Goal: Task Accomplishment & Management: Manage account settings

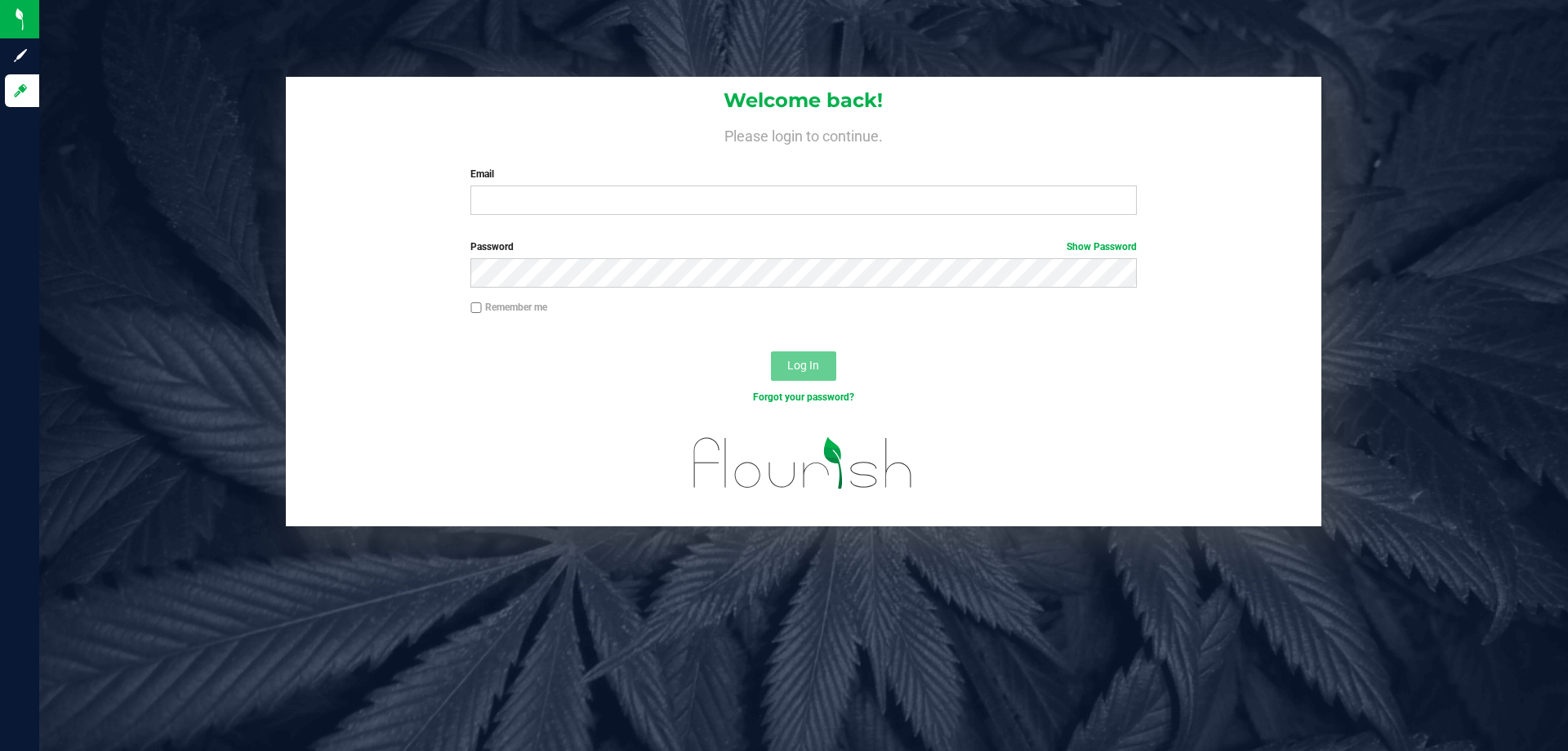
click at [550, 160] on div "Welcome back! Please login to continue. Email Required Please format your email…" at bounding box center [804, 152] width 1036 height 151
click at [551, 214] on input "Email" at bounding box center [804, 200] width 666 height 29
type input "[EMAIL_ADDRESS][DOMAIN_NAME]"
click at [771, 351] on button "Log In" at bounding box center [803, 365] width 65 height 29
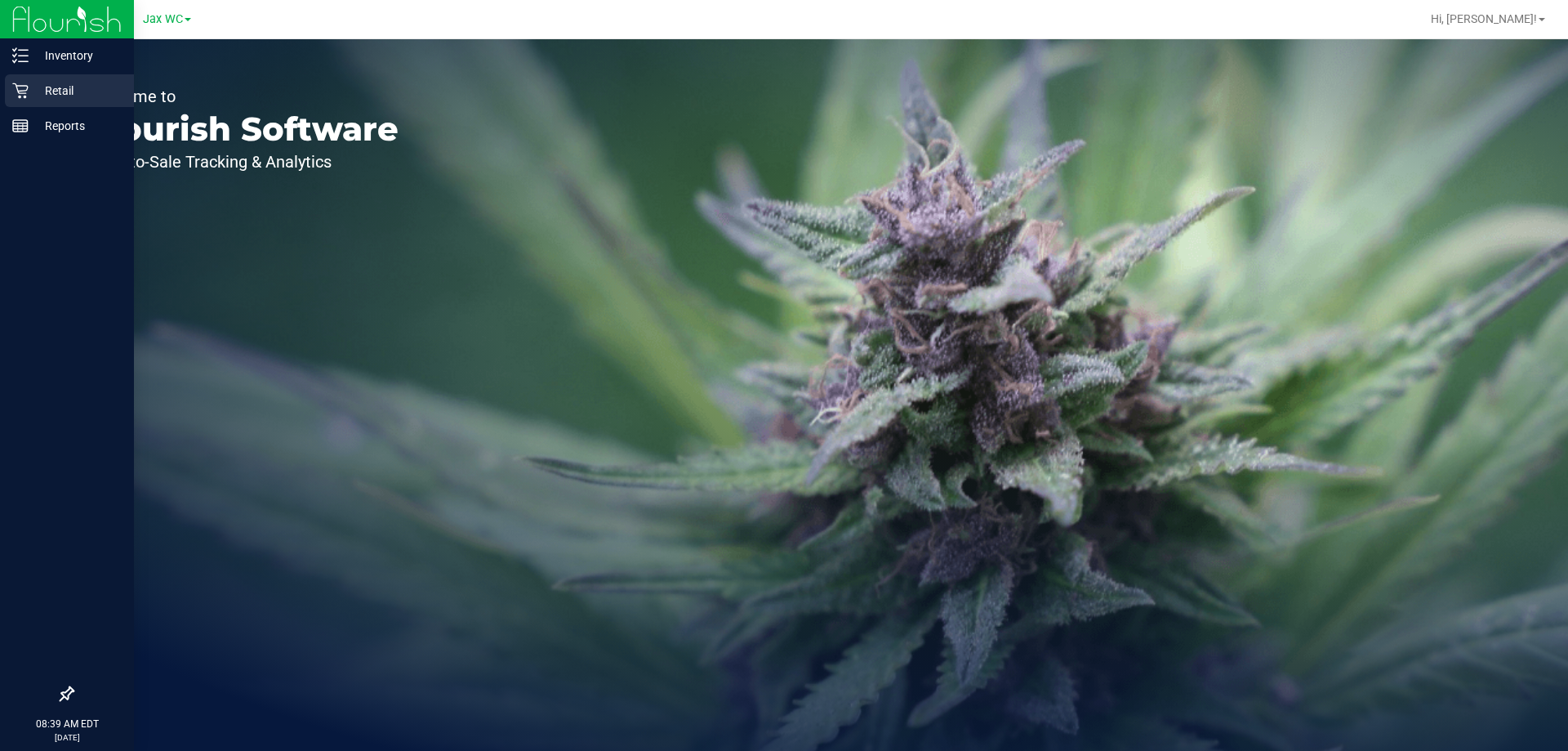
click at [41, 100] on p "Retail" at bounding box center [77, 91] width 98 height 20
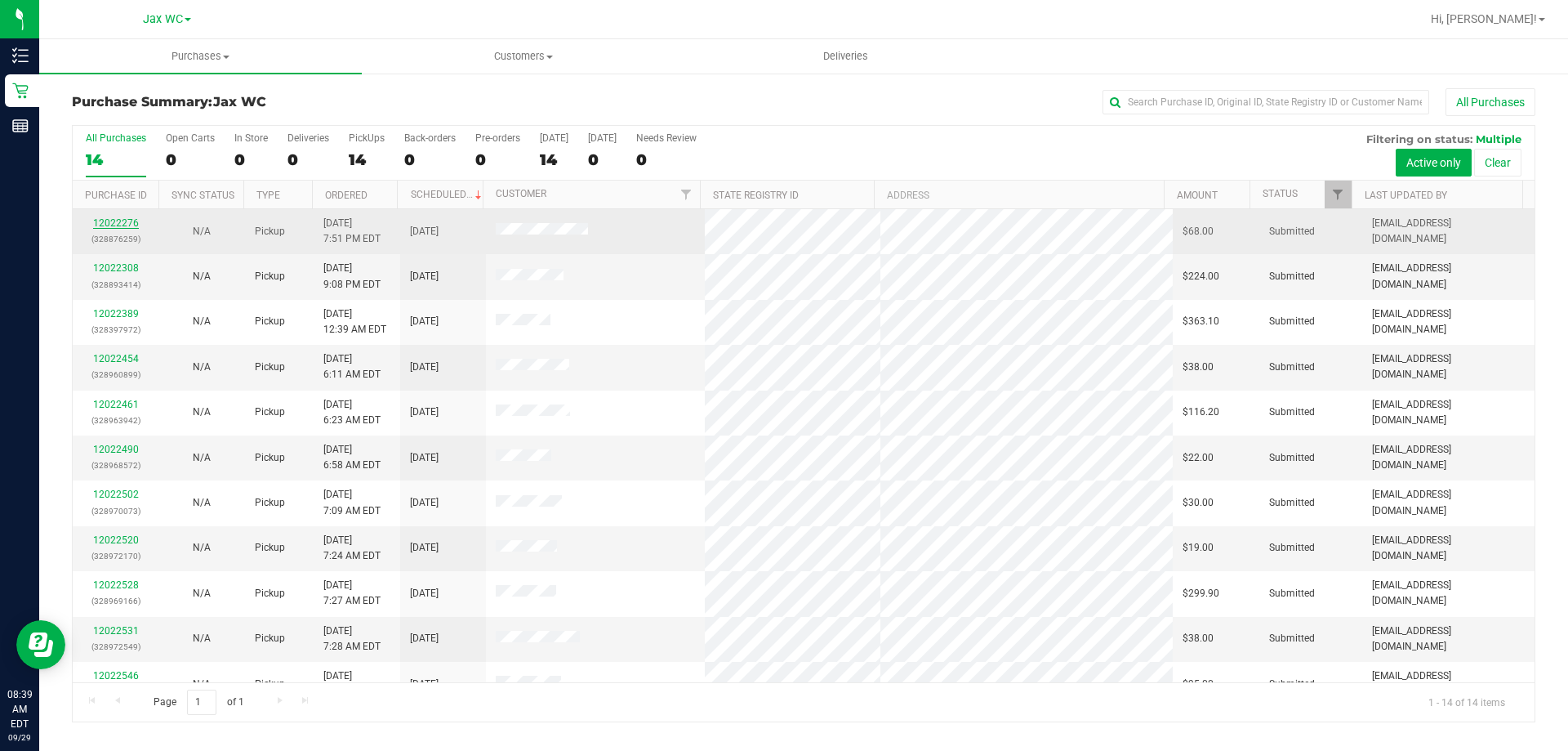
click at [118, 220] on link "12022276" at bounding box center [116, 223] width 45 height 11
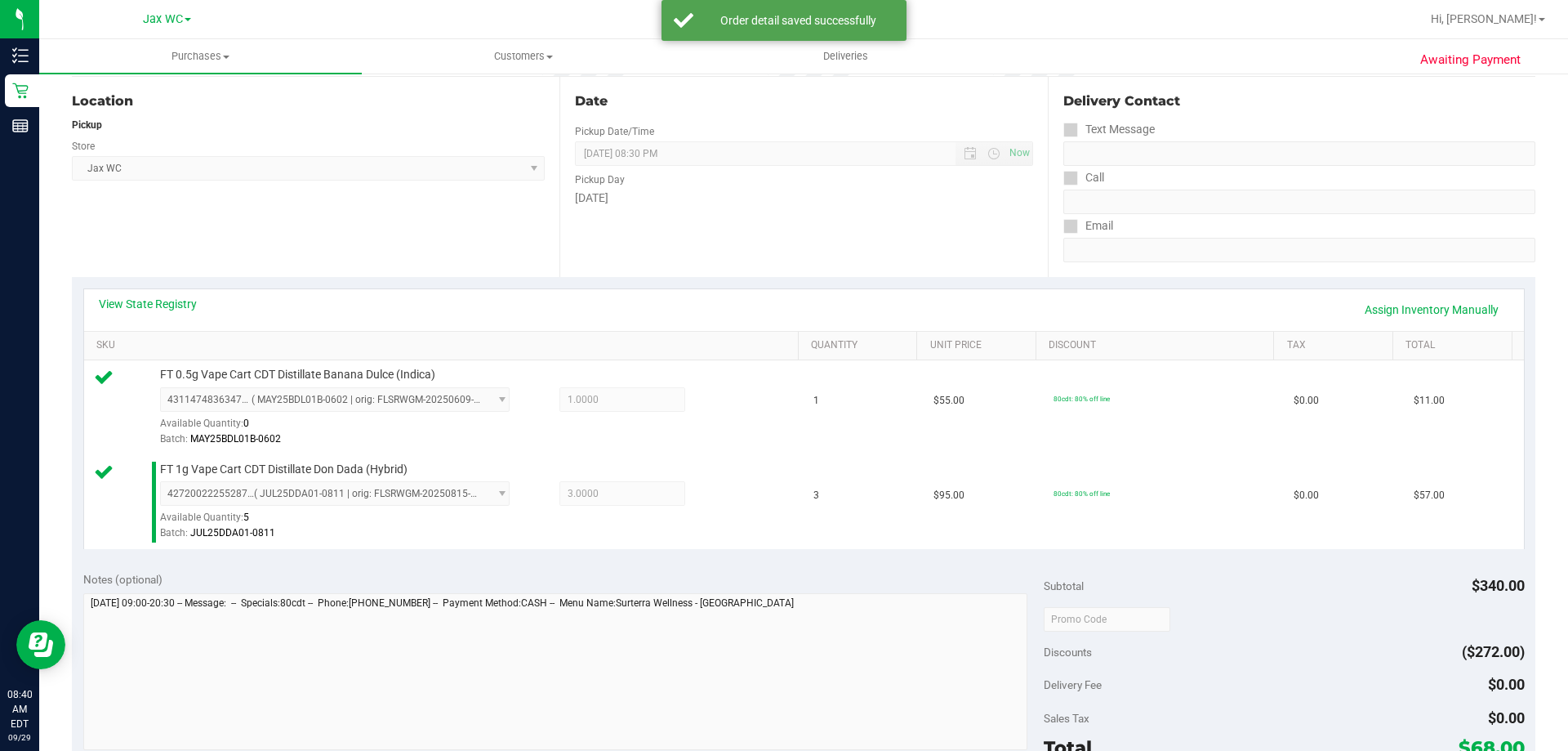
scroll to position [326, 0]
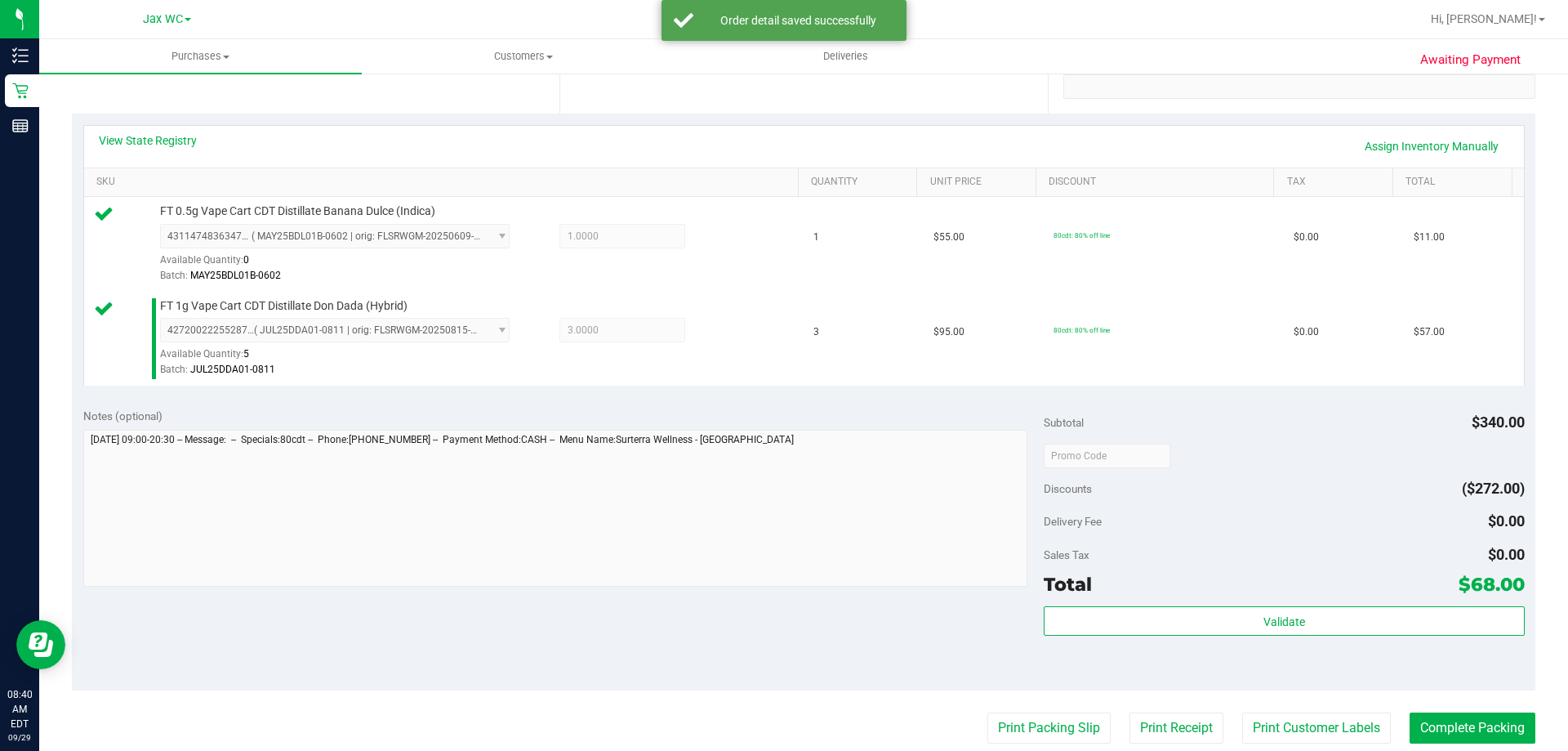
click at [1420, 668] on div "Validate" at bounding box center [1283, 643] width 480 height 74
click at [1333, 593] on div "Total $68.00" at bounding box center [1283, 583] width 480 height 29
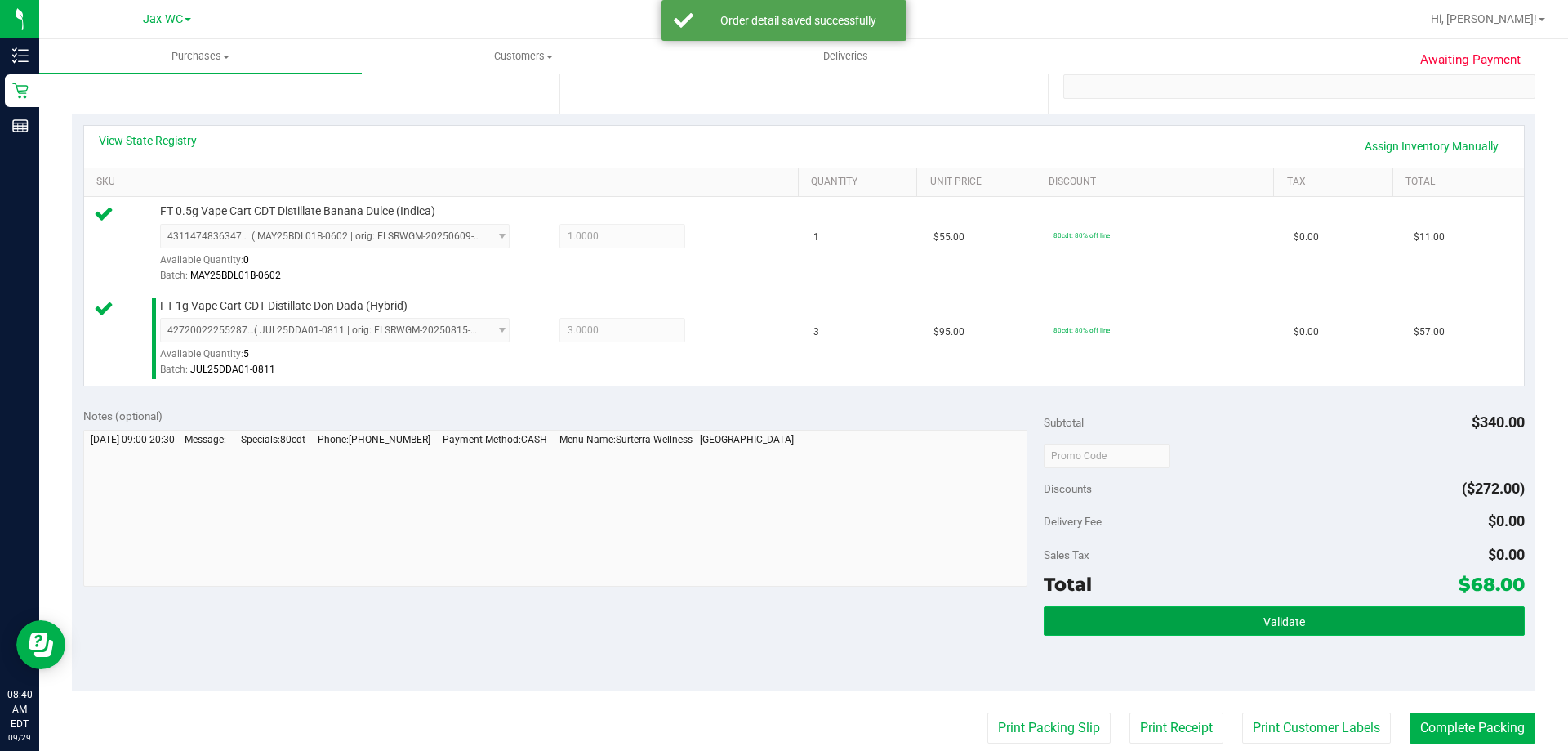
click at [1333, 614] on button "Validate" at bounding box center [1283, 620] width 480 height 29
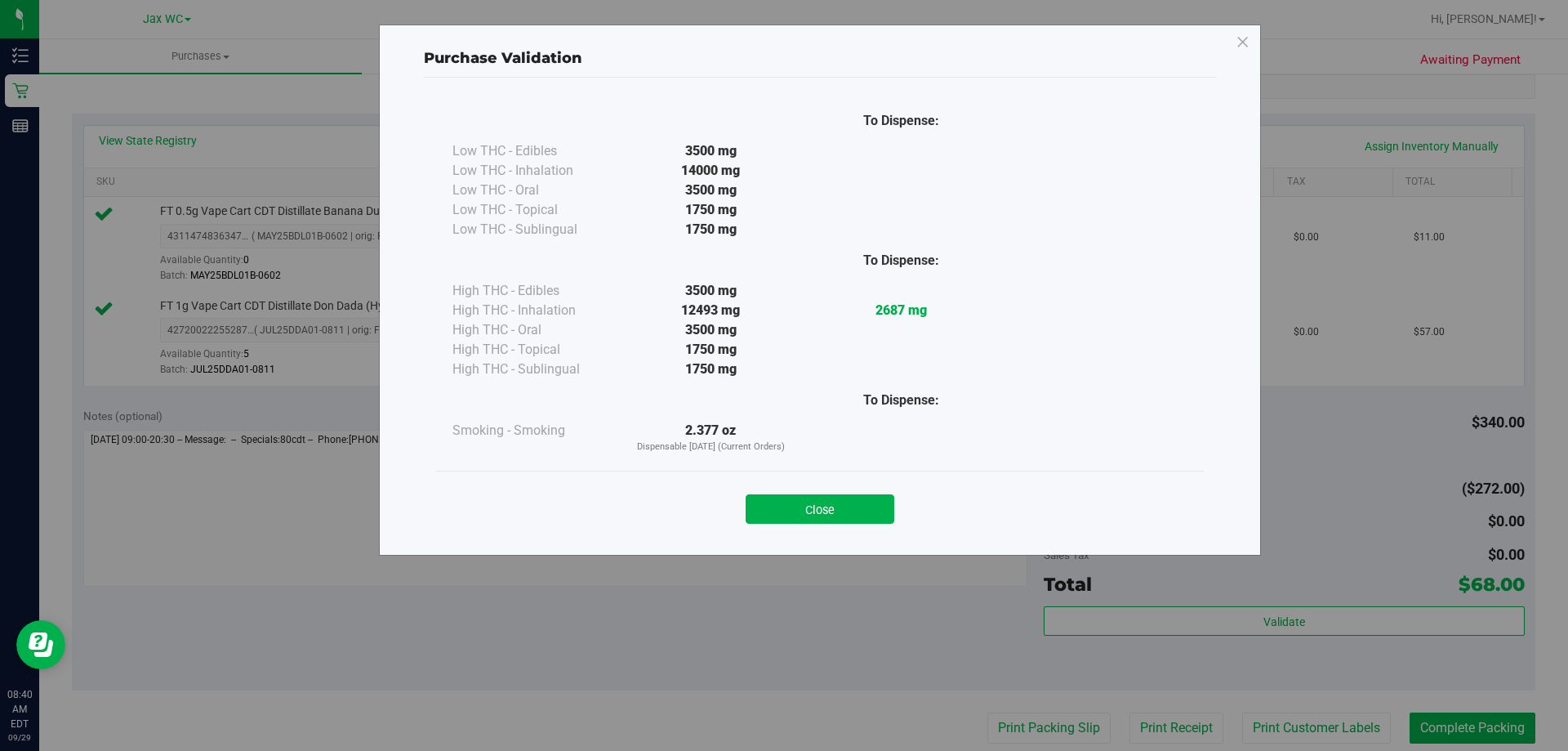
click at [853, 493] on div "Close" at bounding box center [820, 503] width 743 height 41
click at [842, 531] on div "Close" at bounding box center [820, 504] width 768 height 66
click at [840, 512] on button "Close" at bounding box center [820, 509] width 149 height 29
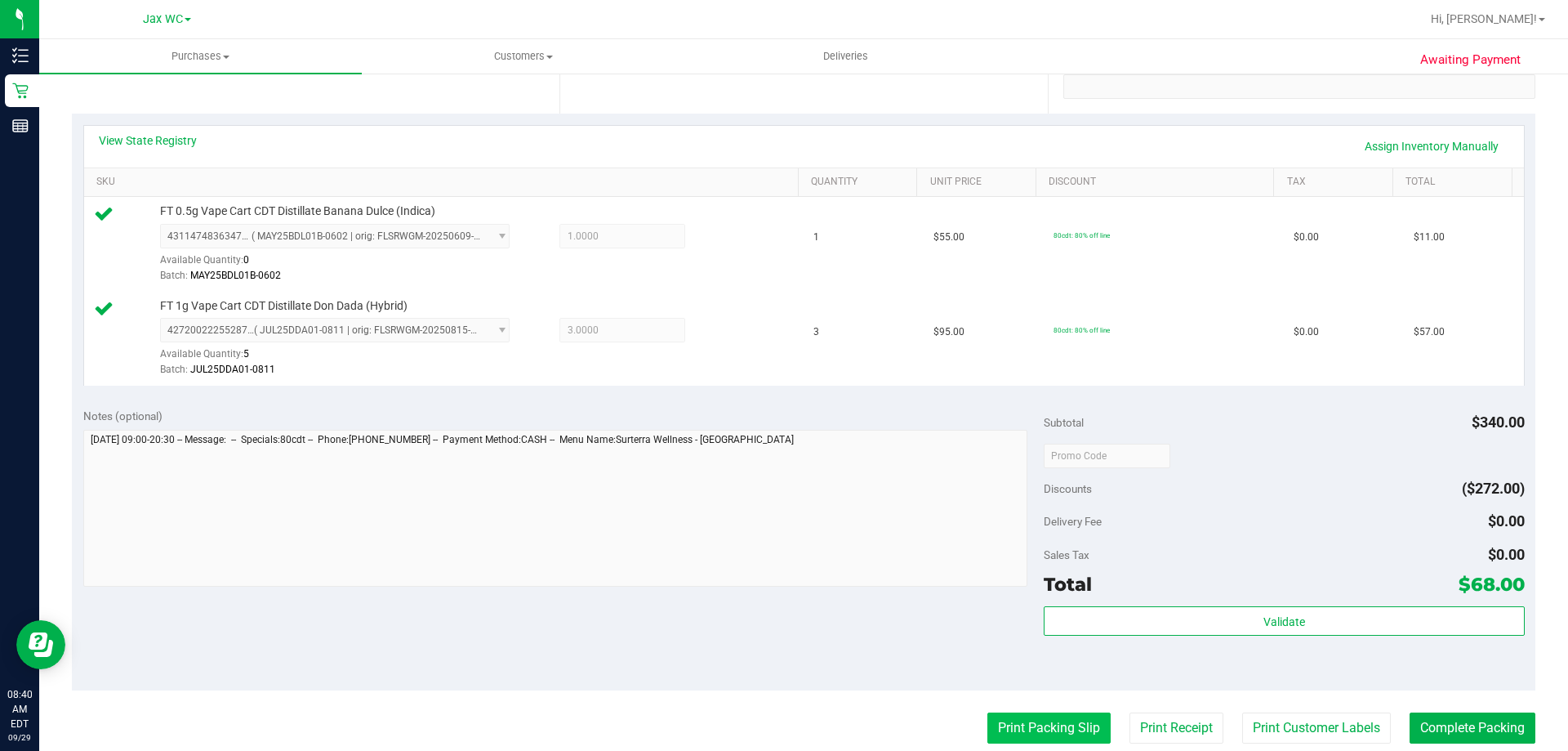
click at [1012, 736] on button "Print Packing Slip" at bounding box center [1049, 727] width 124 height 31
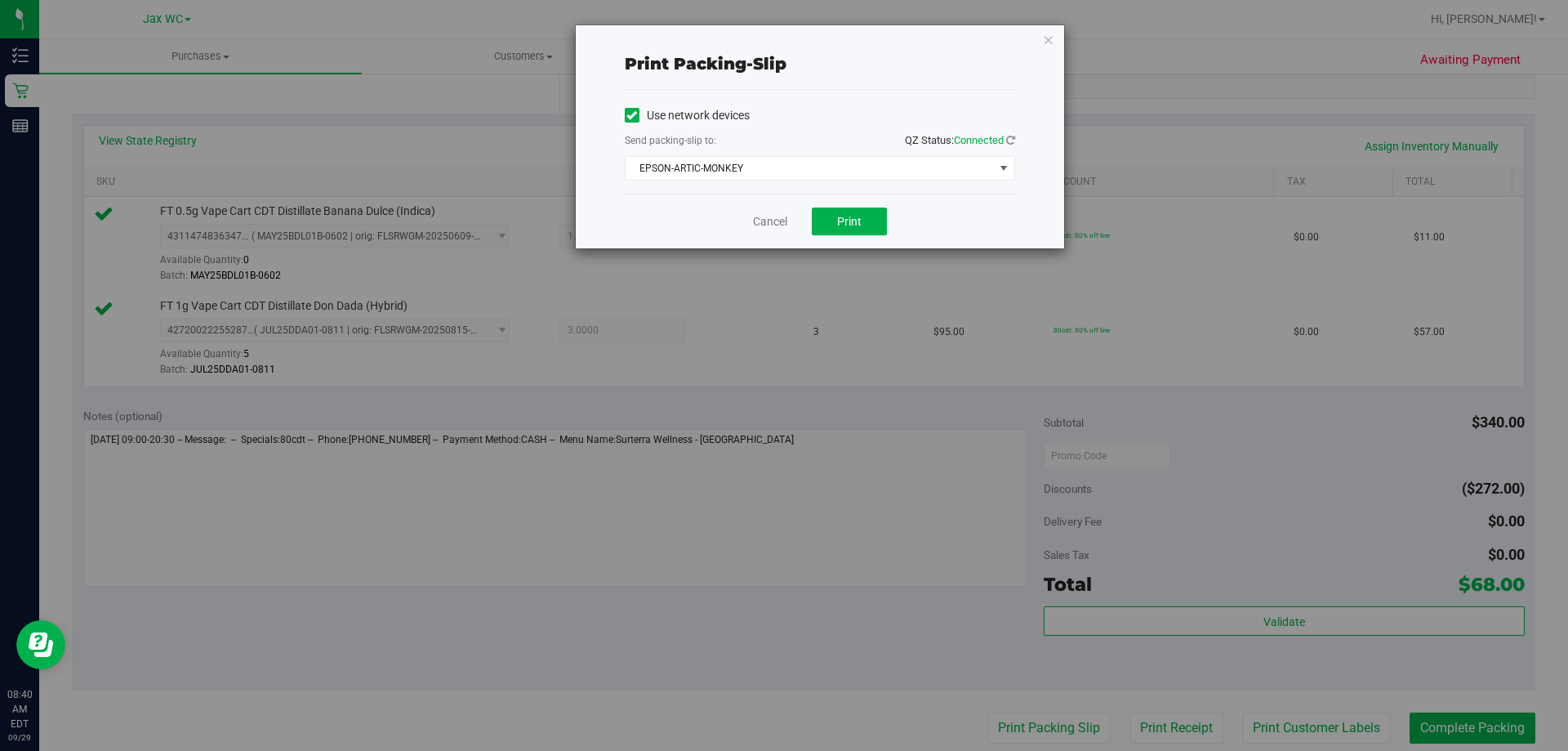
click at [809, 182] on div "Use network devices Send packing-slip to: QZ Status: Connected EPSON-ARTIC-MONK…" at bounding box center [820, 142] width 391 height 104
click at [807, 174] on span "EPSON-ARTIC-MONKEY" at bounding box center [809, 168] width 368 height 23
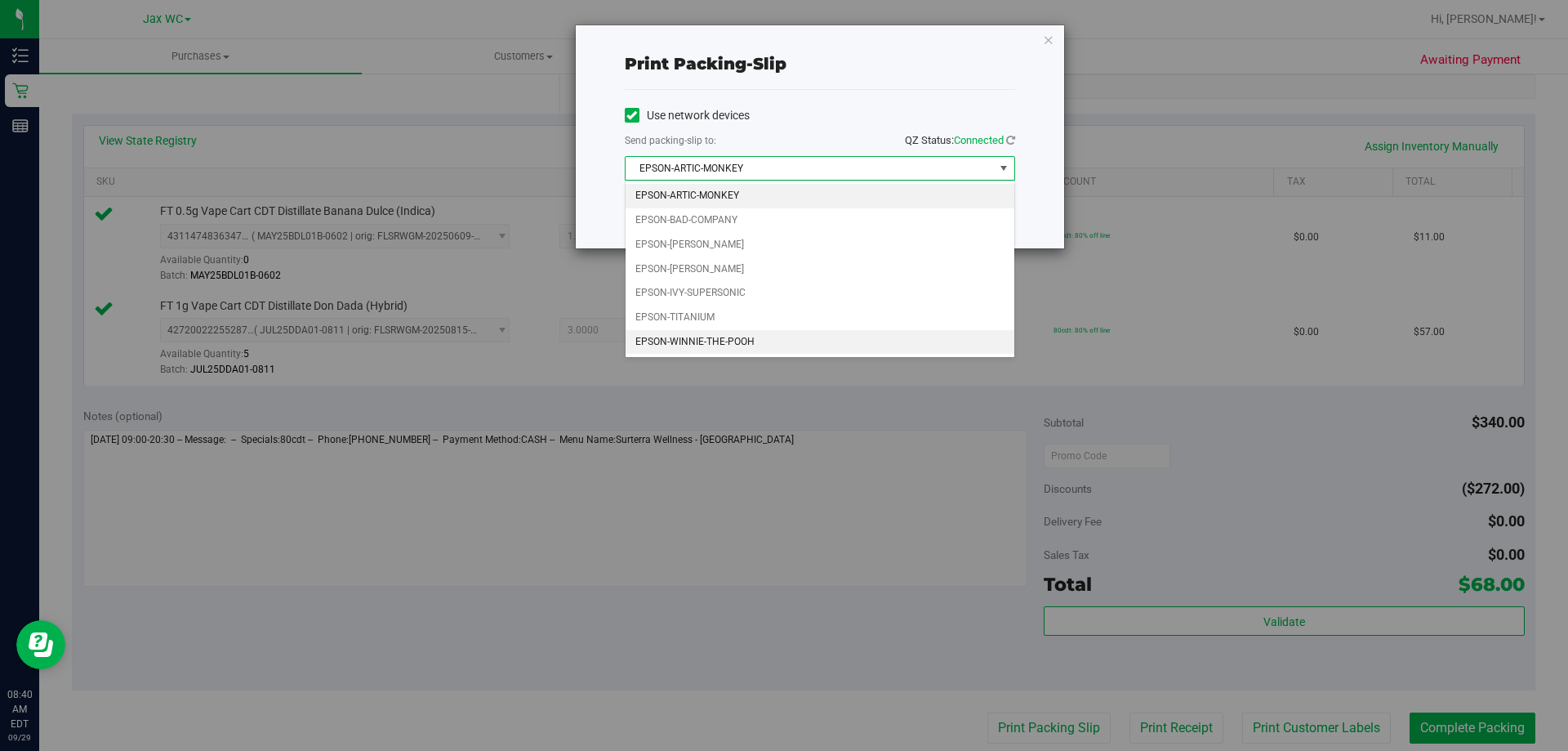
click at [721, 338] on li "EPSON-WINNIE-THE-POOH" at bounding box center [820, 342] width 389 height 25
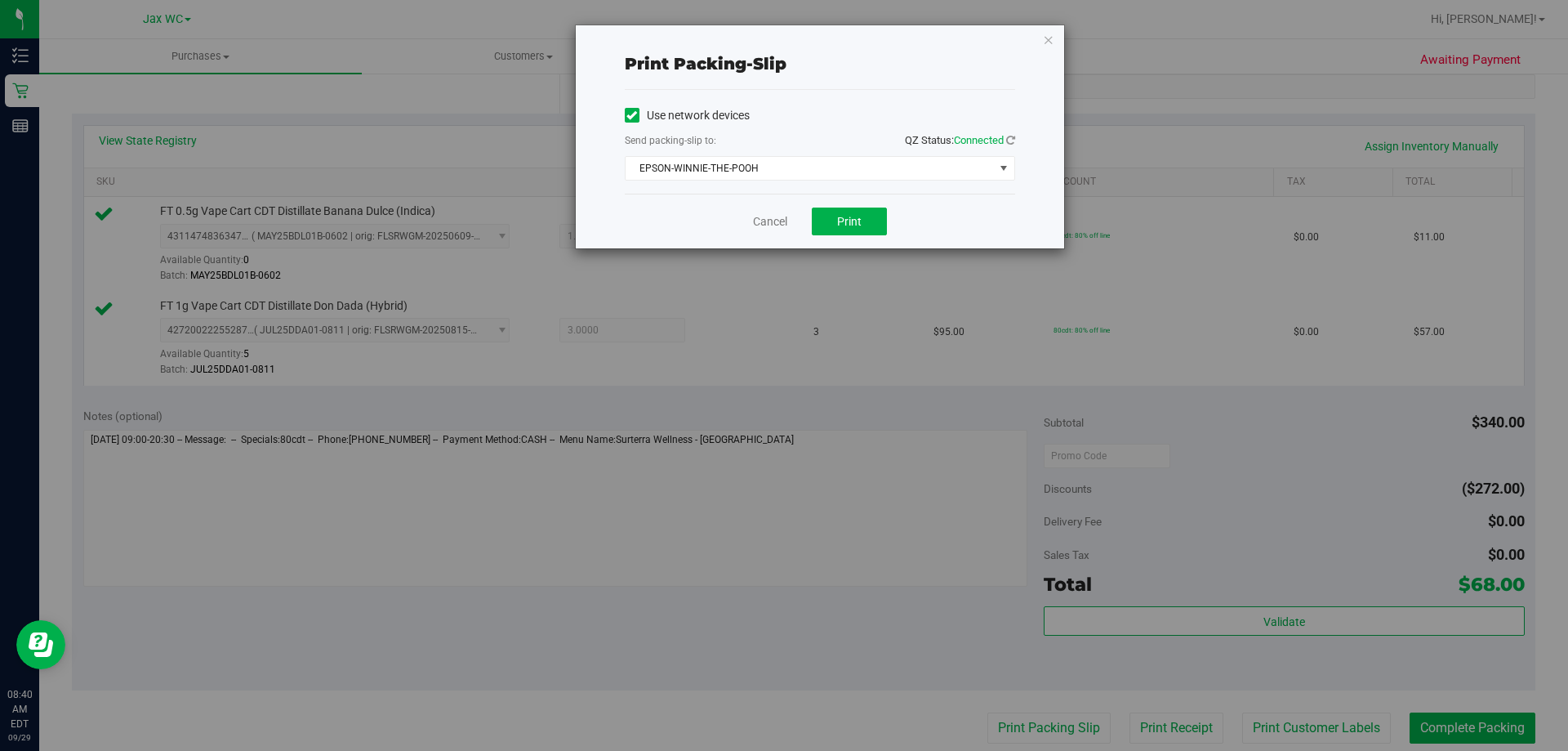
click at [688, 204] on div "Cancel Print" at bounding box center [820, 221] width 391 height 55
click at [828, 222] on button "Print" at bounding box center [849, 221] width 75 height 27
click at [1054, 38] on icon "button" at bounding box center [1048, 39] width 11 height 20
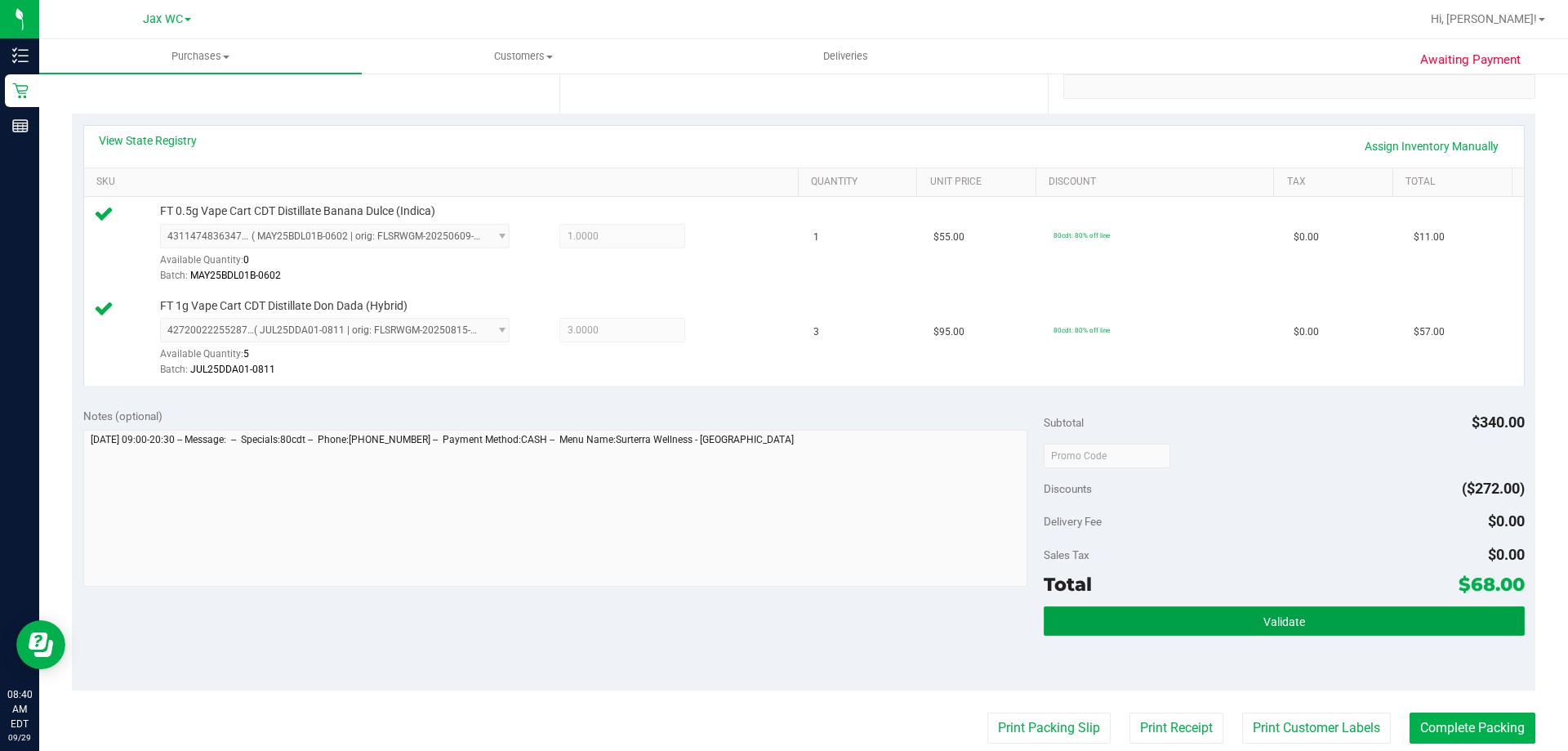
click at [1272, 616] on span "Validate" at bounding box center [1284, 622] width 42 height 13
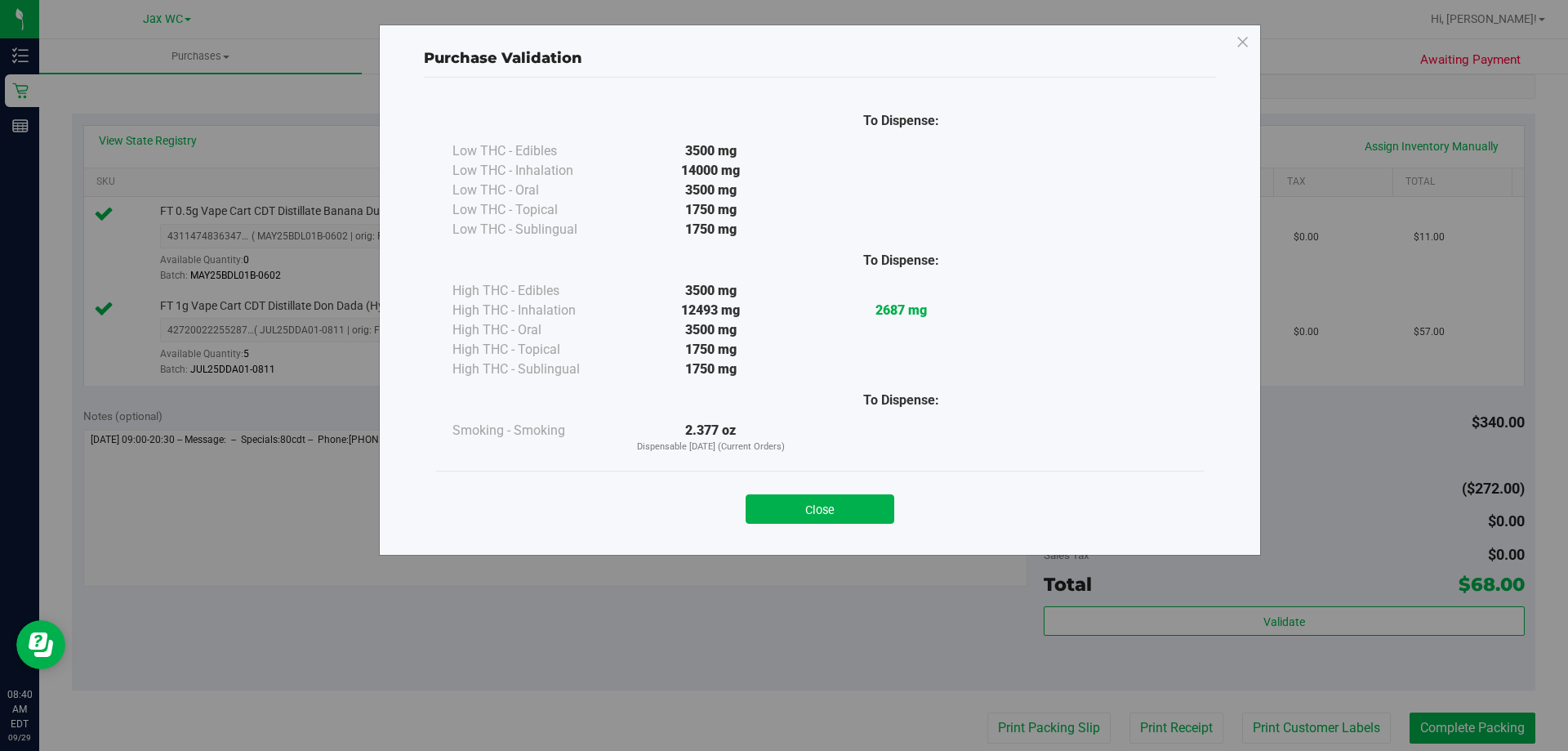
click at [805, 476] on div "Close" at bounding box center [820, 504] width 768 height 66
click at [807, 517] on button "Close" at bounding box center [820, 509] width 149 height 29
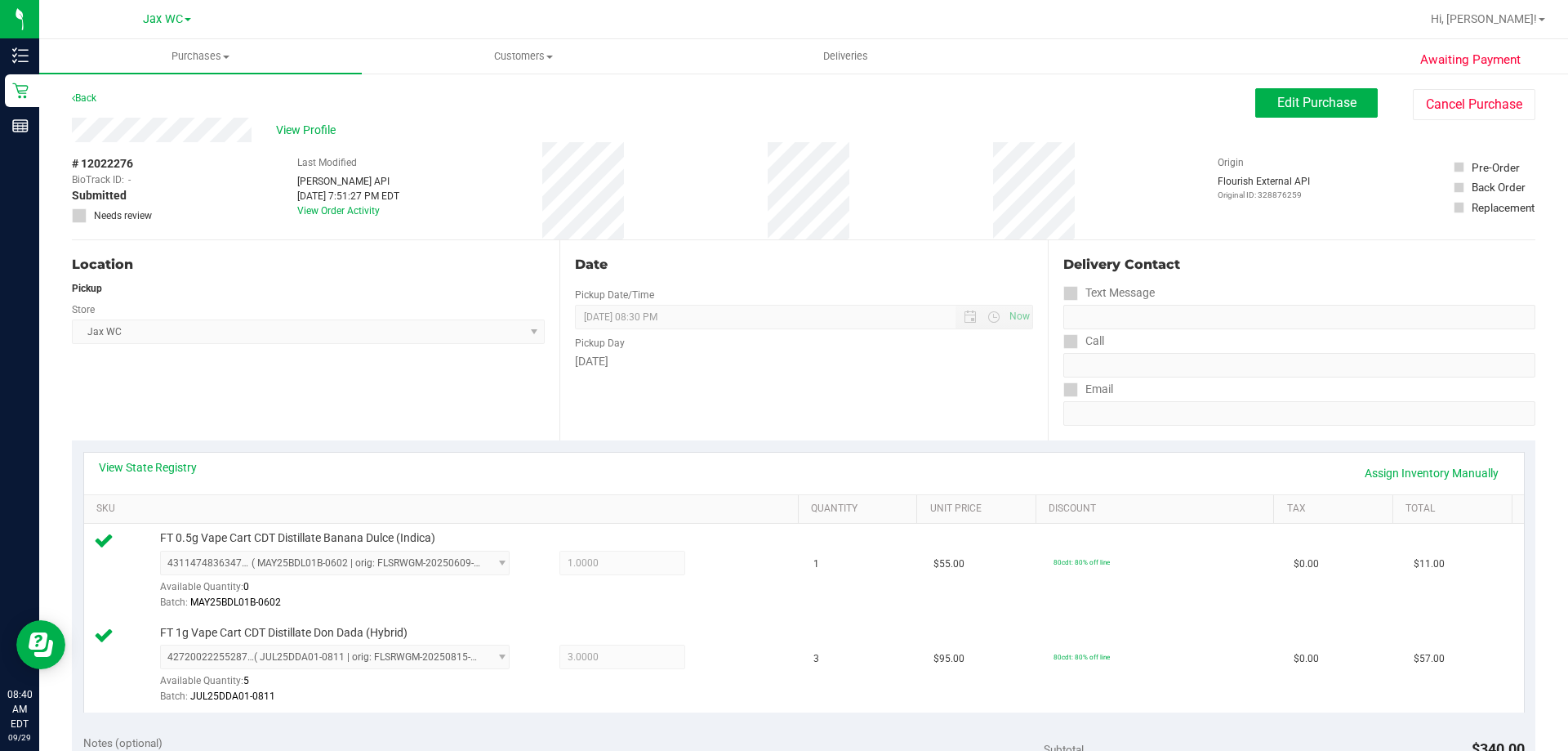
scroll to position [679, 0]
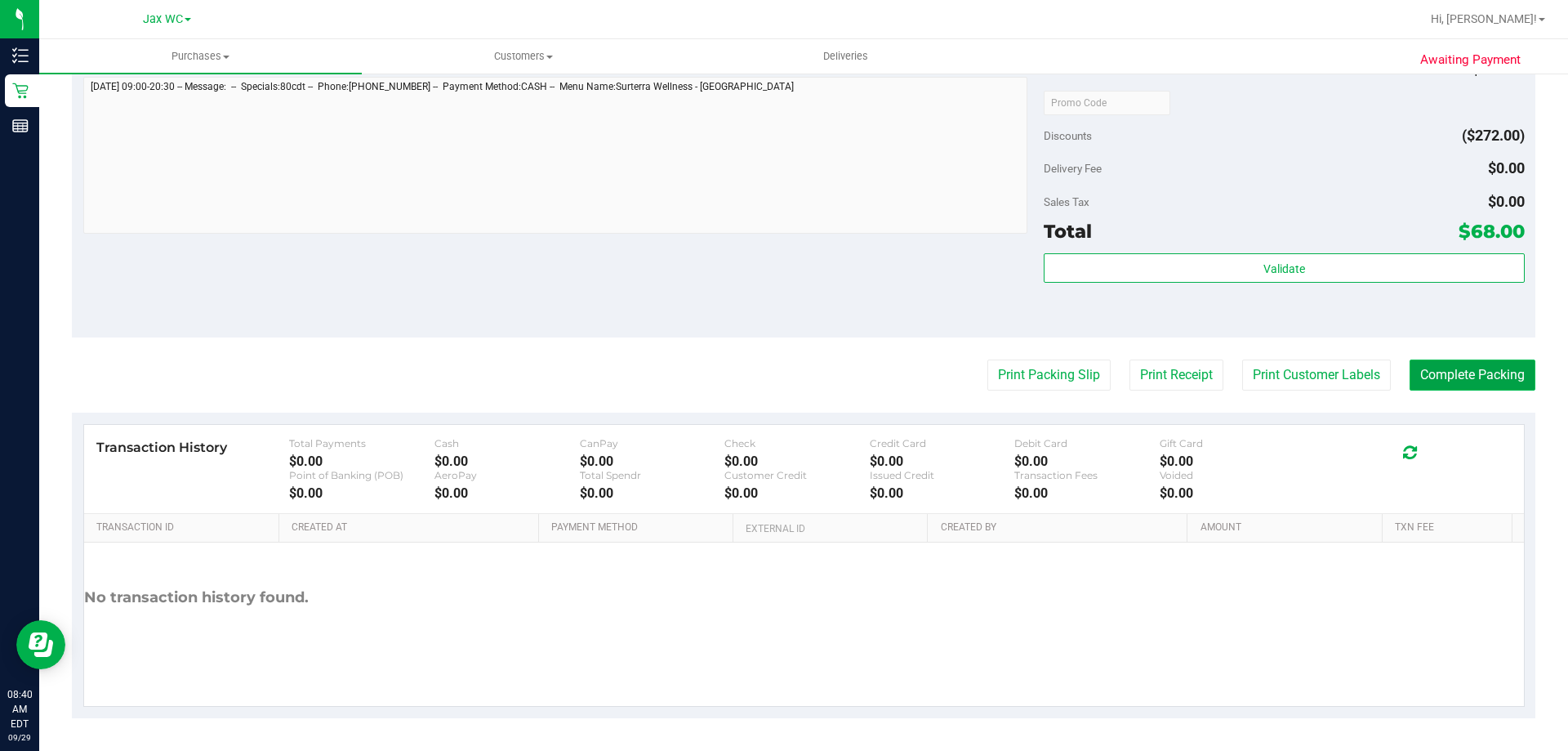
click at [1476, 380] on button "Complete Packing" at bounding box center [1472, 375] width 125 height 31
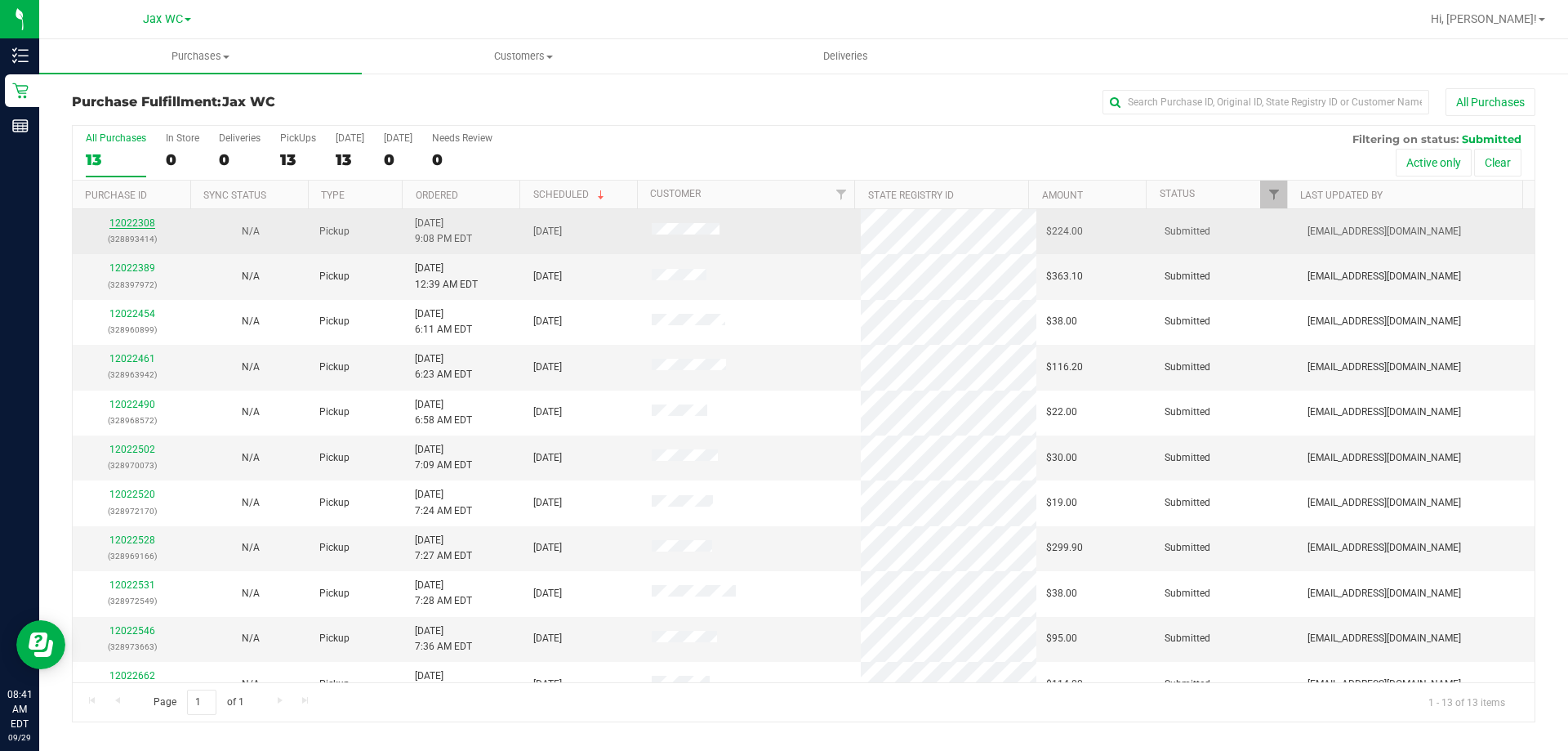
click at [125, 226] on link "12022308" at bounding box center [132, 223] width 45 height 11
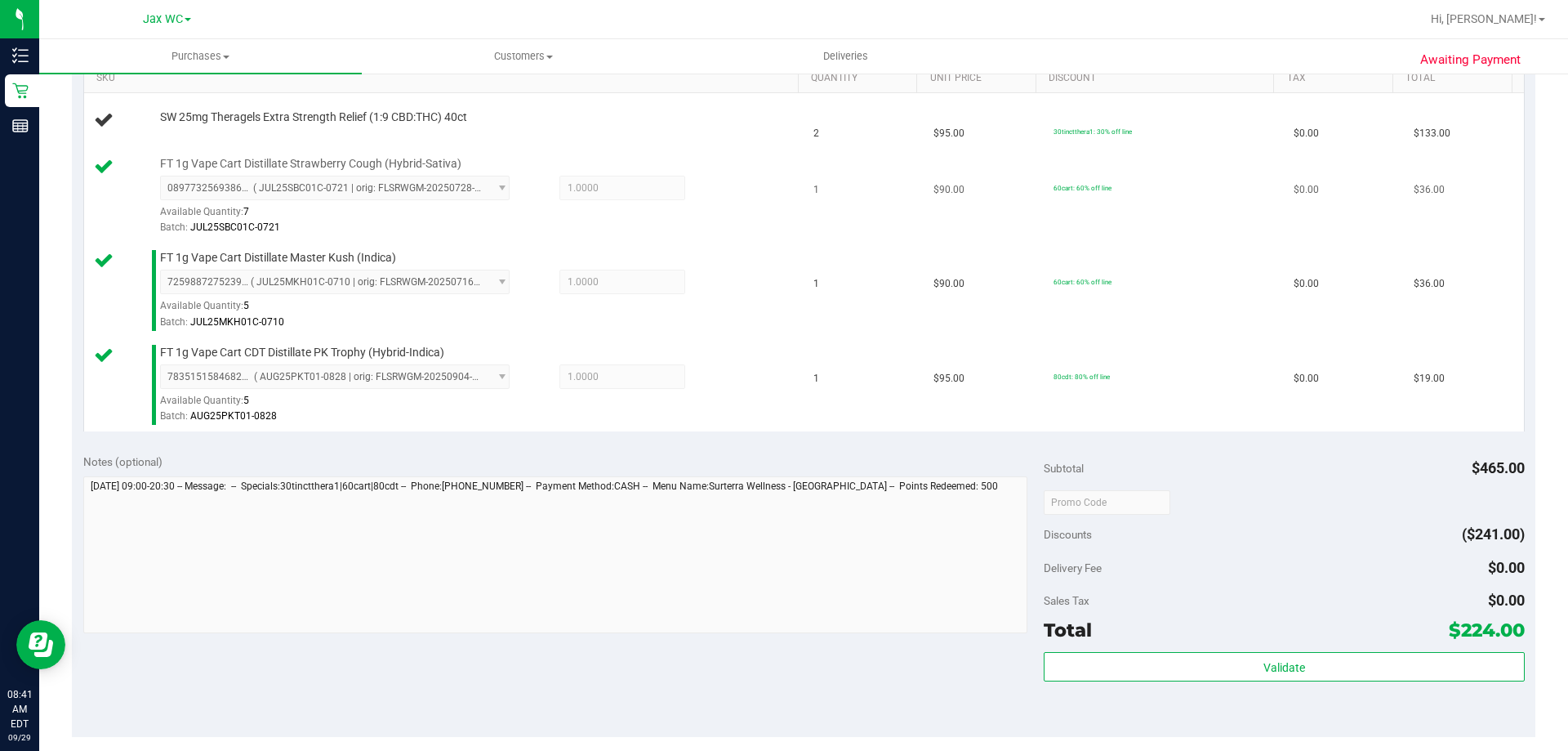
scroll to position [490, 0]
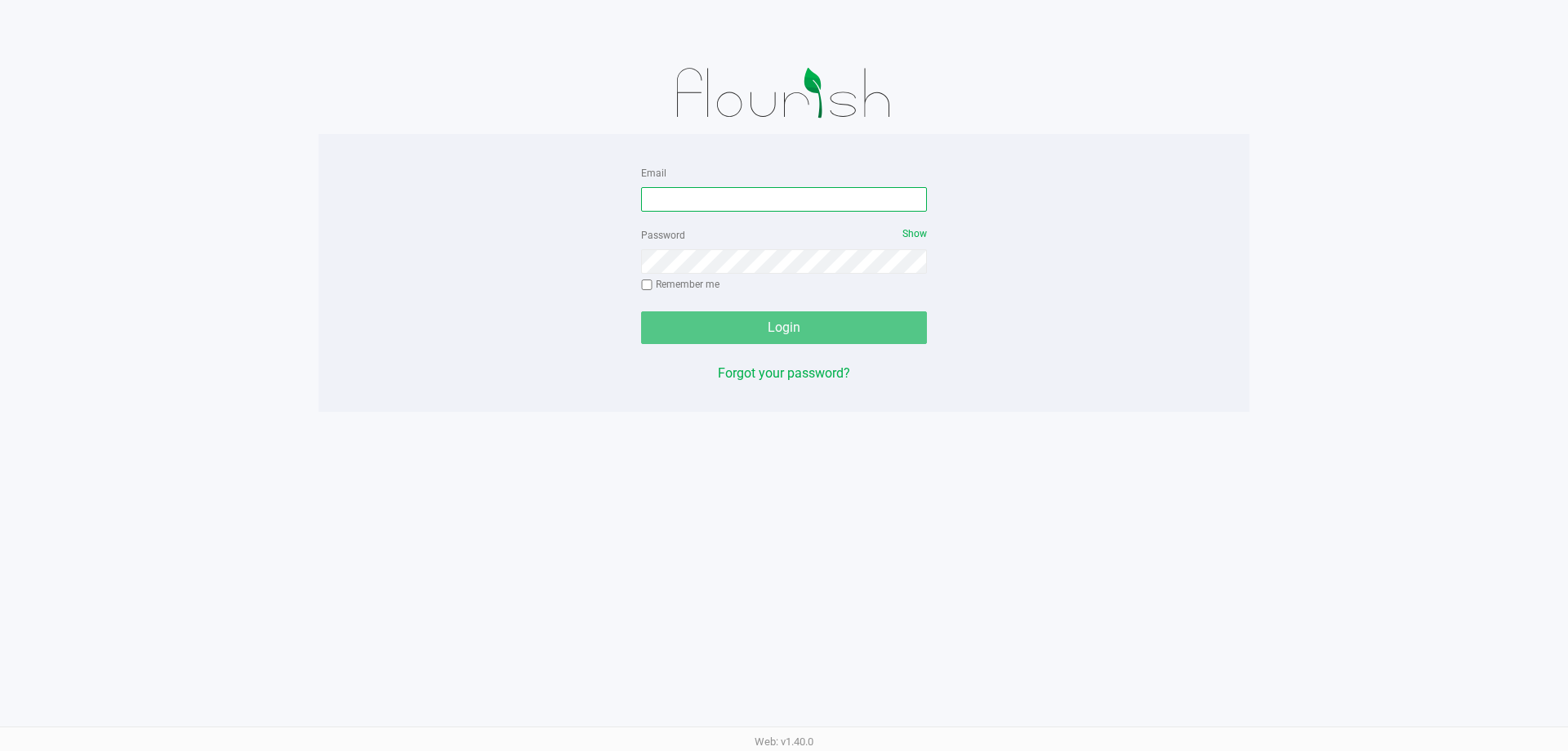
click at [734, 201] on input "Email" at bounding box center [784, 199] width 286 height 25
type input "[EMAIL_ADDRESS][DOMAIN_NAME]"
click at [642, 311] on button "Login" at bounding box center [784, 327] width 286 height 33
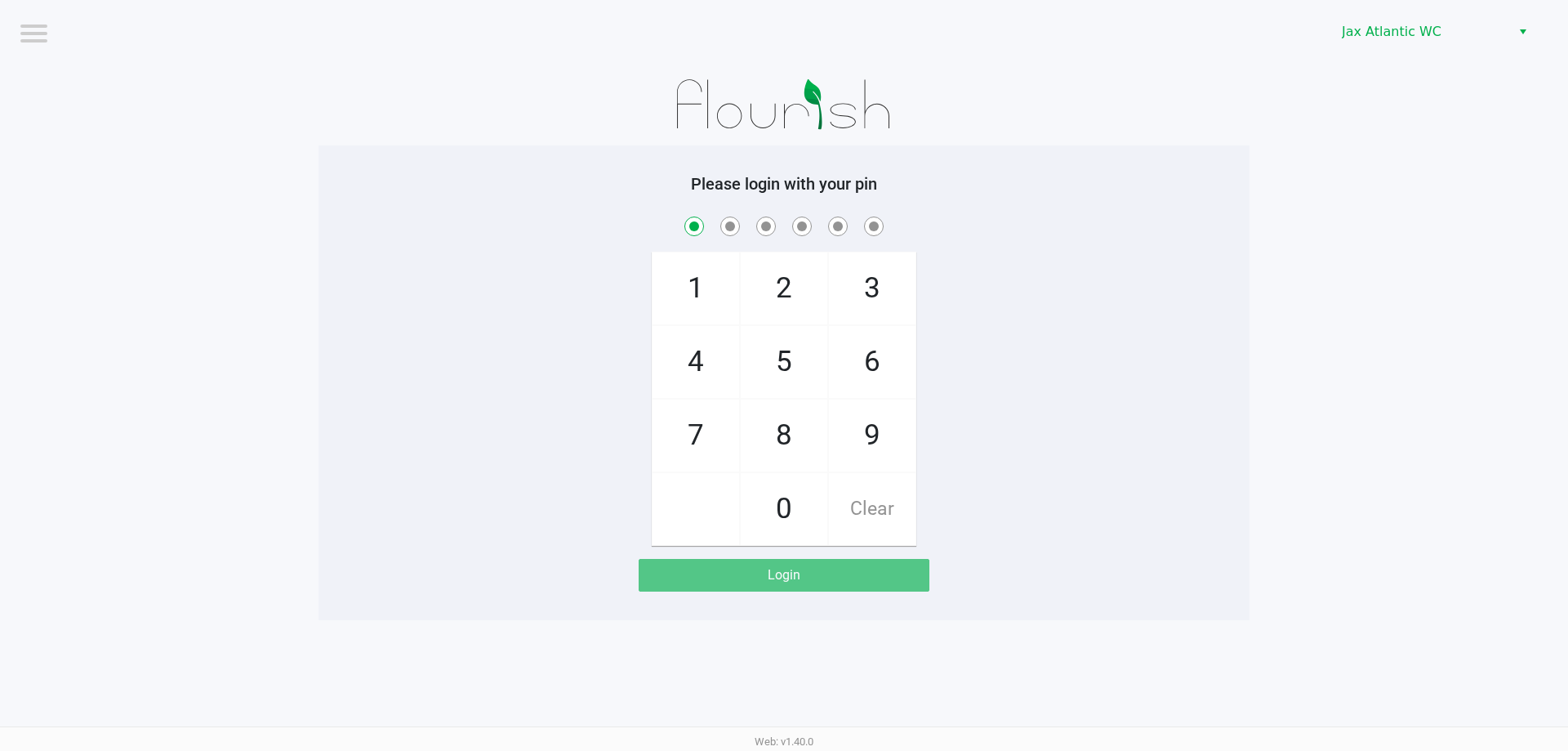
checkbox input "true"
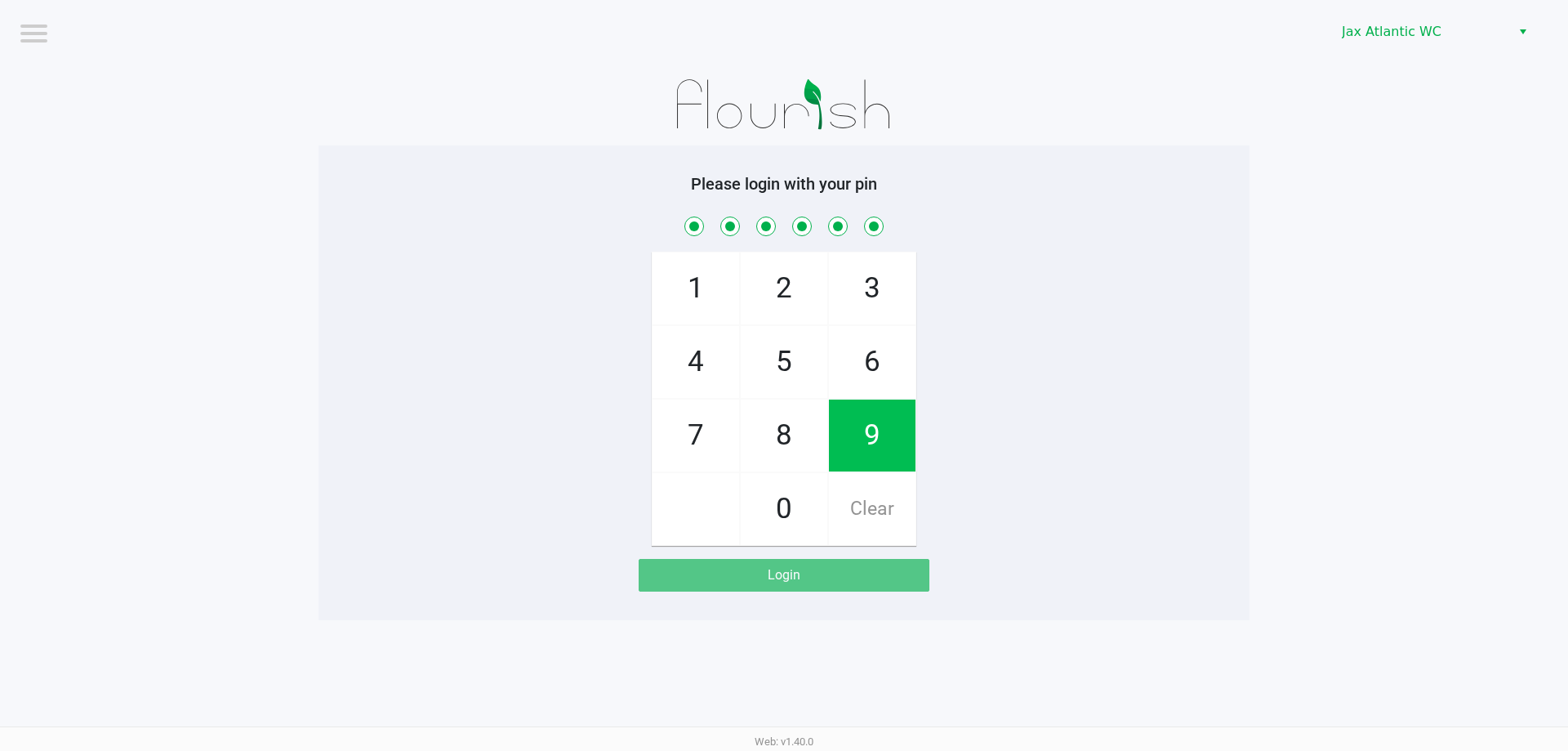
checkbox input "true"
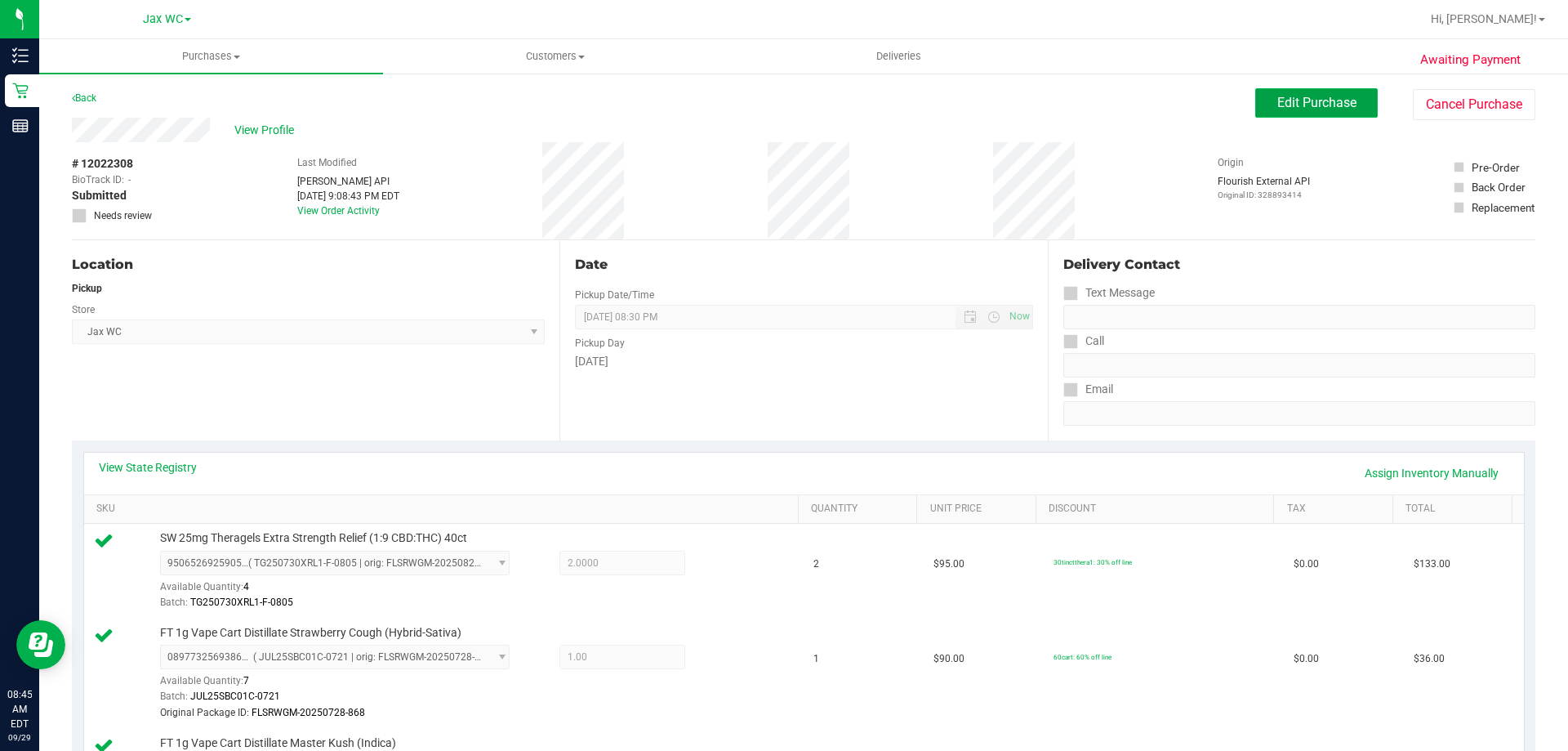
click at [1301, 100] on span "Edit Purchase" at bounding box center [1317, 102] width 79 height 15
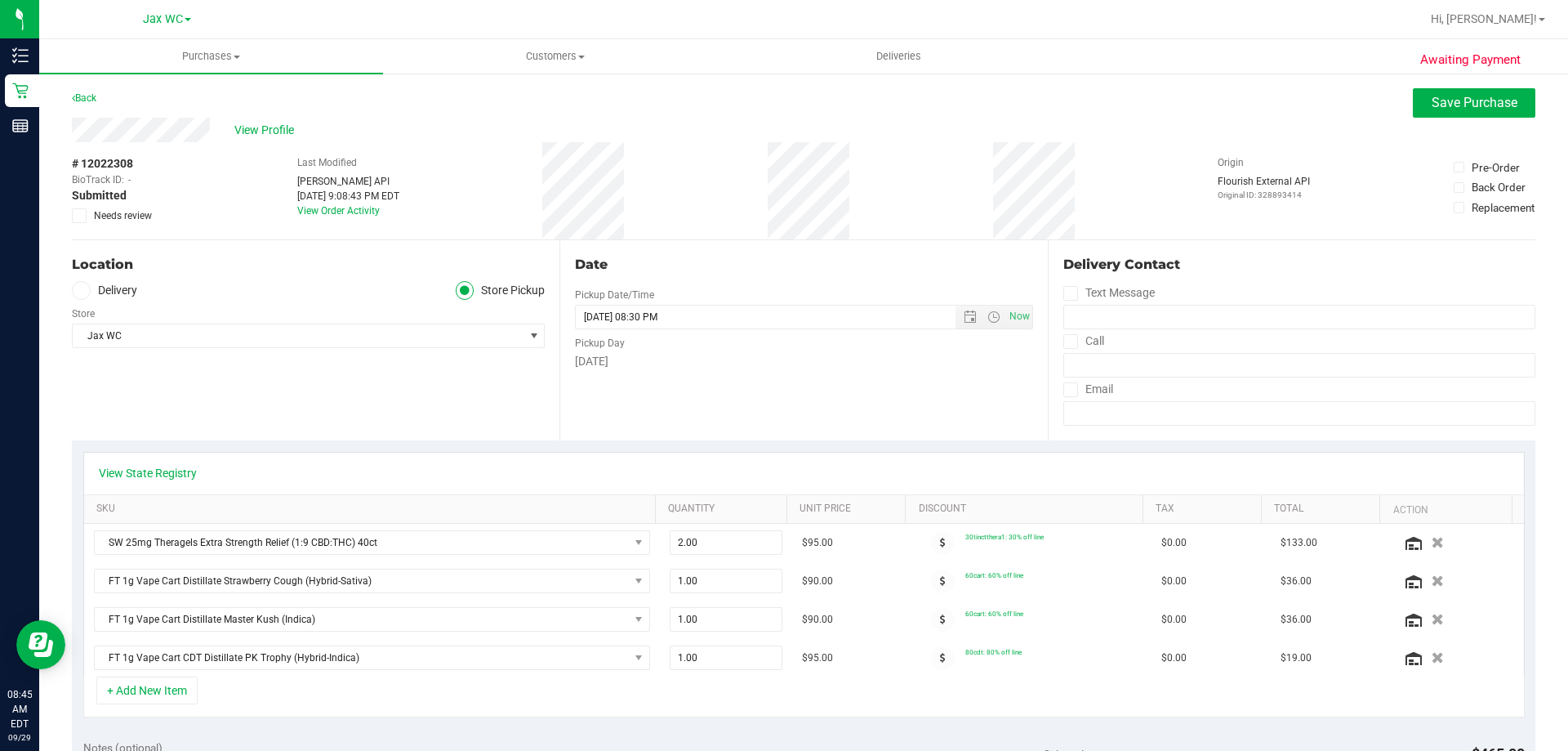
click at [75, 216] on icon at bounding box center [79, 216] width 10 height 0
click at [0, 0] on input "Needs review" at bounding box center [0, 0] width 0 height 0
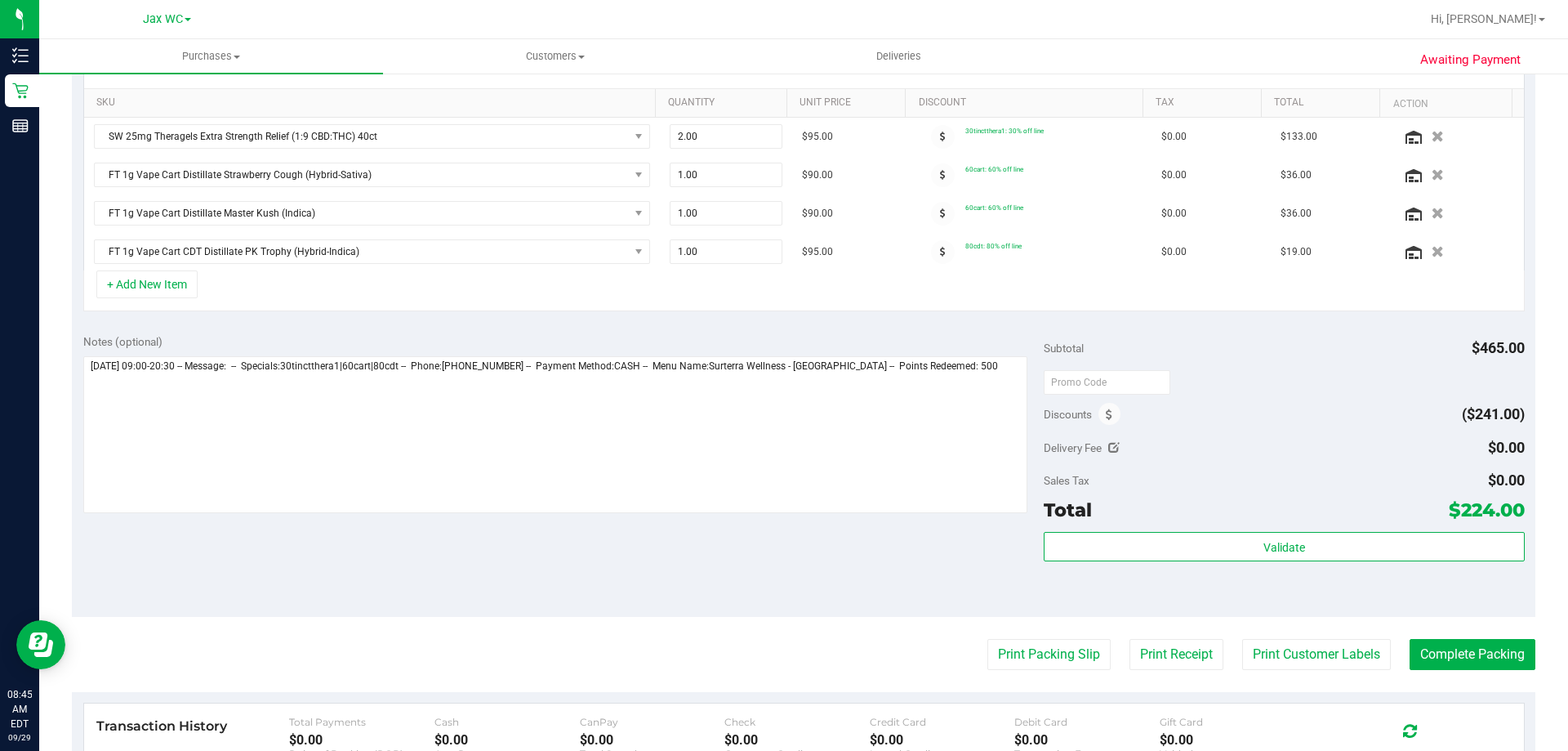
scroll to position [490, 0]
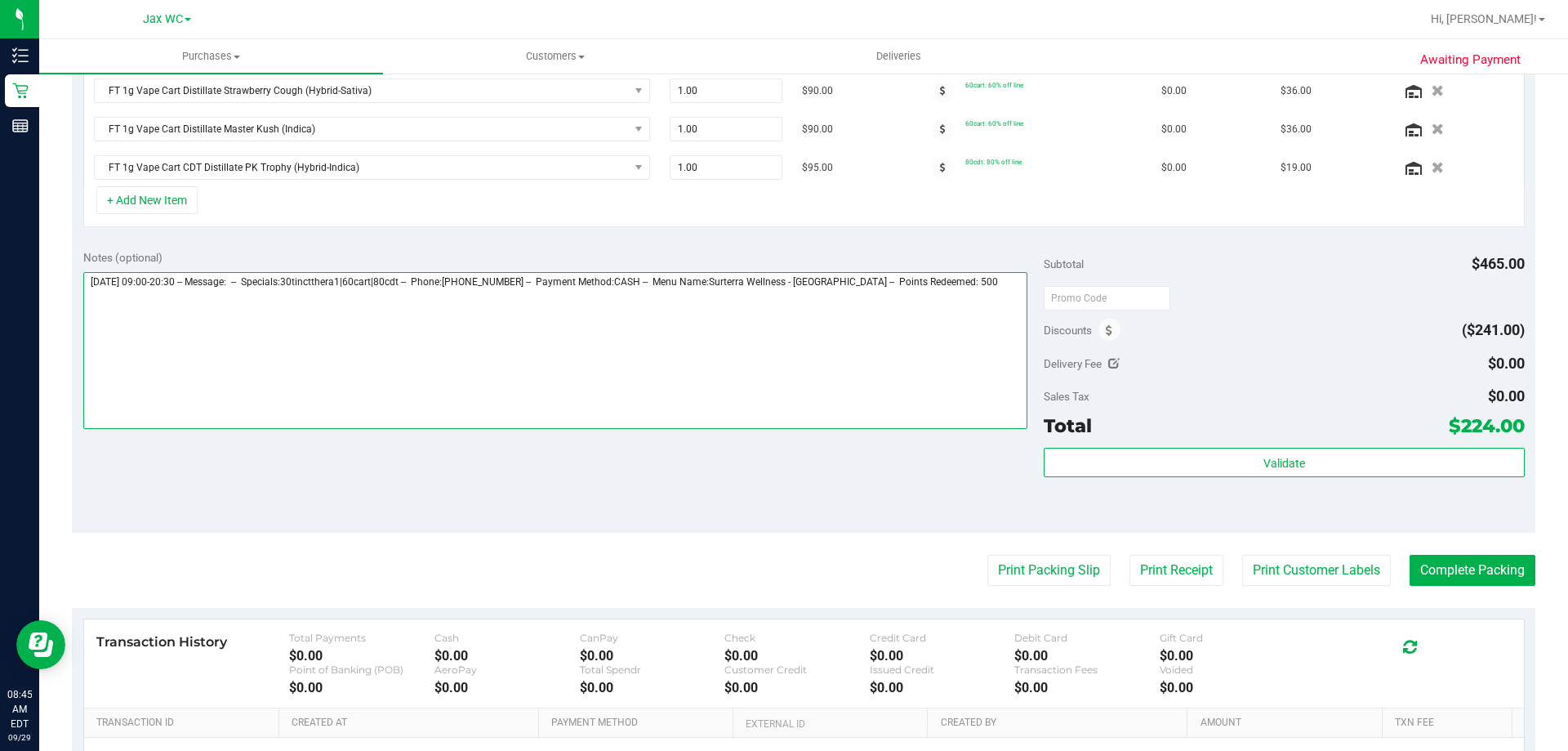
click at [89, 292] on textarea at bounding box center [556, 350] width 945 height 157
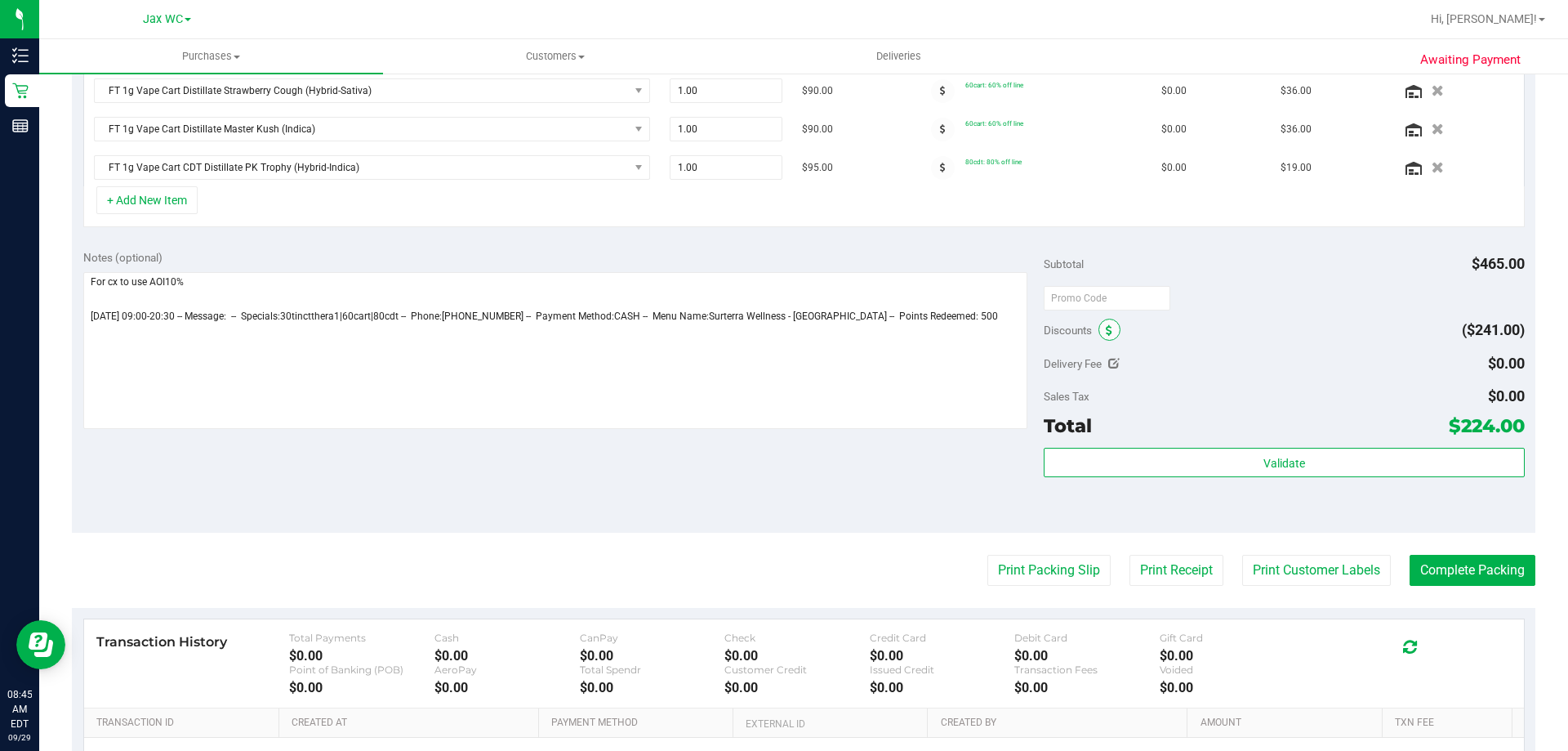
click at [1106, 330] on icon at bounding box center [1109, 331] width 7 height 11
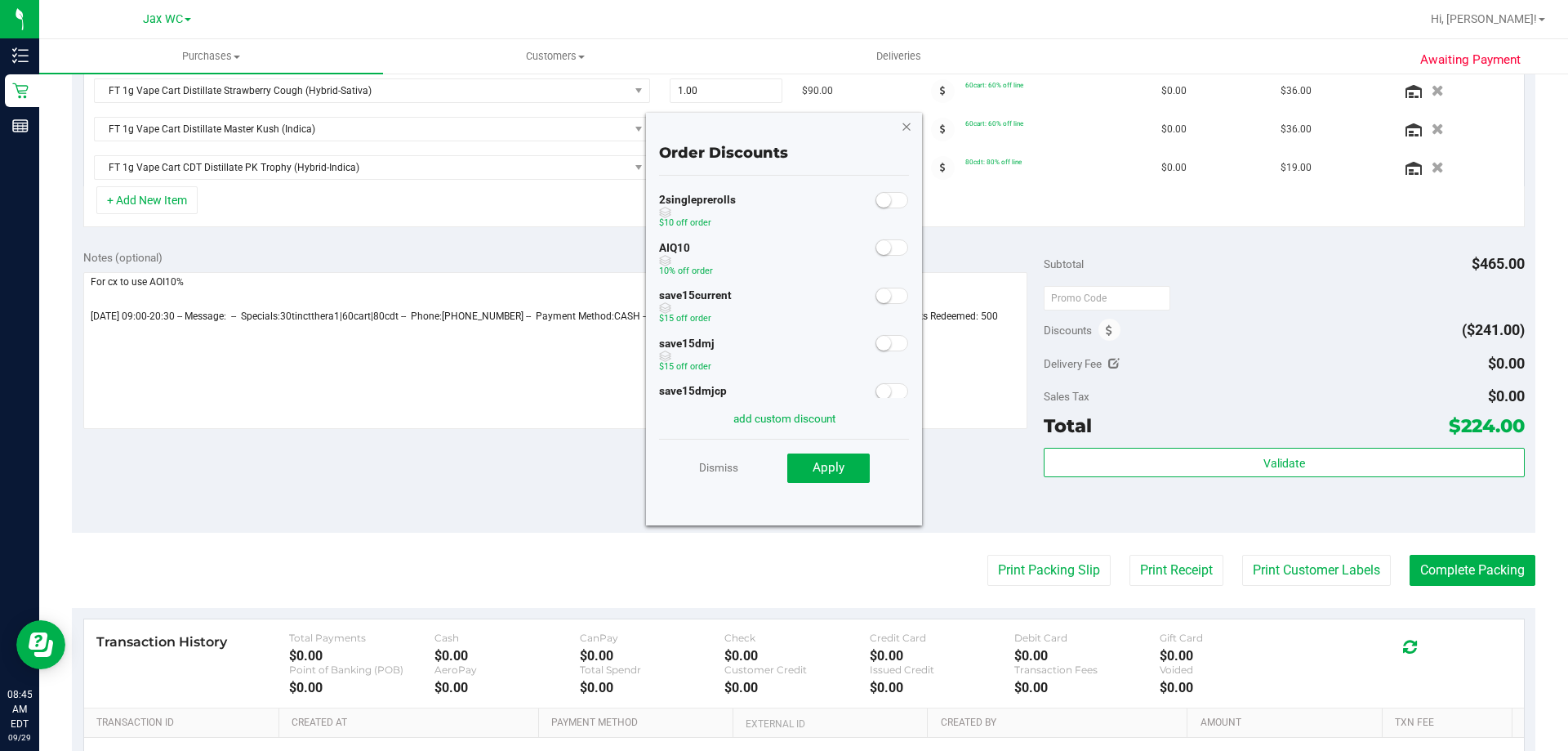
click at [909, 132] on icon "button" at bounding box center [907, 125] width 11 height 20
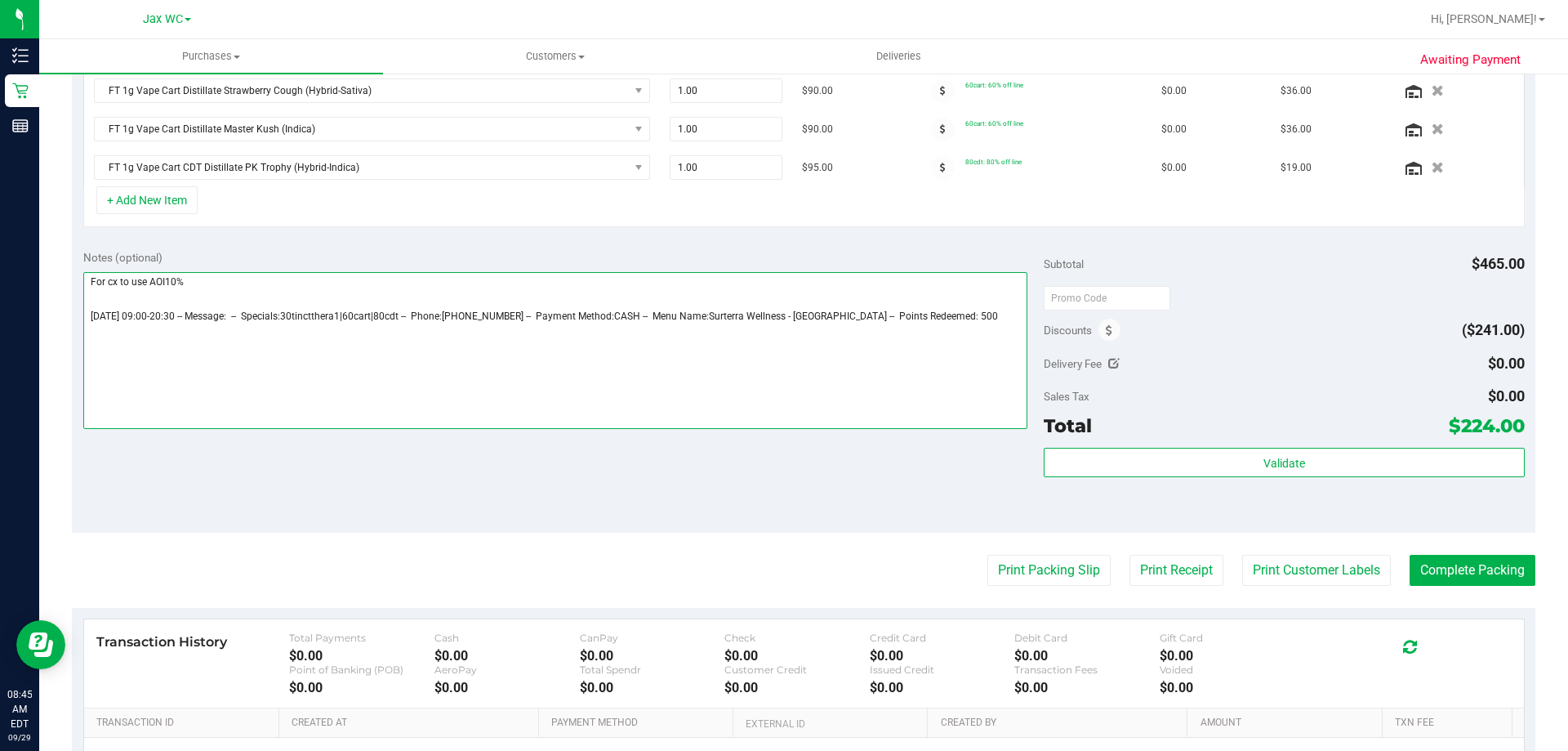
drag, startPoint x: 164, startPoint y: 285, endPoint x: 155, endPoint y: 285, distance: 9.0
click at [155, 285] on textarea at bounding box center [556, 350] width 945 height 157
click at [228, 291] on textarea at bounding box center [556, 350] width 945 height 157
click at [230, 277] on textarea at bounding box center [556, 350] width 945 height 157
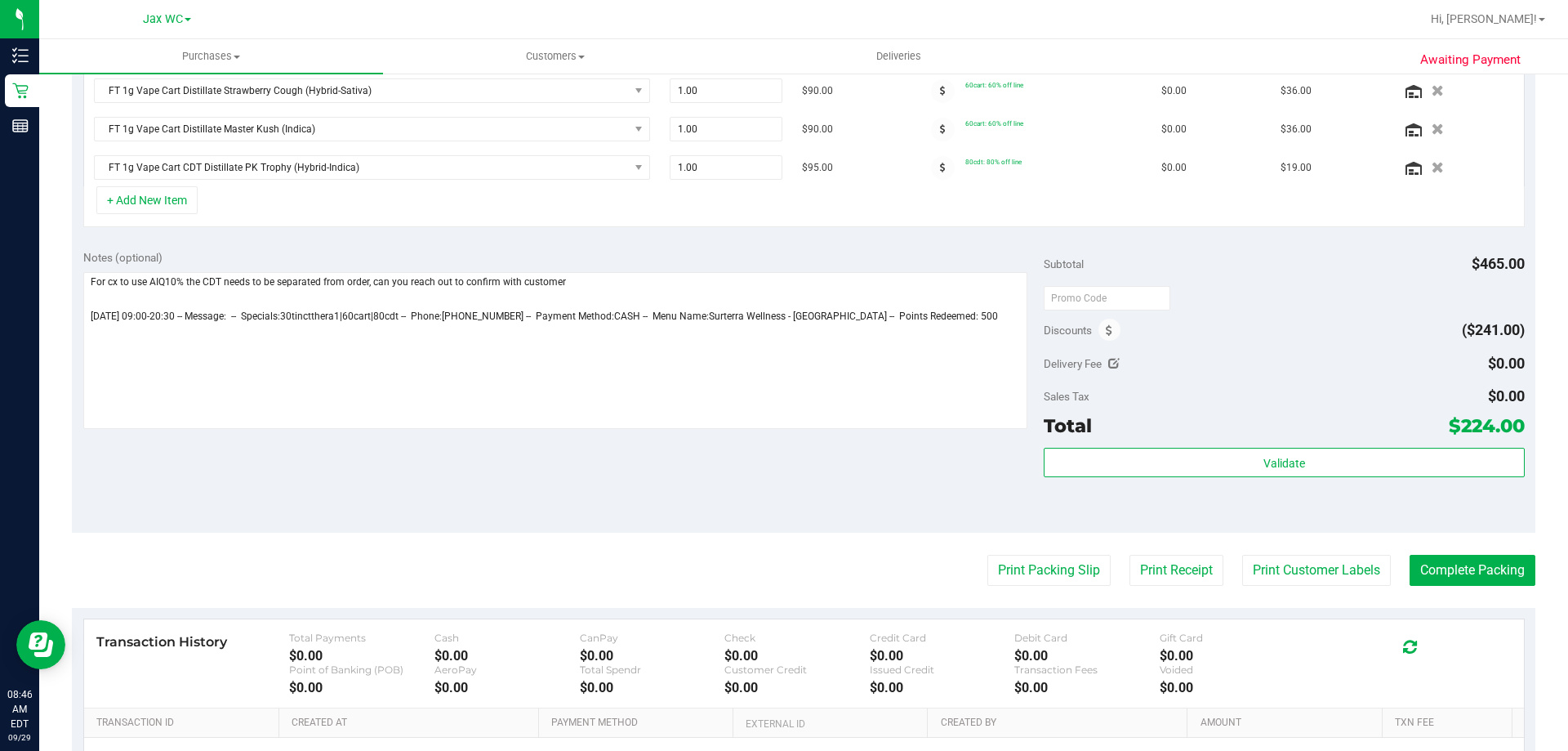
click at [579, 270] on div "Notes (optional)" at bounding box center [563, 341] width 961 height 183
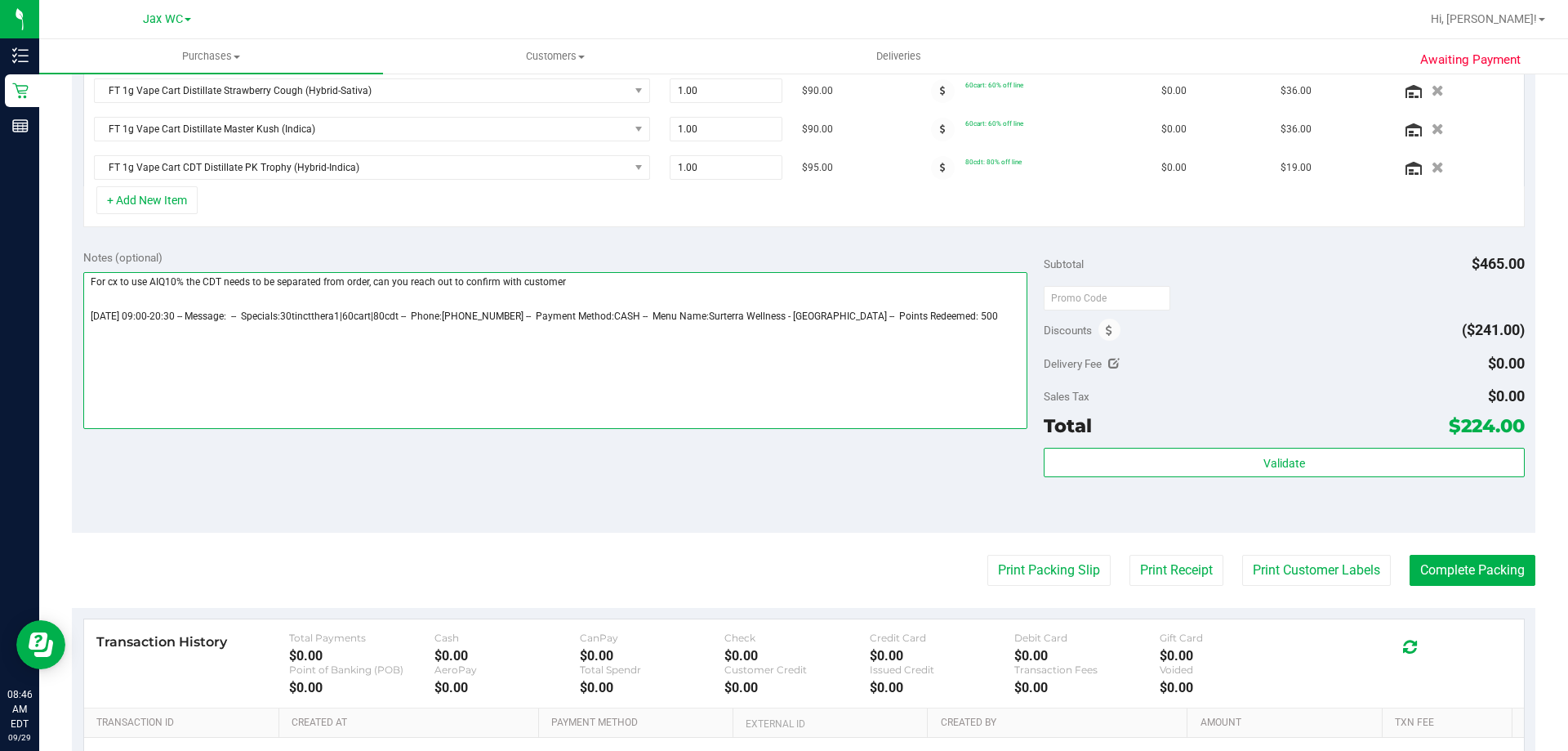
click at [577, 292] on textarea at bounding box center [556, 350] width 945 height 157
click at [576, 292] on textarea at bounding box center [556, 350] width 945 height 157
click at [580, 284] on textarea at bounding box center [556, 350] width 945 height 157
drag, startPoint x: 558, startPoint y: 284, endPoint x: 322, endPoint y: 284, distance: 236.0
click at [322, 284] on textarea at bounding box center [556, 350] width 945 height 157
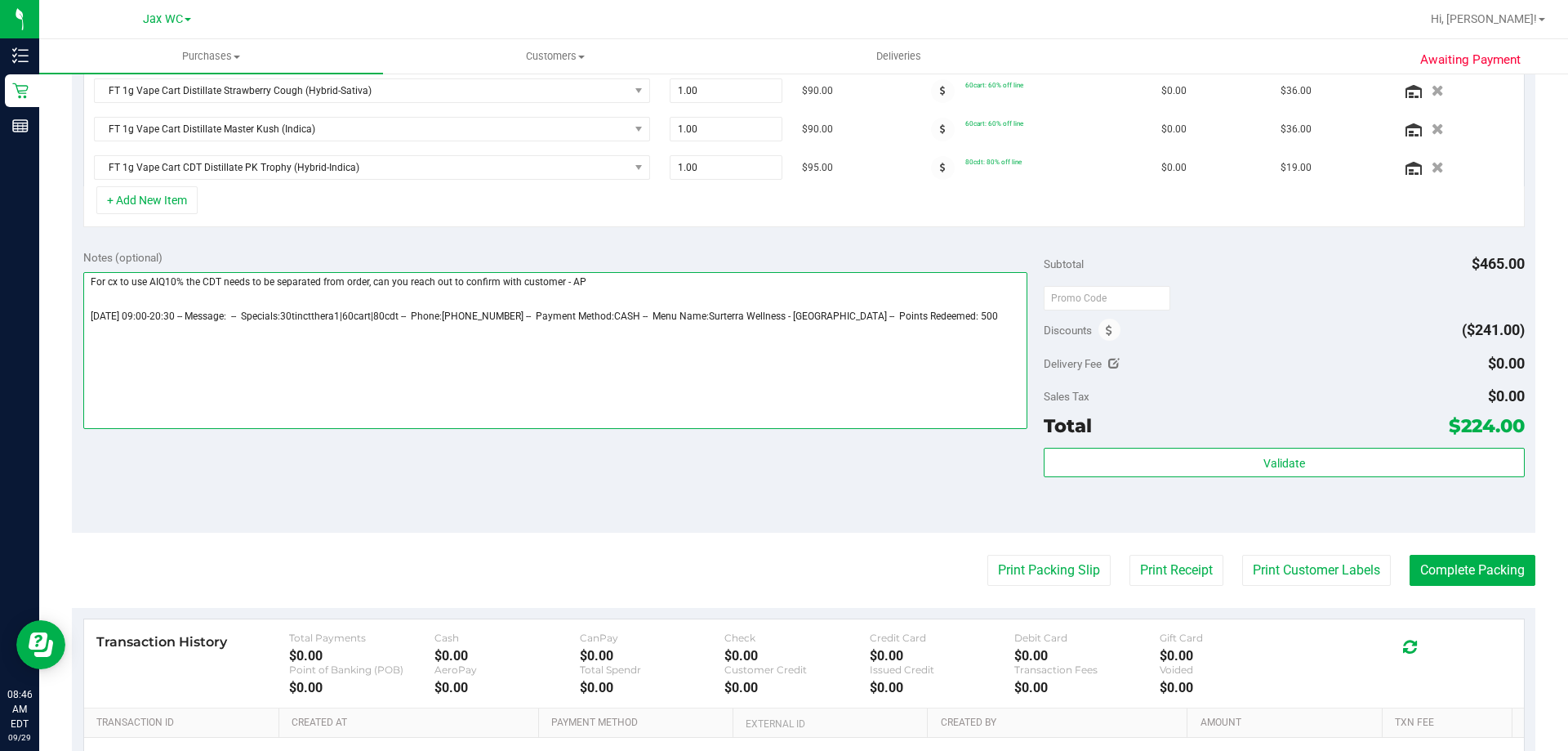
drag, startPoint x: 559, startPoint y: 283, endPoint x: 42, endPoint y: 291, distance: 517.1
click at [42, 291] on div "Awaiting Payment Back Save Purchase View Profile # 12022308 BioTrack ID: - Subm…" at bounding box center [804, 264] width 1529 height 1364
type textarea "For cx to use AIQ10% the CDT needs to be separated from order, can you reach ou…"
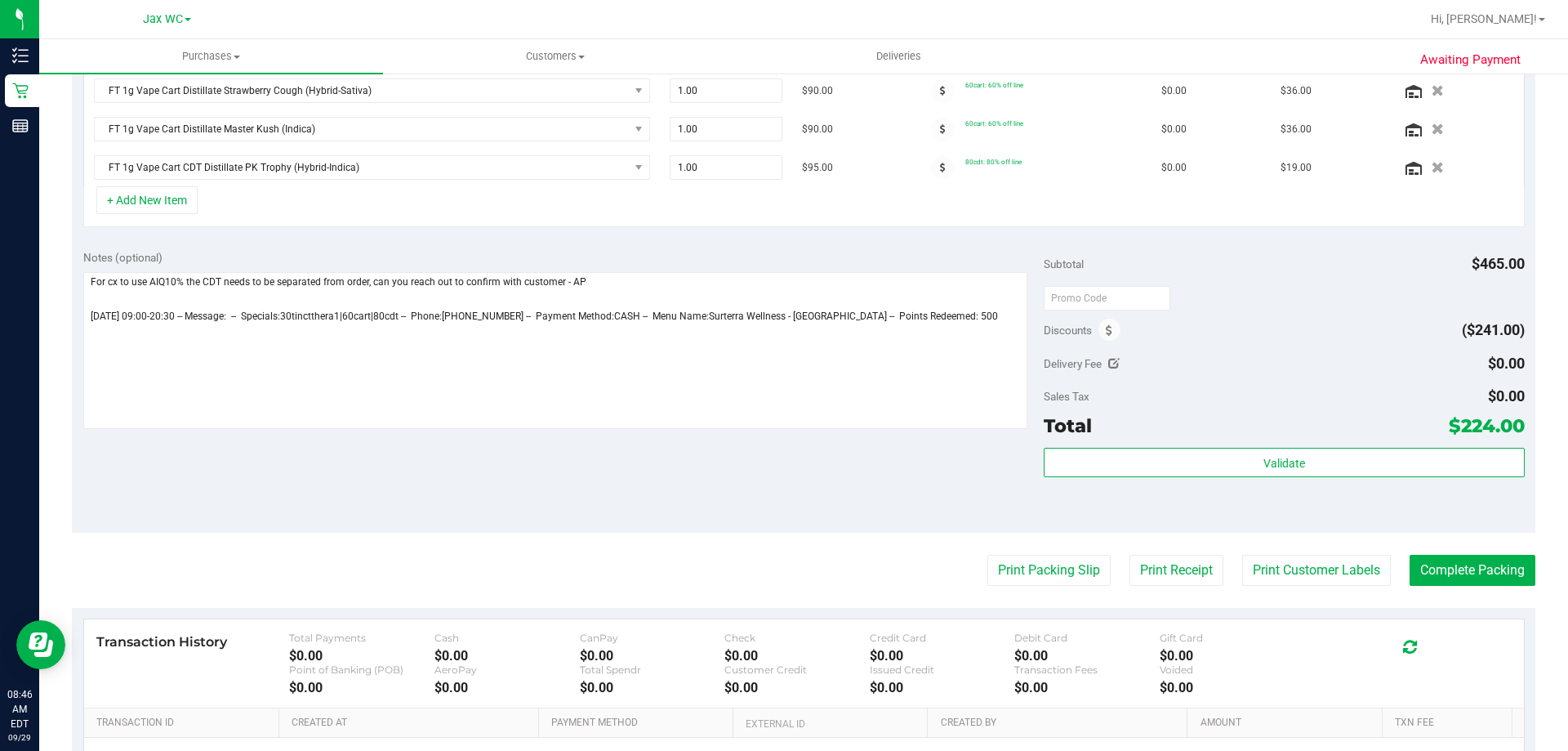
click at [43, 291] on div "Awaiting Payment Back Save Purchase View Profile # 12022308 BioTrack ID: - Subm…" at bounding box center [804, 264] width 1529 height 1364
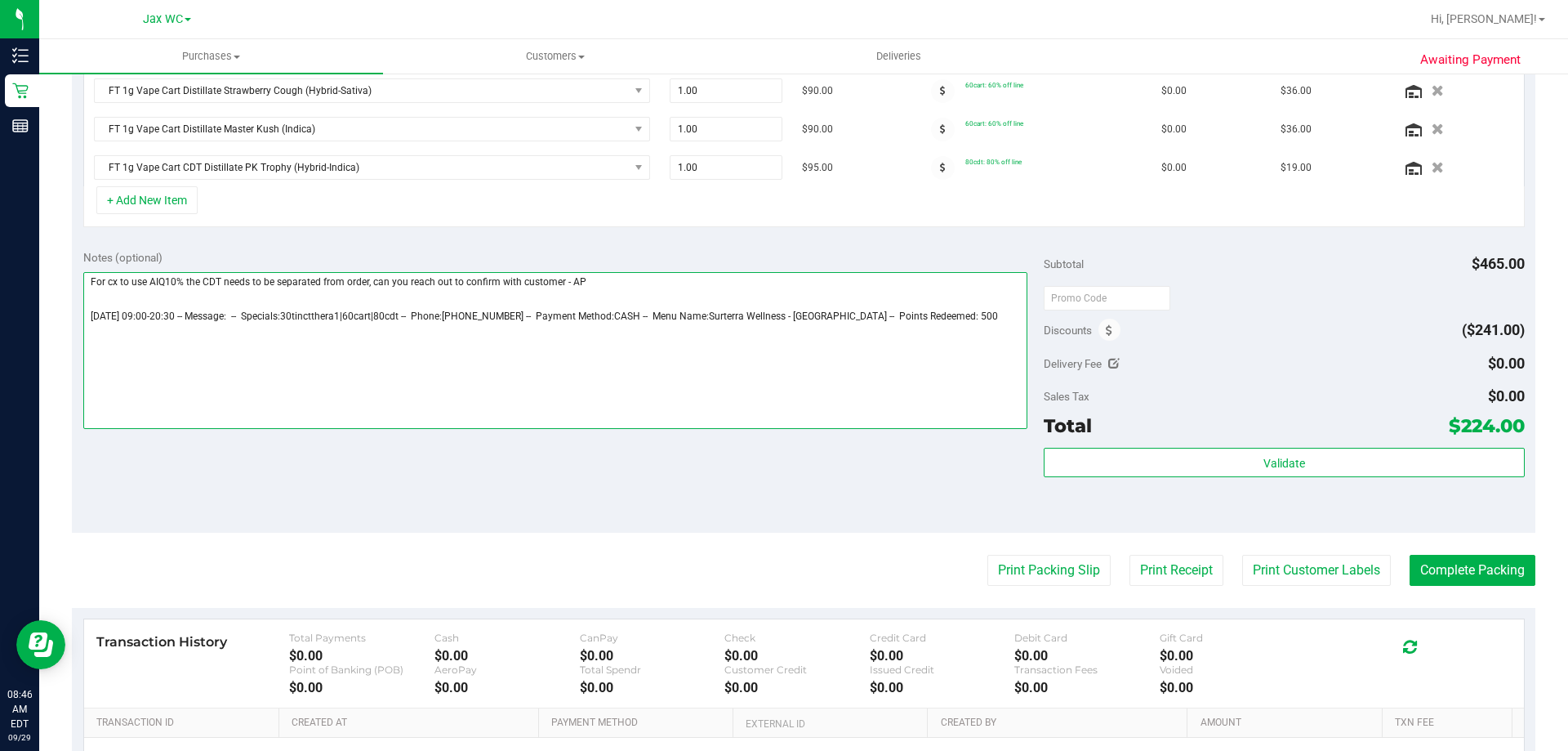
drag, startPoint x: 559, startPoint y: 283, endPoint x: 89, endPoint y: 283, distance: 470.0
click at [89, 283] on textarea at bounding box center [556, 350] width 945 height 157
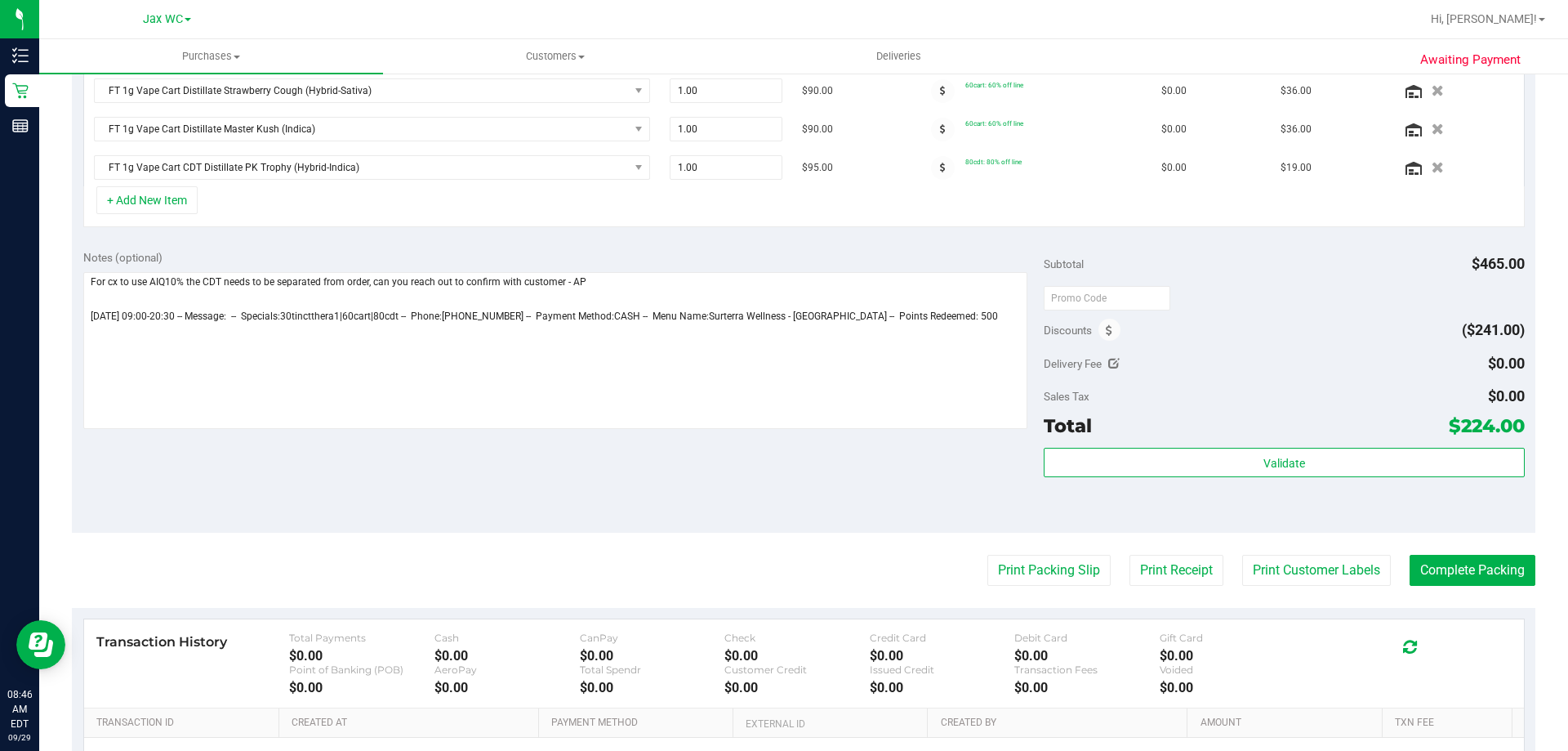
click at [1016, 511] on div "Notes (optional) Subtotal $465.00 Discounts ($241.00) Delivery Fee $0.00 Sales …" at bounding box center [803, 386] width 1463 height 294
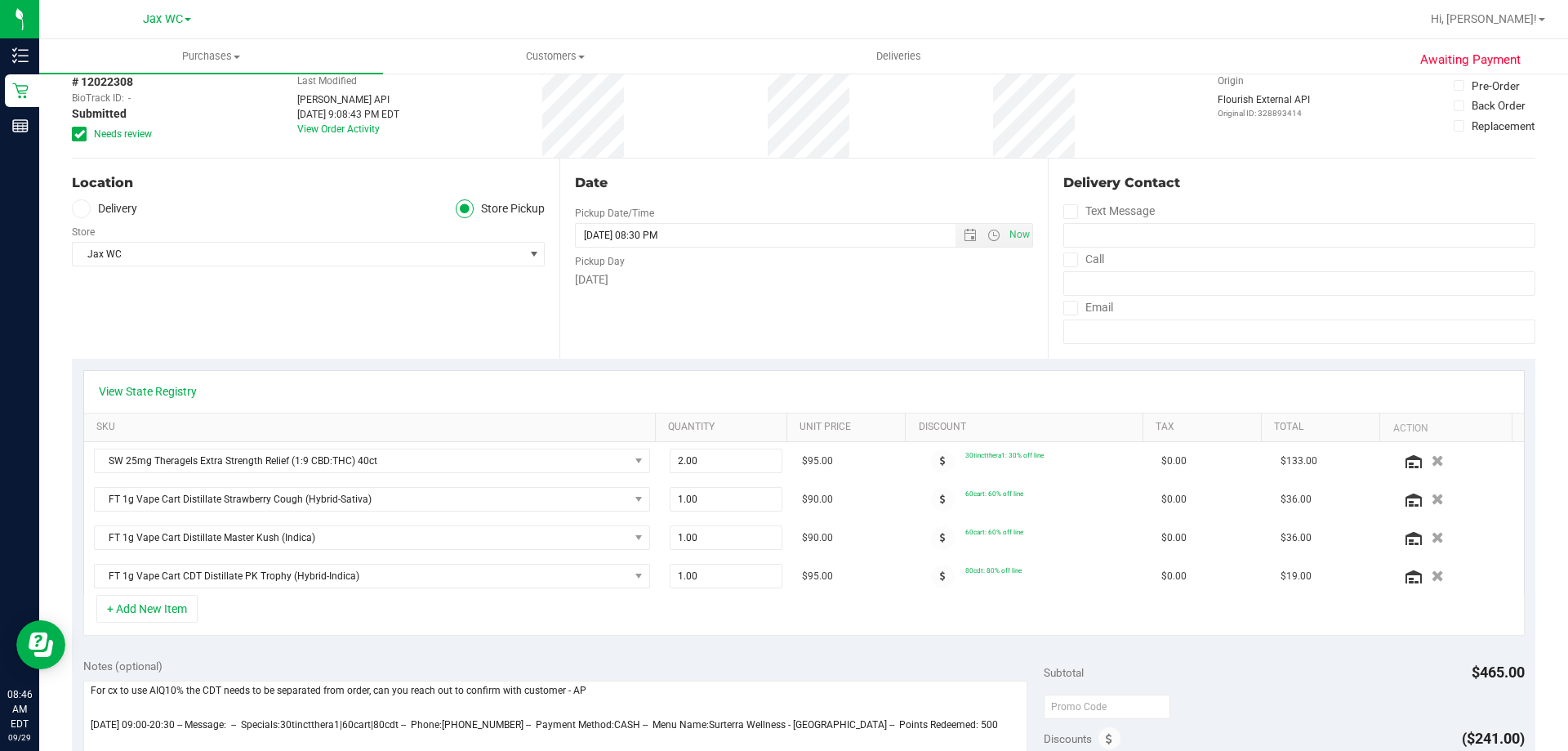
scroll to position [0, 0]
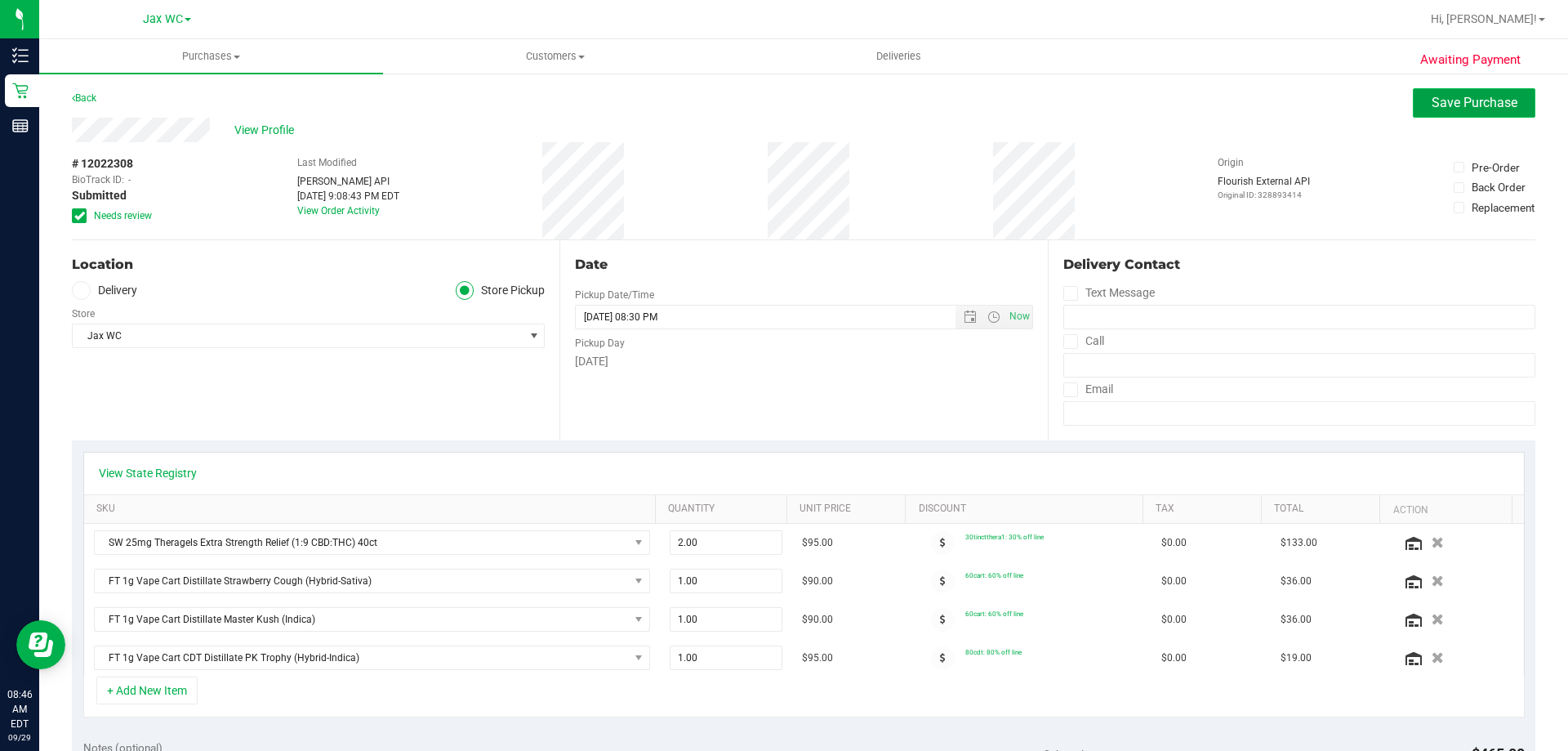
click at [1476, 92] on button "Save Purchase" at bounding box center [1475, 102] width 123 height 29
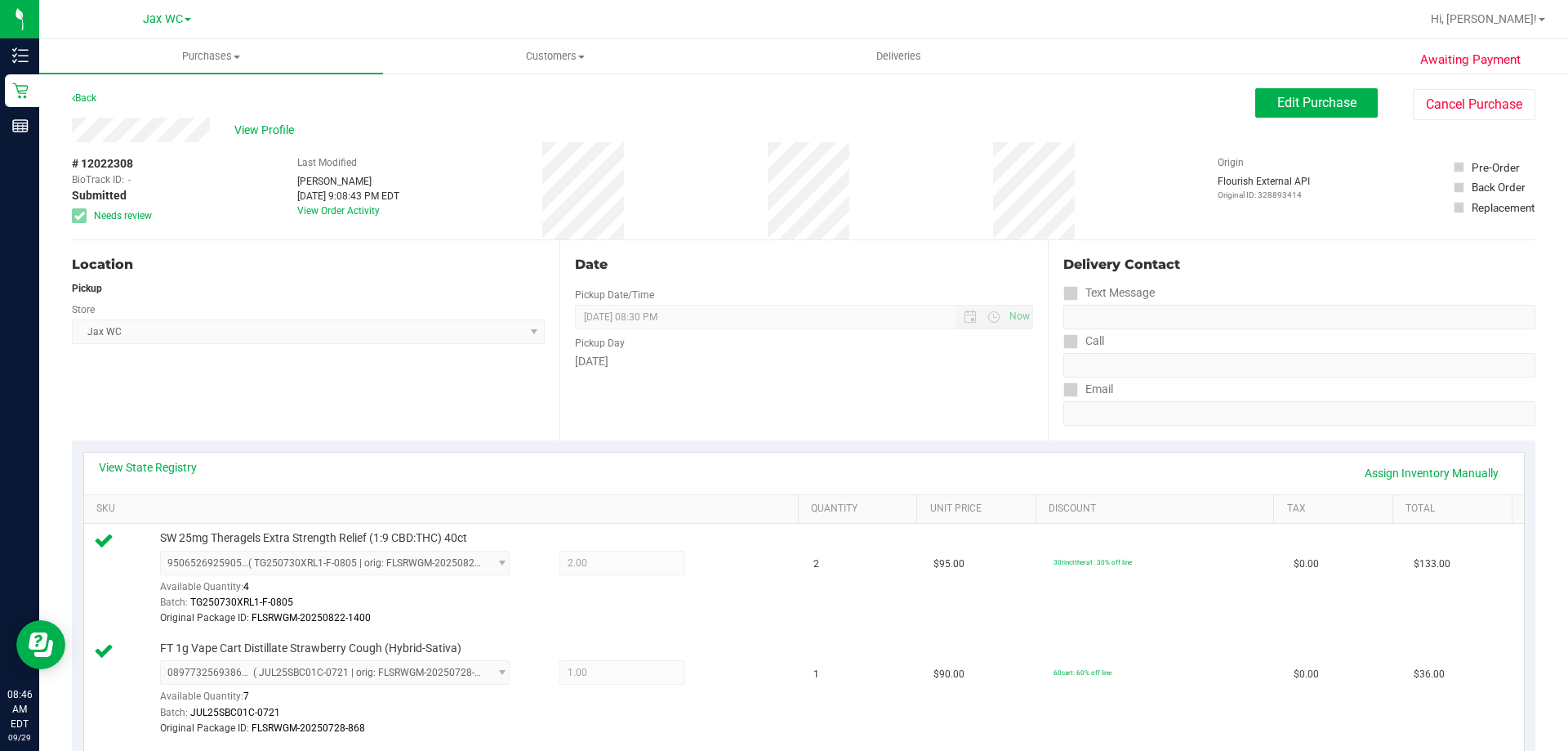
drag, startPoint x: 384, startPoint y: 254, endPoint x: 392, endPoint y: 252, distance: 8.2
click at [384, 254] on div "Location Pickup Store Jax WC Select Store [PERSON_NAME][GEOGRAPHIC_DATA] [PERSO…" at bounding box center [315, 341] width 488 height 200
click at [1335, 94] on button "Edit Purchase" at bounding box center [1317, 102] width 123 height 29
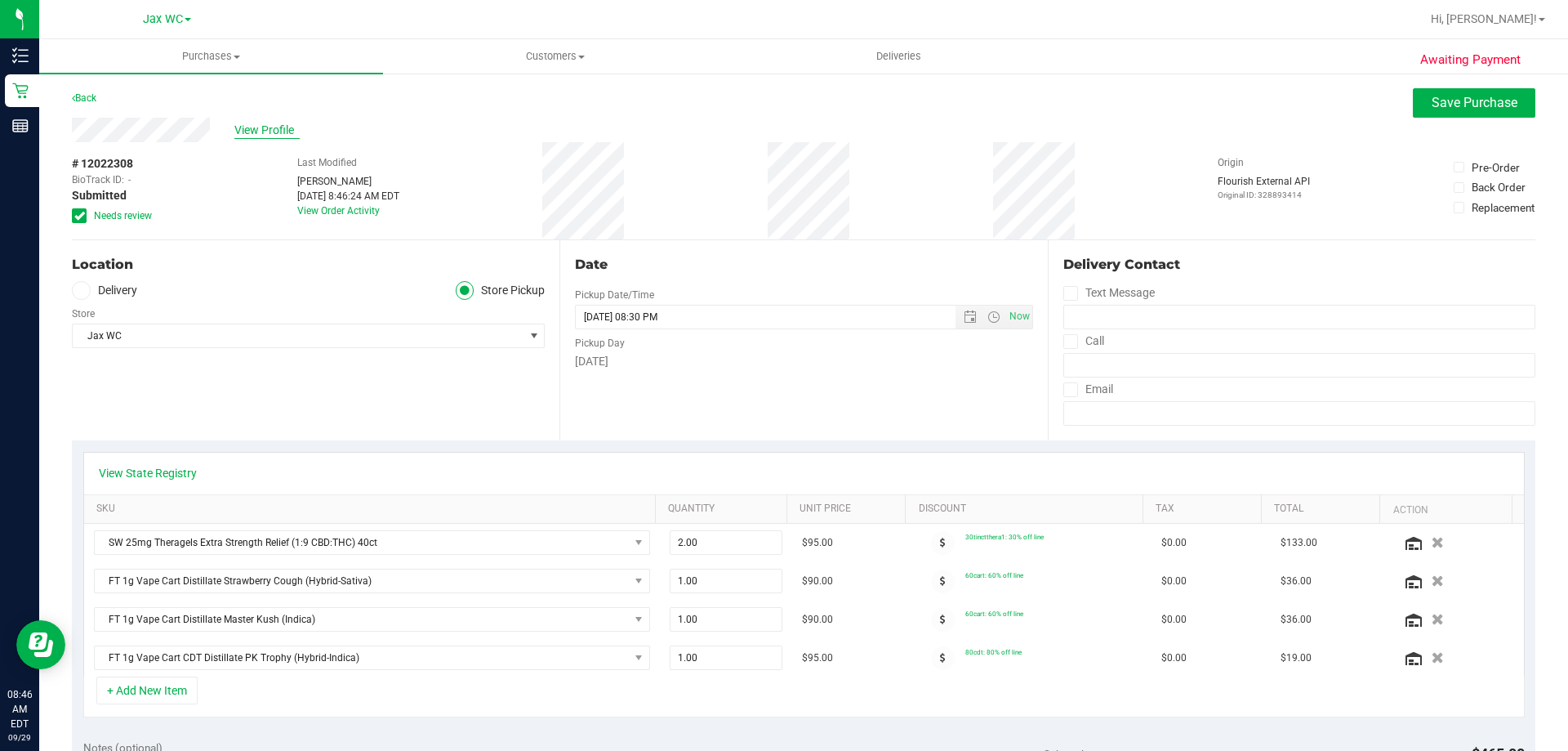
click at [279, 133] on span "View Profile" at bounding box center [266, 130] width 65 height 17
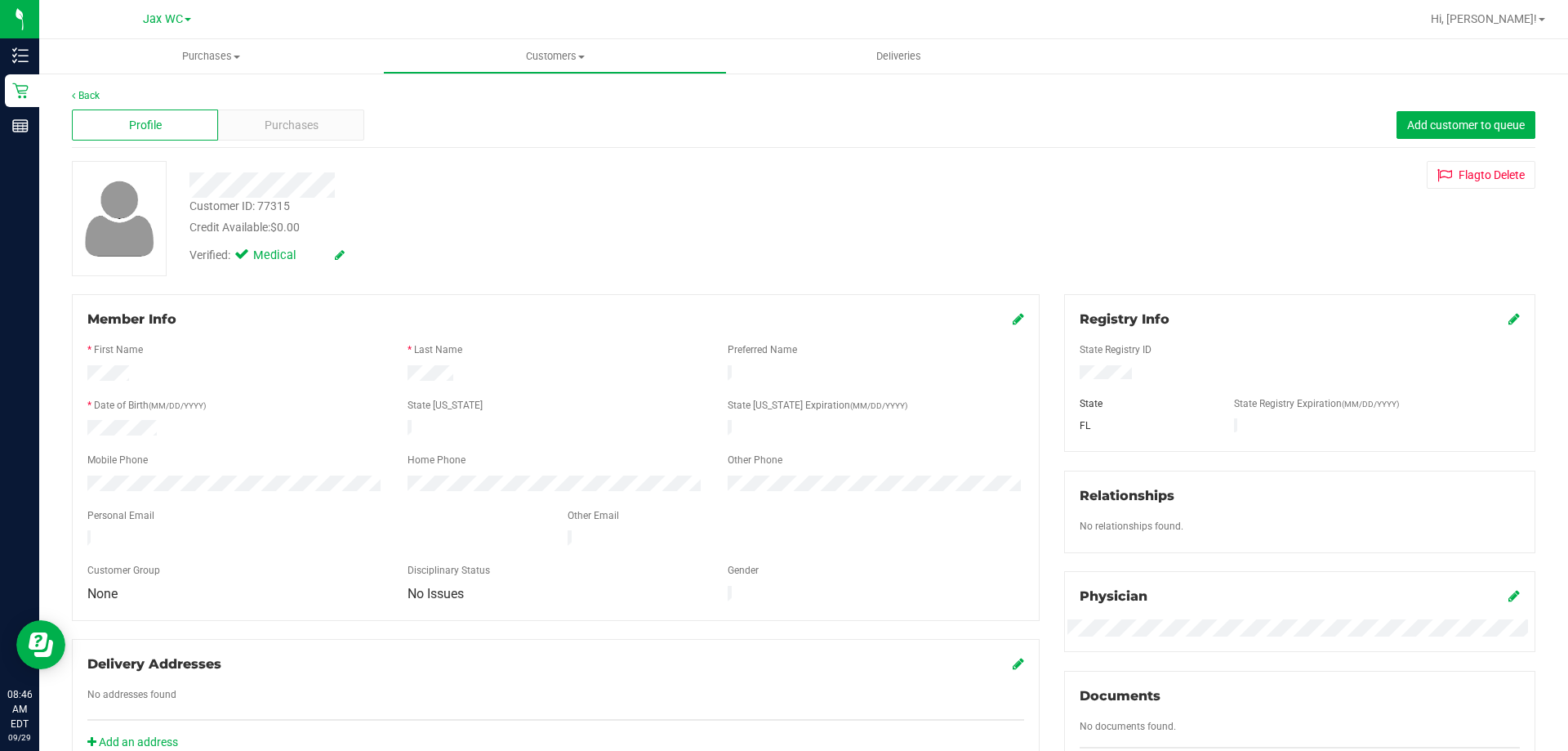
click at [264, 92] on div "Back" at bounding box center [803, 95] width 1463 height 15
click at [77, 100] on link "Back" at bounding box center [85, 95] width 27 height 11
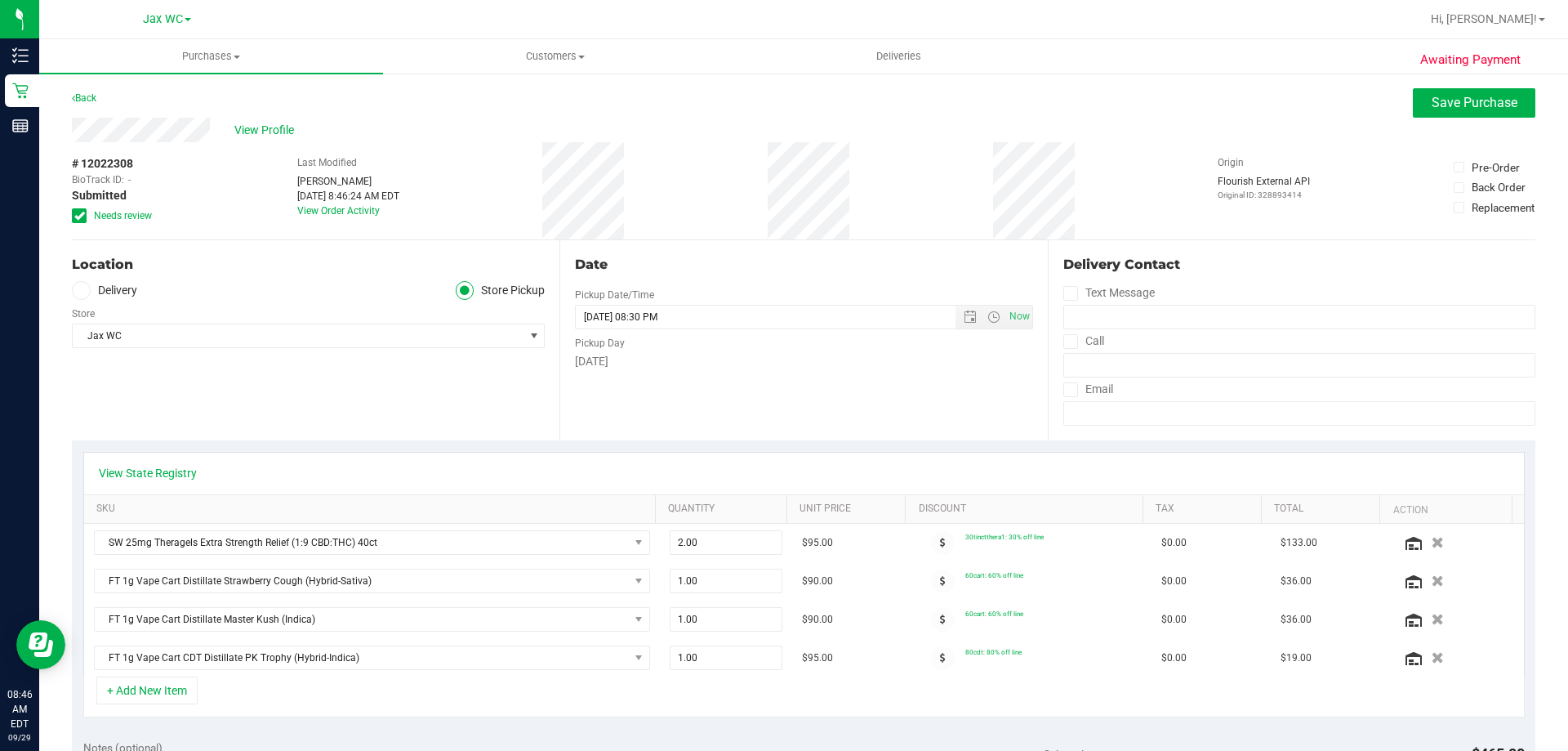
click at [1438, 119] on div "View Profile" at bounding box center [803, 130] width 1463 height 25
click at [1440, 109] on span "Save Purchase" at bounding box center [1475, 102] width 86 height 15
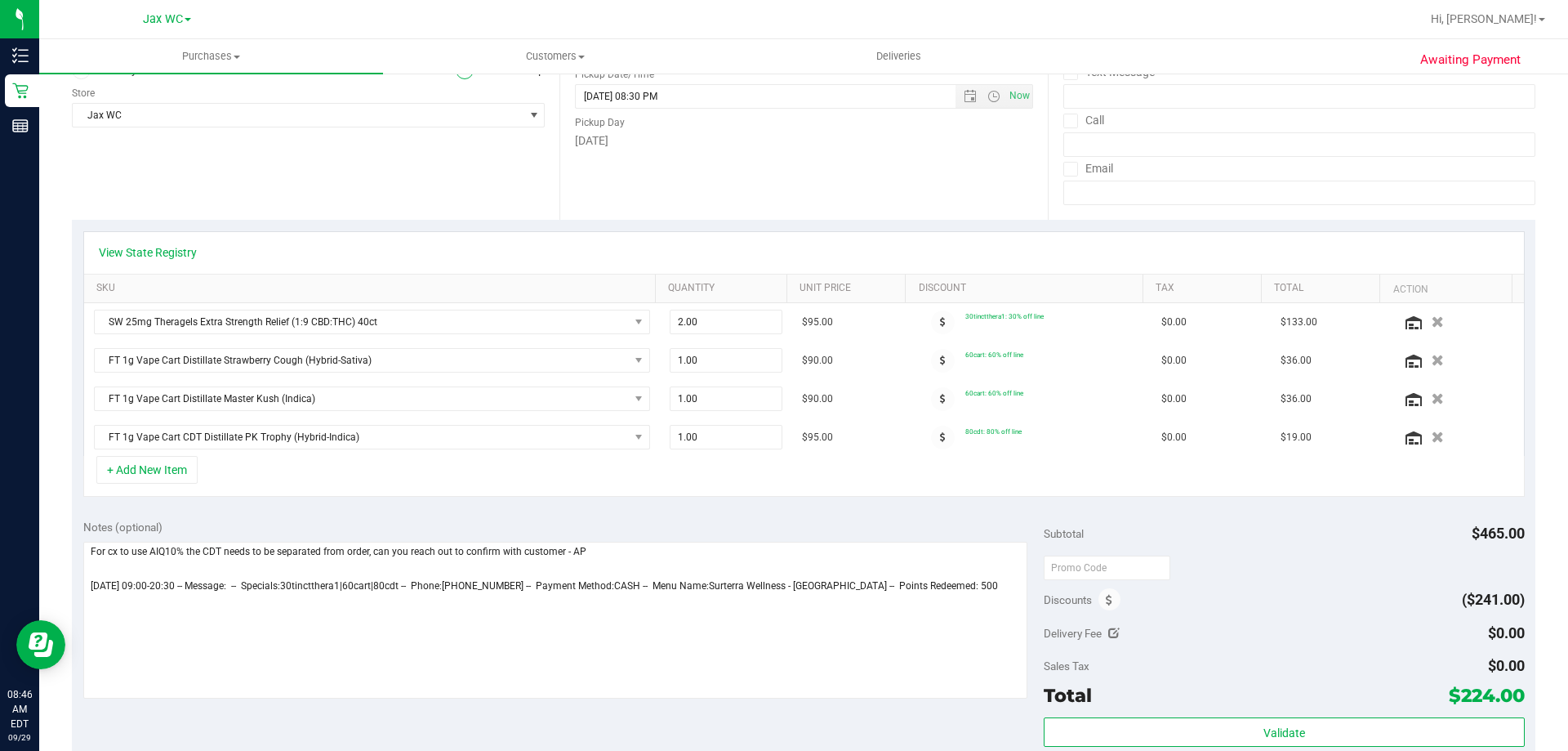
scroll to position [163, 0]
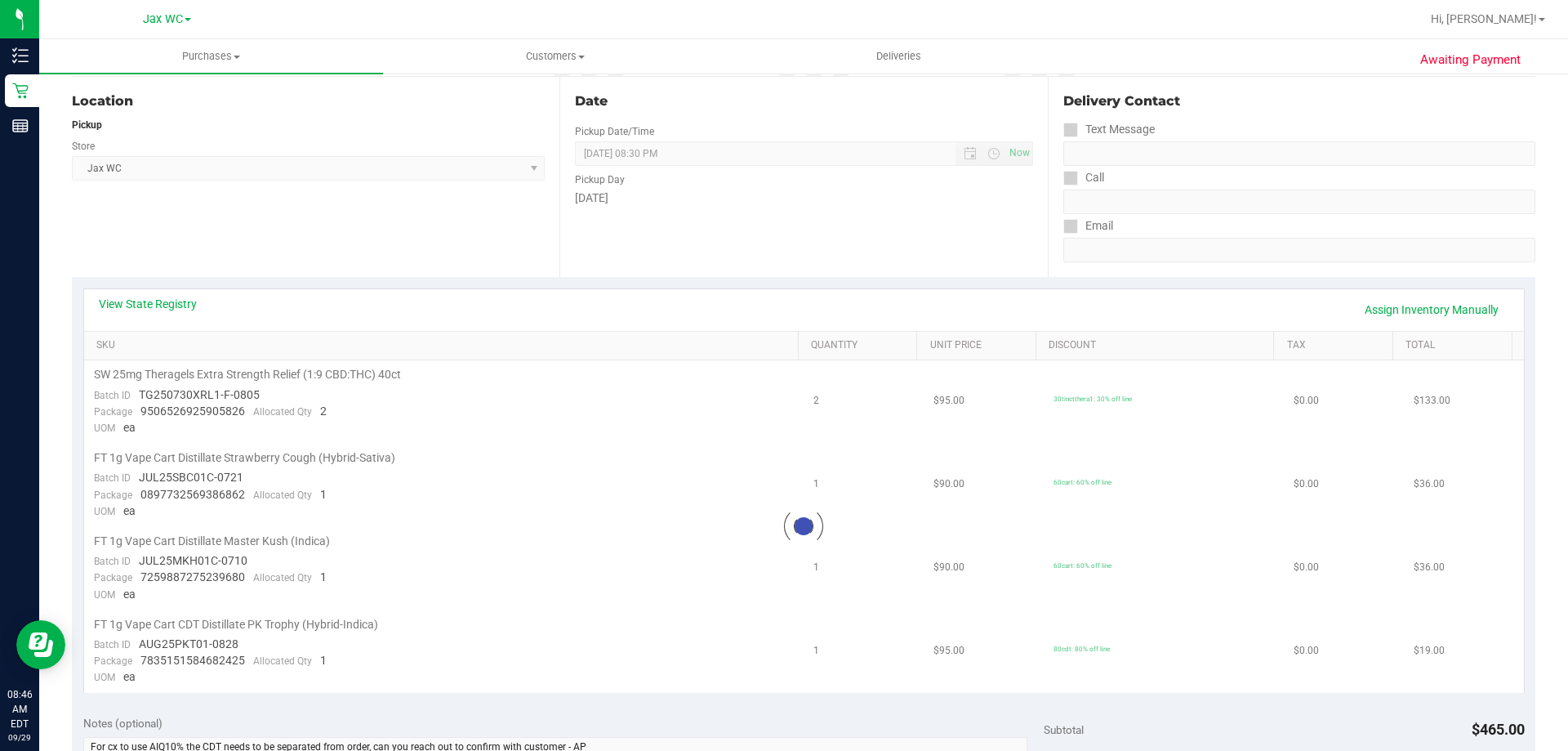
click at [175, 309] on link "View State Registry" at bounding box center [148, 303] width 98 height 16
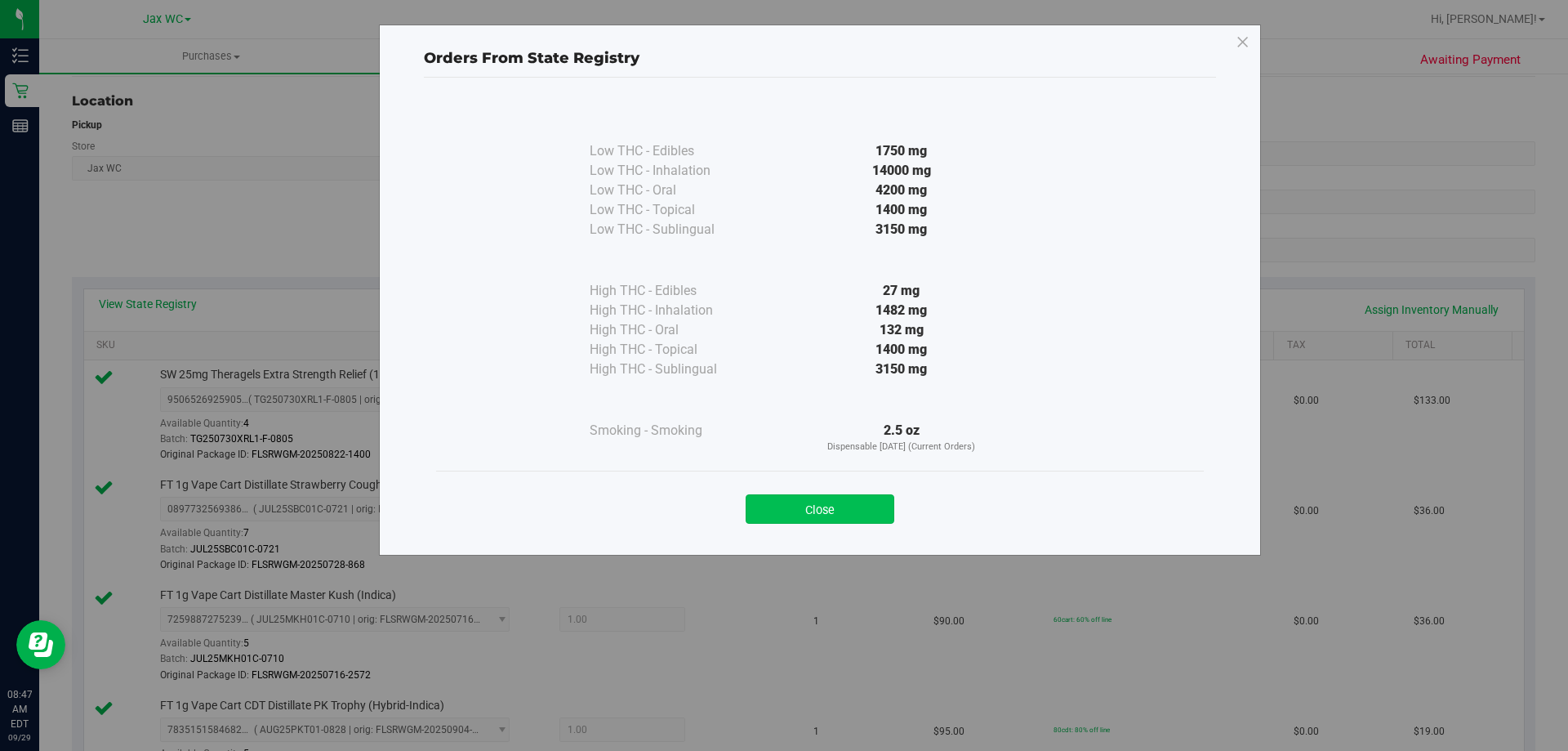
click at [865, 509] on button "Close" at bounding box center [820, 509] width 149 height 29
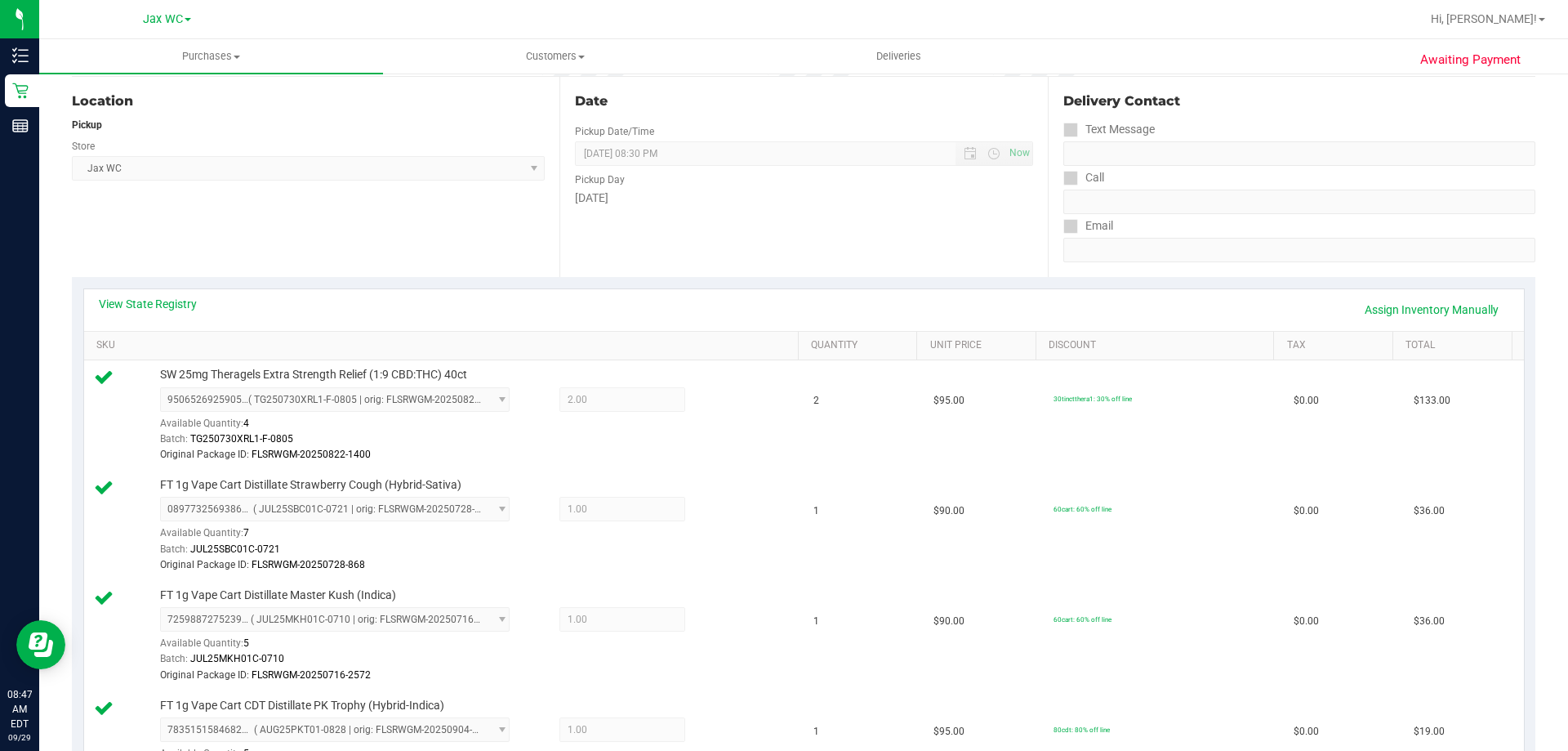
scroll to position [490, 0]
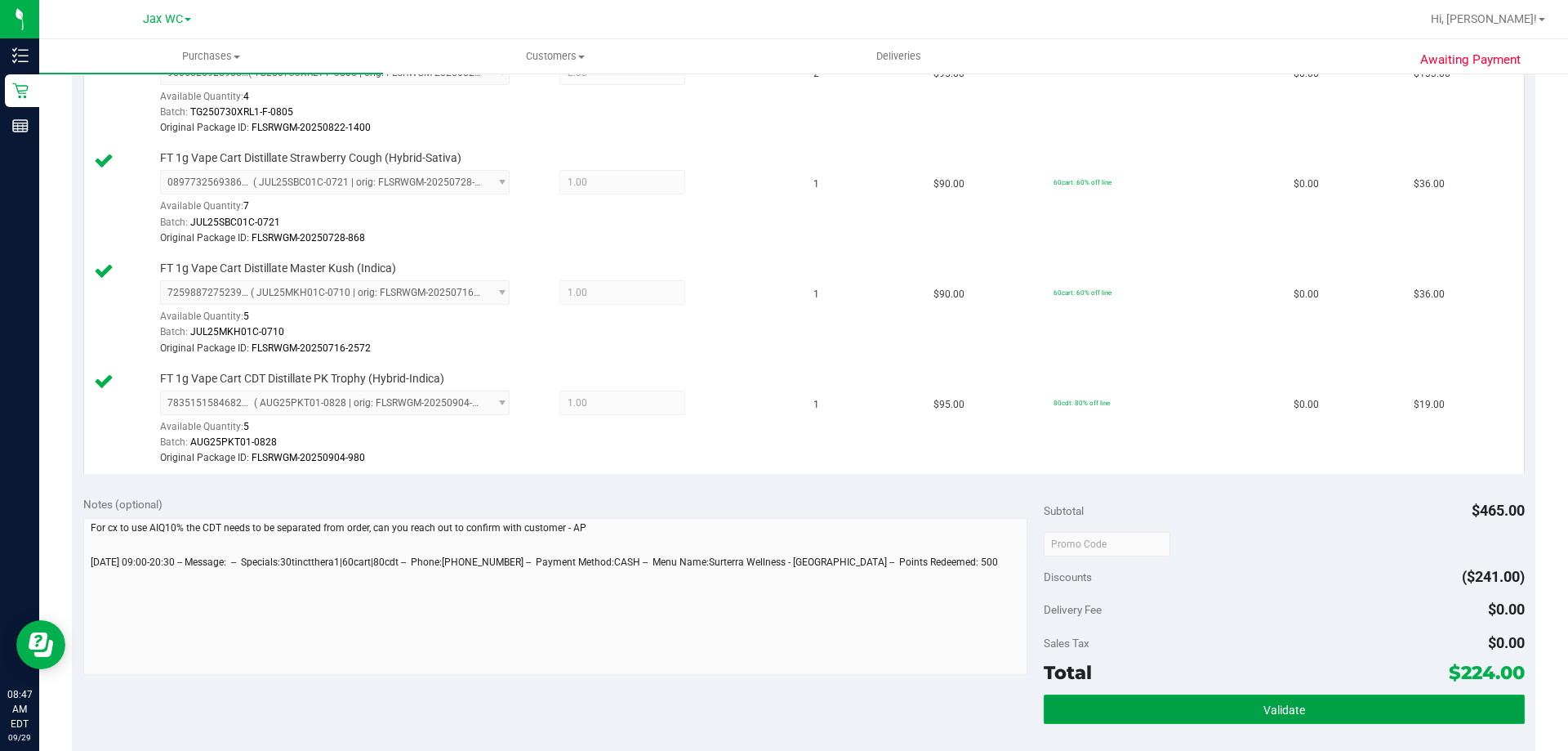
click at [1309, 709] on button "Validate" at bounding box center [1283, 709] width 480 height 29
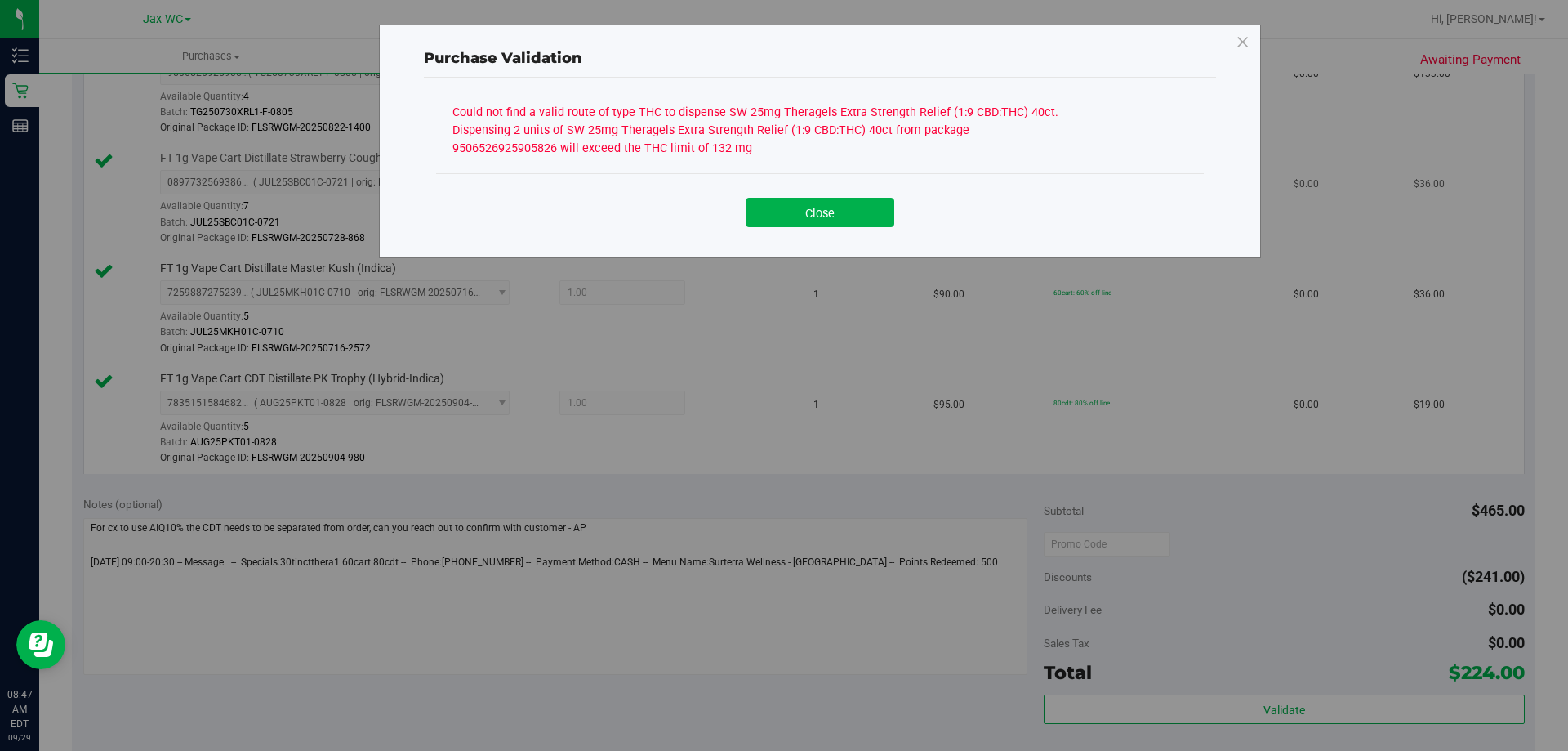
click at [830, 211] on button "Close" at bounding box center [820, 211] width 149 height 29
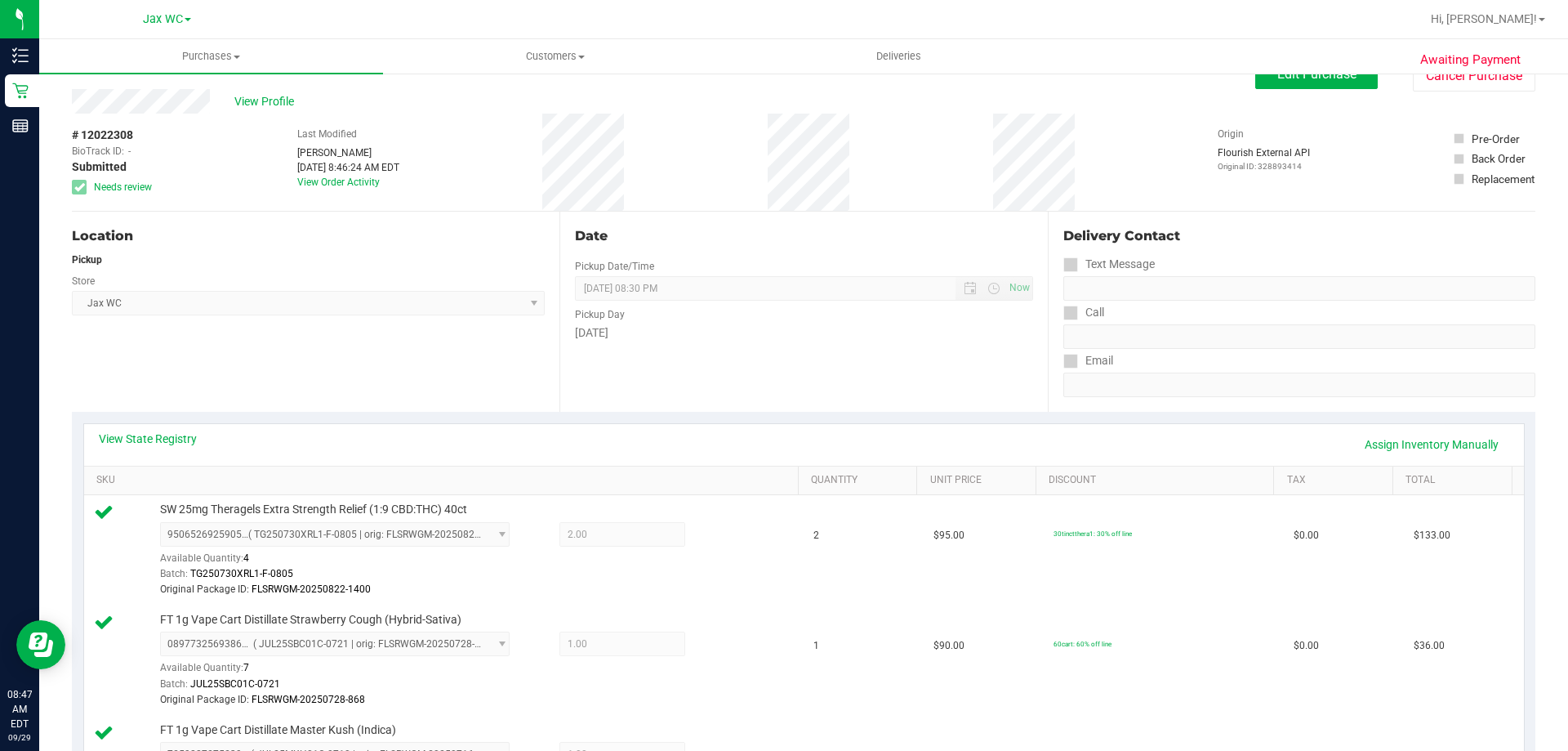
scroll to position [0, 0]
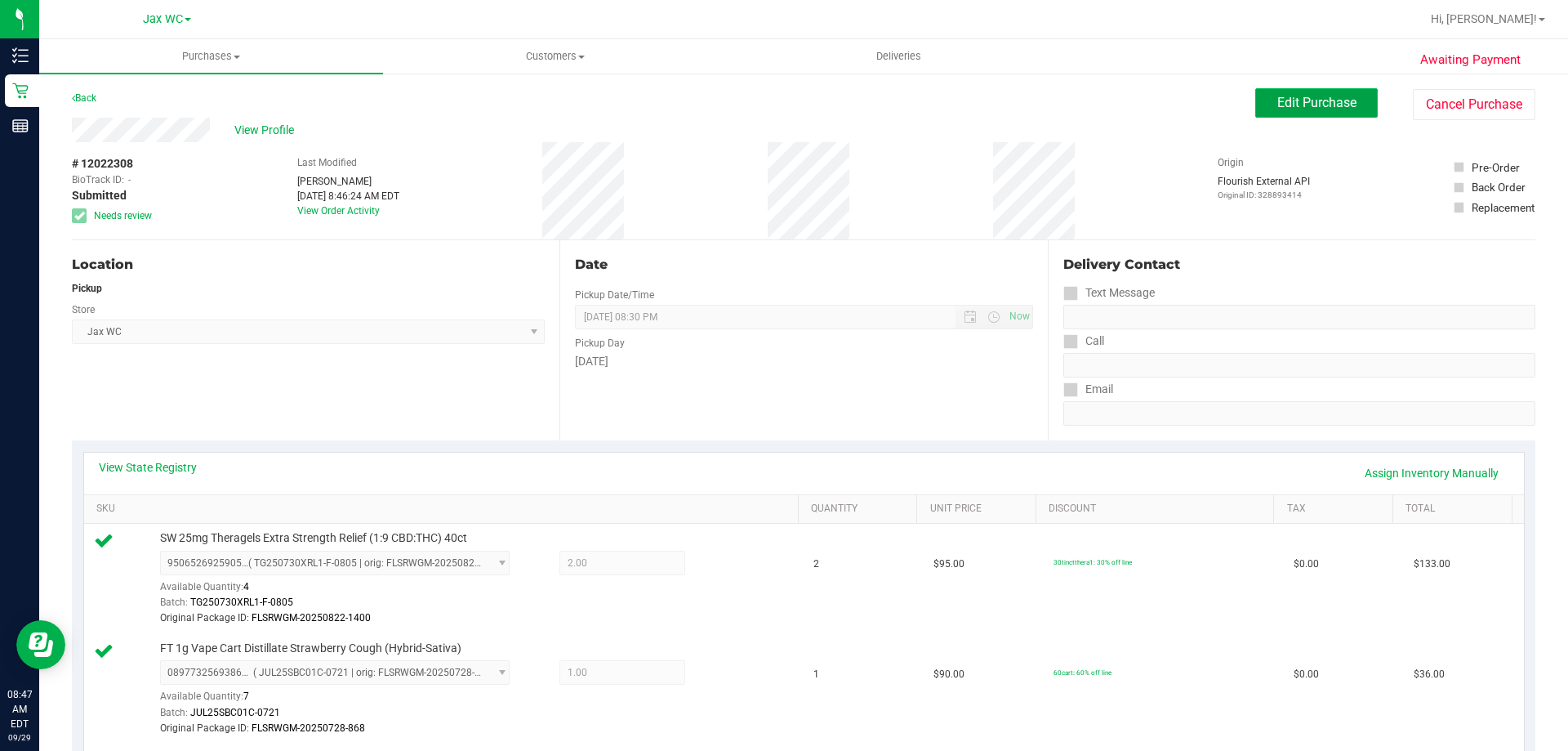
click at [1321, 100] on span "Edit Purchase" at bounding box center [1317, 102] width 79 height 15
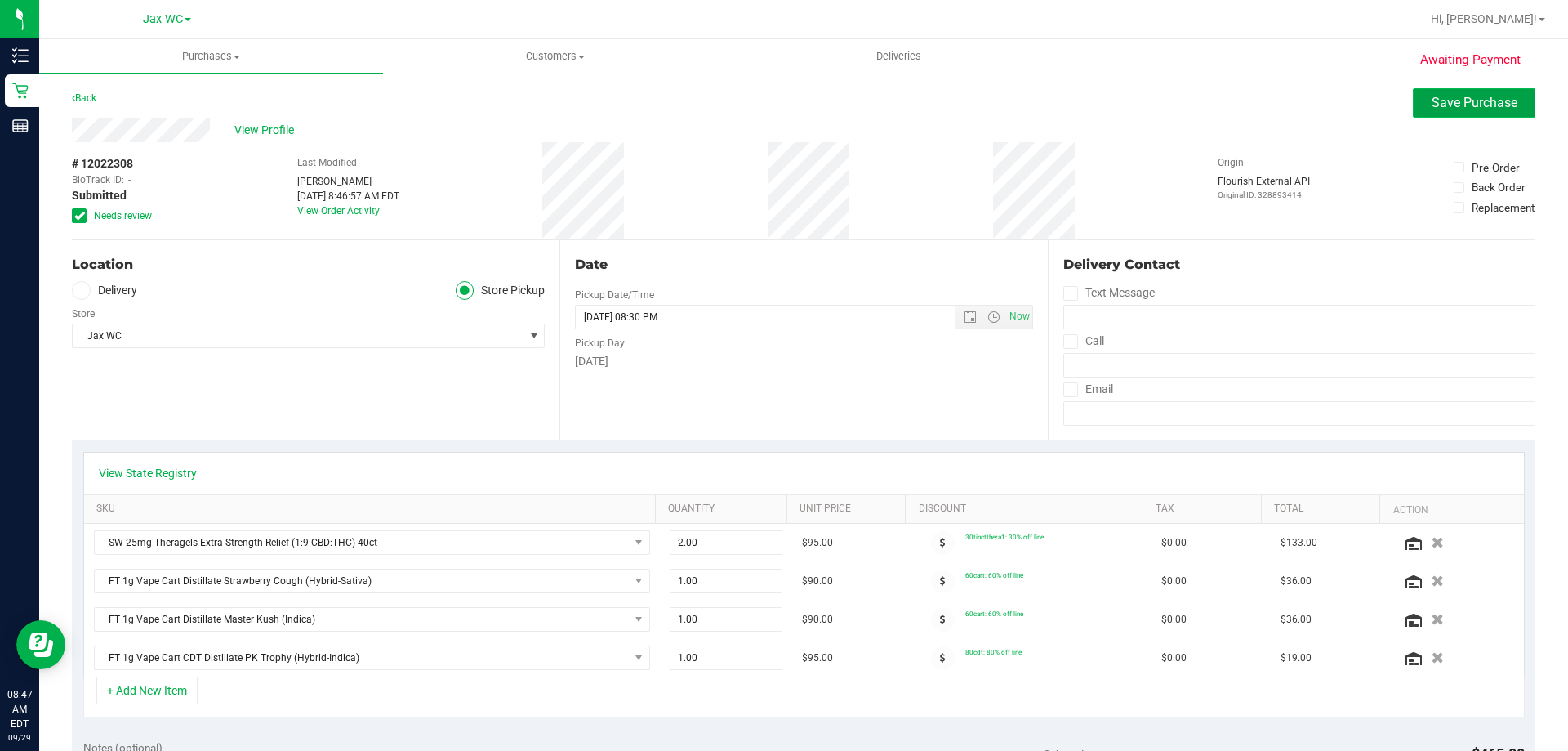
click at [1476, 110] on button "Save Purchase" at bounding box center [1475, 102] width 123 height 29
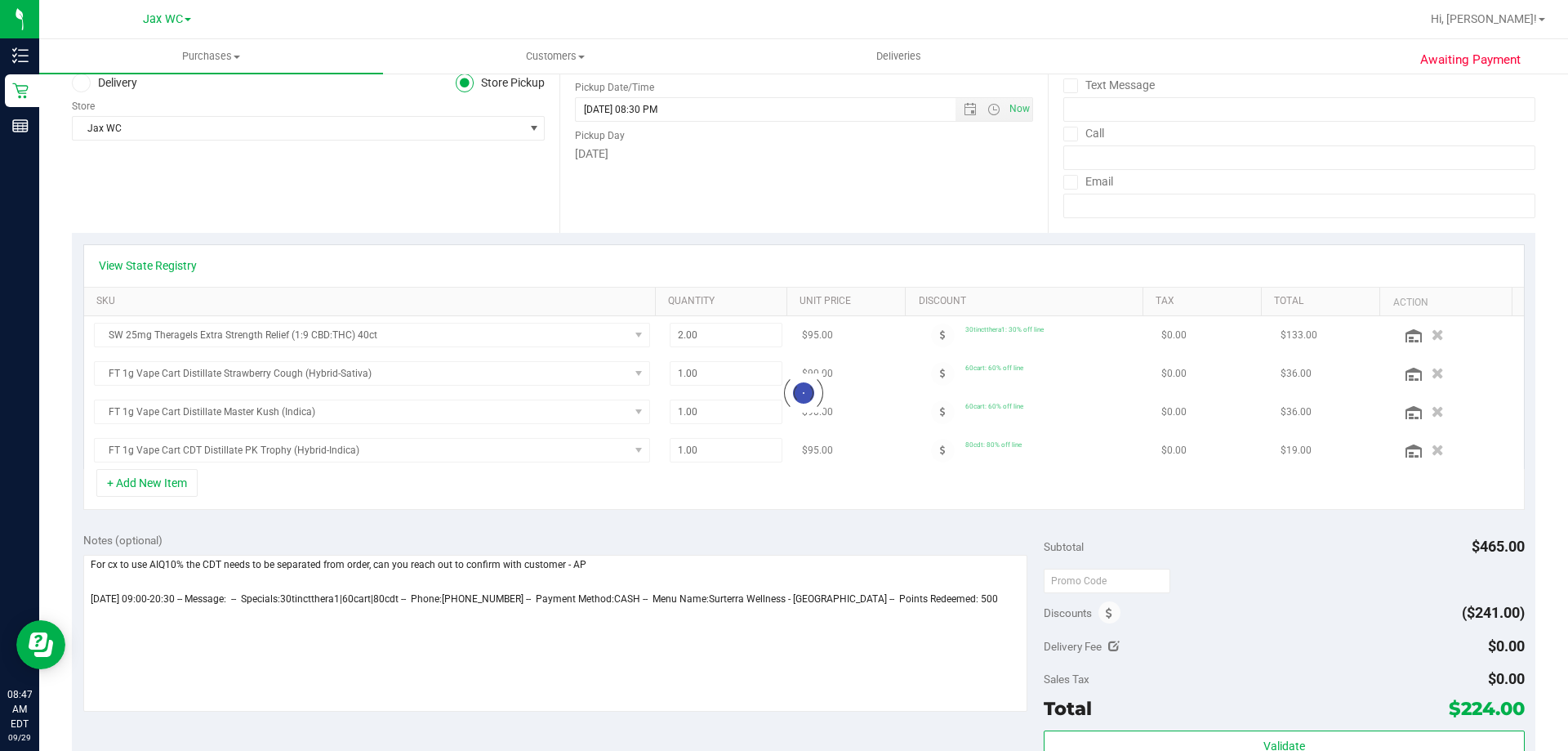
scroll to position [163, 0]
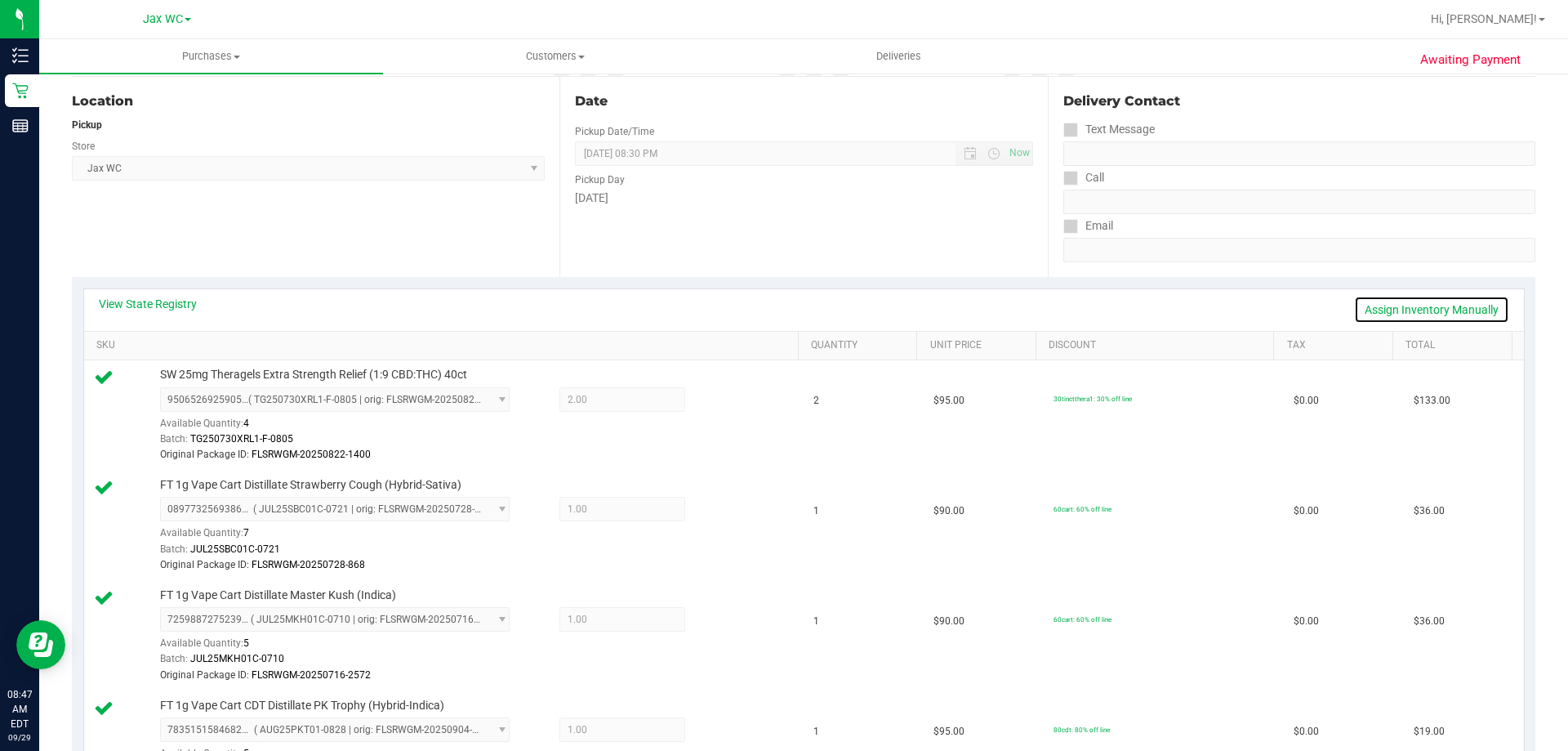
click at [1457, 309] on link "Assign Inventory Manually" at bounding box center [1431, 309] width 155 height 27
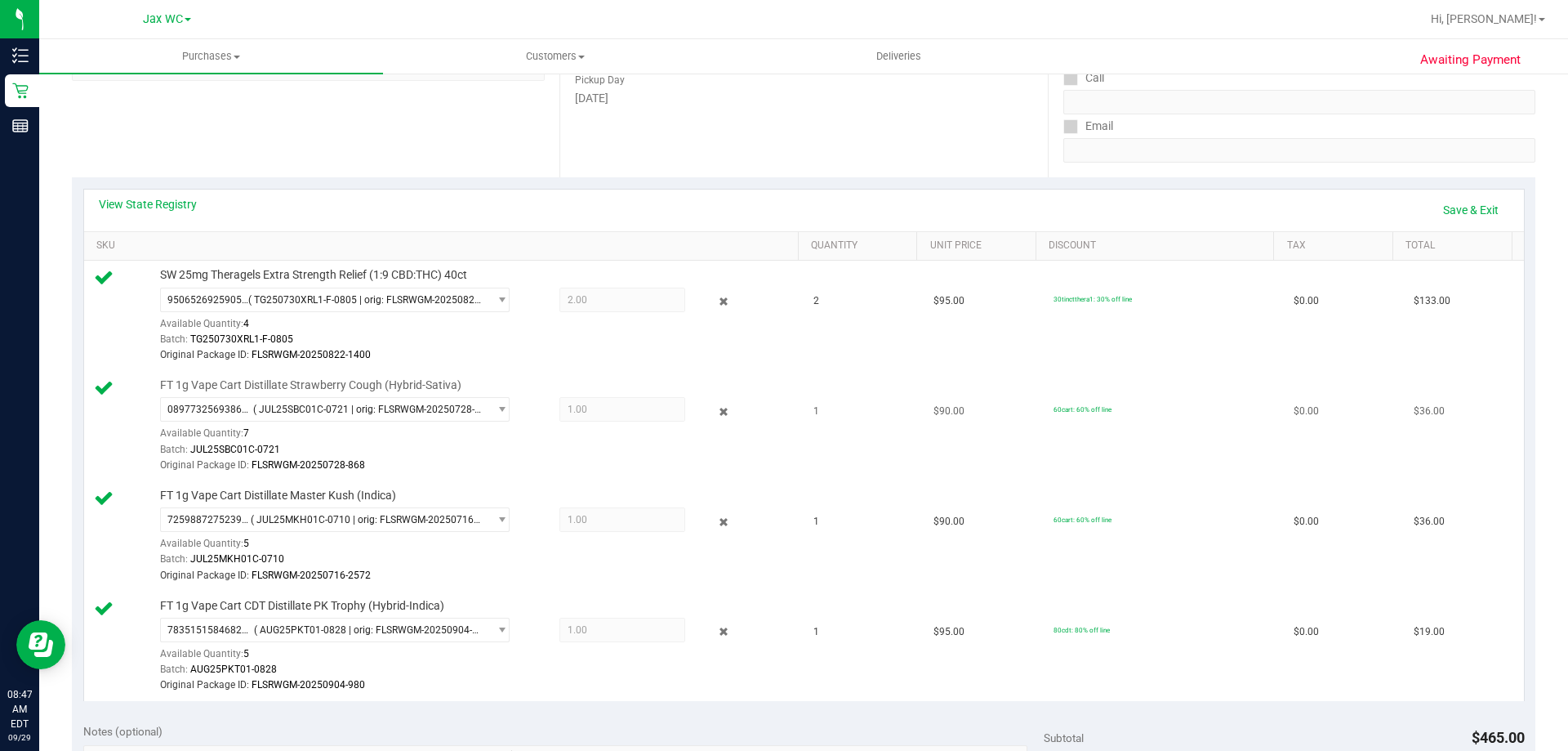
scroll to position [326, 0]
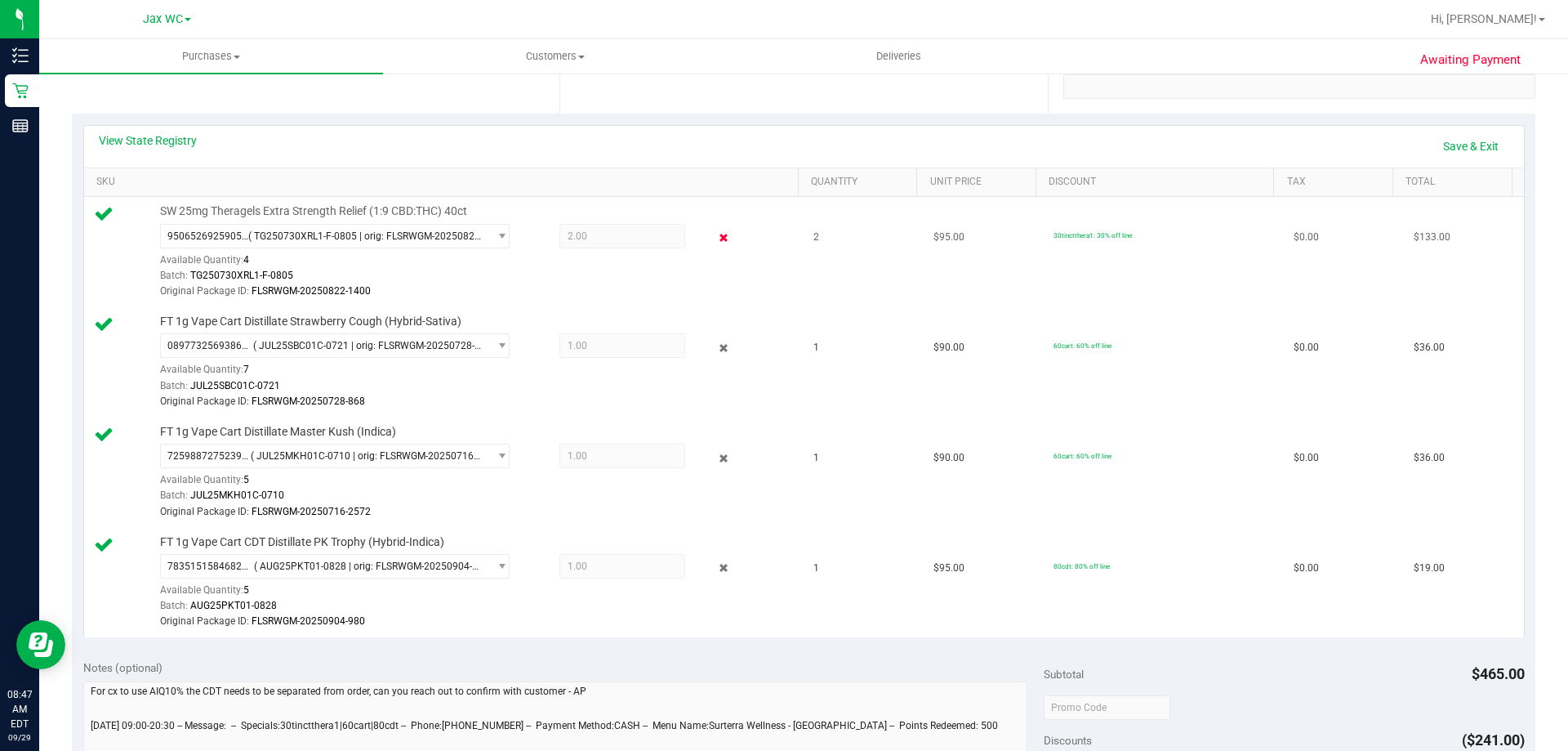
click at [715, 228] on icon at bounding box center [724, 238] width 17 height 19
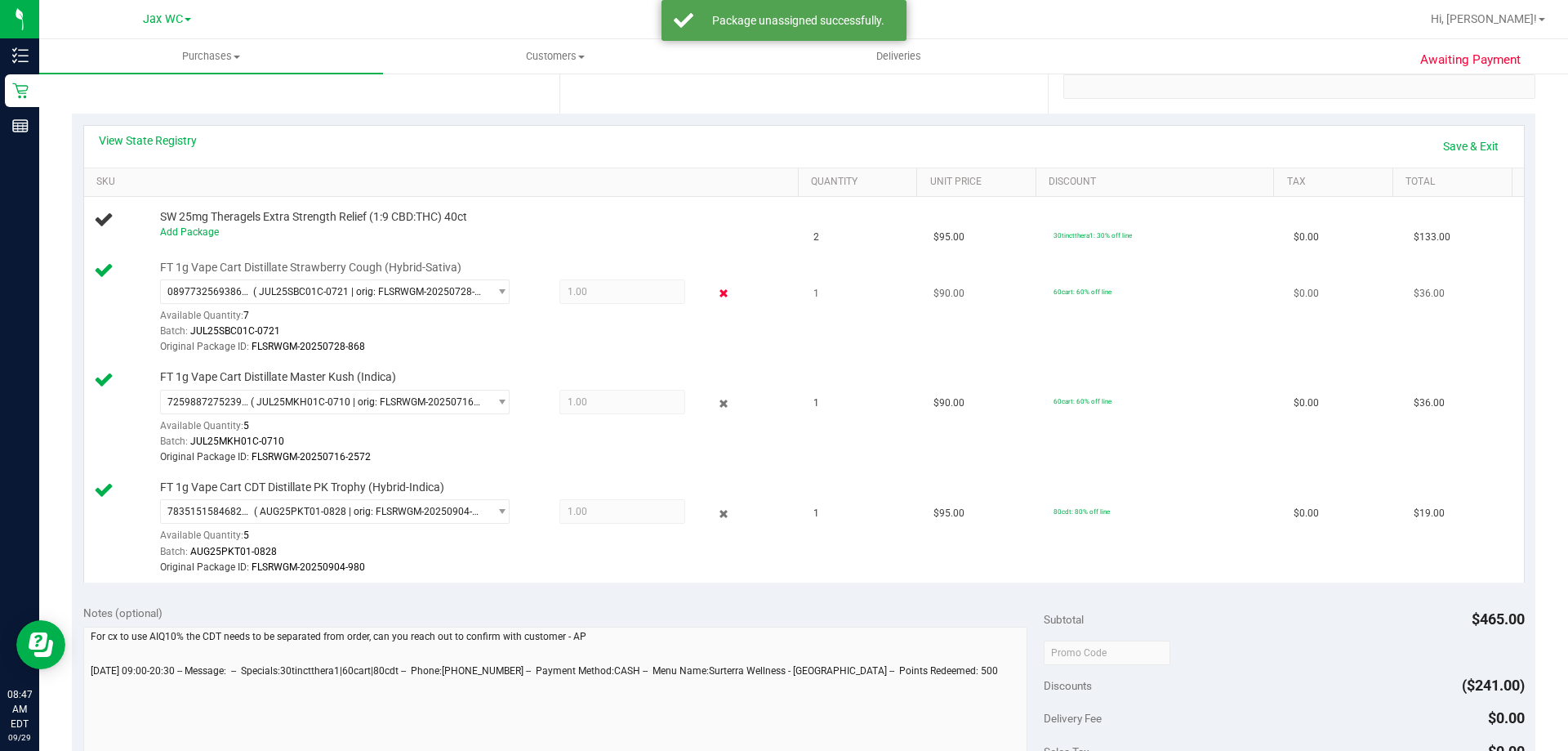
click at [715, 293] on icon at bounding box center [724, 293] width 17 height 19
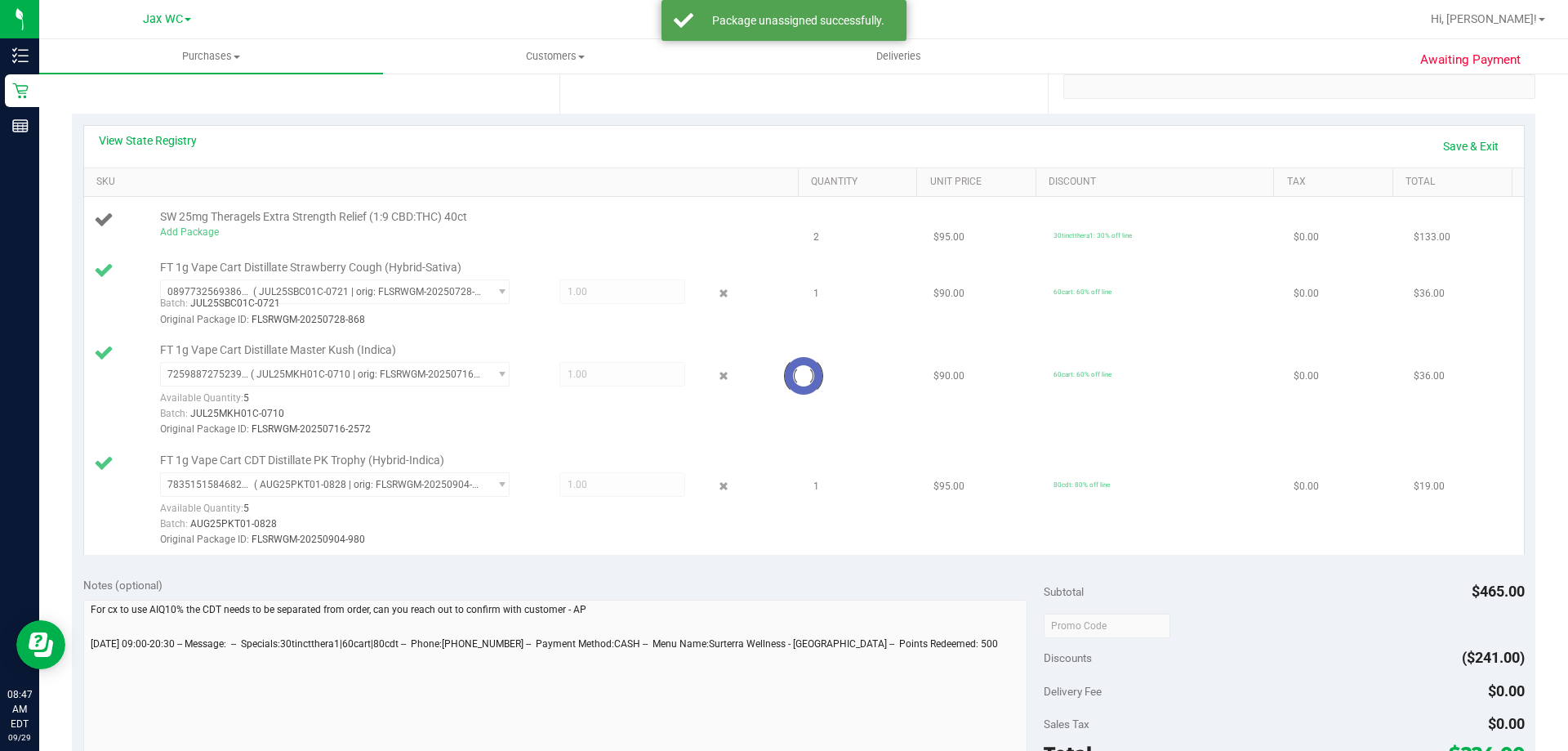
click at [714, 379] on div at bounding box center [804, 376] width 1440 height 358
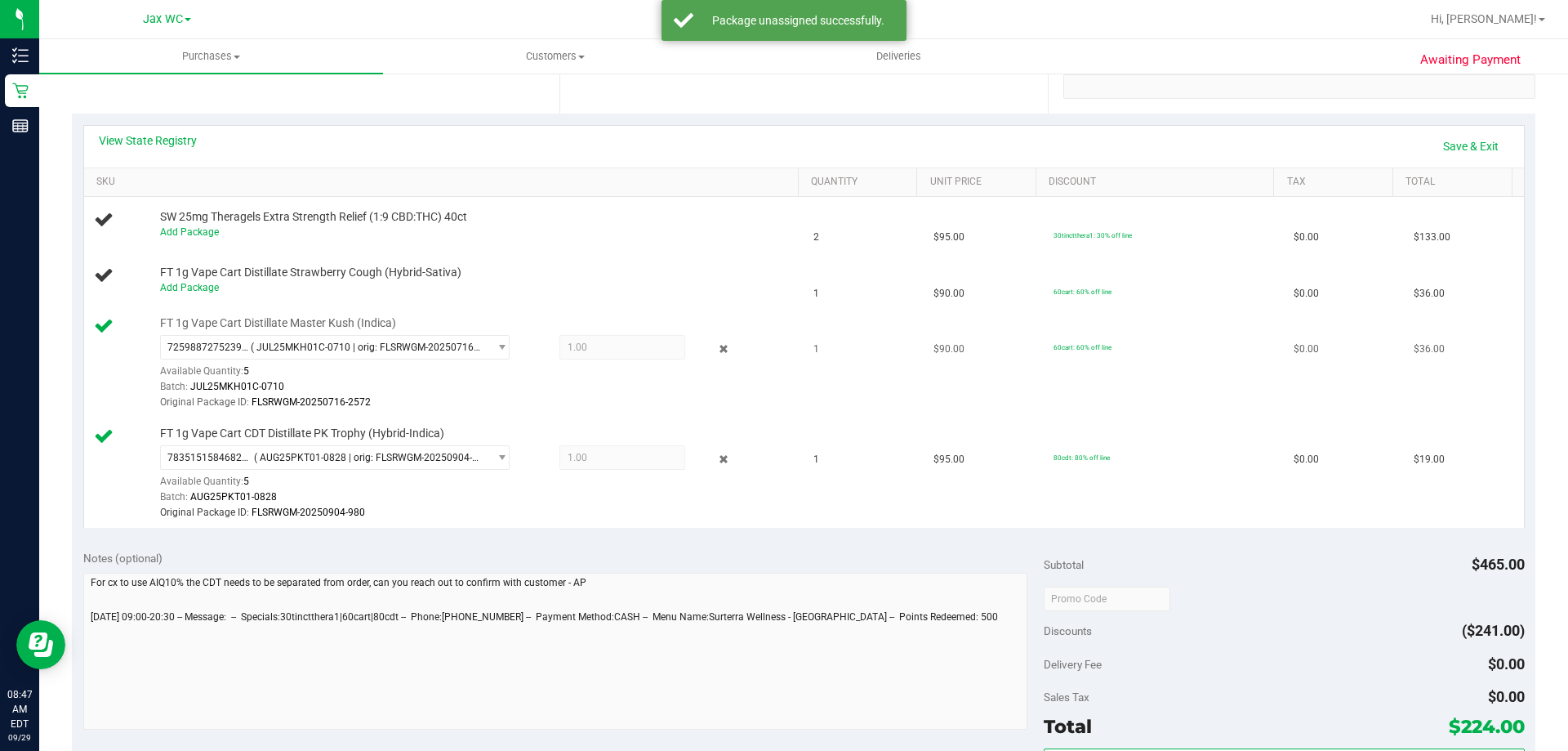
click at [714, 320] on div "FT 1g Vape Cart Distillate Master Kush (Indica) 7259887275239680 ( JUL25MKH01C-…" at bounding box center [471, 363] width 639 height 96
click at [726, 368] on div "7259887275239680 ( JUL25MKH01C-0710 | orig: FLSRWGM-20250716-2572 ) 72598872752…" at bounding box center [475, 373] width 630 height 76
click at [719, 353] on icon at bounding box center [724, 349] width 17 height 19
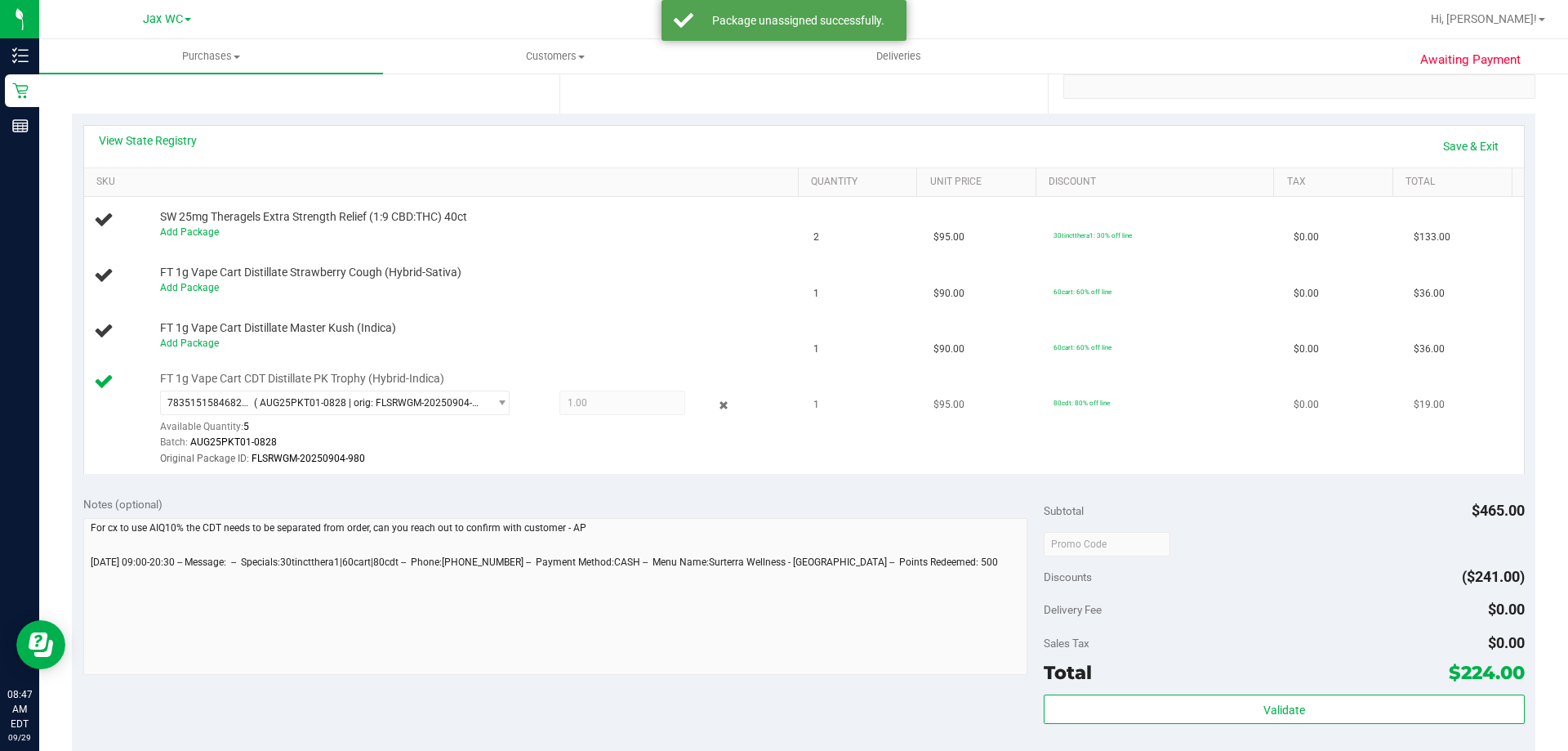
click at [713, 415] on div "7835151584682425 ( AUG25PKT01-0828 | orig: FLSRWGM-20250904-980 ) 7835151584682…" at bounding box center [475, 428] width 630 height 76
click at [715, 401] on icon at bounding box center [724, 405] width 17 height 19
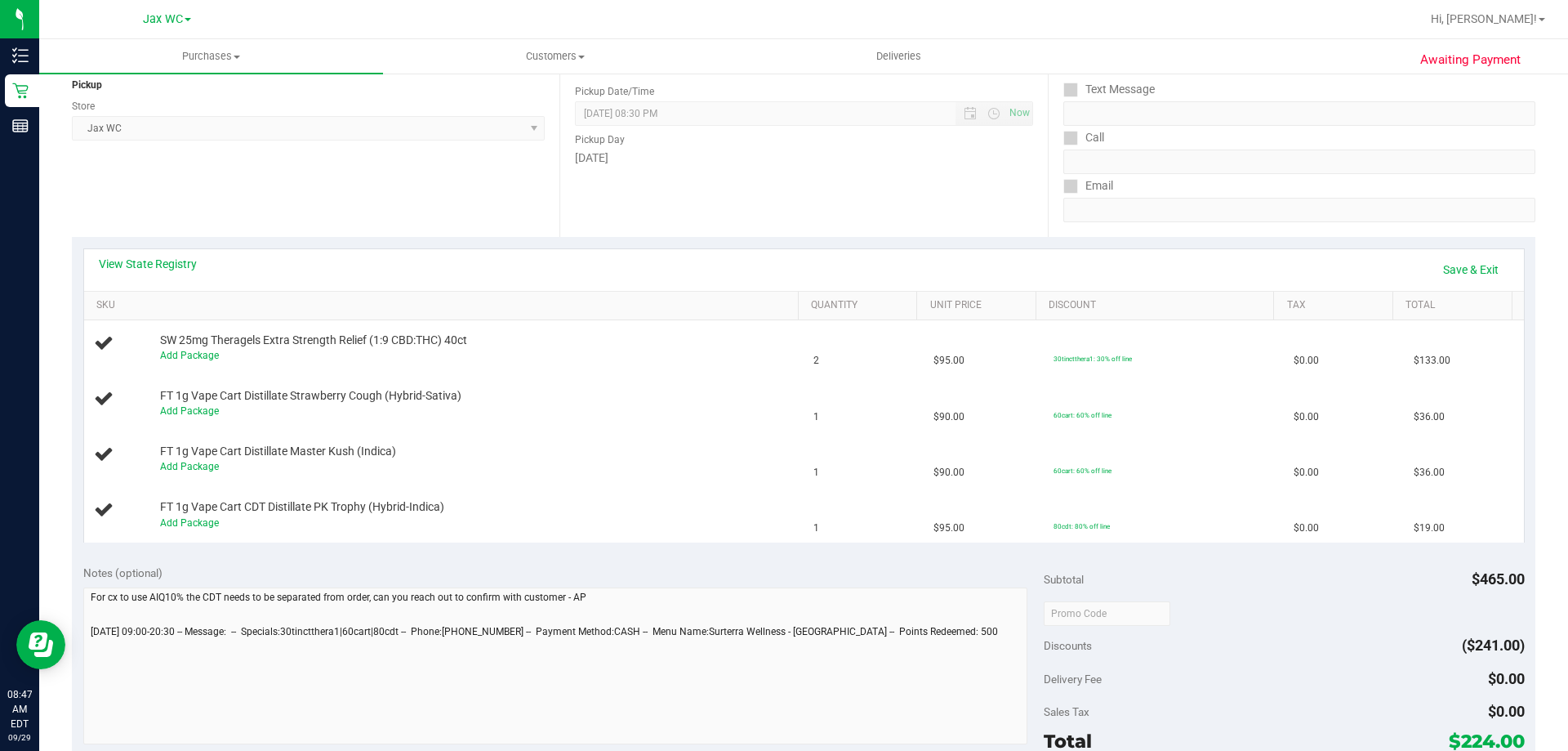
scroll to position [163, 0]
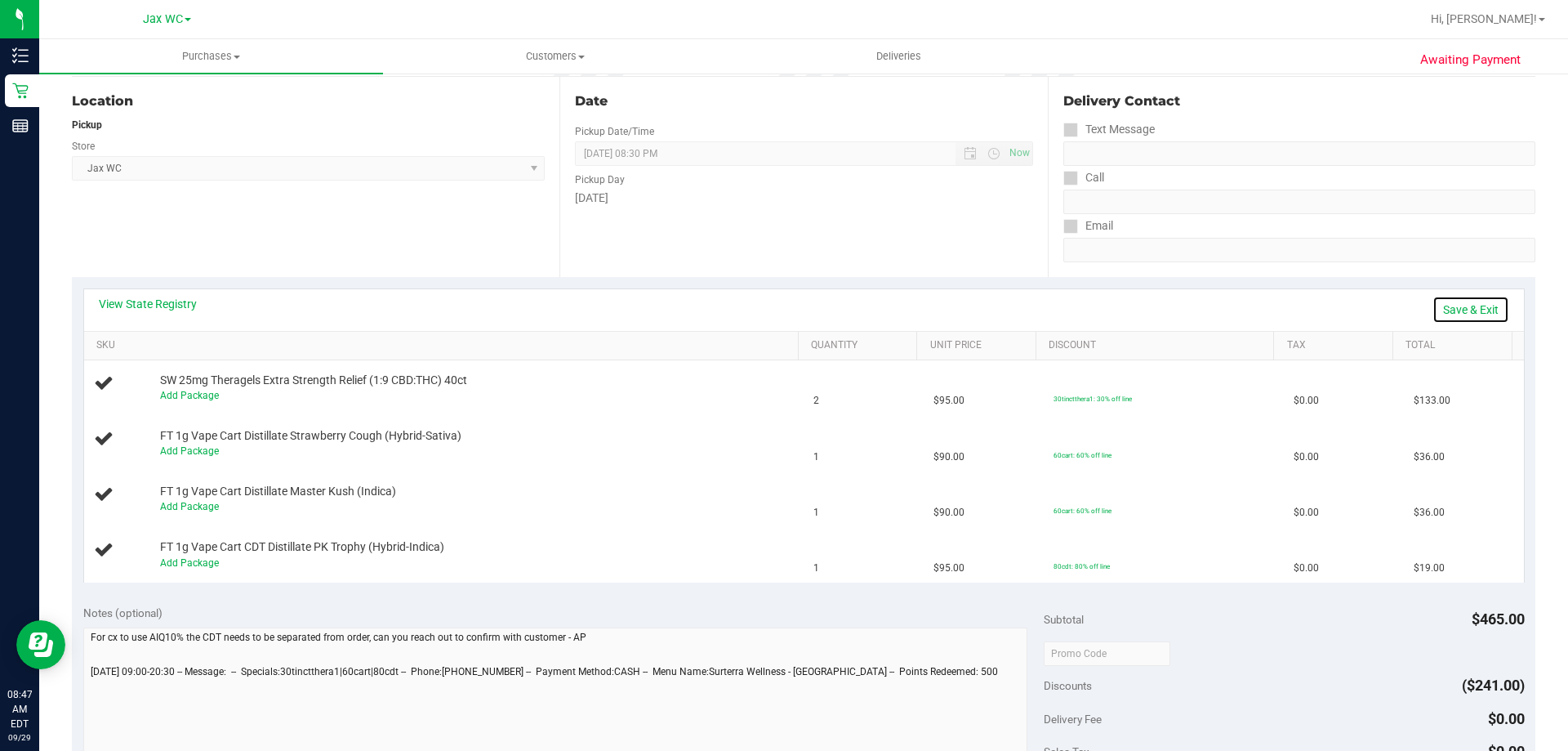
click at [1447, 300] on link "Save & Exit" at bounding box center [1470, 309] width 76 height 27
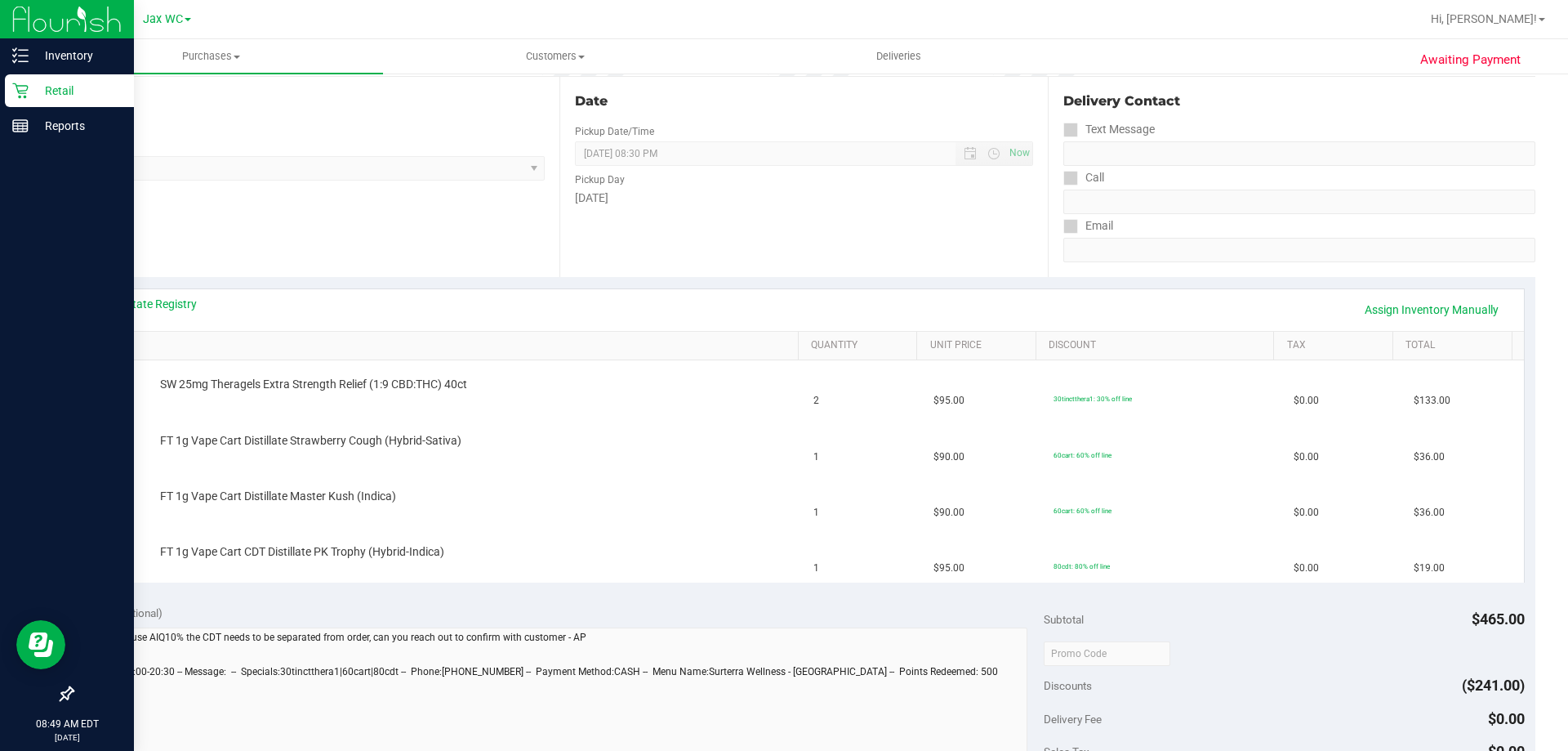
click at [50, 92] on p "Retail" at bounding box center [77, 91] width 98 height 20
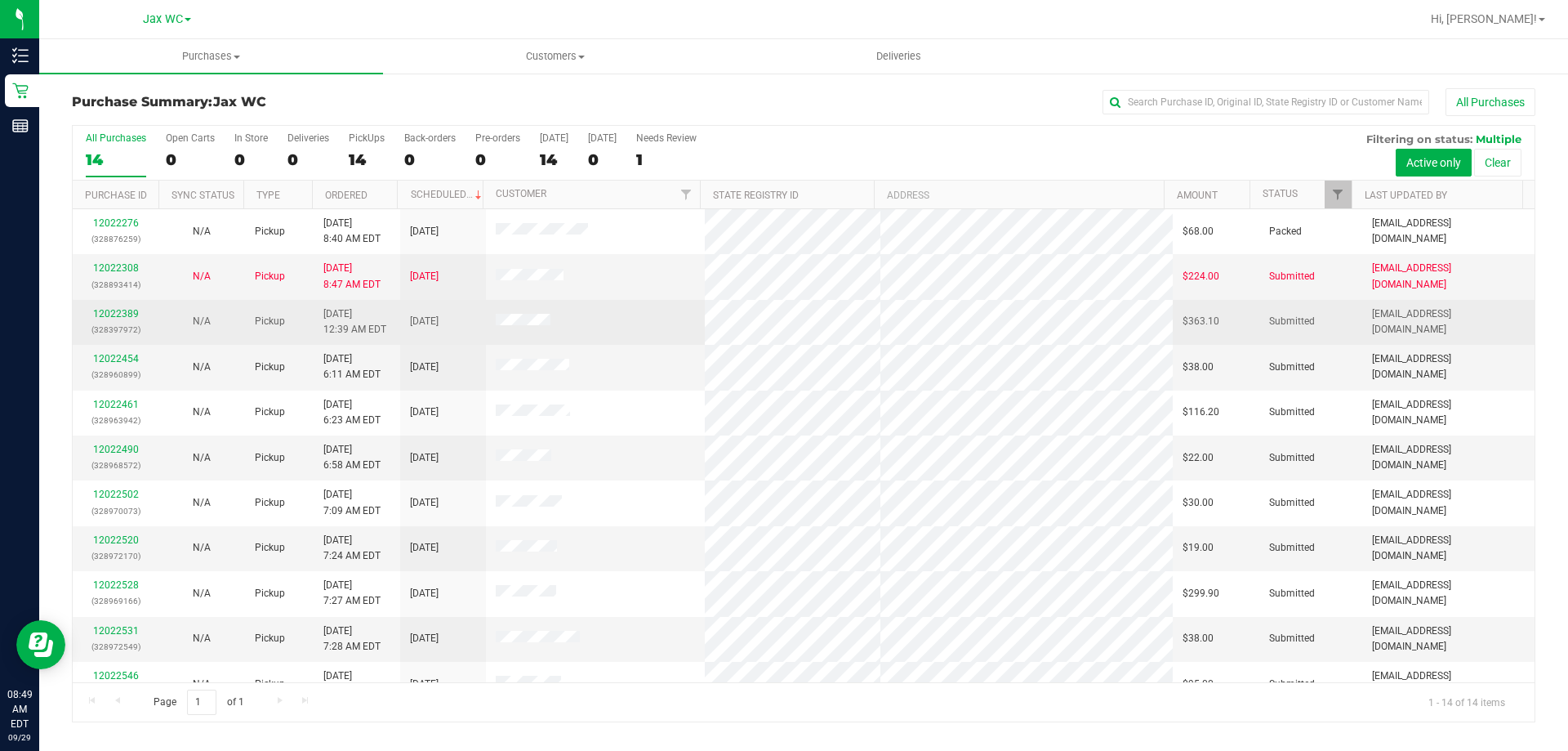
click at [117, 329] on p "(328397972)" at bounding box center [115, 329] width 66 height 15
click at [117, 313] on link "12022389" at bounding box center [116, 313] width 45 height 11
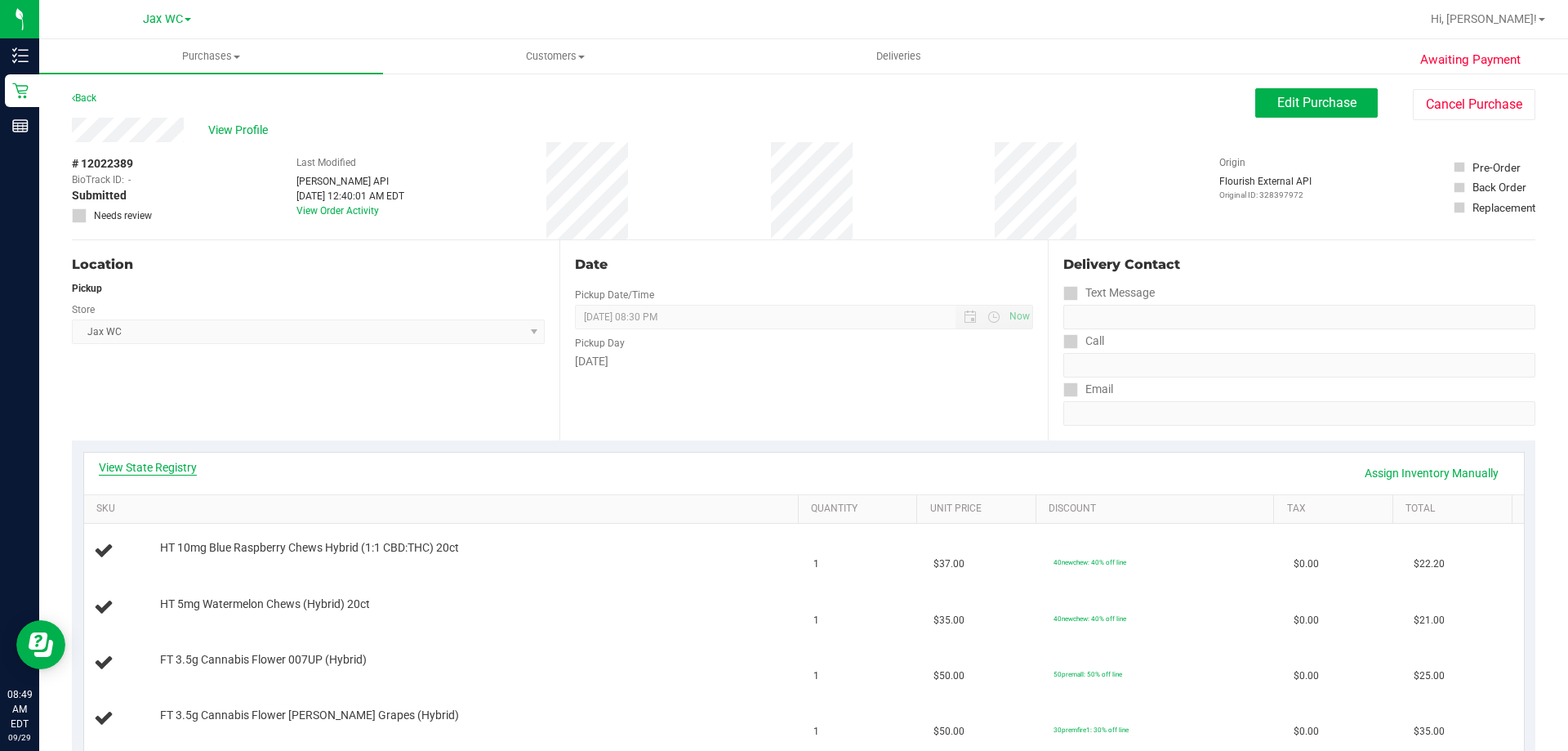
click at [146, 459] on link "View State Registry" at bounding box center [148, 467] width 98 height 16
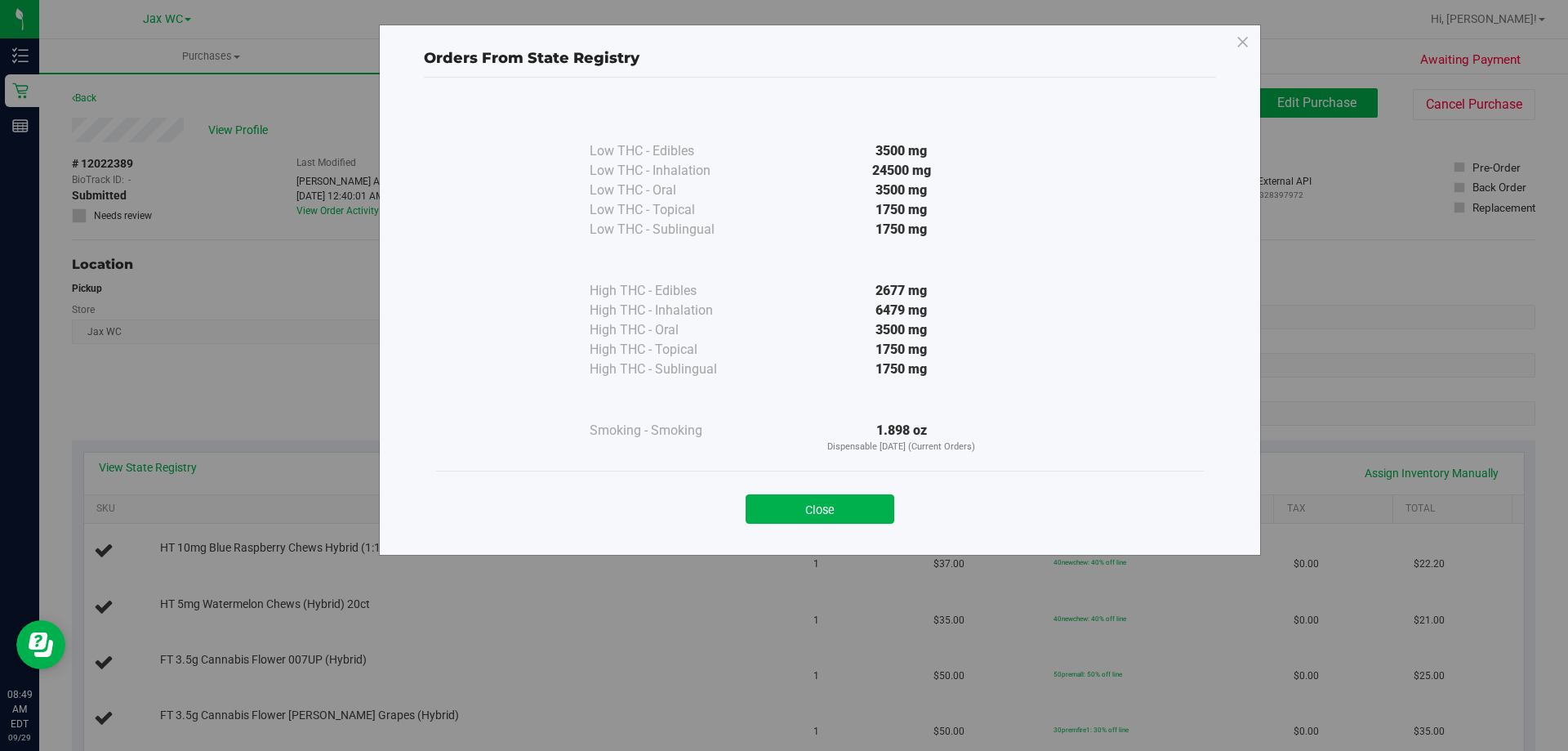
click at [842, 536] on div "Low THC - Edibles 3500 mg Low THC - Inhalation" at bounding box center [820, 309] width 792 height 462
click at [842, 514] on button "Close" at bounding box center [820, 509] width 149 height 29
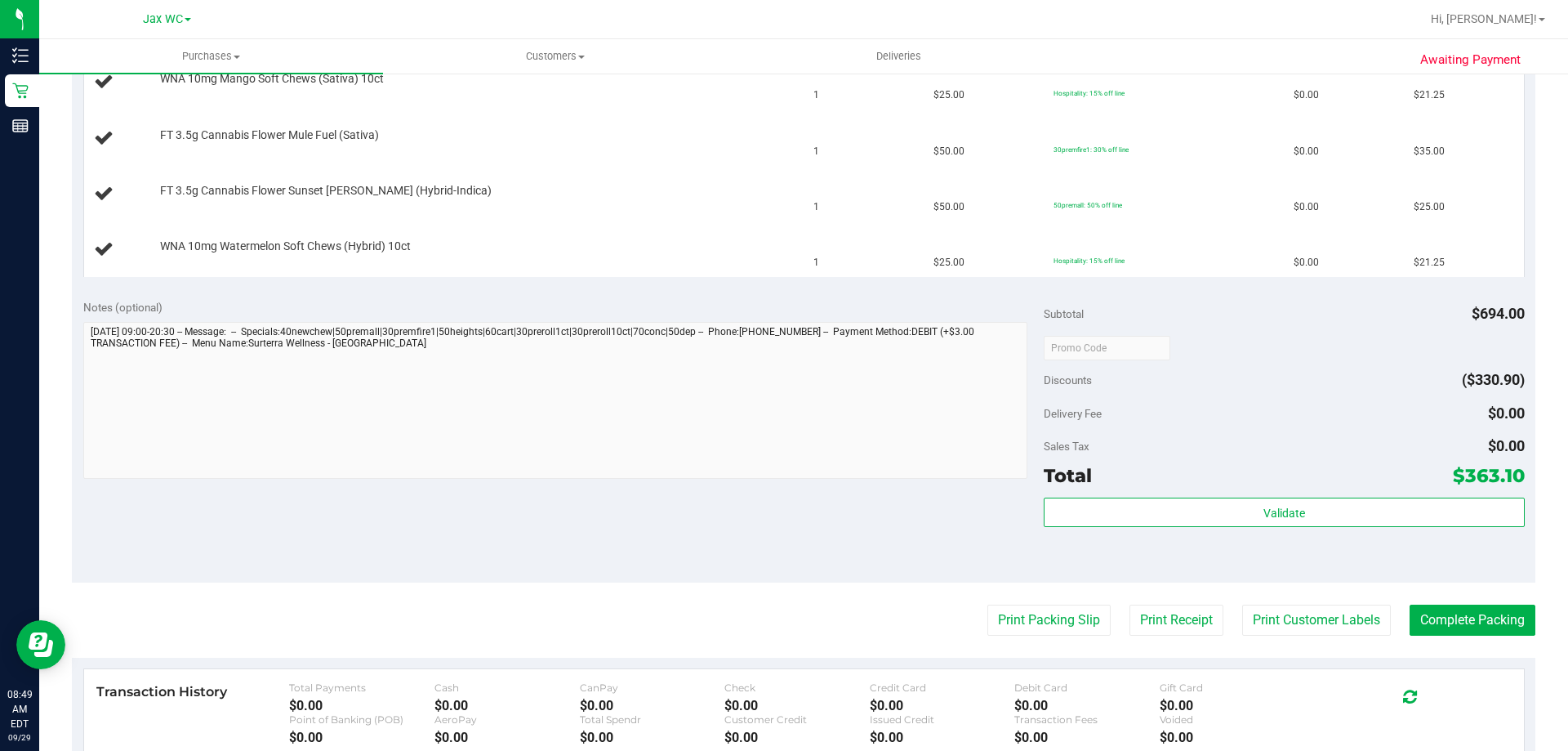
scroll to position [1143, 0]
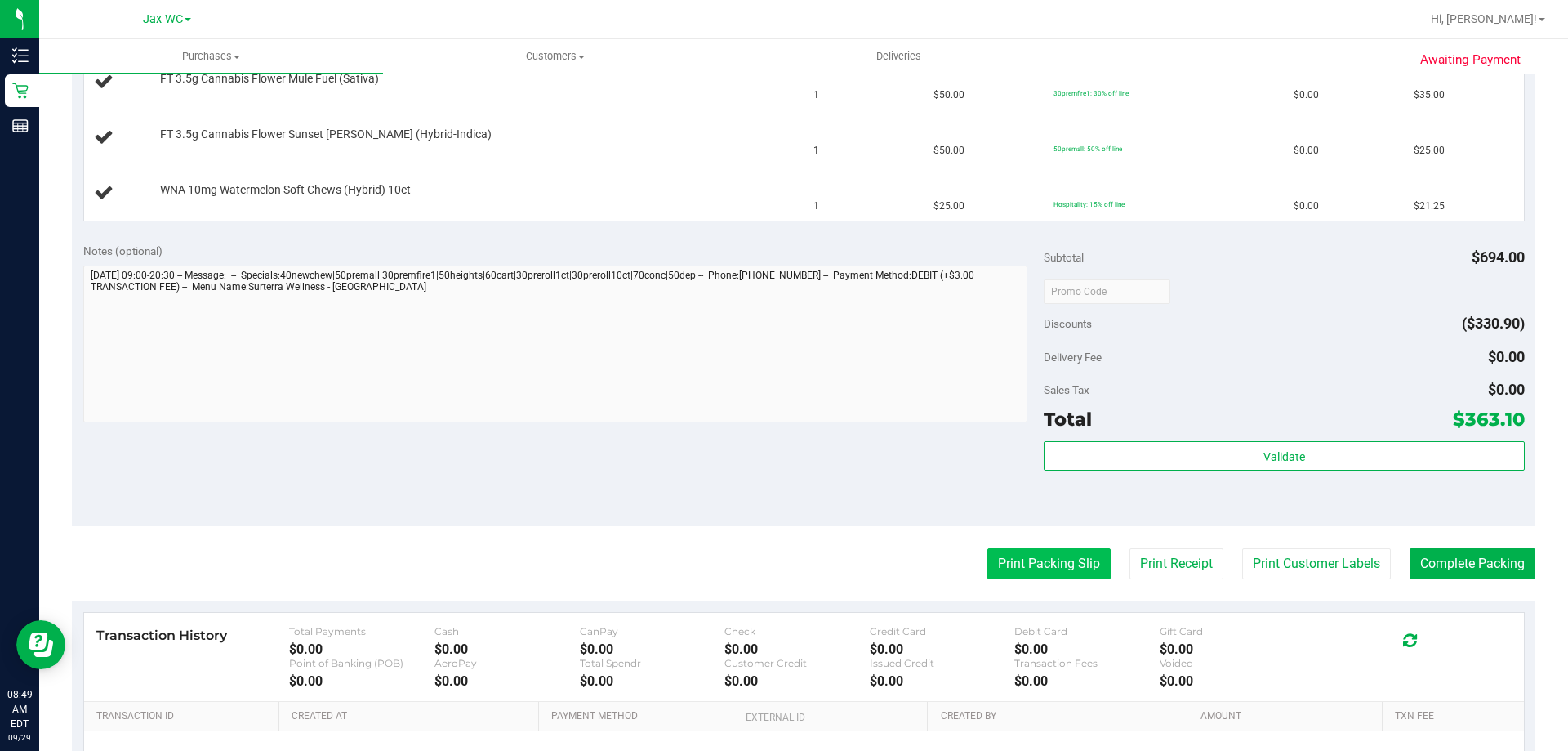
click at [1033, 560] on button "Print Packing Slip" at bounding box center [1049, 563] width 124 height 31
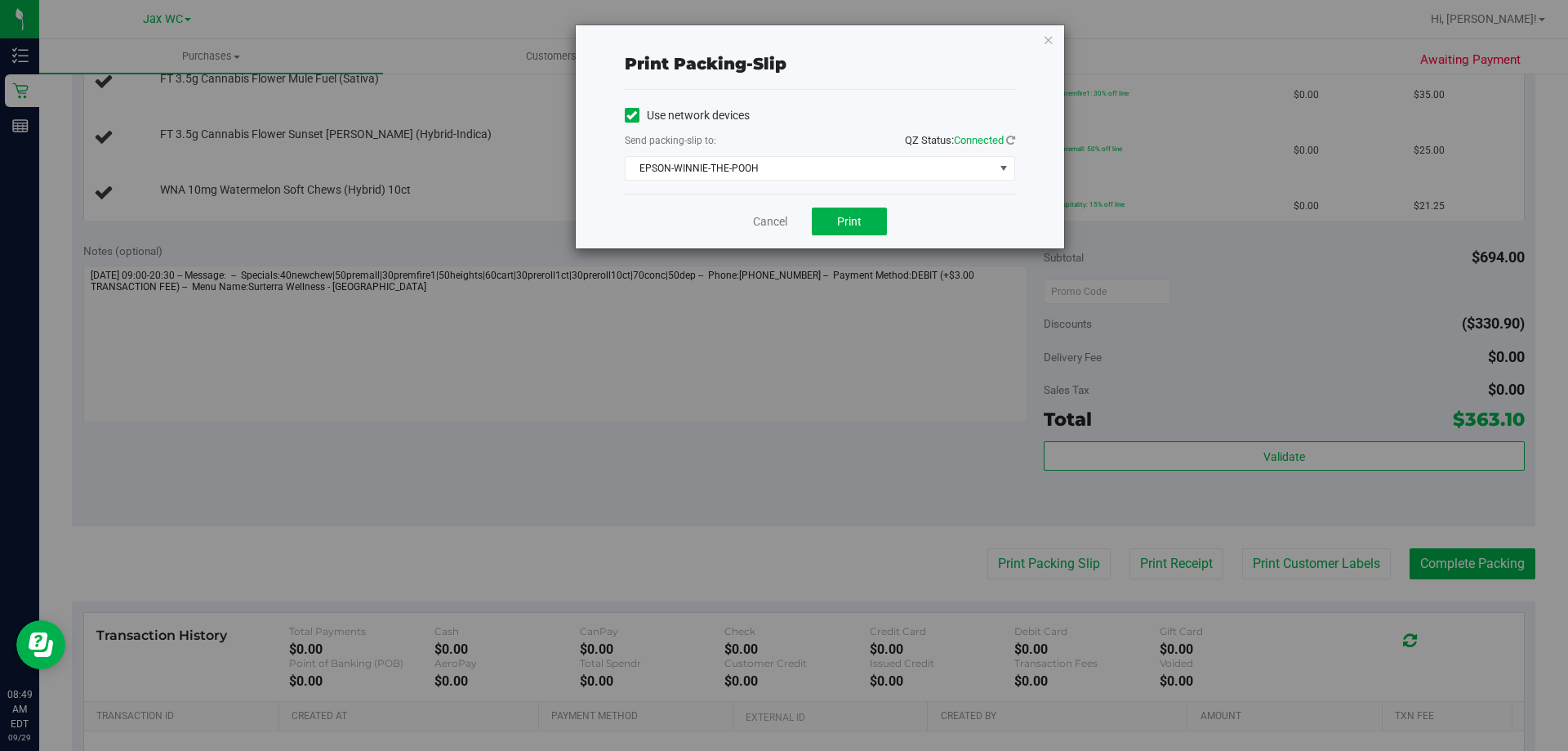
click at [844, 235] on div "Cancel Print" at bounding box center [820, 221] width 391 height 55
click at [844, 233] on button "Print" at bounding box center [849, 221] width 75 height 27
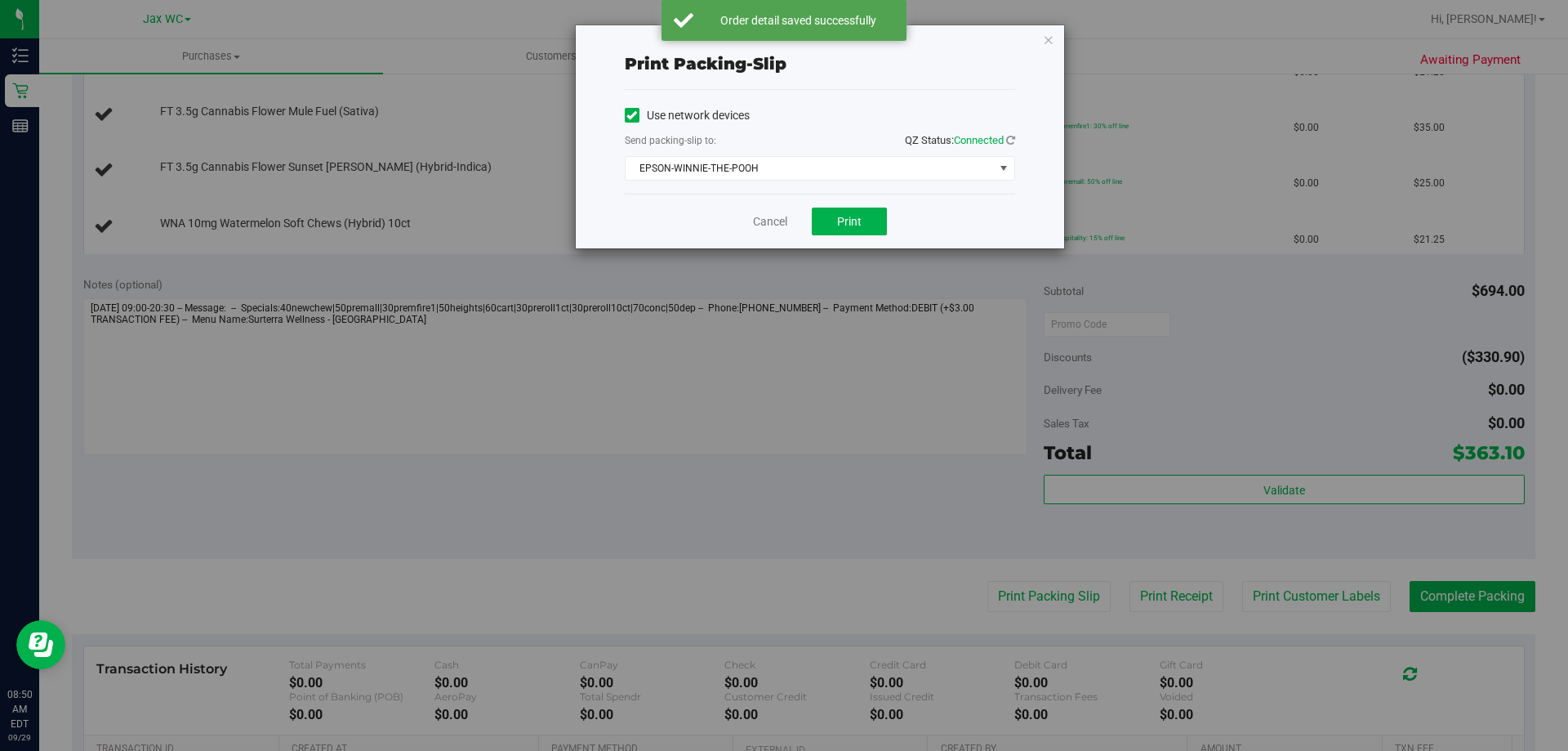
click at [1042, 39] on div "Print packing-slip Use network devices Send packing-slip to: QZ Status: Connect…" at bounding box center [820, 137] width 489 height 223
click at [1047, 41] on icon "button" at bounding box center [1048, 39] width 11 height 20
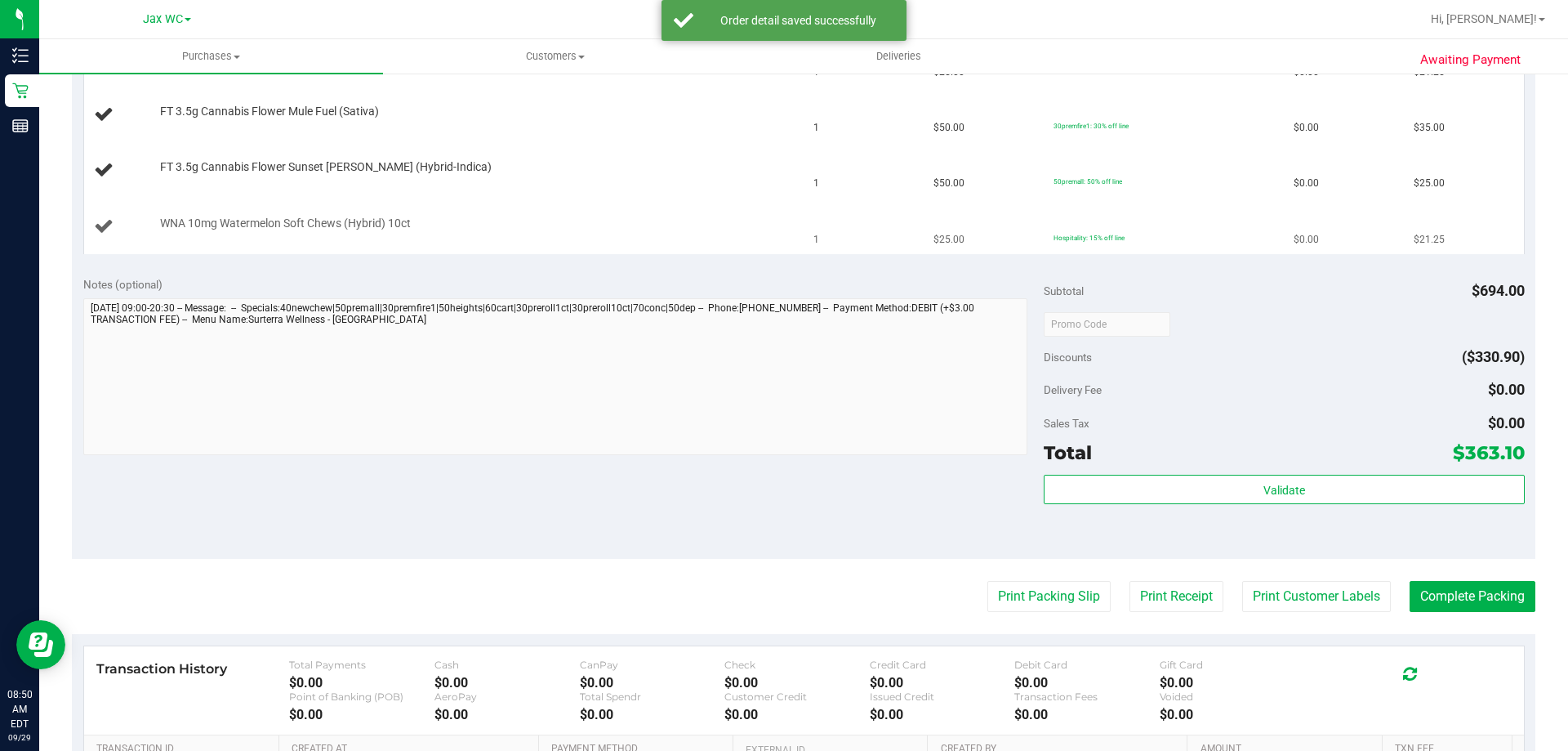
scroll to position [490, 0]
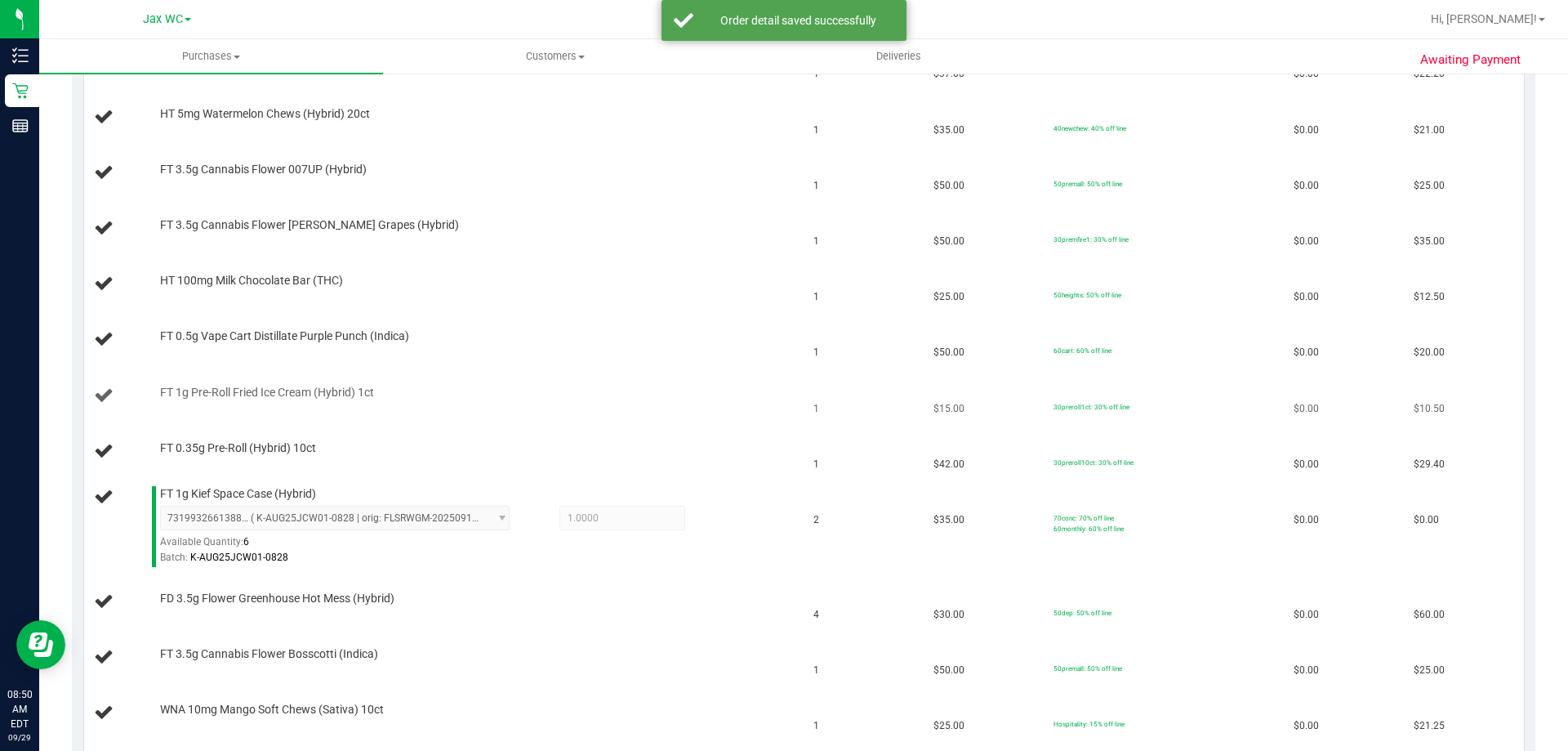
click at [526, 398] on div "FT 1g Pre-Roll Fried Ice Cream (Hybrid) 1ct" at bounding box center [471, 392] width 639 height 16
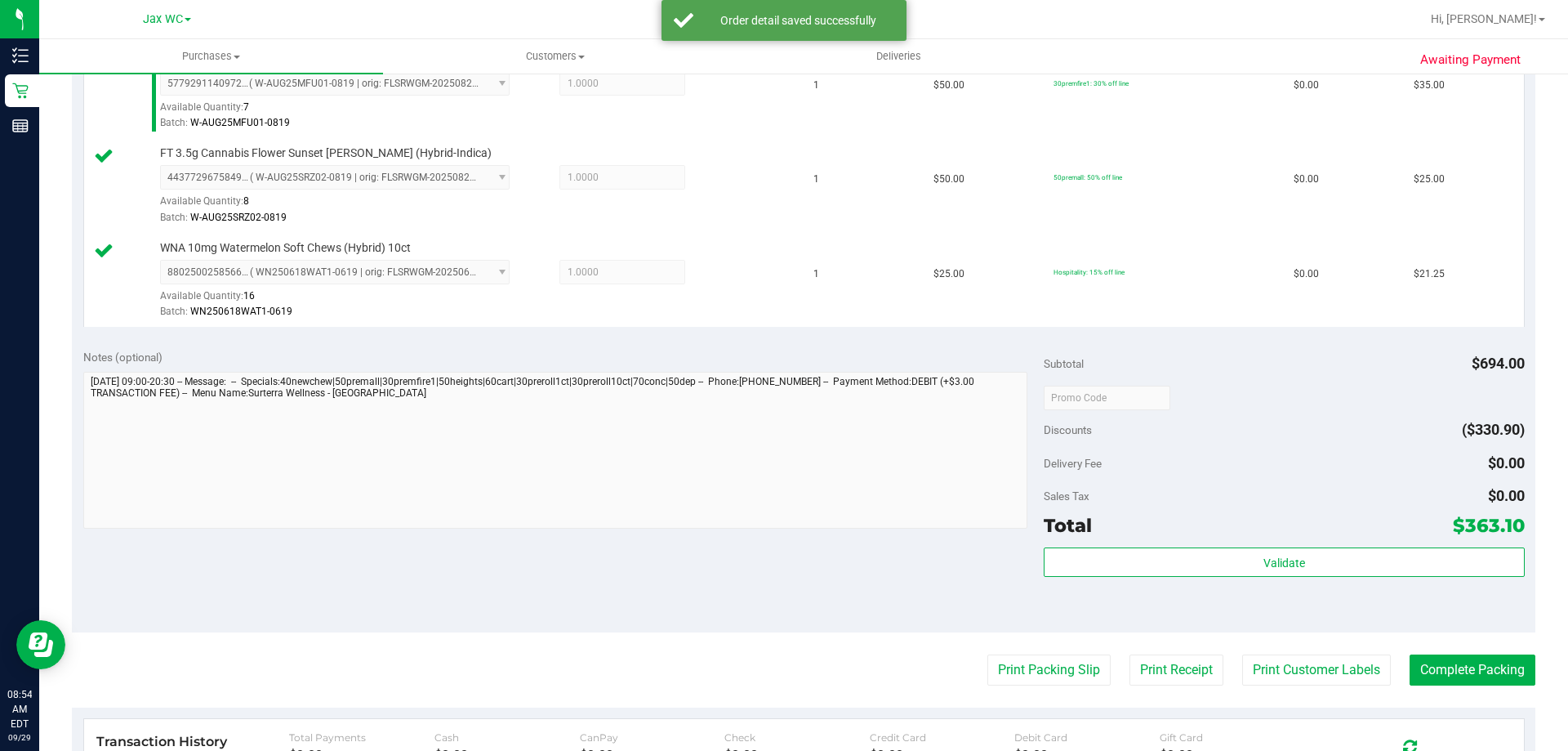
scroll to position [1633, 0]
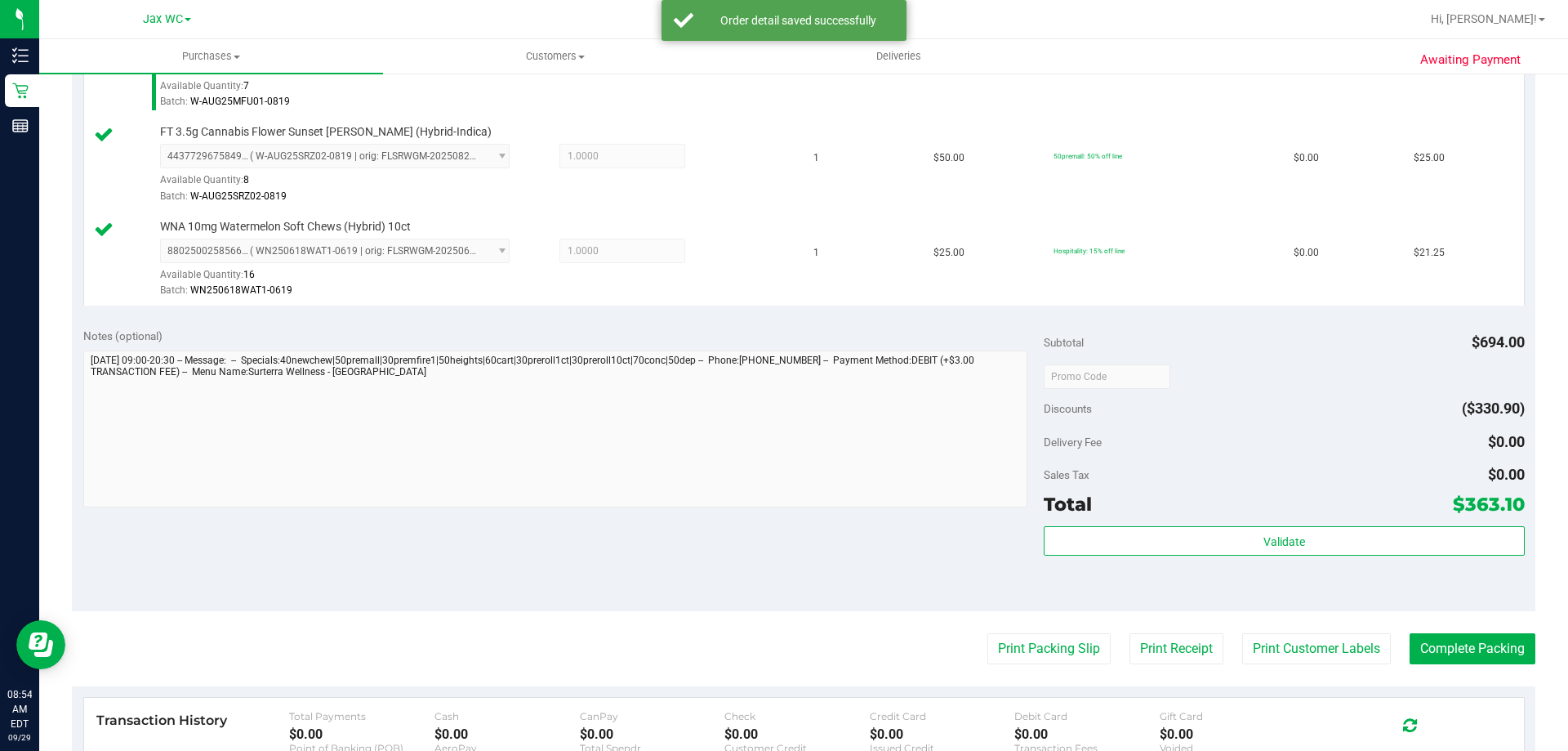
click at [1141, 510] on div "Total $363.10" at bounding box center [1283, 504] width 480 height 29
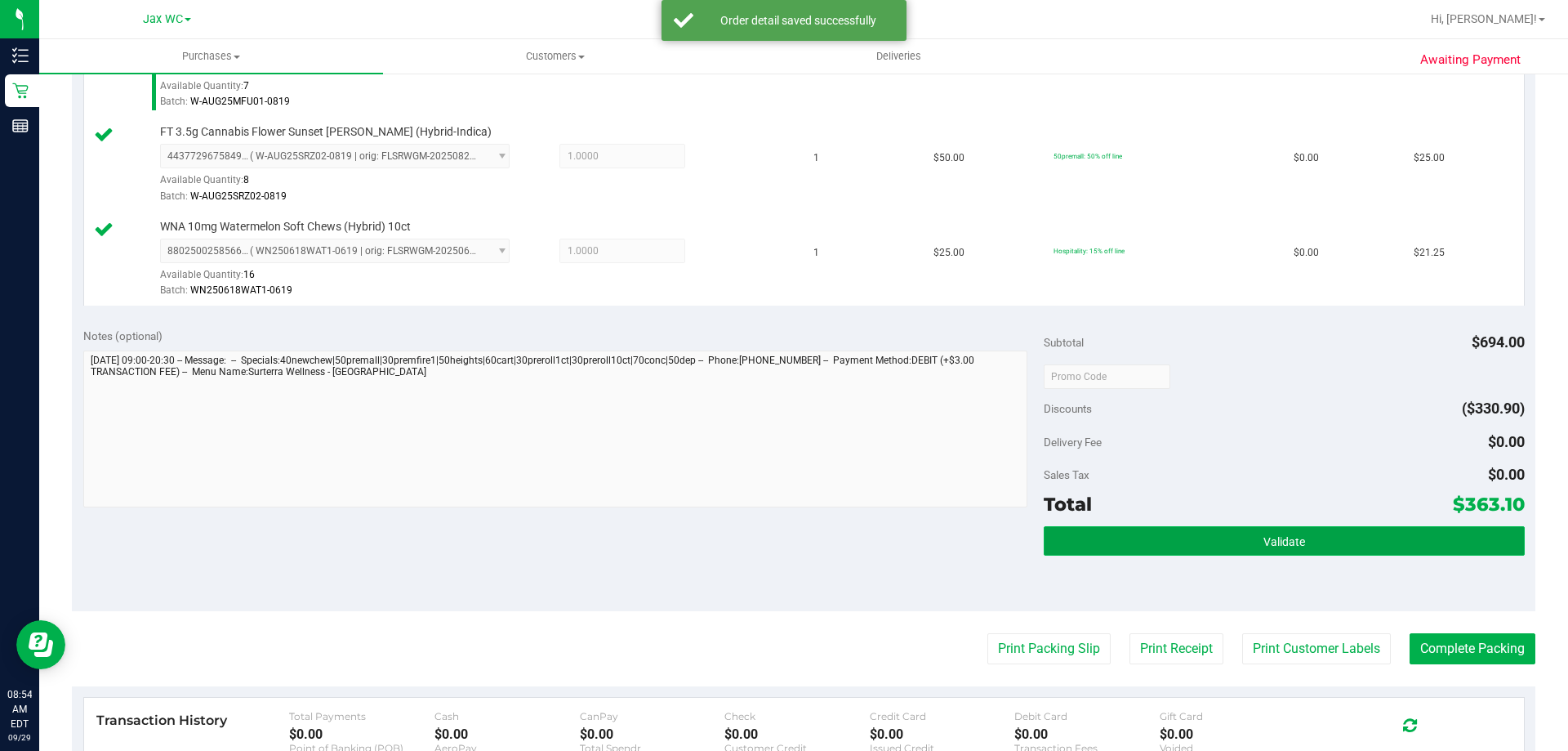
click at [1151, 527] on button "Validate" at bounding box center [1283, 540] width 480 height 29
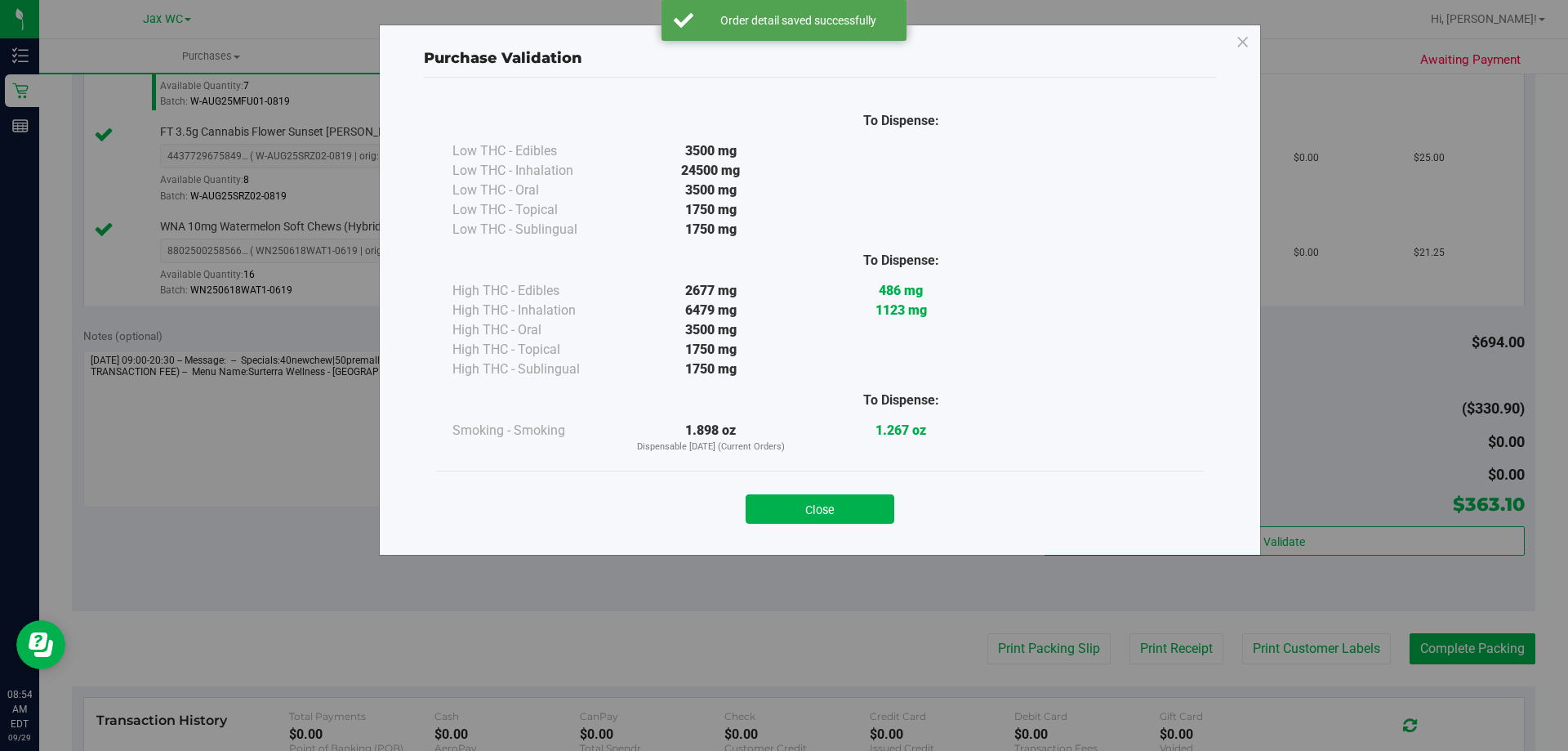
click at [818, 491] on div "Close" at bounding box center [820, 503] width 743 height 41
click at [857, 518] on button "Close" at bounding box center [820, 509] width 149 height 29
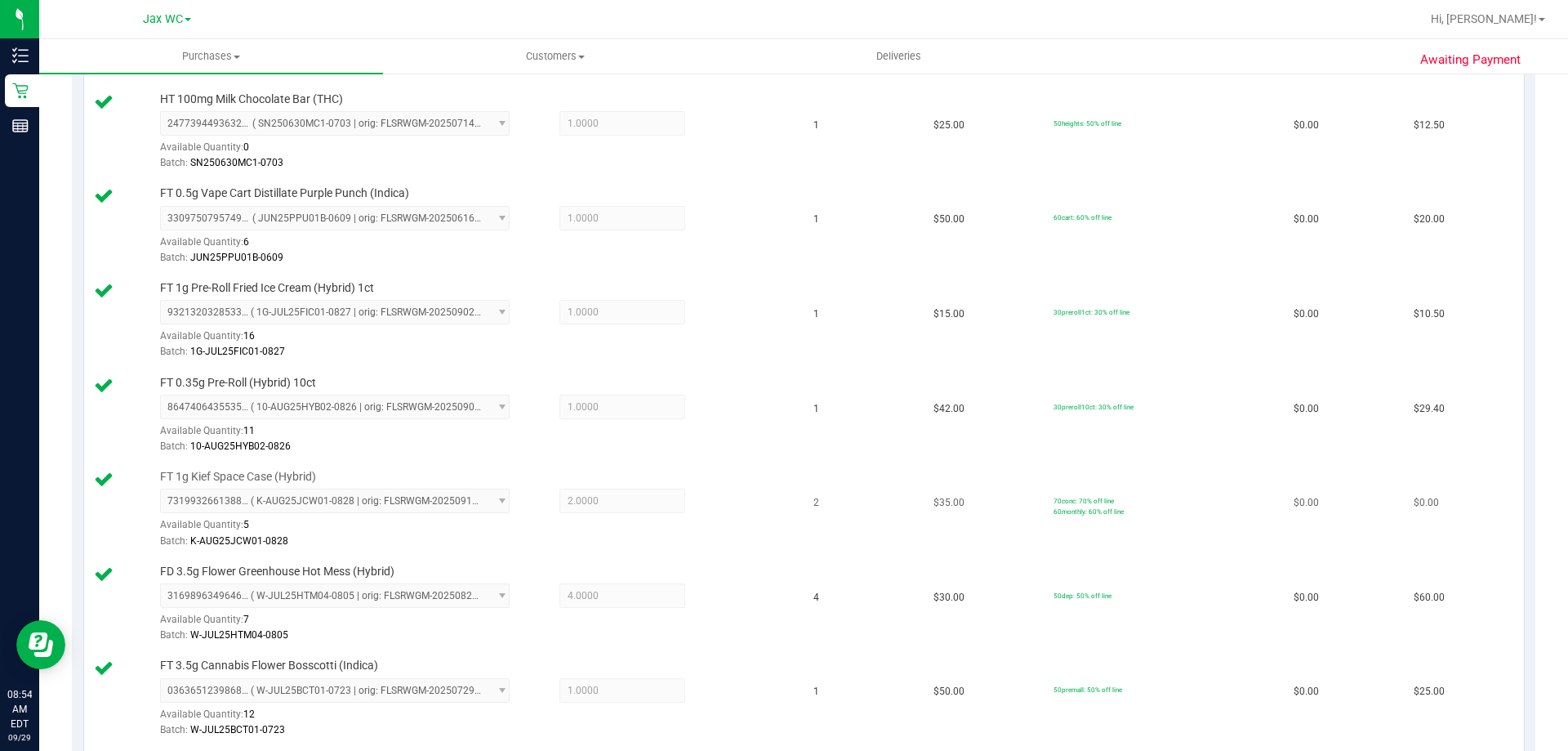
scroll to position [1796, 0]
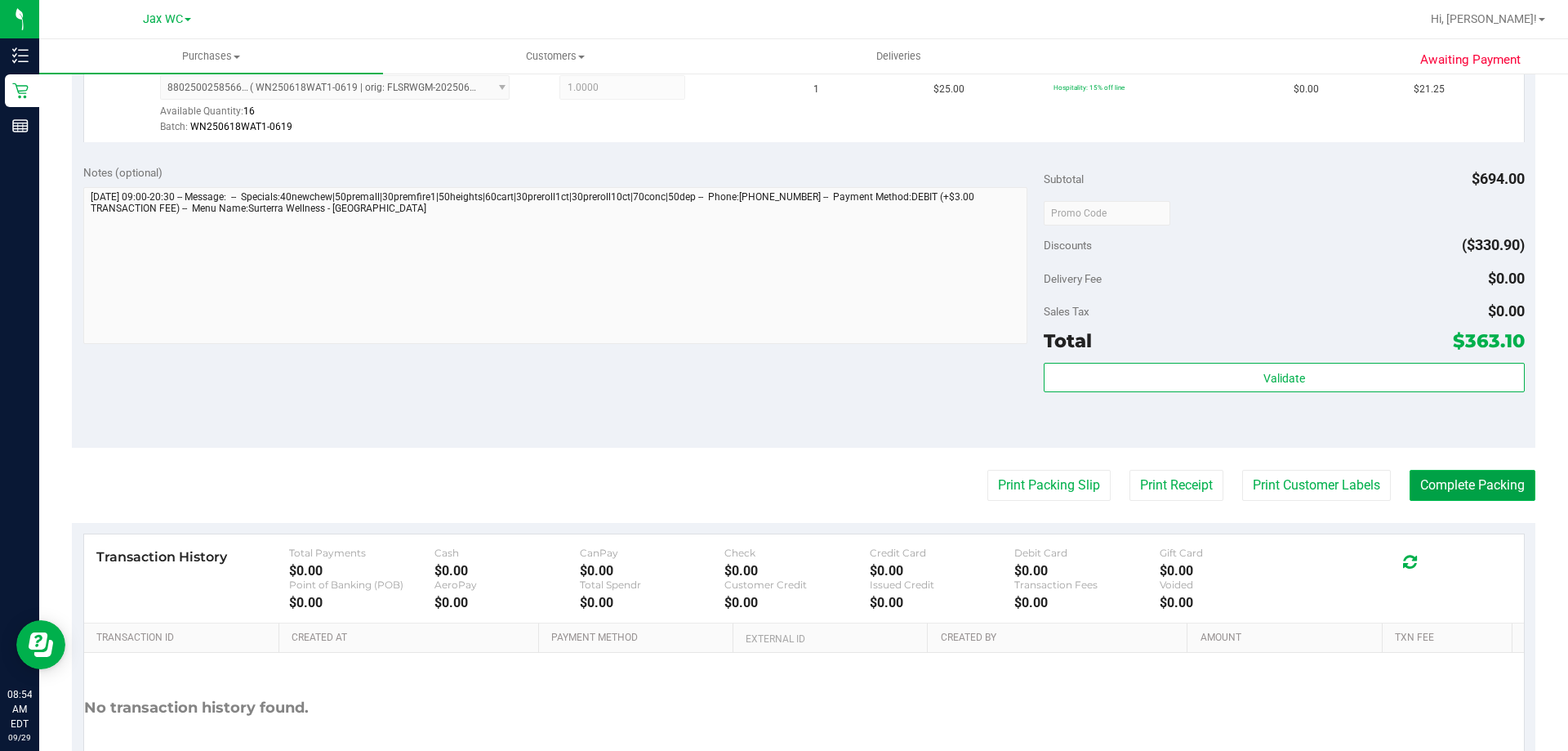
click at [1432, 492] on button "Complete Packing" at bounding box center [1472, 485] width 125 height 31
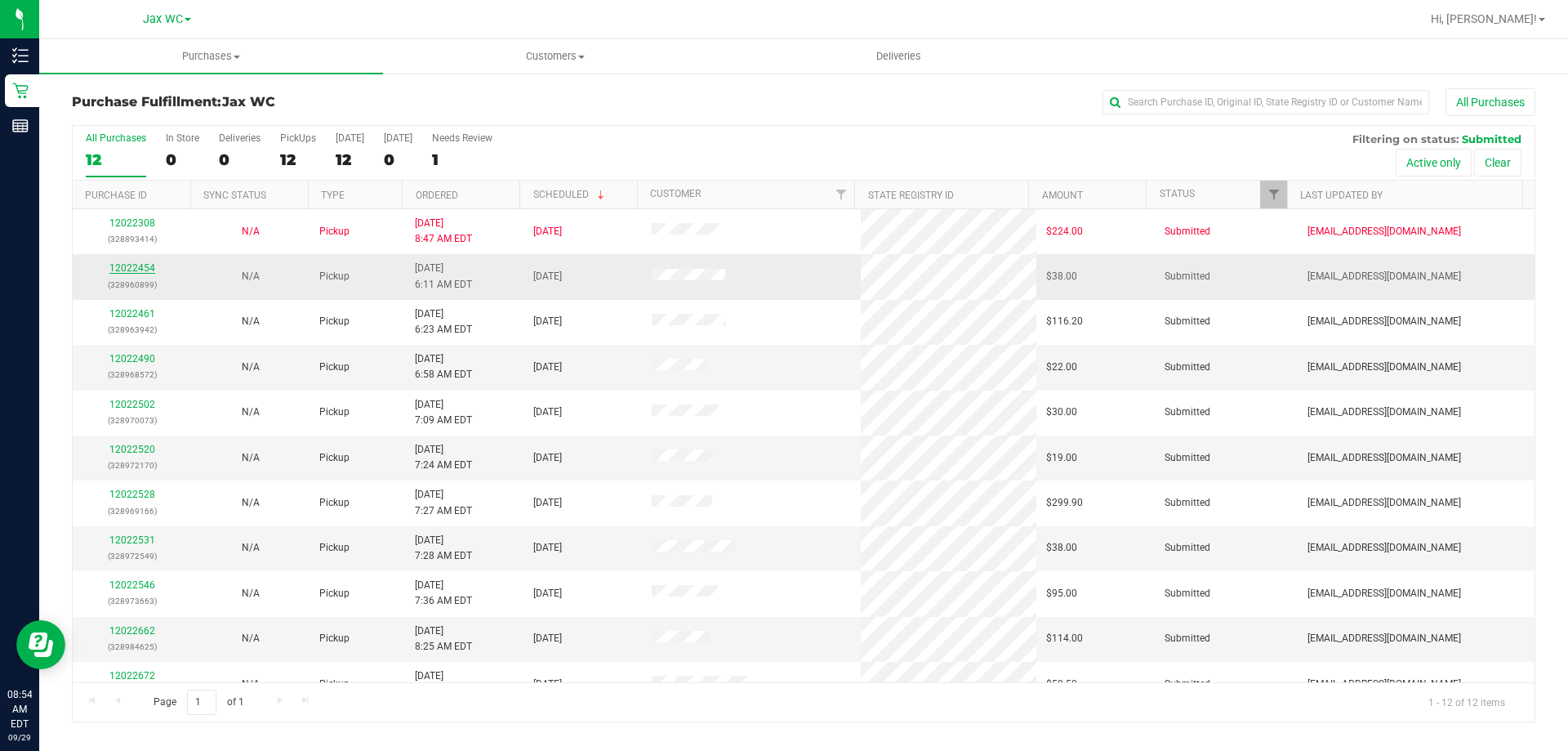
click at [129, 273] on link "12022454" at bounding box center [132, 268] width 45 height 11
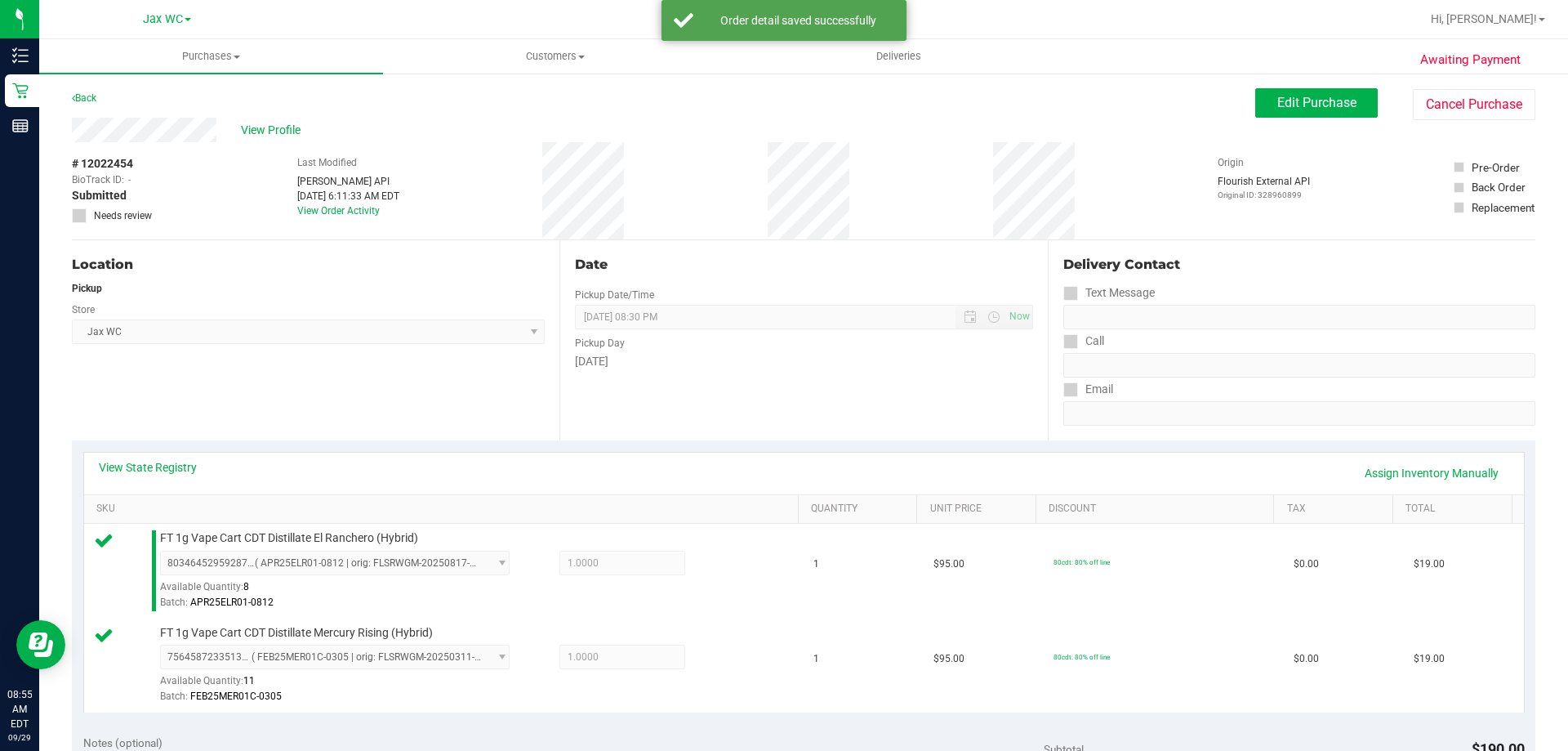
scroll to position [490, 0]
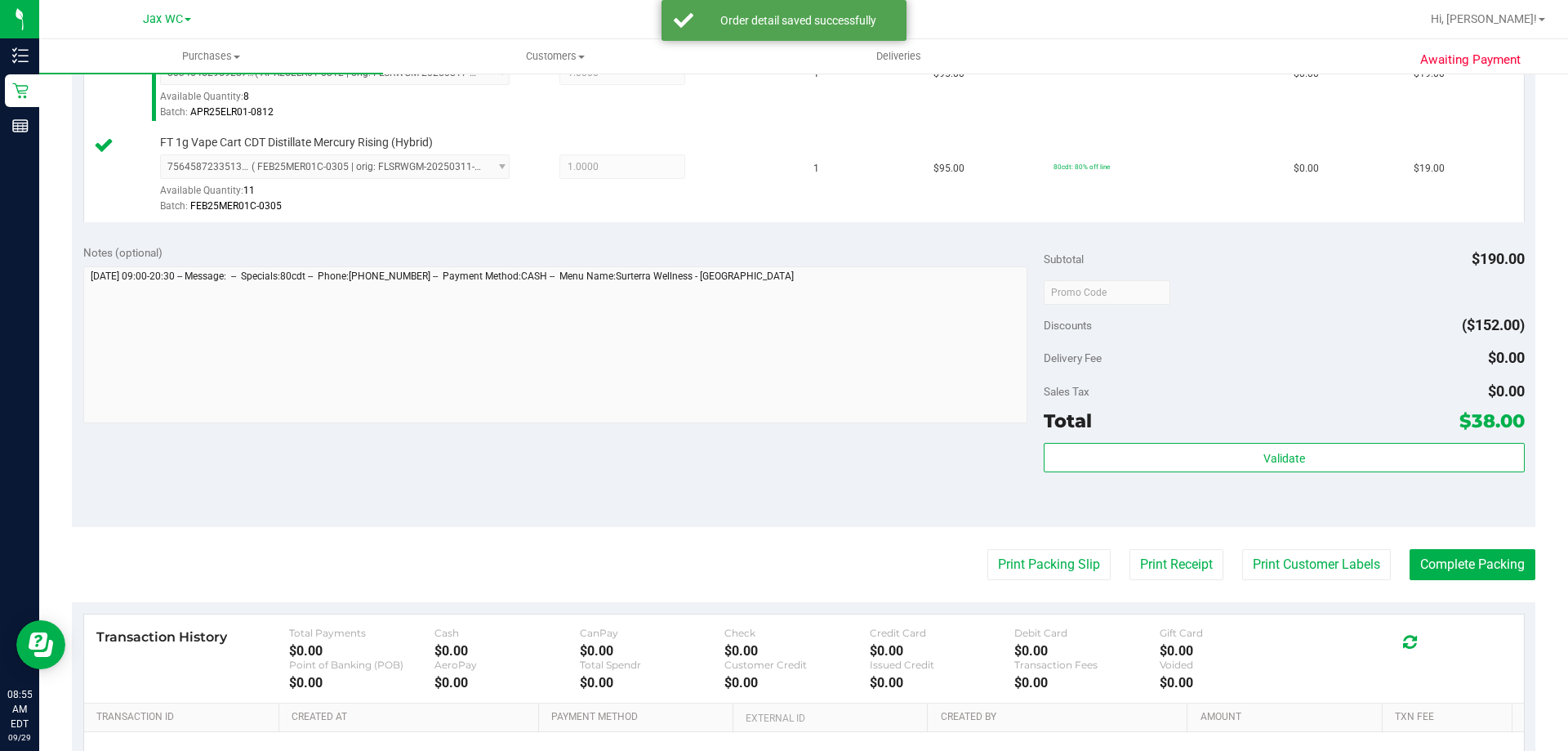
click at [1273, 474] on div "Validate" at bounding box center [1283, 479] width 480 height 74
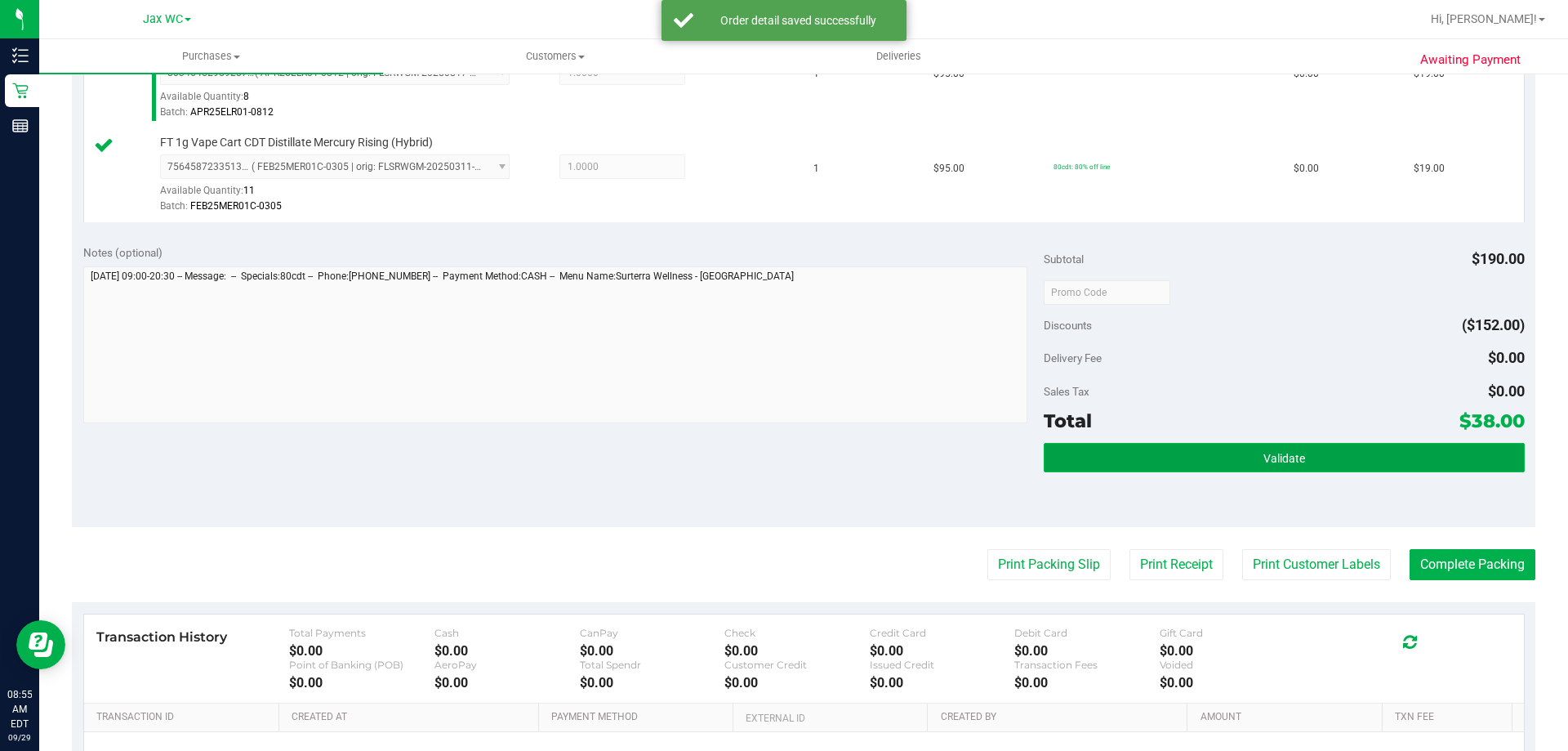
click at [1272, 470] on button "Validate" at bounding box center [1283, 457] width 480 height 29
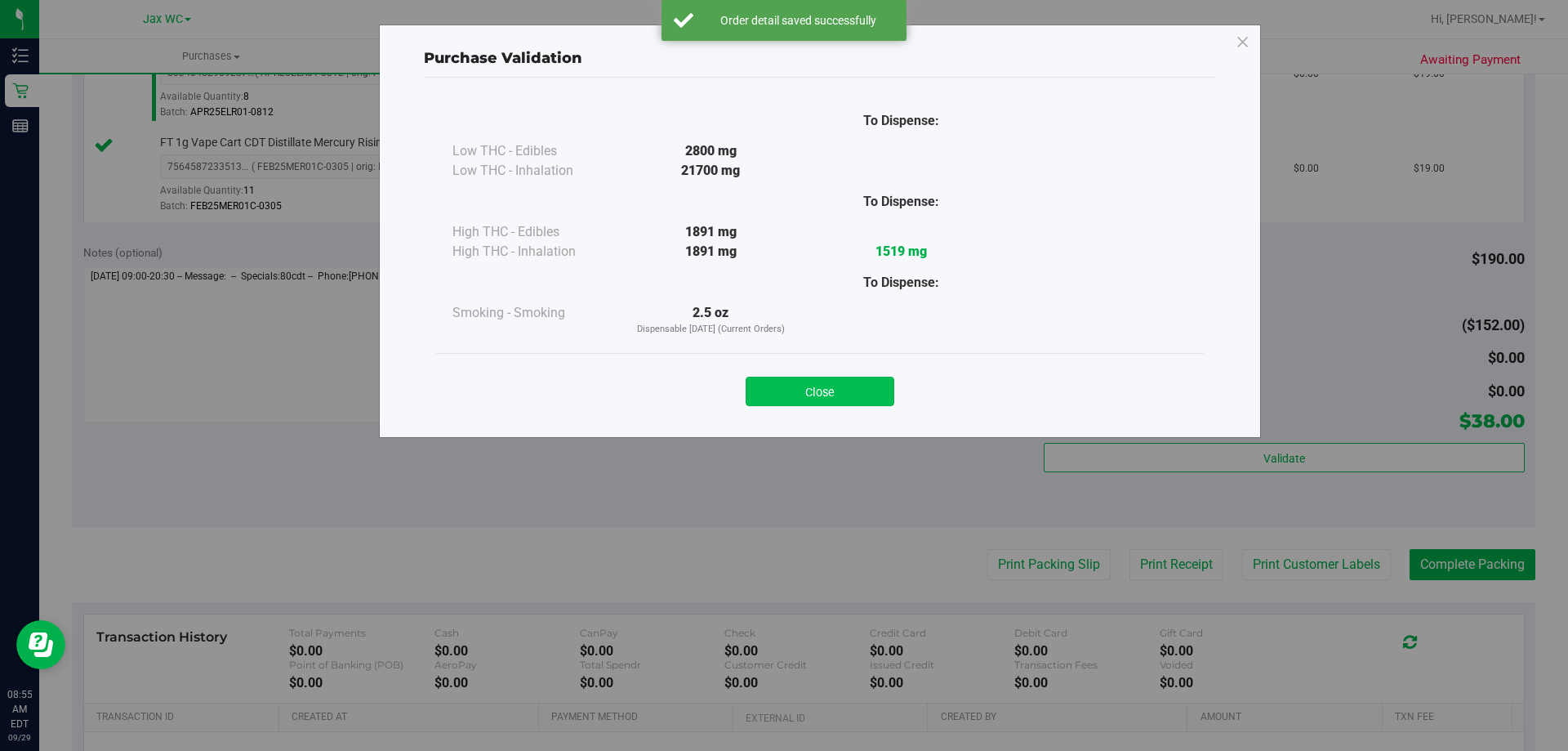
click at [888, 380] on button "Close" at bounding box center [820, 391] width 149 height 29
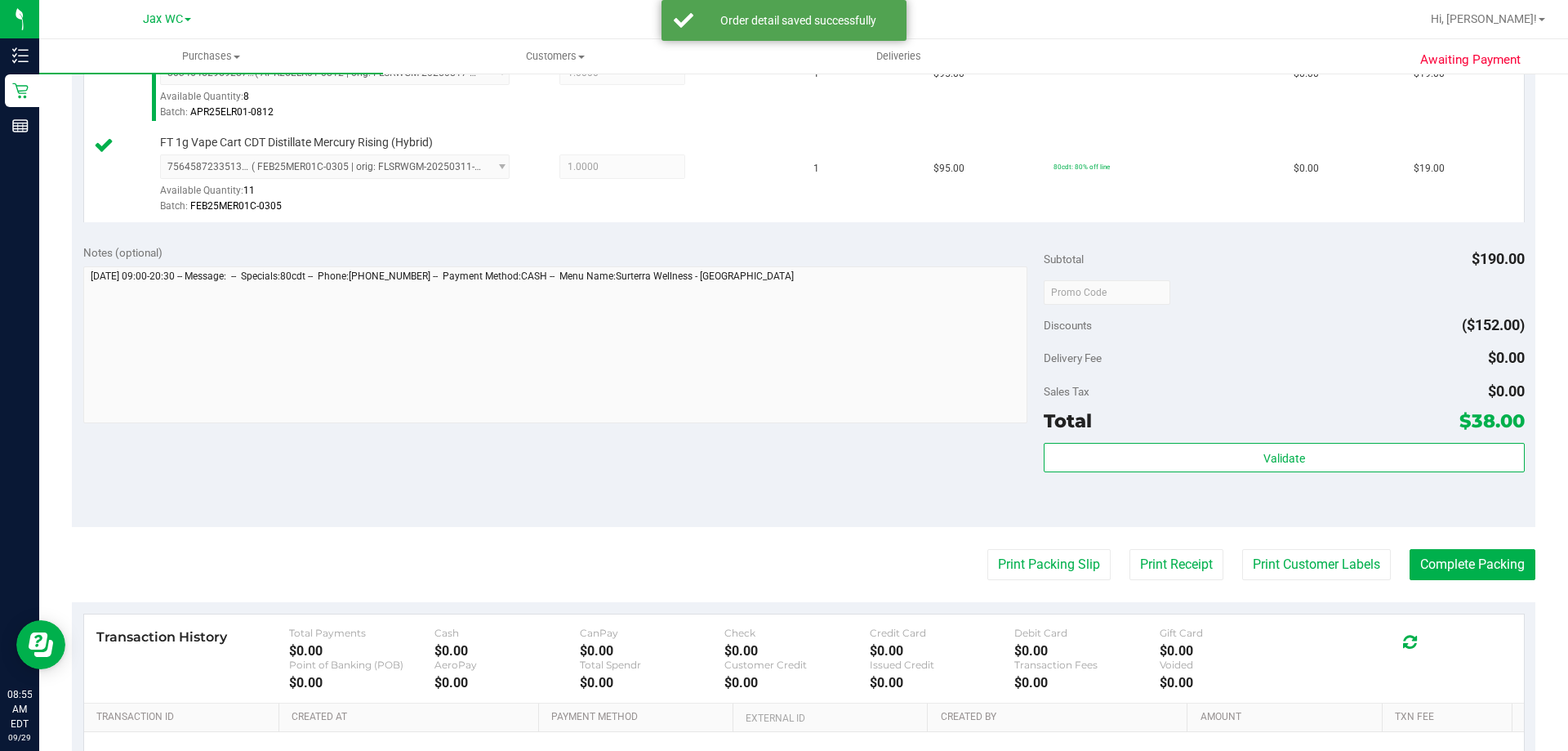
click at [1047, 546] on purchase-details "Back Edit Purchase Cancel Purchase View Profile # 12022454 BioTrack ID: - Submi…" at bounding box center [803, 253] width 1463 height 1310
click at [1047, 557] on button "Print Packing Slip" at bounding box center [1049, 564] width 124 height 31
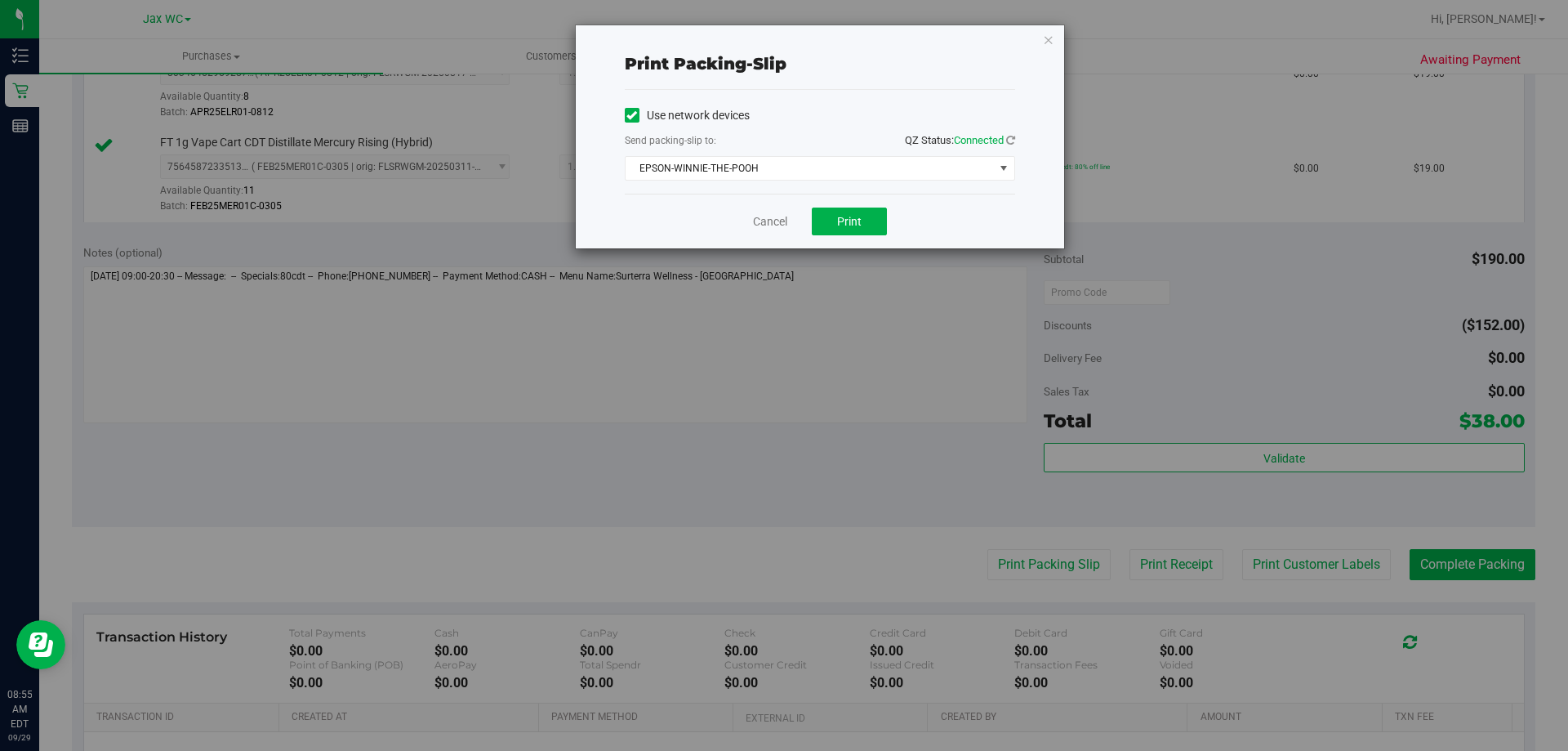
click at [812, 242] on div "Cancel Print" at bounding box center [820, 221] width 391 height 55
click at [832, 204] on div "Cancel Print" at bounding box center [820, 221] width 391 height 55
click at [846, 235] on div "Cancel Print" at bounding box center [820, 221] width 391 height 55
click at [842, 219] on span "Print" at bounding box center [849, 222] width 25 height 13
click at [1043, 40] on icon "button" at bounding box center [1048, 39] width 11 height 20
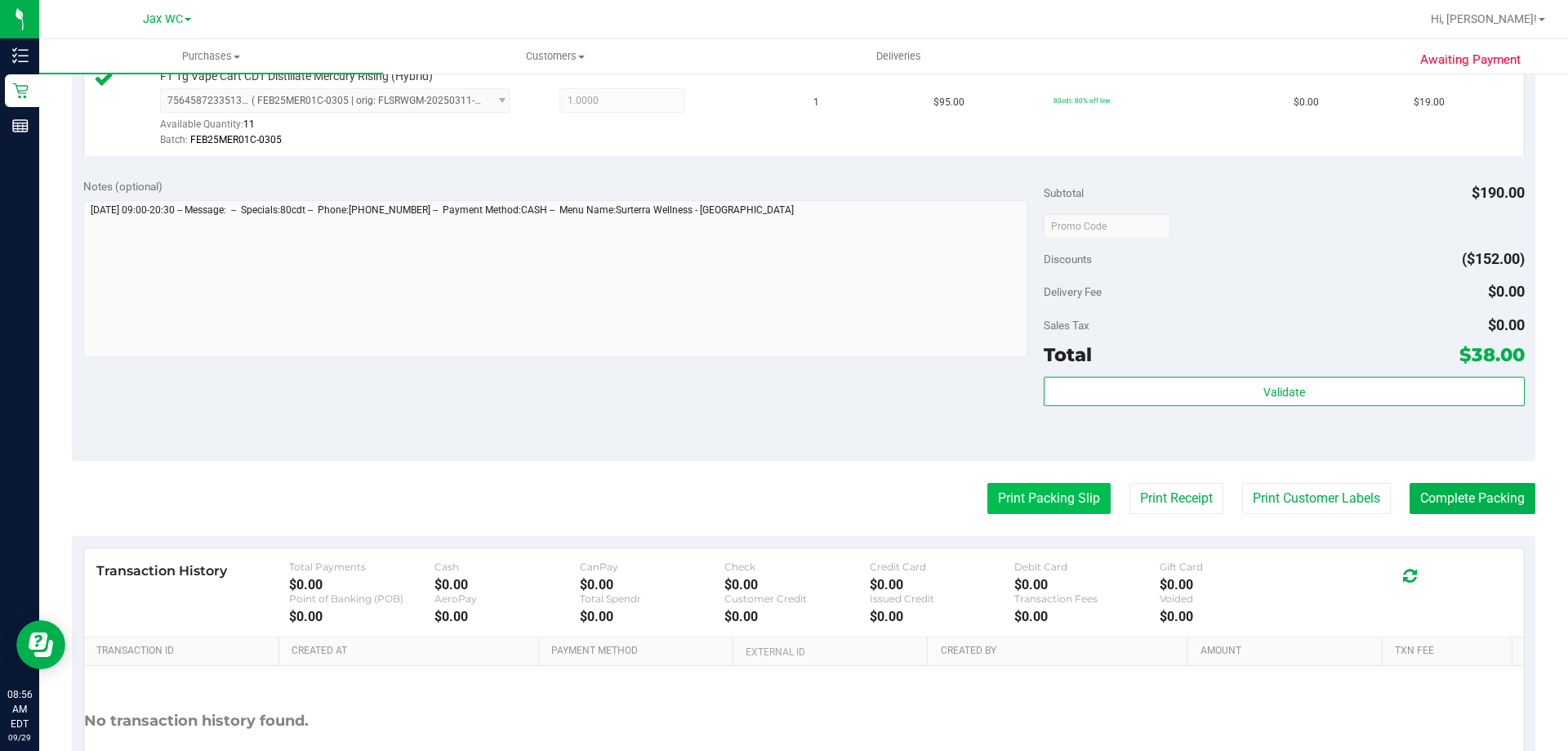
scroll to position [654, 0]
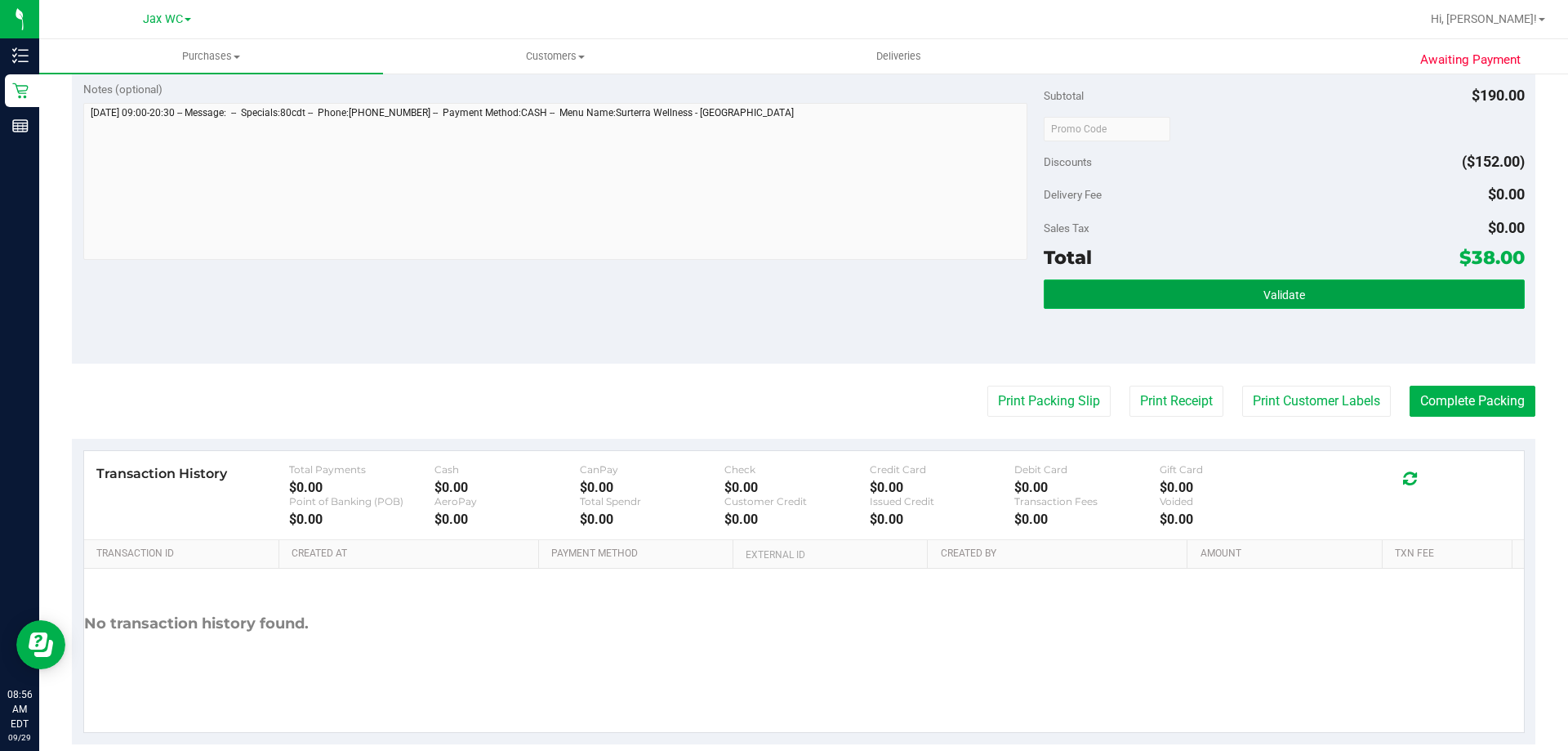
click at [1207, 292] on button "Validate" at bounding box center [1283, 293] width 480 height 29
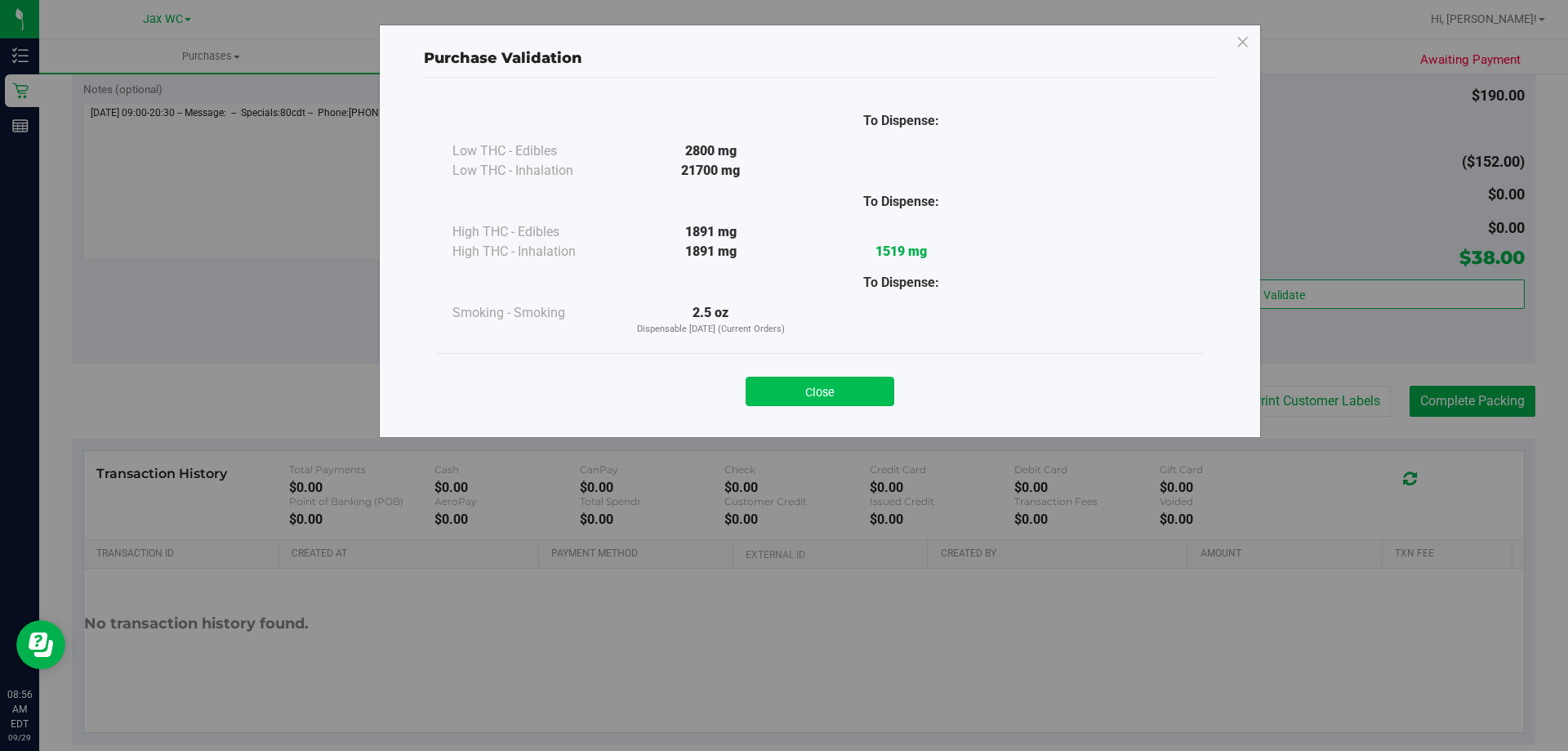
click at [851, 401] on button "Close" at bounding box center [820, 391] width 149 height 29
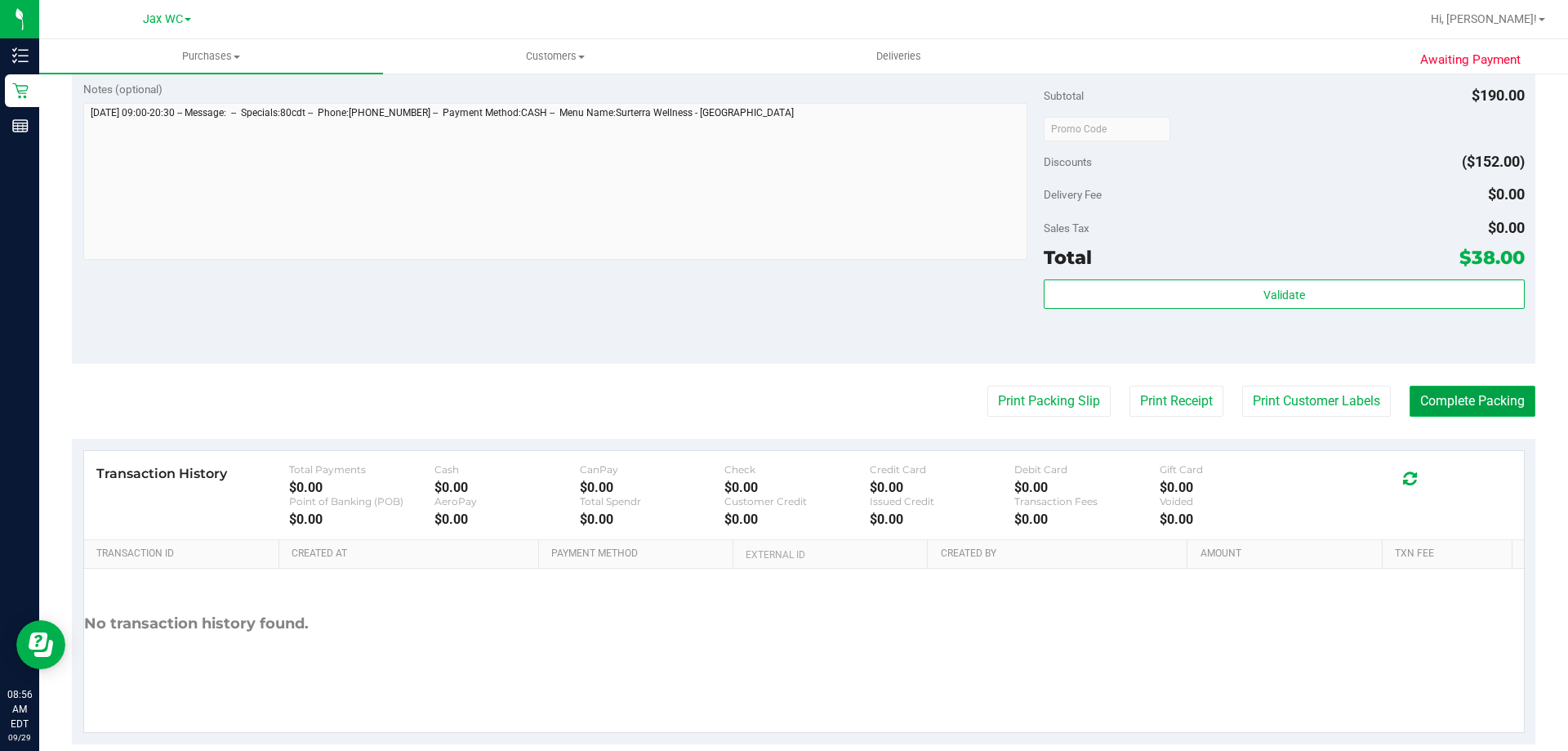
click at [1481, 405] on button "Complete Packing" at bounding box center [1472, 401] width 125 height 31
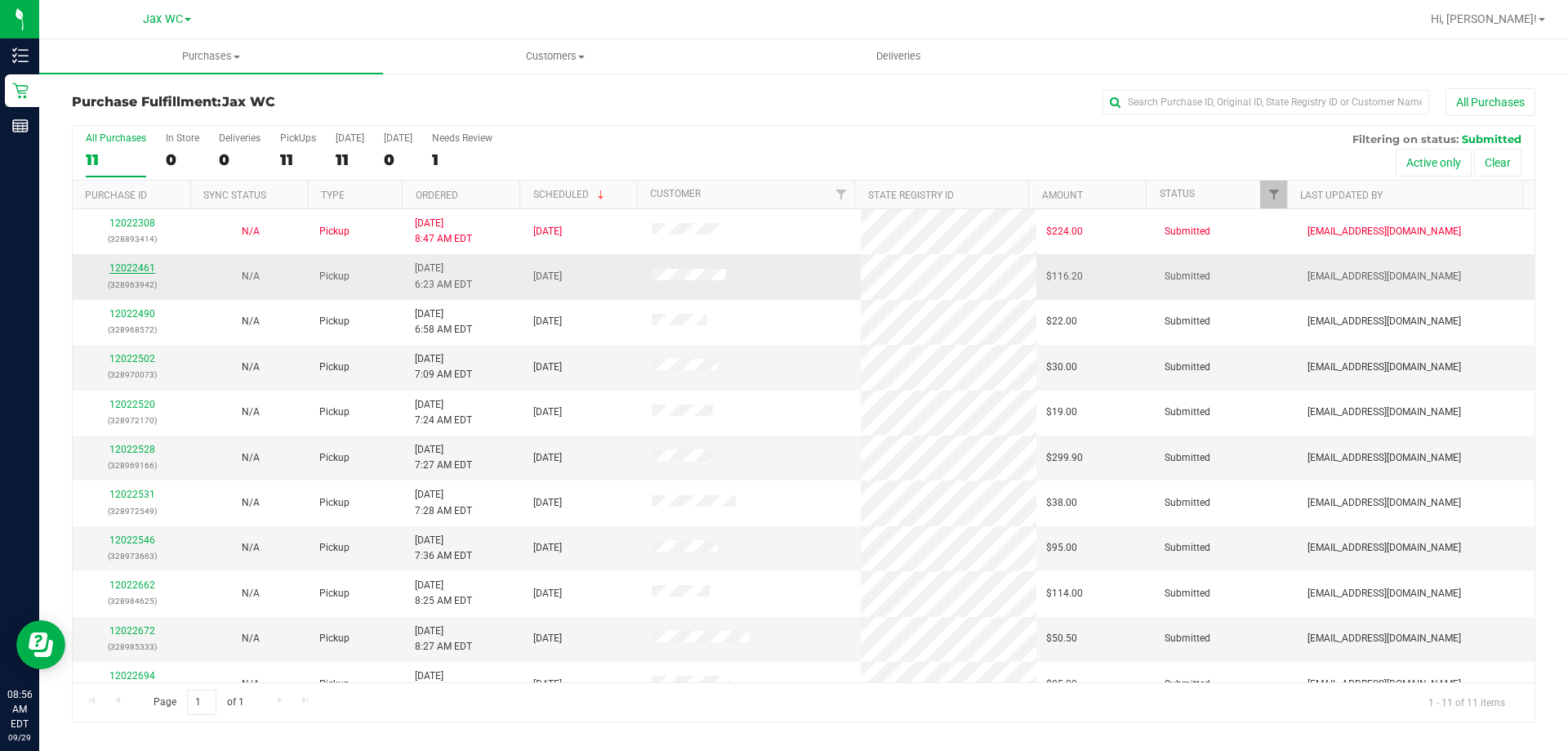
click at [136, 265] on link "12022461" at bounding box center [132, 268] width 45 height 11
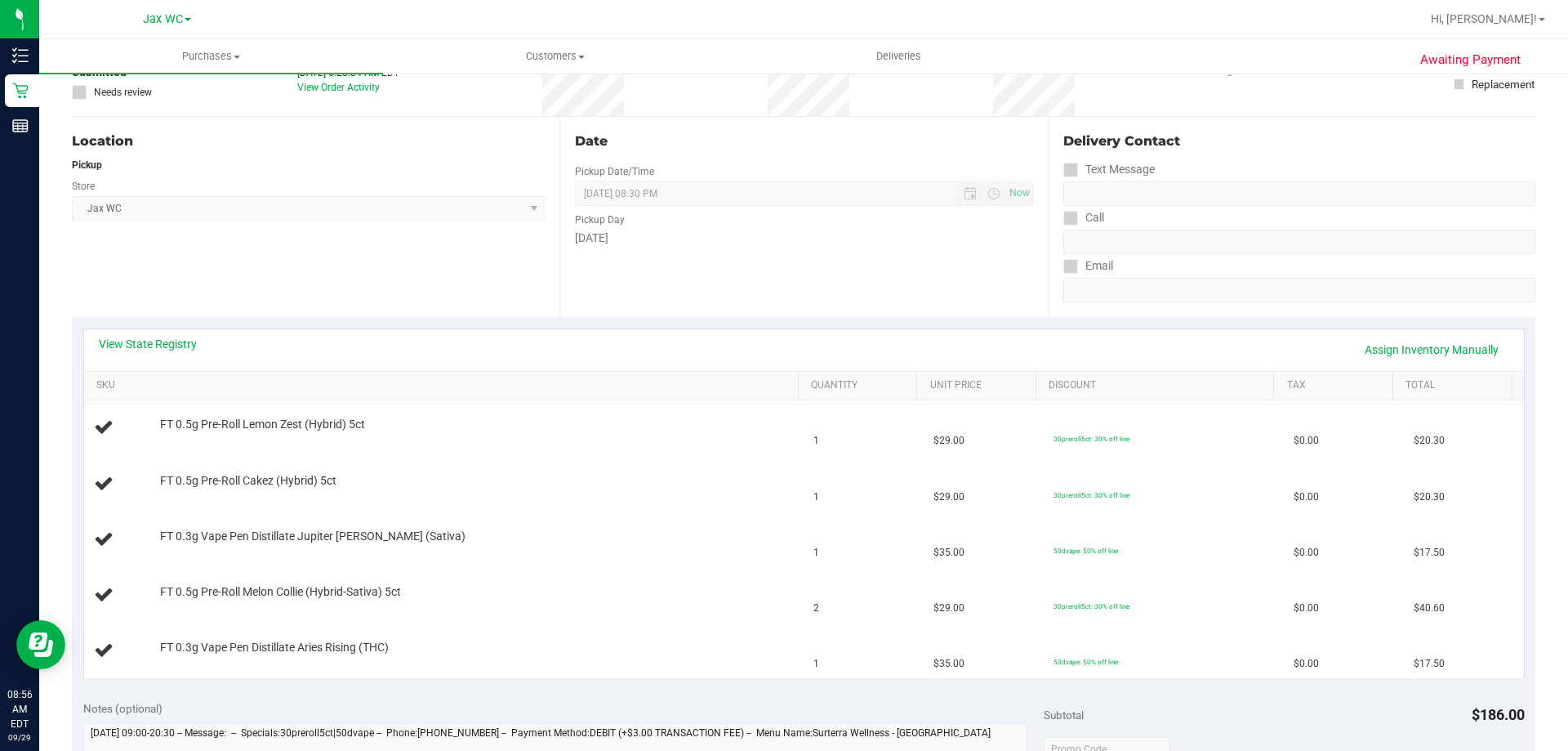
scroll to position [163, 0]
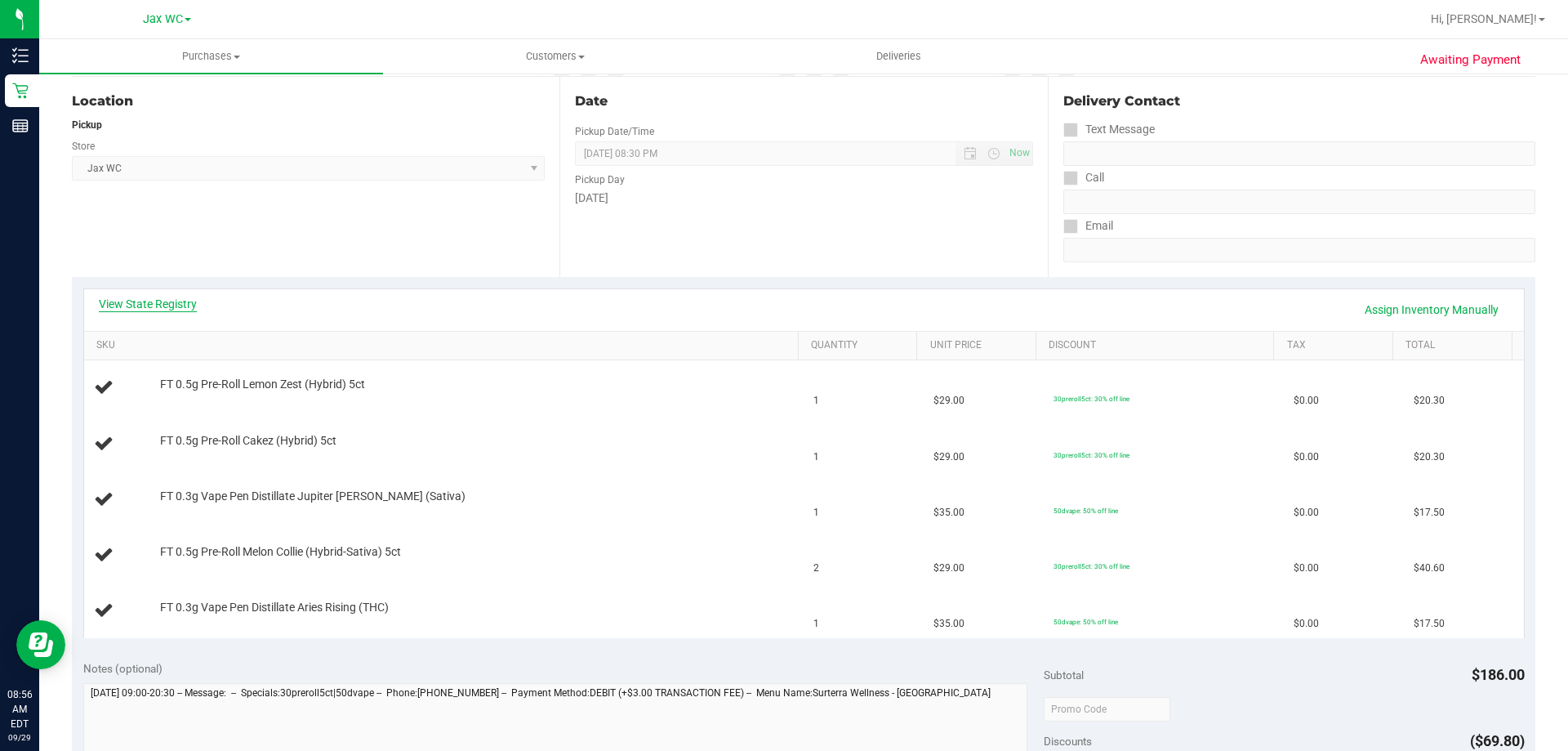
click at [192, 302] on link "View State Registry" at bounding box center [148, 303] width 98 height 16
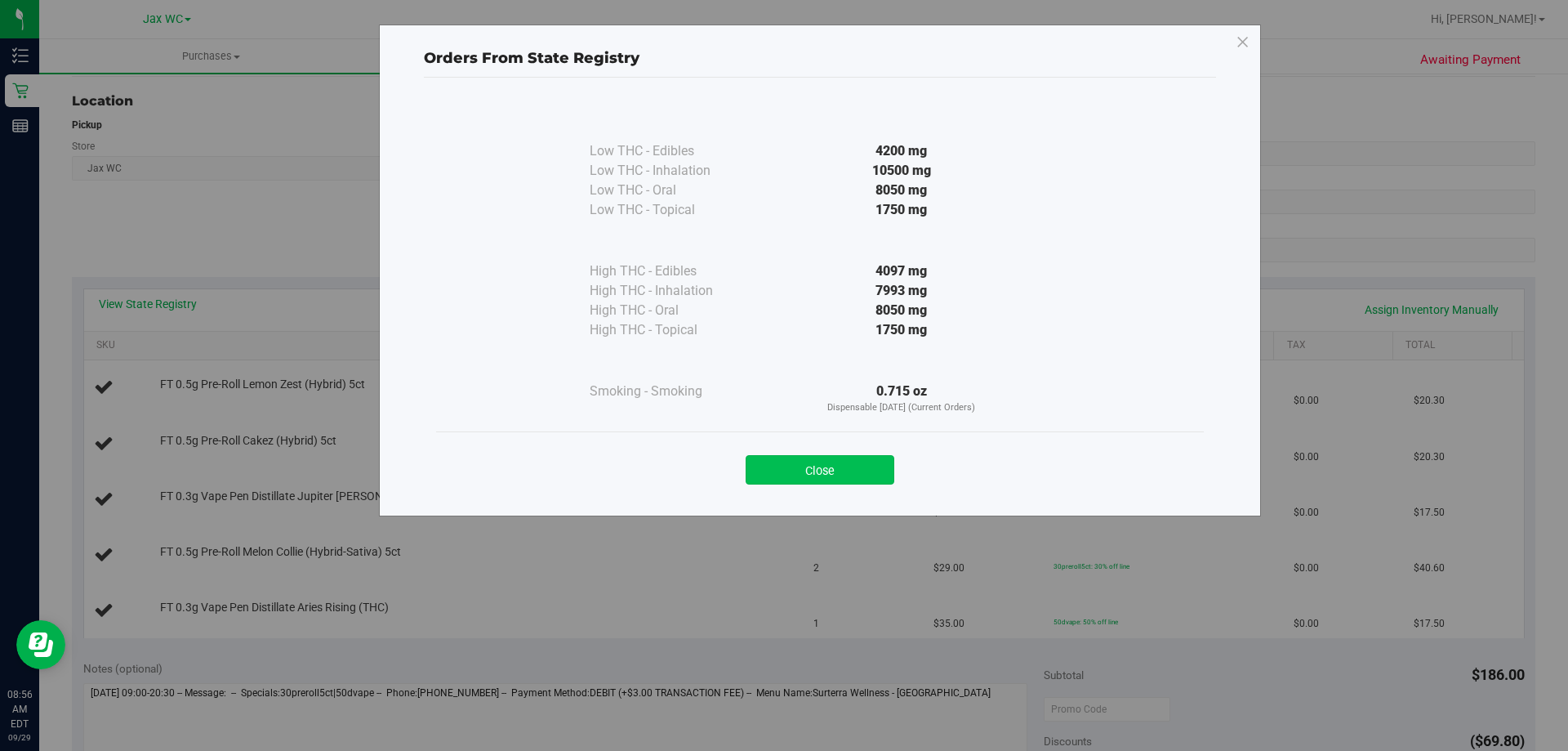
click at [839, 471] on button "Close" at bounding box center [820, 469] width 149 height 29
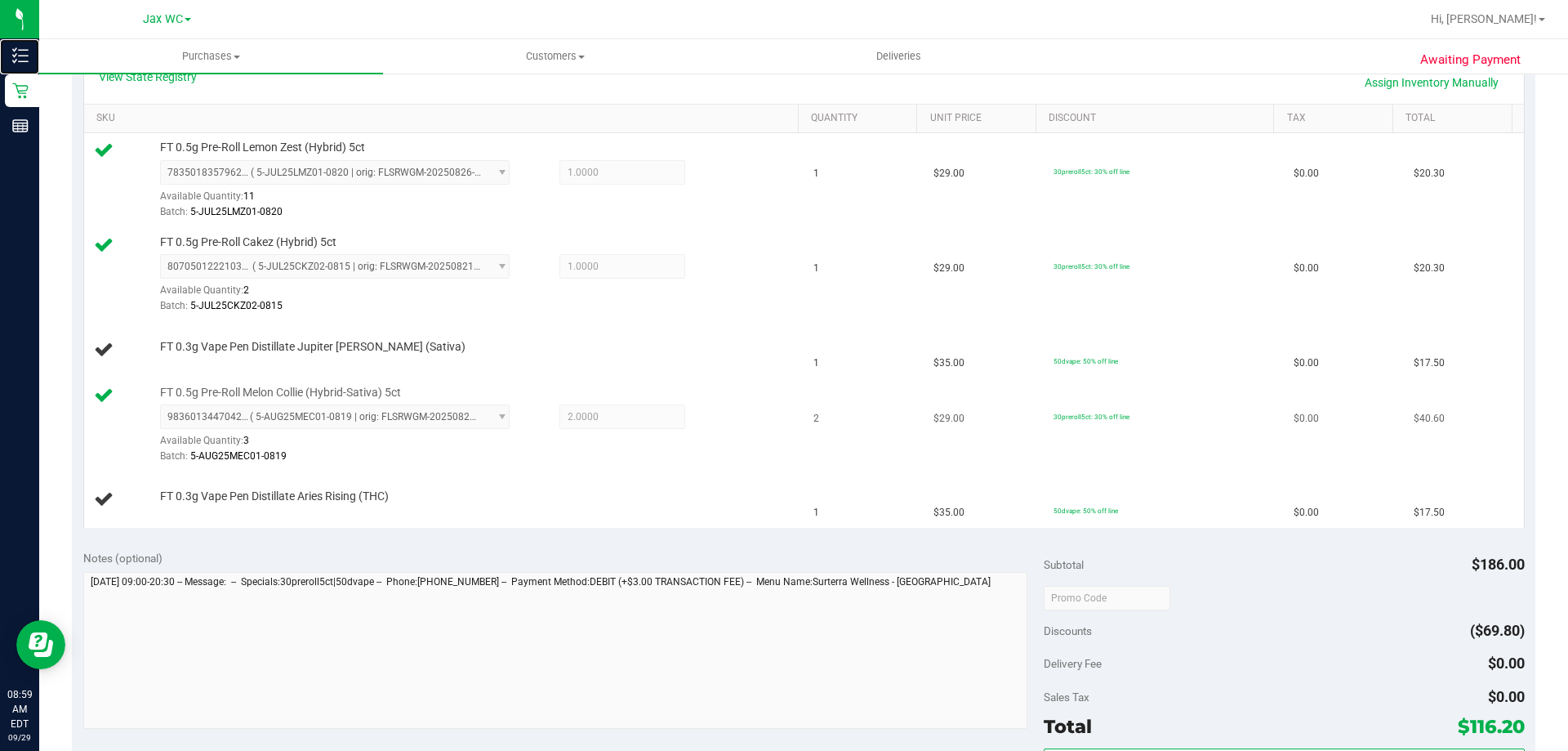
scroll to position [326, 0]
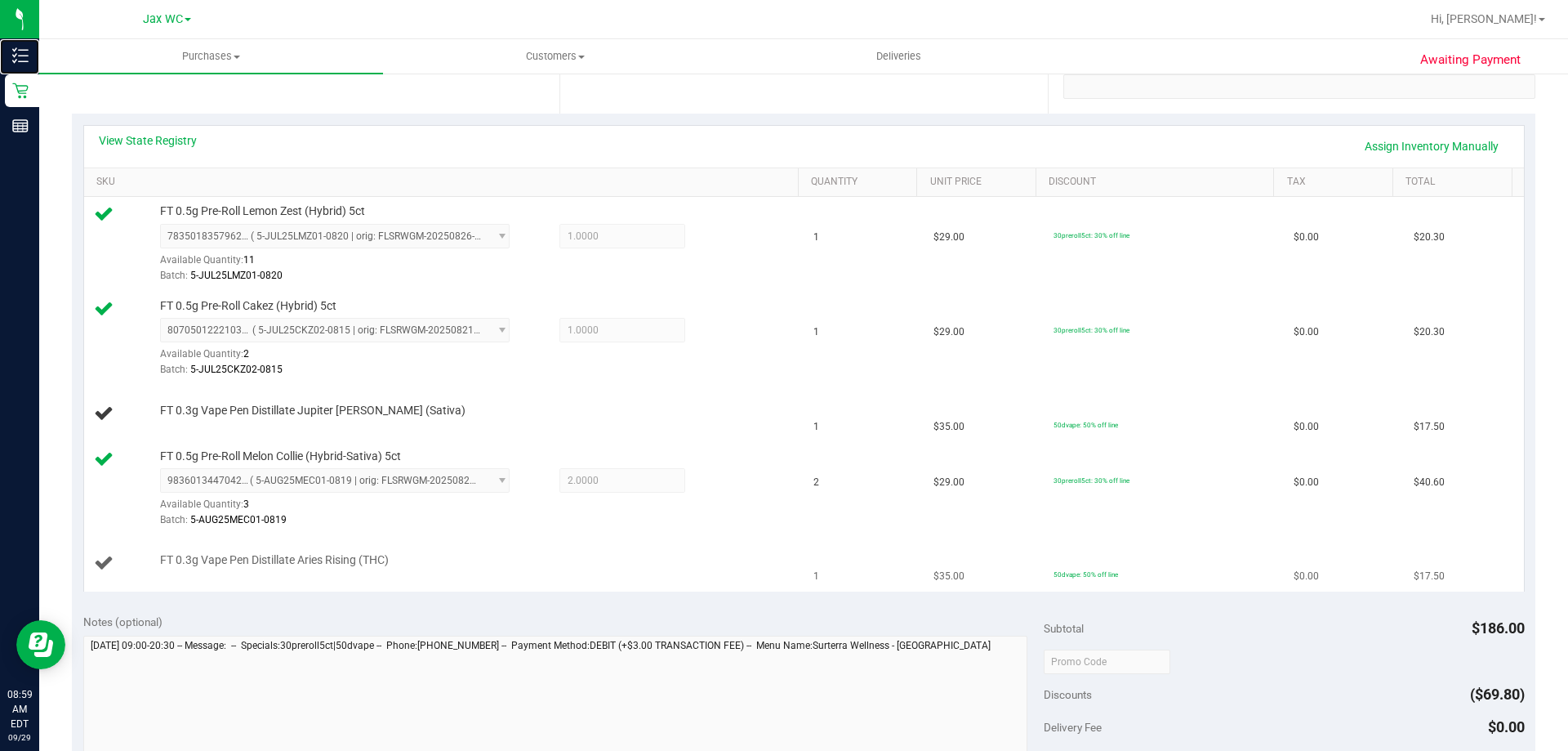
click at [0, 40] on link "Inventory" at bounding box center [20, 57] width 40 height 35
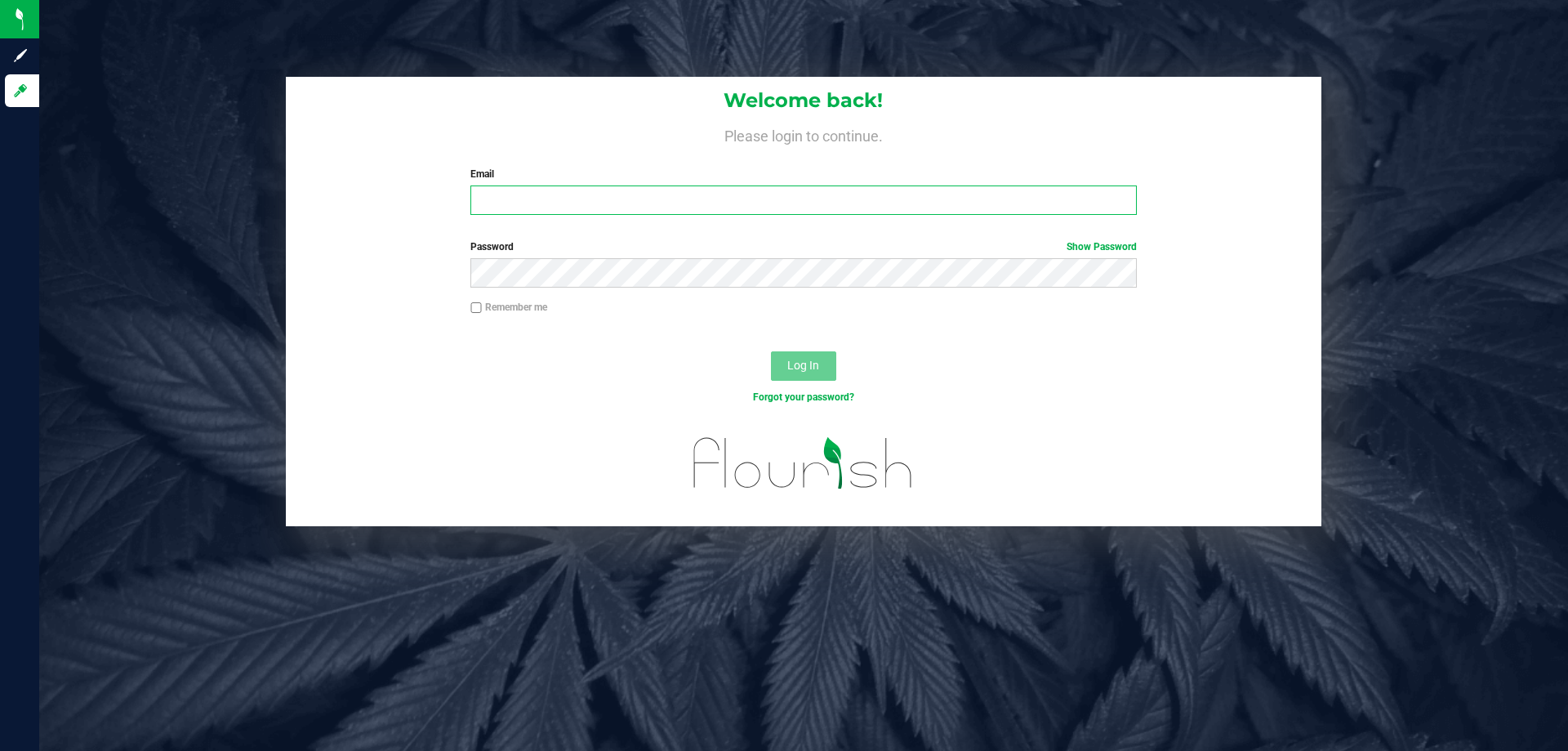
click at [765, 207] on input "Email" at bounding box center [804, 200] width 666 height 29
type input "[EMAIL_ADDRESS][DOMAIN_NAME]"
click at [771, 351] on button "Log In" at bounding box center [803, 365] width 65 height 29
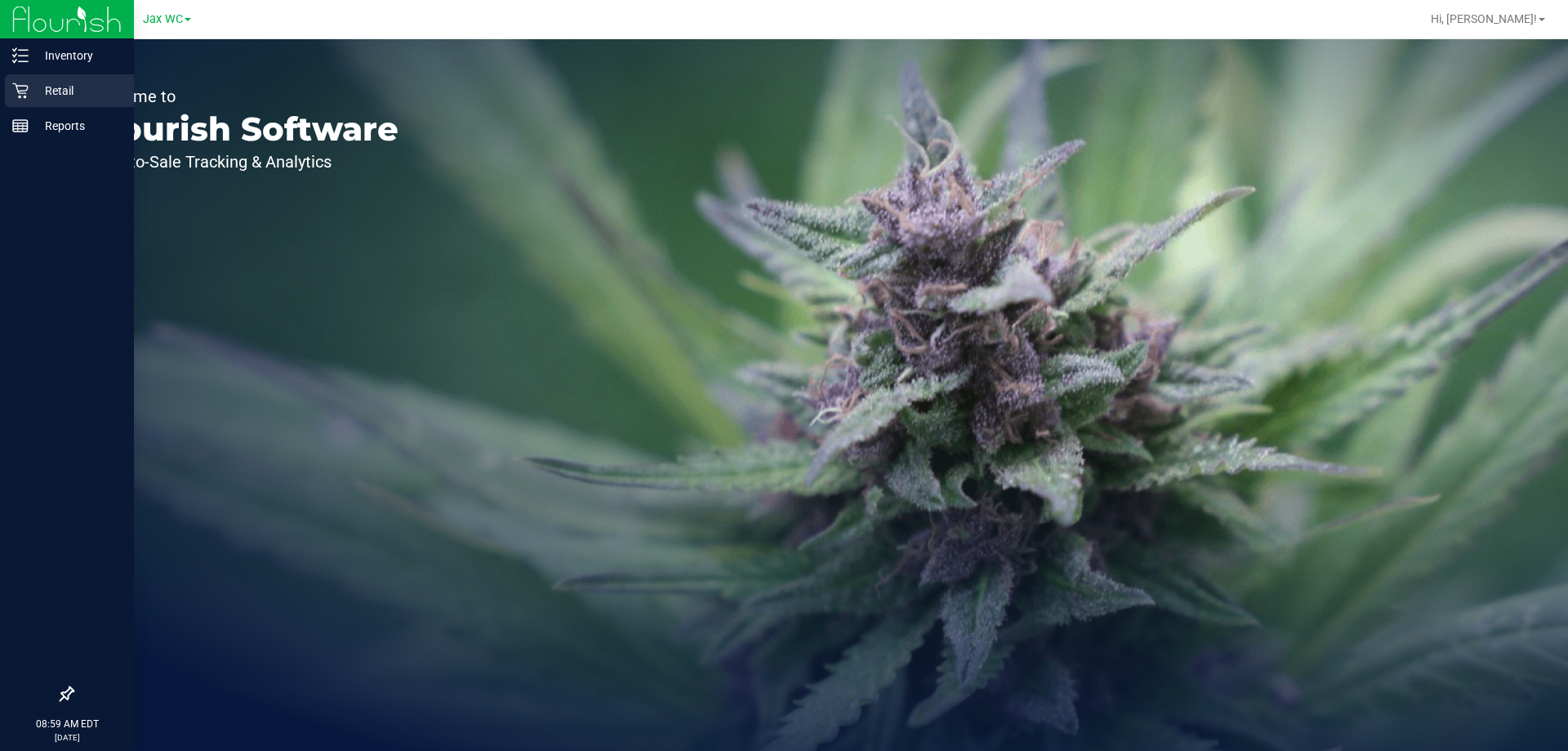
click at [22, 75] on div "Retail" at bounding box center [69, 91] width 129 height 33
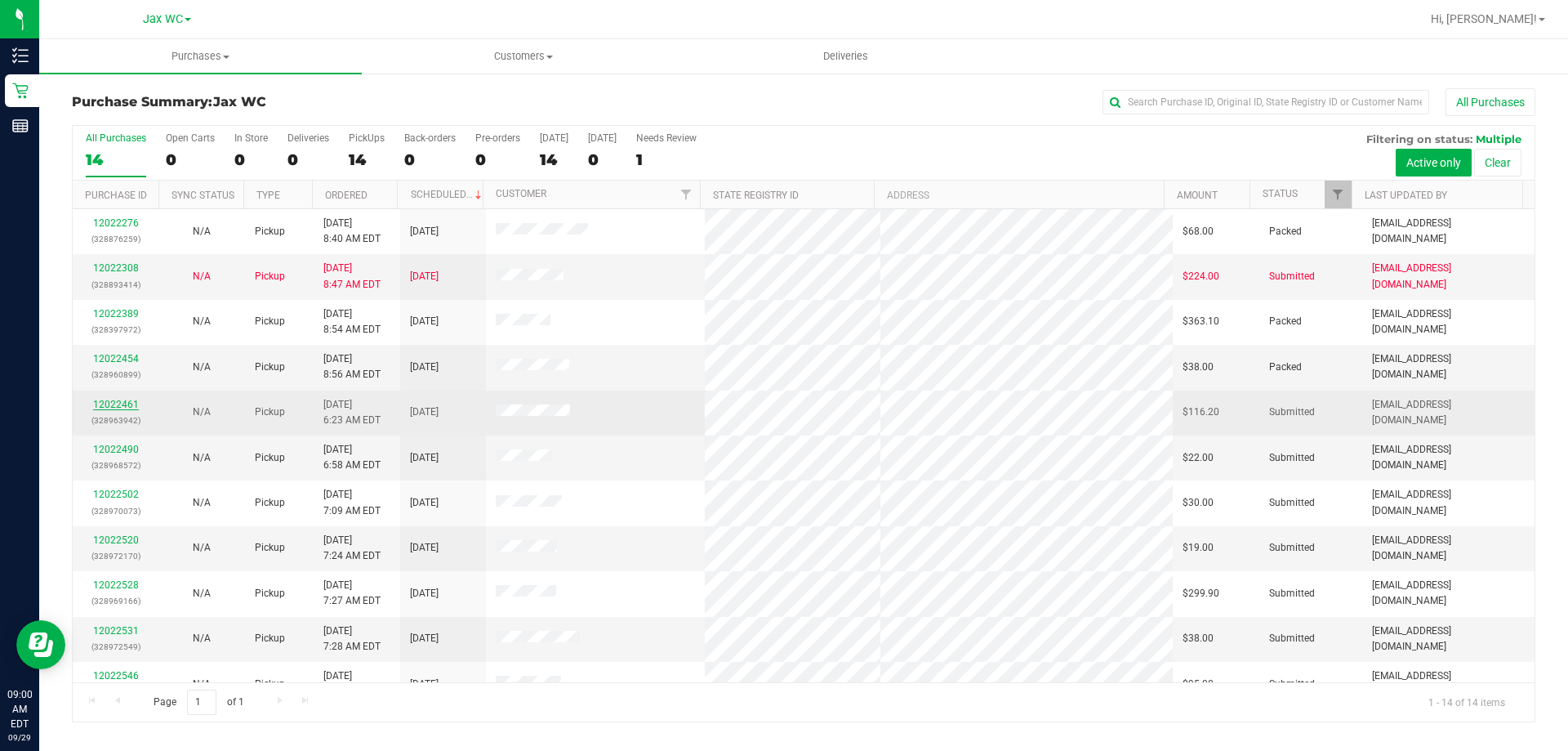
click at [108, 409] on link "12022461" at bounding box center [116, 404] width 45 height 11
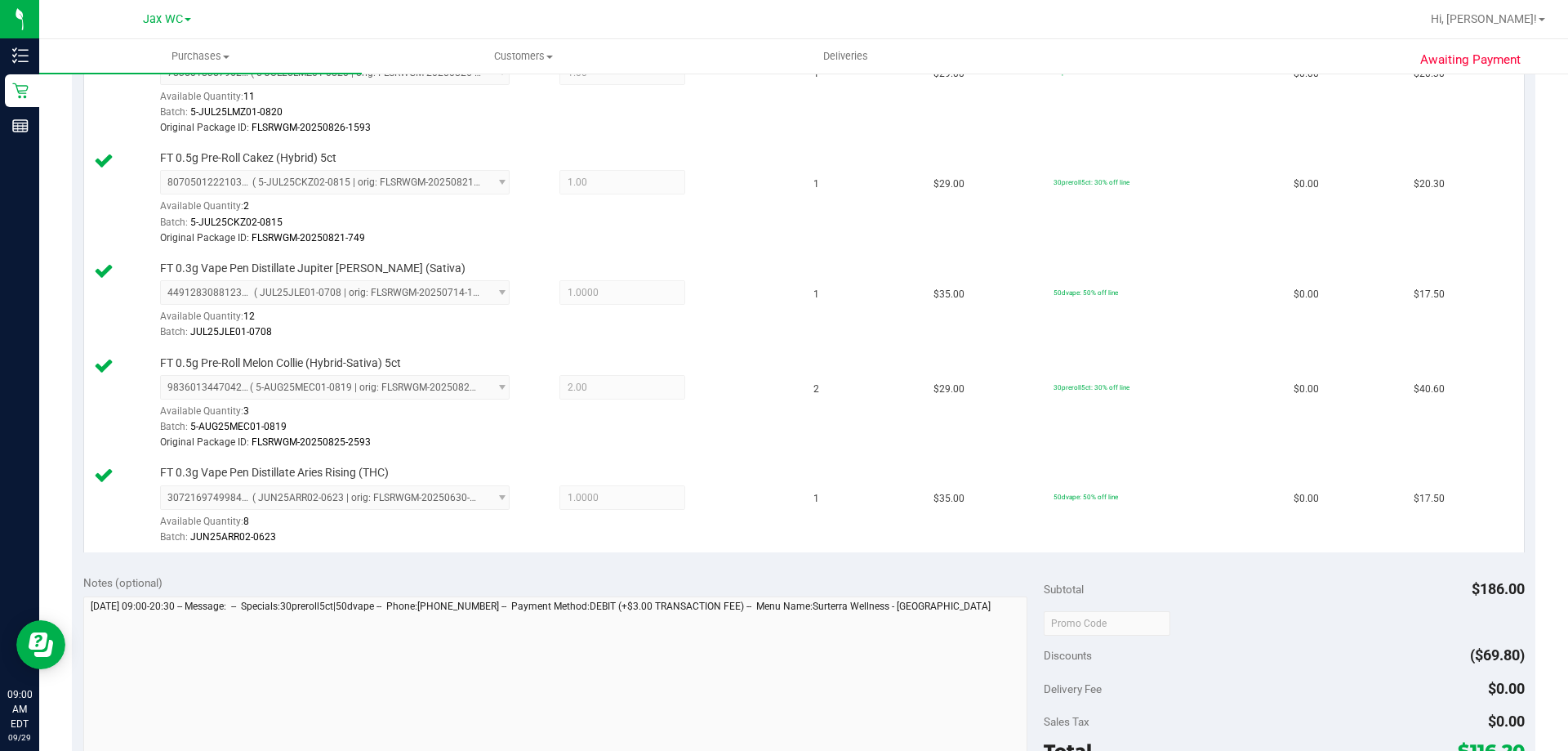
scroll to position [817, 0]
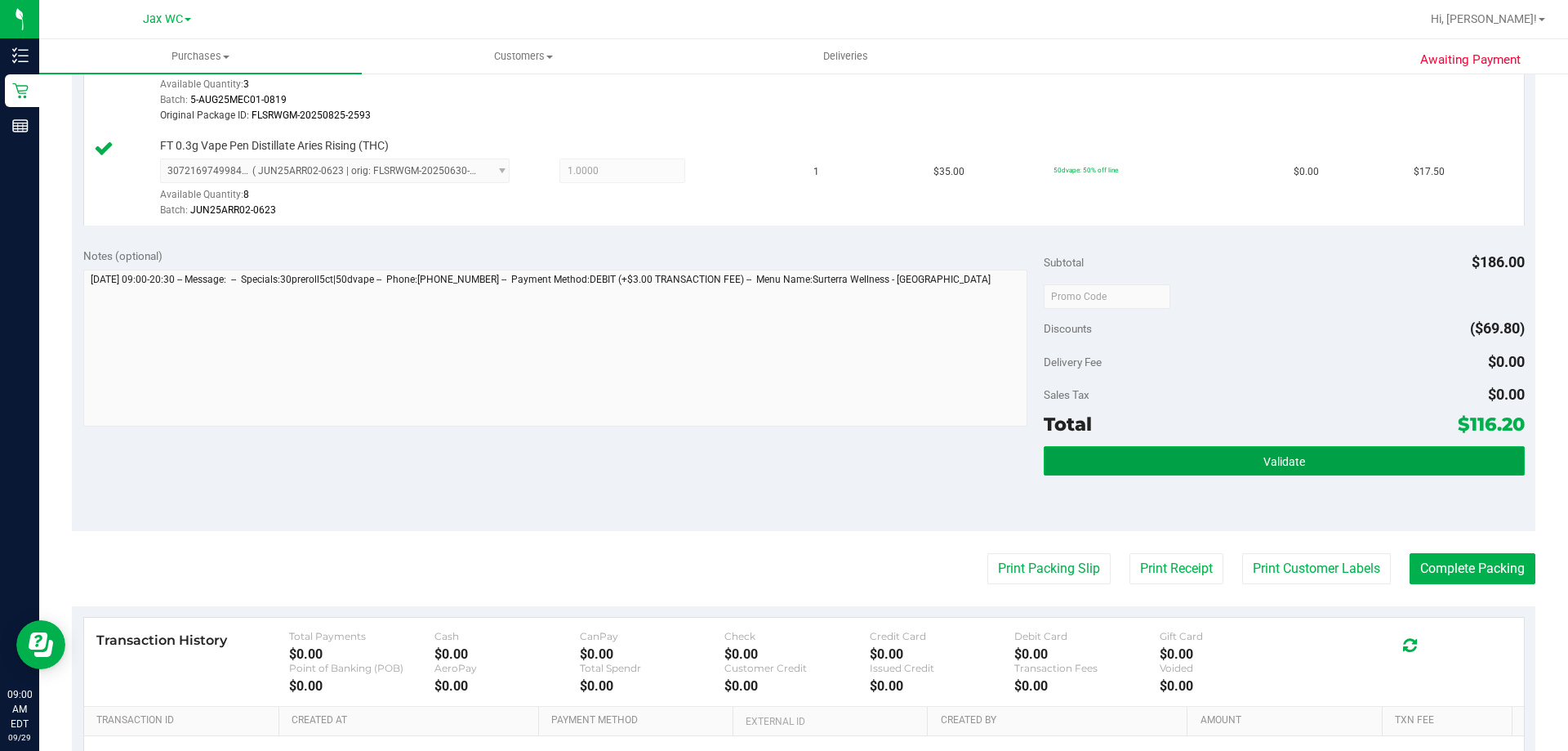
click at [1386, 452] on button "Validate" at bounding box center [1283, 460] width 480 height 29
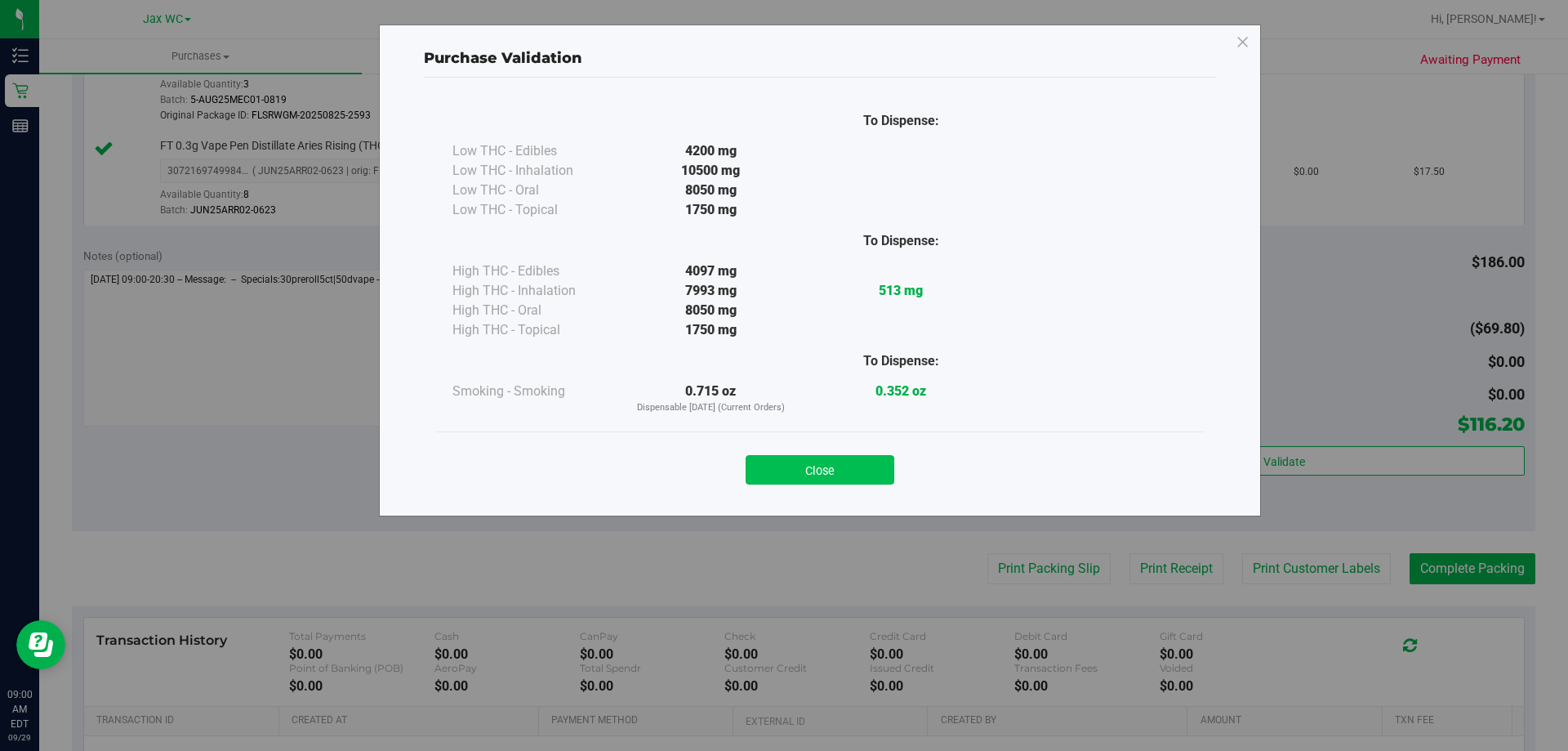
click at [866, 463] on button "Close" at bounding box center [820, 469] width 149 height 29
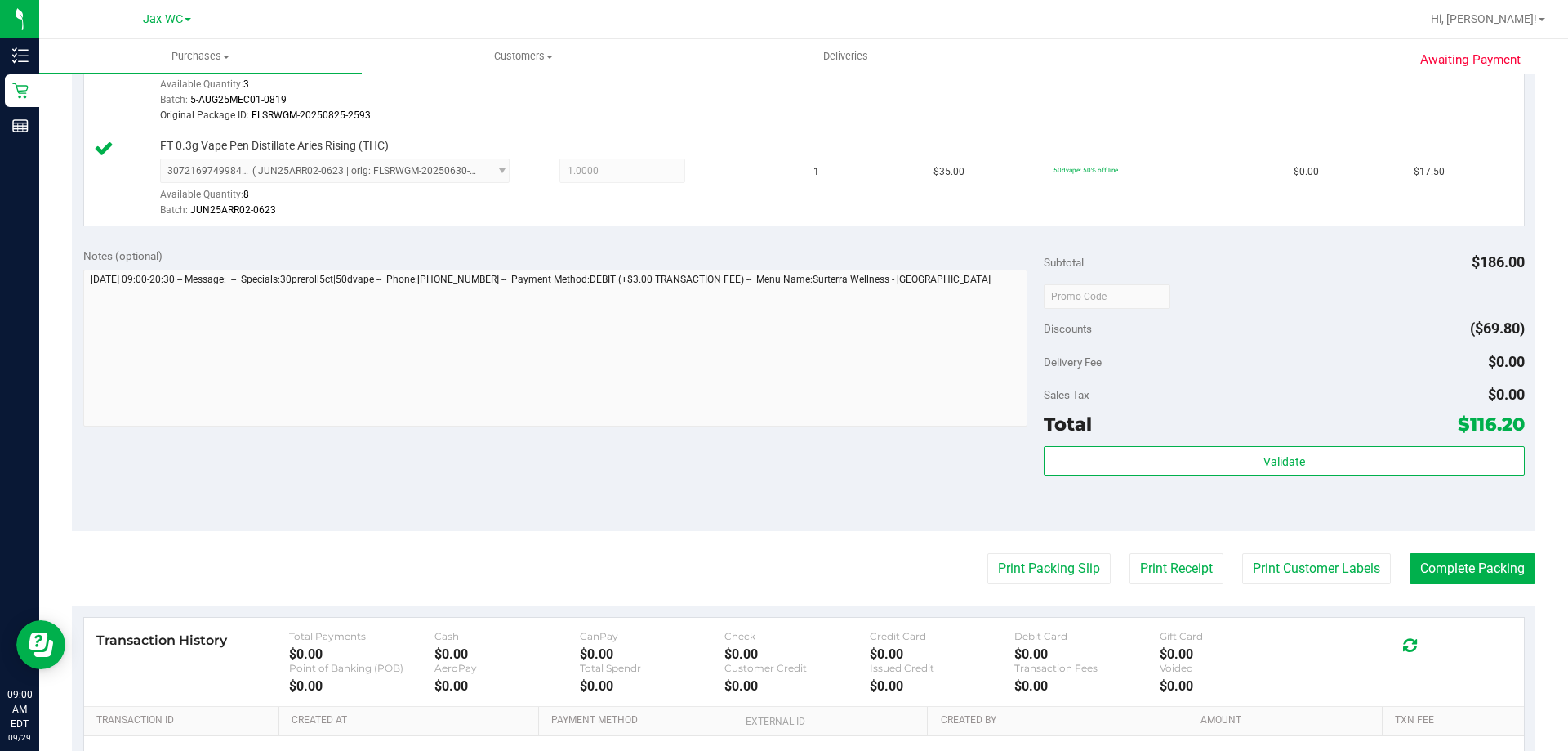
click at [1006, 538] on purchase-details "Back Edit Purchase Cancel Purchase View Profile # 12022461 BioTrack ID: - Submi…" at bounding box center [803, 91] width 1463 height 1639
click at [1017, 562] on button "Print Packing Slip" at bounding box center [1049, 568] width 124 height 31
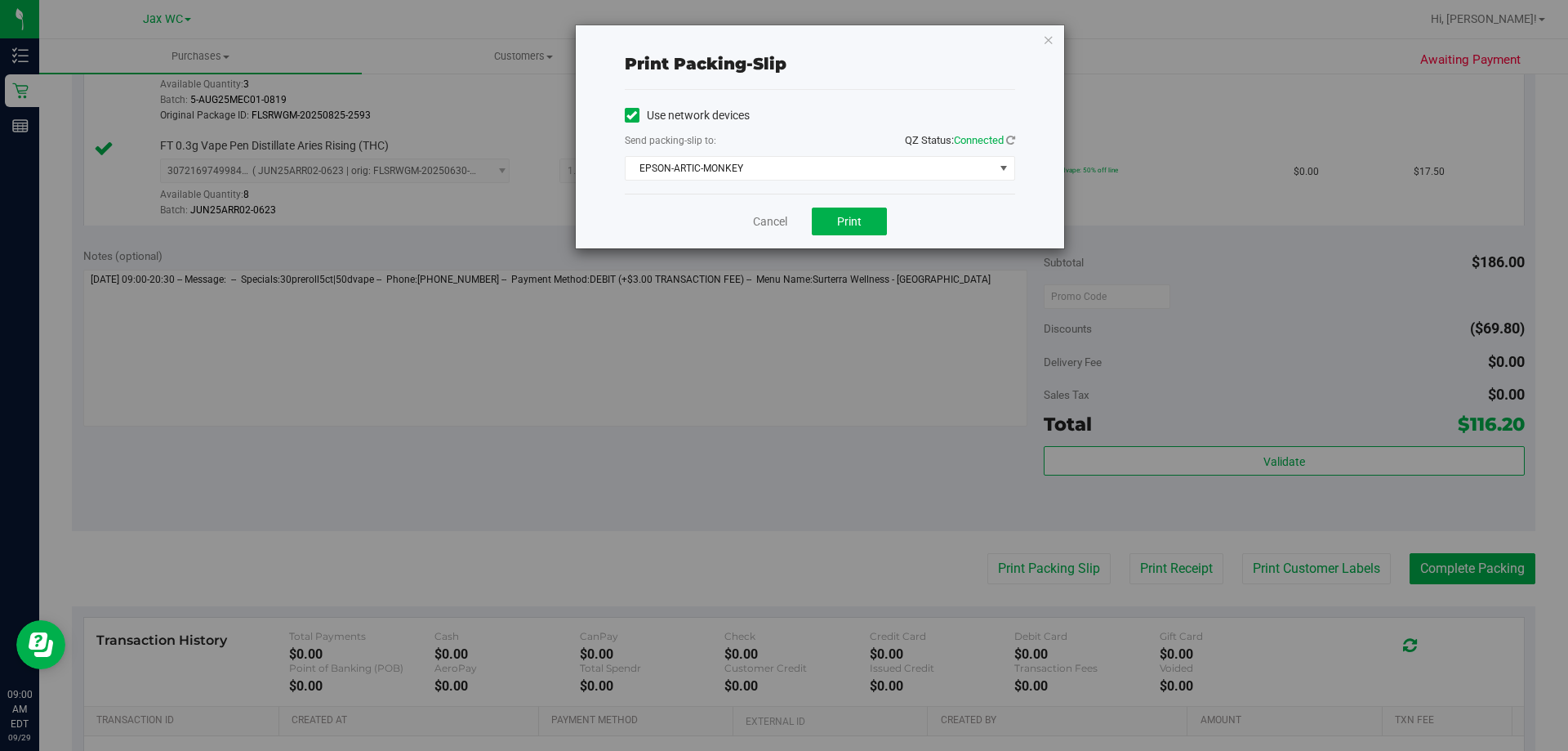
click at [813, 180] on div "Use network devices Send packing-slip to: QZ Status: Connected EPSON-ARTIC-MONK…" at bounding box center [820, 142] width 391 height 104
click at [813, 168] on span "EPSON-ARTIC-MONKEY" at bounding box center [809, 168] width 368 height 23
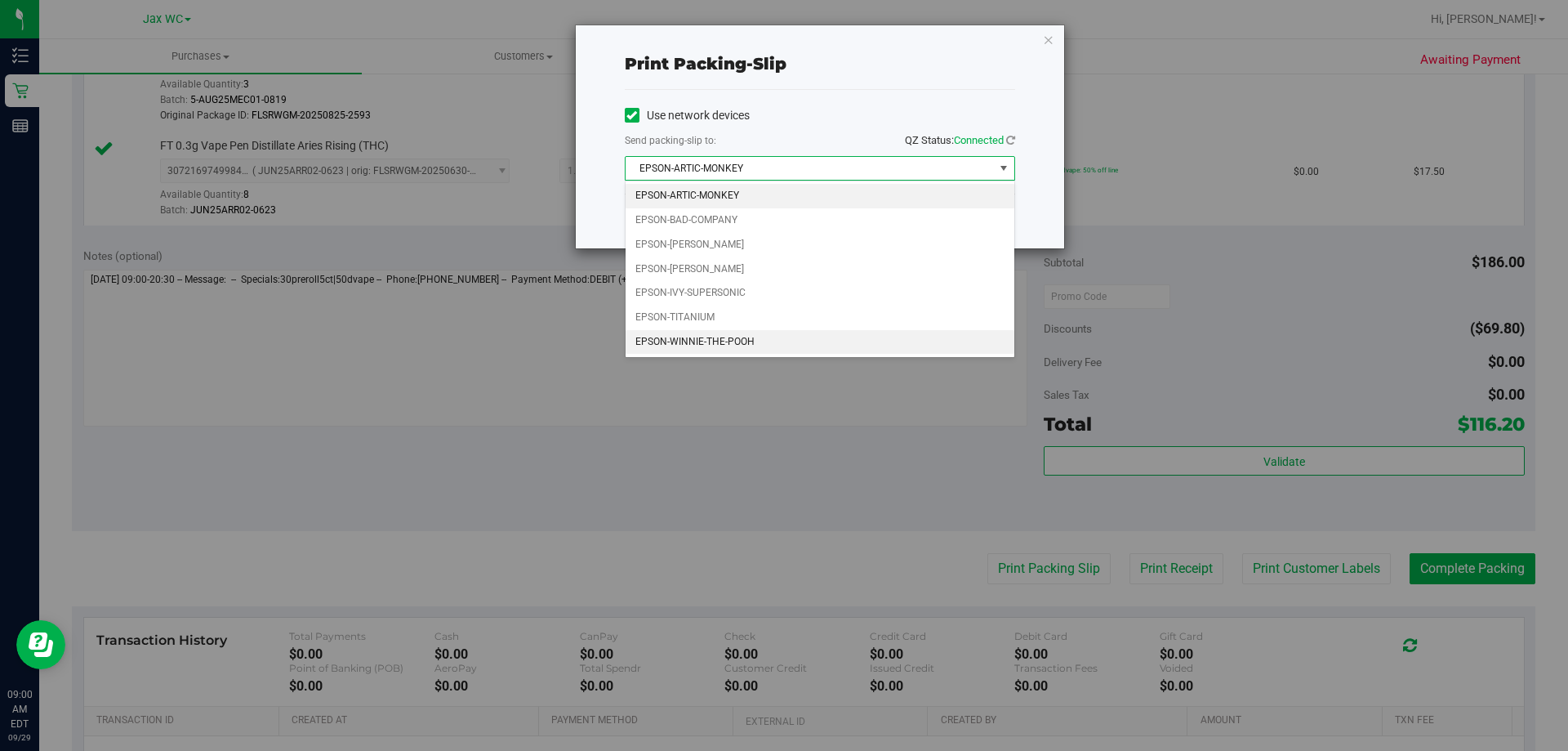
click at [722, 342] on li "EPSON-WINNIE-THE-POOH" at bounding box center [820, 342] width 389 height 25
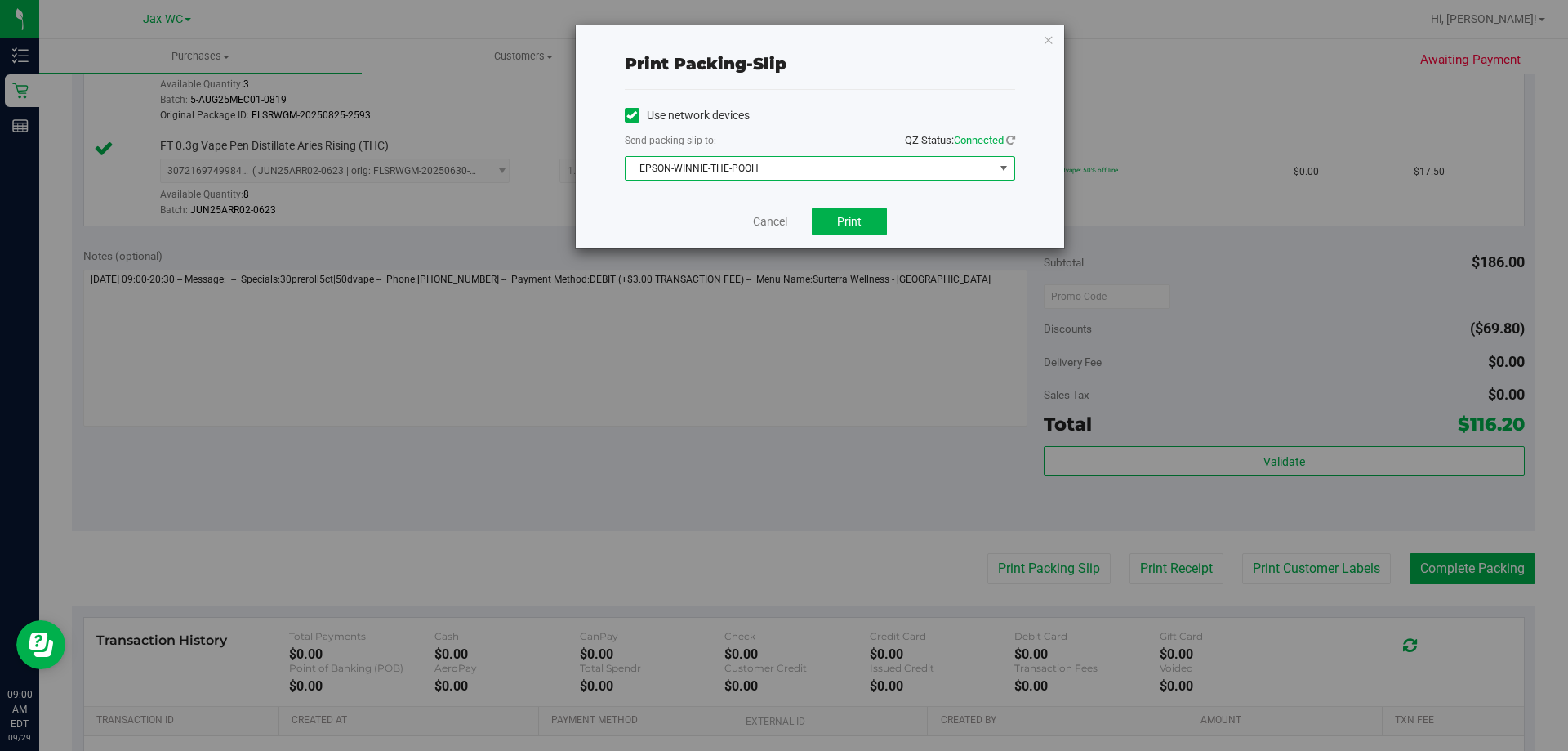
click at [659, 228] on div "Cancel Print" at bounding box center [820, 221] width 391 height 55
click at [826, 207] on div "Cancel Print" at bounding box center [820, 221] width 391 height 55
click at [836, 213] on button "Print" at bounding box center [849, 221] width 75 height 27
click at [1042, 33] on div "Print packing-slip Use network devices Send packing-slip to: QZ Status: Connect…" at bounding box center [820, 137] width 489 height 223
click at [1061, 43] on div "Print packing-slip Use network devices Send packing-slip to: QZ Status: Connect…" at bounding box center [820, 137] width 489 height 223
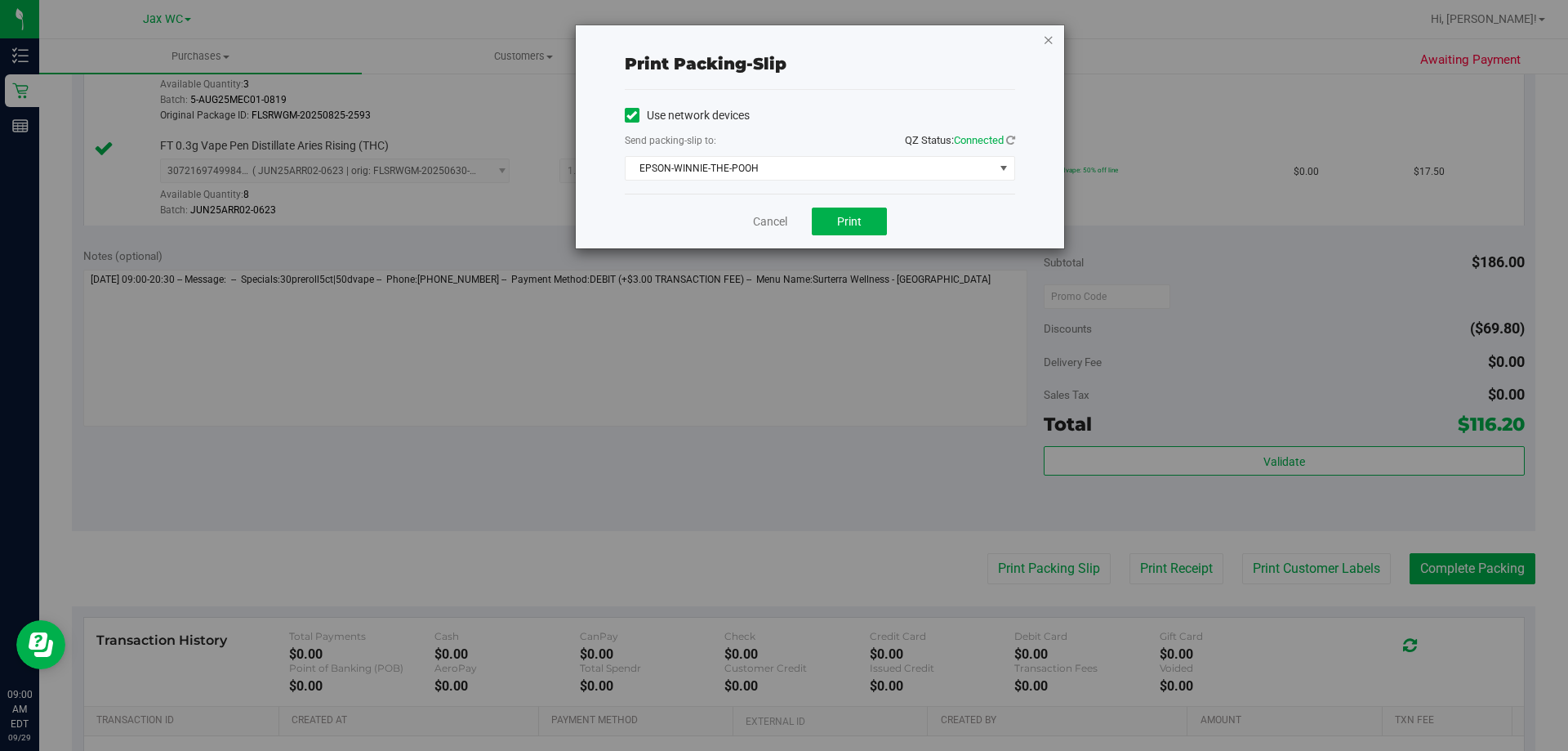
click at [1047, 37] on icon "button" at bounding box center [1048, 39] width 11 height 20
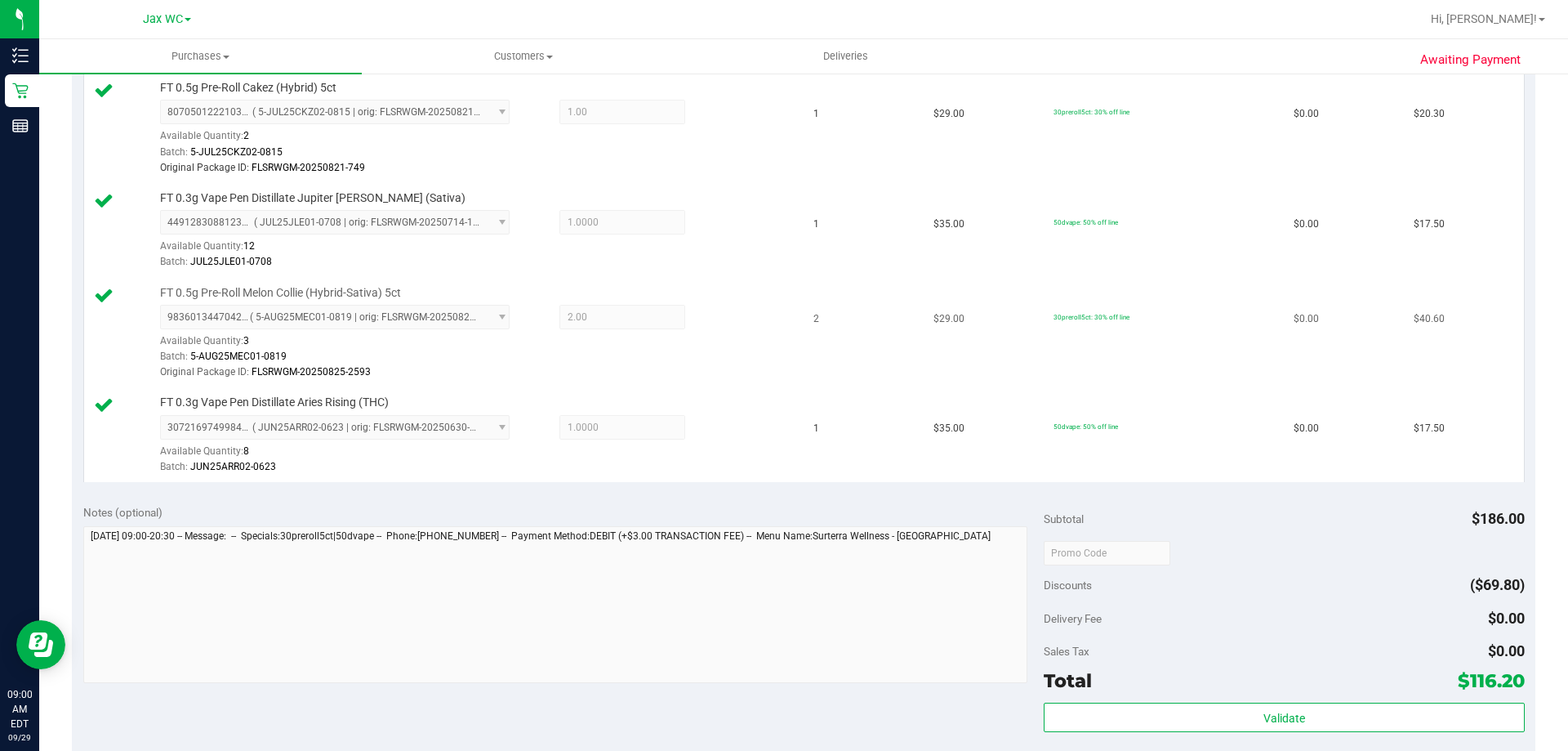
scroll to position [654, 0]
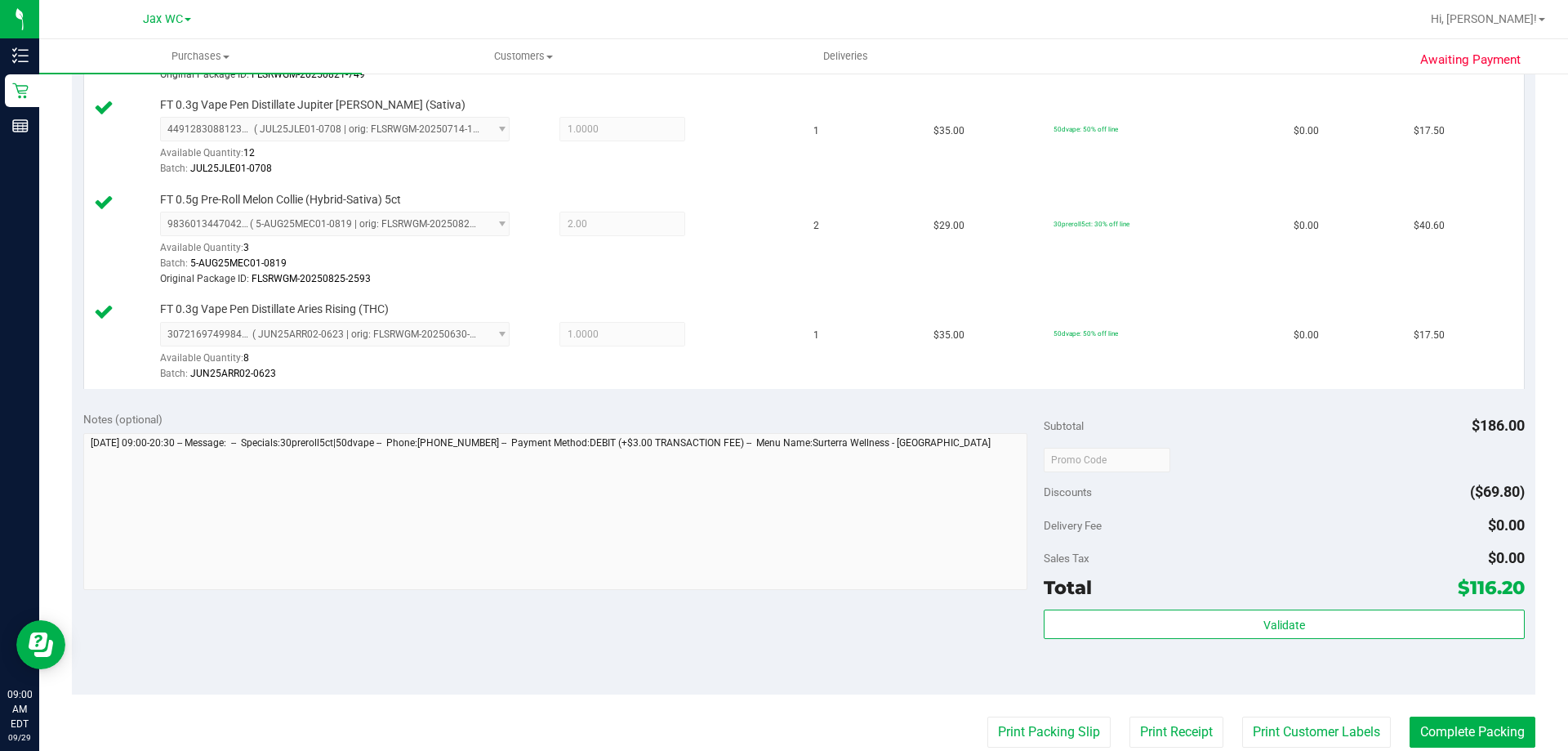
click at [1232, 605] on div "Subtotal $186.00 Discounts ($69.80) Delivery Fee $0.00 Sales Tax $0.00 Total $1…" at bounding box center [1283, 546] width 480 height 272
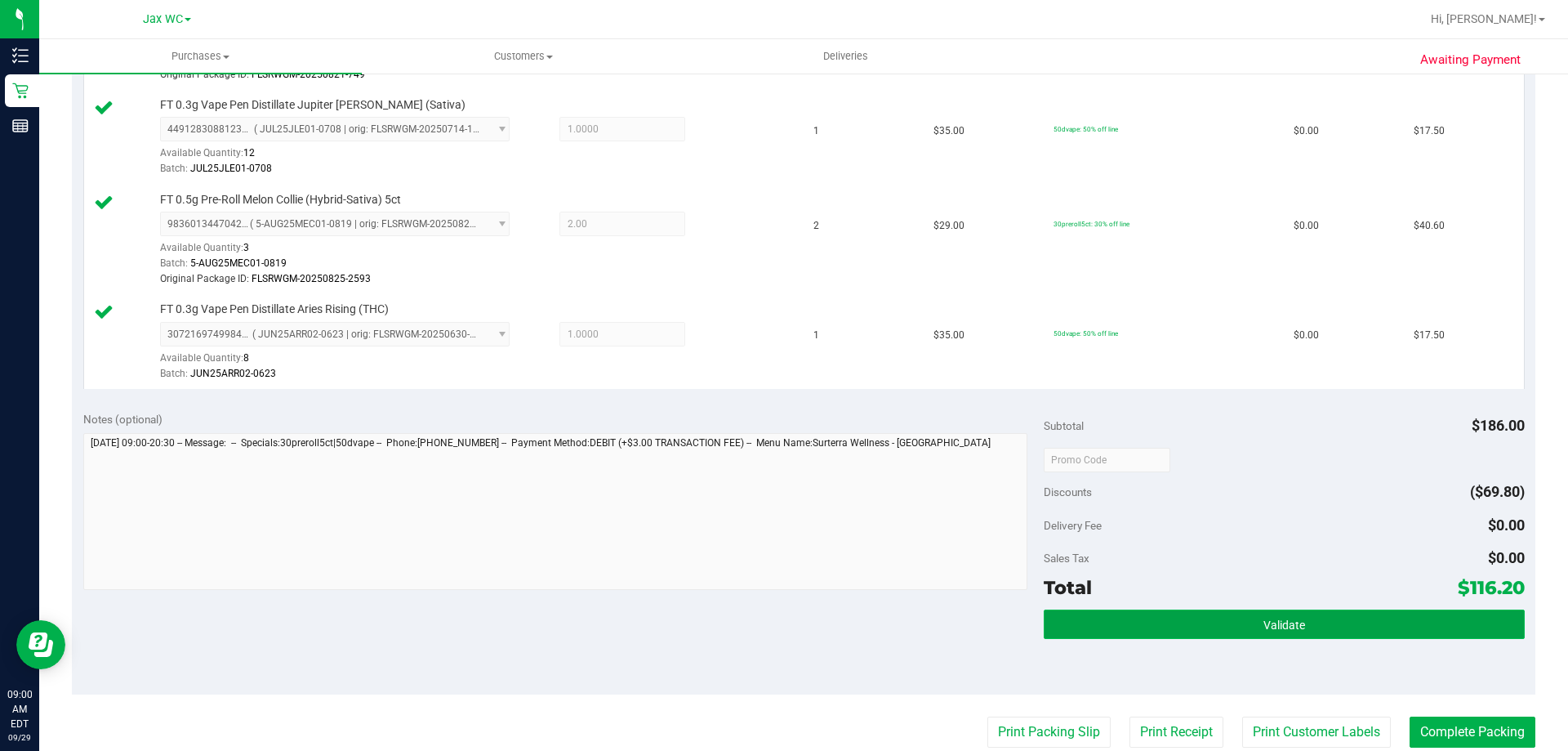
click at [1237, 633] on button "Validate" at bounding box center [1283, 624] width 480 height 29
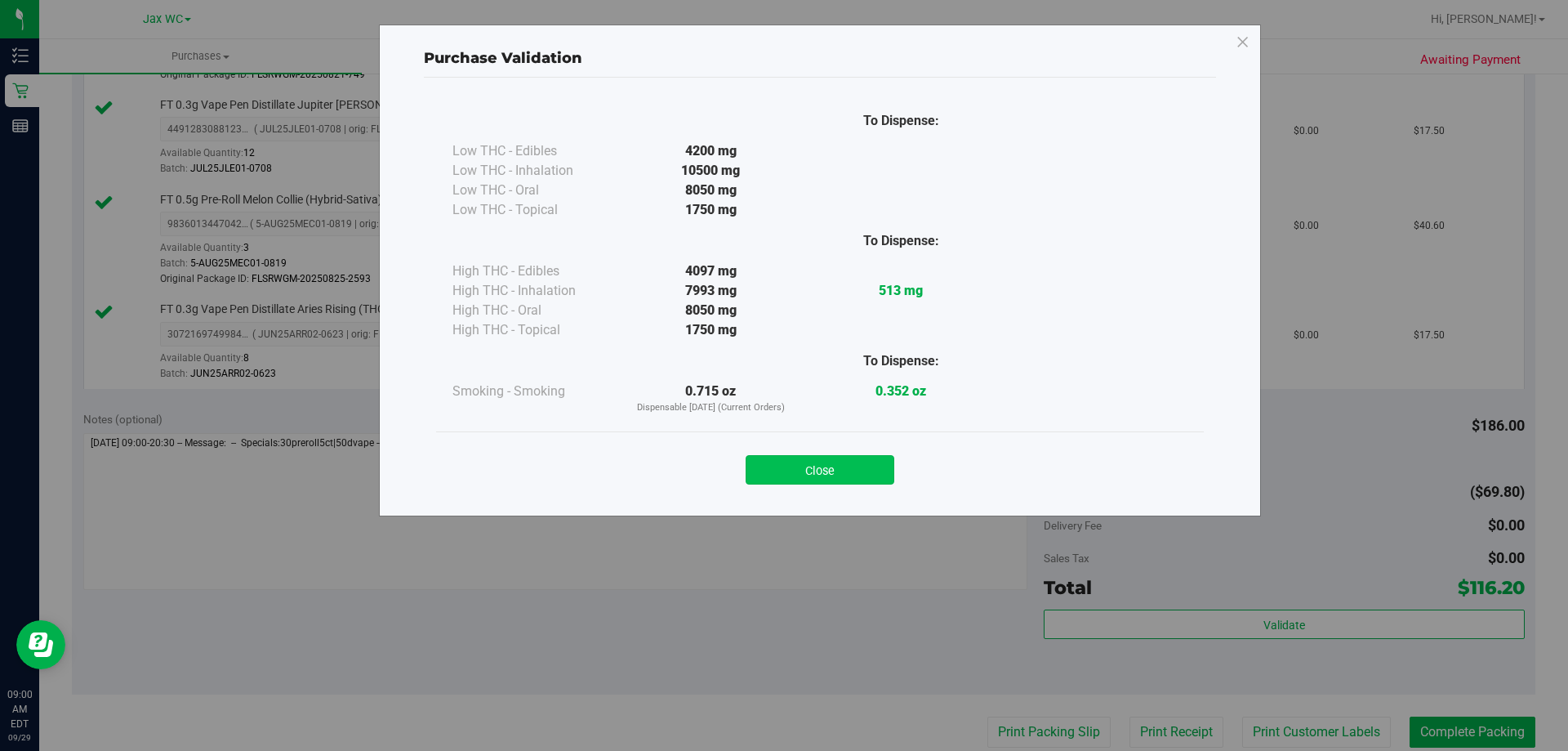
click at [810, 472] on button "Close" at bounding box center [820, 469] width 149 height 29
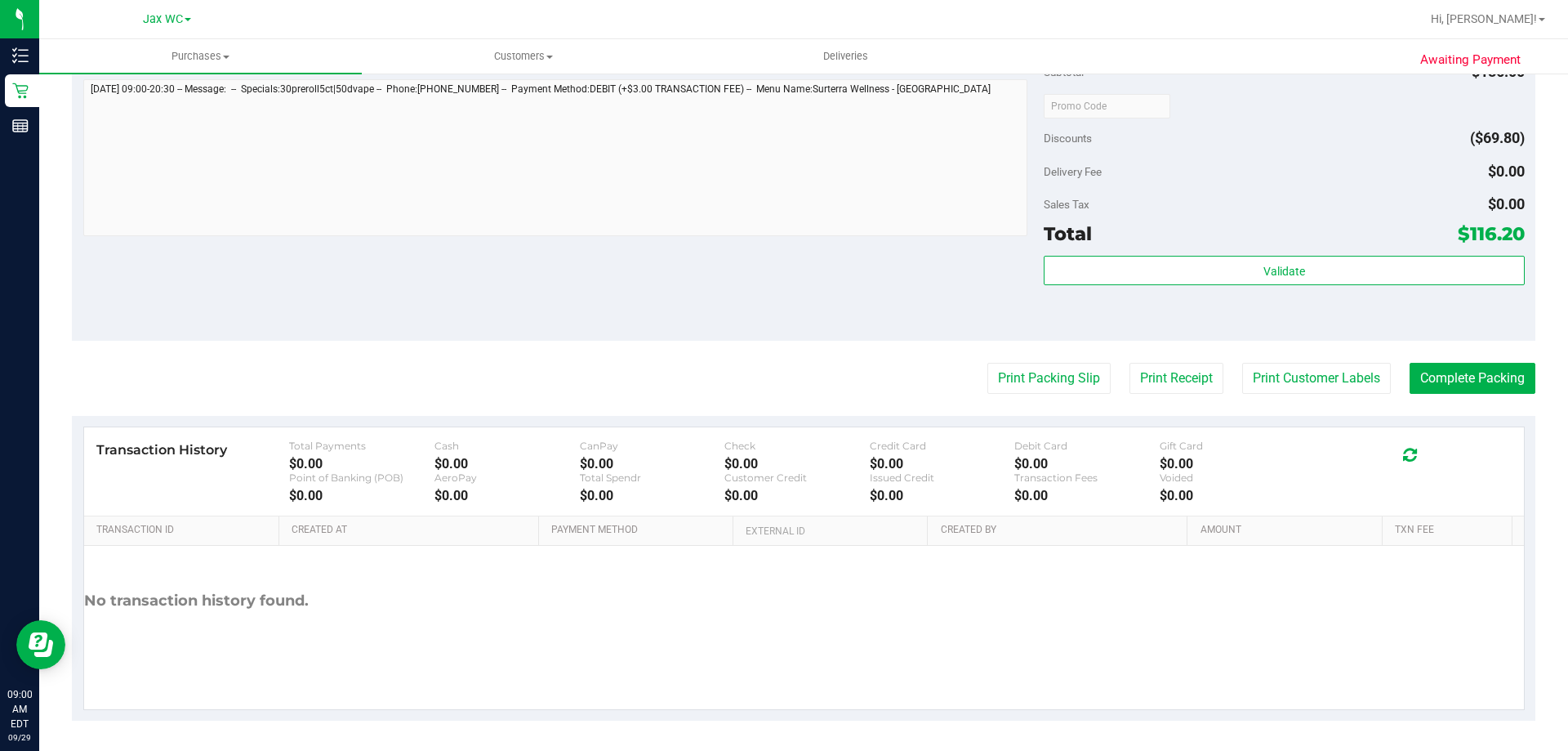
scroll to position [1010, 0]
click at [1496, 367] on button "Complete Packing" at bounding box center [1472, 376] width 125 height 31
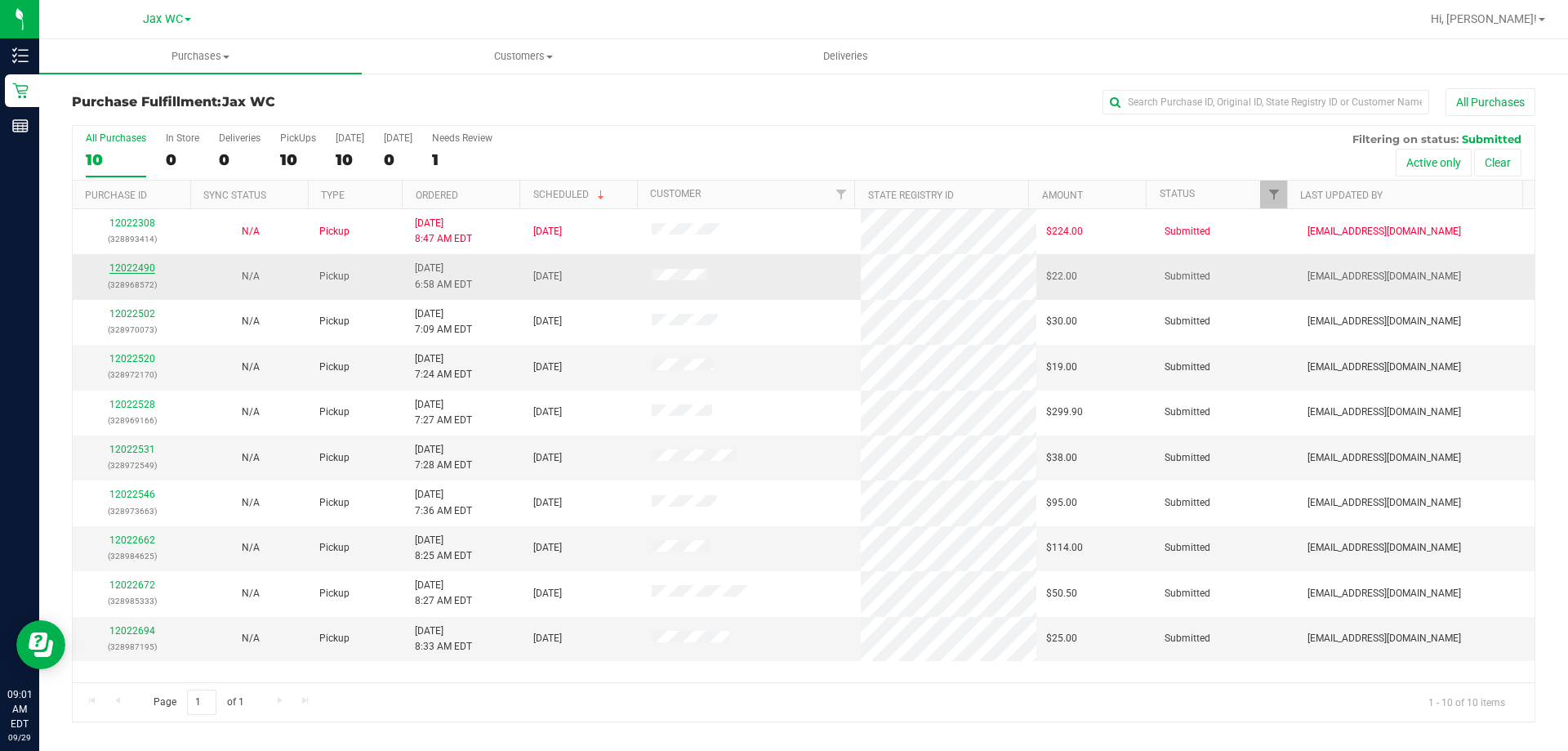
click at [142, 270] on link "12022490" at bounding box center [132, 268] width 45 height 11
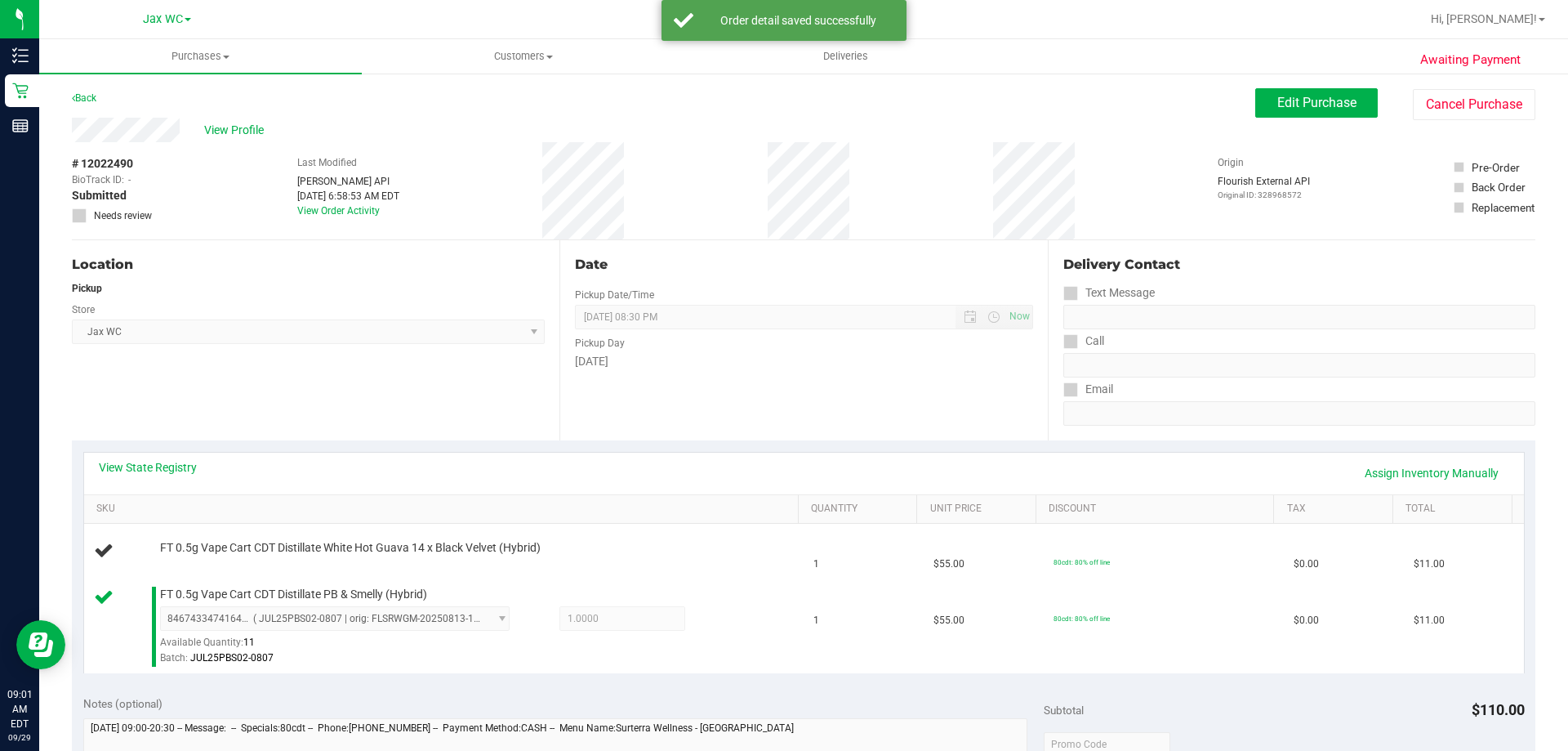
click at [427, 501] on th "SKU" at bounding box center [441, 509] width 714 height 29
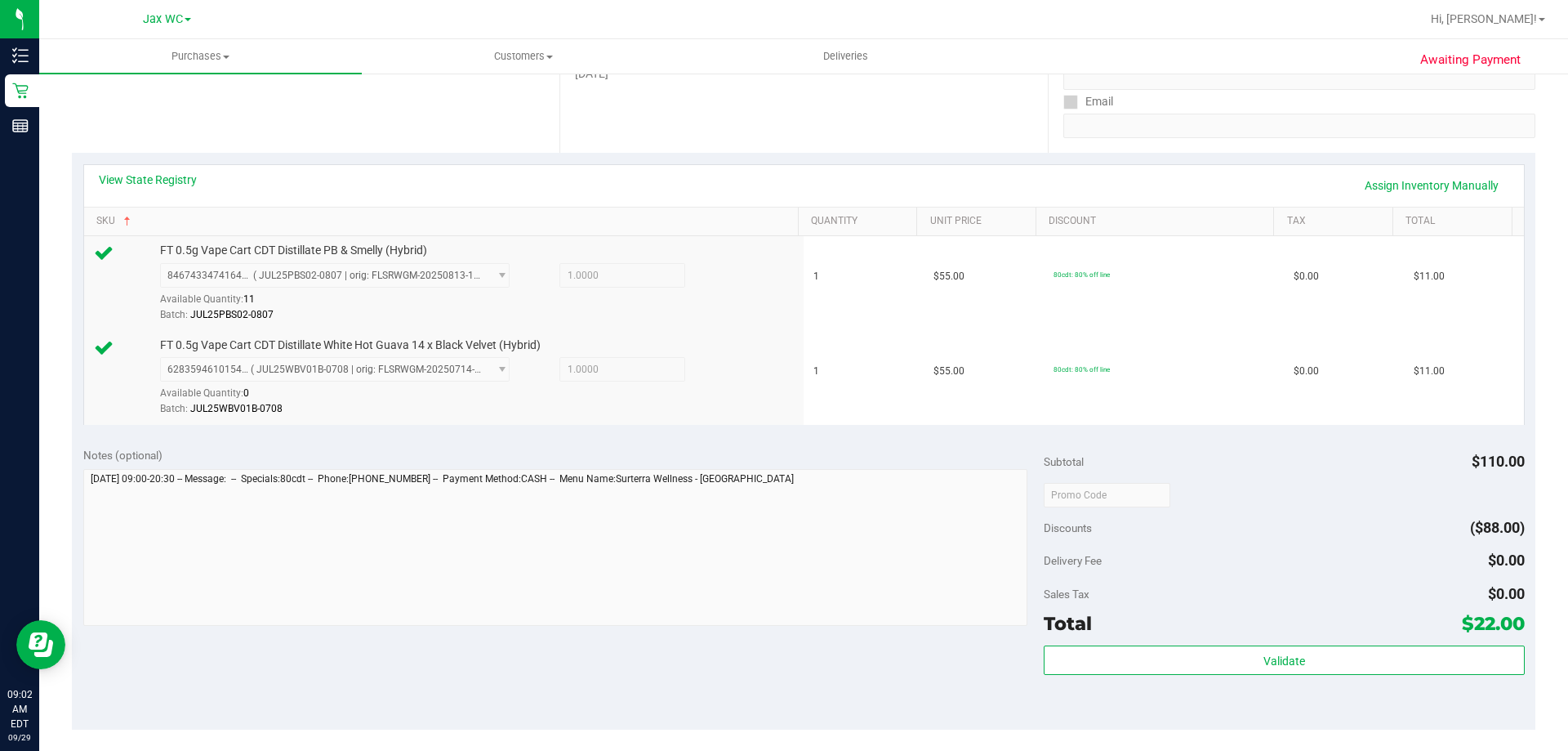
scroll to position [326, 0]
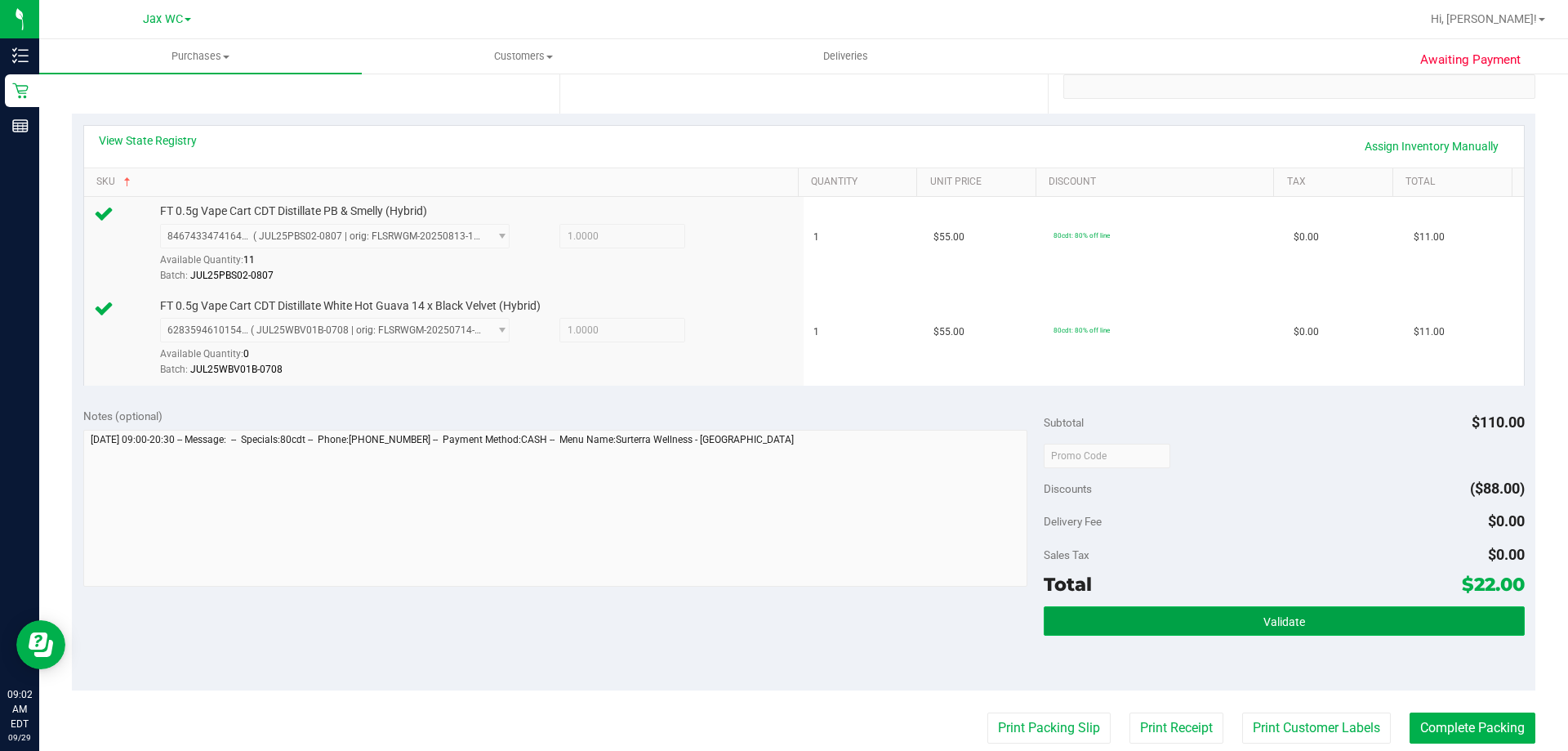
click at [1362, 626] on button "Validate" at bounding box center [1283, 620] width 480 height 29
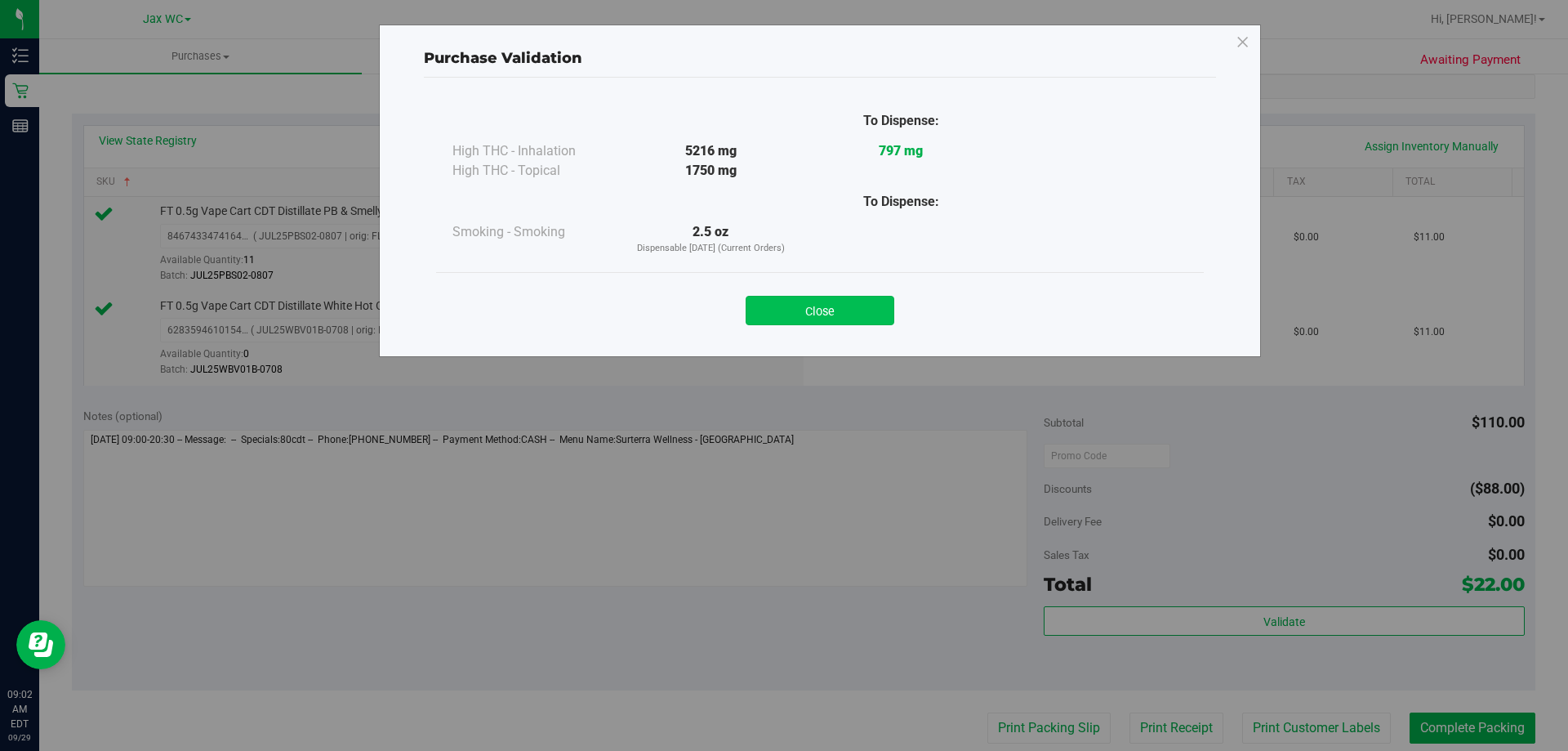
click at [783, 314] on button "Close" at bounding box center [820, 309] width 149 height 29
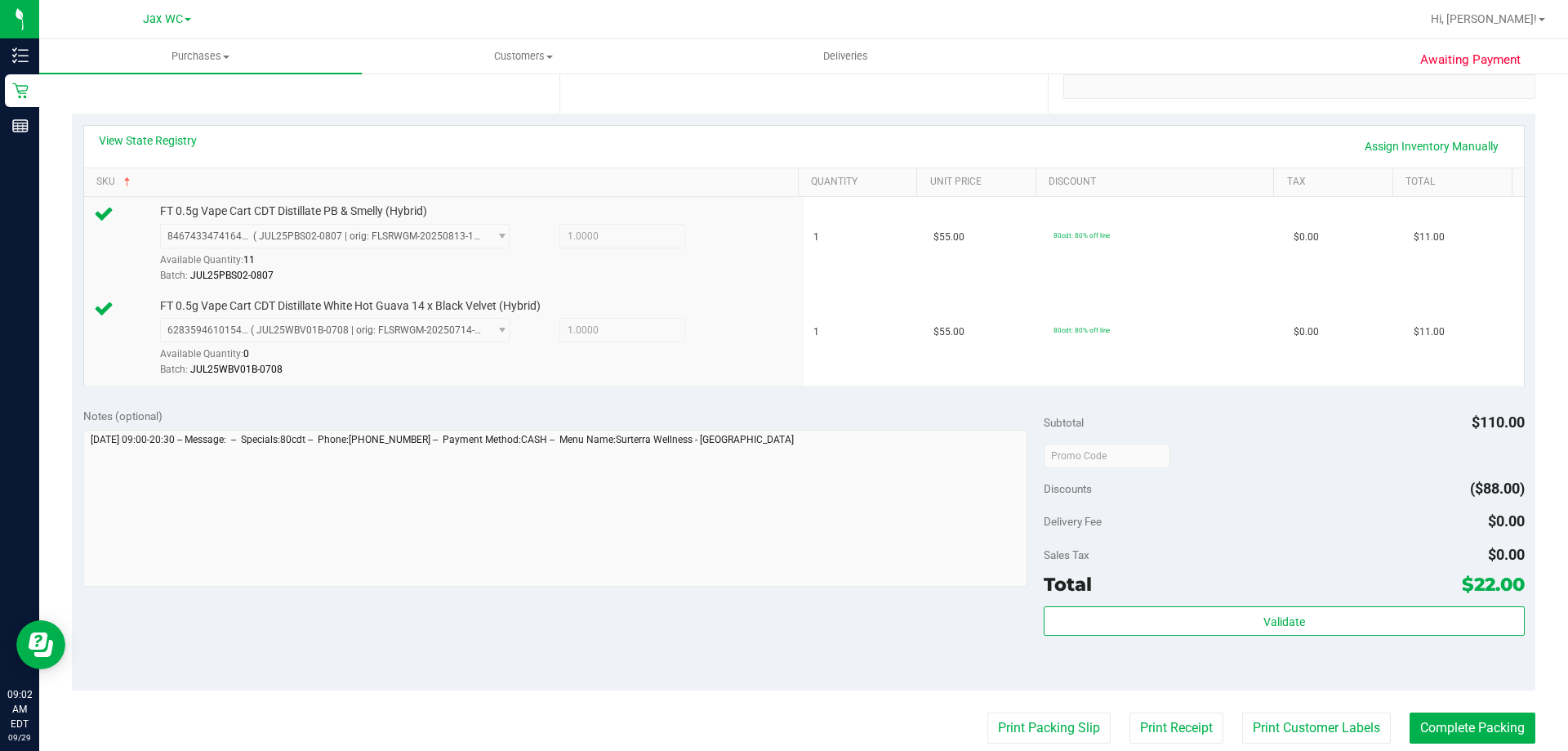
click at [1012, 744] on purchase-details "Back Edit Purchase Cancel Purchase View Profile # 12022490 BioTrack ID: - Submi…" at bounding box center [803, 416] width 1463 height 1310
click at [1012, 732] on button "Print Packing Slip" at bounding box center [1049, 727] width 124 height 31
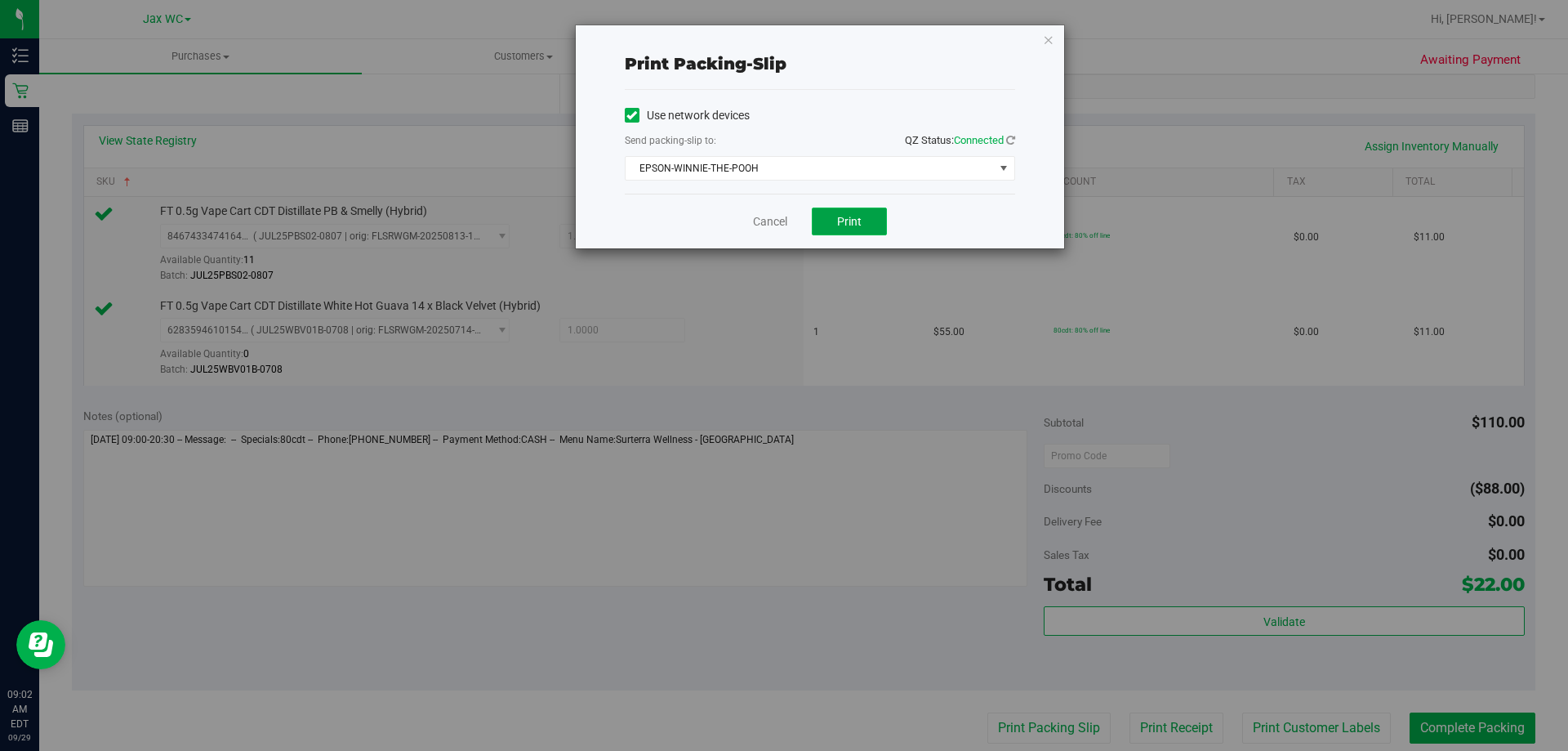
click at [874, 219] on button "Print" at bounding box center [849, 221] width 75 height 27
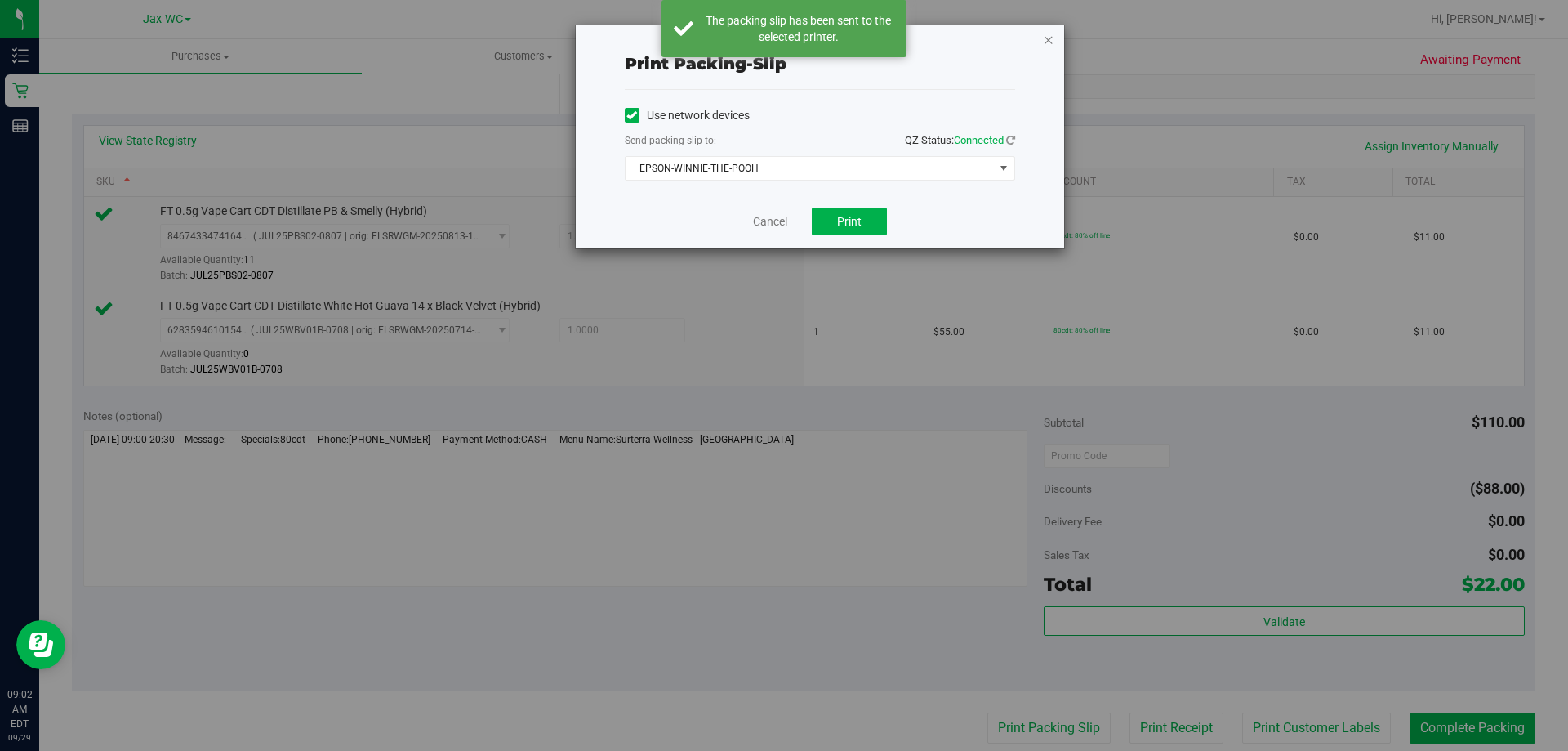
click at [1051, 44] on icon "button" at bounding box center [1048, 39] width 11 height 20
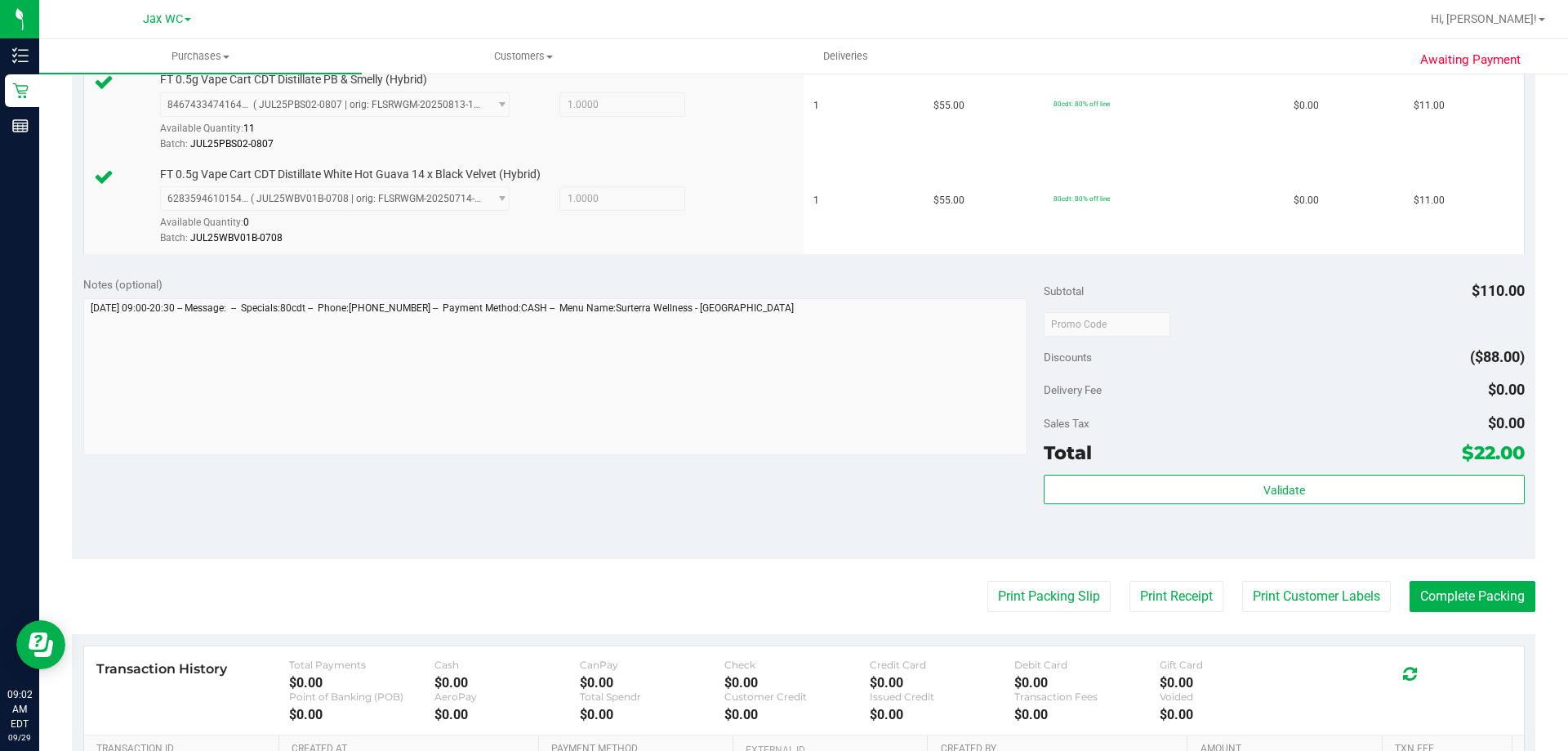
scroll to position [654, 0]
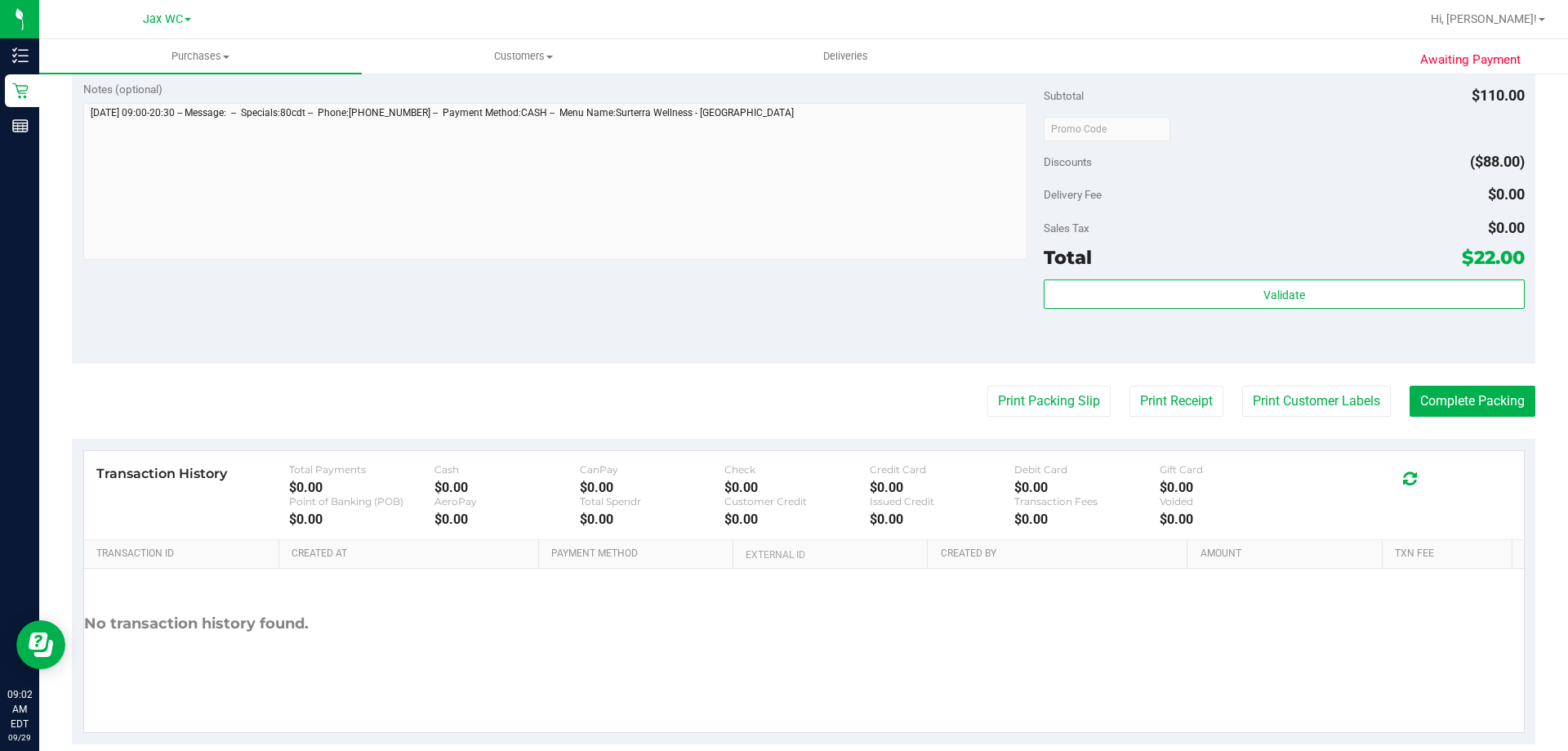
click at [1244, 260] on div "Total $22.00" at bounding box center [1283, 257] width 480 height 29
click at [1247, 268] on div "Total $22.00" at bounding box center [1283, 257] width 480 height 29
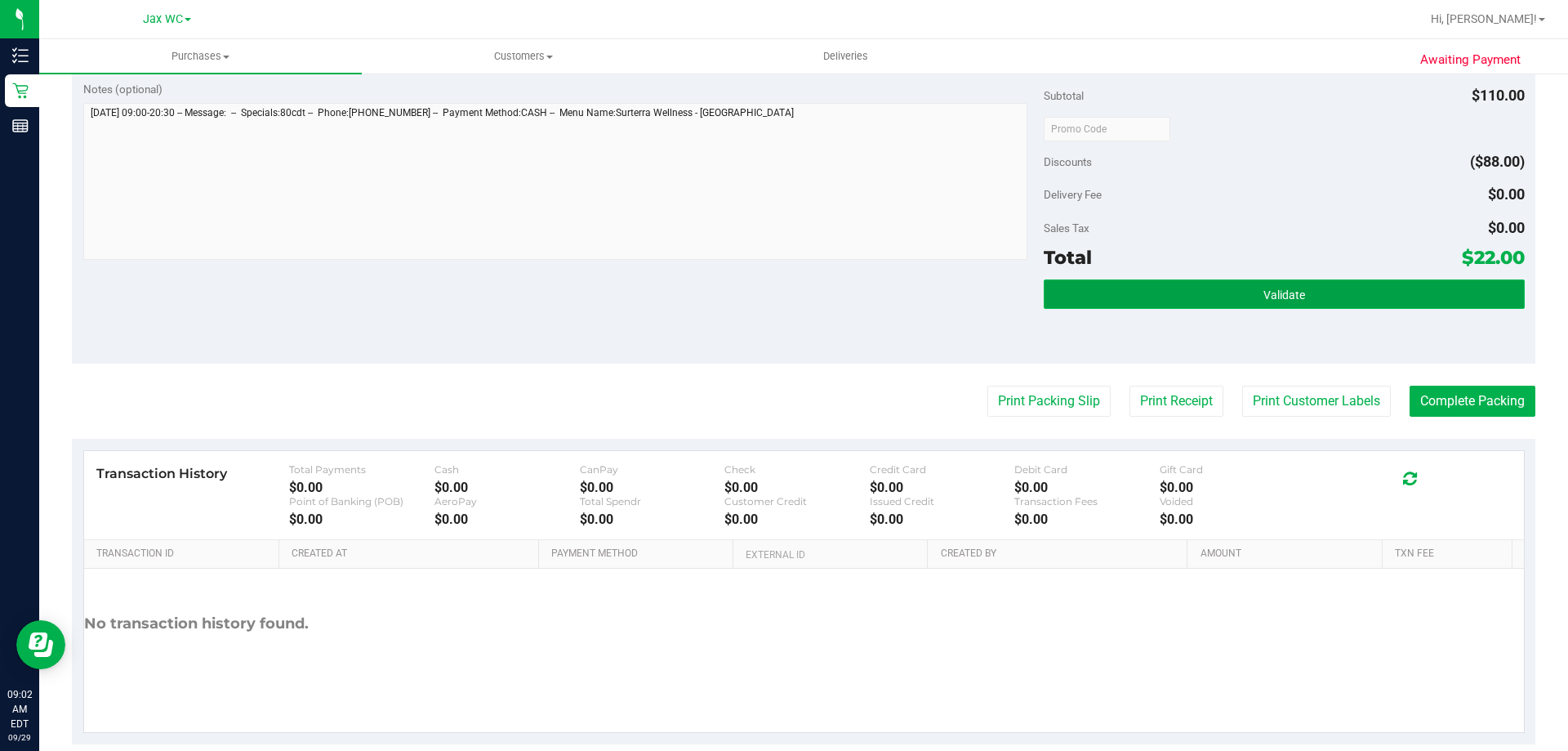
click at [1251, 286] on button "Validate" at bounding box center [1283, 293] width 480 height 29
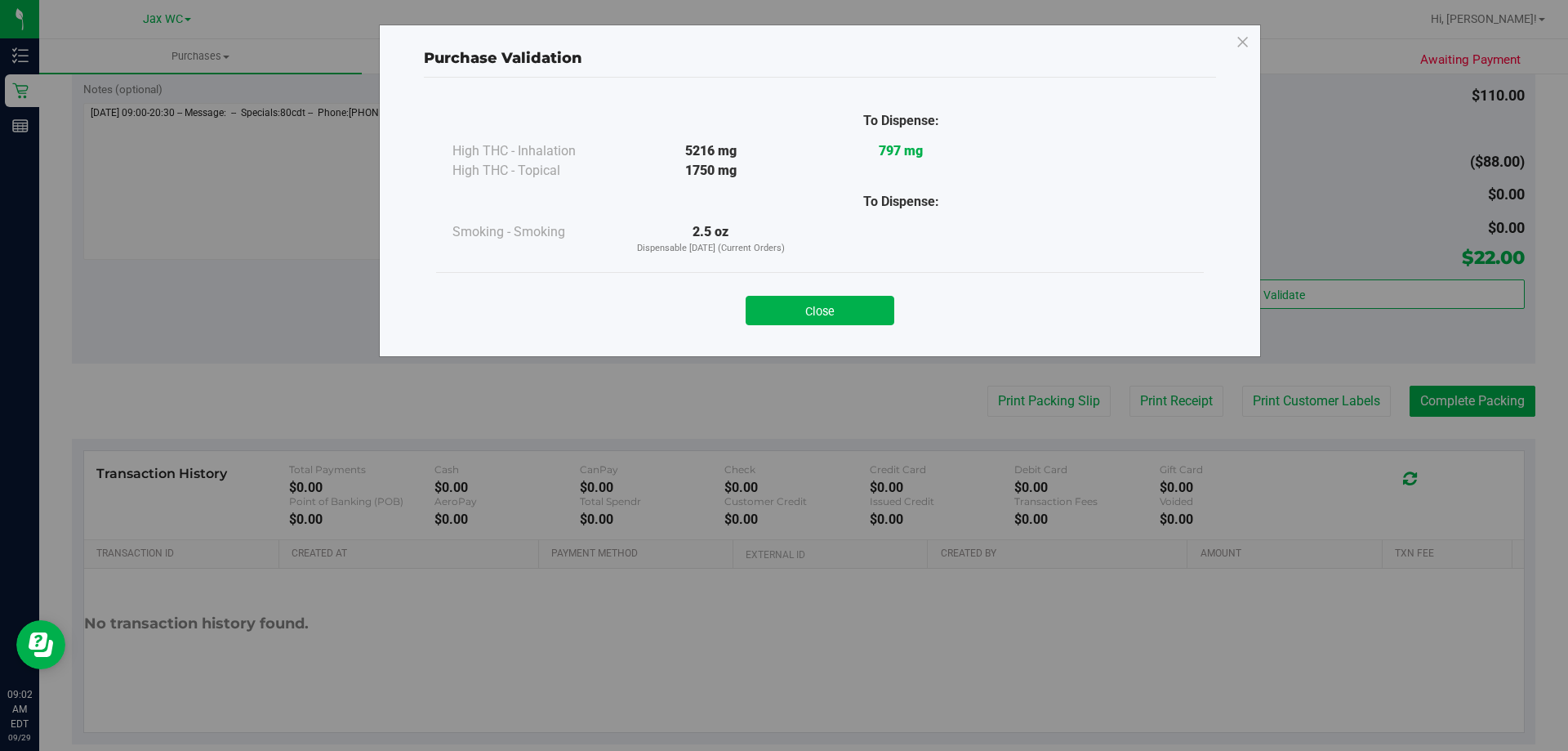
click at [836, 293] on div "Close" at bounding box center [820, 305] width 743 height 41
click at [837, 307] on button "Close" at bounding box center [820, 309] width 149 height 29
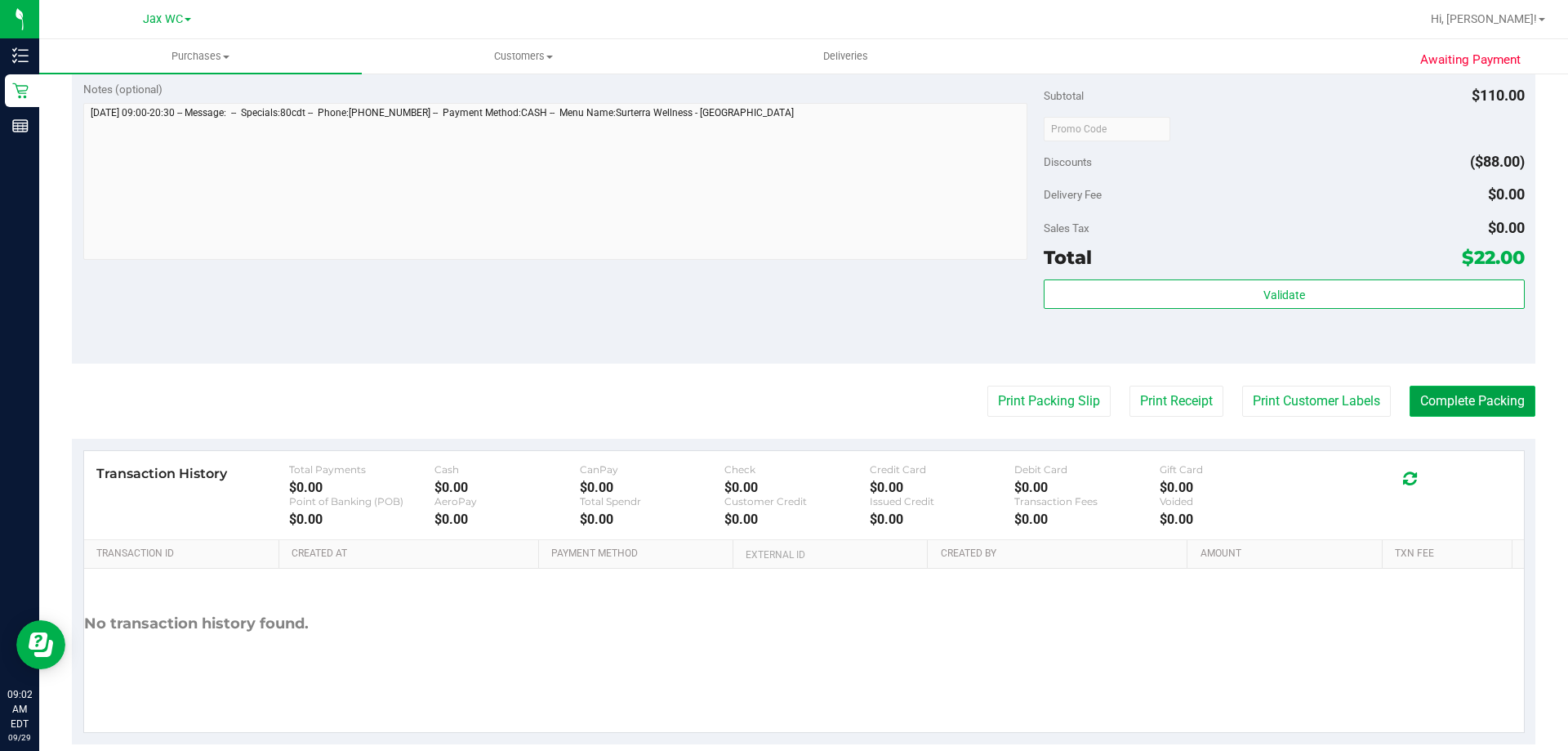
click at [1450, 404] on button "Complete Packing" at bounding box center [1472, 401] width 125 height 31
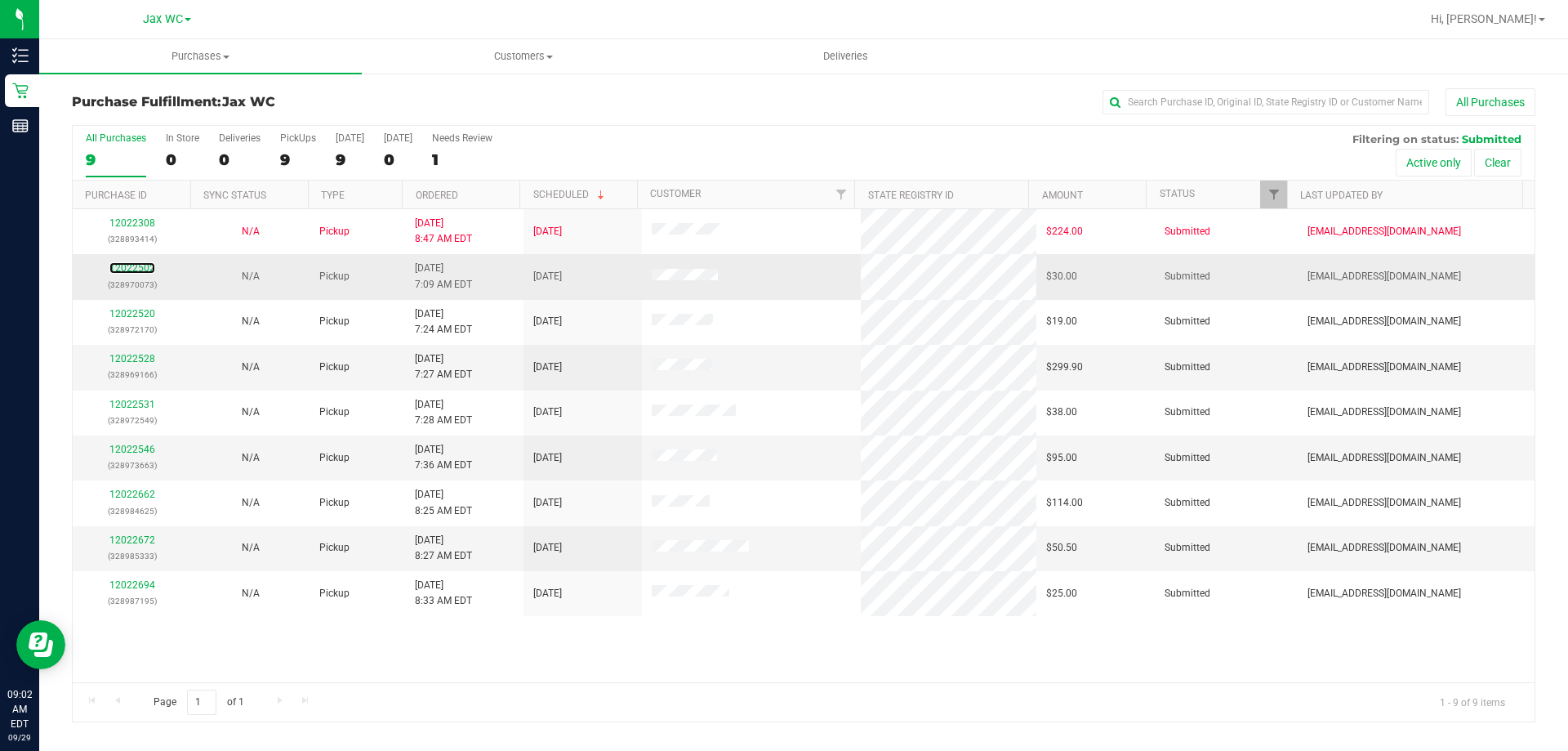
click at [146, 261] on div "12022502 (328970073)" at bounding box center [131, 275] width 99 height 31
click at [149, 262] on link "12022502" at bounding box center [132, 268] width 45 height 11
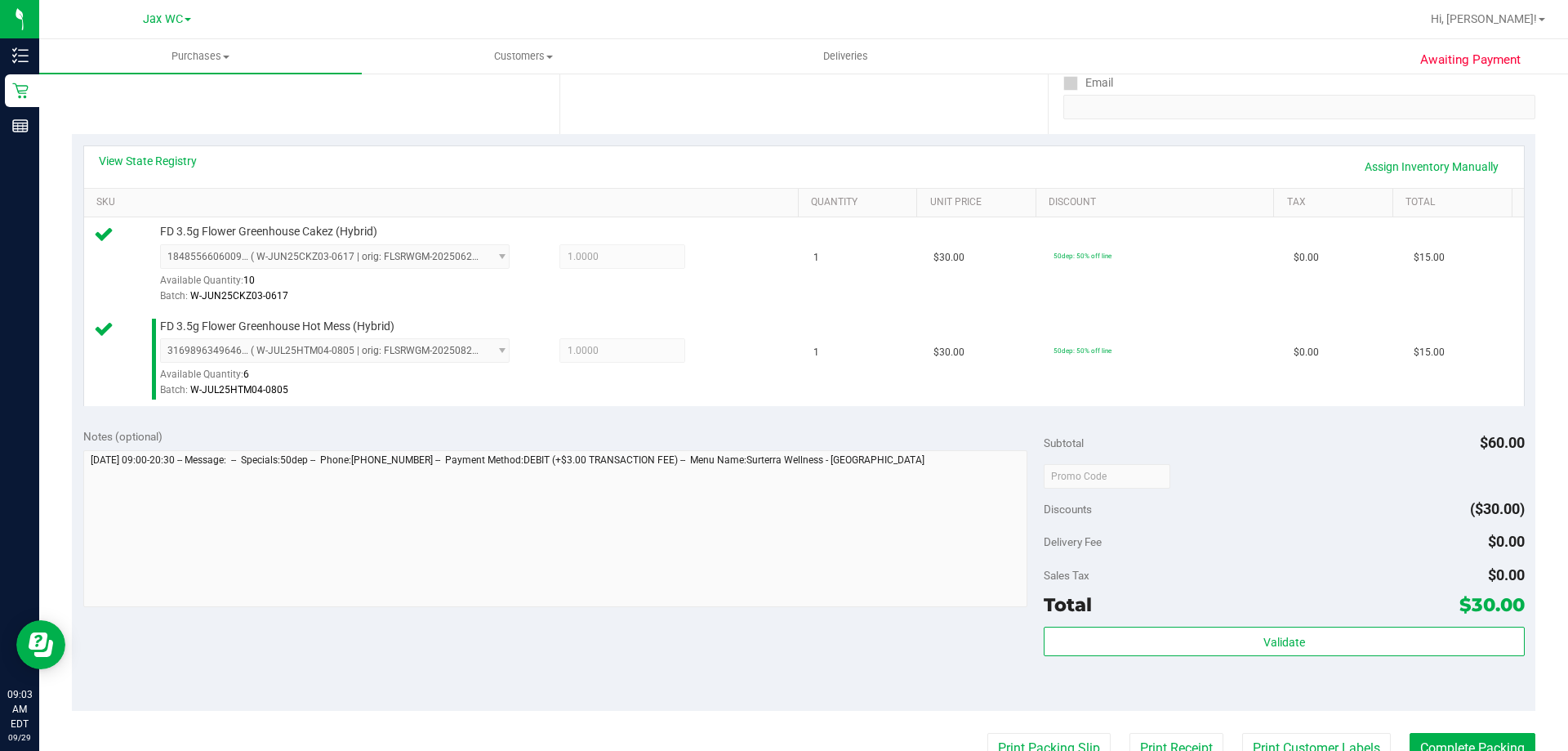
scroll to position [326, 0]
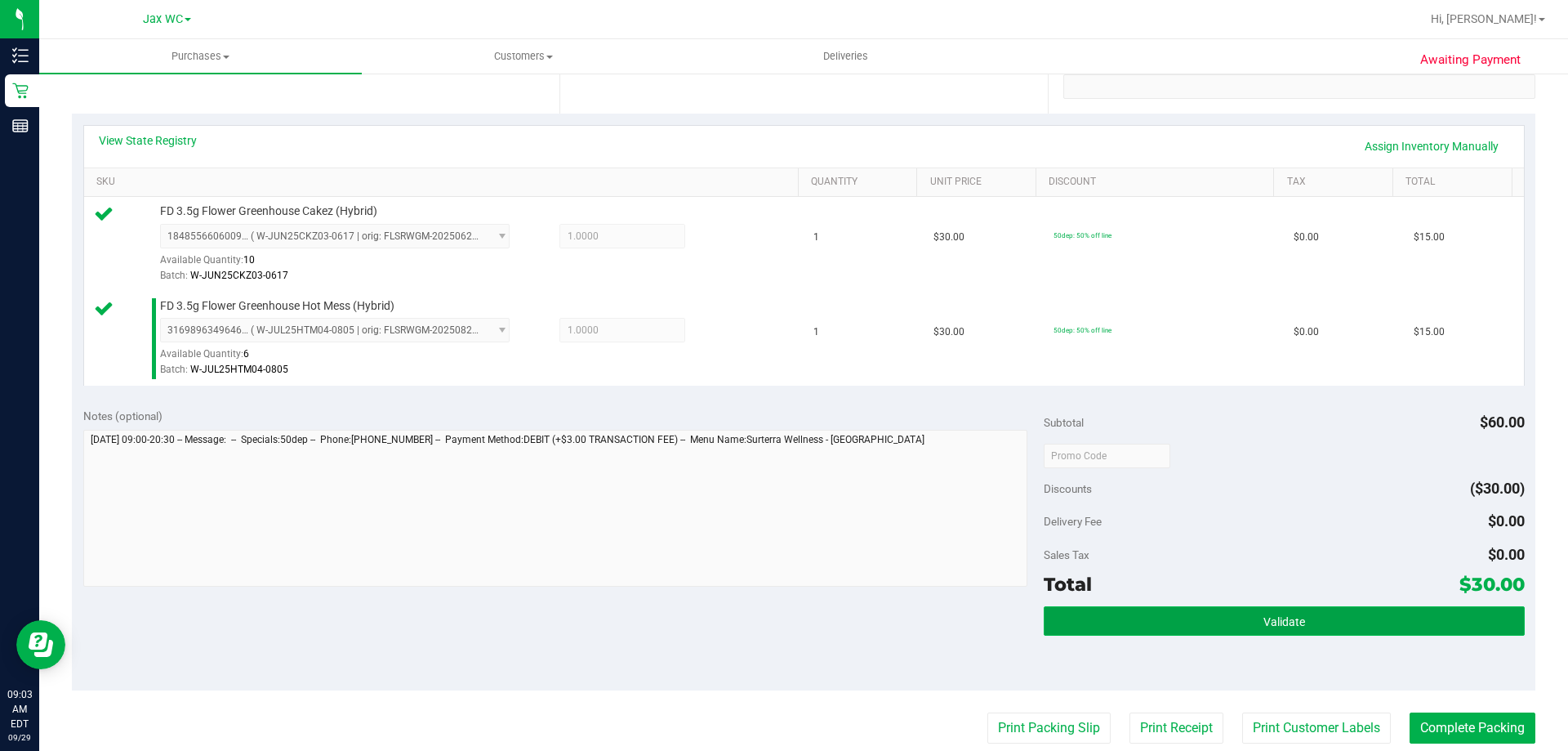
click at [1281, 615] on span "Validate" at bounding box center [1284, 622] width 42 height 13
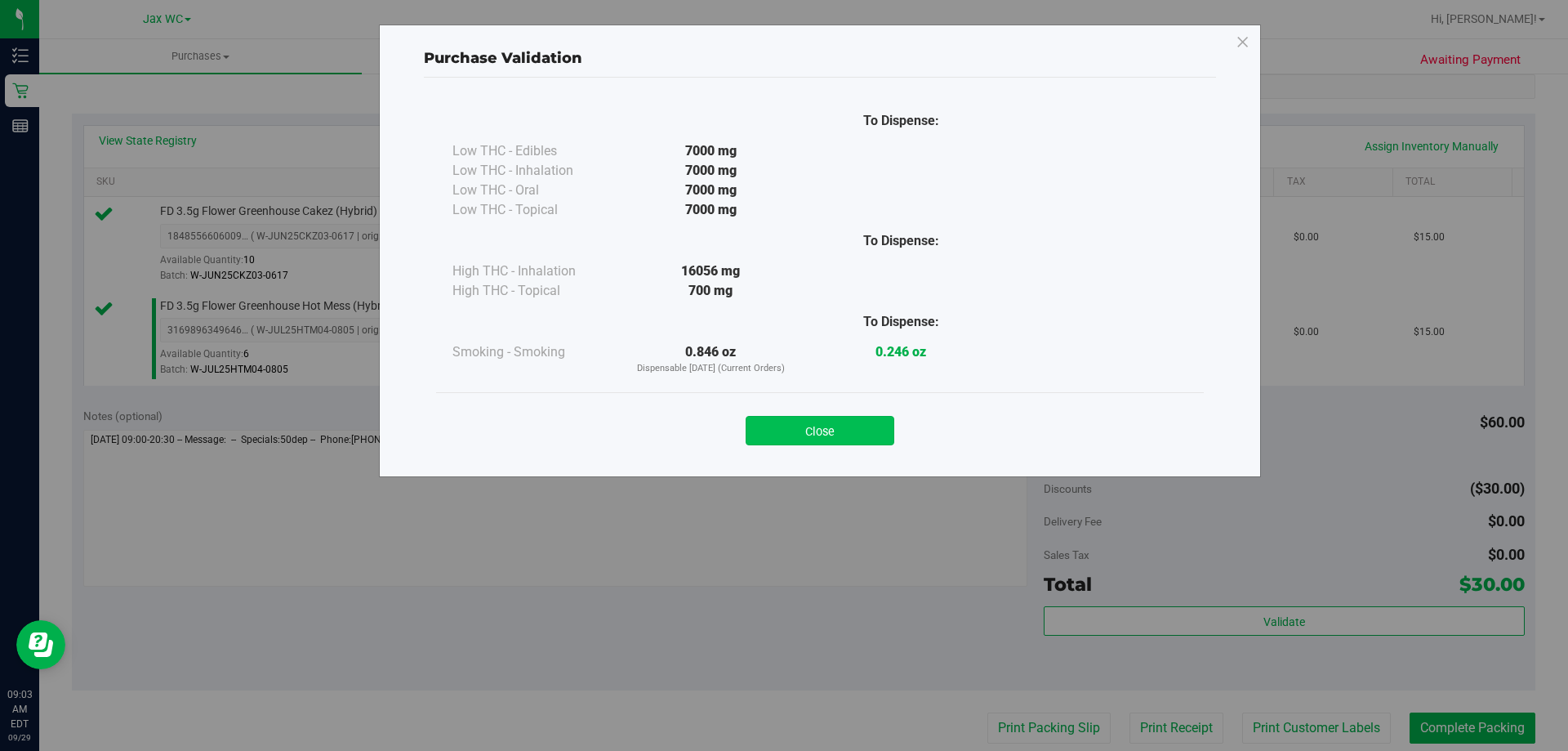
click at [856, 435] on button "Close" at bounding box center [820, 430] width 149 height 29
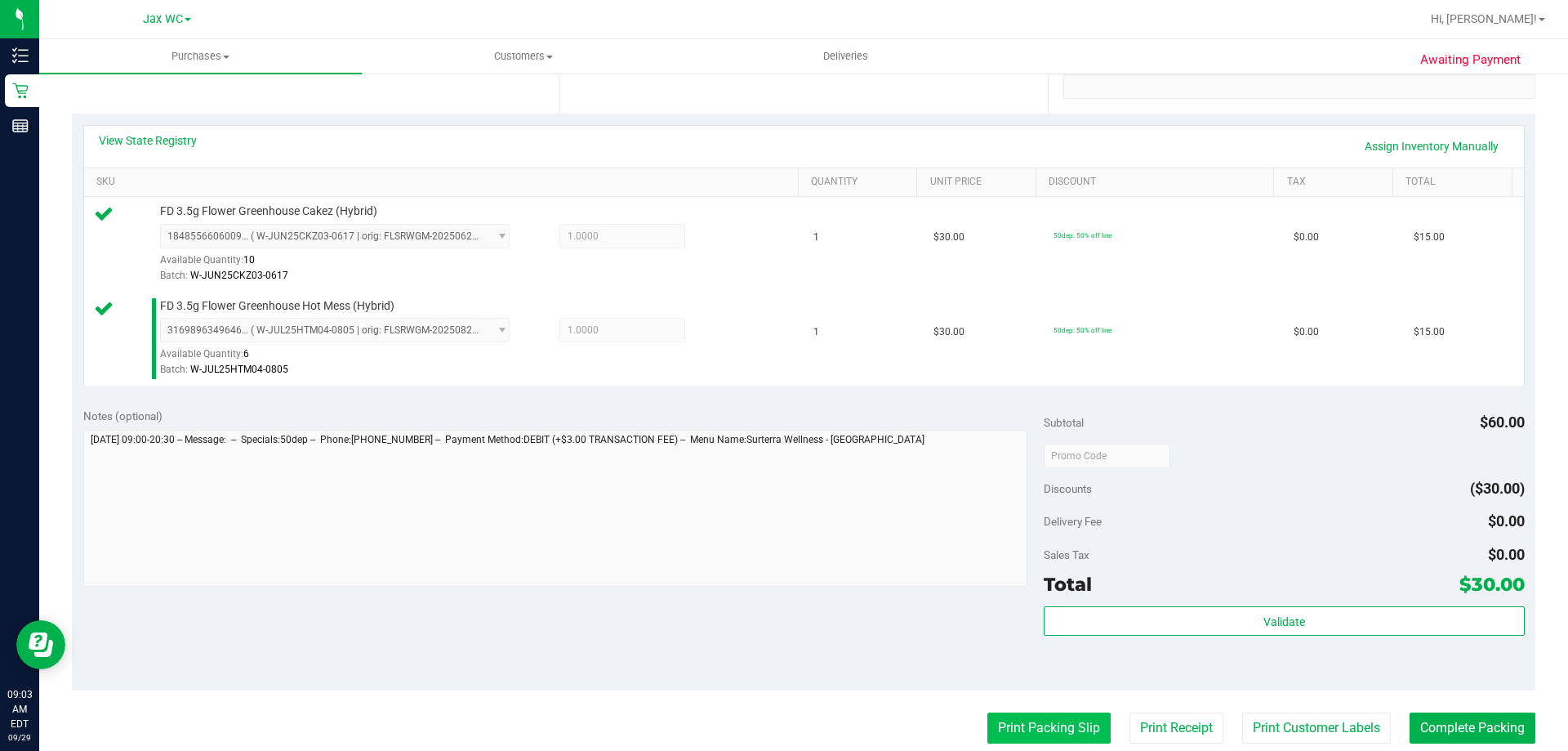
click at [1053, 724] on button "Print Packing Slip" at bounding box center [1049, 727] width 124 height 31
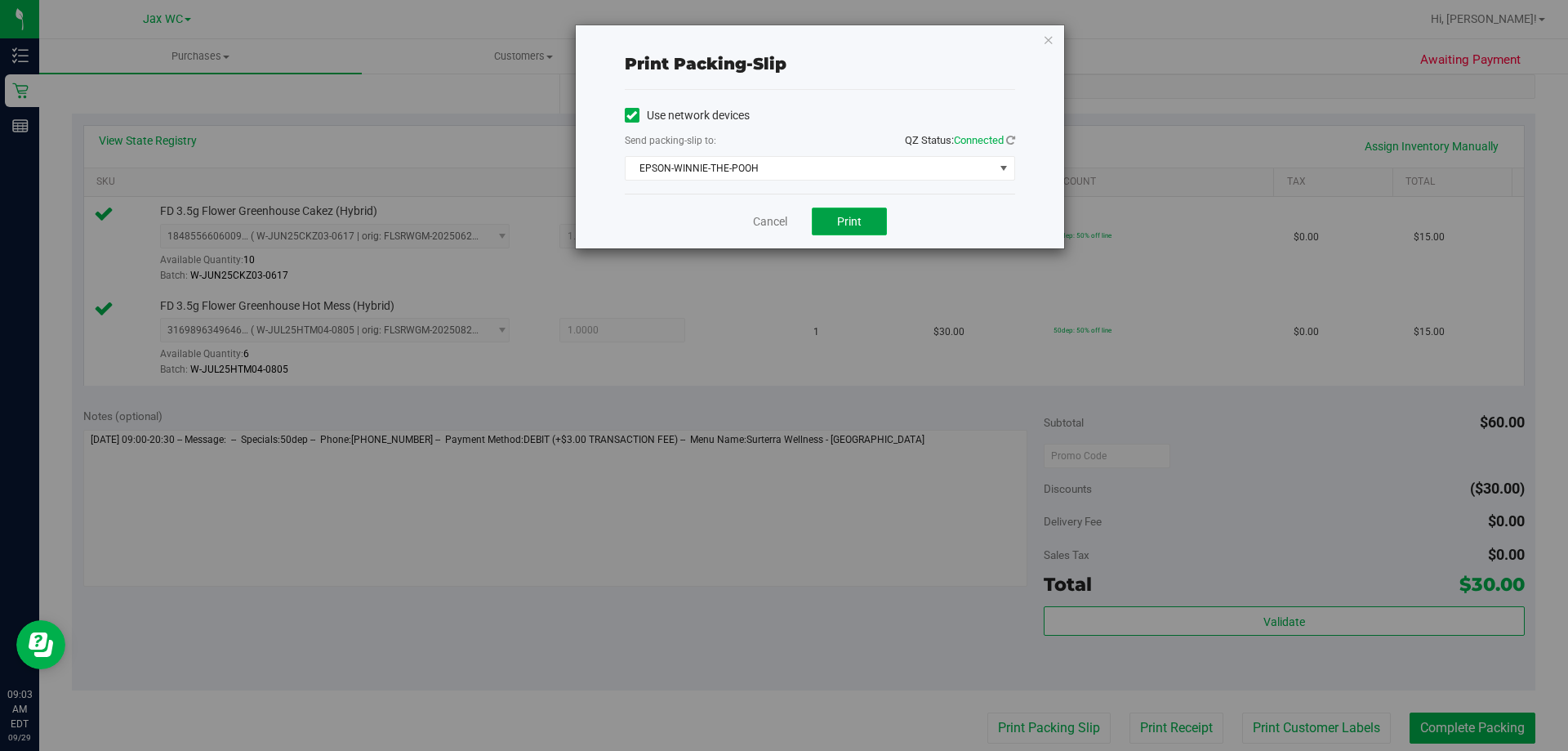
click at [834, 222] on button "Print" at bounding box center [849, 221] width 75 height 27
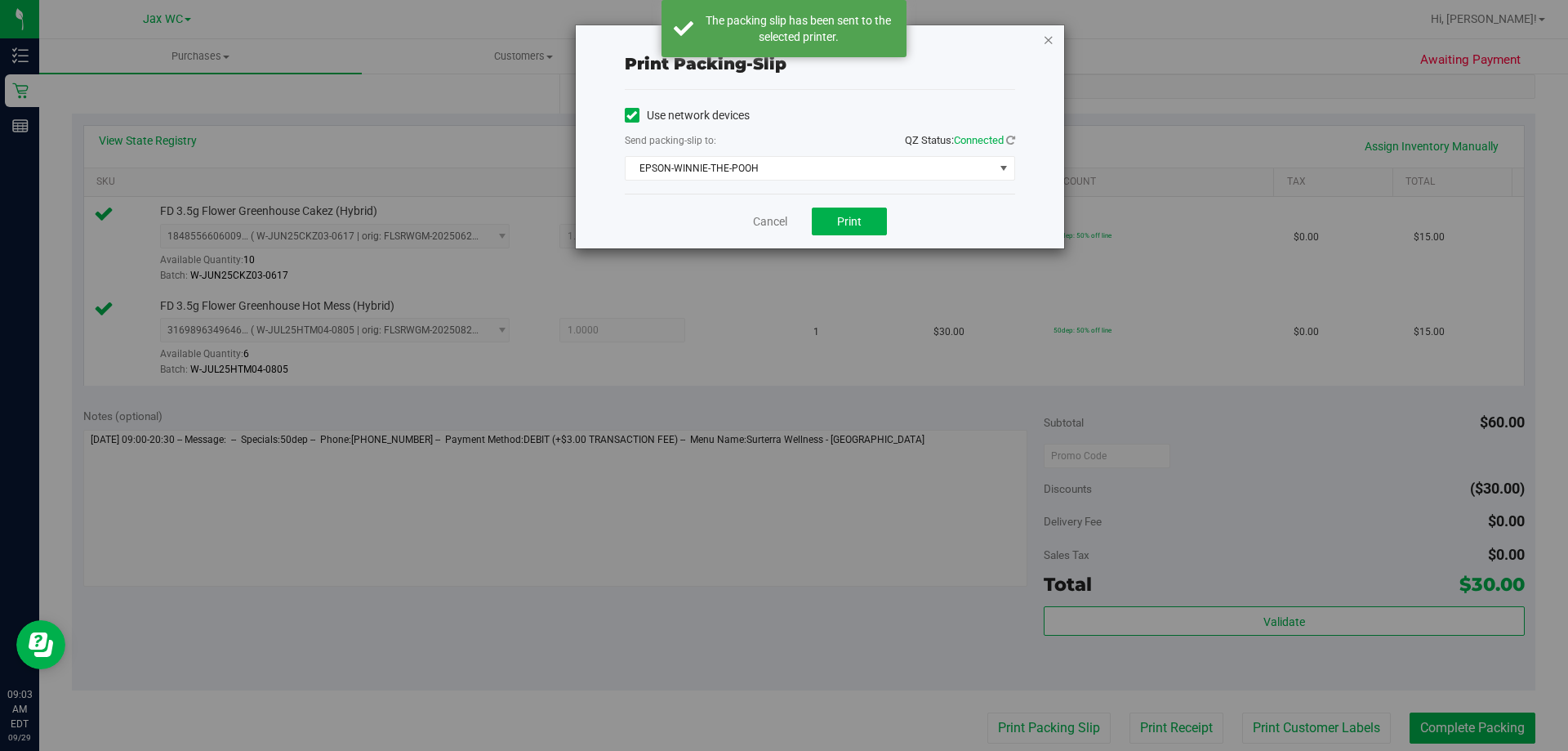
click at [1044, 40] on icon "button" at bounding box center [1048, 39] width 11 height 20
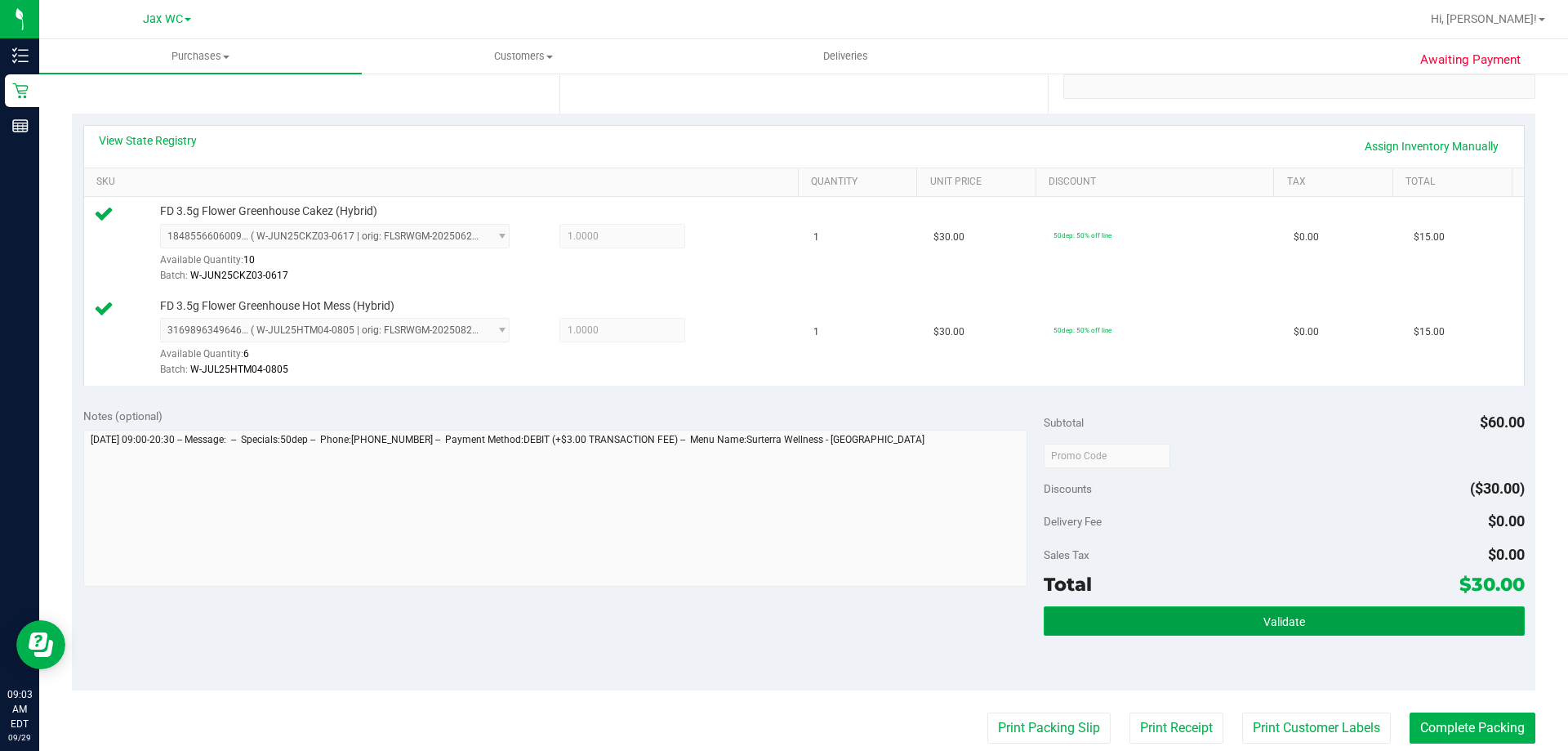
click at [1327, 621] on button "Validate" at bounding box center [1283, 620] width 480 height 29
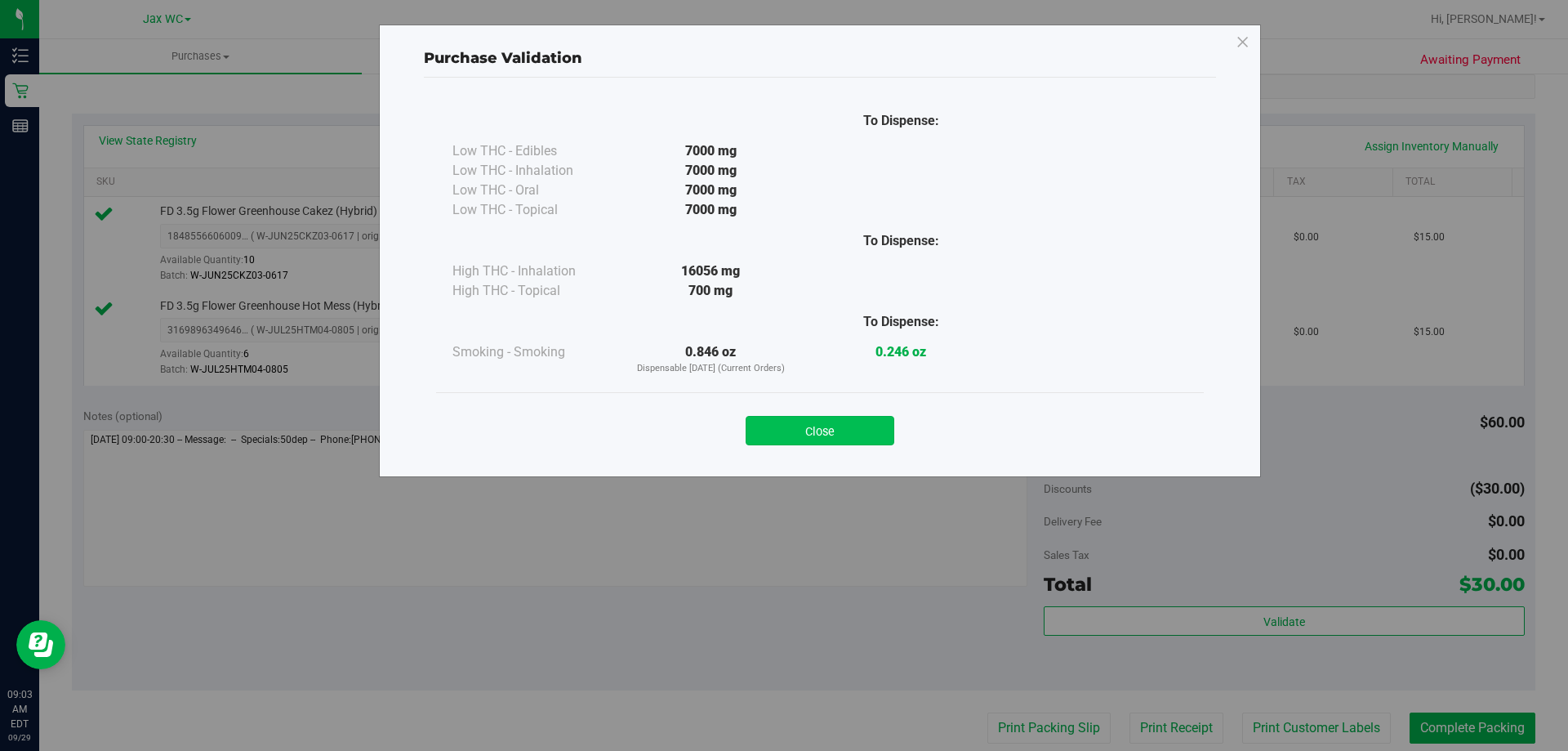
click at [842, 430] on button "Close" at bounding box center [820, 430] width 149 height 29
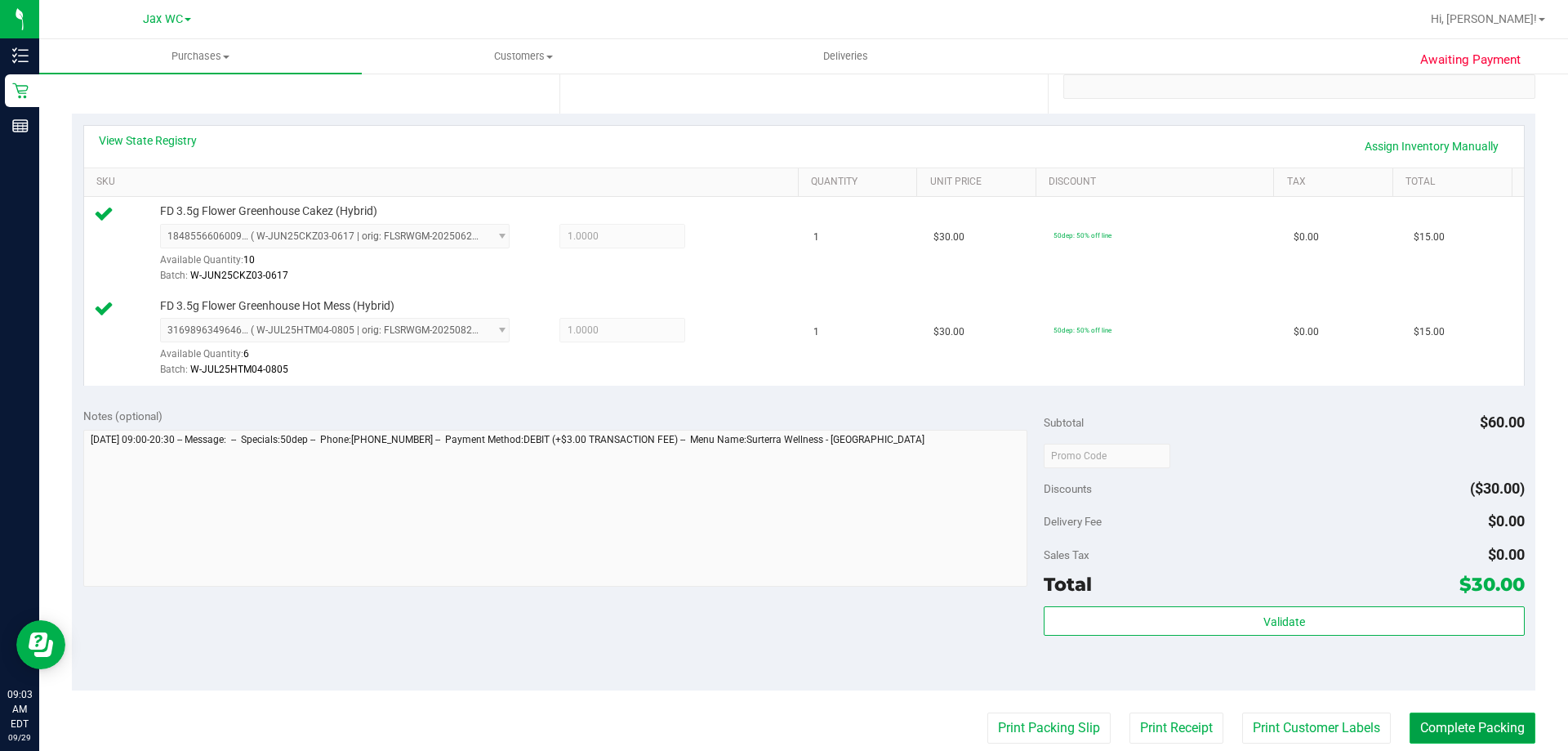
click at [1493, 717] on button "Complete Packing" at bounding box center [1472, 727] width 125 height 31
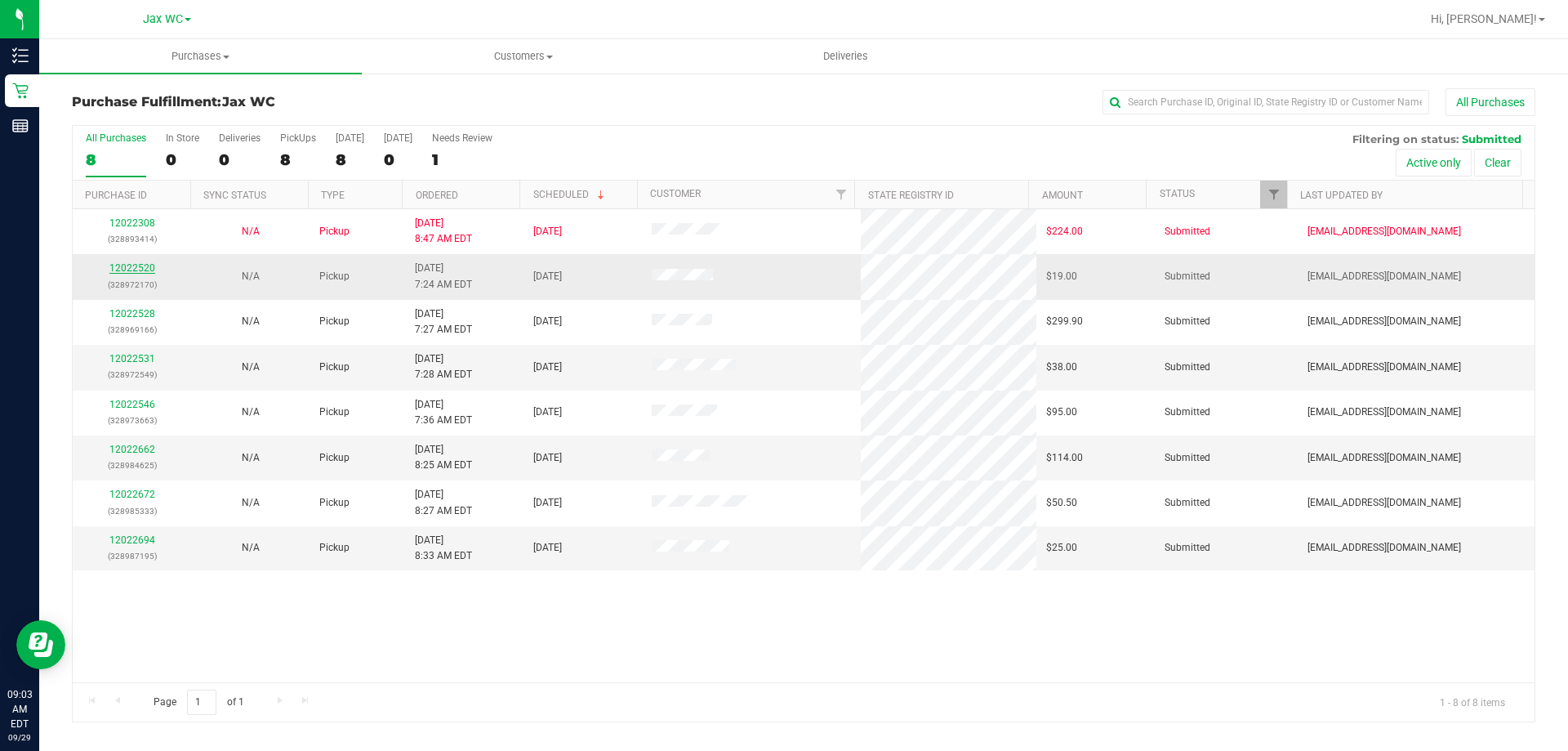
click at [122, 270] on link "12022520" at bounding box center [132, 268] width 45 height 11
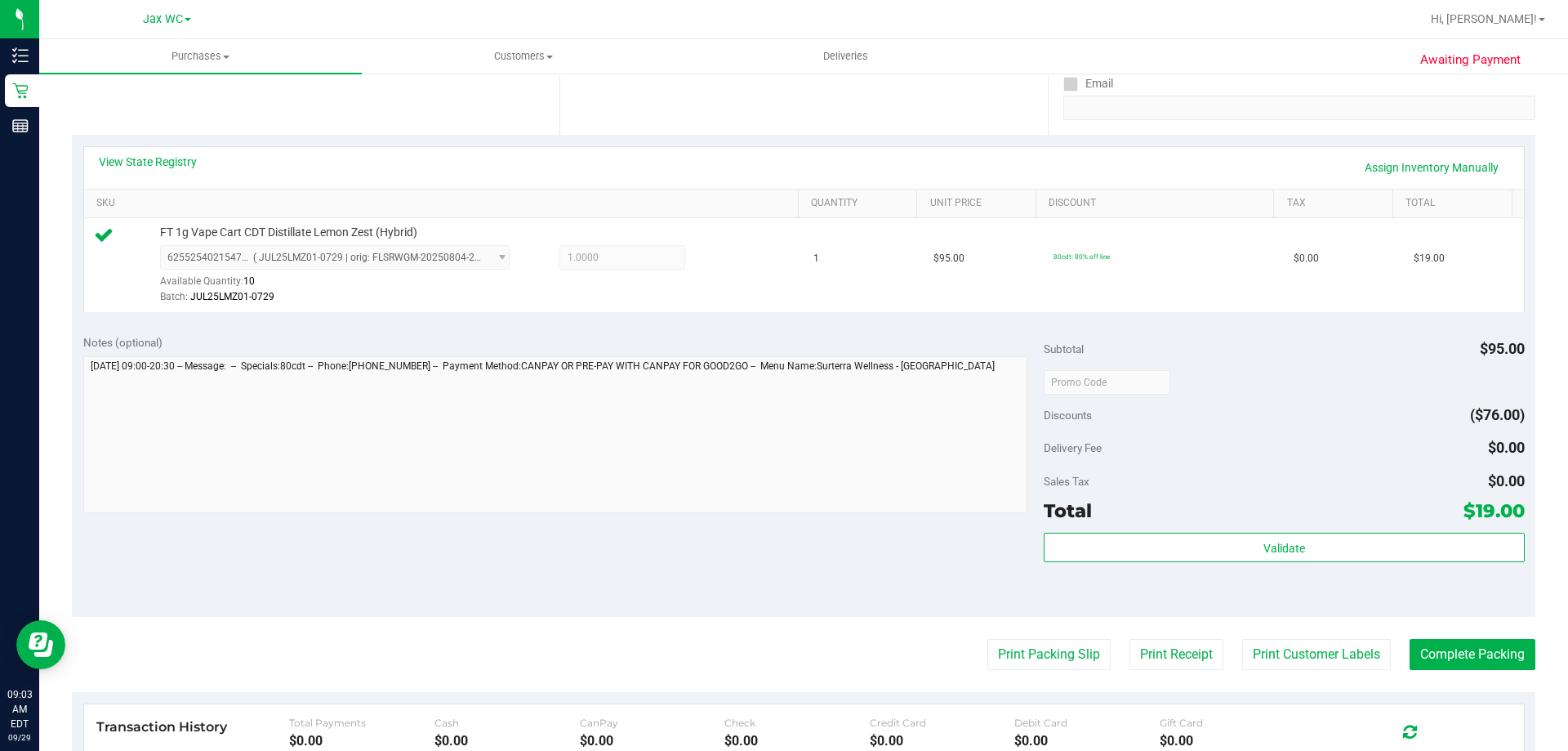
scroll to position [326, 0]
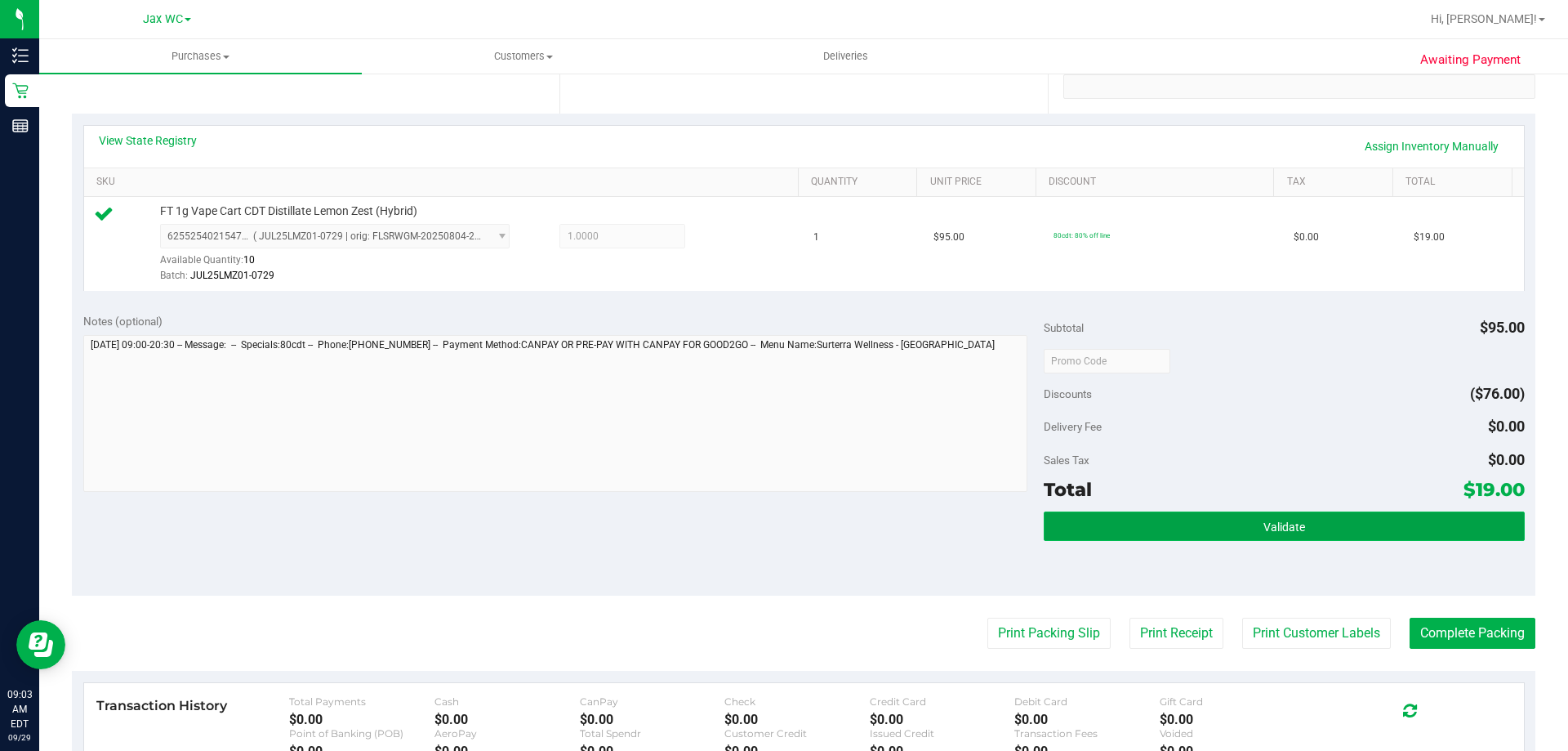
click at [1212, 512] on button "Validate" at bounding box center [1283, 526] width 480 height 29
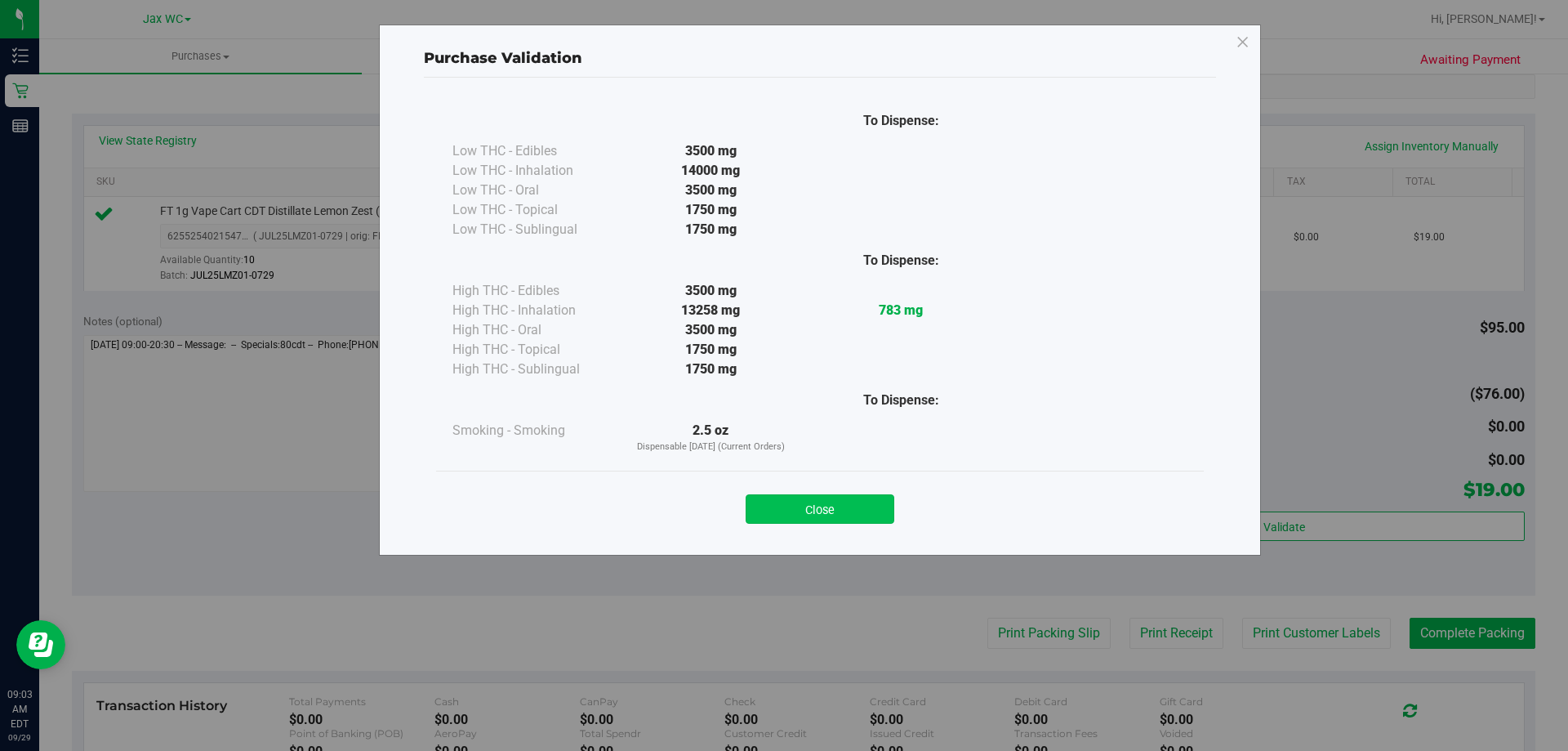
click at [826, 506] on button "Close" at bounding box center [820, 509] width 149 height 29
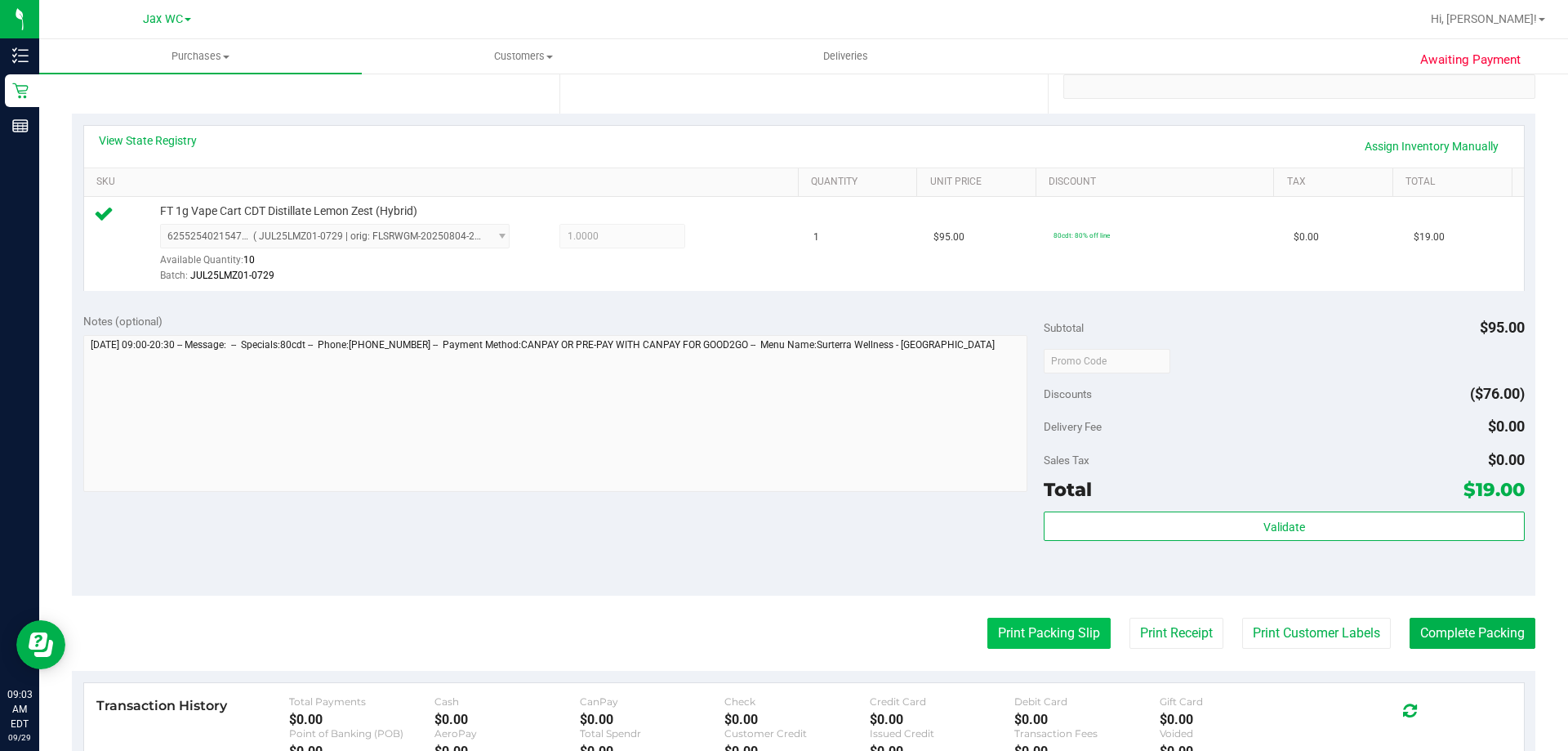
click at [997, 626] on button "Print Packing Slip" at bounding box center [1049, 632] width 124 height 31
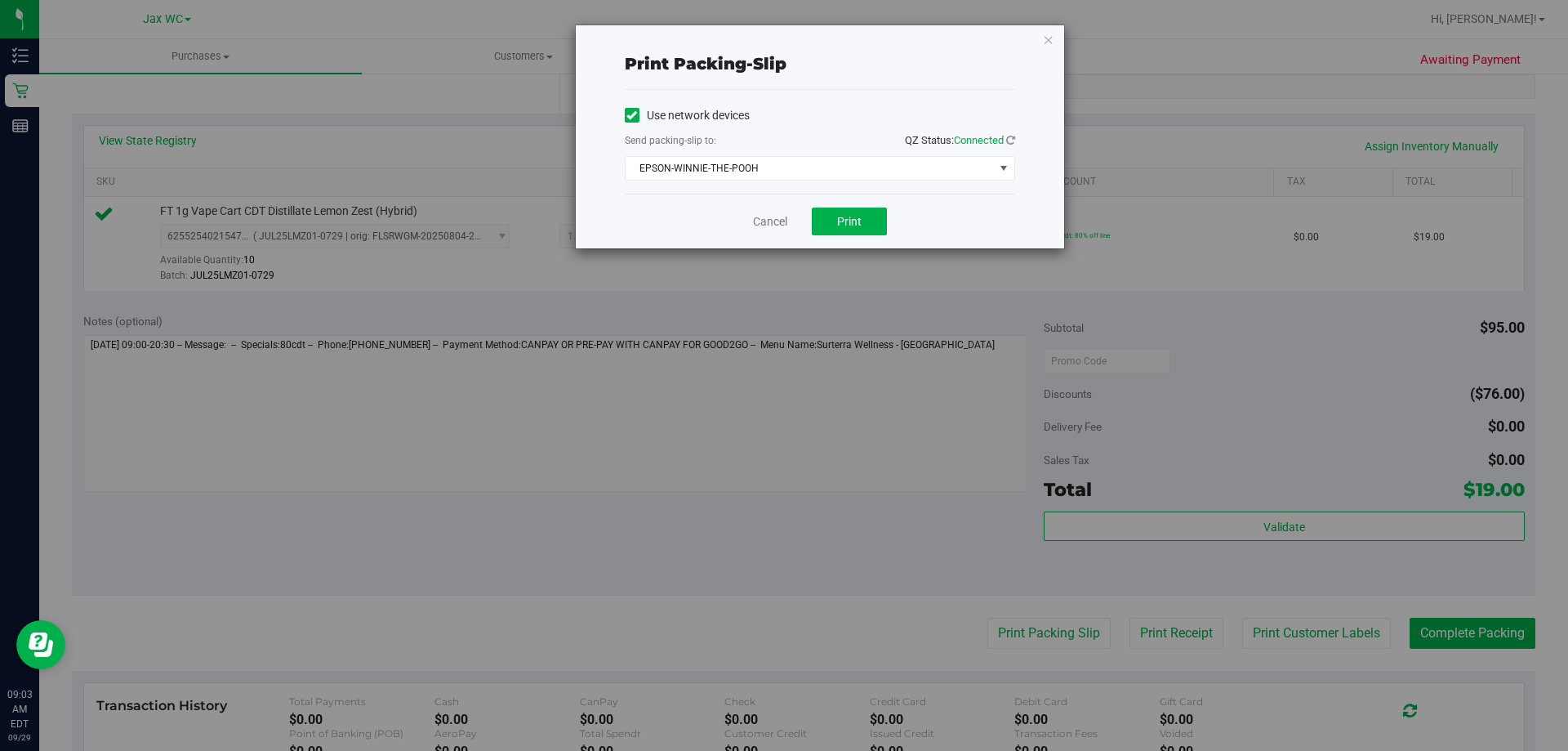
click at [850, 199] on div "Cancel Print" at bounding box center [820, 221] width 391 height 55
click at [849, 213] on button "Print" at bounding box center [849, 221] width 75 height 27
drag, startPoint x: 326, startPoint y: 500, endPoint x: 363, endPoint y: 490, distance: 38.3
click at [326, 500] on div "Print packing-slip Use network devices Send packing-slip to: QZ Status: Connect…" at bounding box center [790, 376] width 1580 height 751
click at [1039, 39] on div "Print packing-slip Use network devices Send packing-slip to: QZ Status: Connect…" at bounding box center [820, 137] width 489 height 223
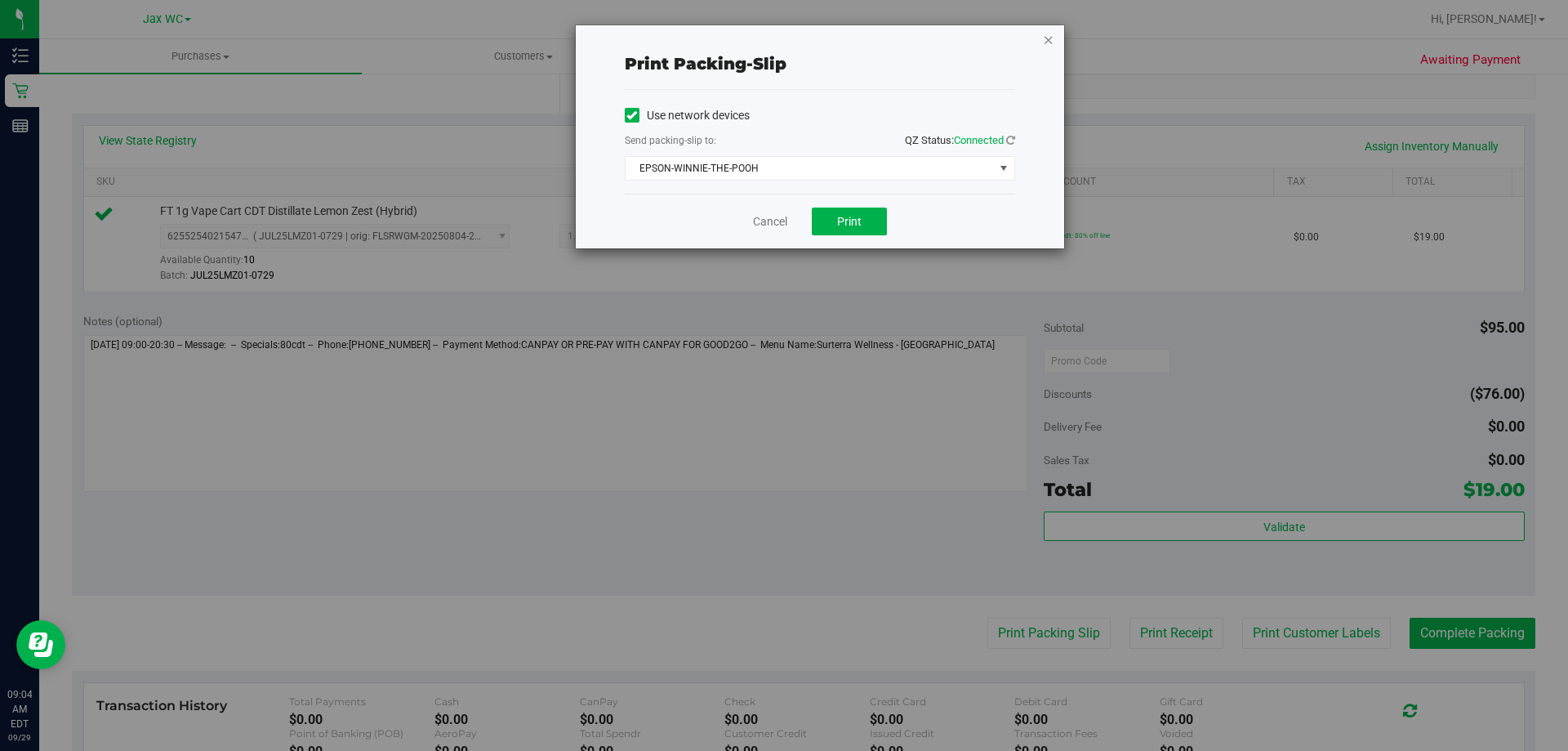
click at [1045, 40] on icon "button" at bounding box center [1048, 39] width 11 height 20
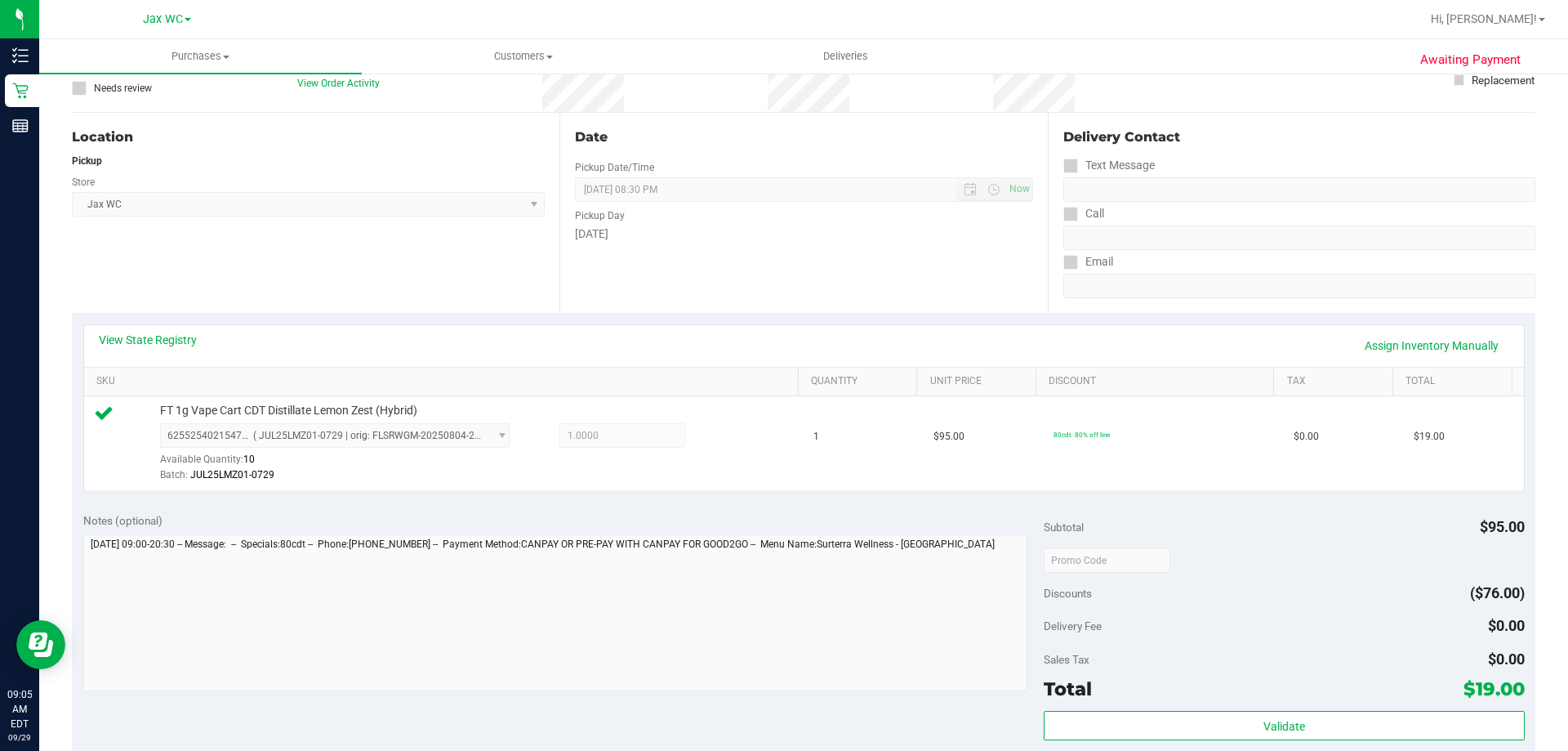
scroll to position [163, 0]
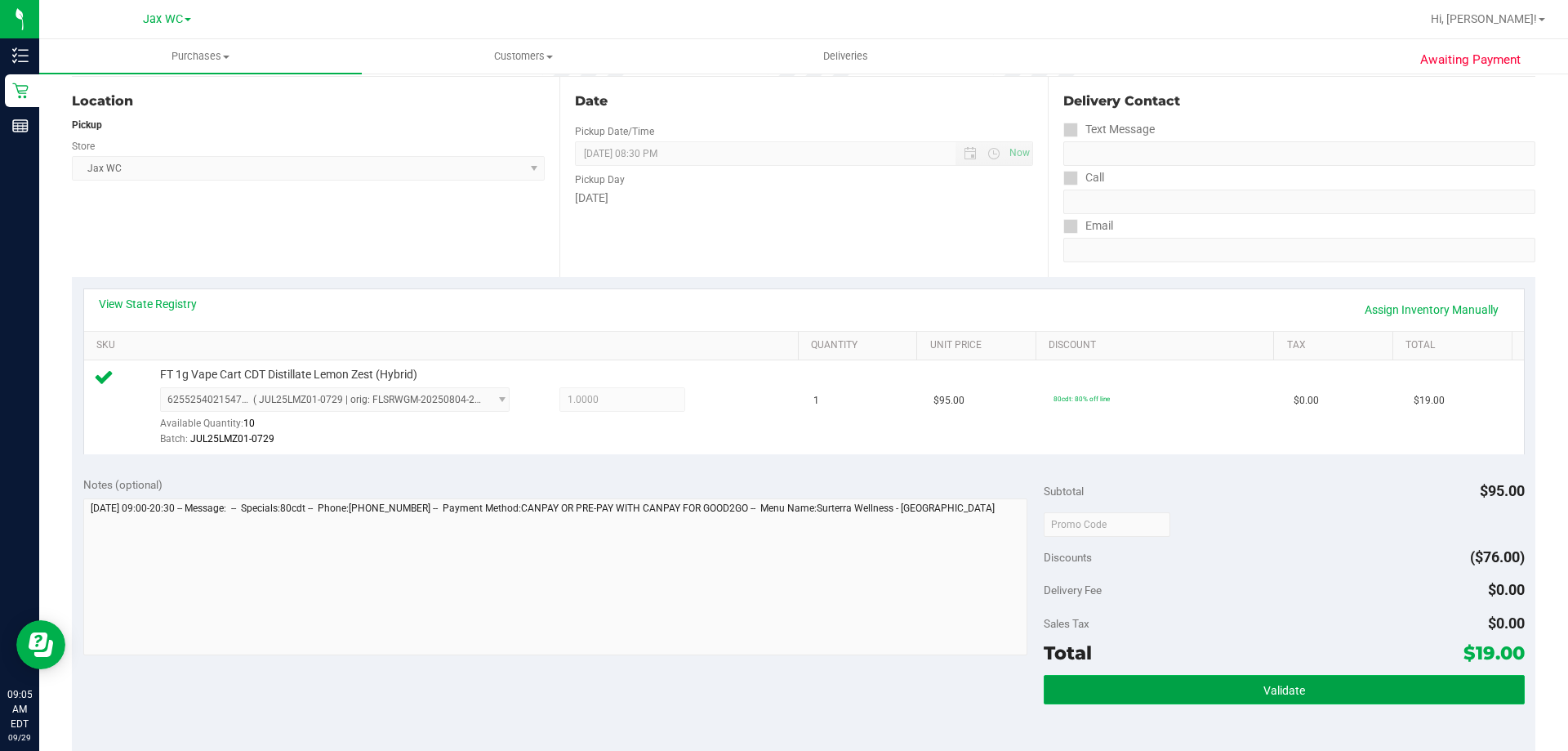
click at [1326, 676] on button "Validate" at bounding box center [1283, 689] width 480 height 29
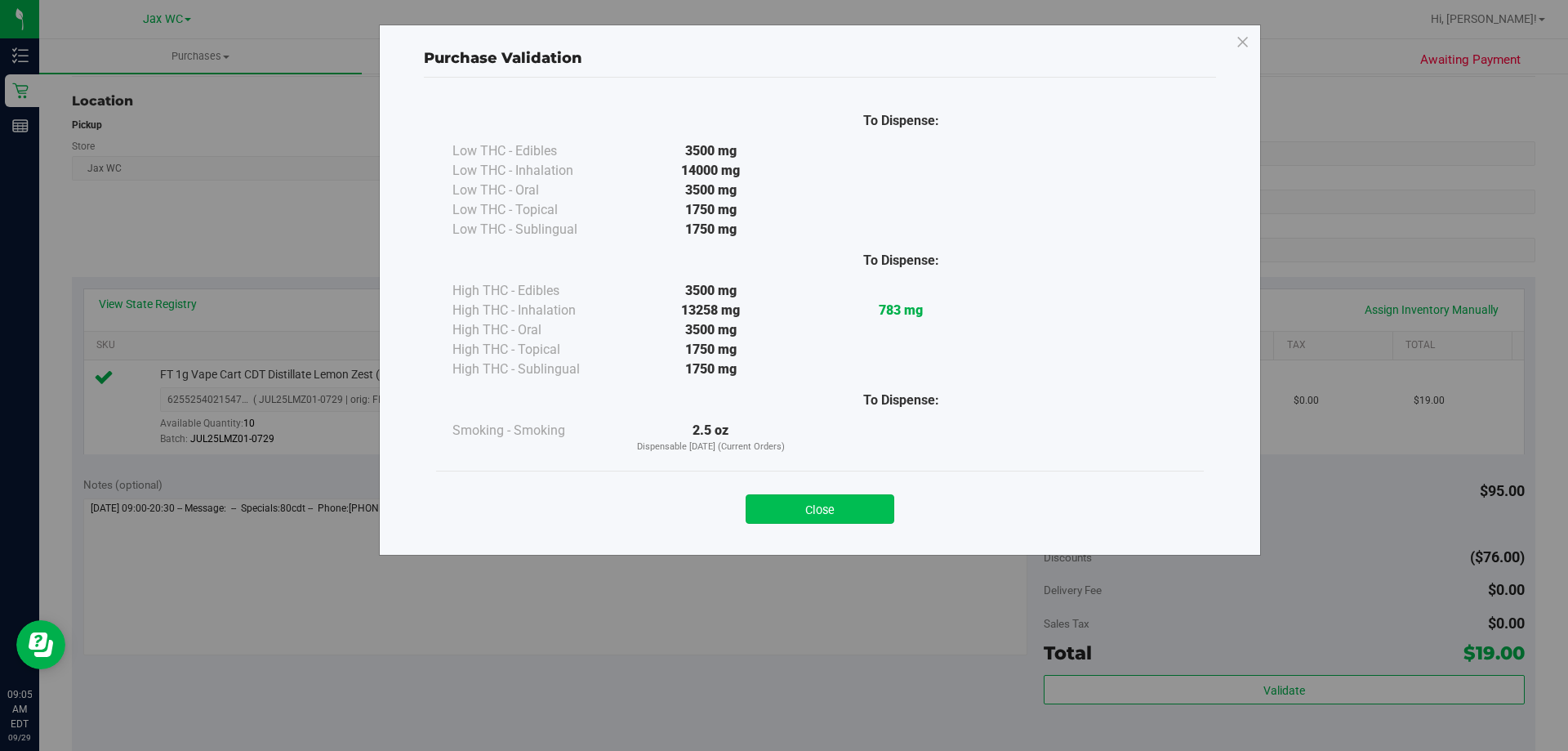
click at [828, 514] on button "Close" at bounding box center [820, 509] width 149 height 29
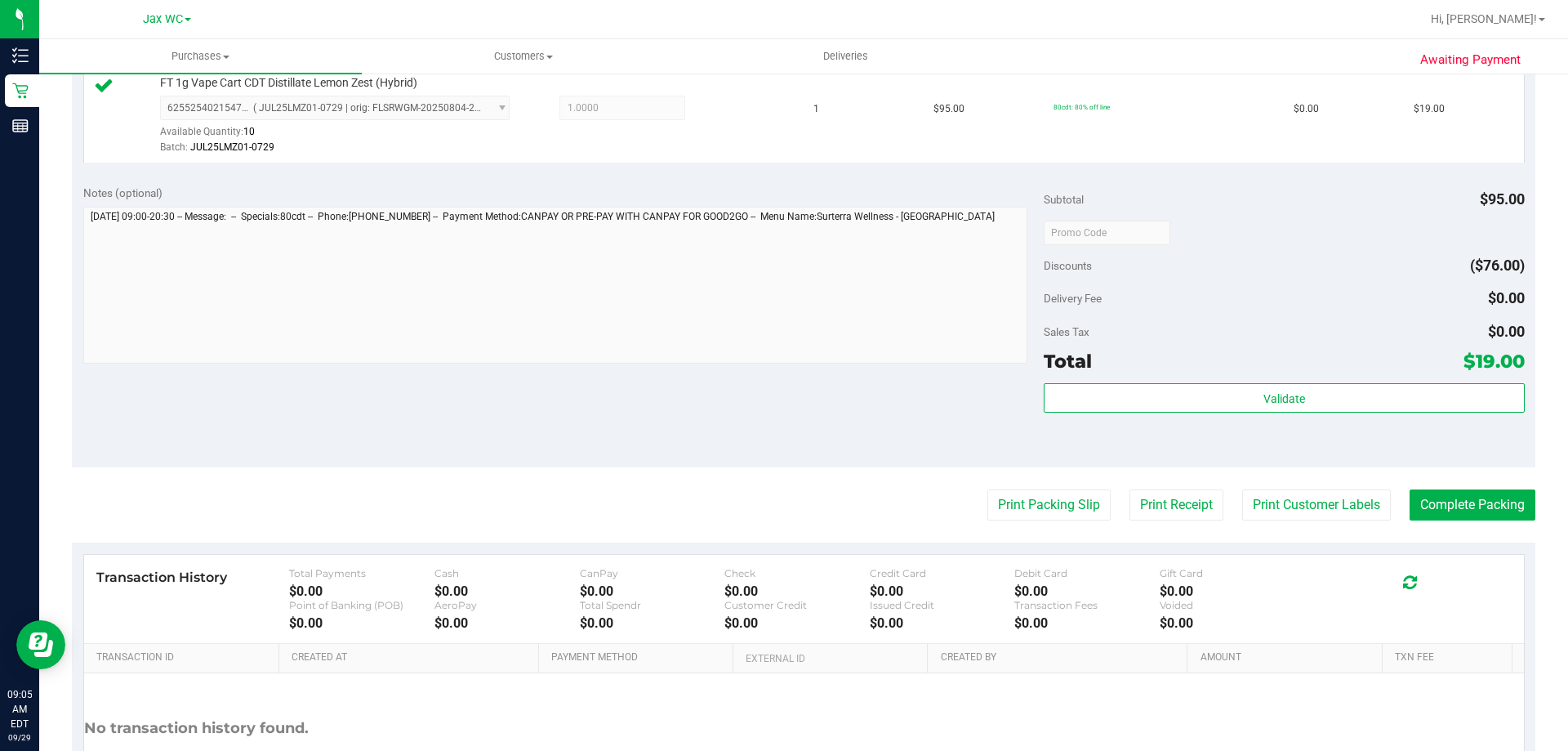
scroll to position [585, 0]
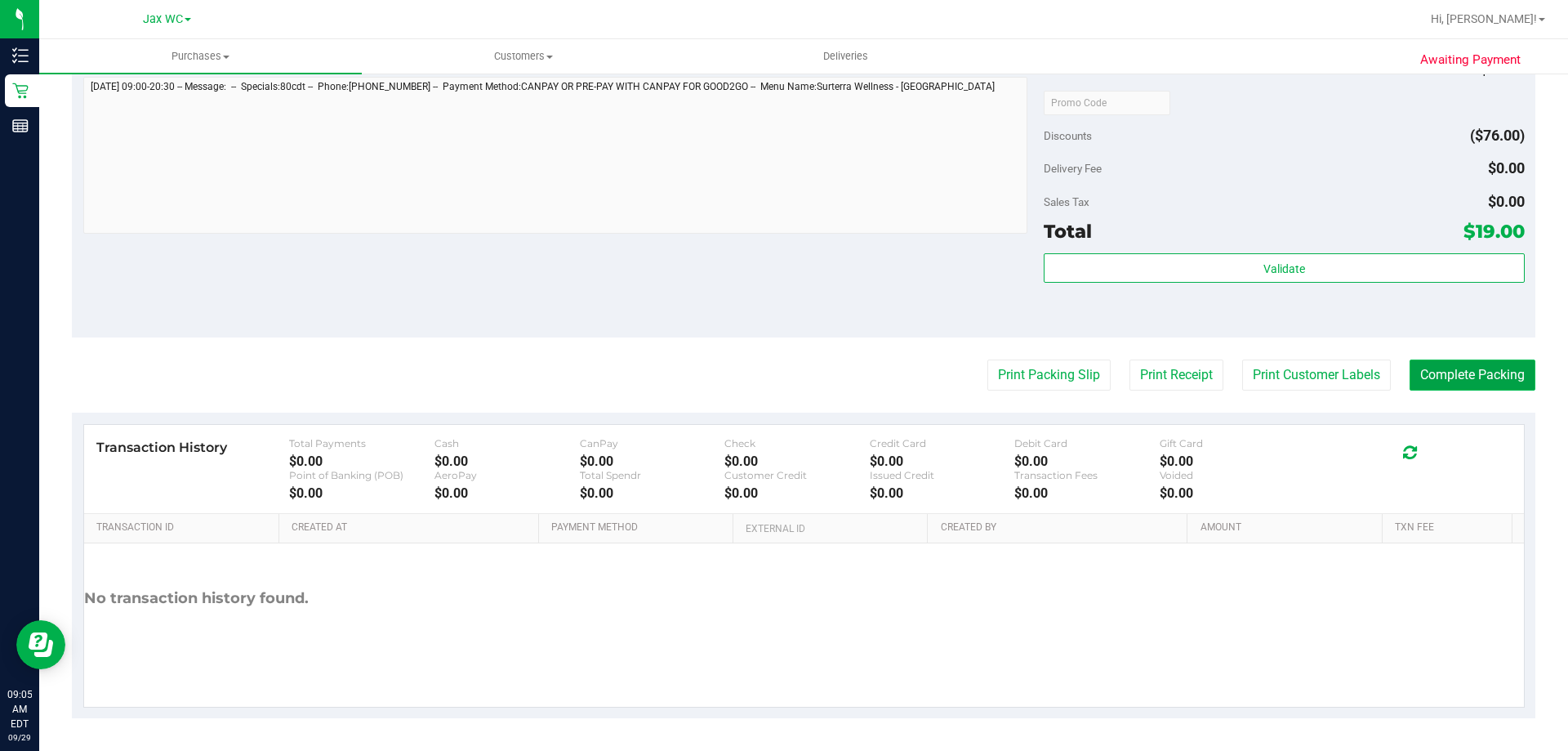
click at [1454, 373] on button "Complete Packing" at bounding box center [1472, 375] width 125 height 31
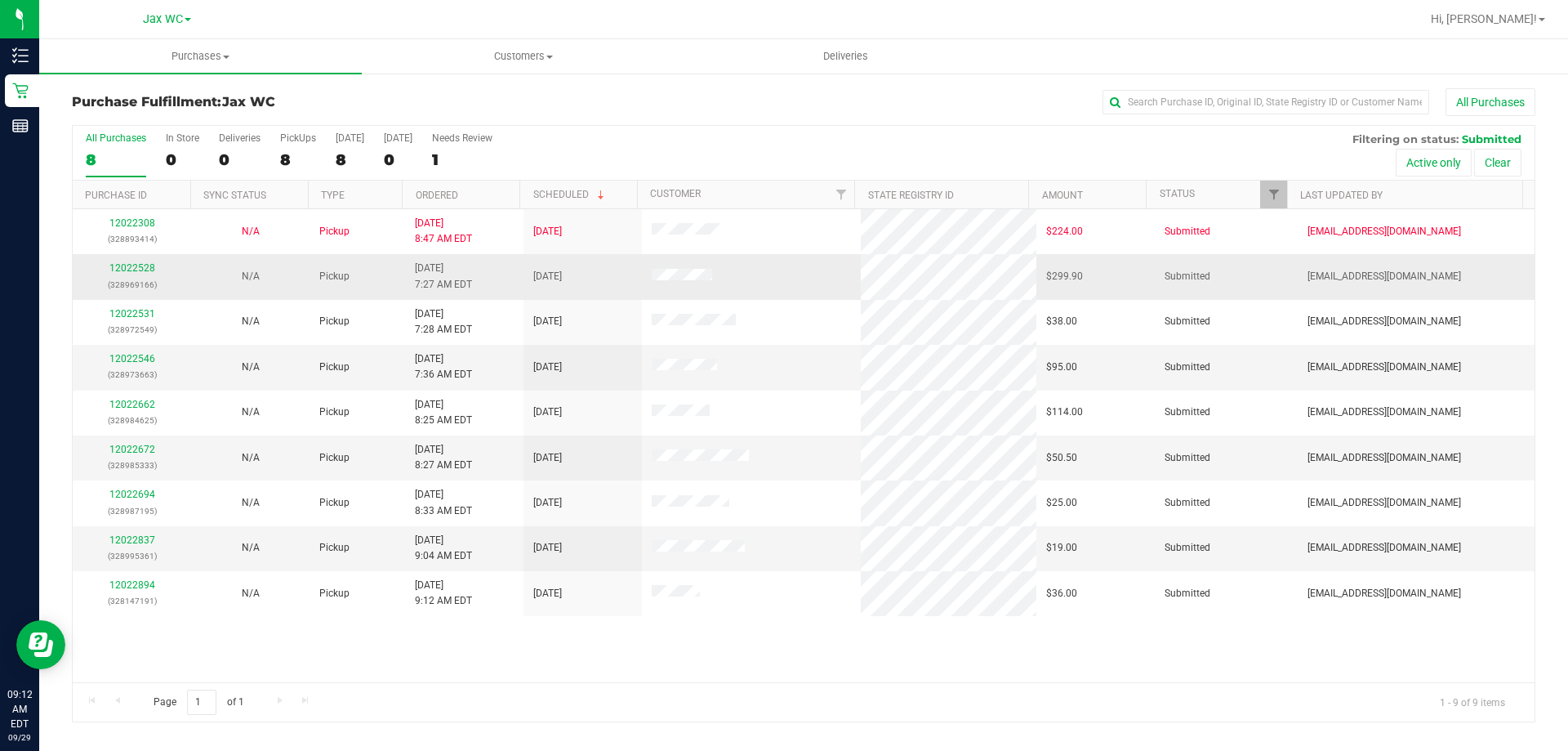
click at [123, 274] on div "12022528 (328969166)" at bounding box center [131, 275] width 99 height 31
click at [125, 269] on link "12022528" at bounding box center [132, 268] width 45 height 11
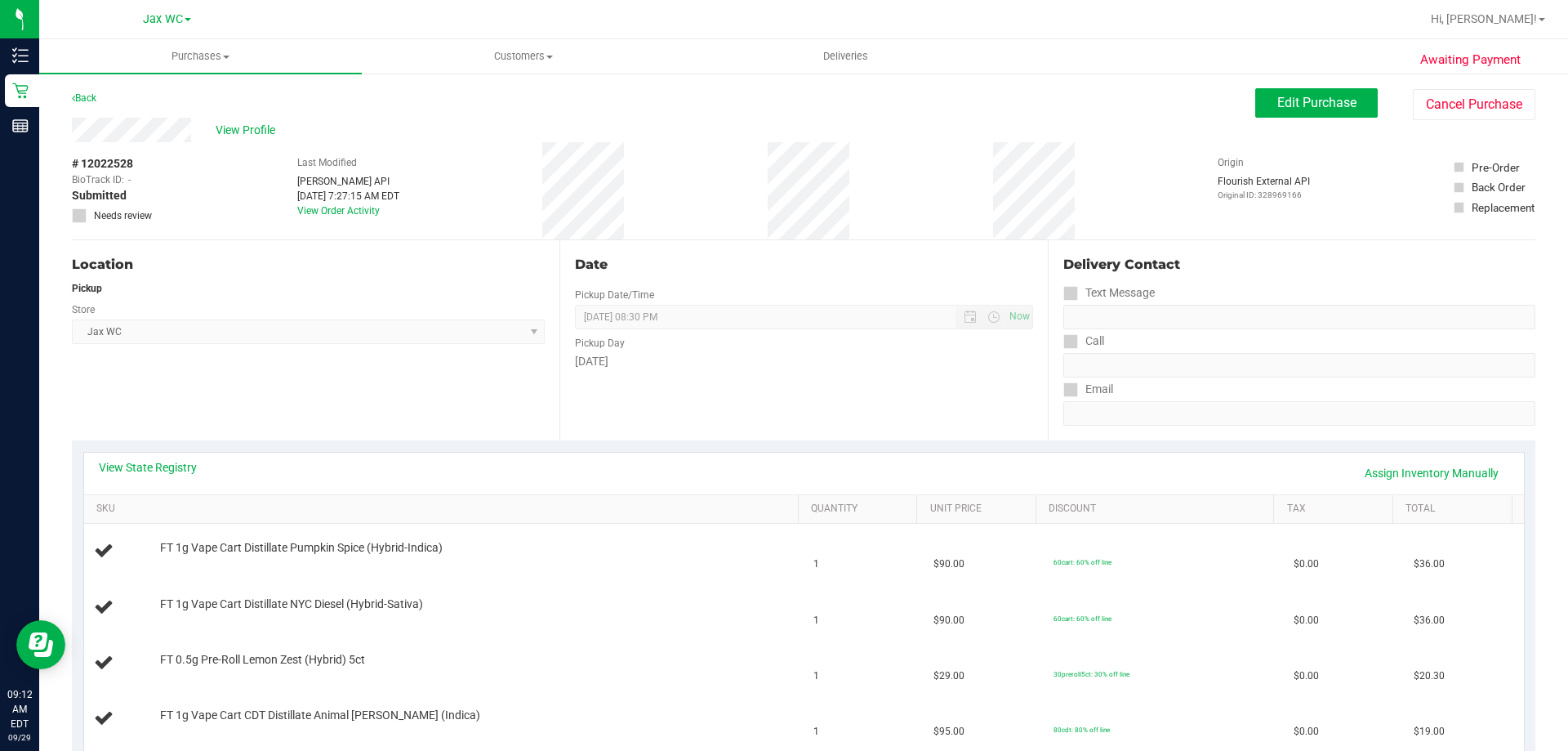
scroll to position [163, 0]
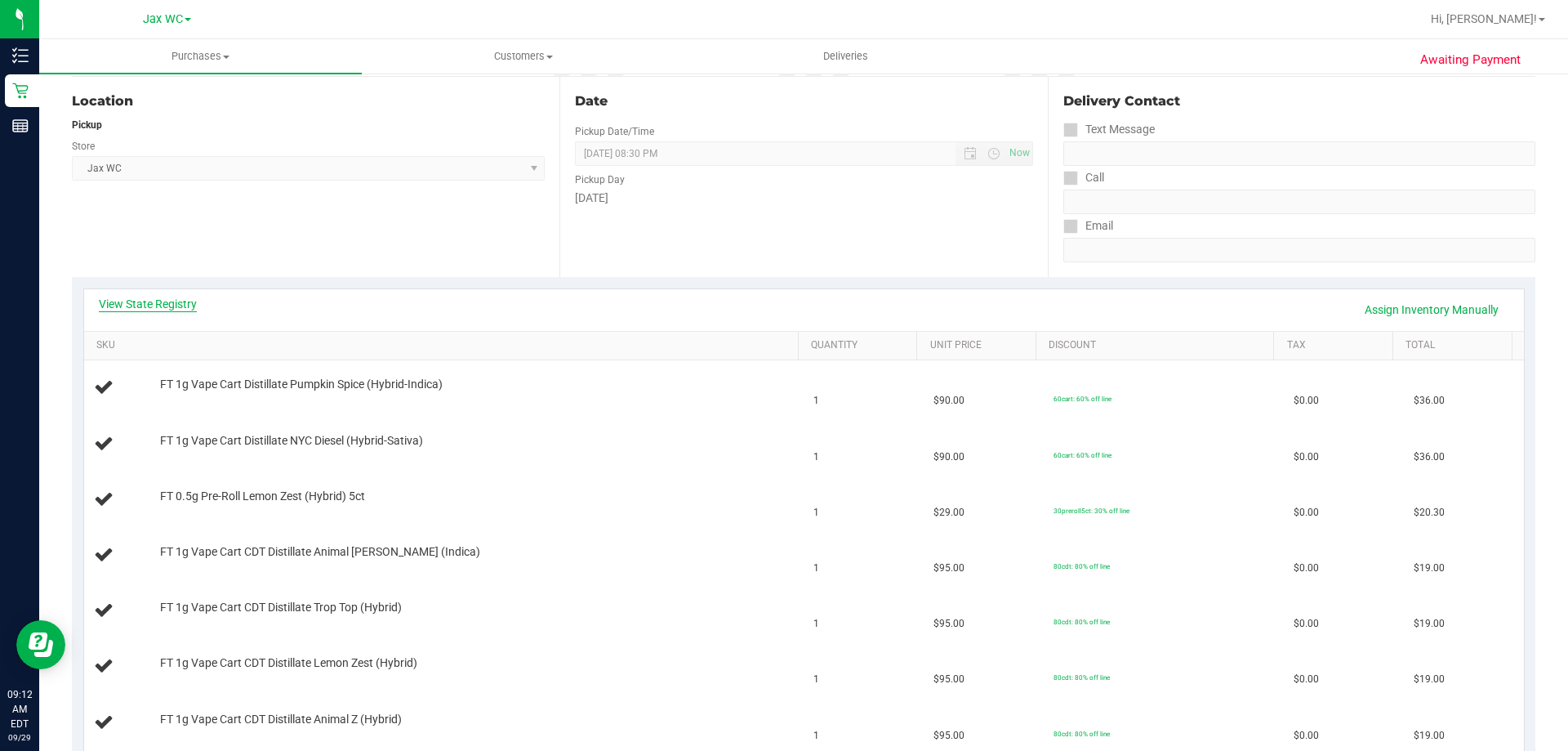
click at [192, 309] on link "View State Registry" at bounding box center [148, 303] width 98 height 16
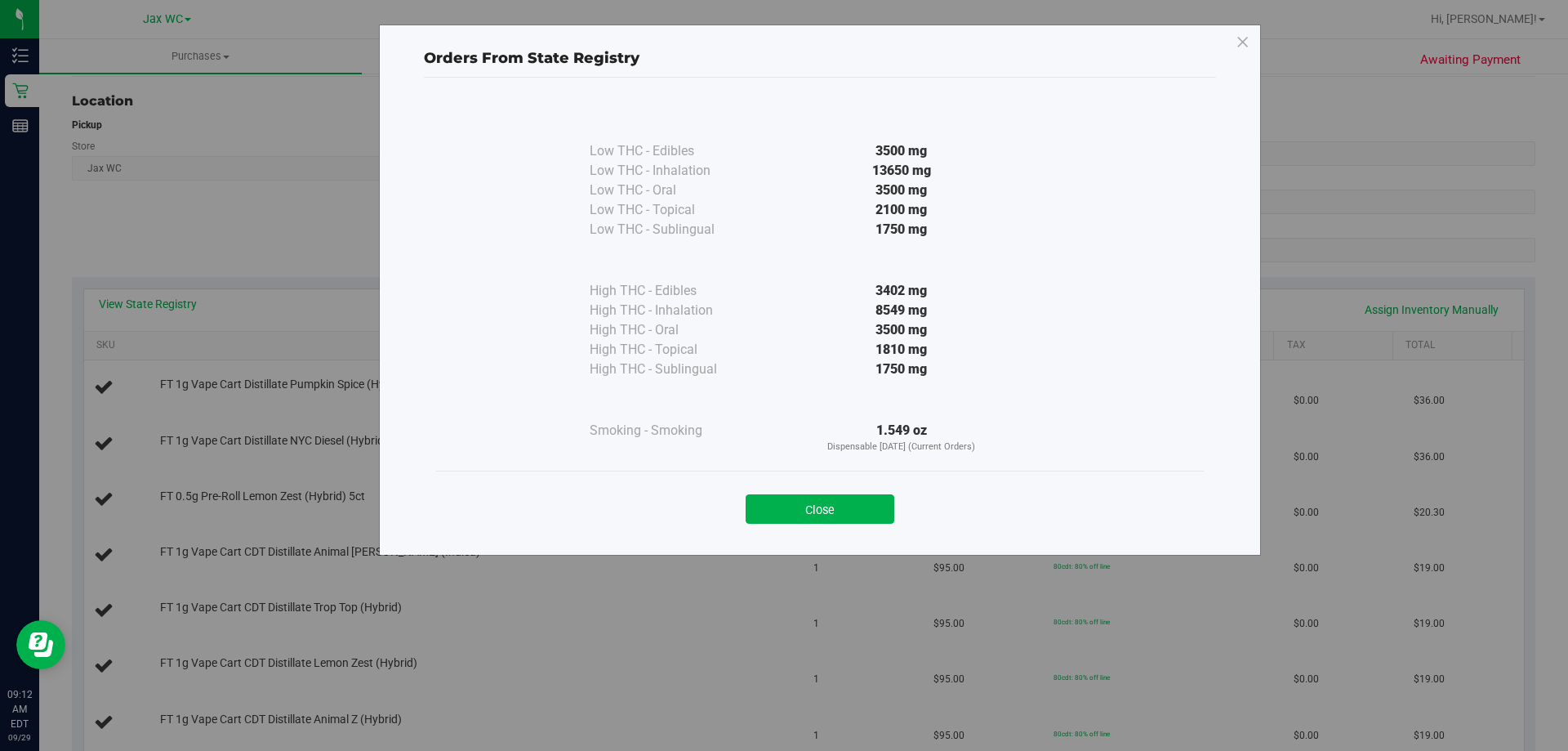
click at [806, 490] on div "Close" at bounding box center [820, 503] width 743 height 41
click at [781, 518] on button "Close" at bounding box center [820, 509] width 149 height 29
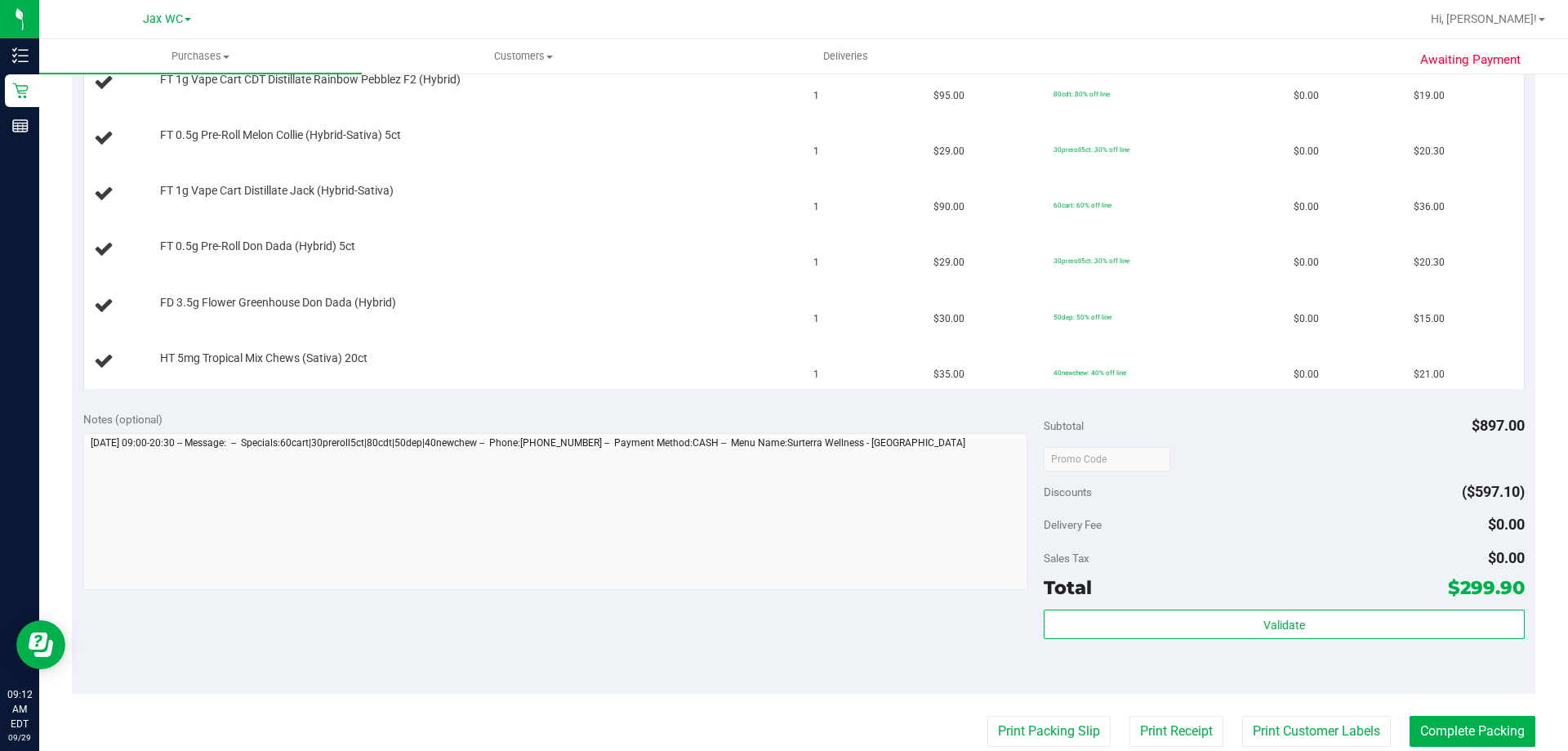
scroll to position [980, 0]
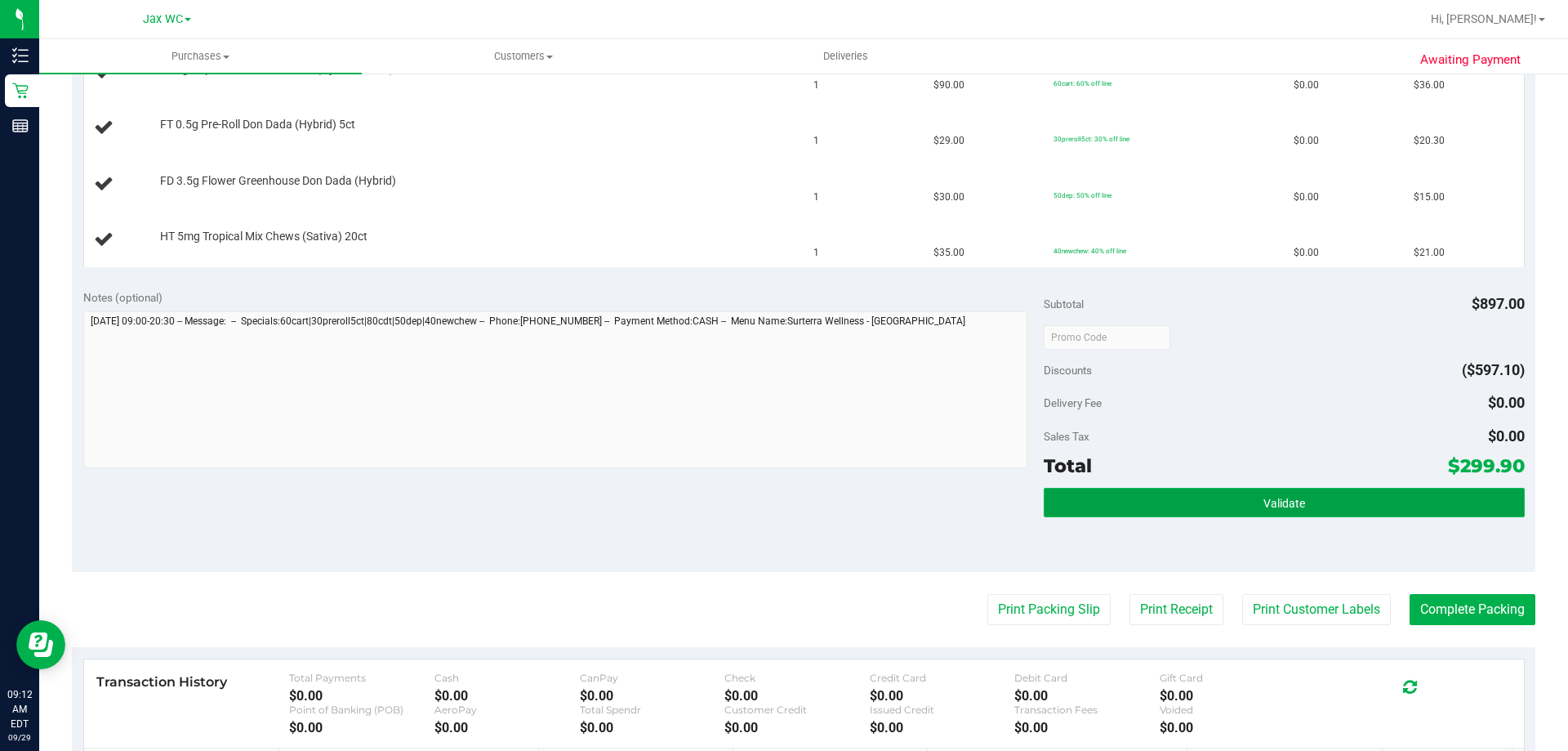
click at [1134, 502] on button "Validate" at bounding box center [1283, 502] width 480 height 29
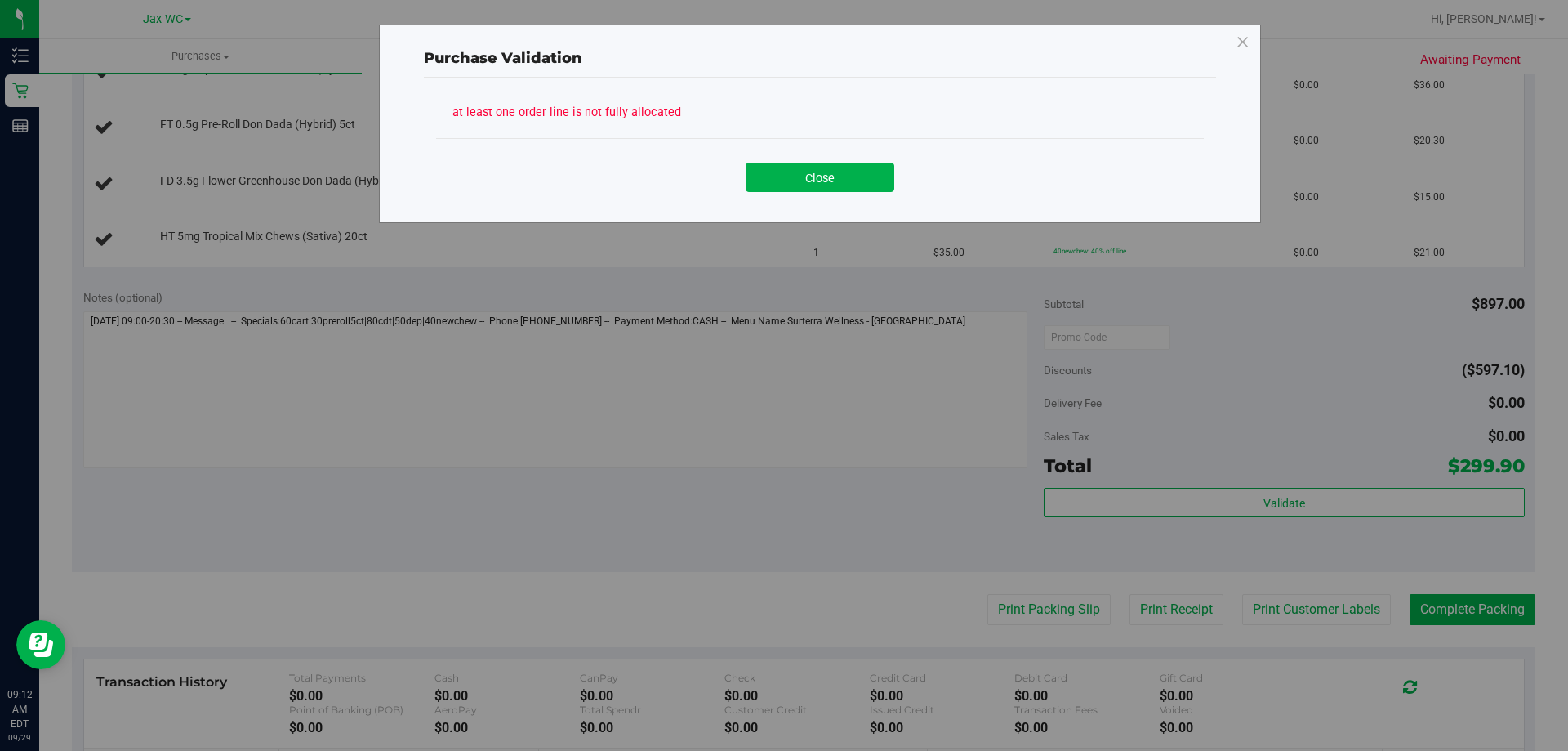
click at [809, 194] on div "Close" at bounding box center [820, 171] width 768 height 66
click at [811, 184] on button "Close" at bounding box center [820, 176] width 149 height 29
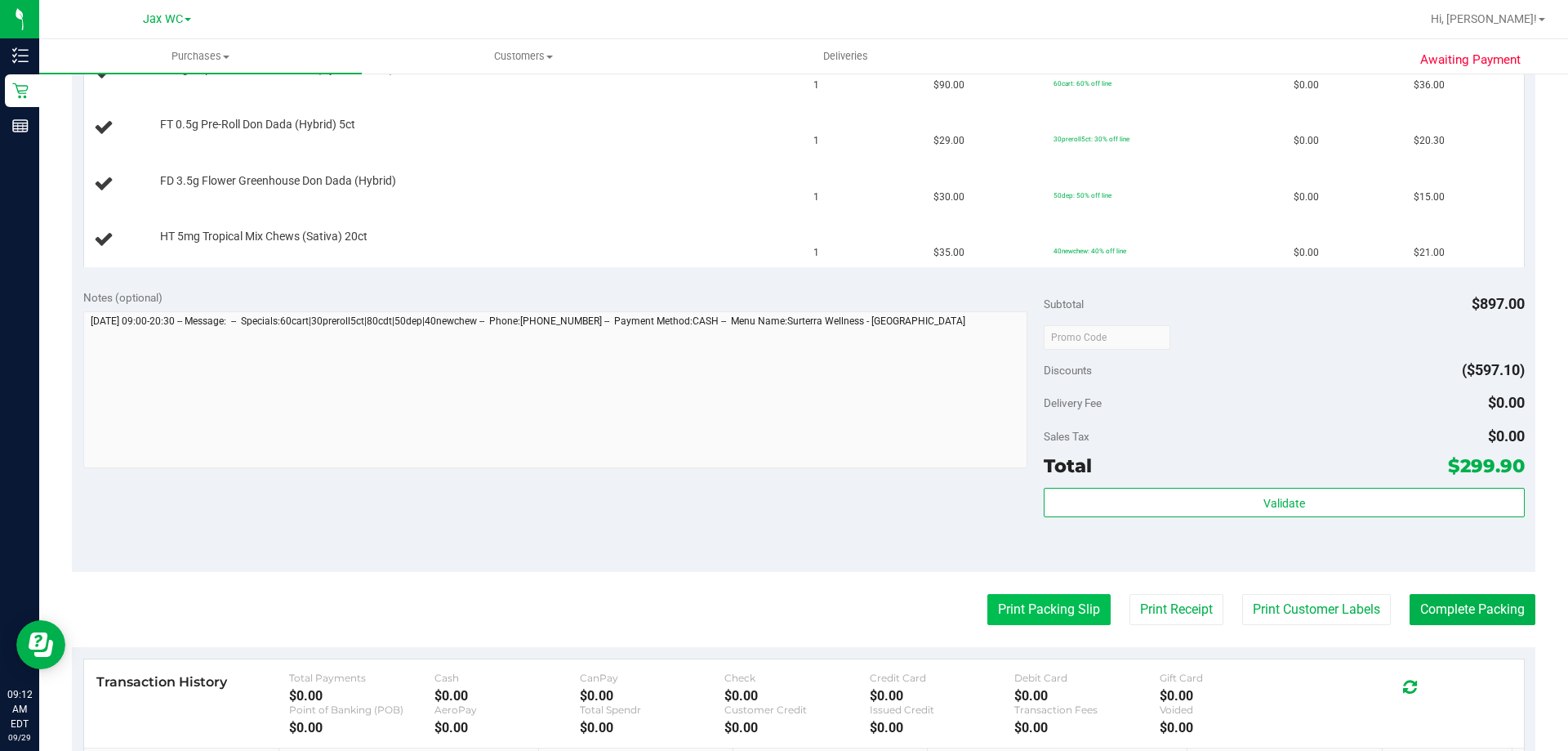
click at [1081, 619] on button "Print Packing Slip" at bounding box center [1049, 609] width 124 height 31
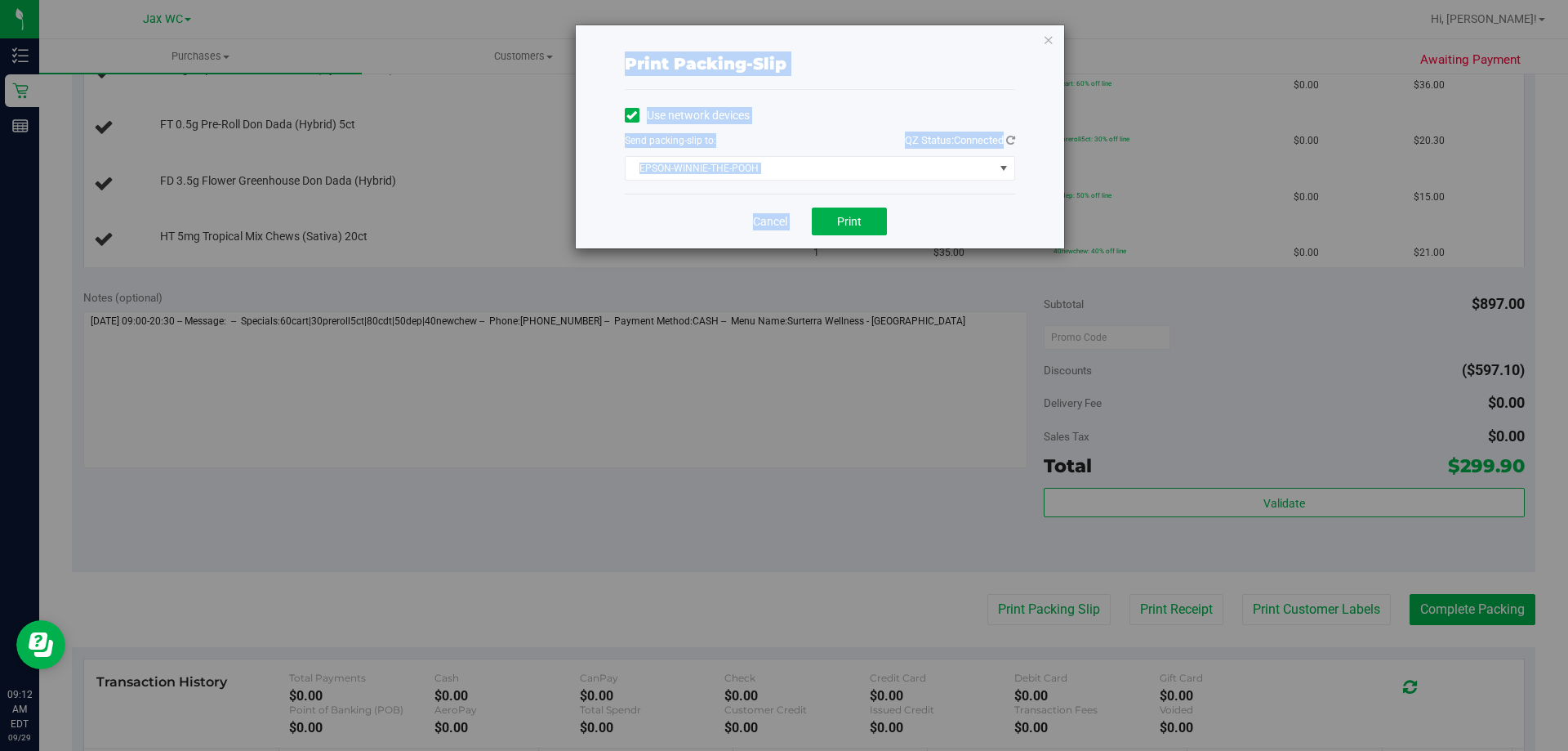
click at [977, 233] on div "Cancel Print" at bounding box center [820, 221] width 391 height 55
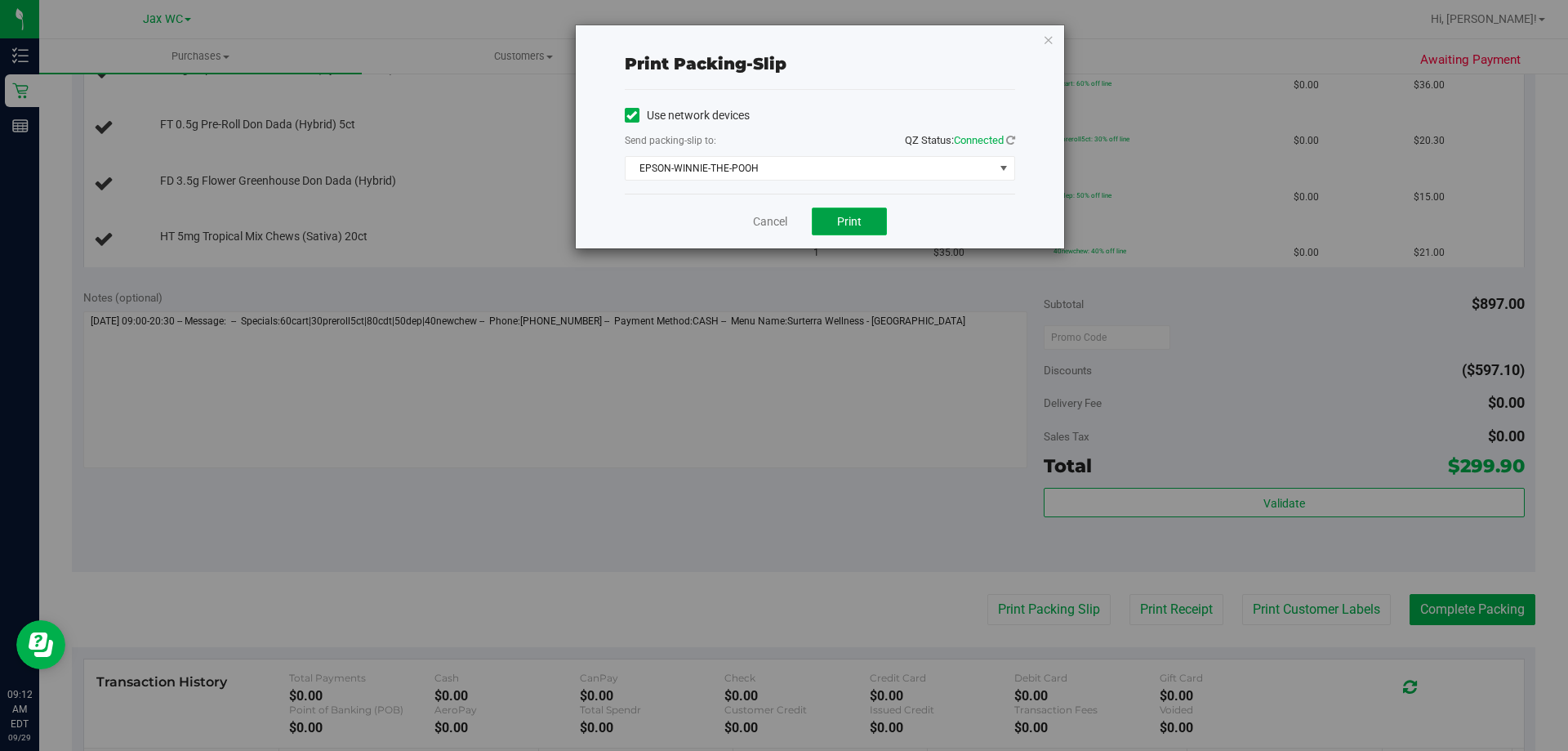
click at [848, 222] on span "Print" at bounding box center [849, 222] width 25 height 13
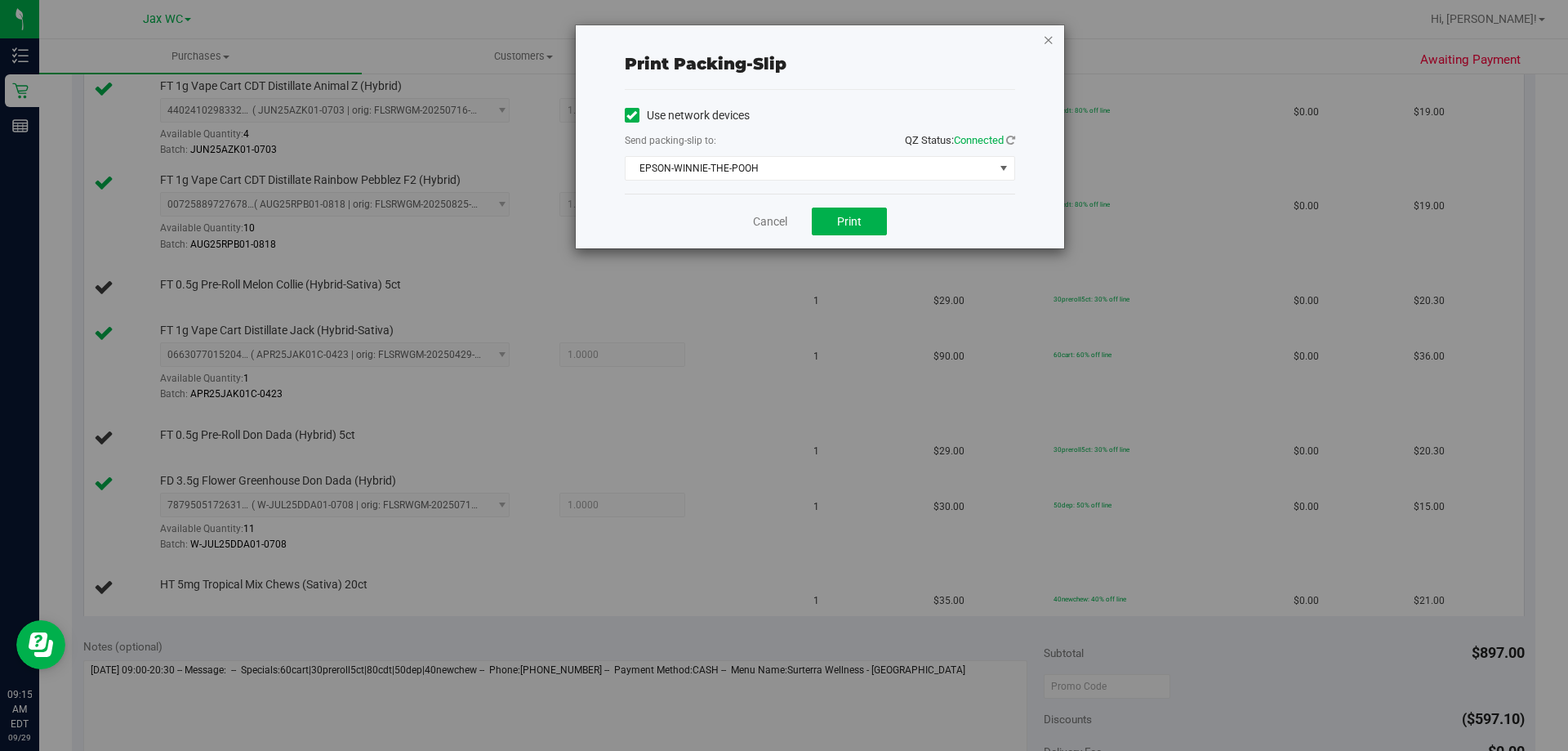
click at [1046, 37] on icon "button" at bounding box center [1048, 39] width 11 height 20
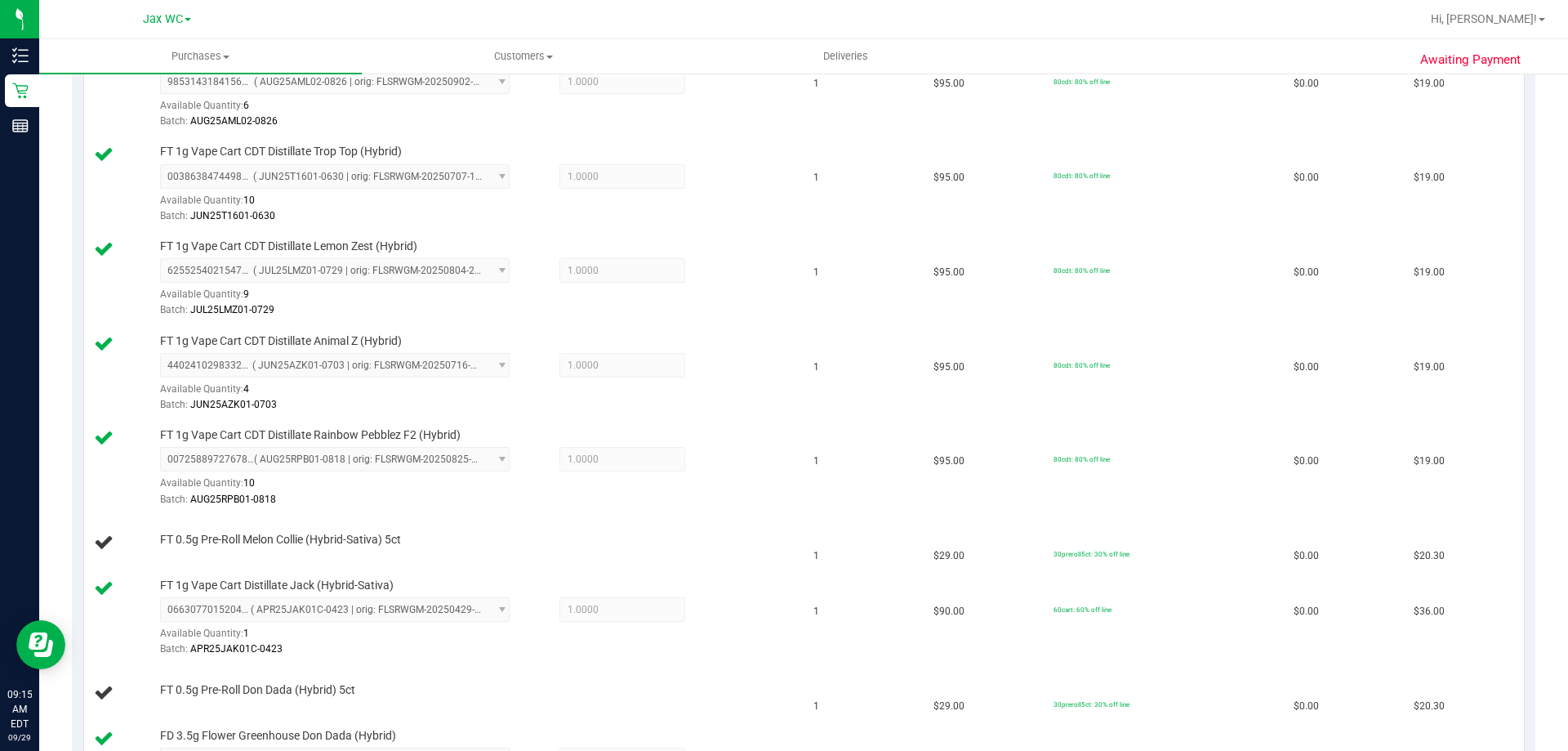
scroll to position [726, 0]
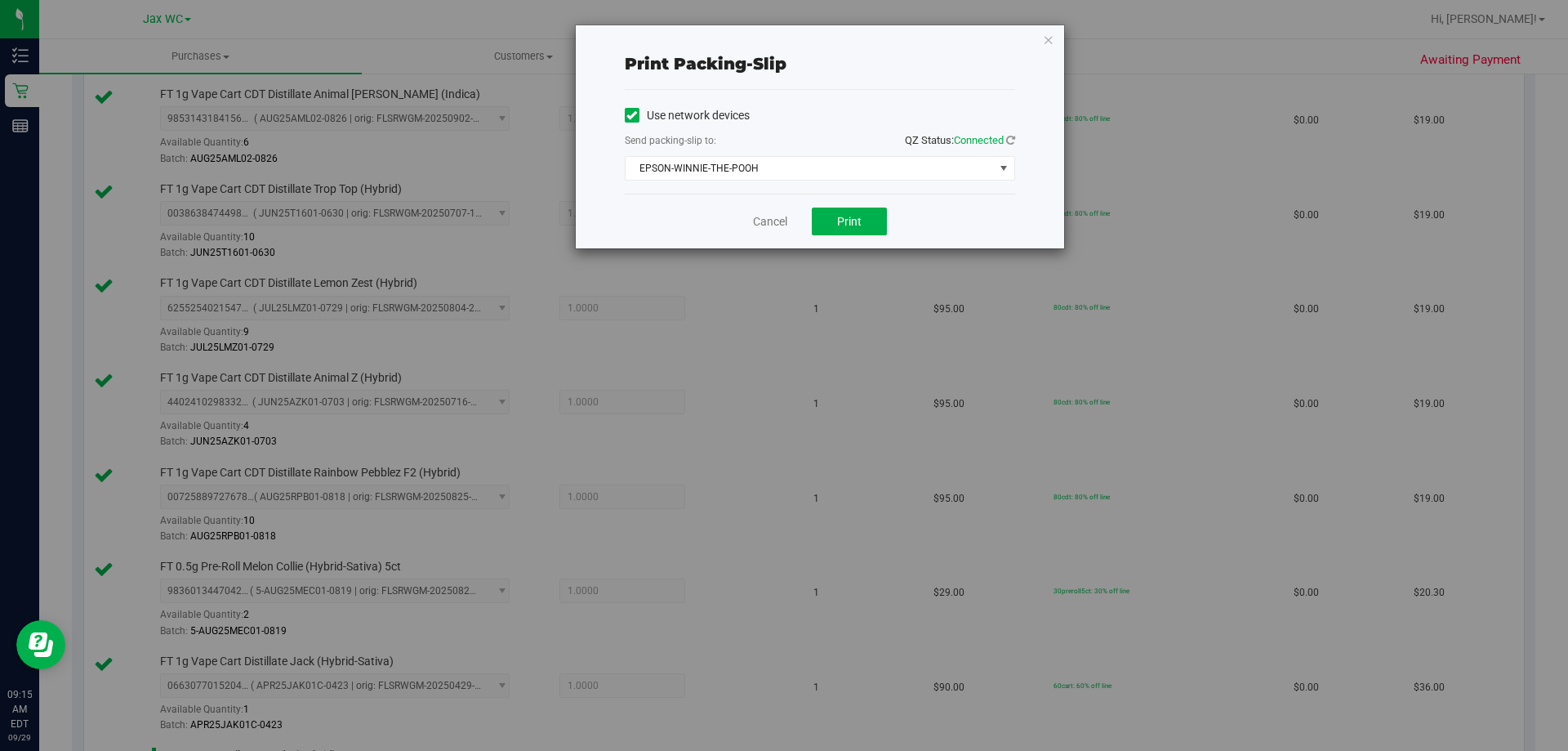
click at [1042, 35] on div "Print packing-slip Use network devices Send packing-slip to: QZ Status: Connect…" at bounding box center [820, 137] width 489 height 223
click at [1043, 35] on icon "button" at bounding box center [1048, 39] width 11 height 20
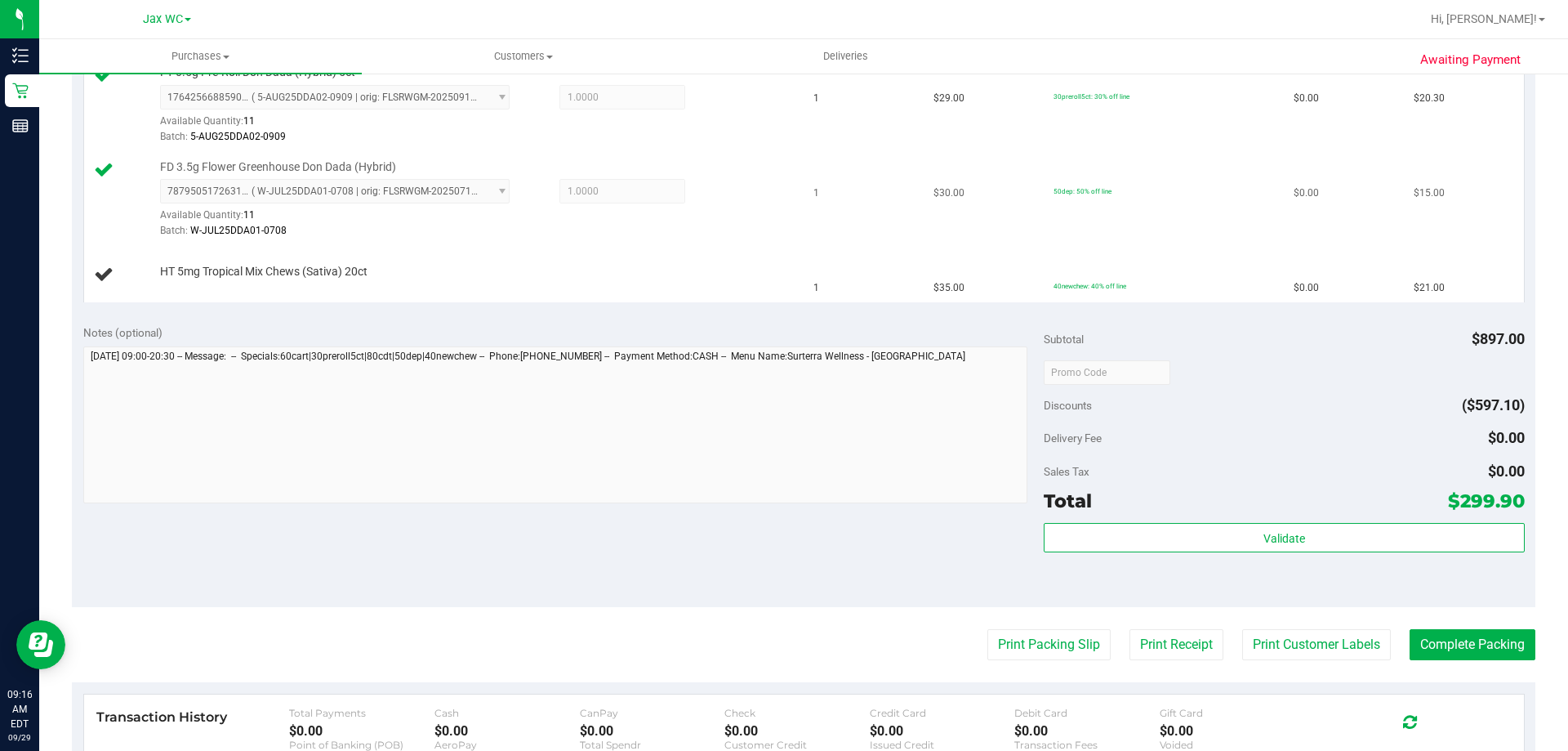
scroll to position [1307, 0]
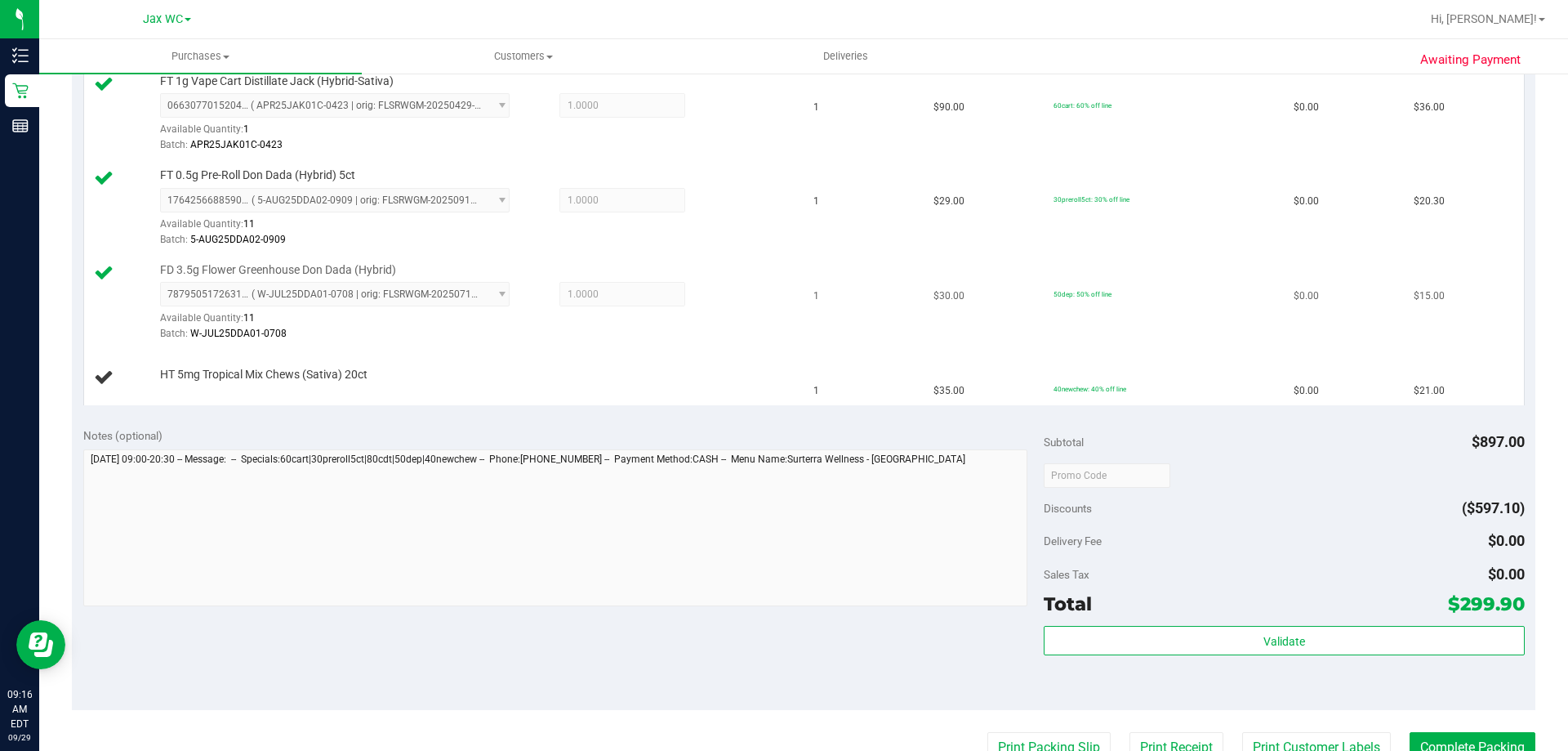
click at [988, 732] on button "Print Packing Slip" at bounding box center [1049, 747] width 124 height 31
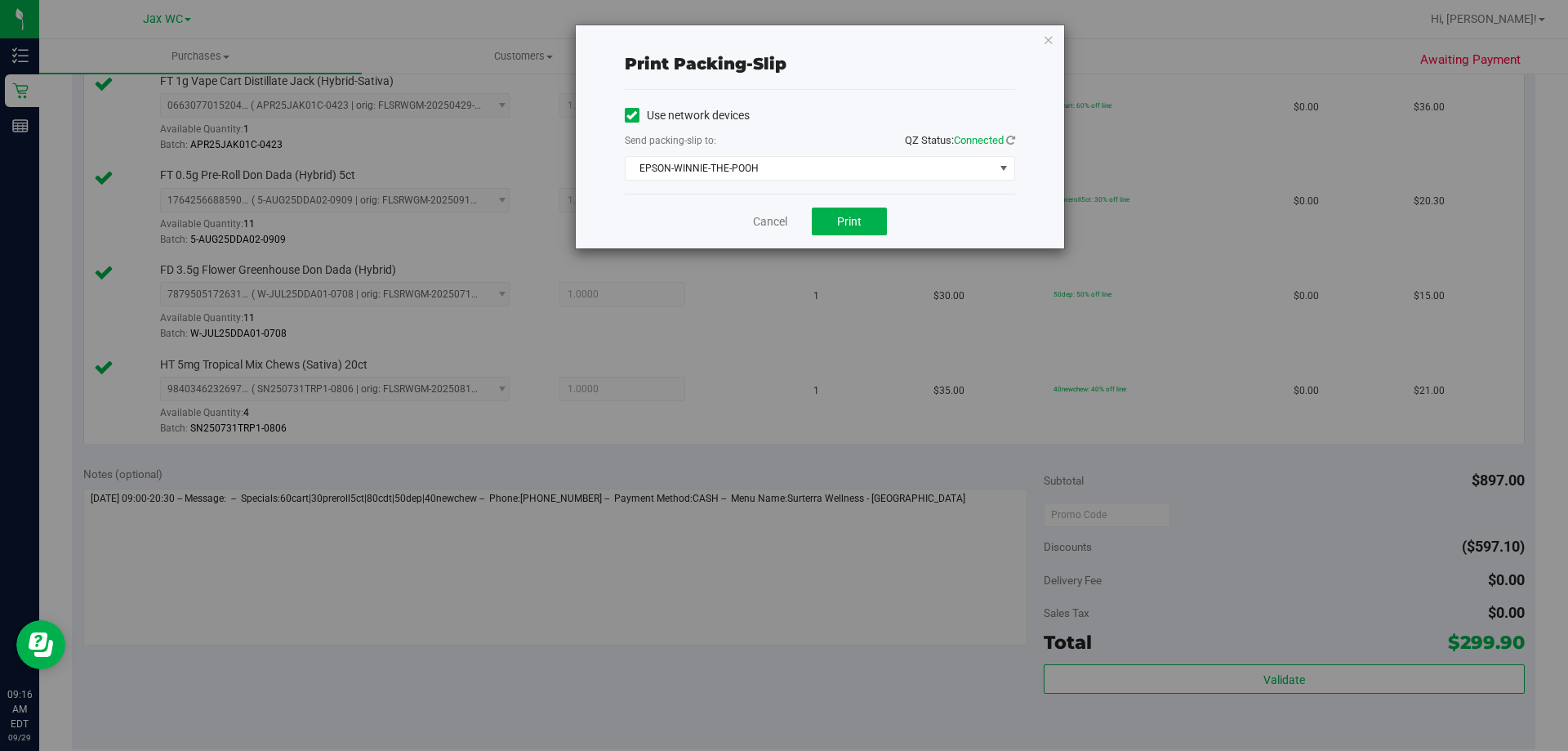
click at [1067, 15] on div "Print packing-slip Use network devices Send packing-slip to: QZ Status: Connect…" at bounding box center [790, 376] width 1580 height 751
click at [1055, 37] on div "Print packing-slip Use network devices Send packing-slip to: QZ Status: Connect…" at bounding box center [820, 137] width 489 height 223
click at [1038, 40] on div "Print packing-slip Use network devices Send packing-slip to: QZ Status: Connect…" at bounding box center [820, 137] width 489 height 223
click at [1043, 39] on icon "button" at bounding box center [1048, 39] width 11 height 20
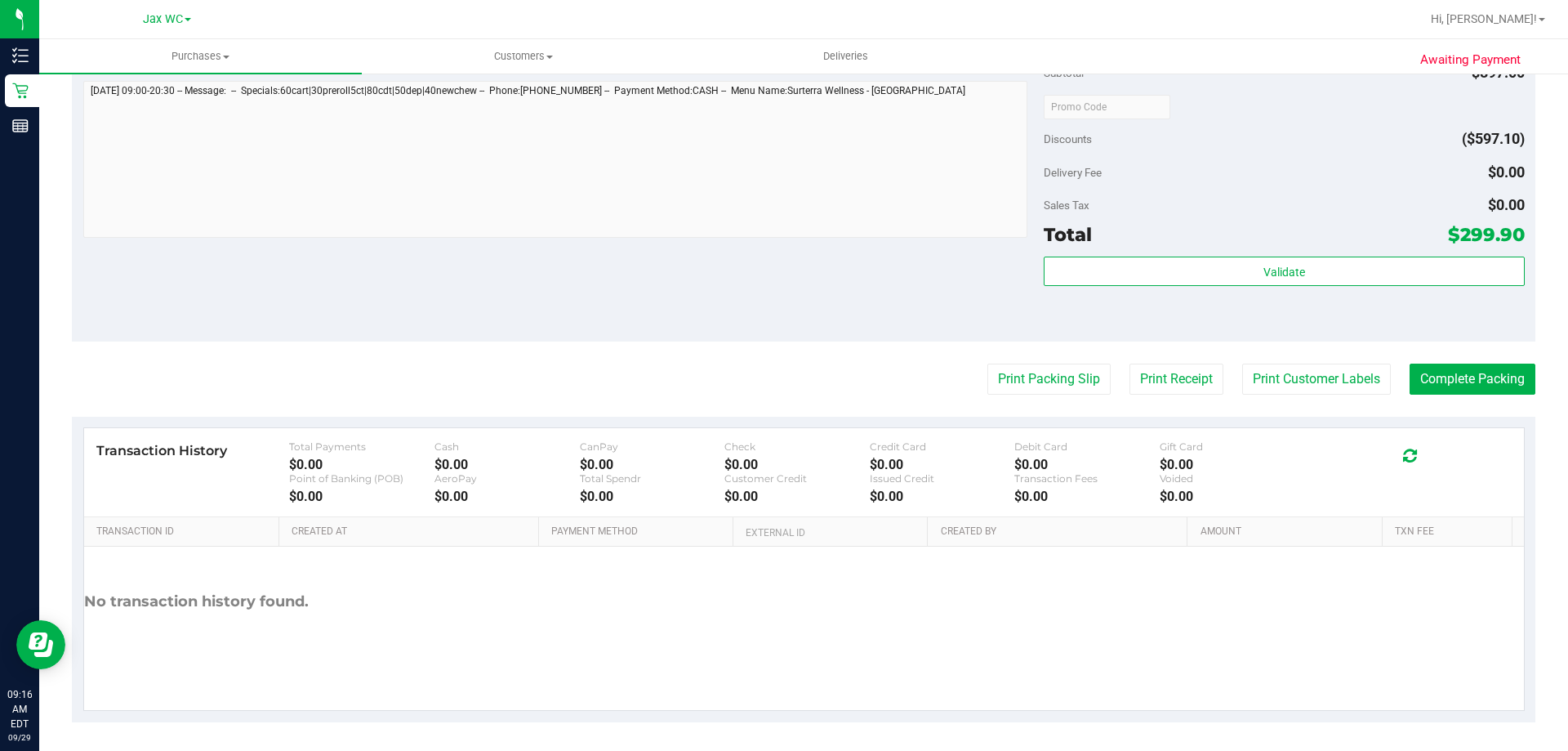
scroll to position [1718, 0]
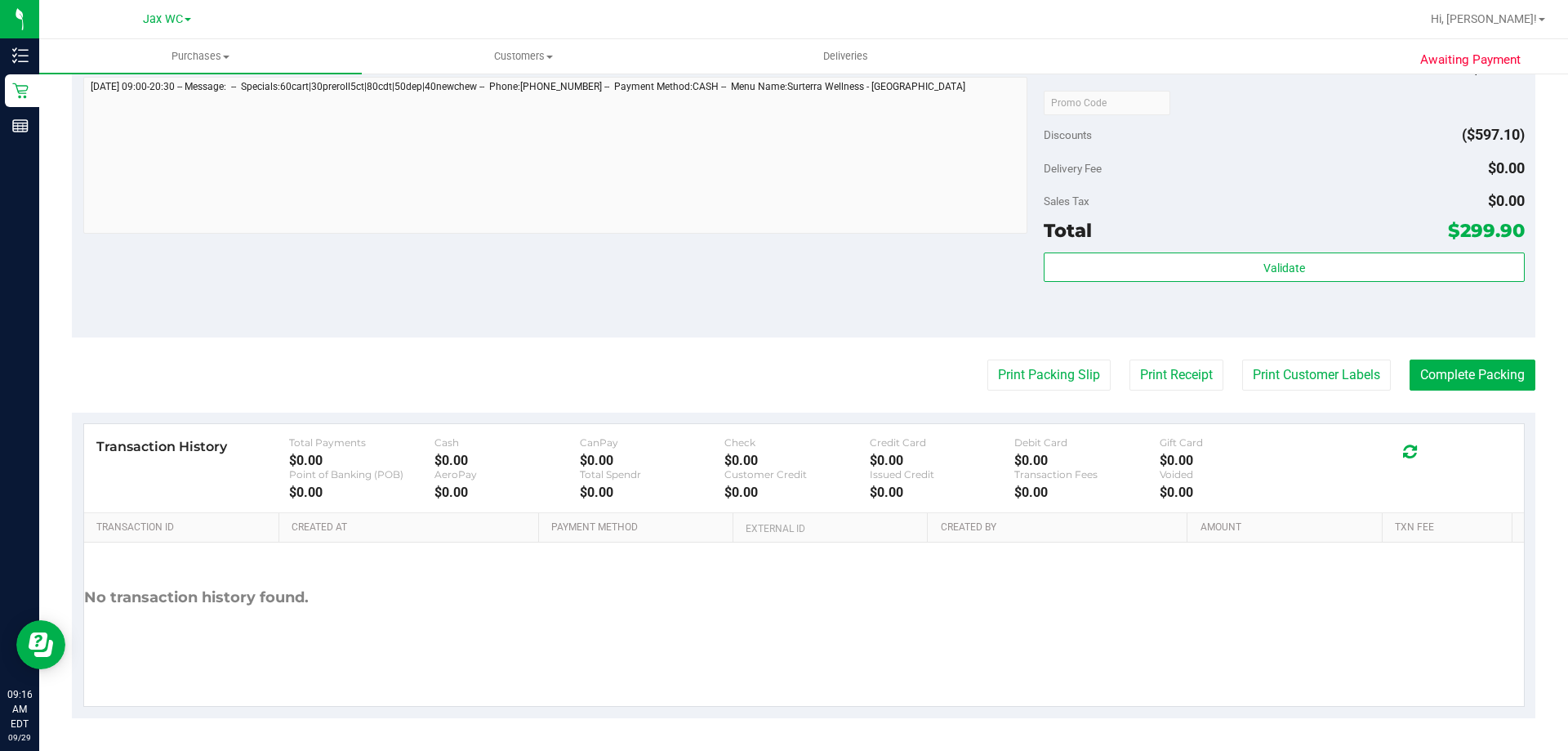
click at [1207, 294] on div "Validate" at bounding box center [1283, 289] width 480 height 74
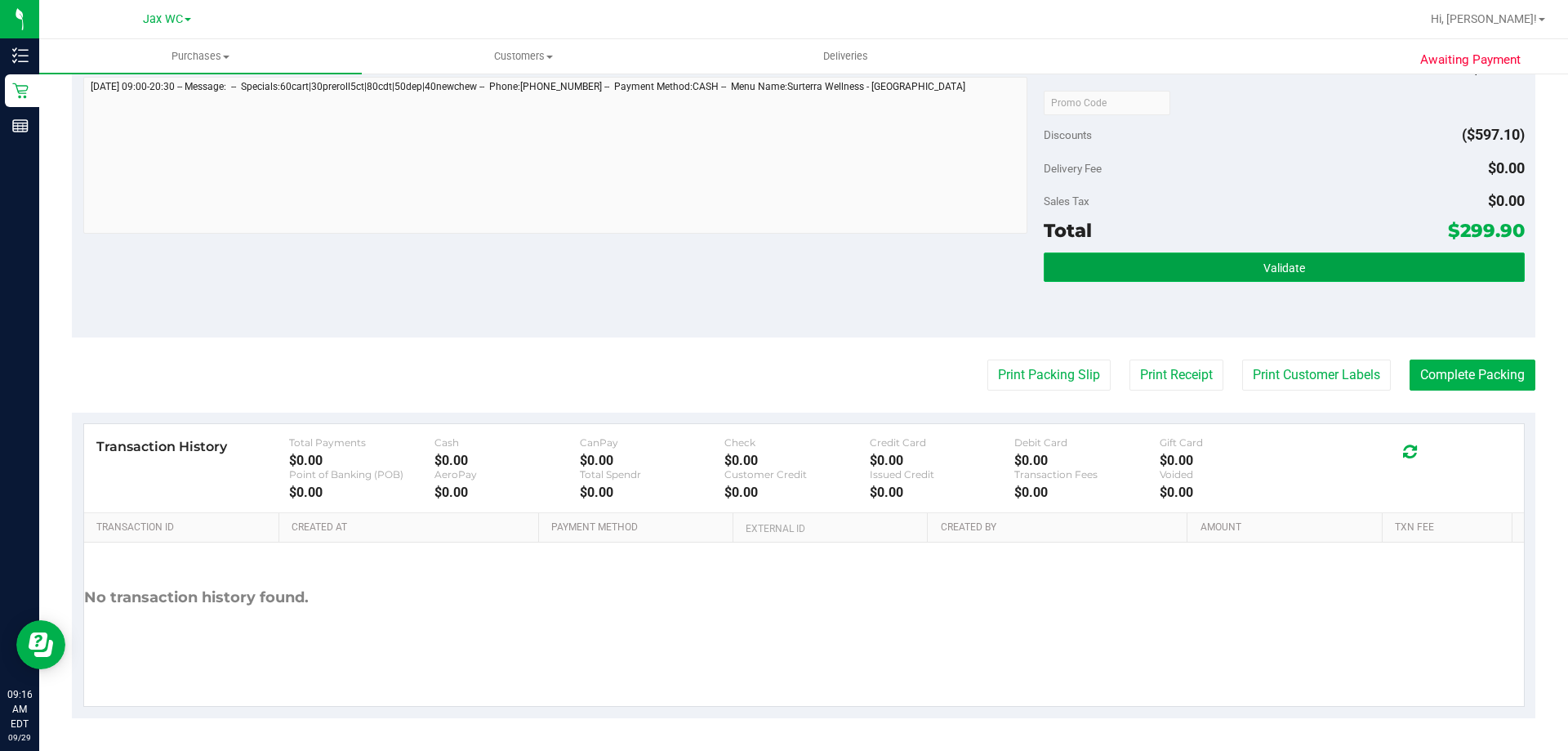
click at [1209, 276] on button "Validate" at bounding box center [1283, 266] width 480 height 29
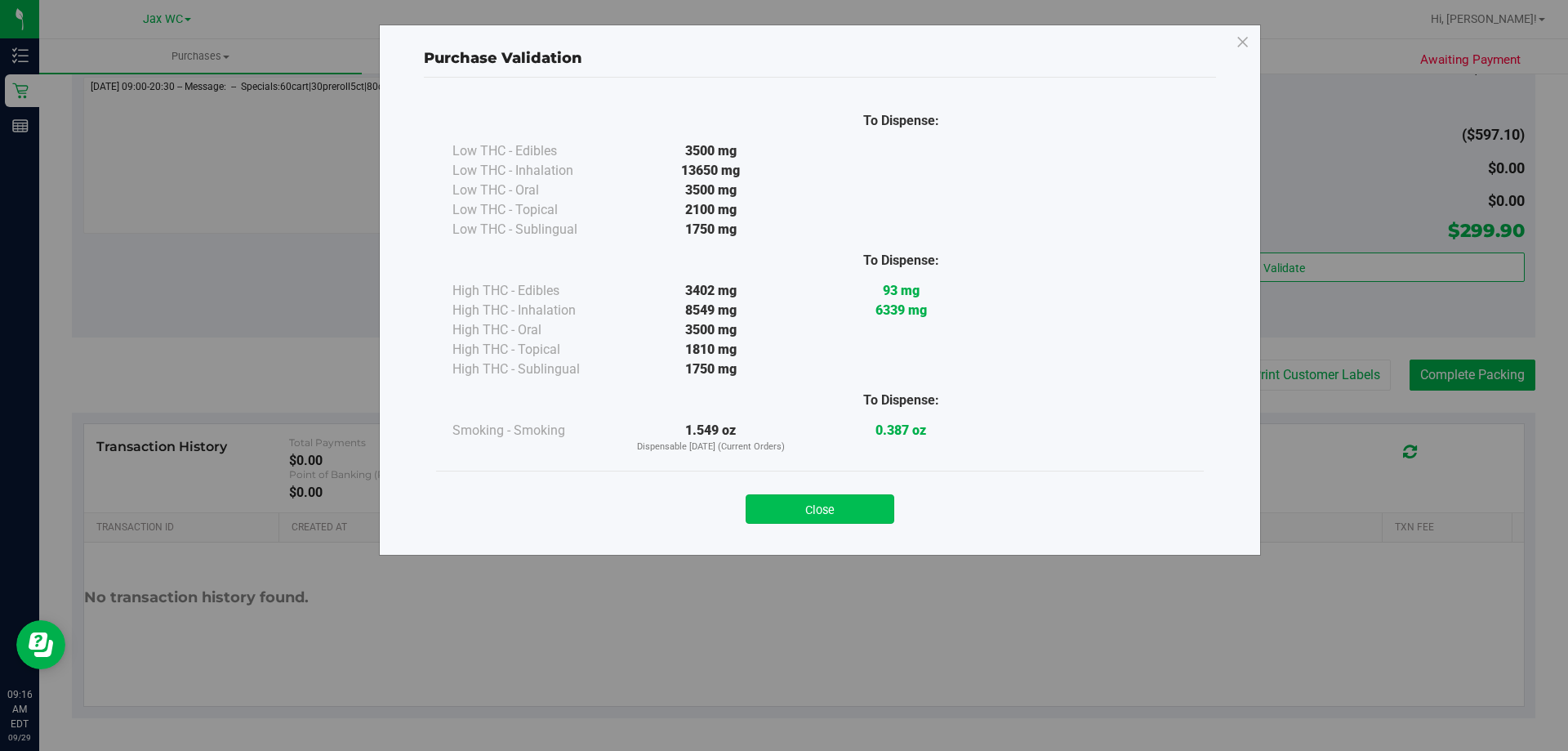
click at [852, 512] on button "Close" at bounding box center [820, 509] width 149 height 29
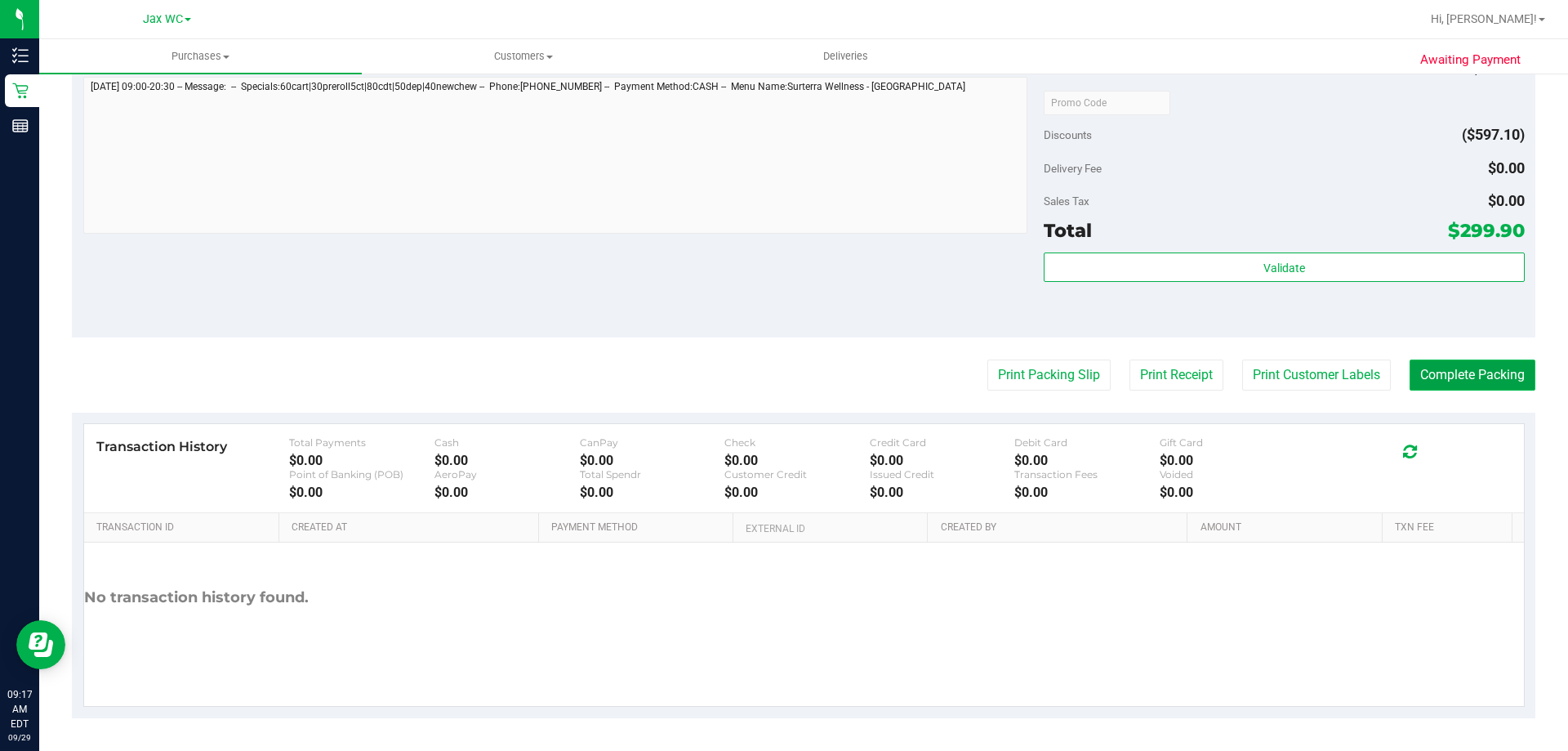
click at [1432, 372] on button "Complete Packing" at bounding box center [1472, 375] width 125 height 31
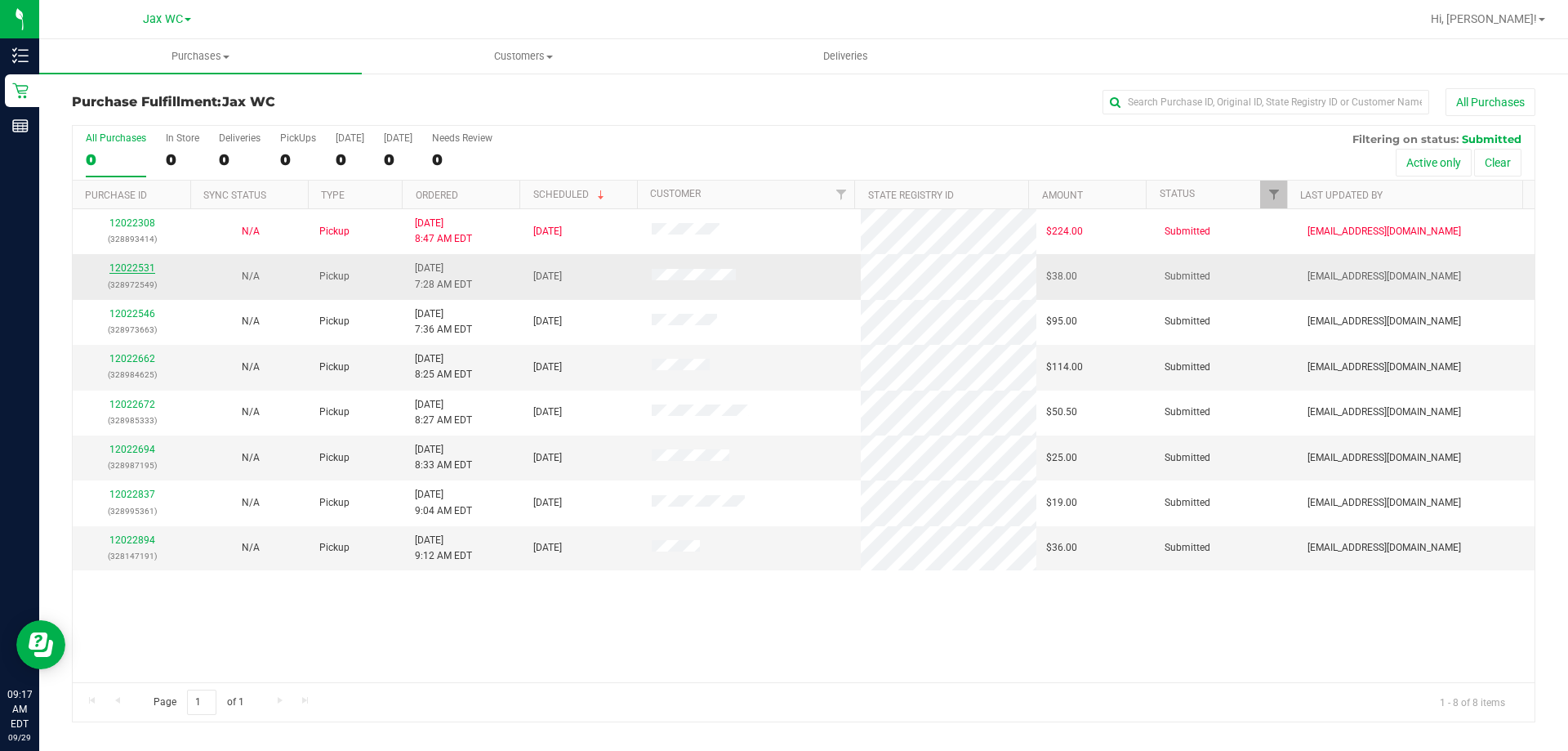
click at [111, 267] on link "12022531" at bounding box center [132, 268] width 45 height 11
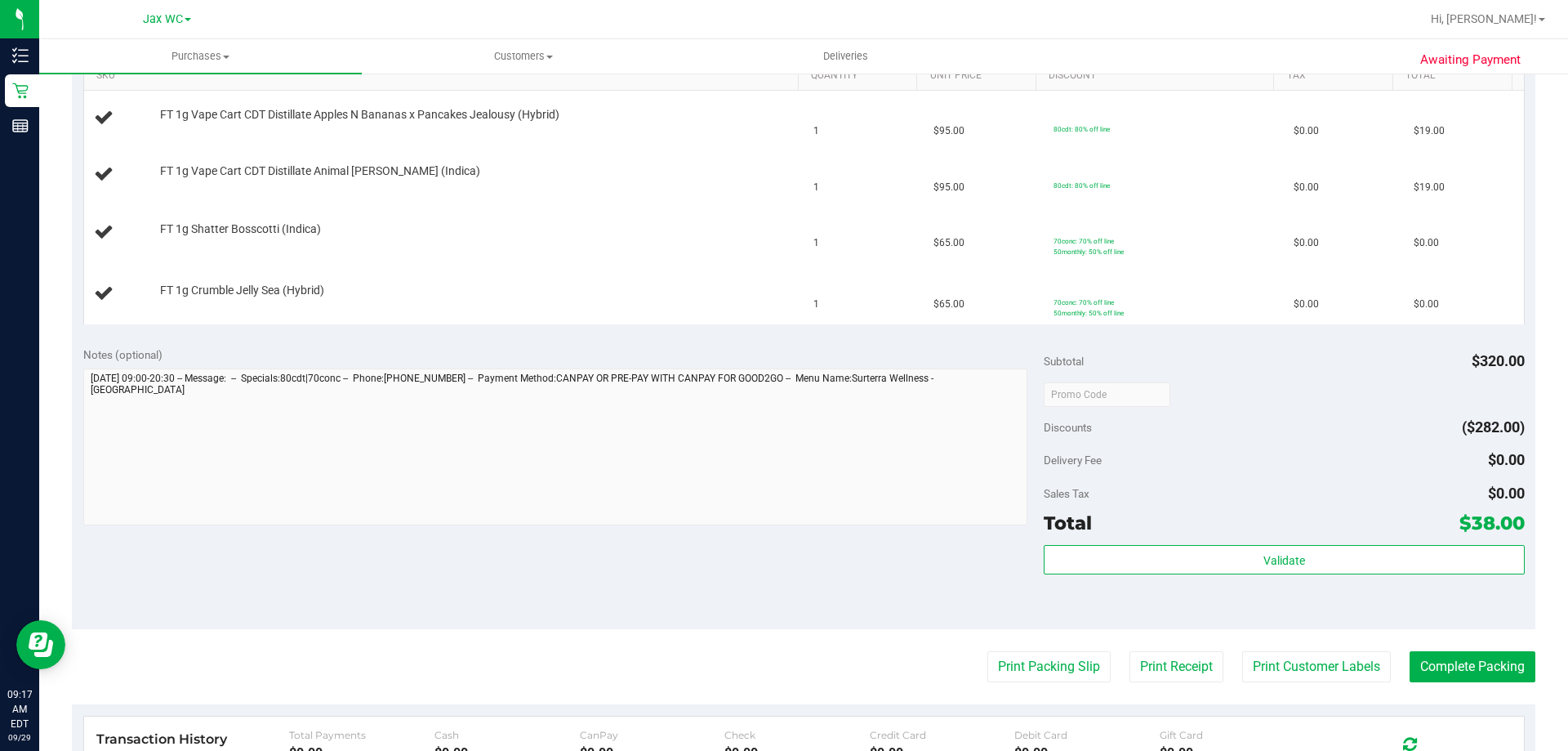
scroll to position [490, 0]
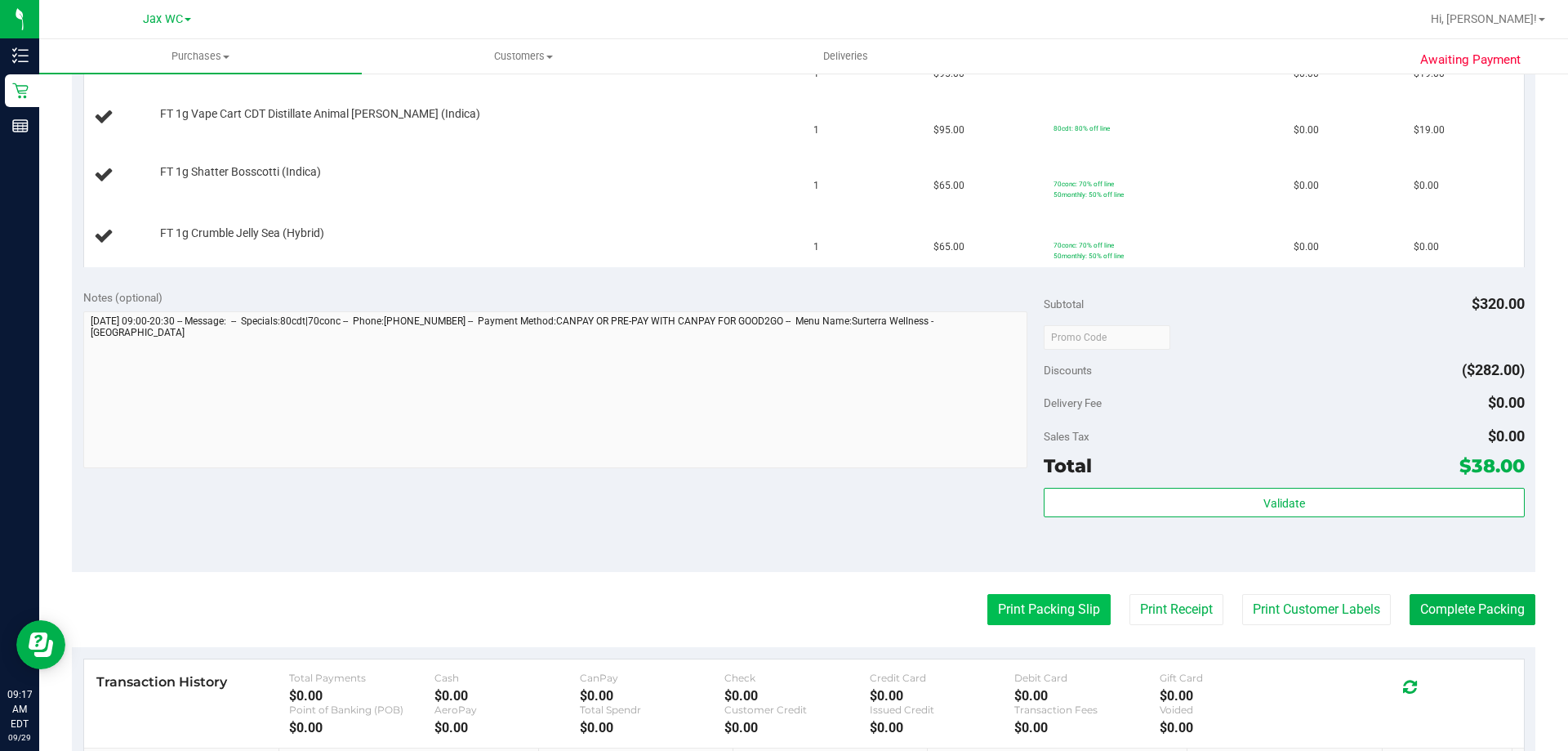
click at [1043, 609] on button "Print Packing Slip" at bounding box center [1049, 609] width 124 height 31
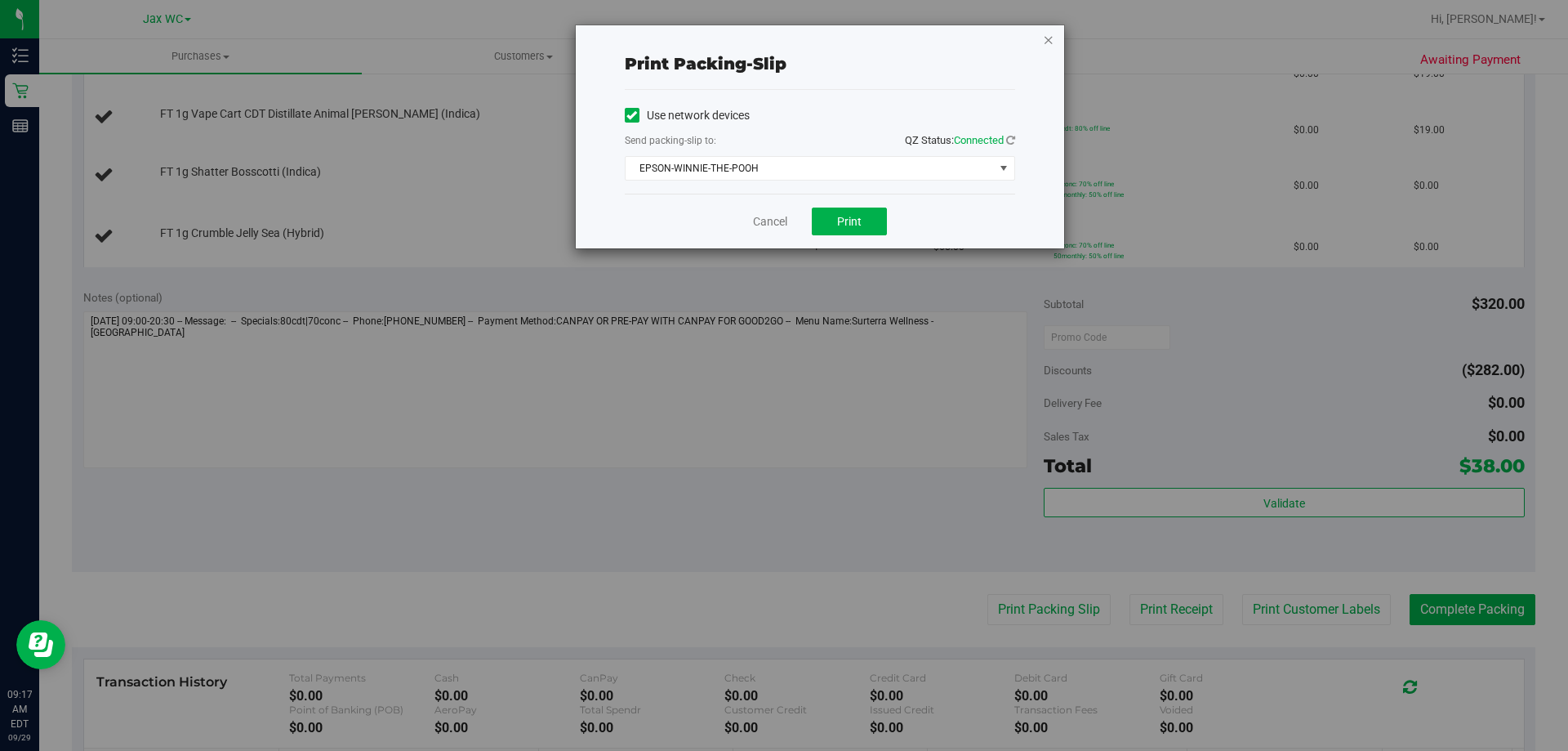
click at [1053, 45] on icon "button" at bounding box center [1048, 39] width 11 height 20
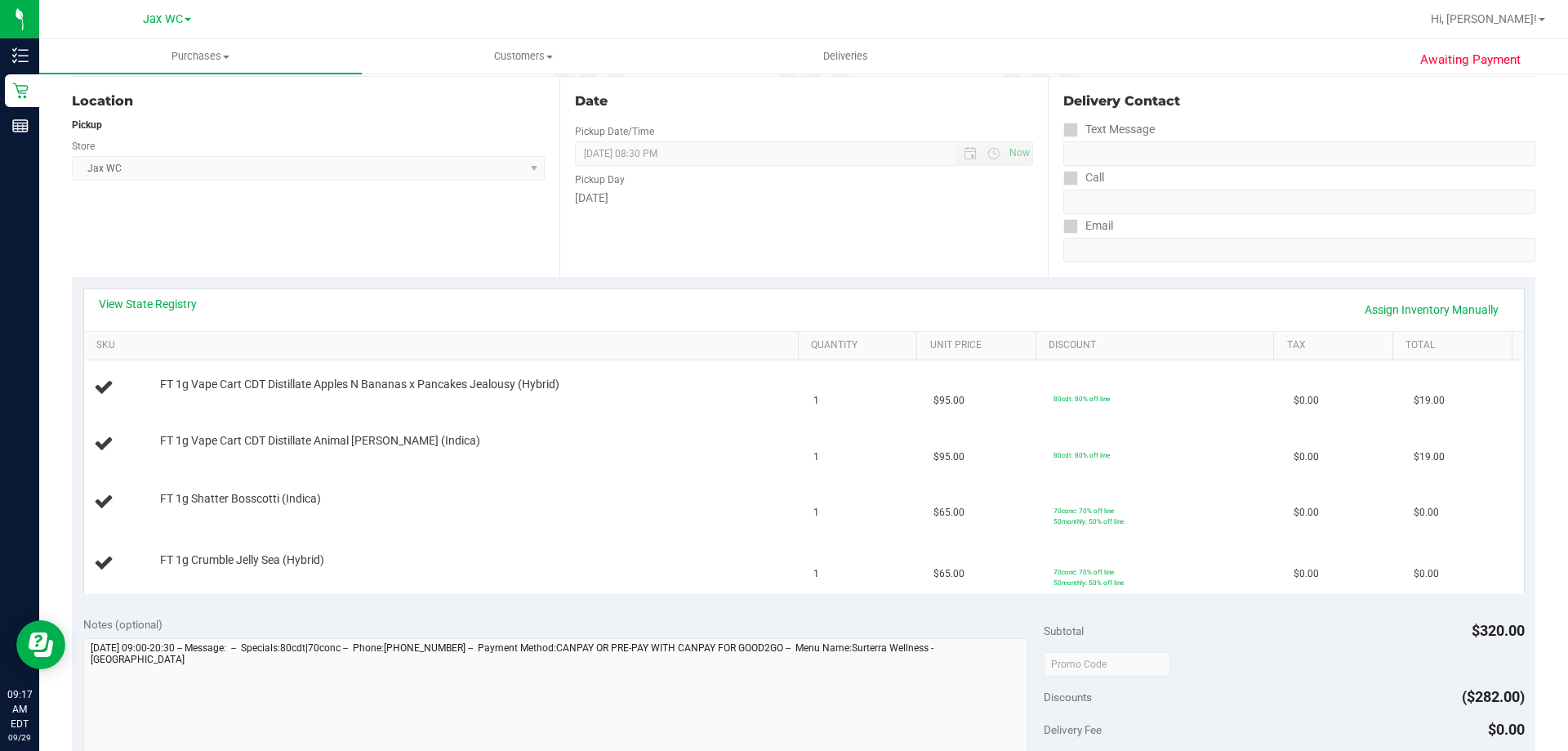
scroll to position [0, 0]
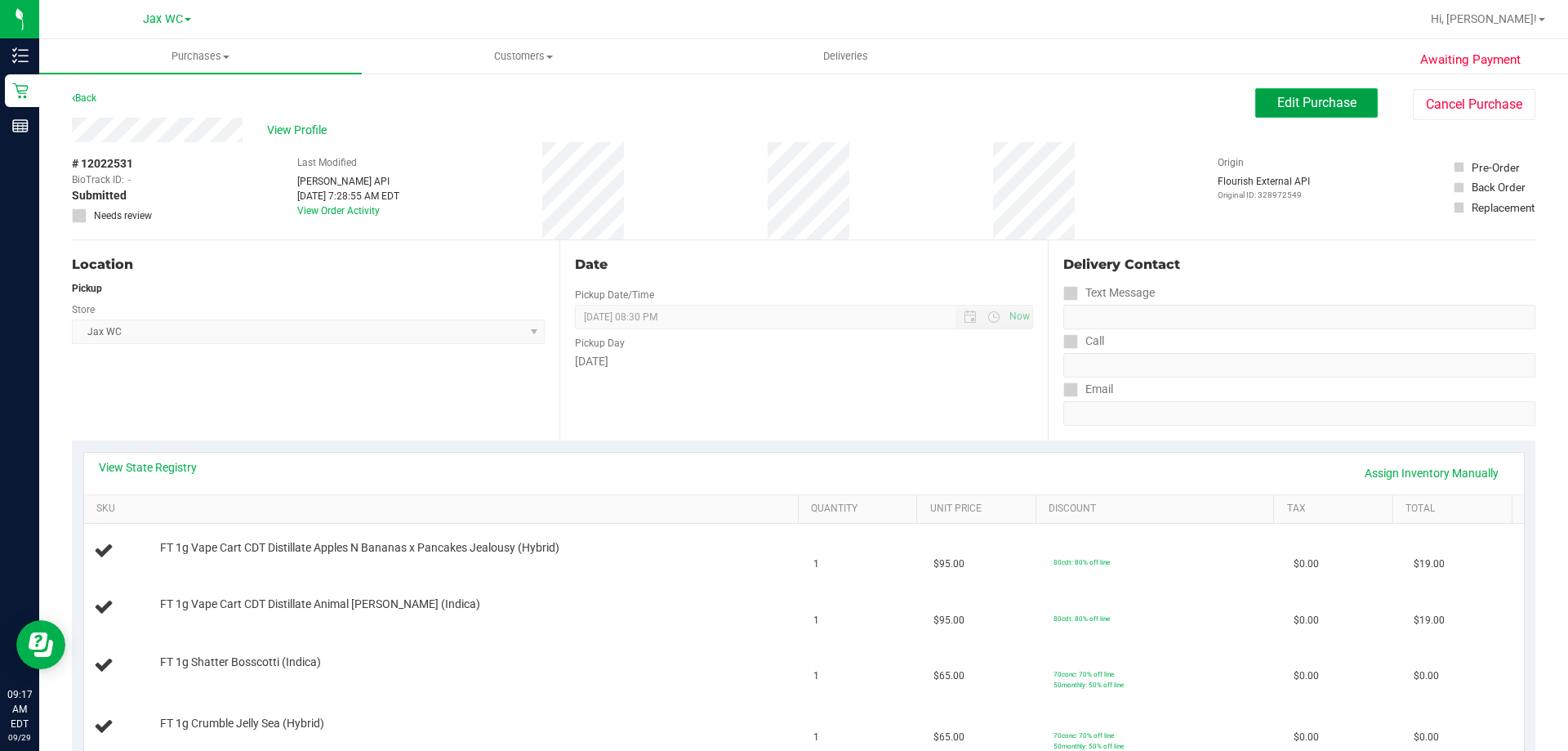
click at [1286, 105] on span "Edit Purchase" at bounding box center [1317, 102] width 79 height 15
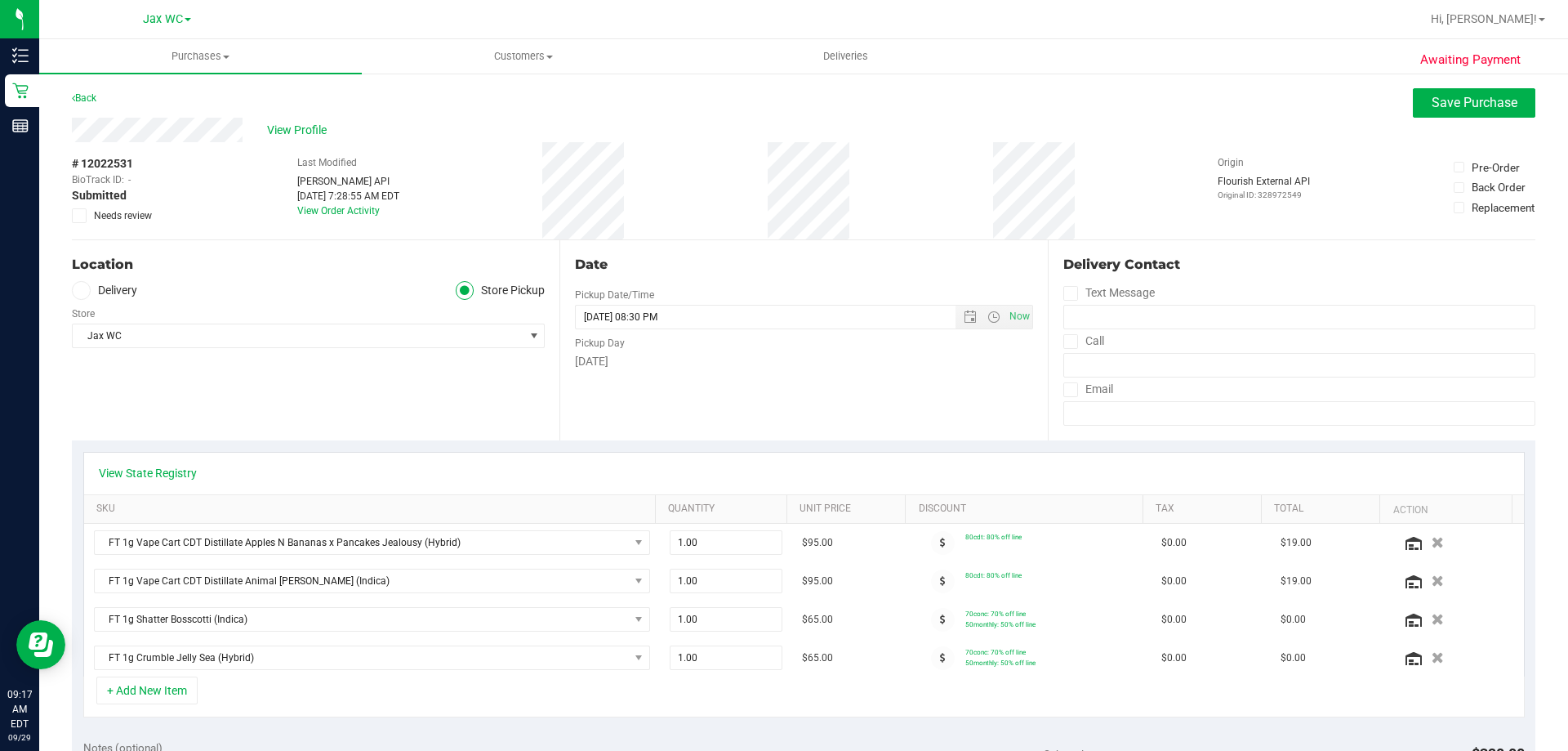
click at [1444, 119] on div "View Profile" at bounding box center [803, 130] width 1463 height 25
click at [1444, 103] on span "Save Purchase" at bounding box center [1475, 102] width 86 height 15
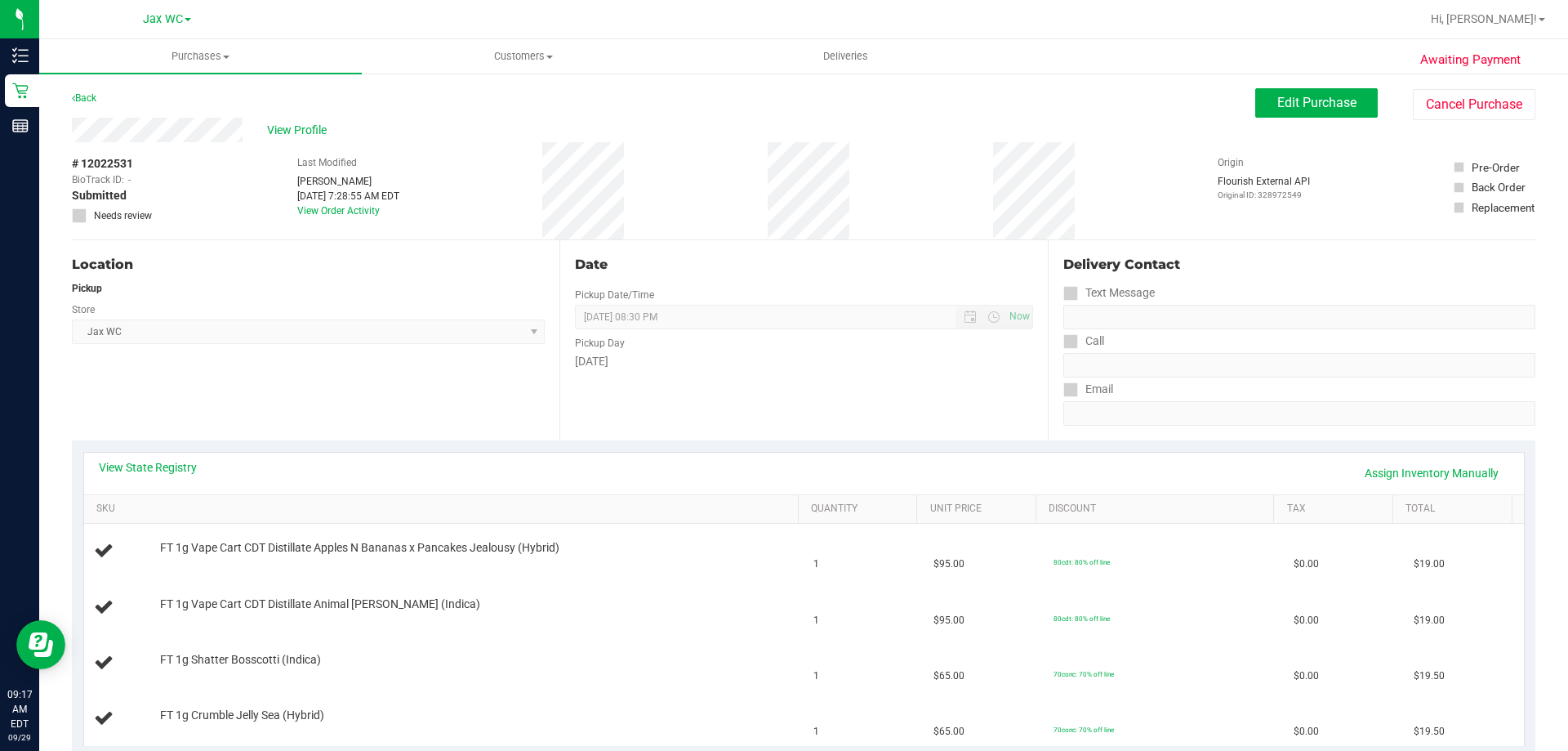
click at [1297, 105] on span "Edit Purchase" at bounding box center [1317, 102] width 79 height 15
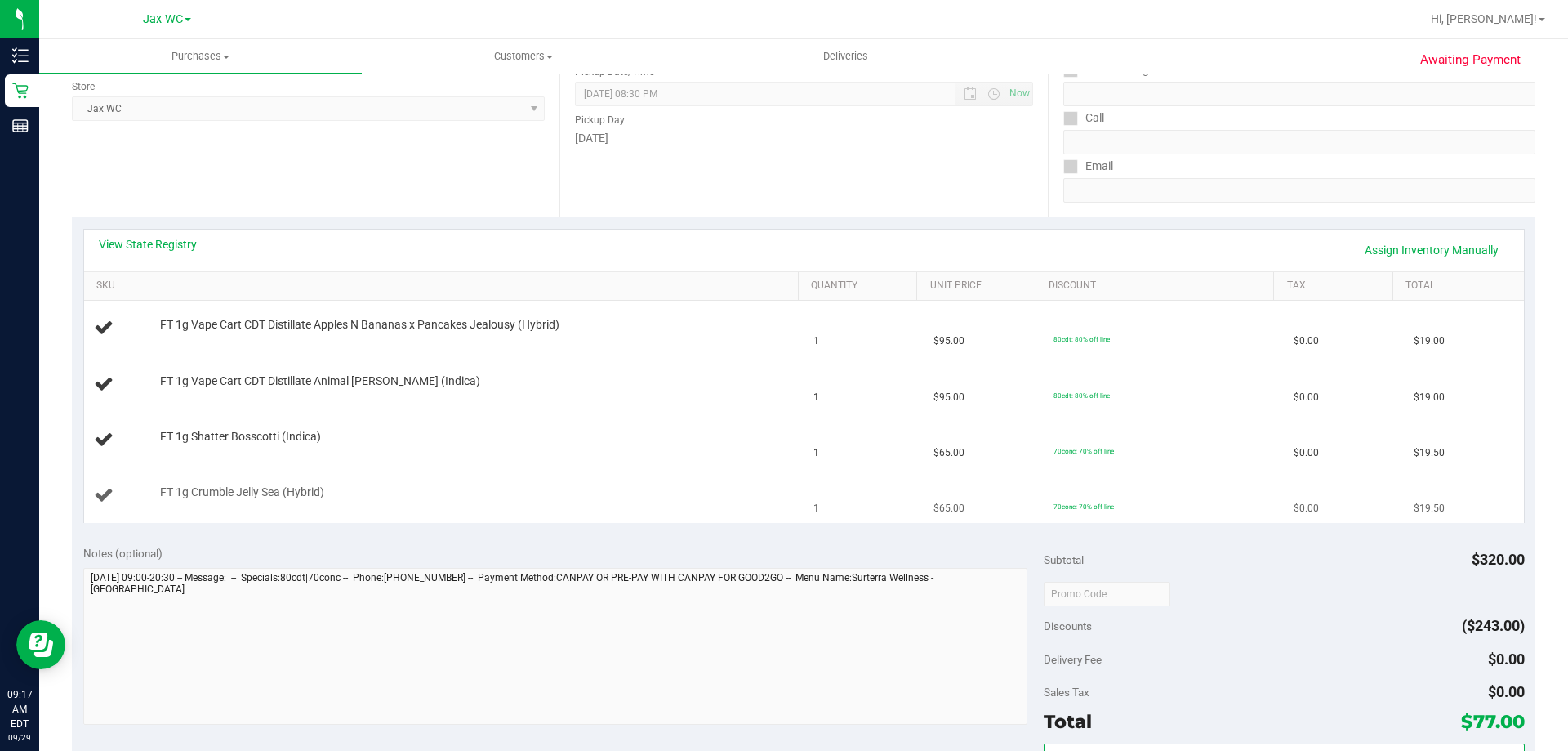
scroll to position [326, 0]
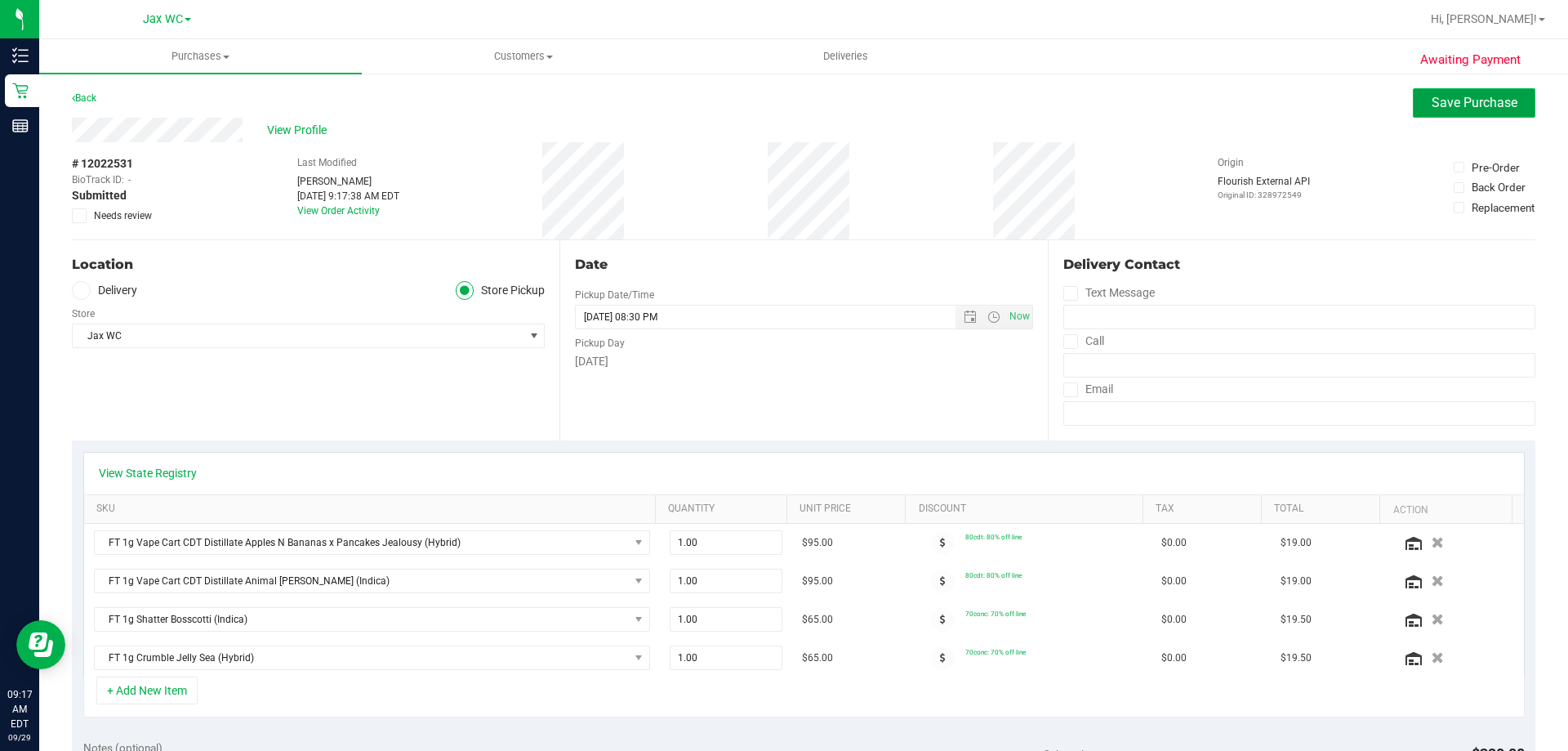
click at [1438, 109] on span "Save Purchase" at bounding box center [1475, 102] width 86 height 15
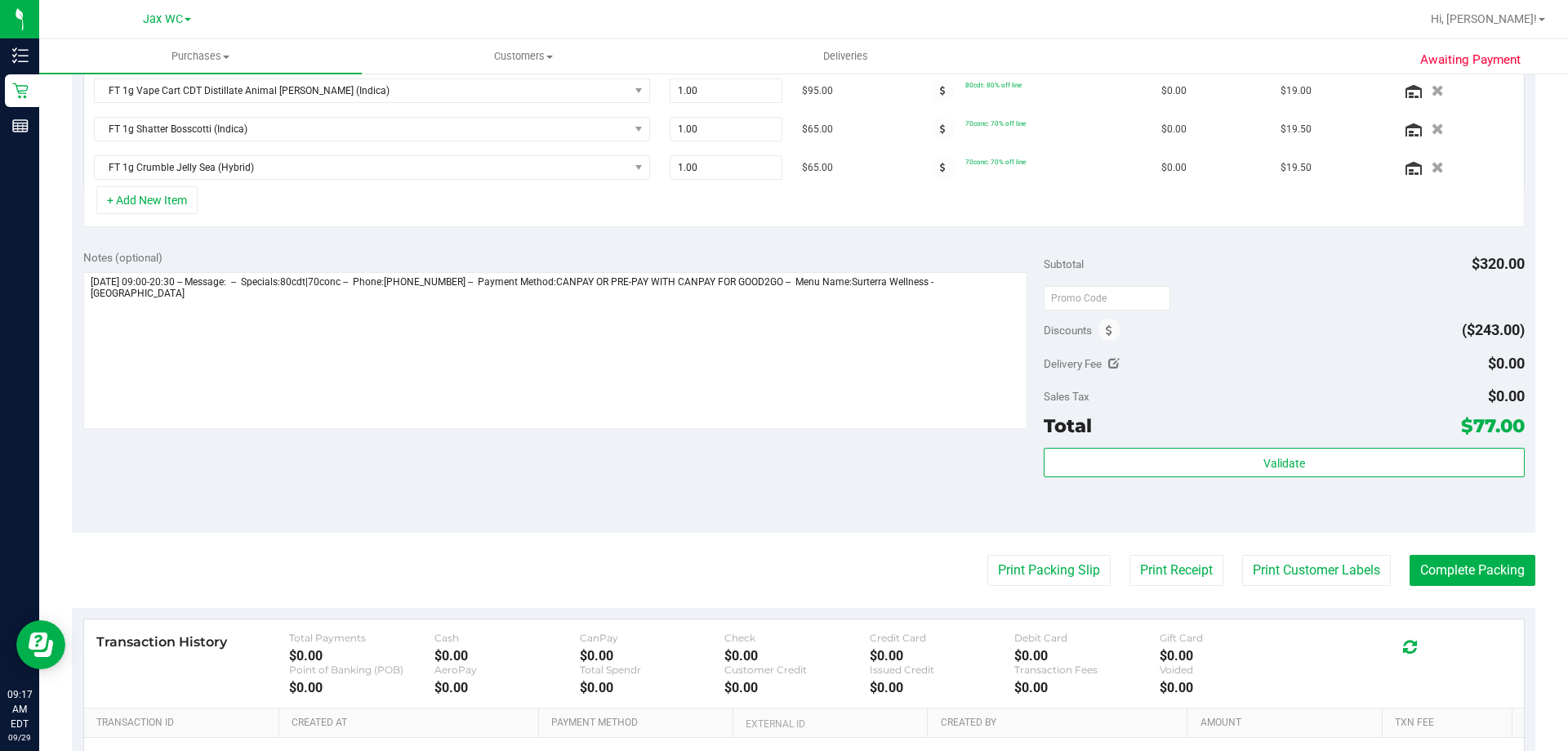
scroll to position [477, 0]
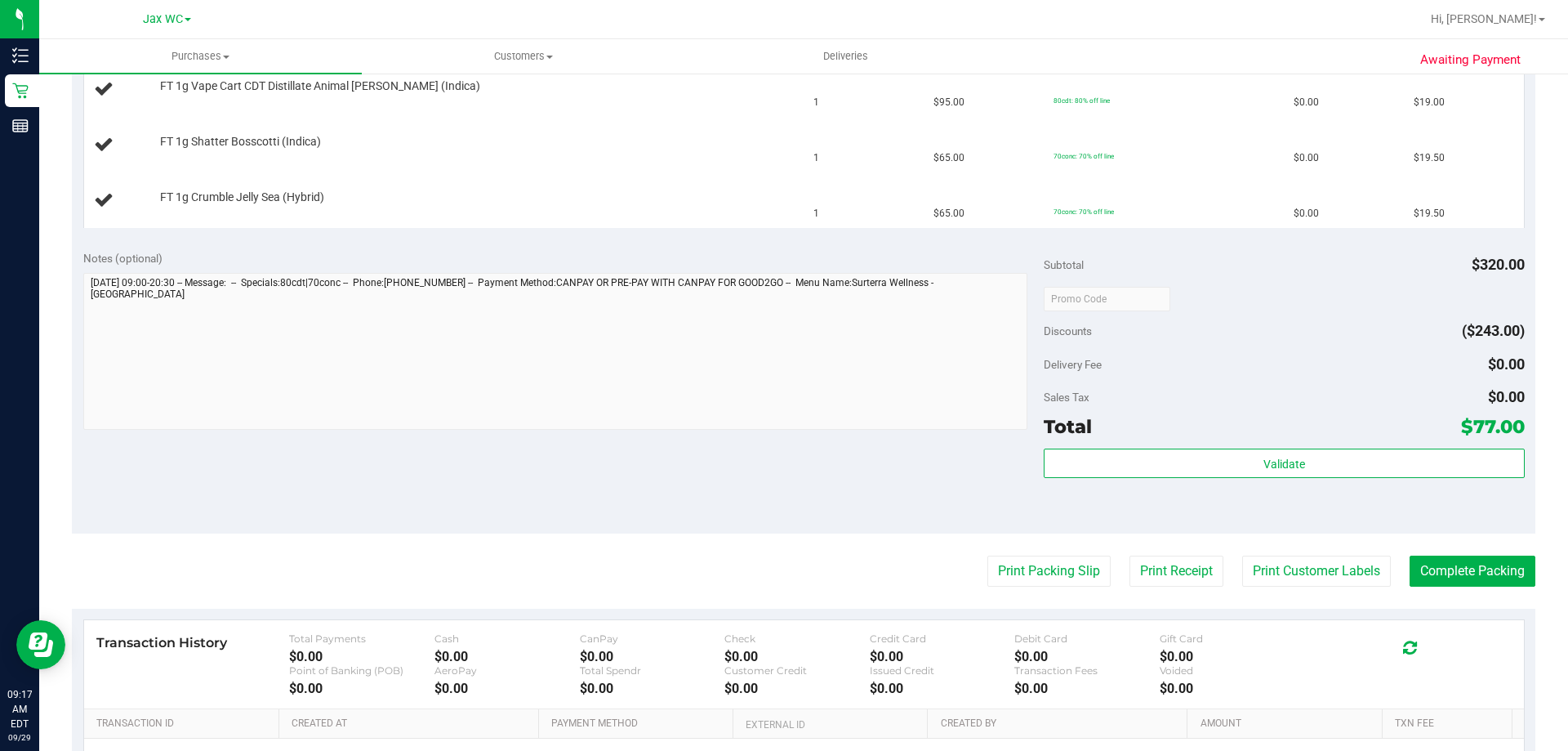
scroll to position [477, 0]
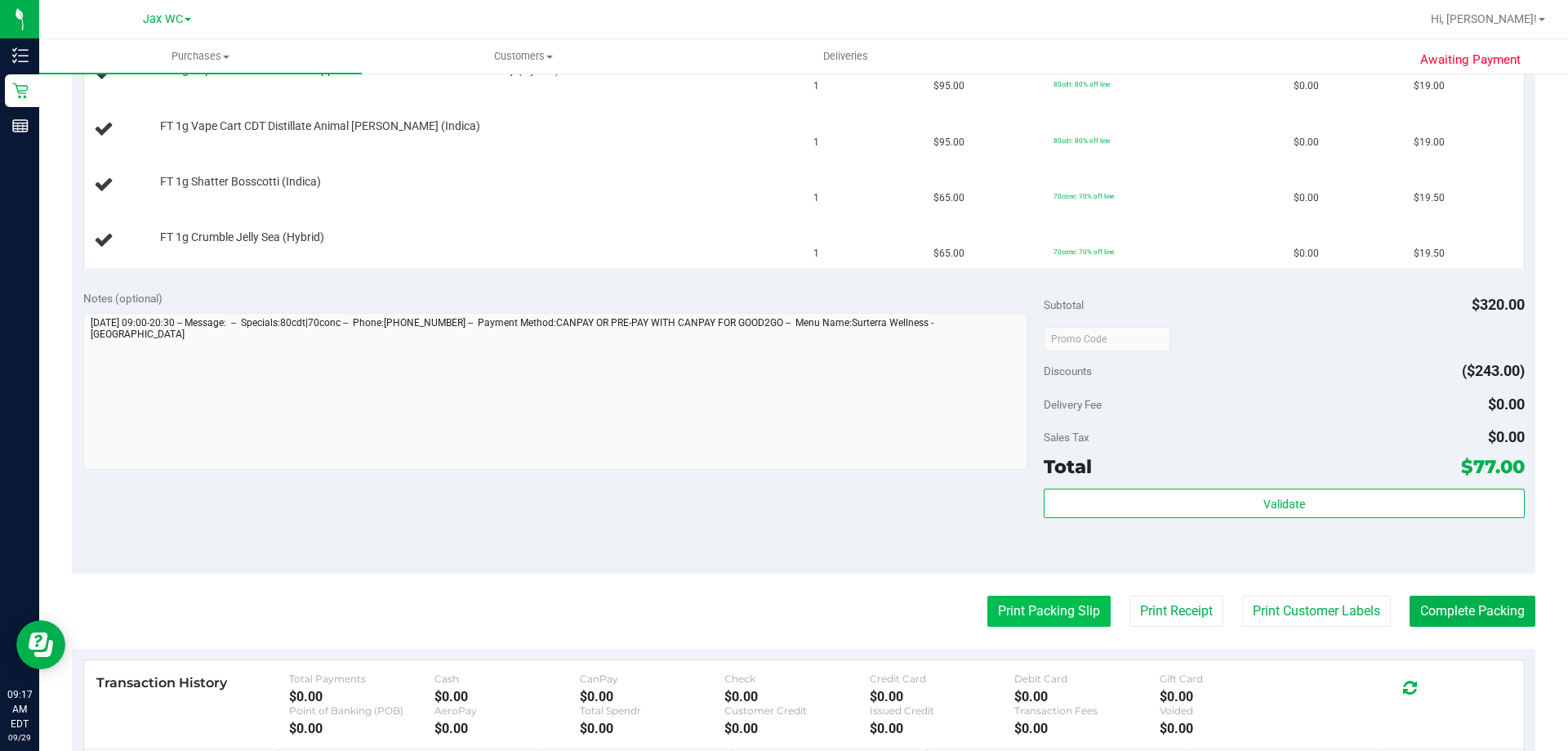
click at [988, 604] on button "Print Packing Slip" at bounding box center [1049, 610] width 124 height 31
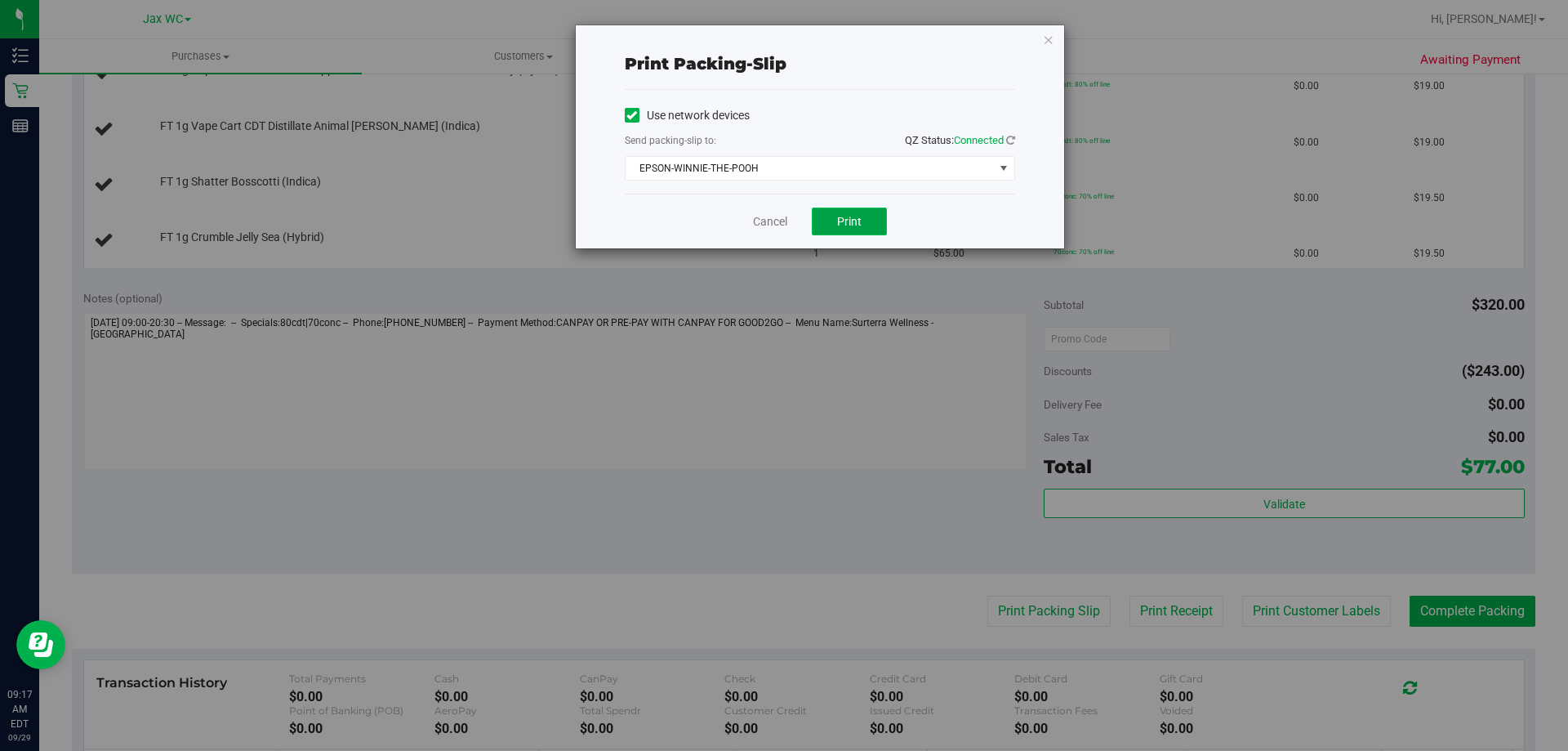
click at [864, 216] on button "Print" at bounding box center [849, 221] width 75 height 27
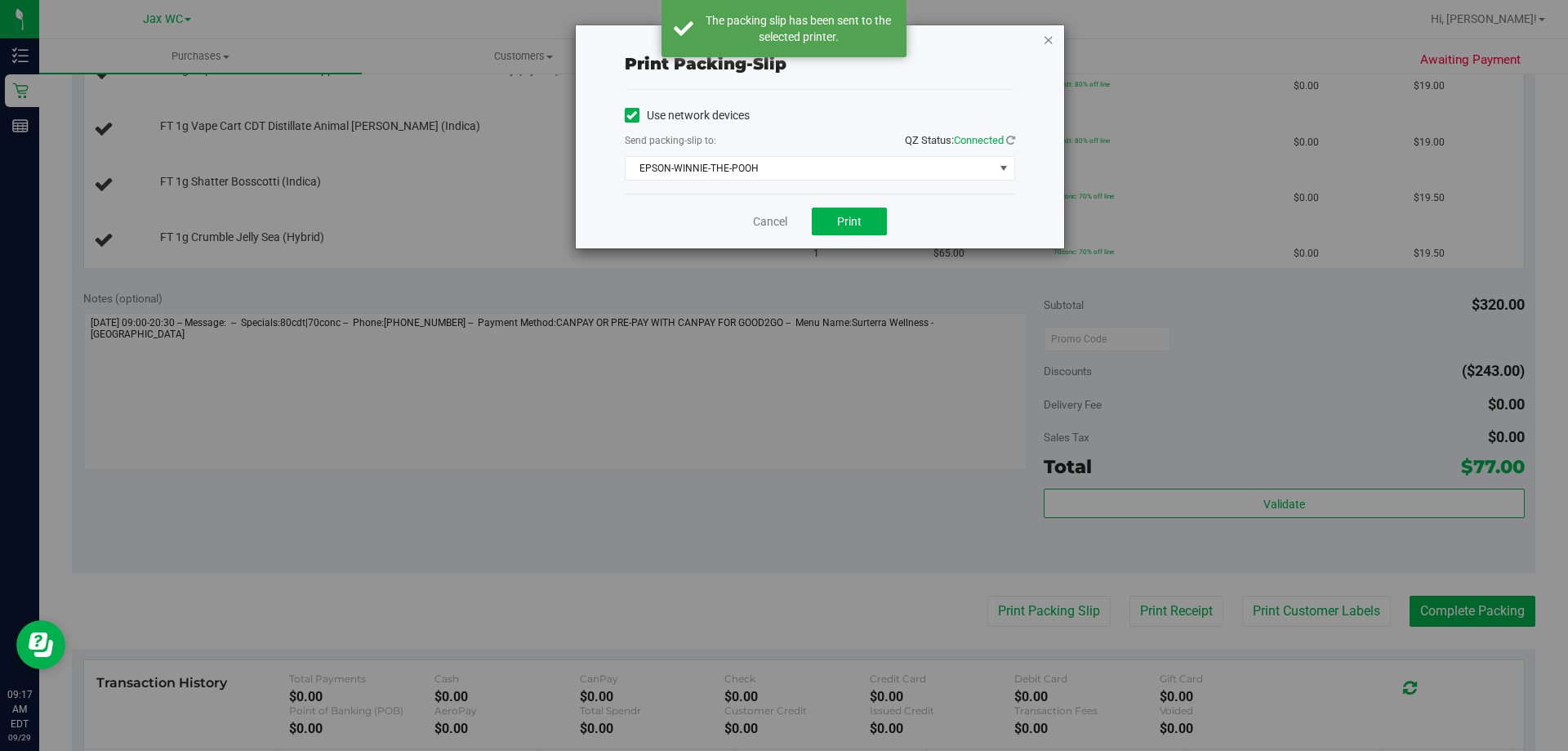
click at [1048, 36] on icon "button" at bounding box center [1048, 39] width 11 height 20
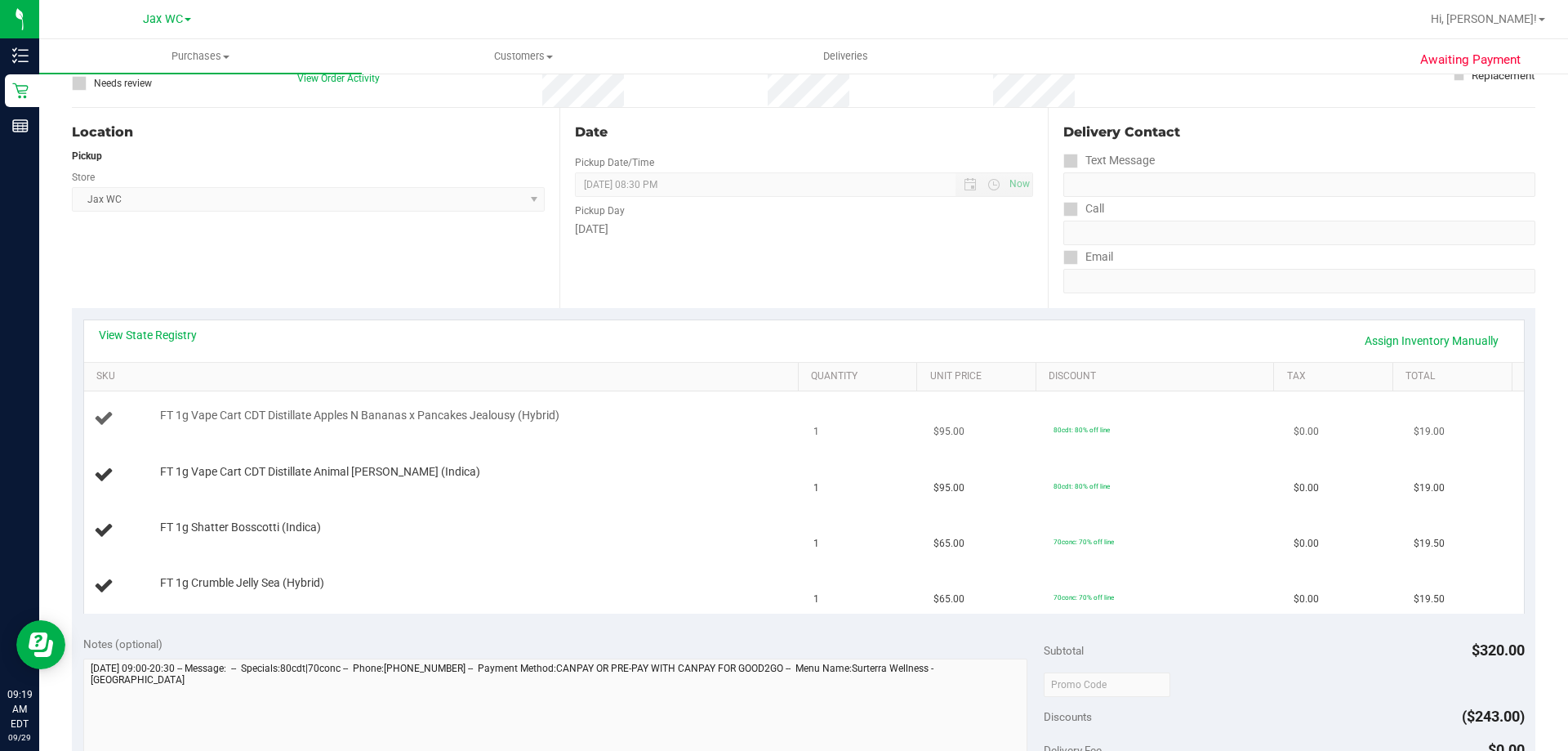
scroll to position [163, 0]
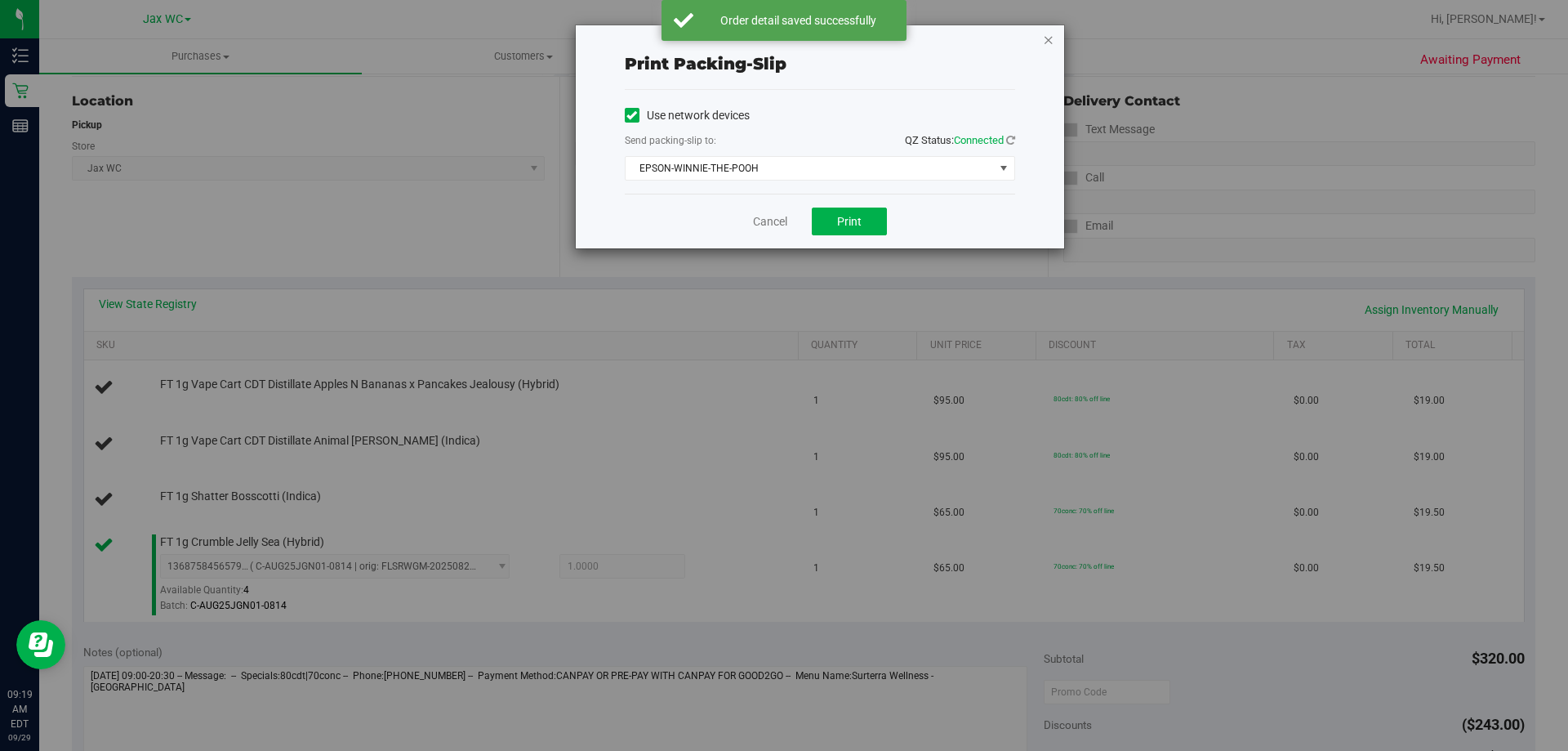
click at [1046, 33] on icon "button" at bounding box center [1048, 39] width 11 height 20
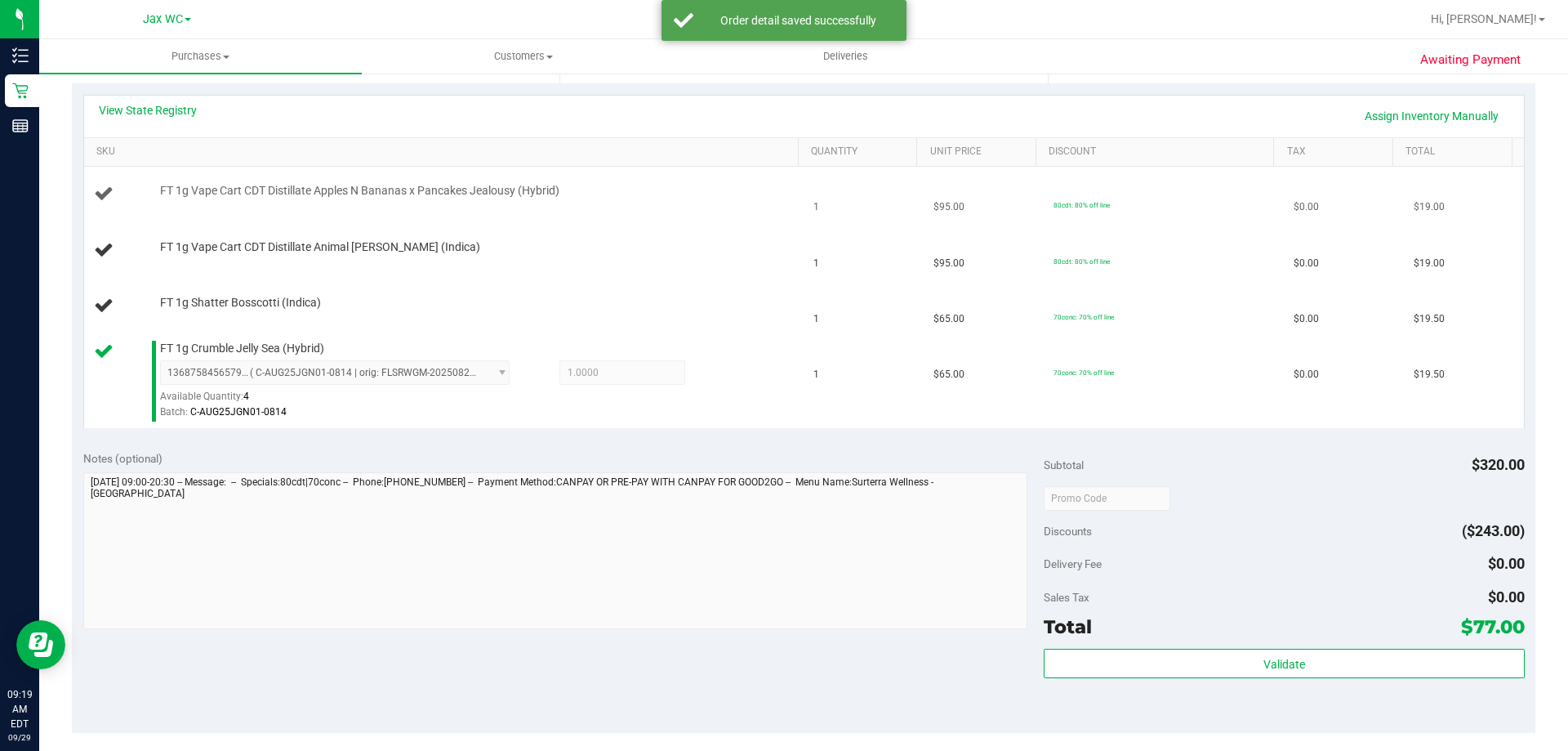
scroll to position [242, 0]
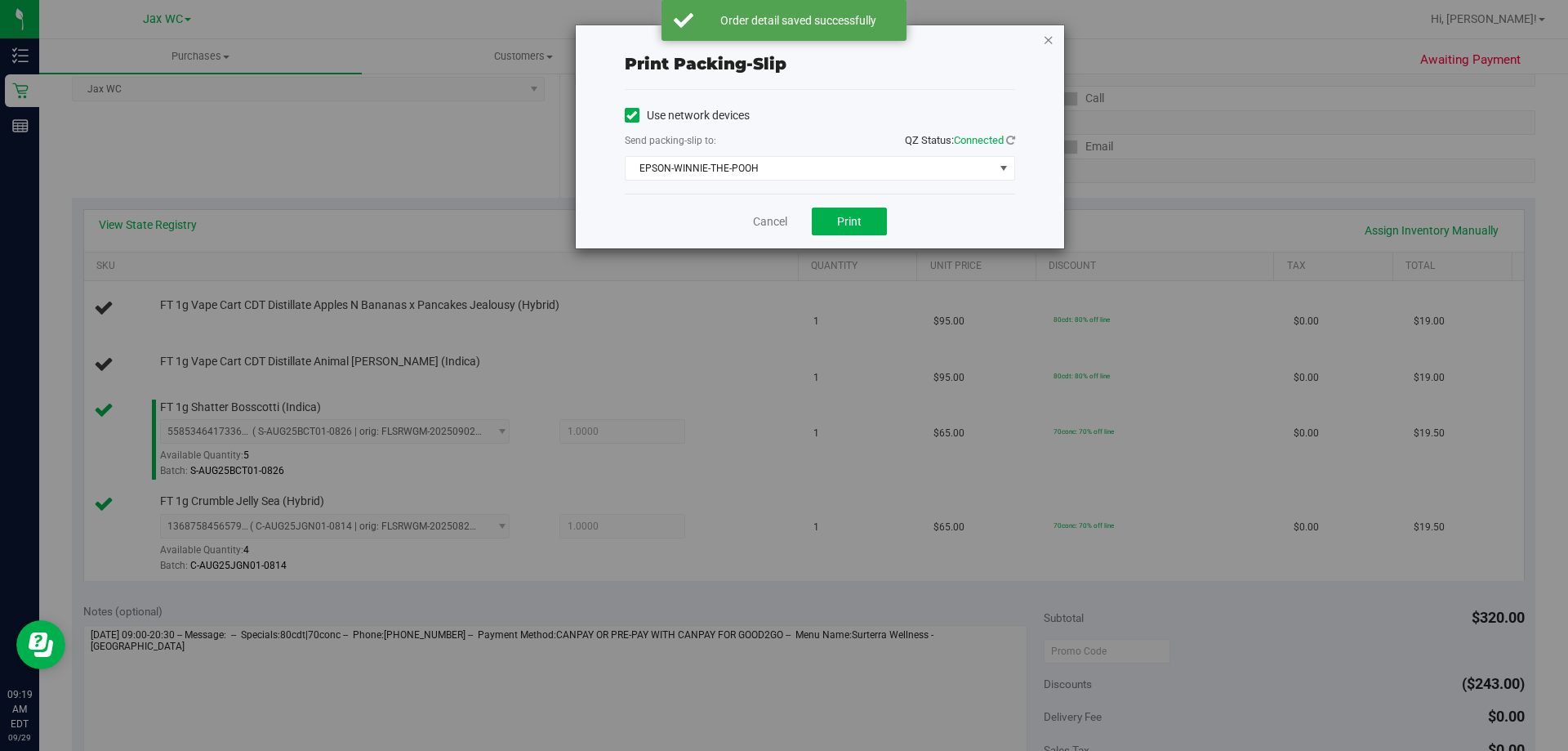
click at [1050, 40] on icon "button" at bounding box center [1048, 39] width 11 height 20
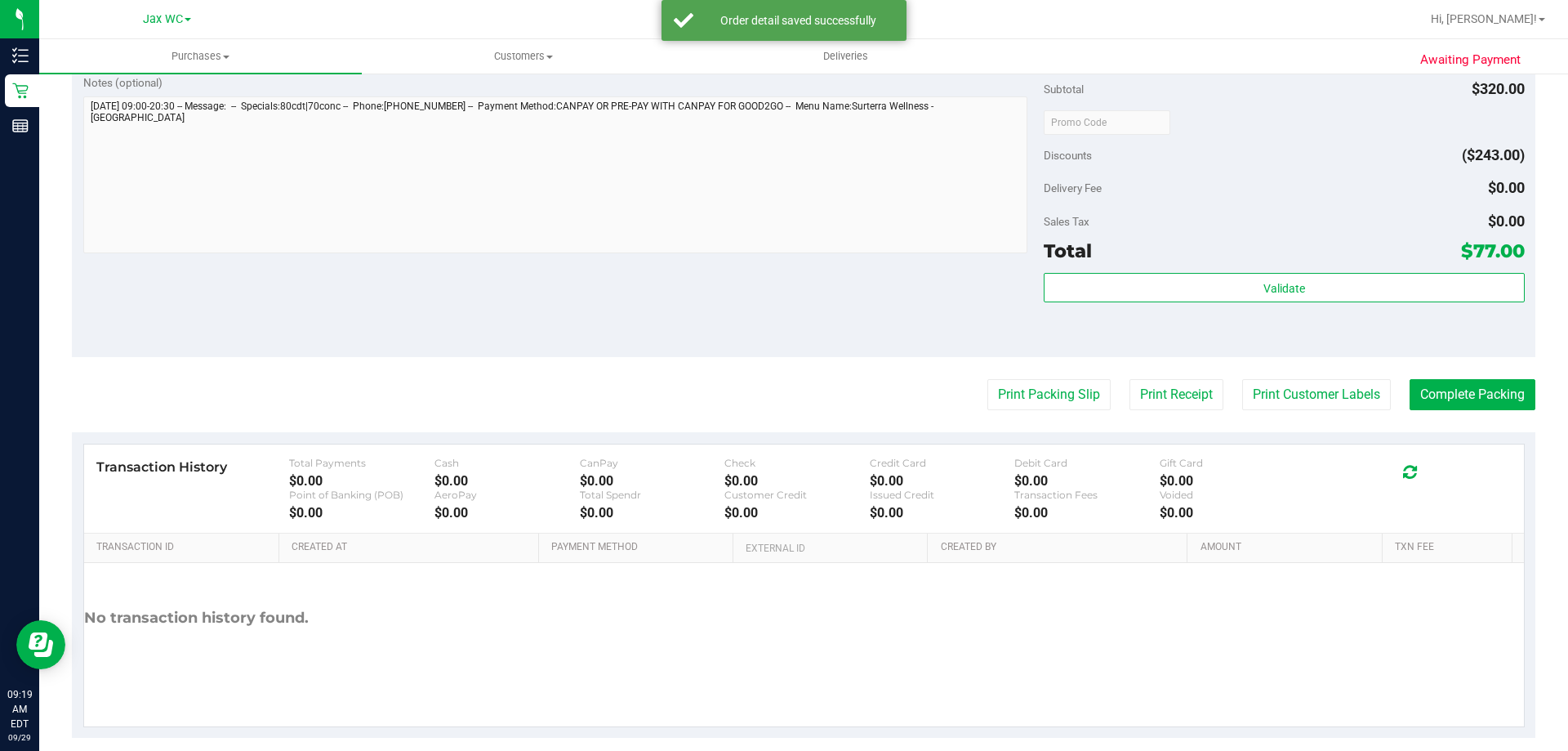
scroll to position [281, 0]
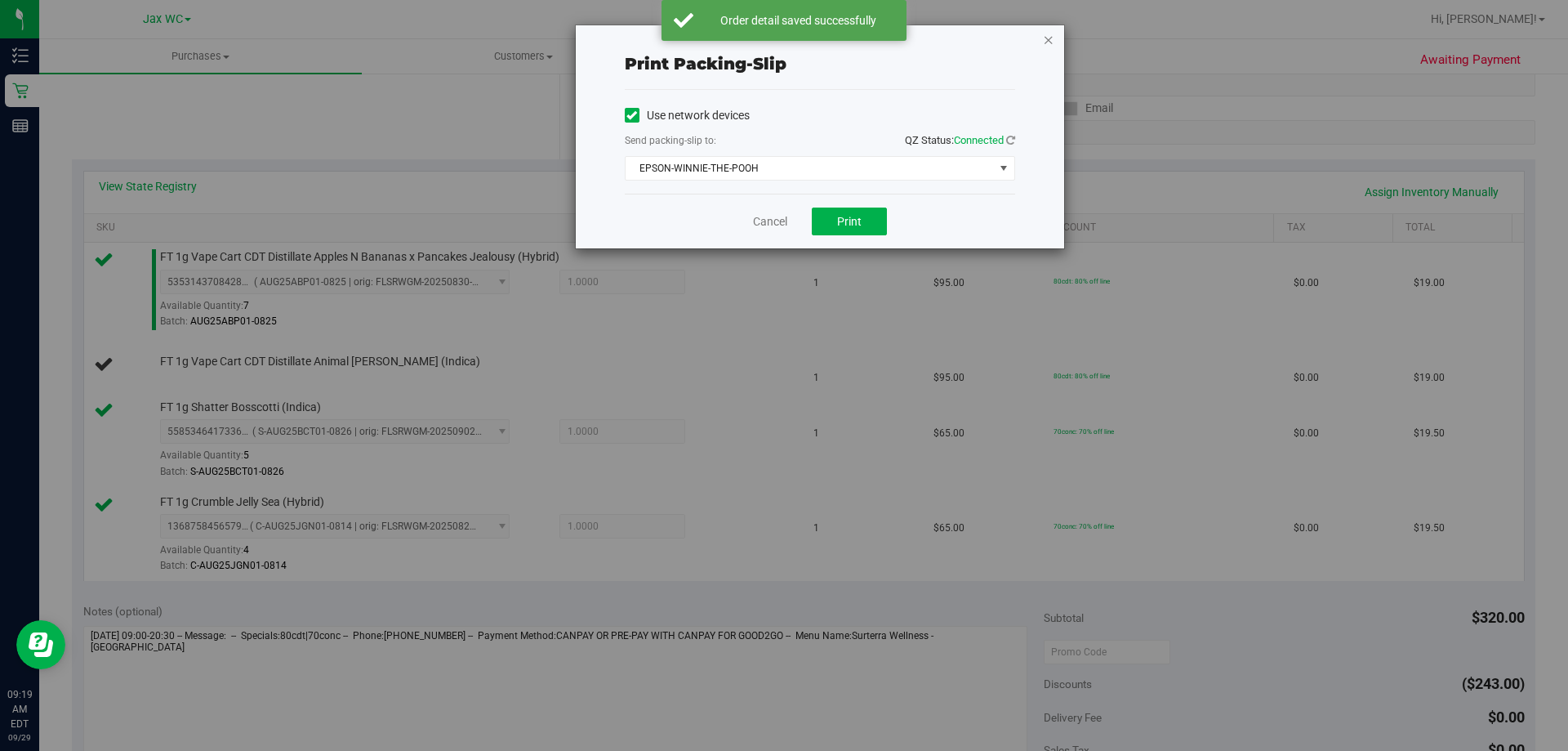
click at [1046, 42] on icon "button" at bounding box center [1048, 39] width 11 height 20
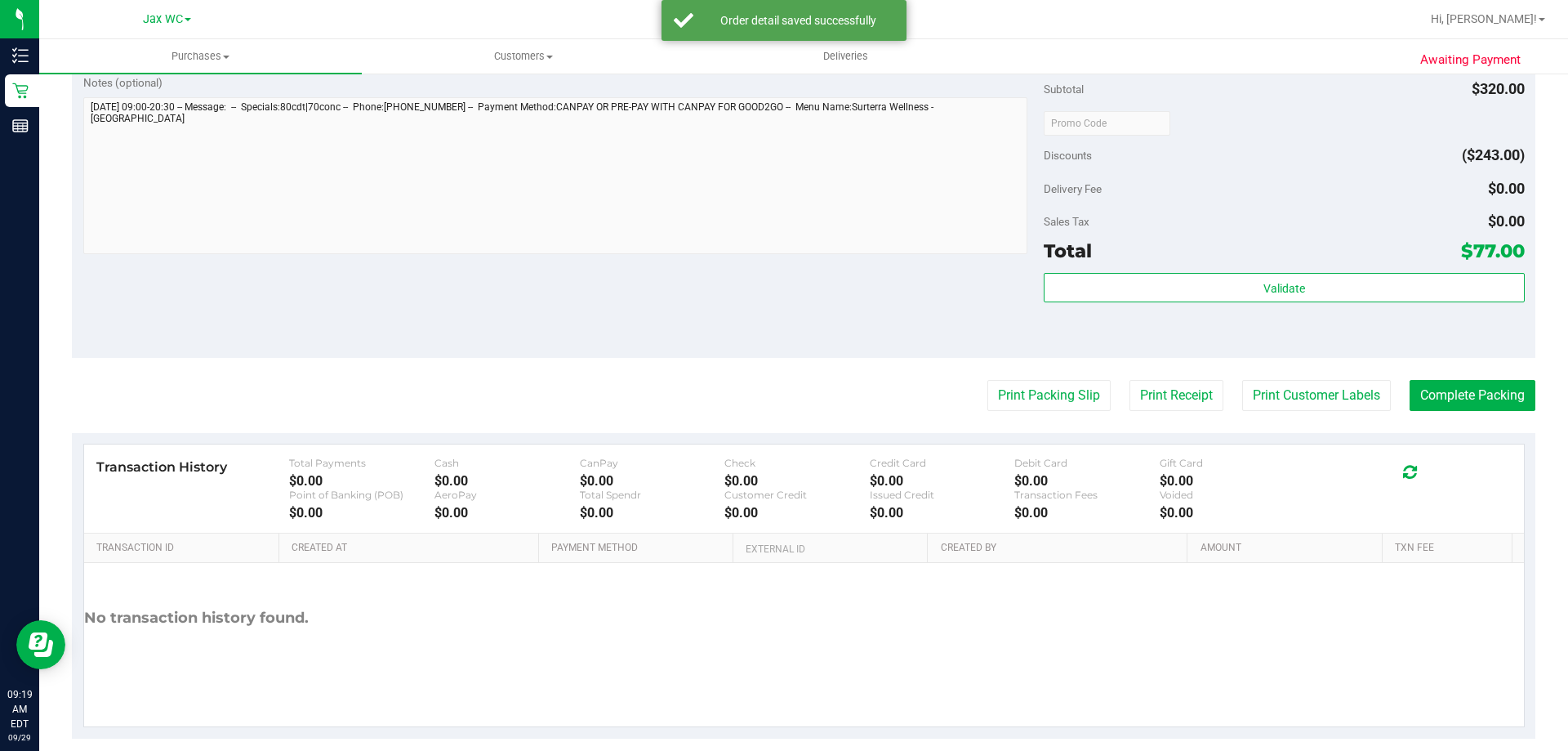
scroll to position [319, 0]
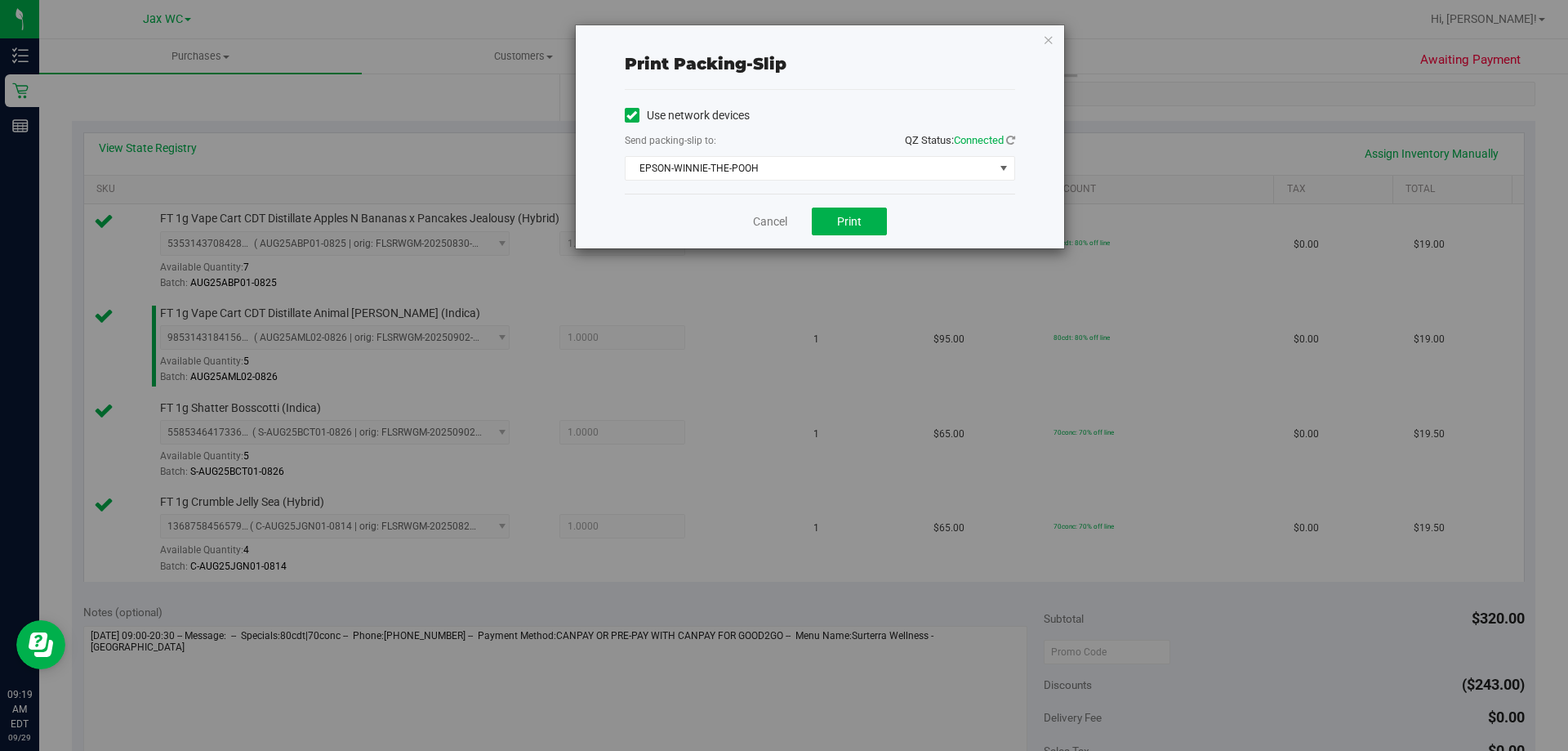
click at [1042, 45] on div "Print packing-slip Use network devices Send packing-slip to: QZ Status: Connect…" at bounding box center [820, 137] width 489 height 223
click at [1049, 42] on icon "button" at bounding box center [1048, 39] width 11 height 20
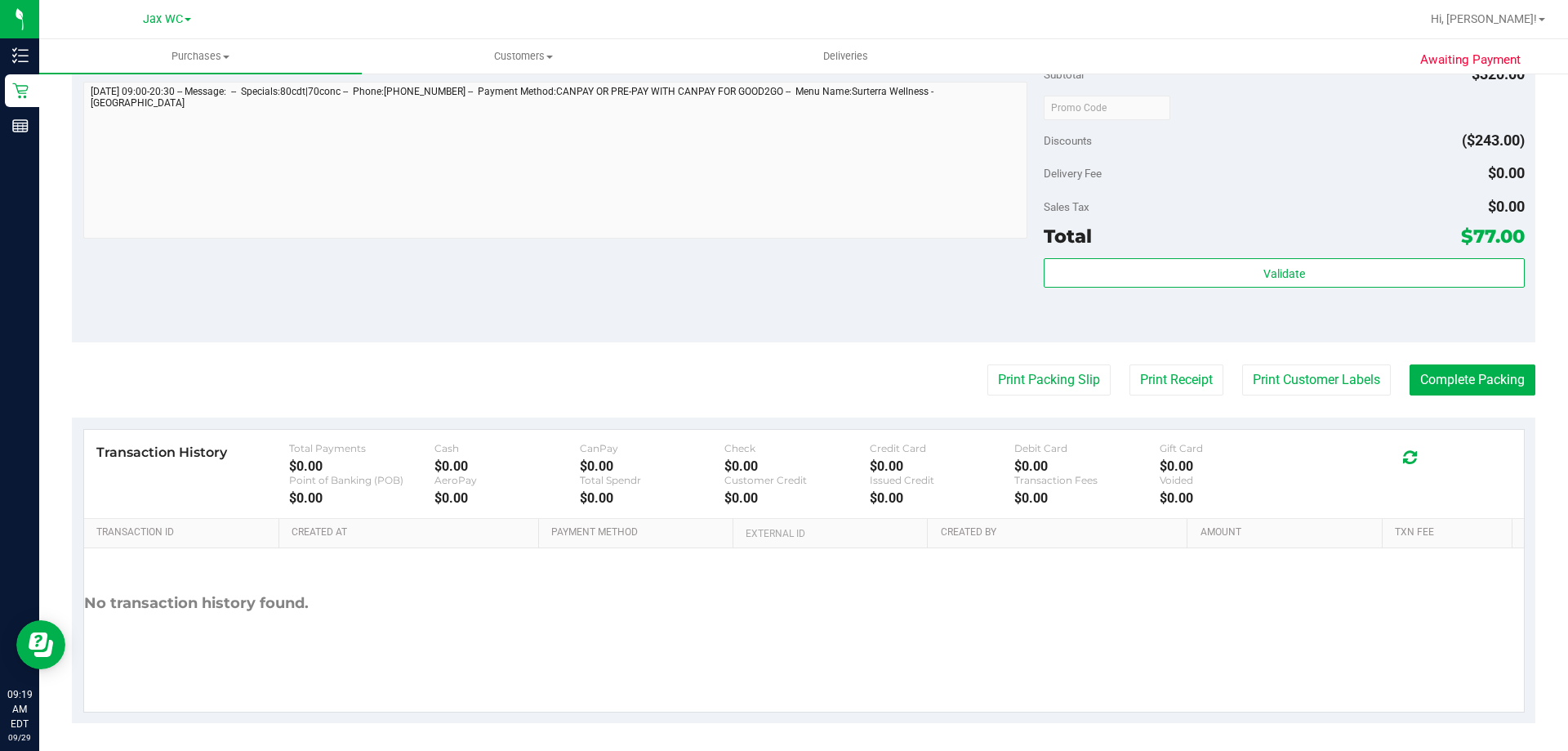
scroll to position [868, 0]
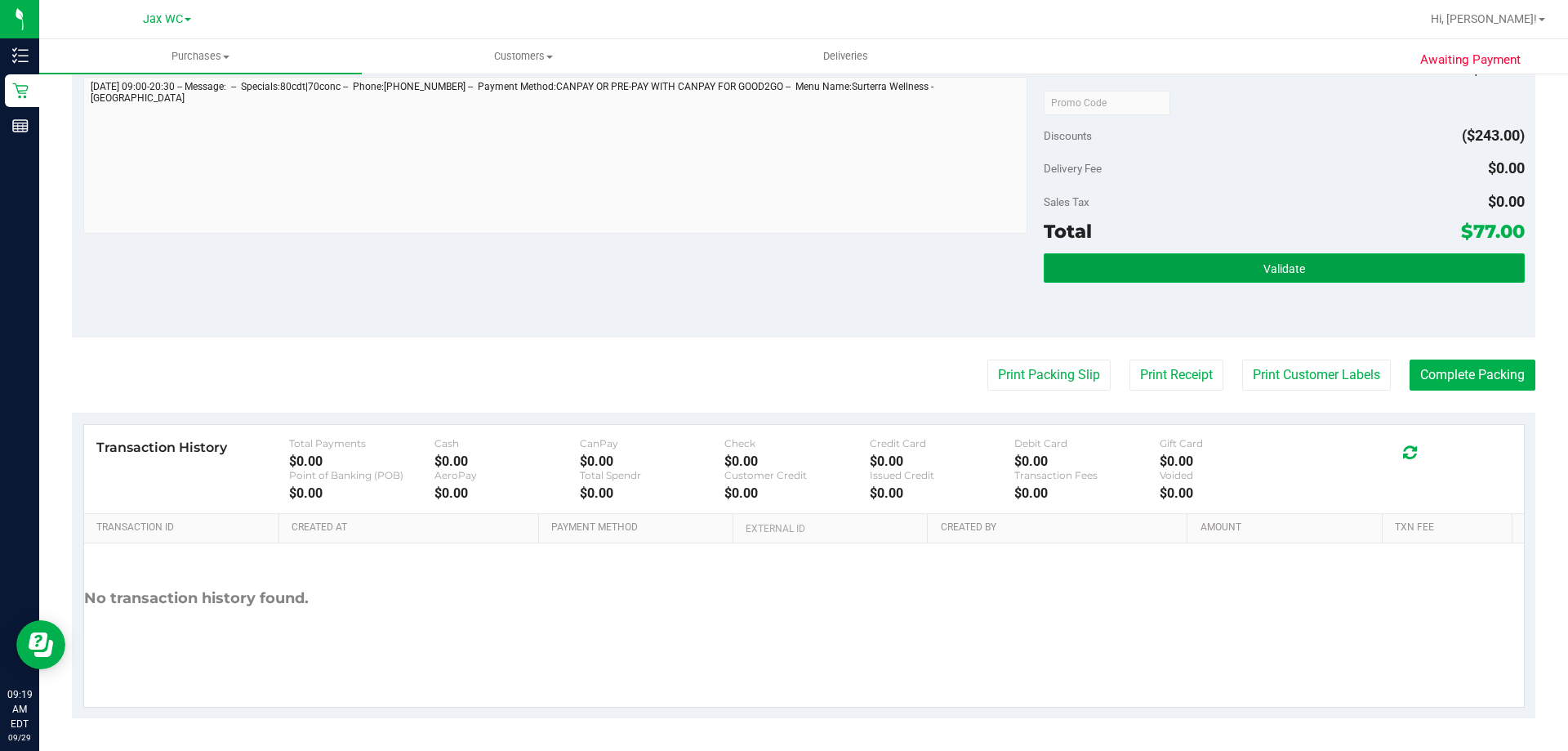
click at [1191, 279] on button "Validate" at bounding box center [1283, 267] width 480 height 29
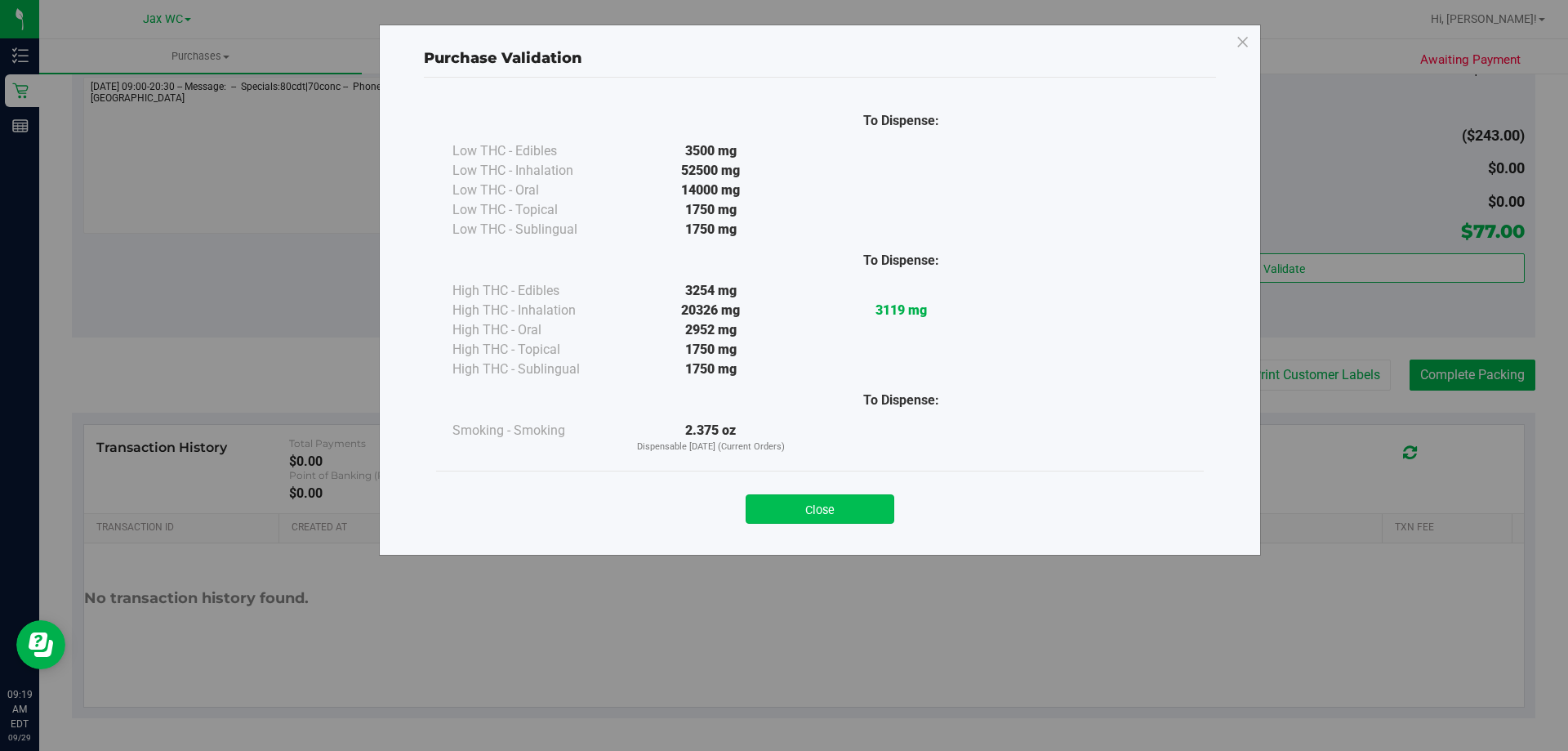
click at [873, 514] on button "Close" at bounding box center [820, 509] width 149 height 29
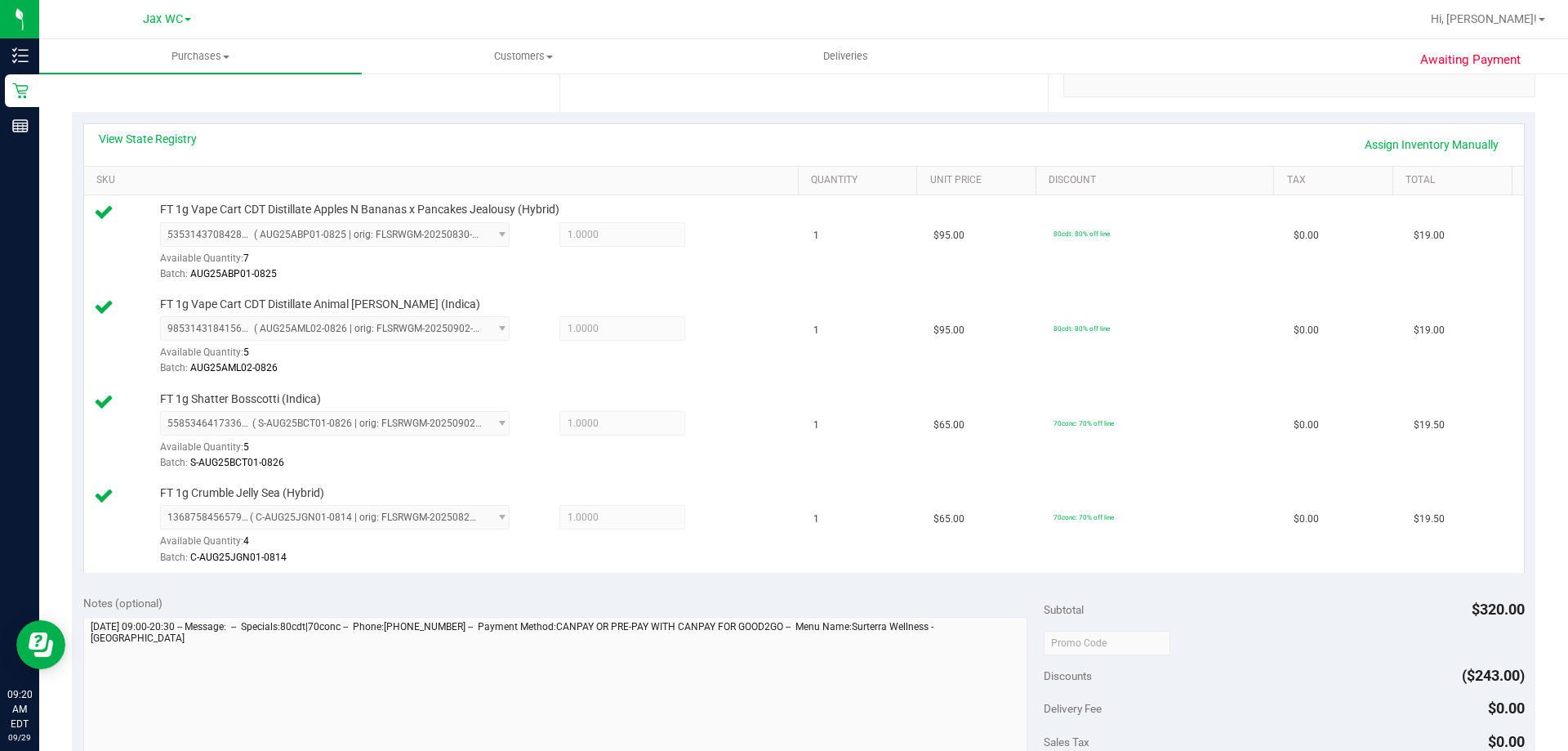
scroll to position [654, 0]
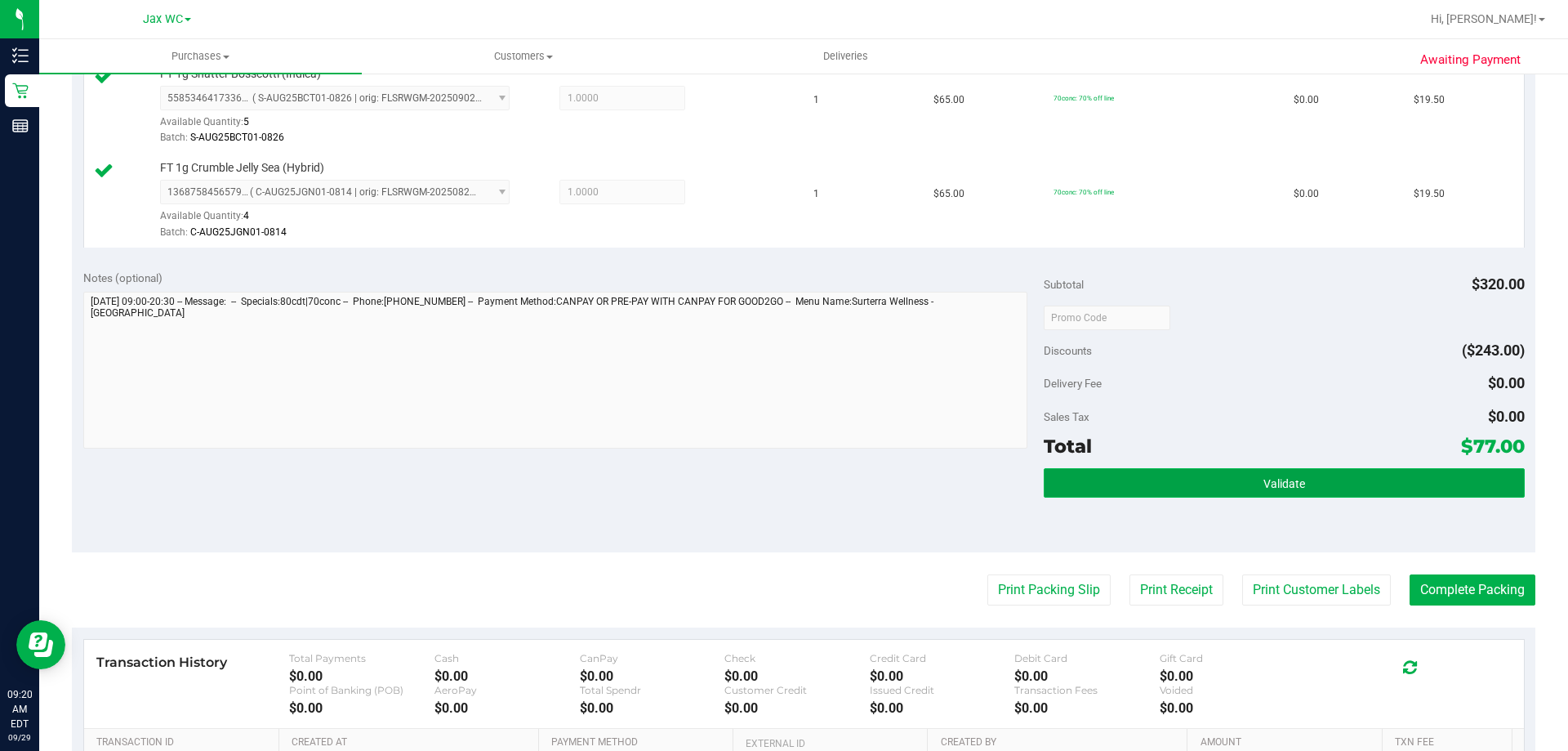
click at [1153, 471] on button "Validate" at bounding box center [1283, 482] width 480 height 29
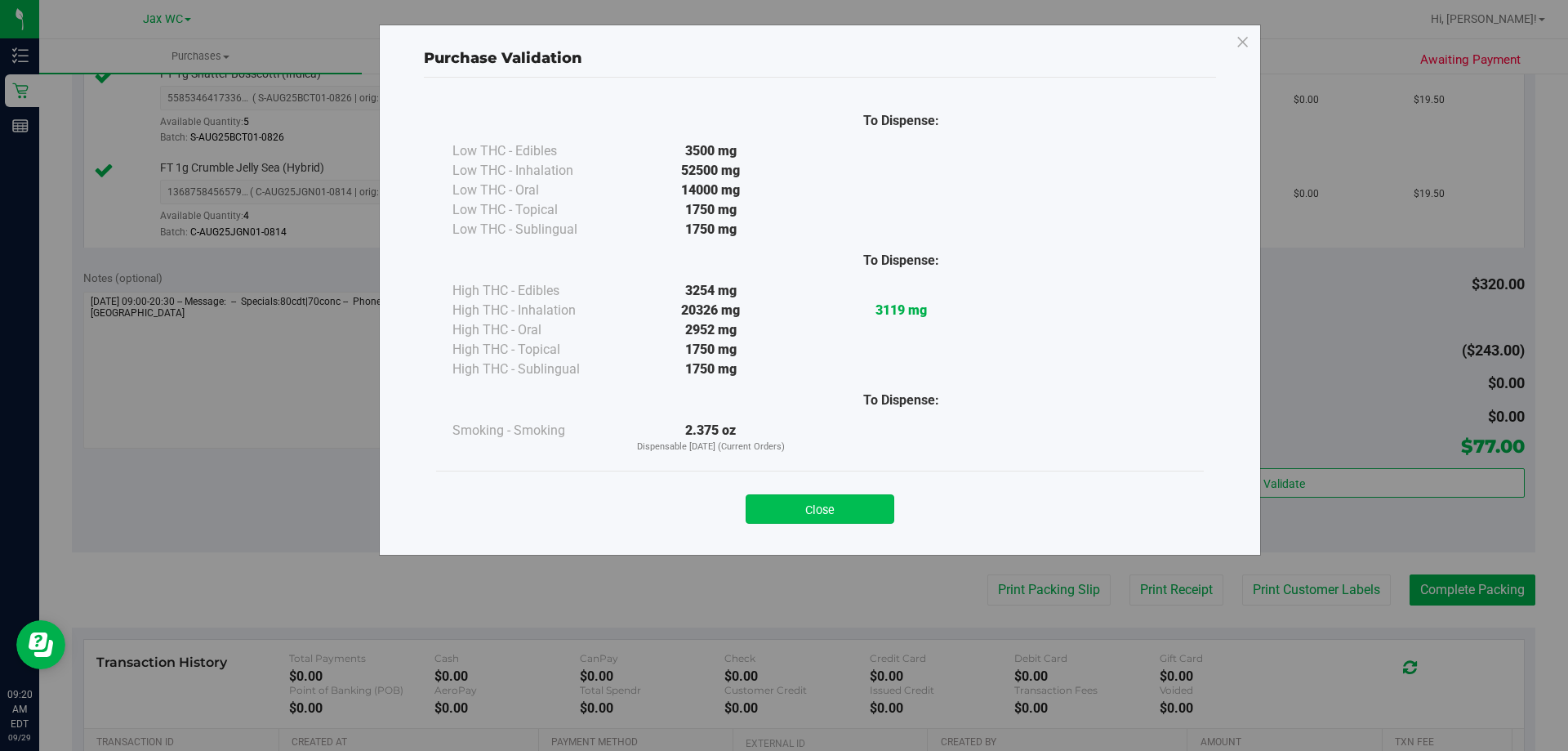
click at [876, 495] on button "Close" at bounding box center [820, 509] width 149 height 29
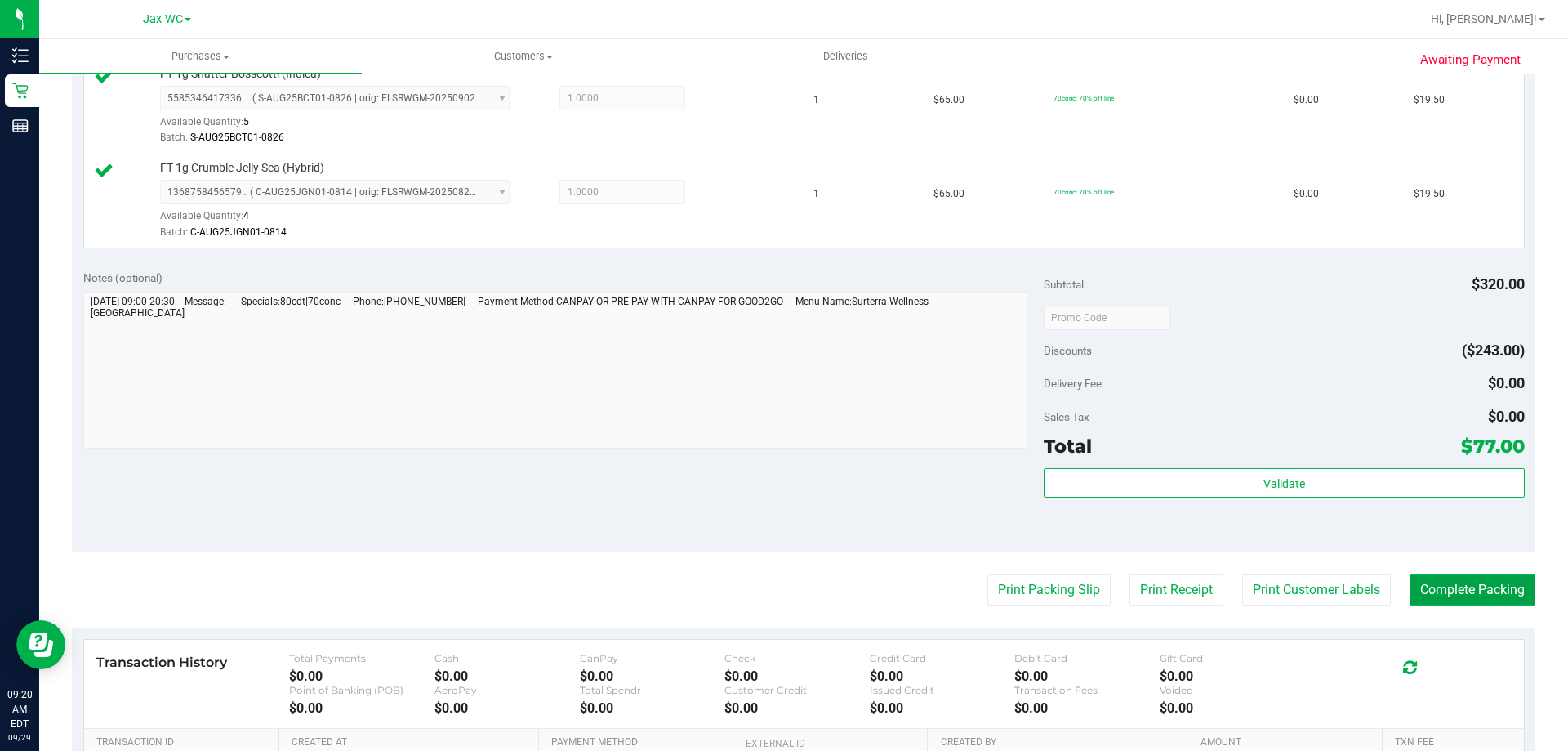
click at [1482, 590] on button "Complete Packing" at bounding box center [1472, 590] width 125 height 31
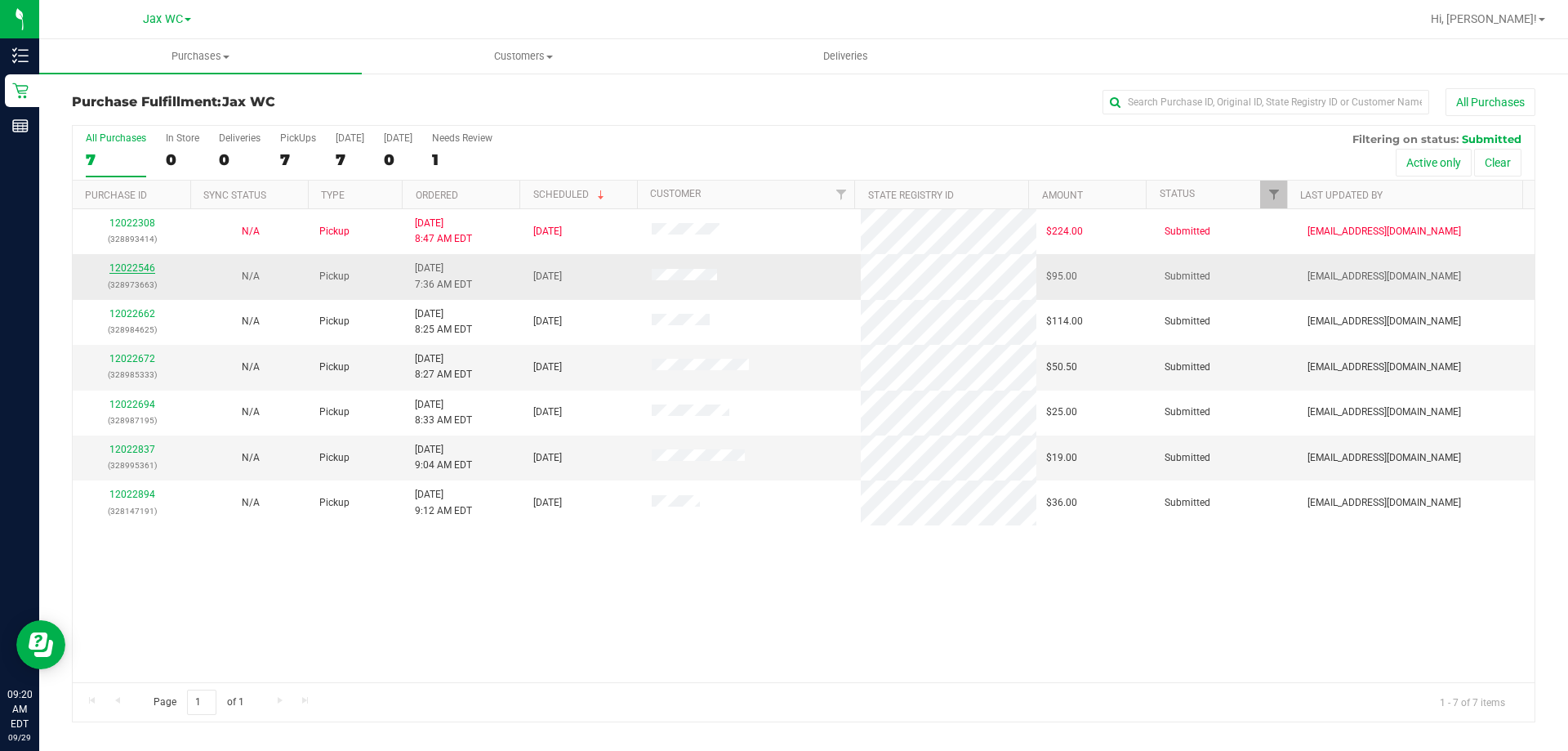
click at [134, 264] on link "12022546" at bounding box center [132, 268] width 45 height 11
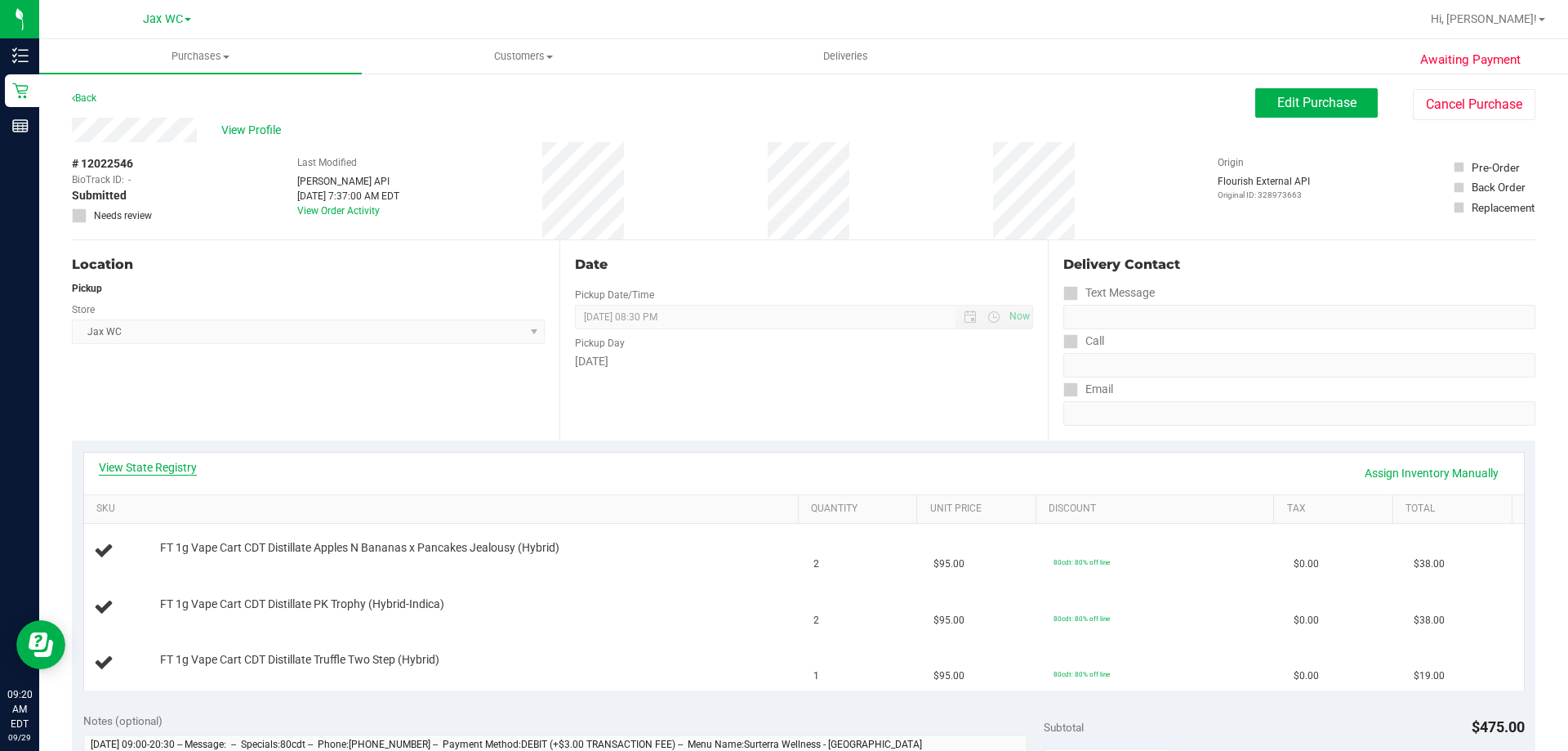
click at [185, 467] on link "View State Registry" at bounding box center [148, 467] width 98 height 16
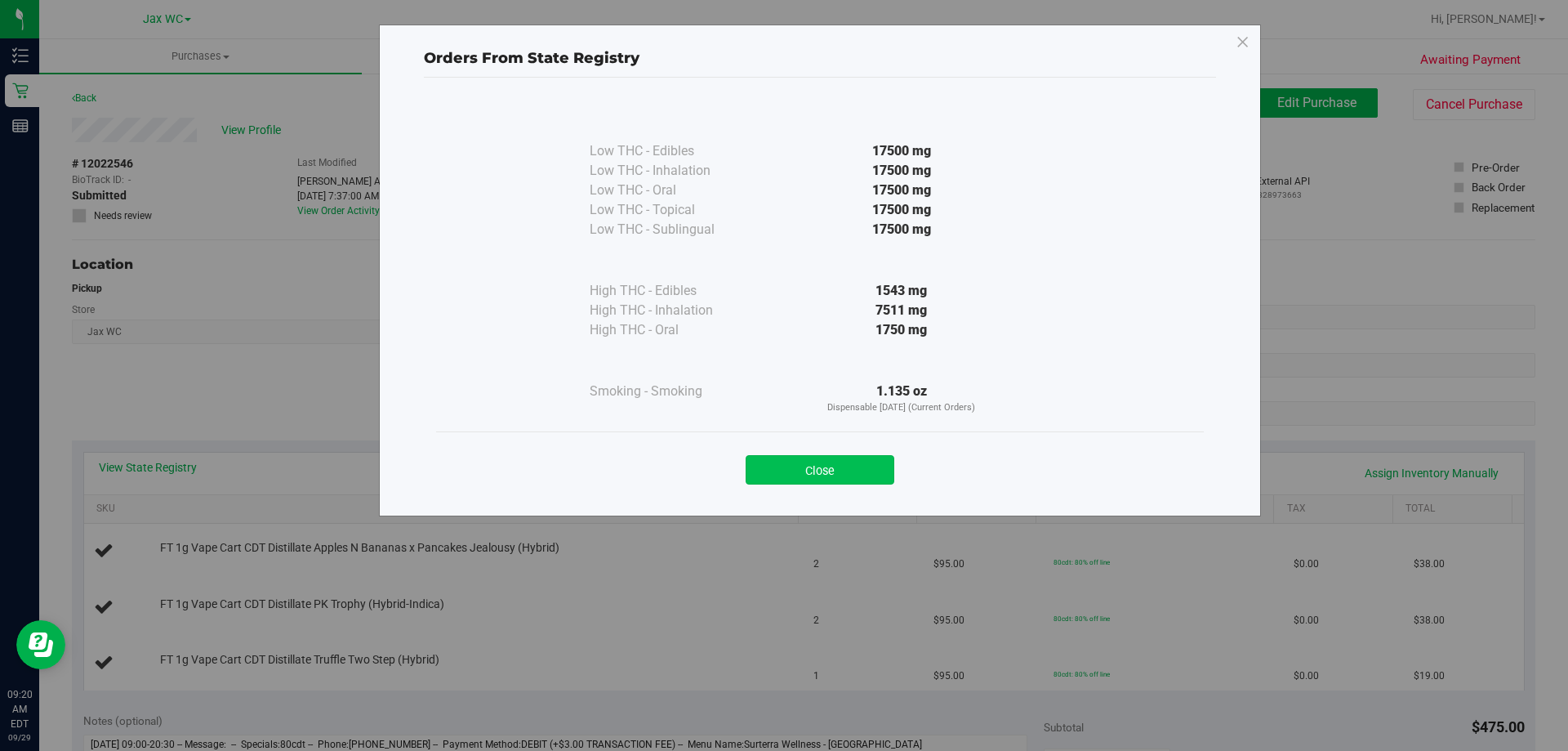
click at [814, 459] on button "Close" at bounding box center [820, 469] width 149 height 29
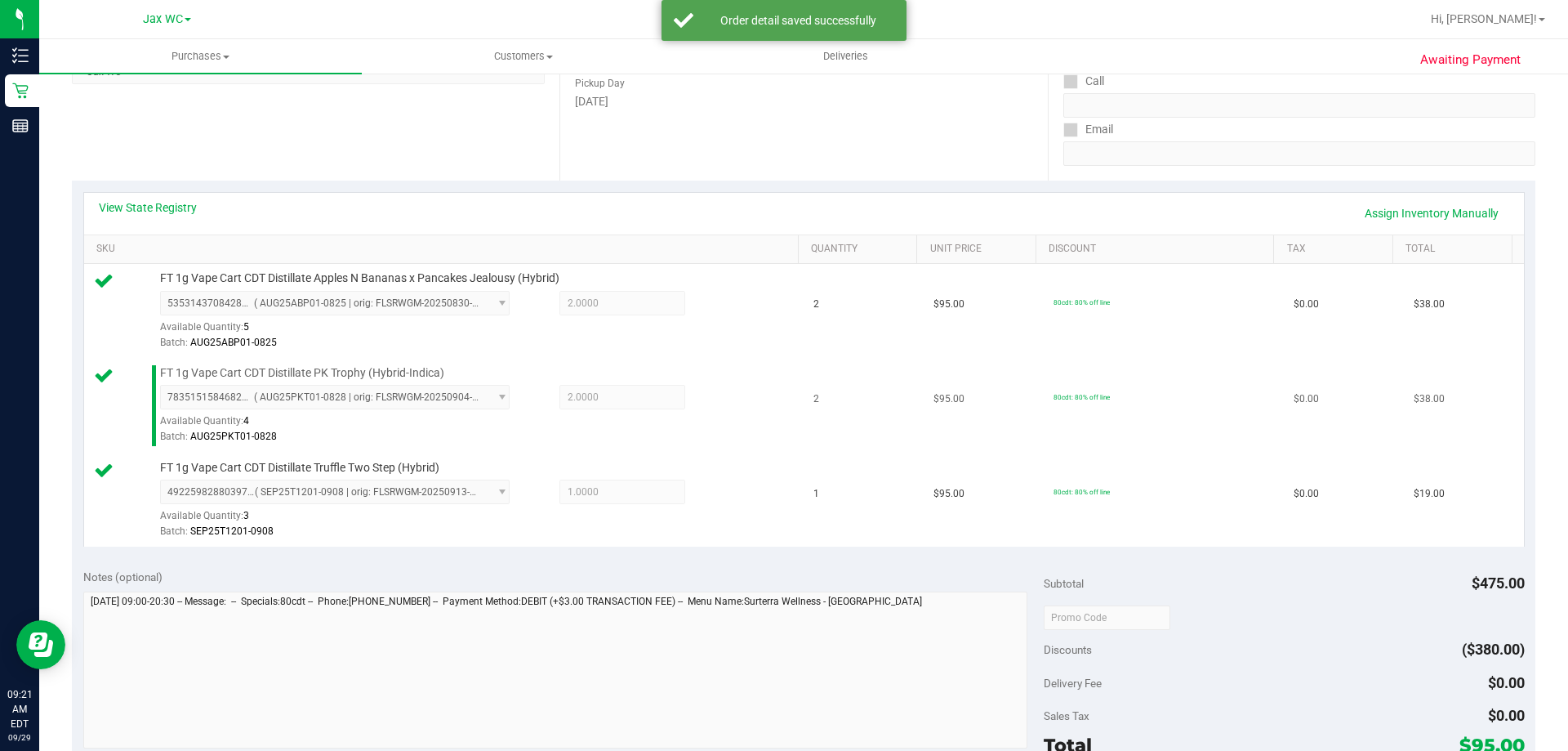
scroll to position [326, 0]
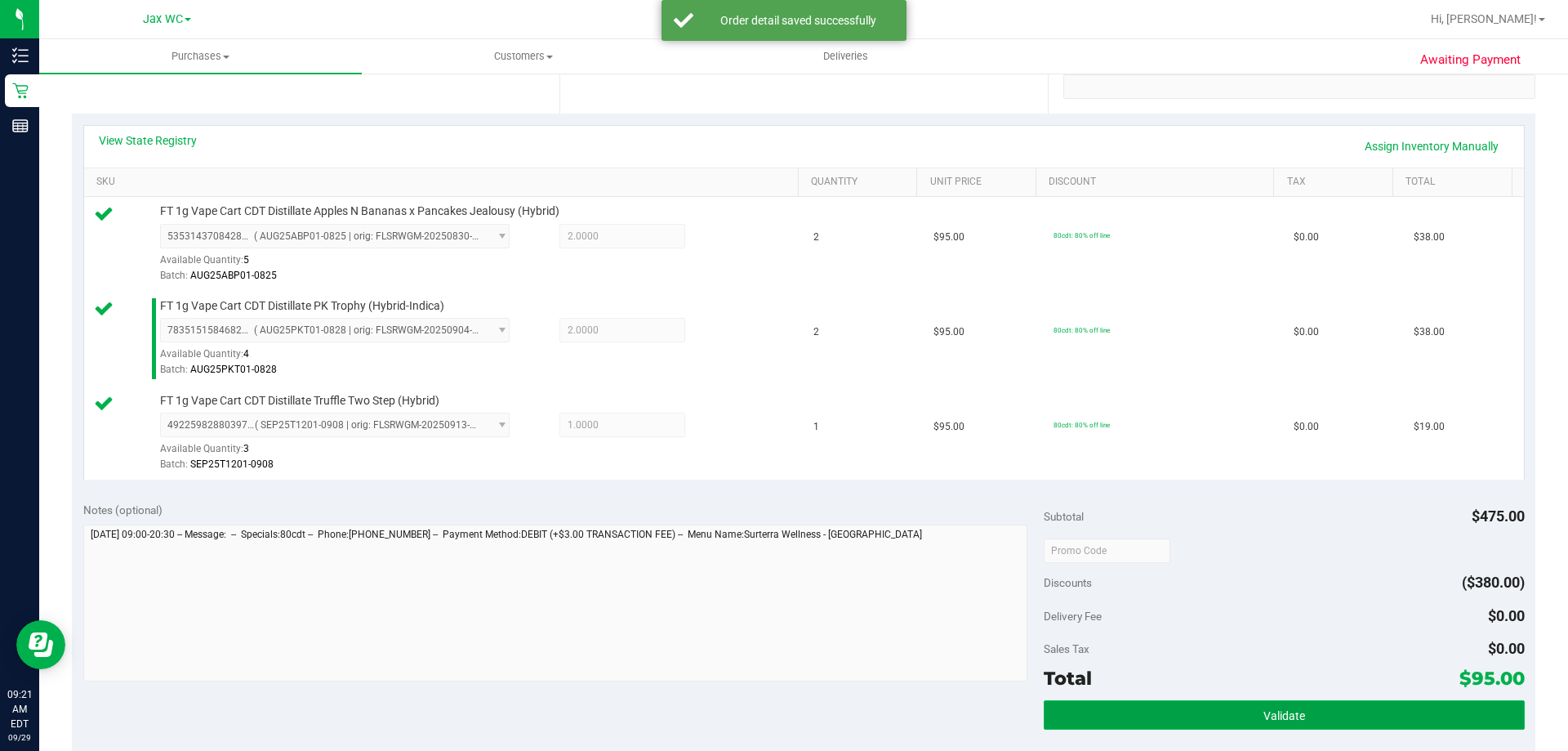
click at [1325, 707] on button "Validate" at bounding box center [1283, 714] width 480 height 29
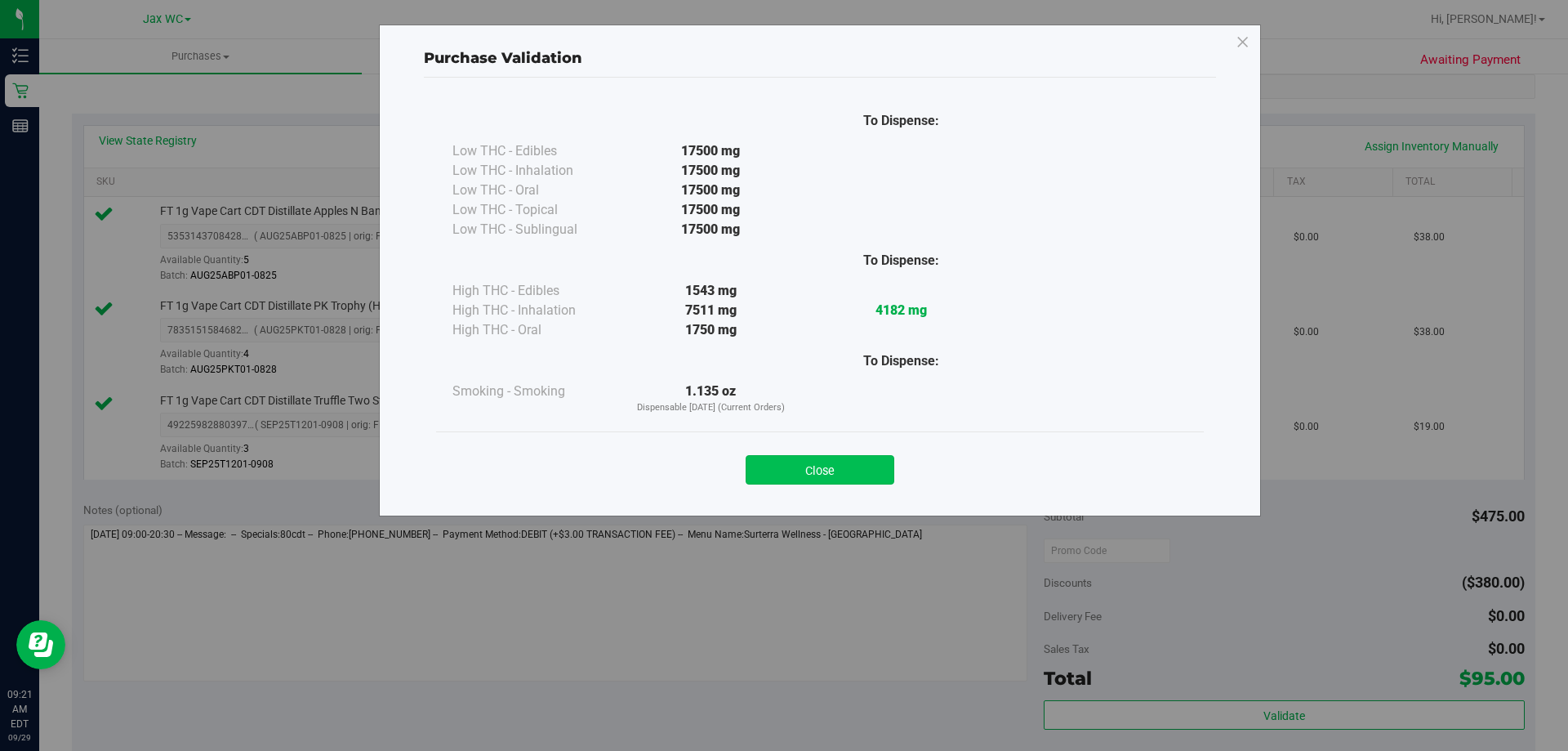
click at [840, 459] on button "Close" at bounding box center [820, 469] width 149 height 29
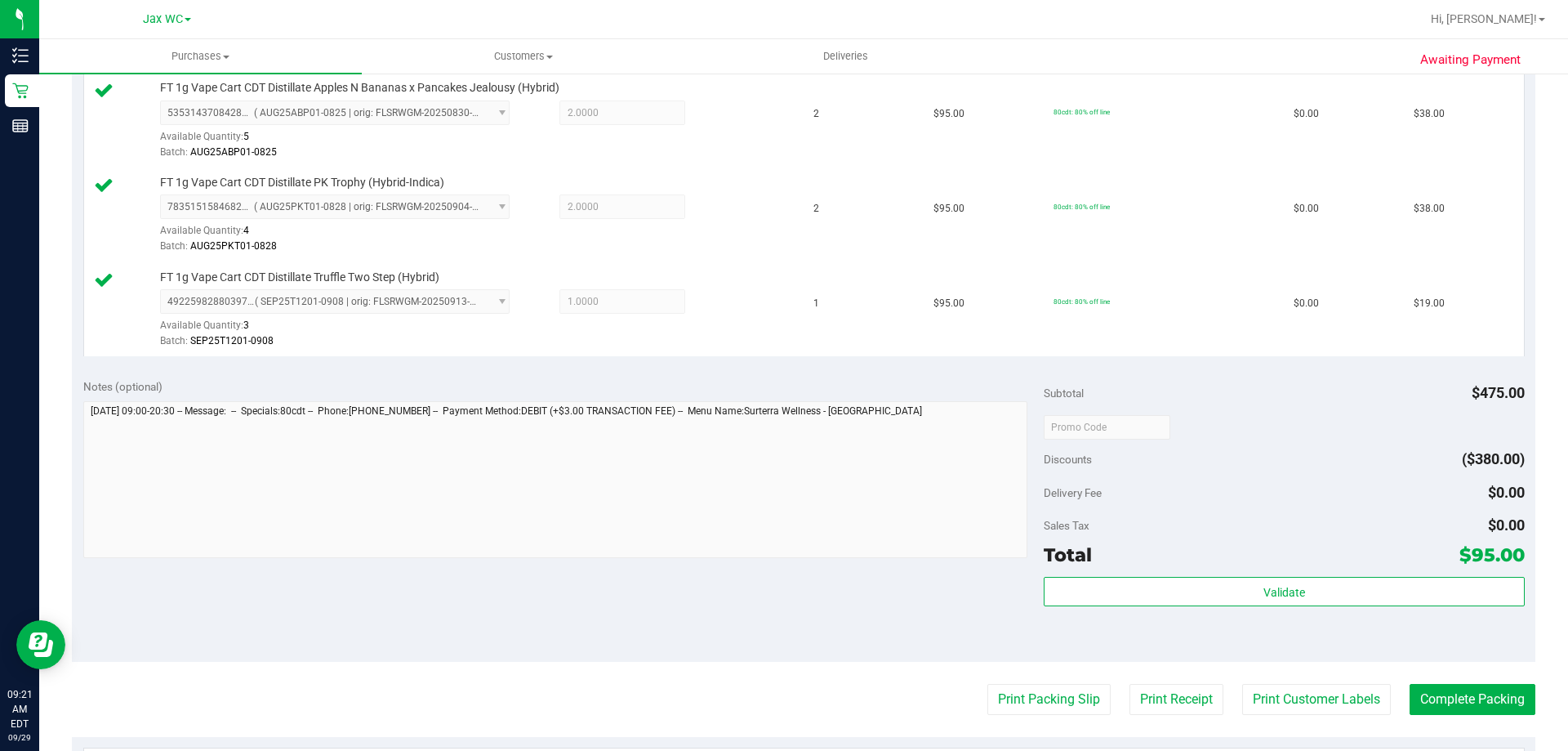
scroll to position [490, 0]
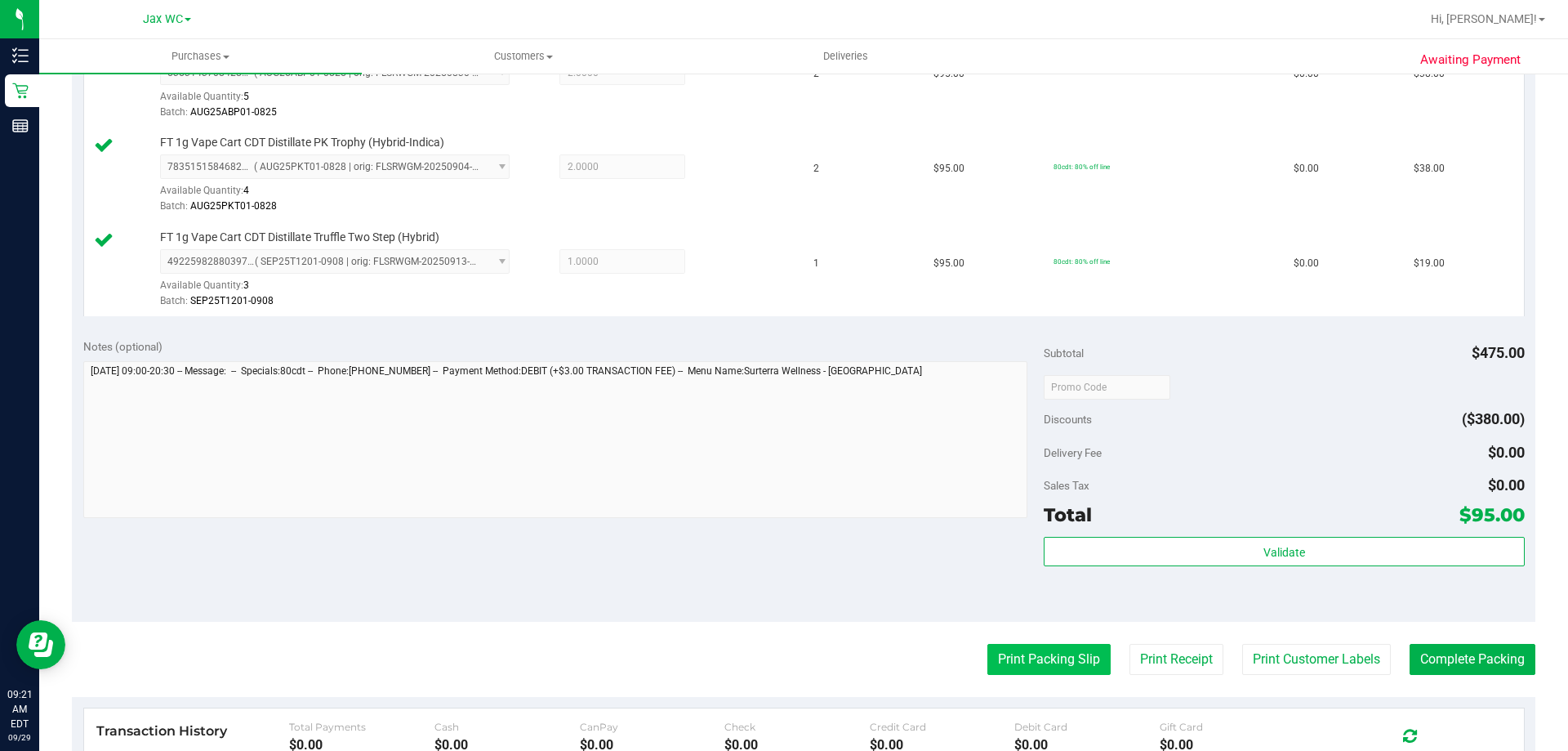
click at [1040, 659] on button "Print Packing Slip" at bounding box center [1049, 659] width 124 height 31
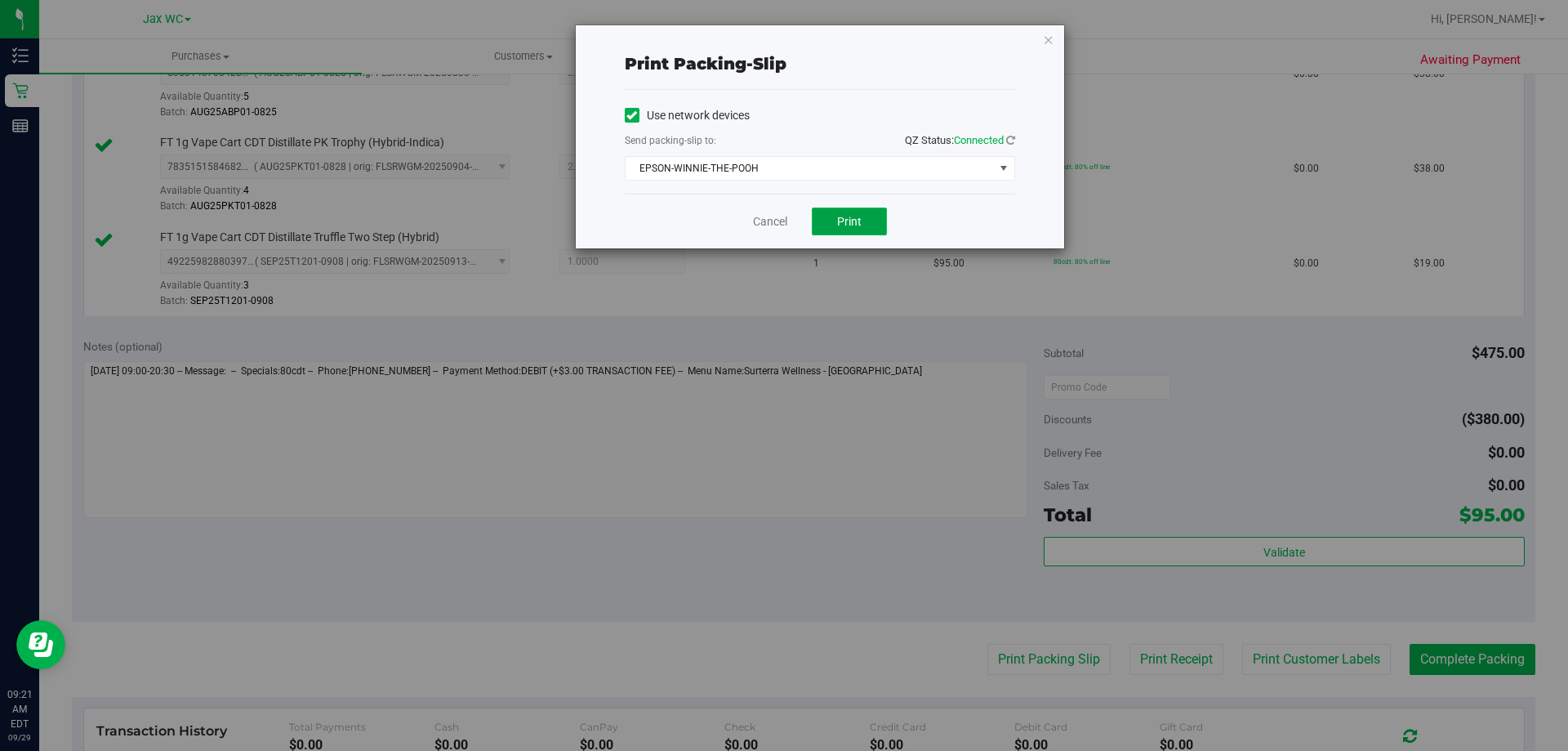
click at [854, 222] on span "Print" at bounding box center [849, 222] width 25 height 13
click at [1048, 38] on icon "button" at bounding box center [1048, 39] width 11 height 20
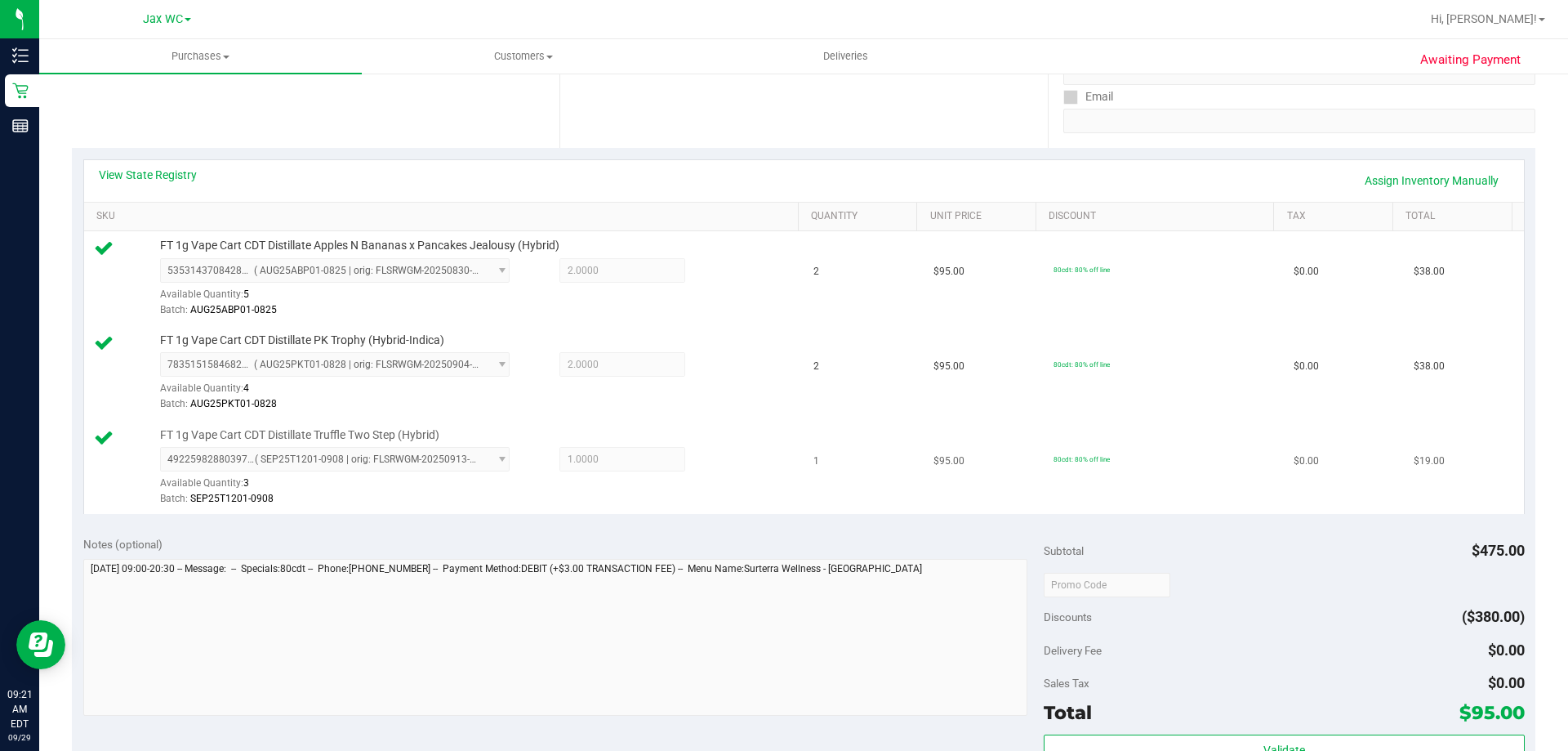
scroll to position [654, 0]
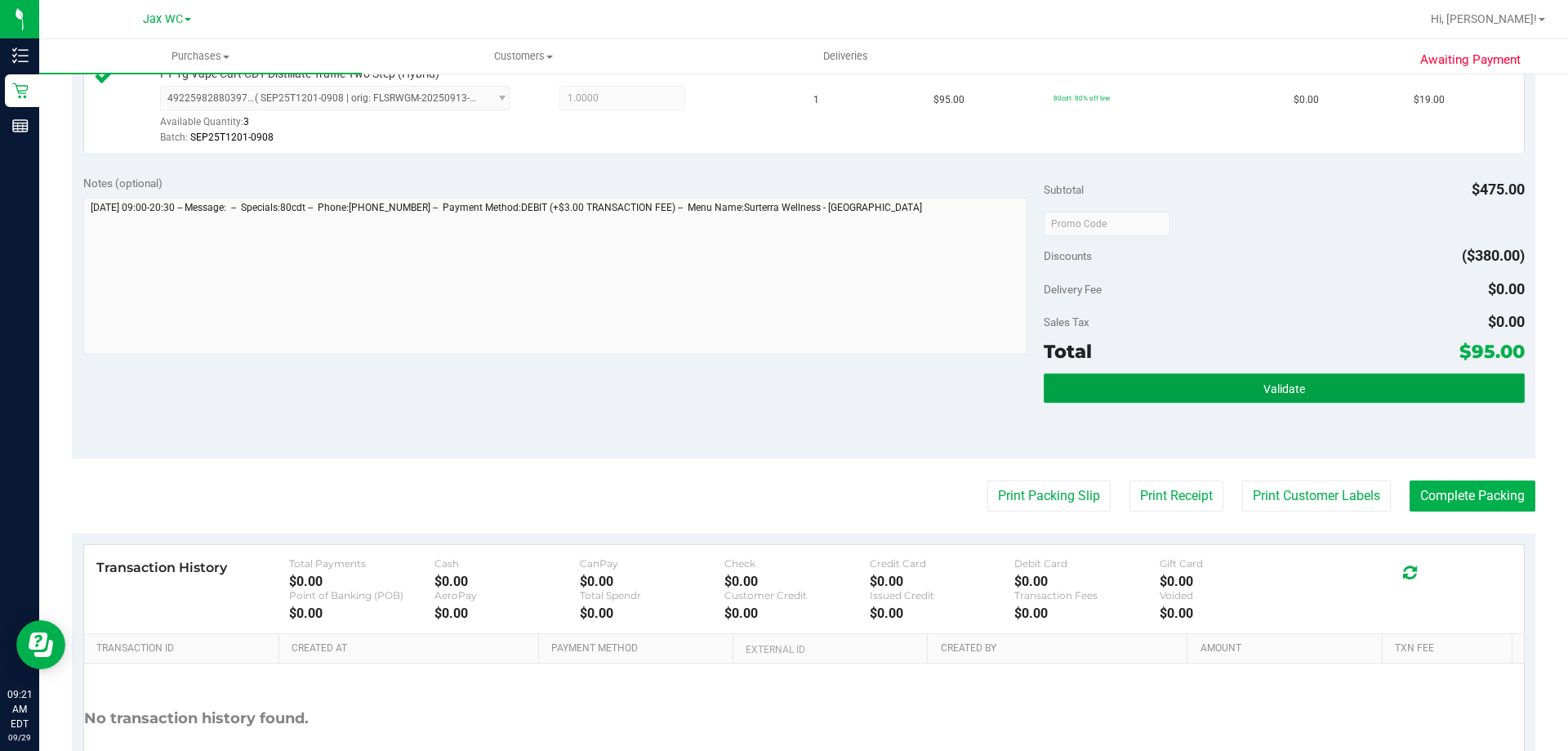
click at [1130, 392] on button "Validate" at bounding box center [1283, 388] width 480 height 29
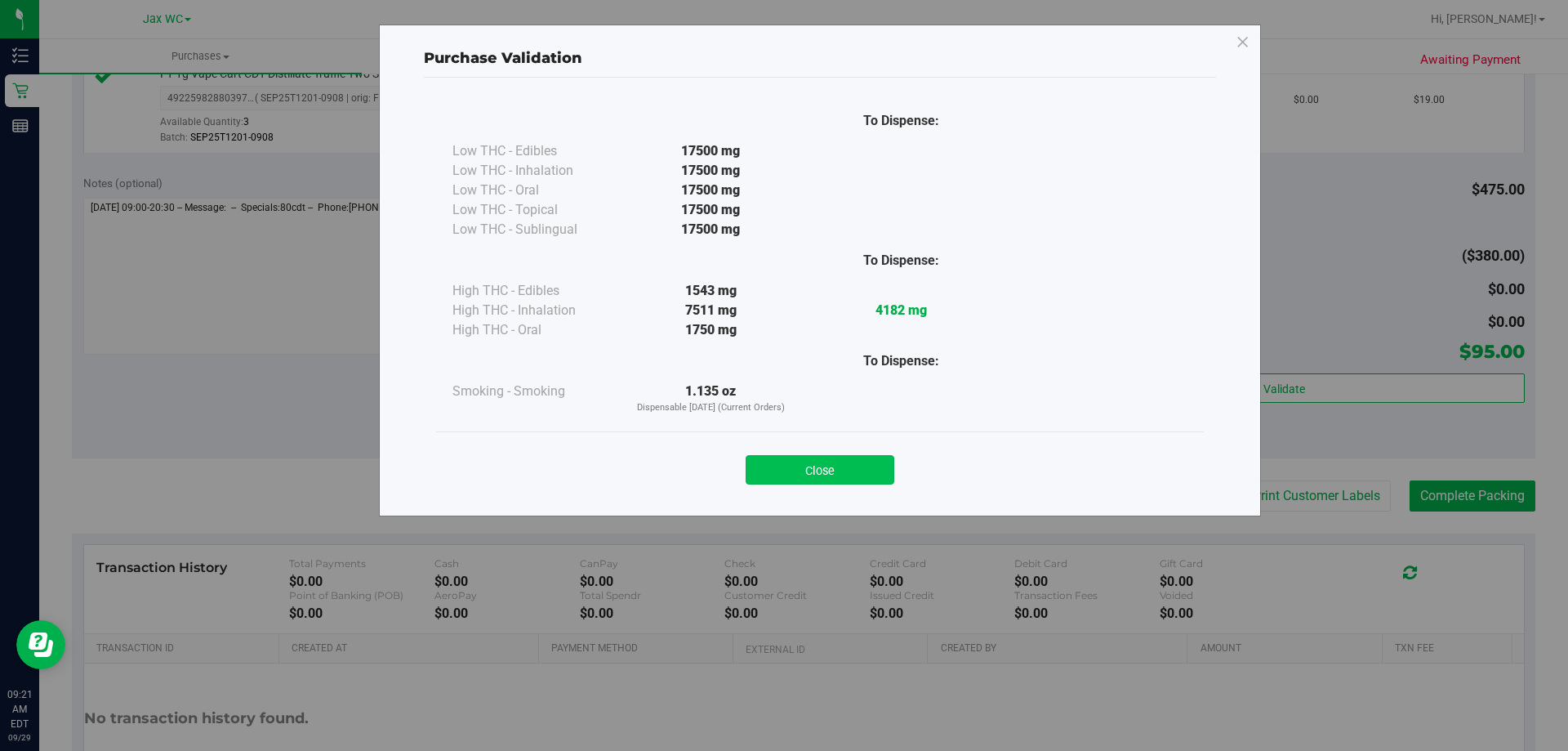
click at [829, 471] on button "Close" at bounding box center [820, 469] width 149 height 29
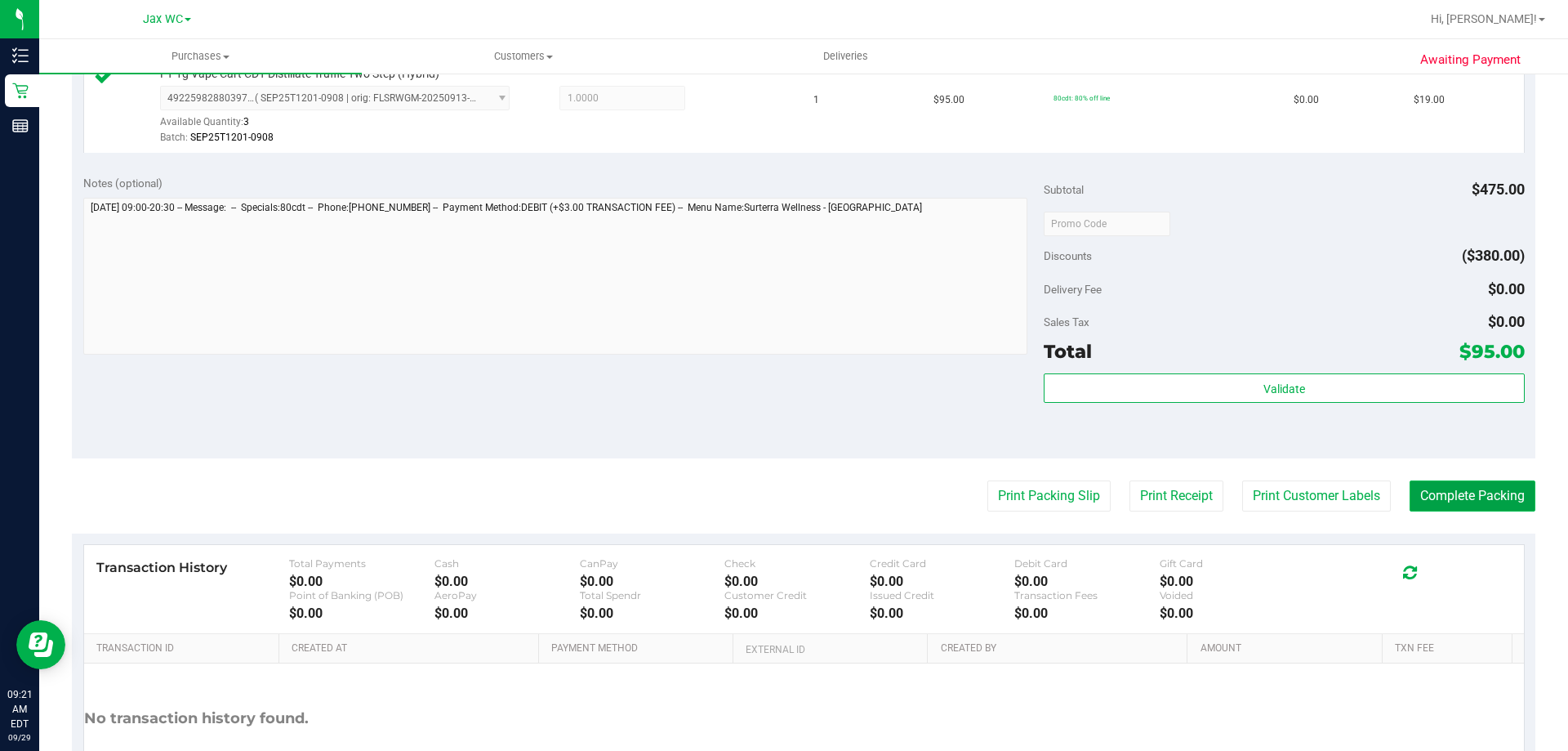
click at [1442, 491] on button "Complete Packing" at bounding box center [1472, 495] width 125 height 31
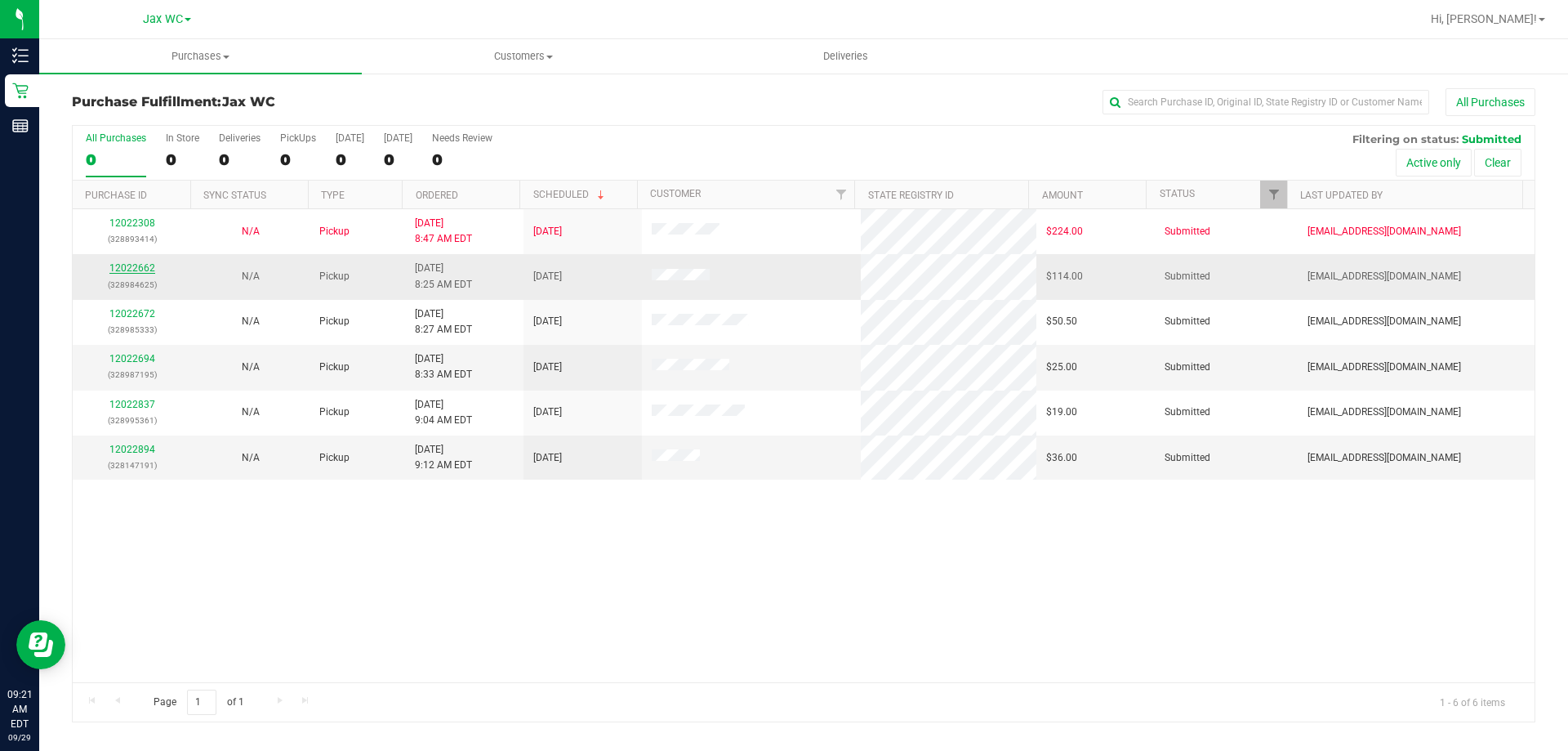
click at [125, 270] on link "12022662" at bounding box center [132, 268] width 45 height 11
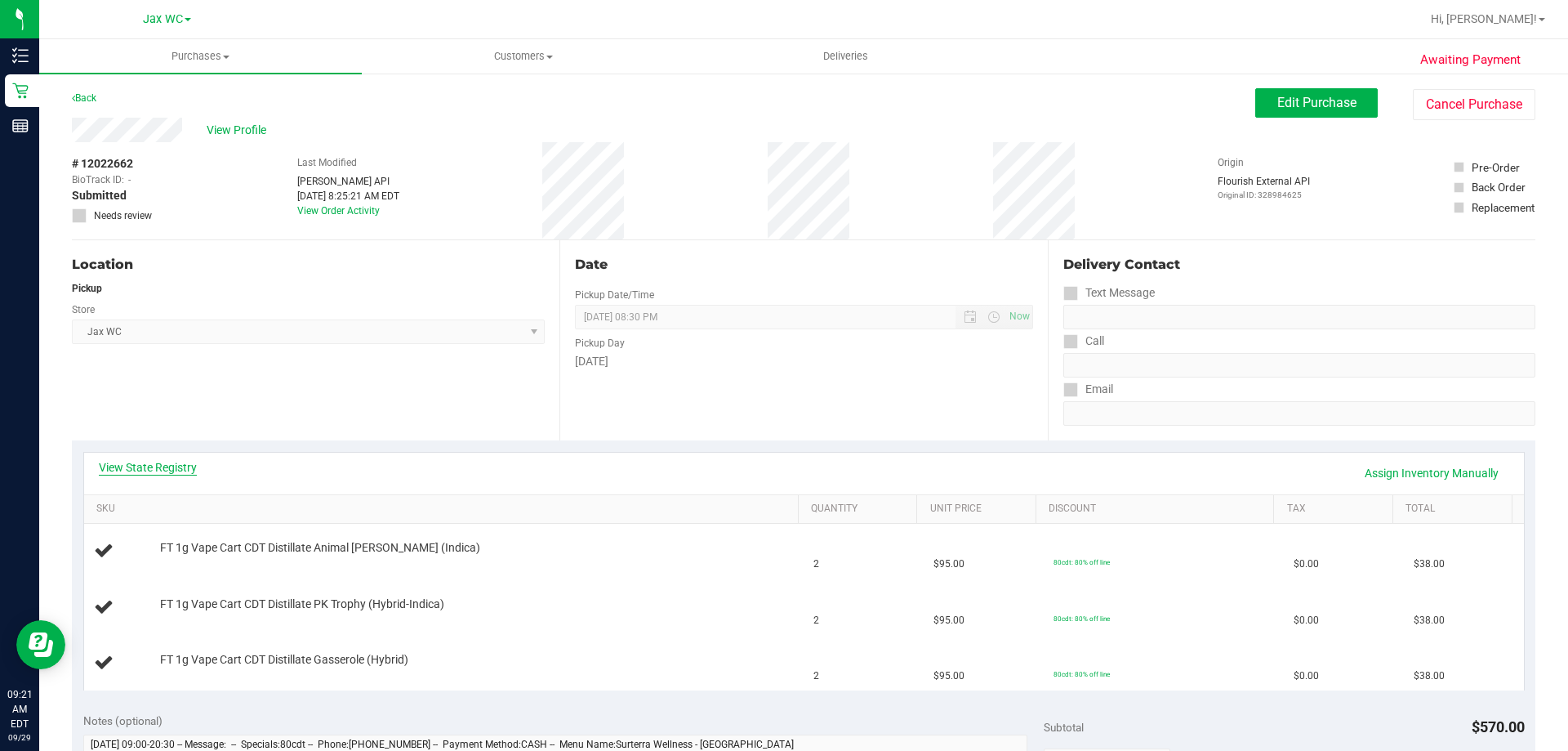
click at [159, 465] on link "View State Registry" at bounding box center [148, 467] width 98 height 16
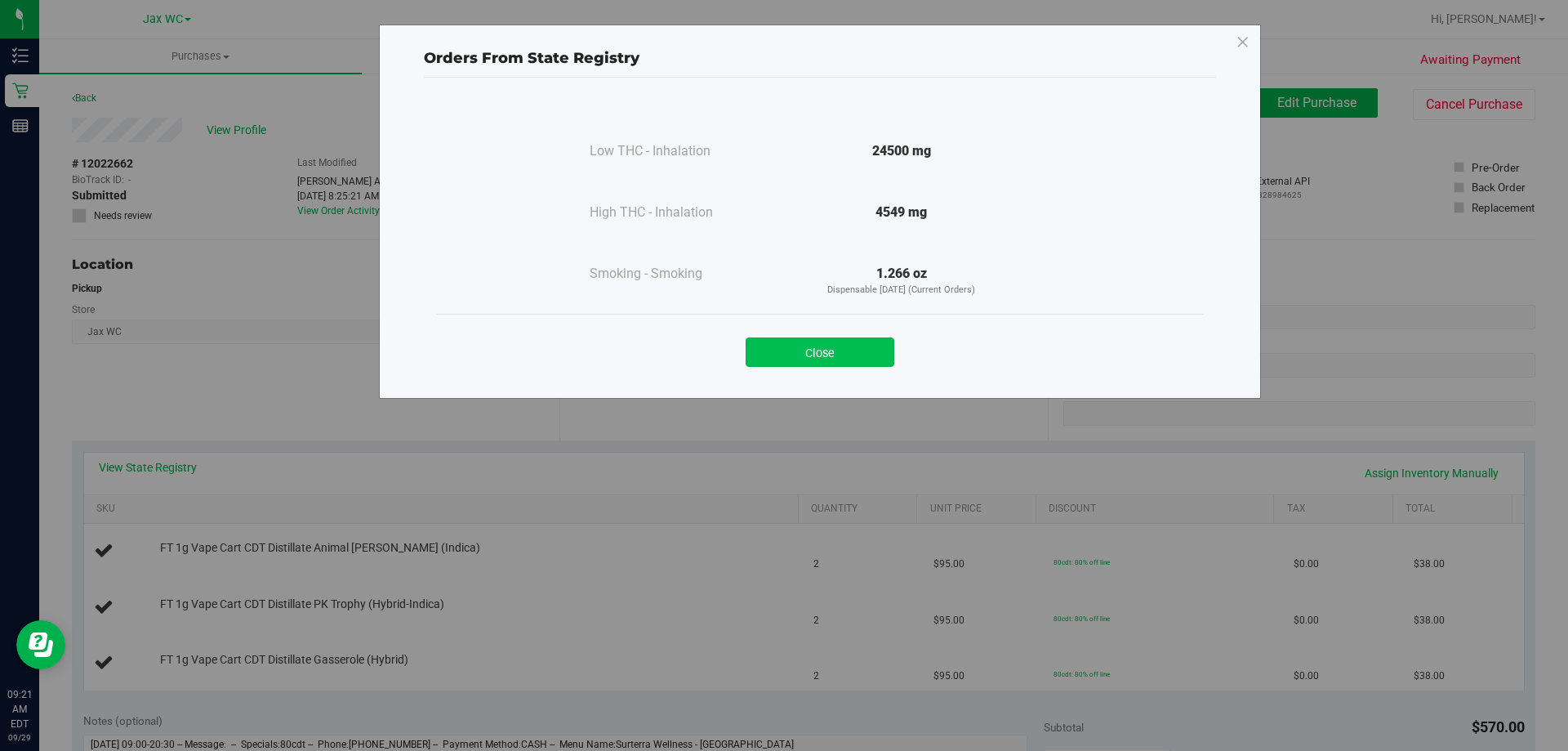
click at [827, 348] on button "Close" at bounding box center [820, 352] width 149 height 29
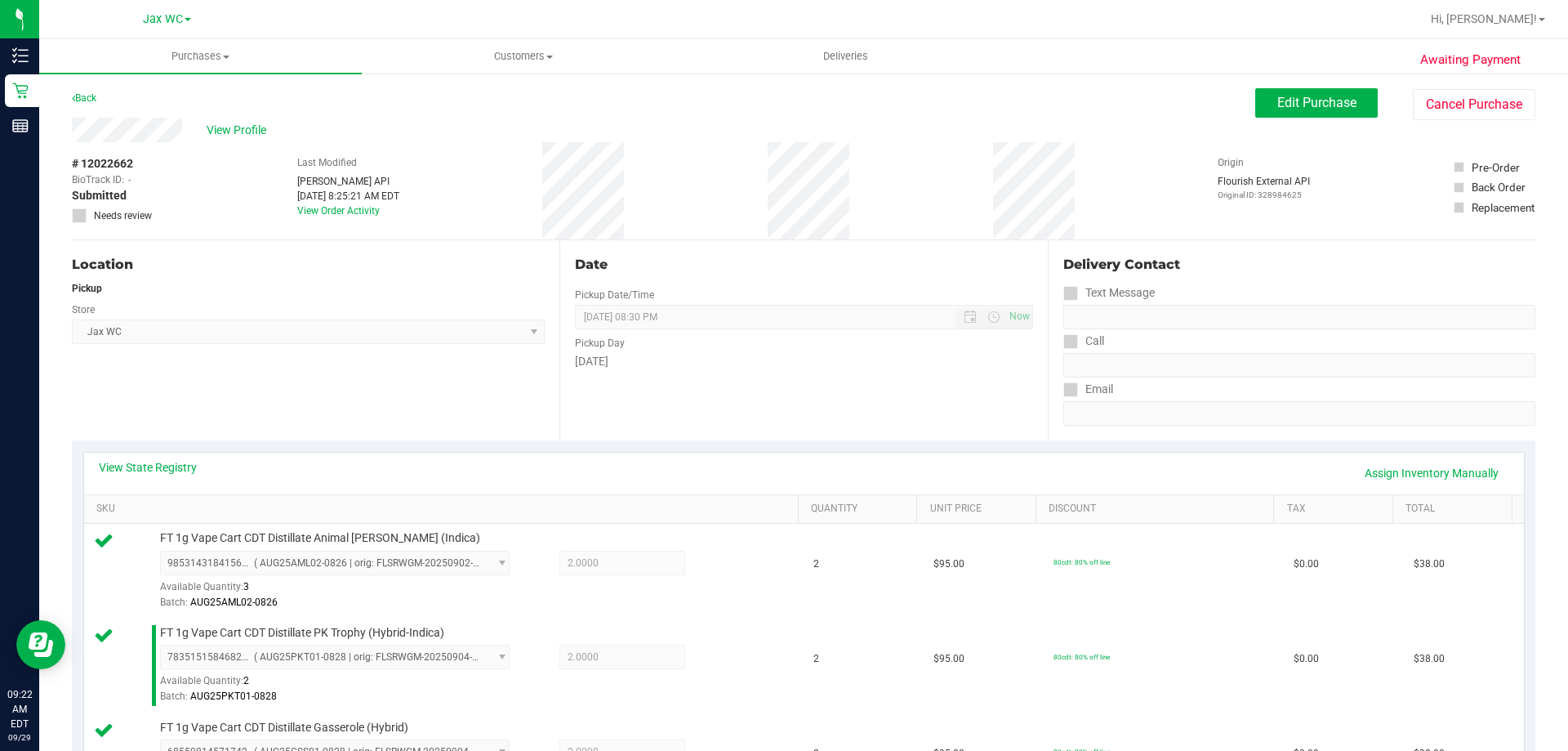
scroll to position [326, 0]
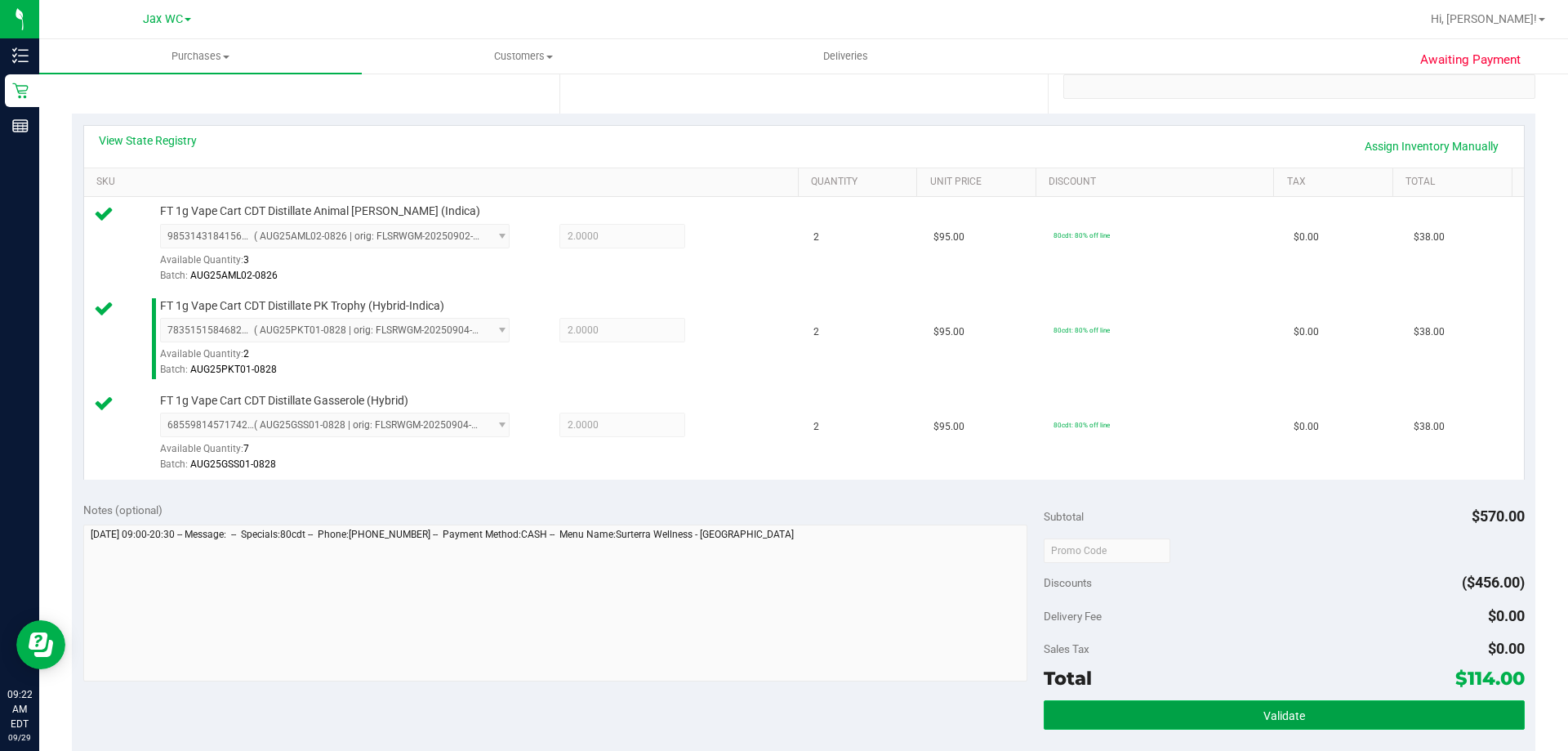
click at [1213, 708] on button "Validate" at bounding box center [1283, 714] width 480 height 29
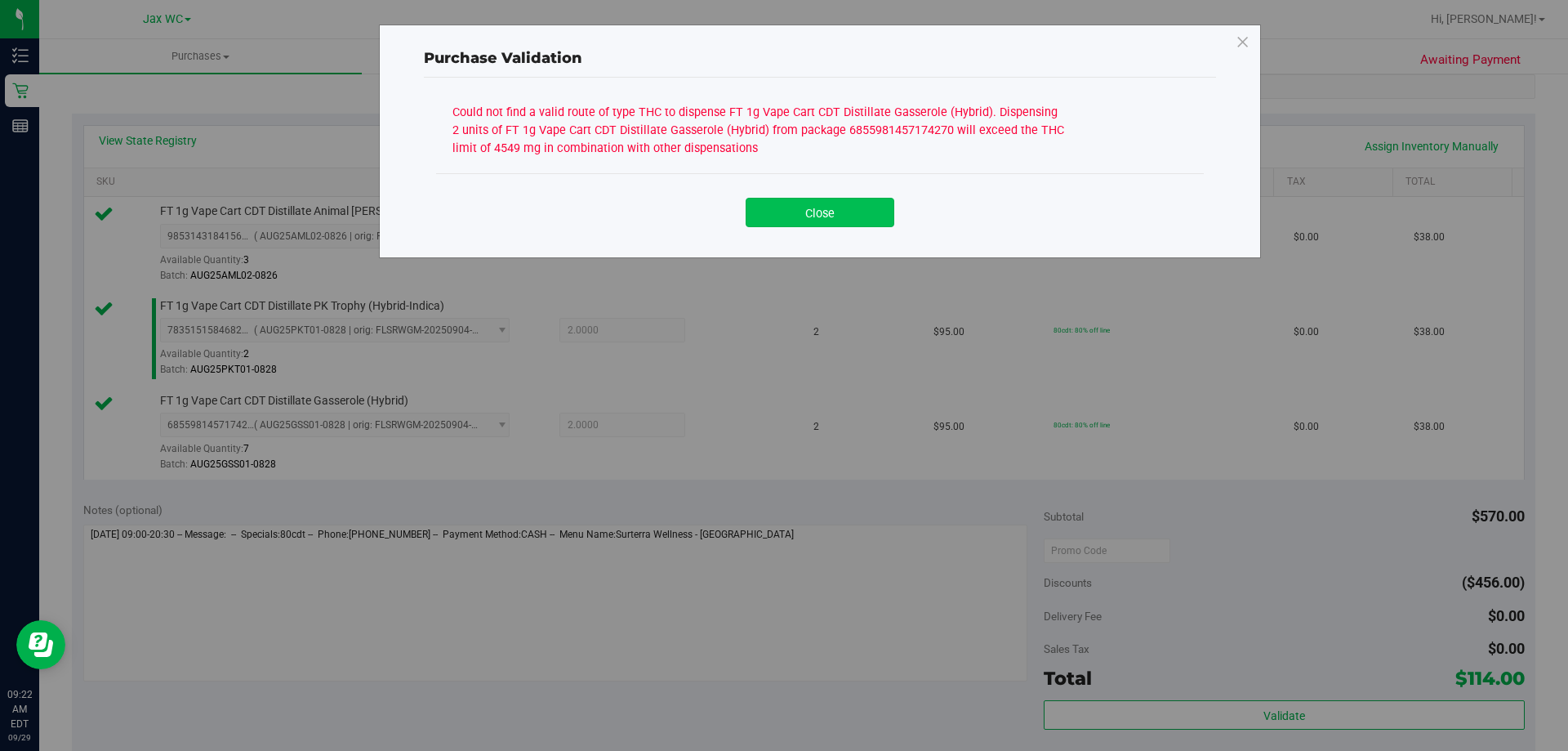
click at [838, 211] on button "Close" at bounding box center [820, 211] width 149 height 29
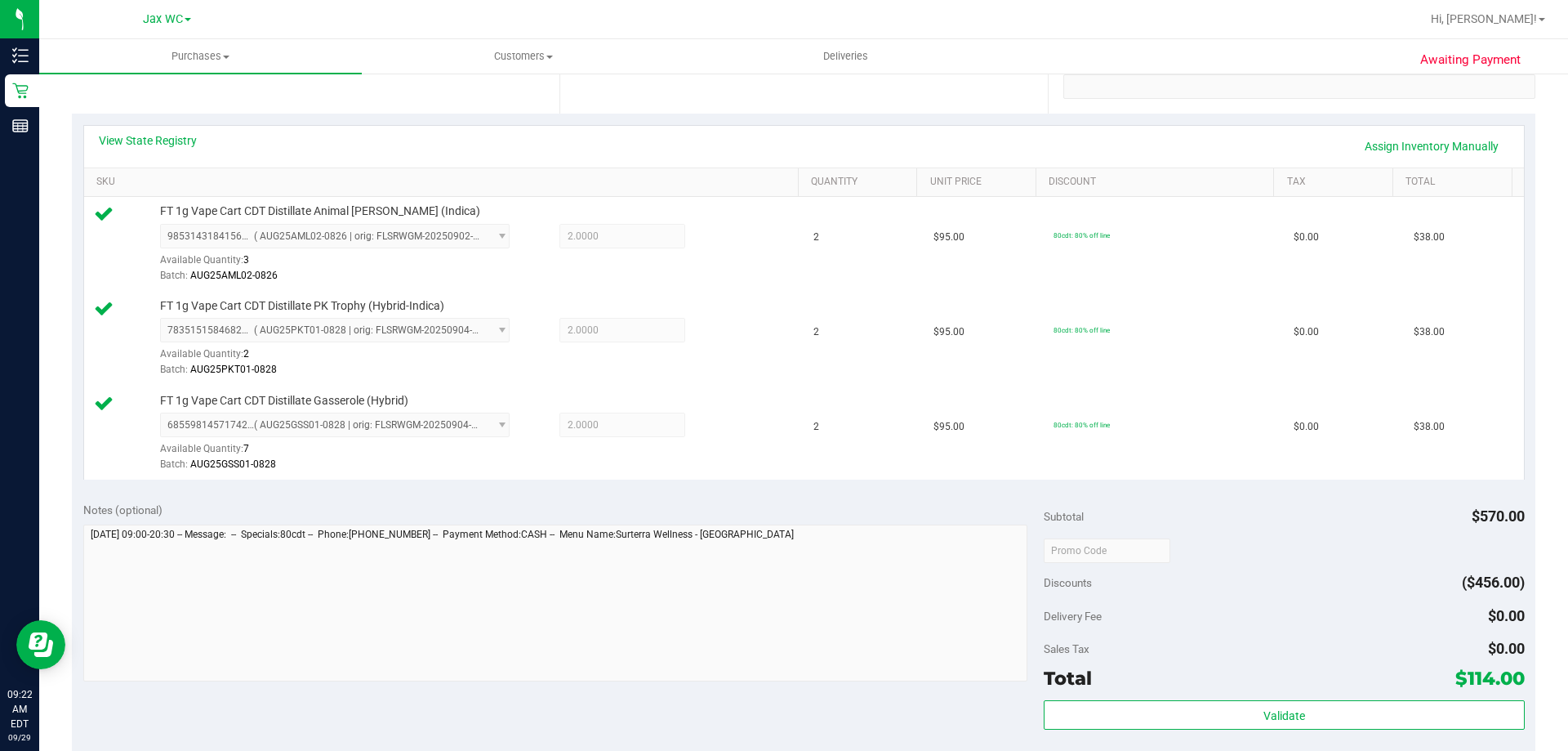
scroll to position [0, 0]
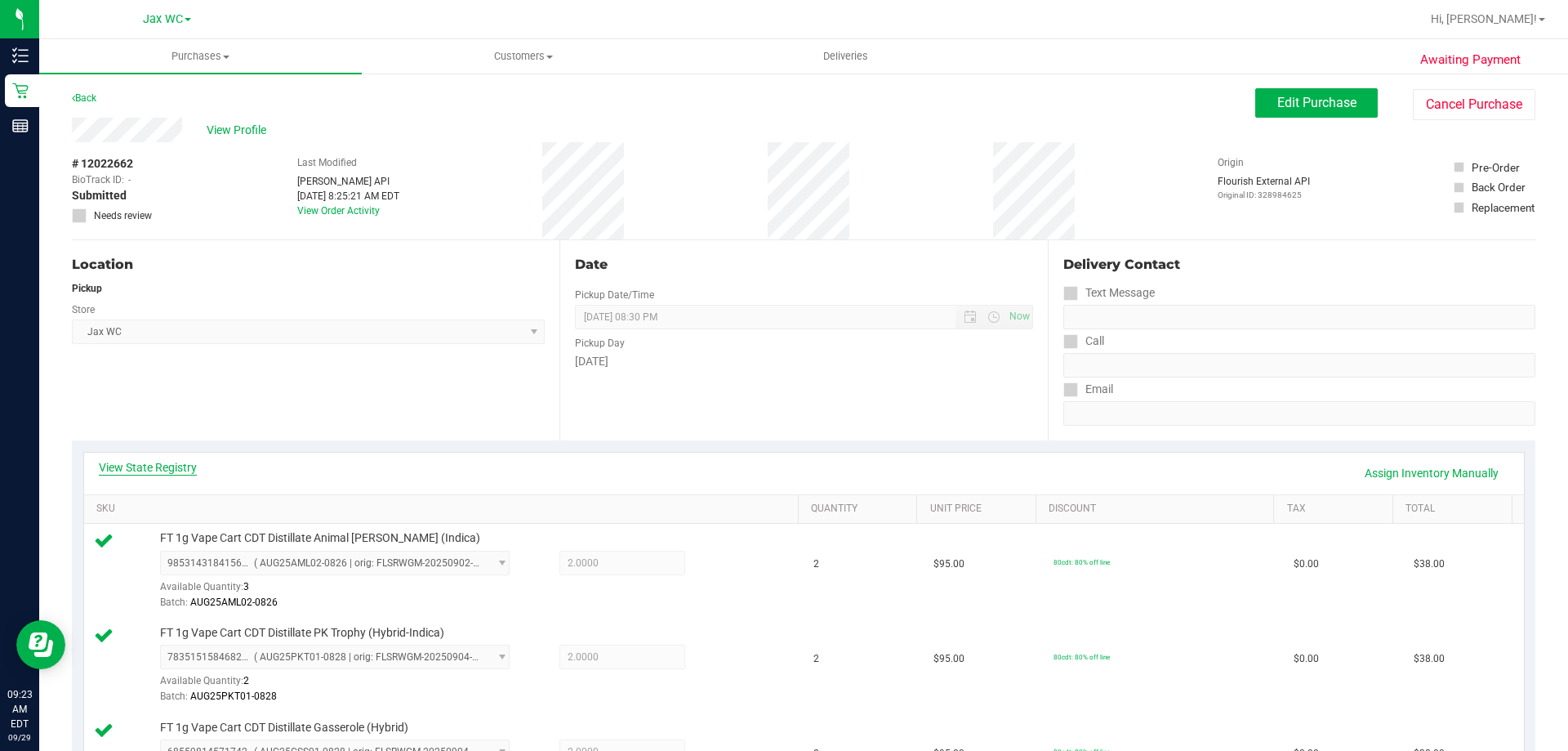
click at [186, 461] on link "View State Registry" at bounding box center [148, 467] width 98 height 16
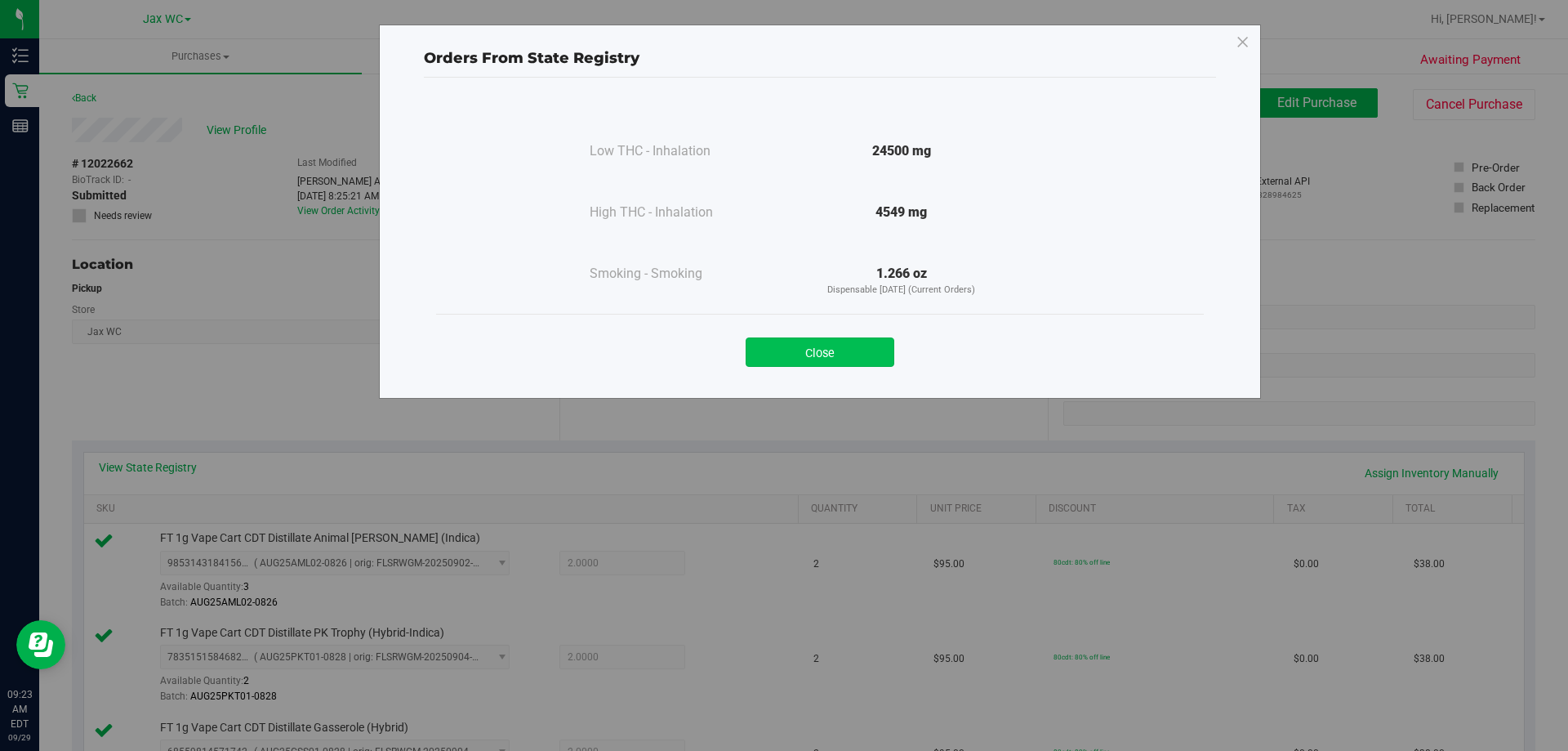
click at [782, 345] on button "Close" at bounding box center [820, 352] width 149 height 29
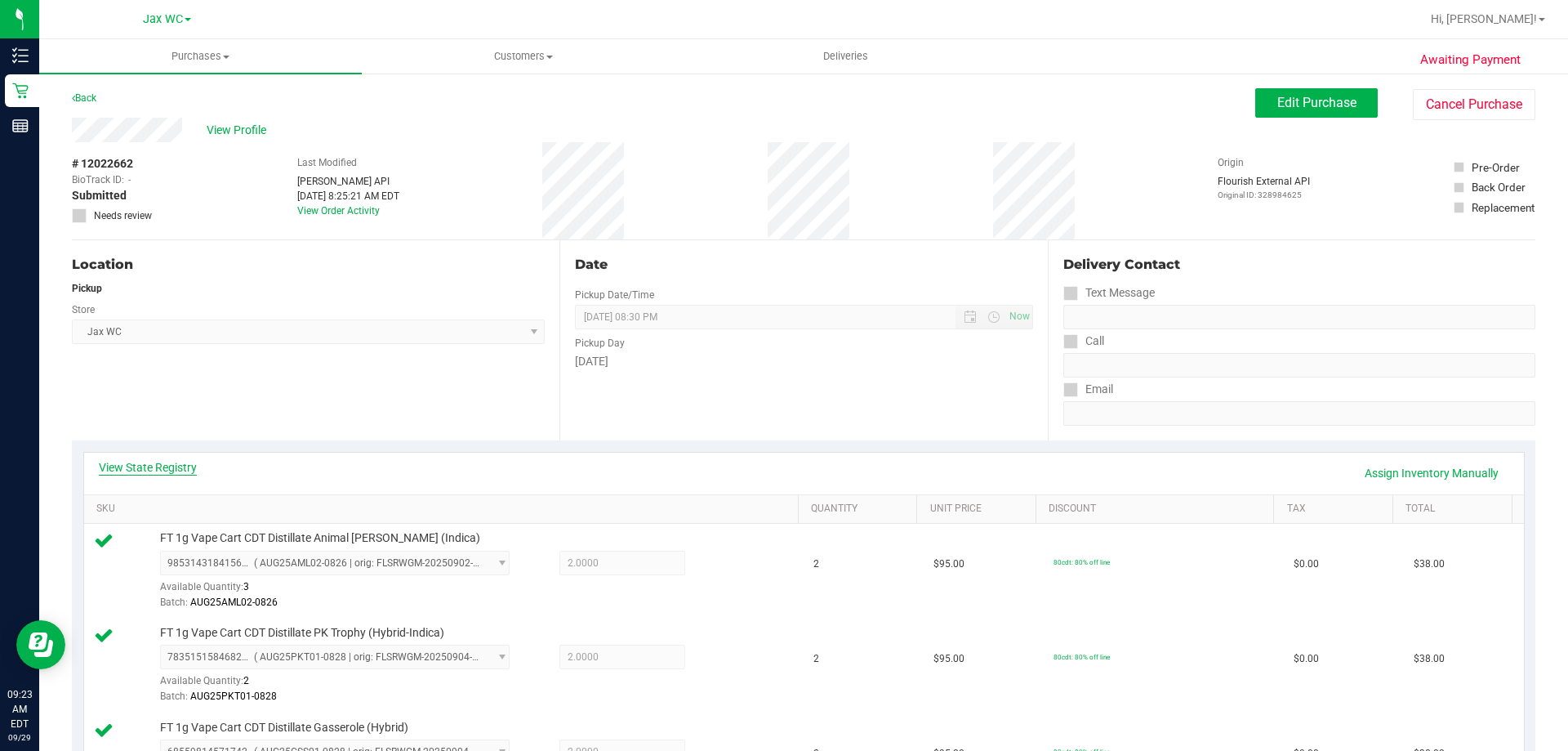
click at [136, 475] on link "View State Registry" at bounding box center [148, 467] width 98 height 16
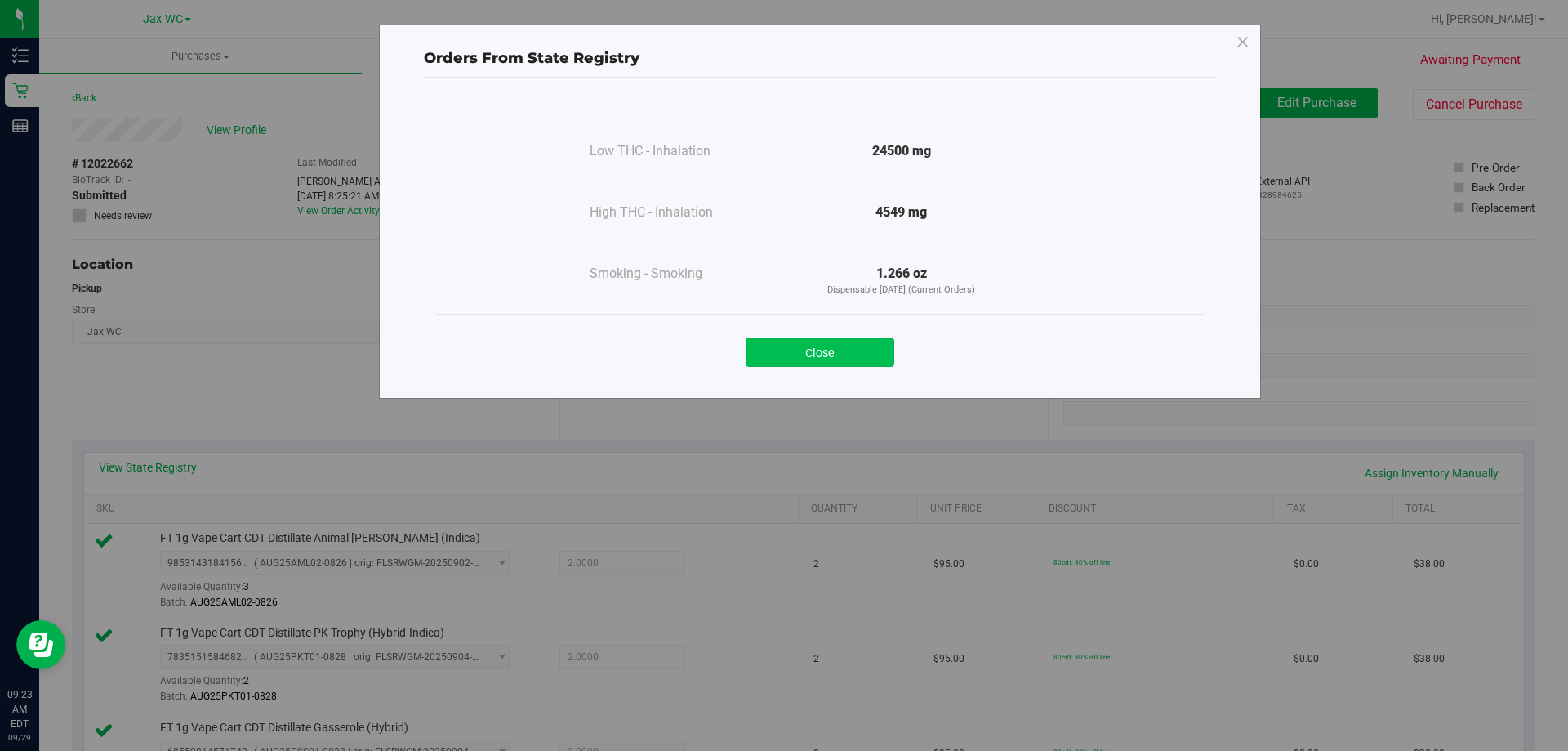
click at [826, 351] on button "Close" at bounding box center [820, 352] width 149 height 29
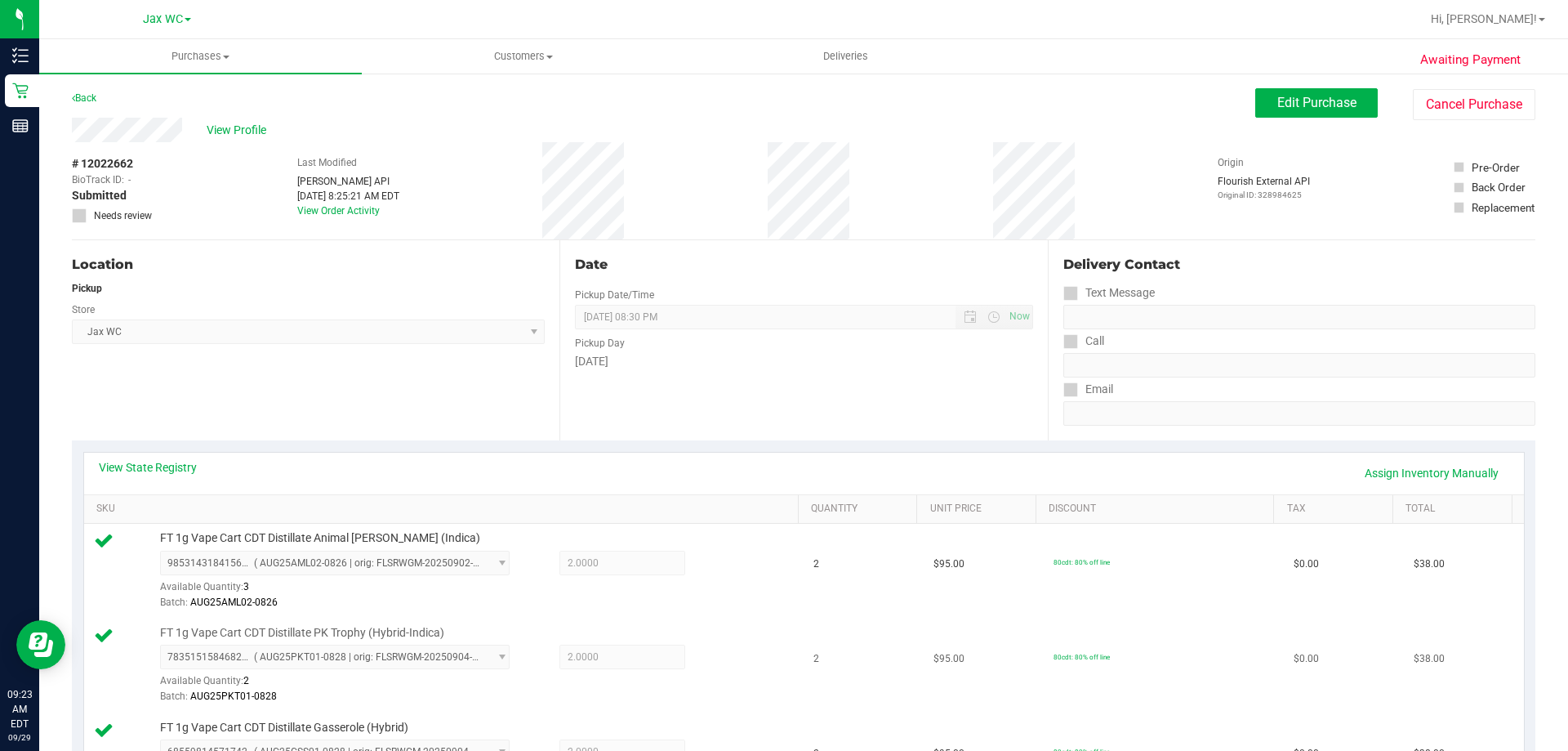
scroll to position [163, 0]
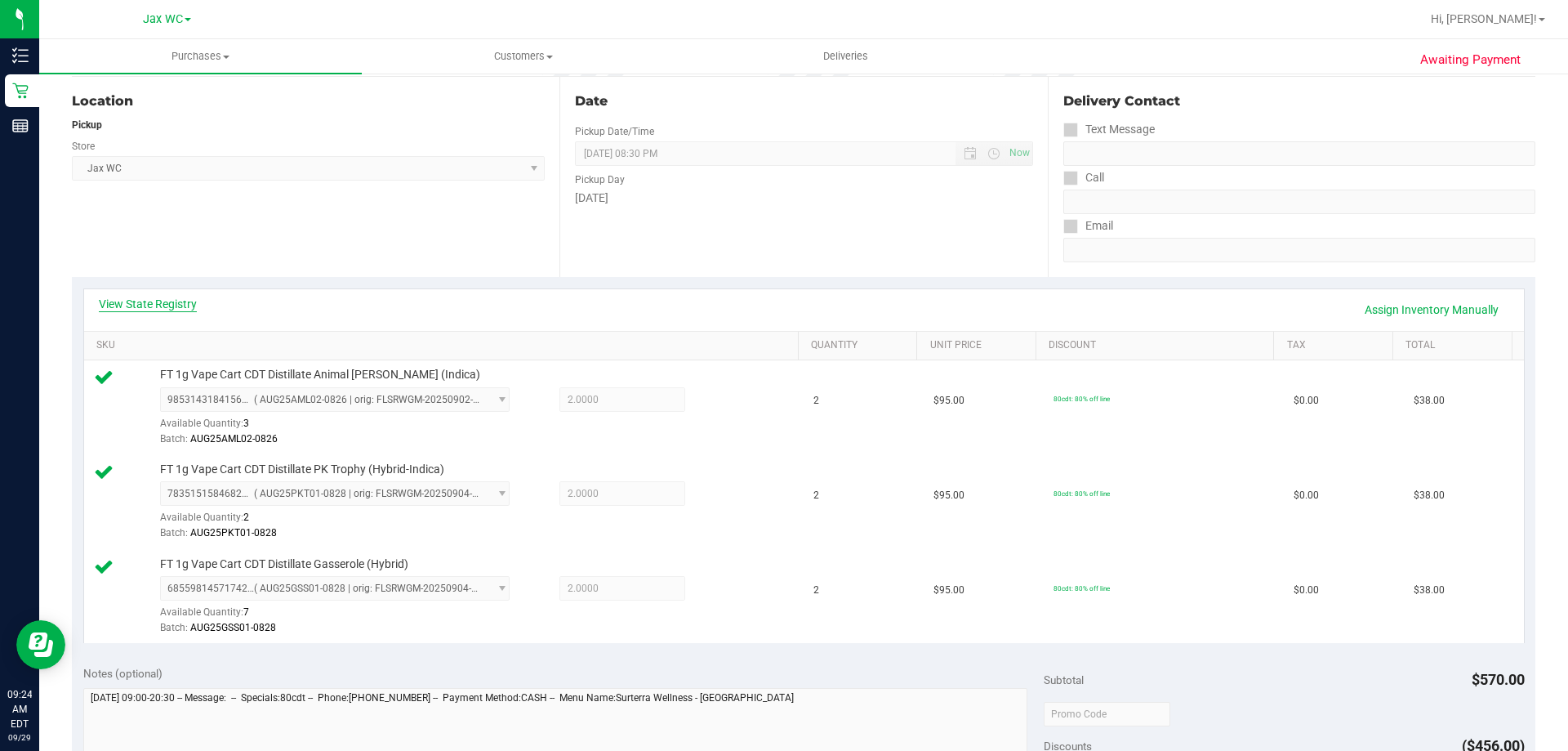
click at [169, 298] on link "View State Registry" at bounding box center [148, 303] width 98 height 16
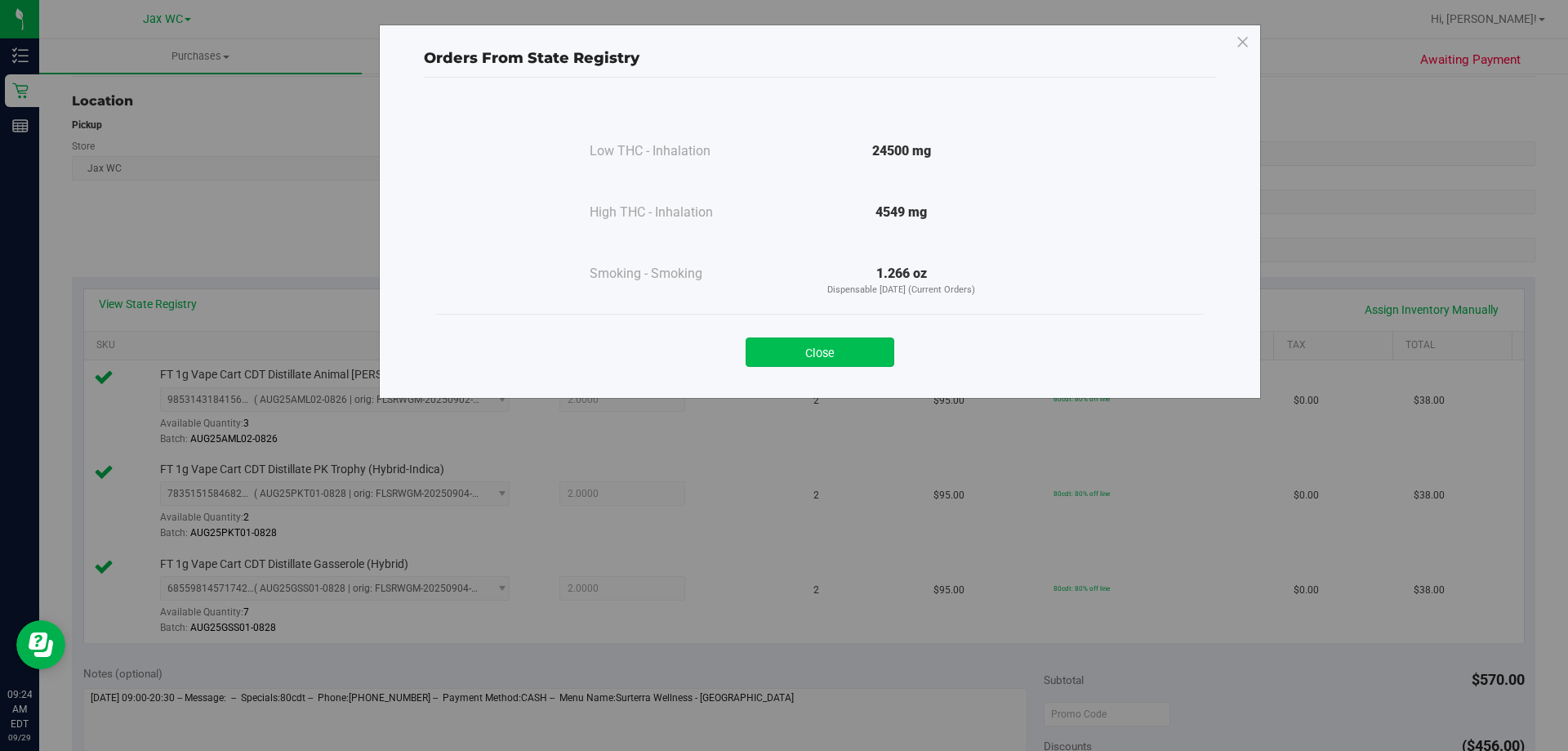
click at [847, 351] on button "Close" at bounding box center [820, 352] width 149 height 29
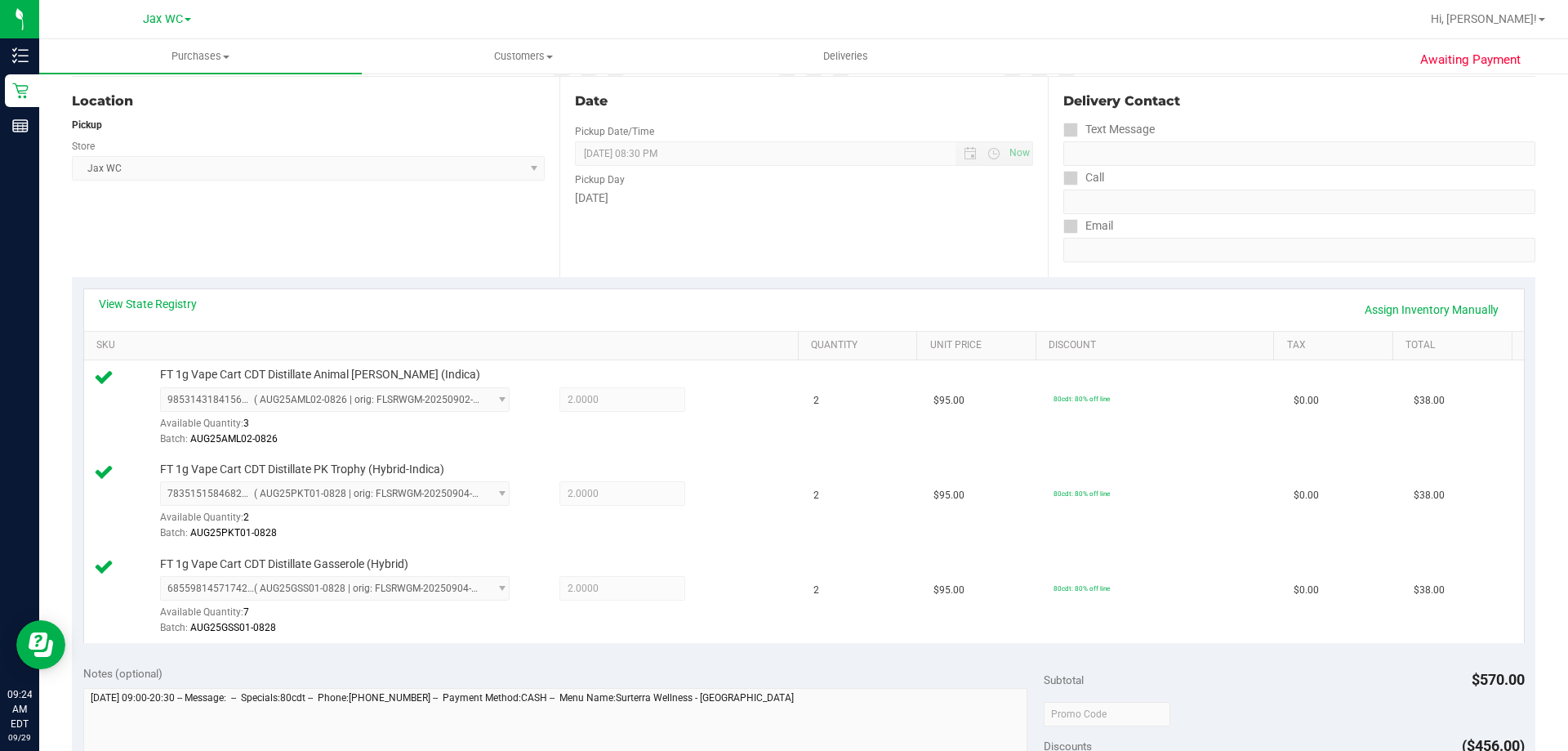
click at [408, 253] on div "Location Pickup Store Jax WC Select Store [PERSON_NAME][GEOGRAPHIC_DATA] [PERSO…" at bounding box center [315, 176] width 488 height 200
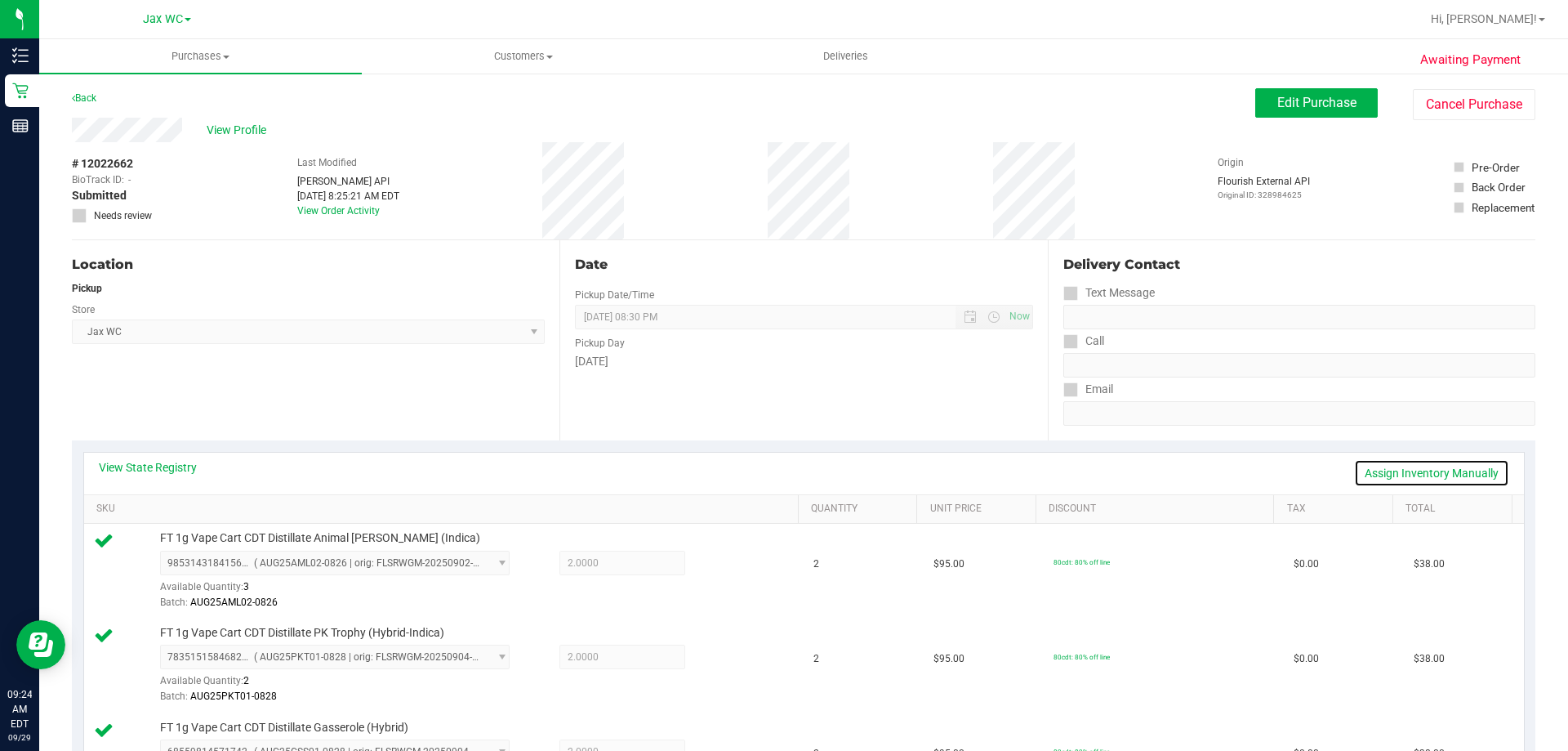
click at [1375, 477] on link "Assign Inventory Manually" at bounding box center [1431, 473] width 155 height 27
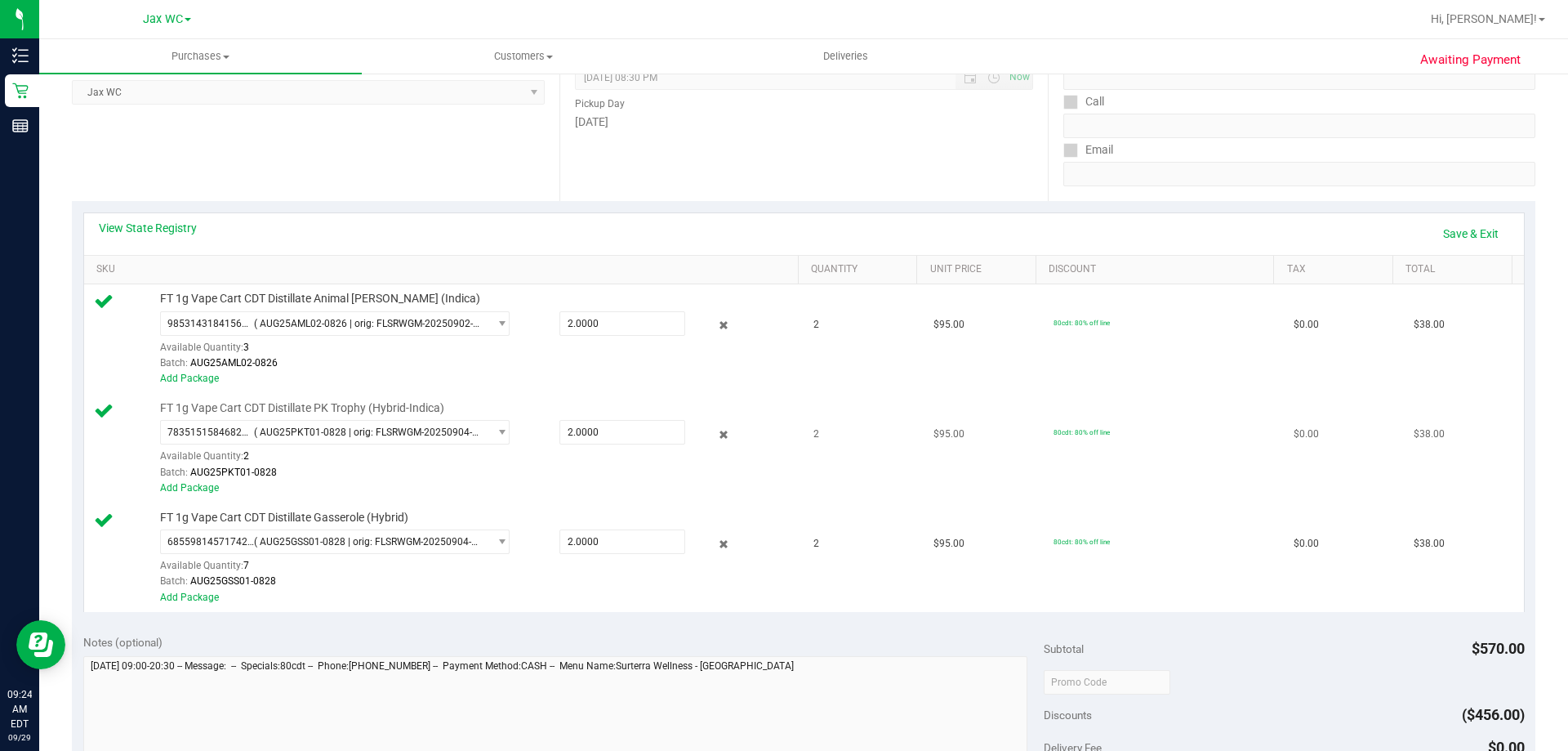
scroll to position [326, 0]
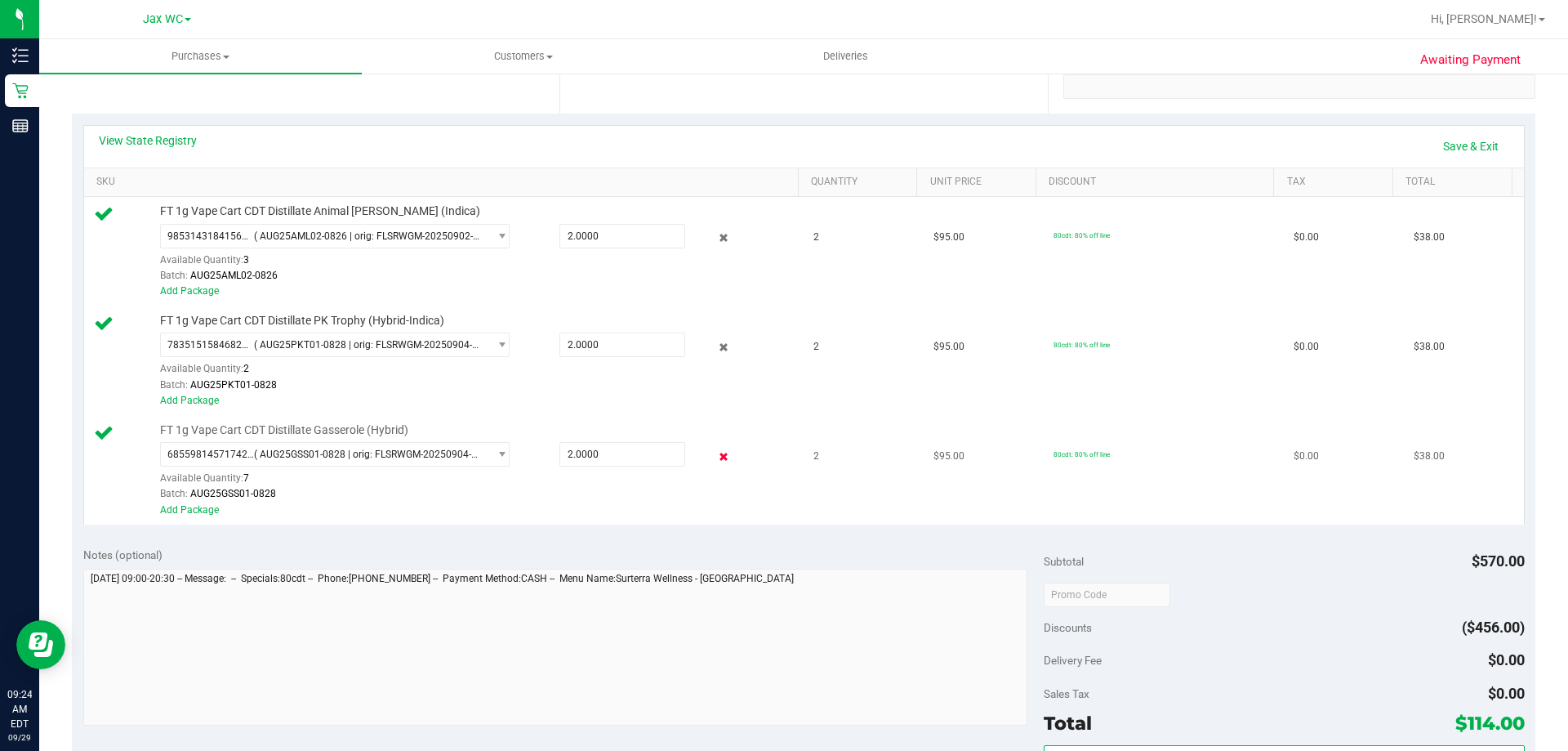
click at [715, 453] on icon at bounding box center [724, 457] width 17 height 19
click at [715, 343] on icon at bounding box center [724, 347] width 17 height 19
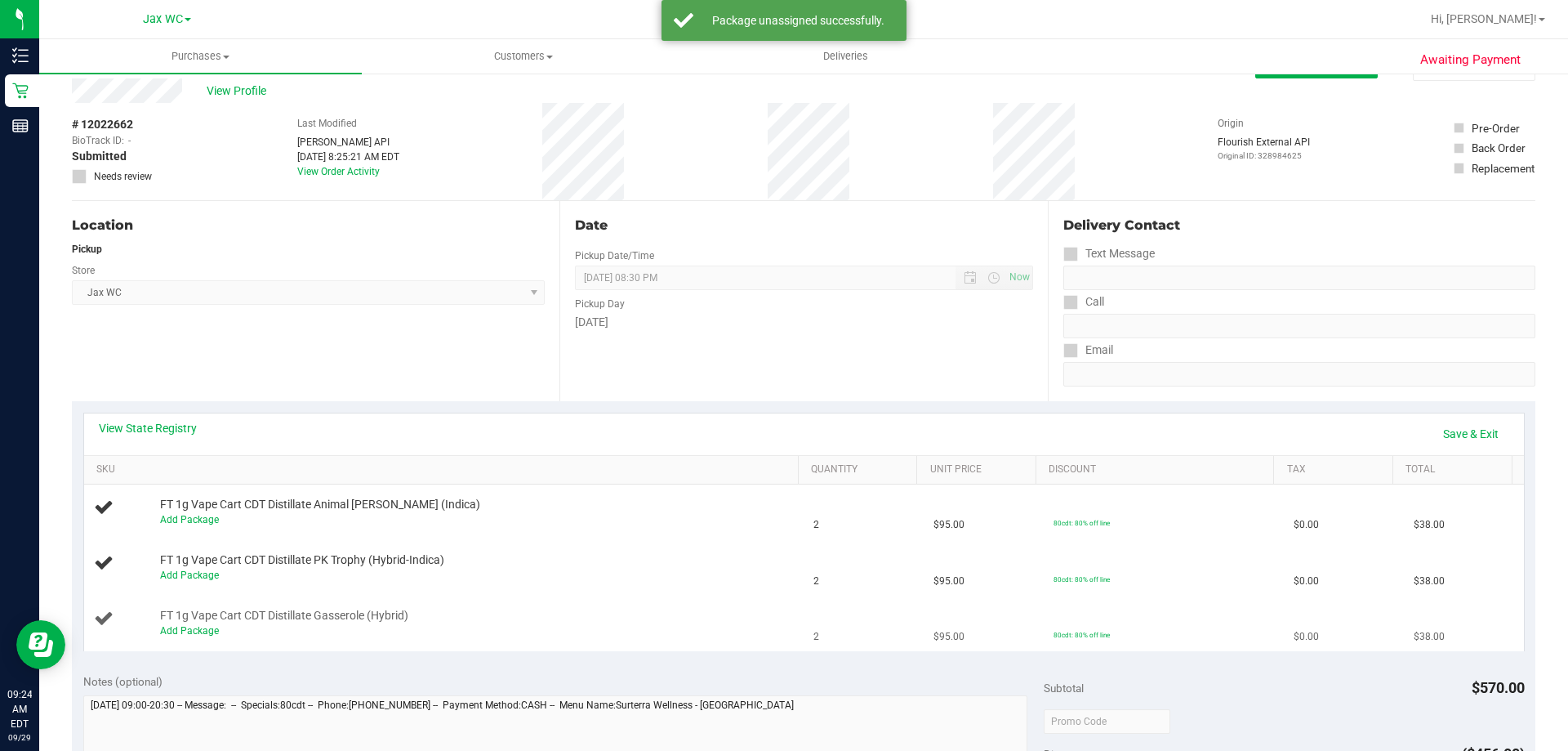
scroll to position [0, 0]
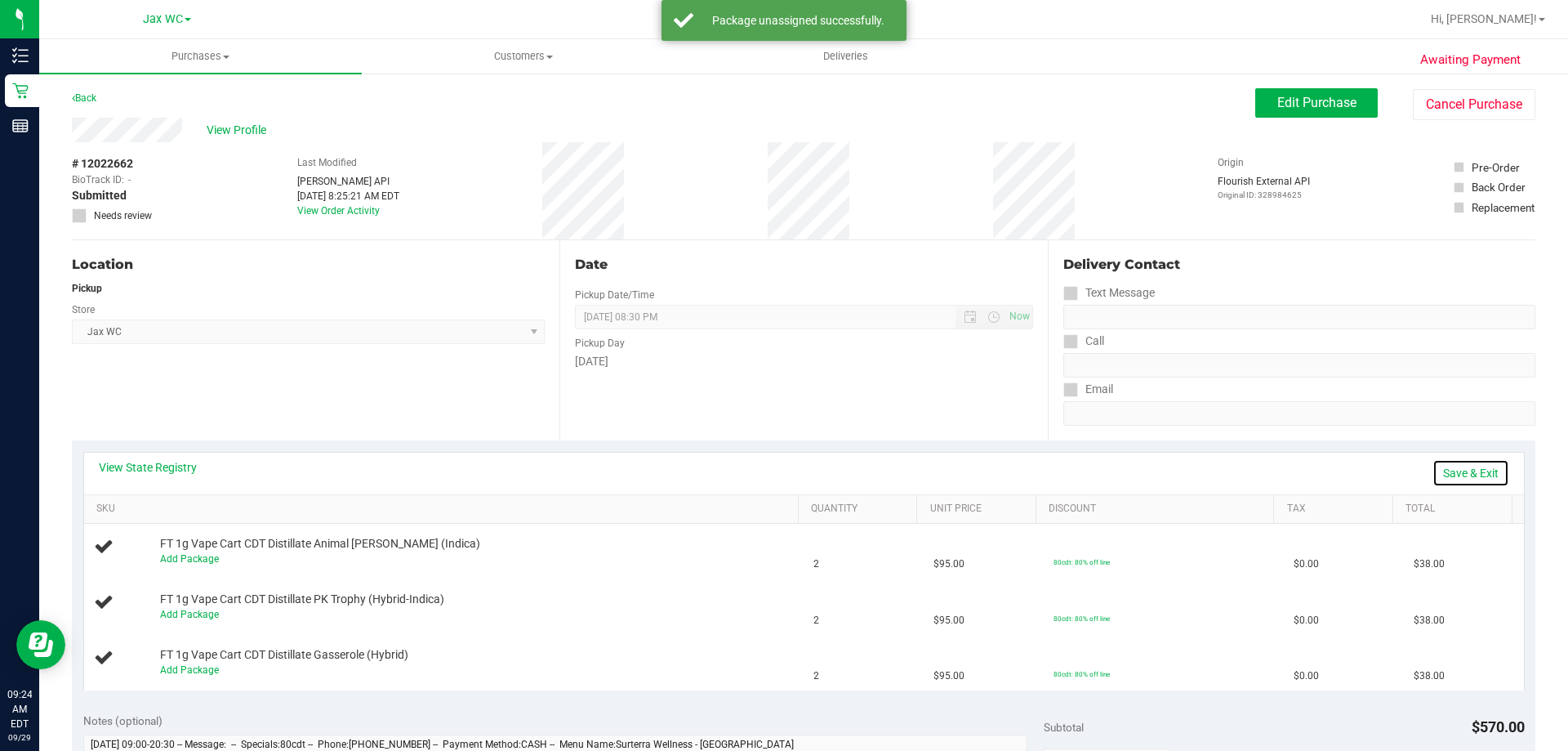
click at [1450, 466] on link "Save & Exit" at bounding box center [1470, 473] width 76 height 27
click at [1269, 90] on button "Edit Purchase" at bounding box center [1317, 102] width 123 height 29
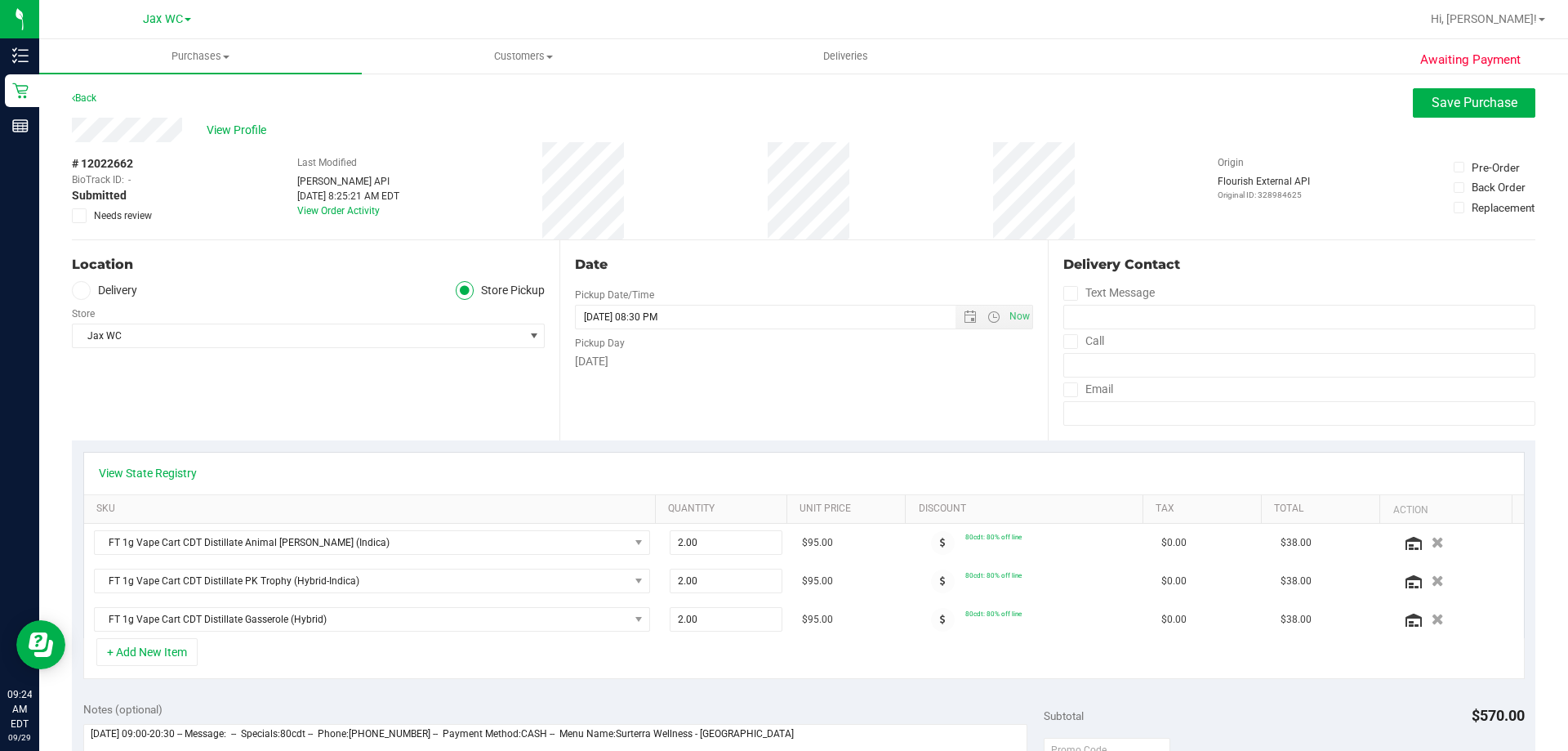
click at [76, 216] on icon at bounding box center [79, 216] width 10 height 0
click at [0, 0] on input "Needs review" at bounding box center [0, 0] width 0 height 0
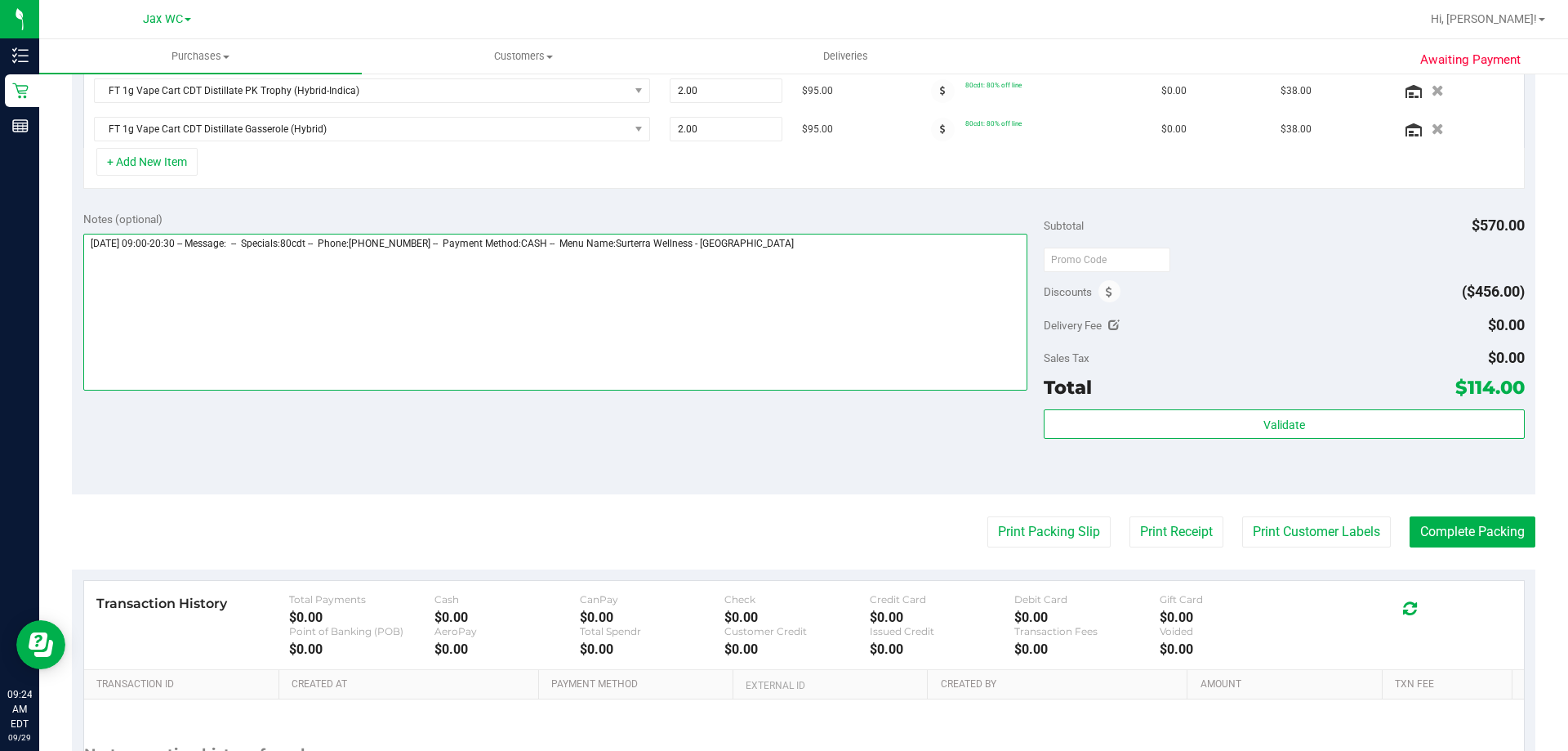
click at [84, 252] on textarea at bounding box center [556, 312] width 945 height 157
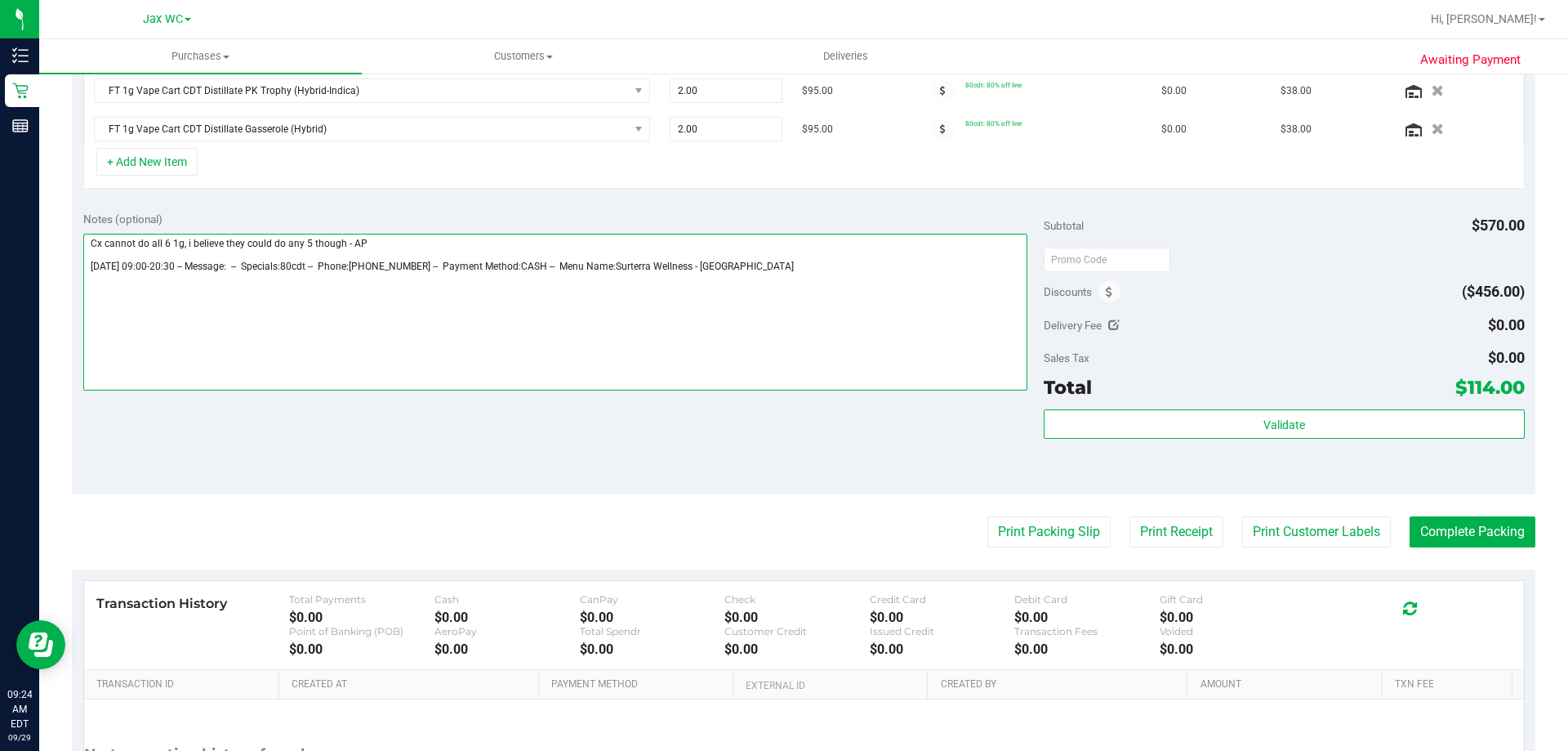
drag, startPoint x: 338, startPoint y: 241, endPoint x: 76, endPoint y: 227, distance: 262.4
click at [76, 227] on div "Notes (optional) Subtotal $570.00 Discounts ($456.00) Delivery Fee $0.00 Sales …" at bounding box center [803, 347] width 1463 height 294
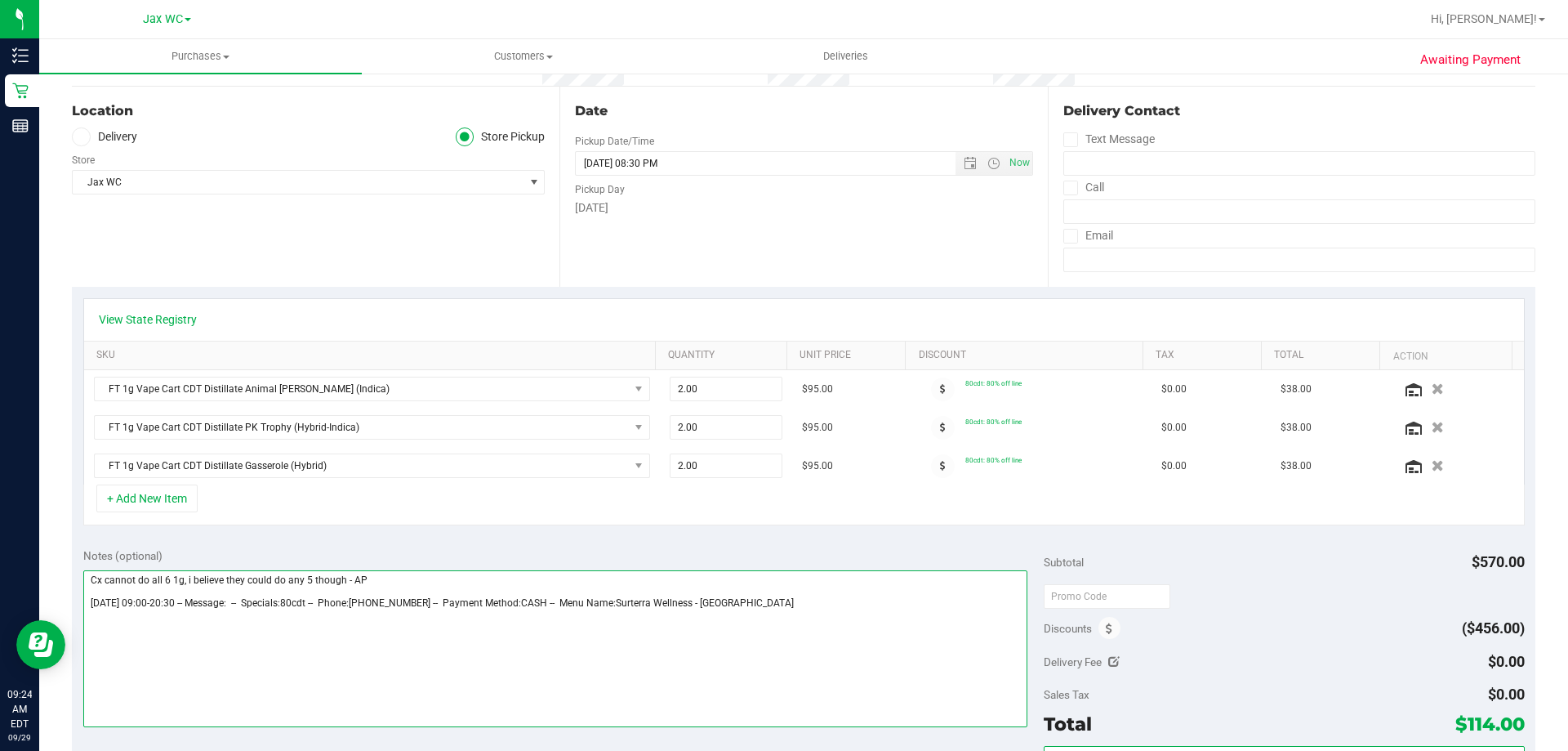
scroll to position [0, 0]
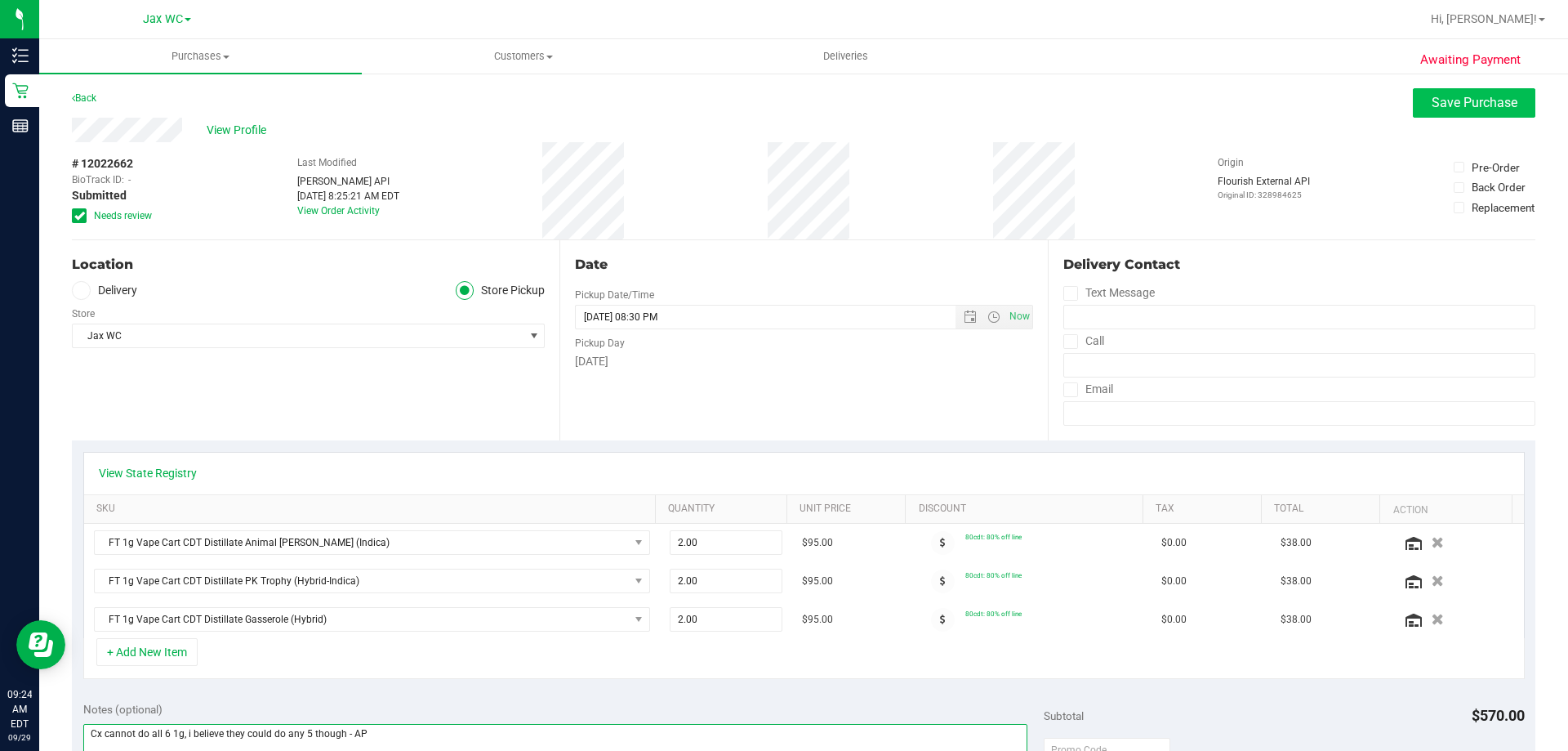
type textarea "Cx cannot do all 6 1g, i believe they could do any 5 though - AP [DATE] 09:00-2…"
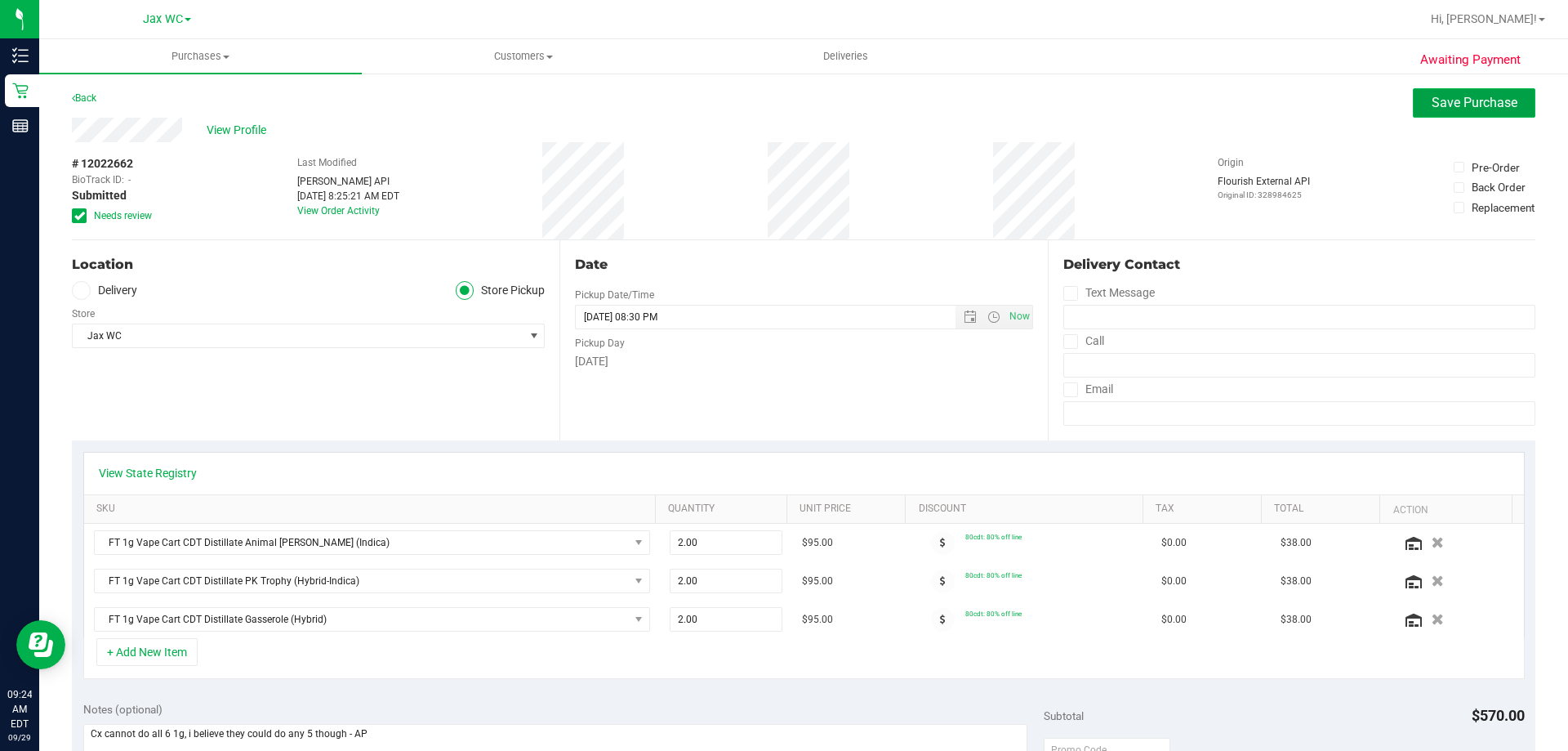
click at [1437, 112] on button "Save Purchase" at bounding box center [1475, 102] width 123 height 29
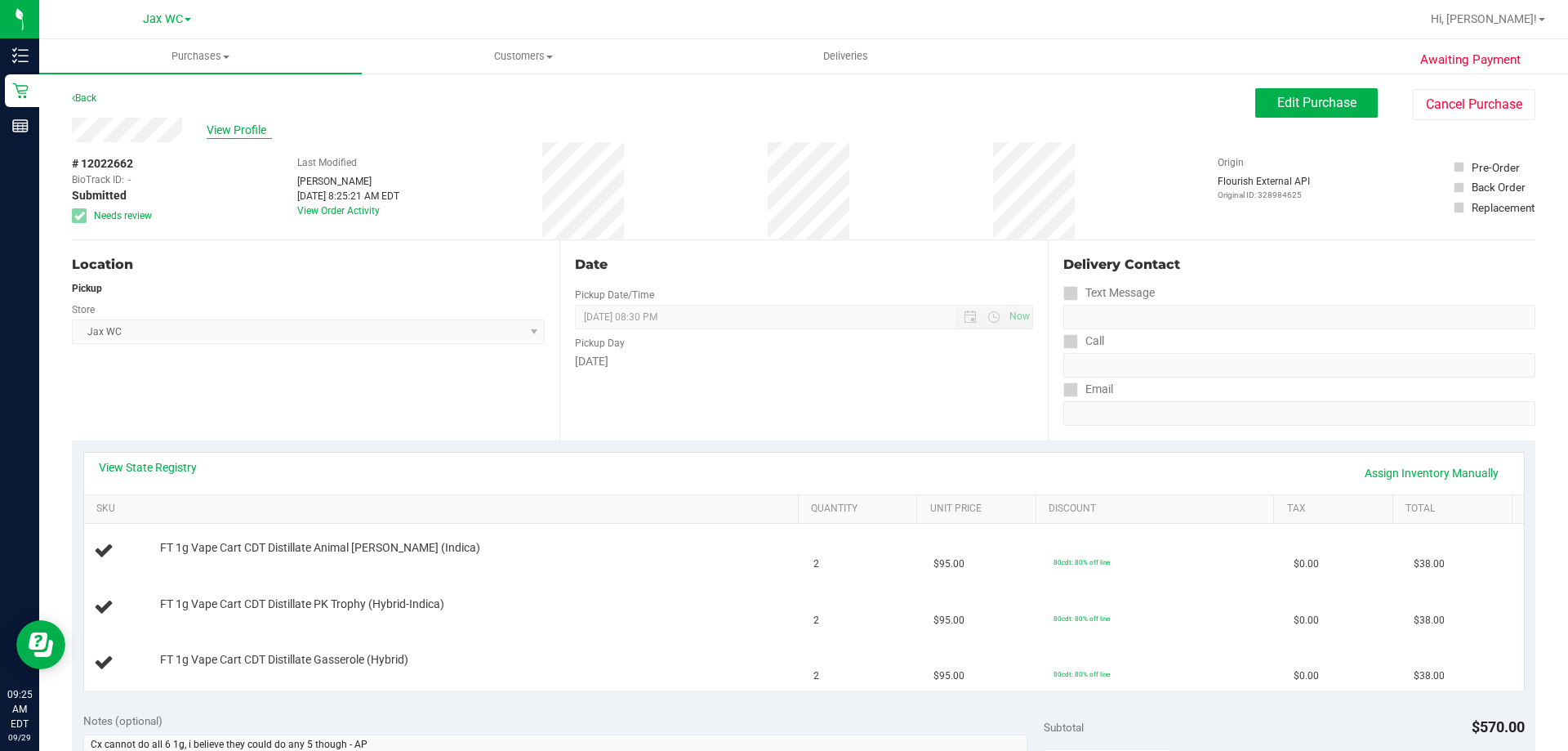
click at [259, 125] on span "View Profile" at bounding box center [239, 130] width 65 height 17
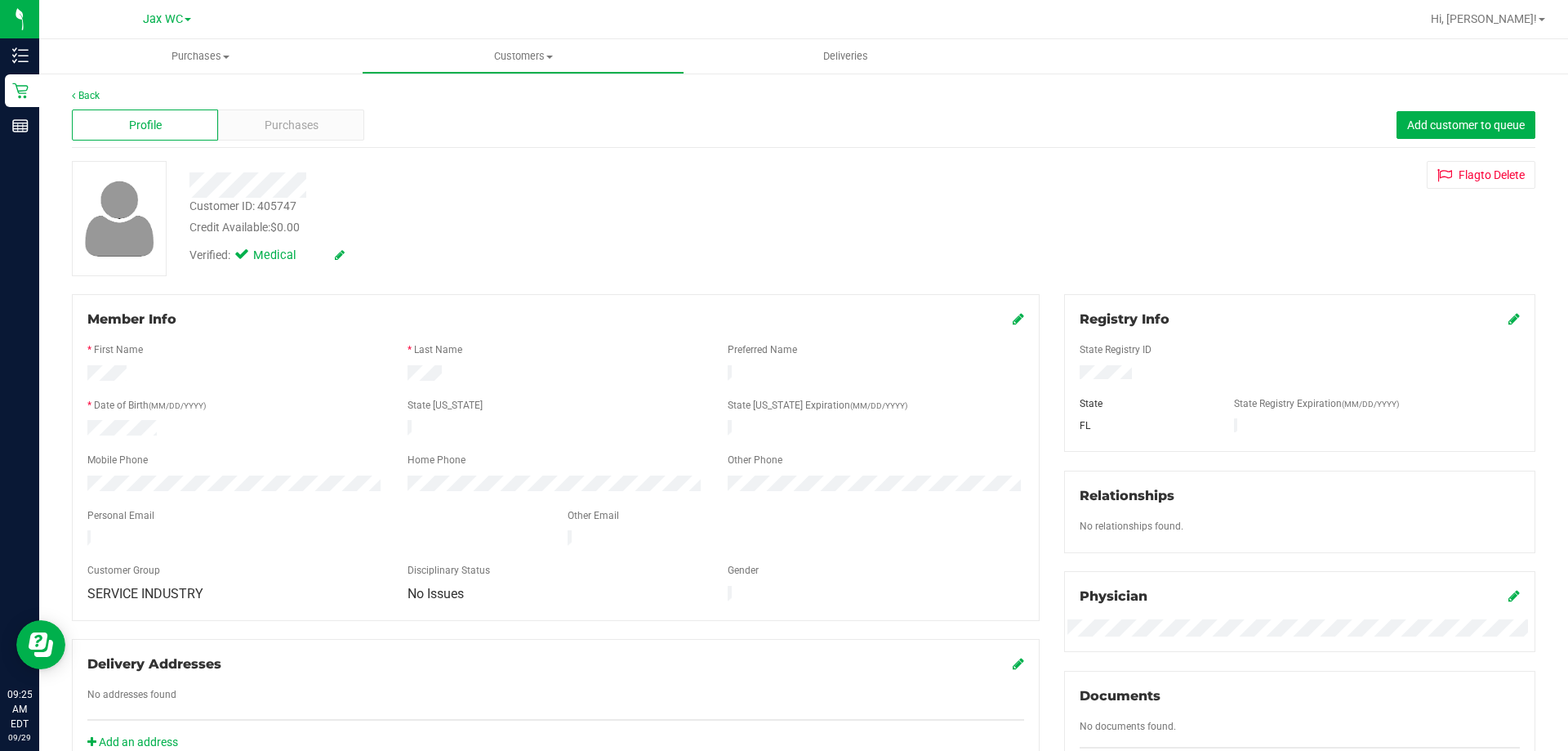
click at [374, 183] on div at bounding box center [549, 185] width 744 height 25
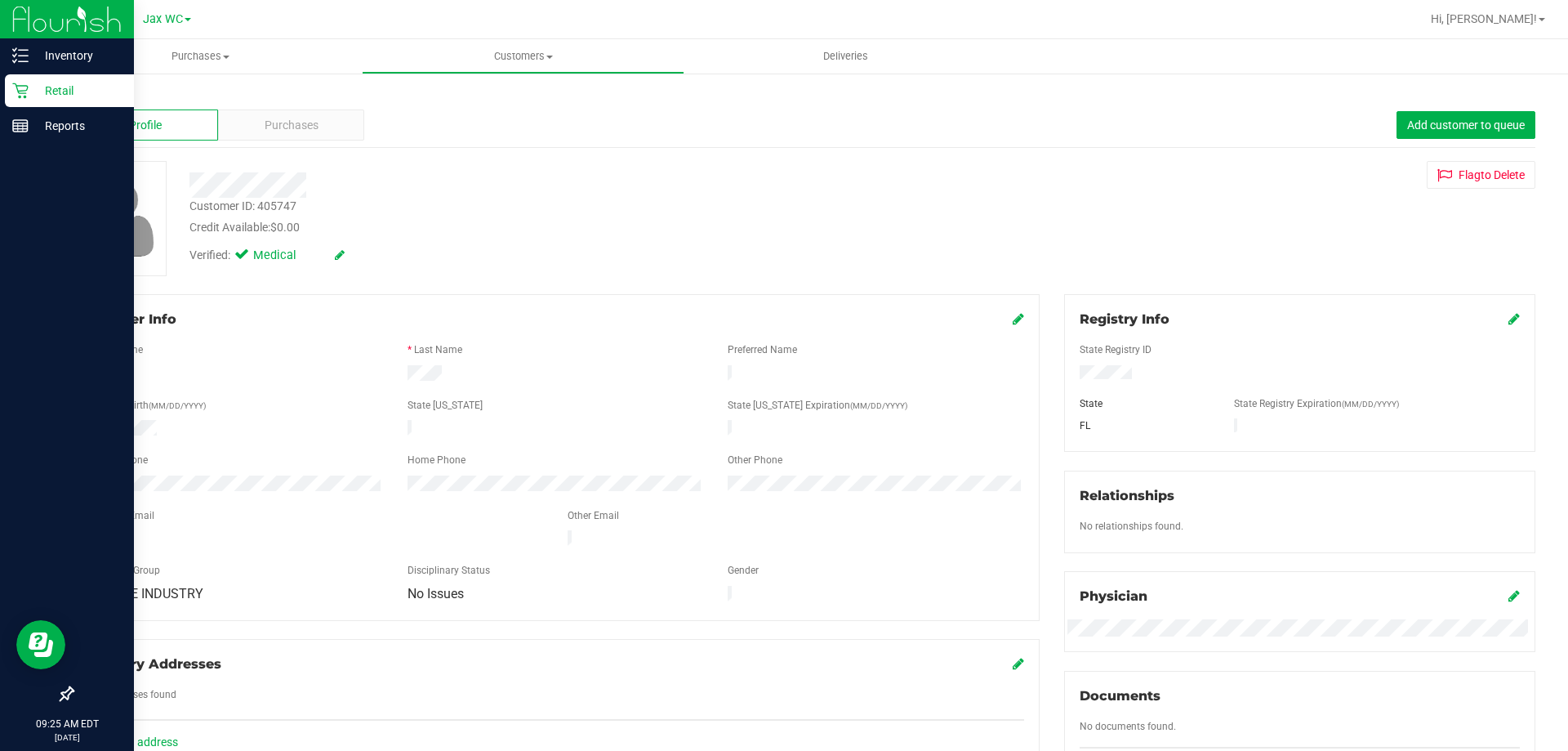
click at [19, 92] on icon at bounding box center [20, 91] width 15 height 15
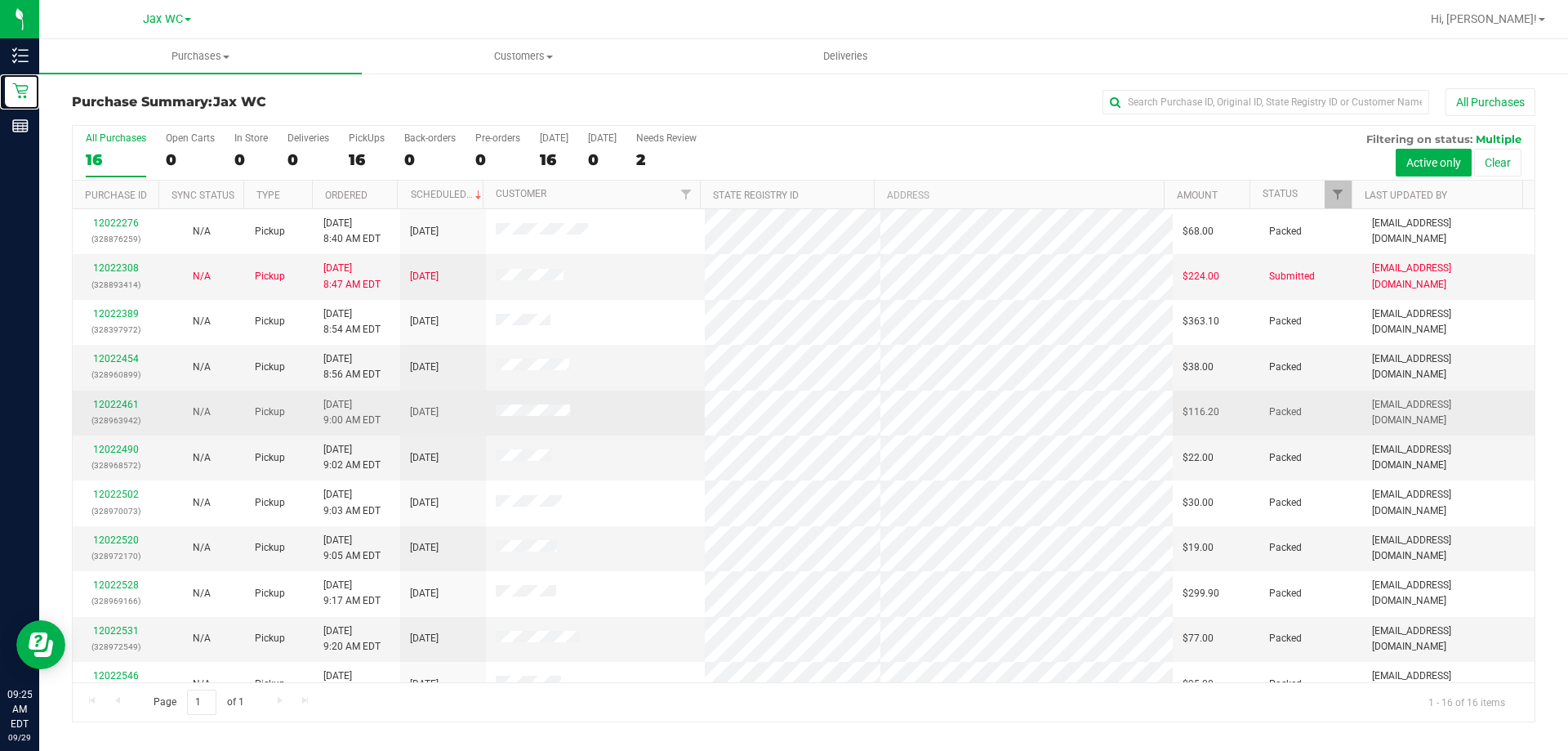
scroll to position [251, 0]
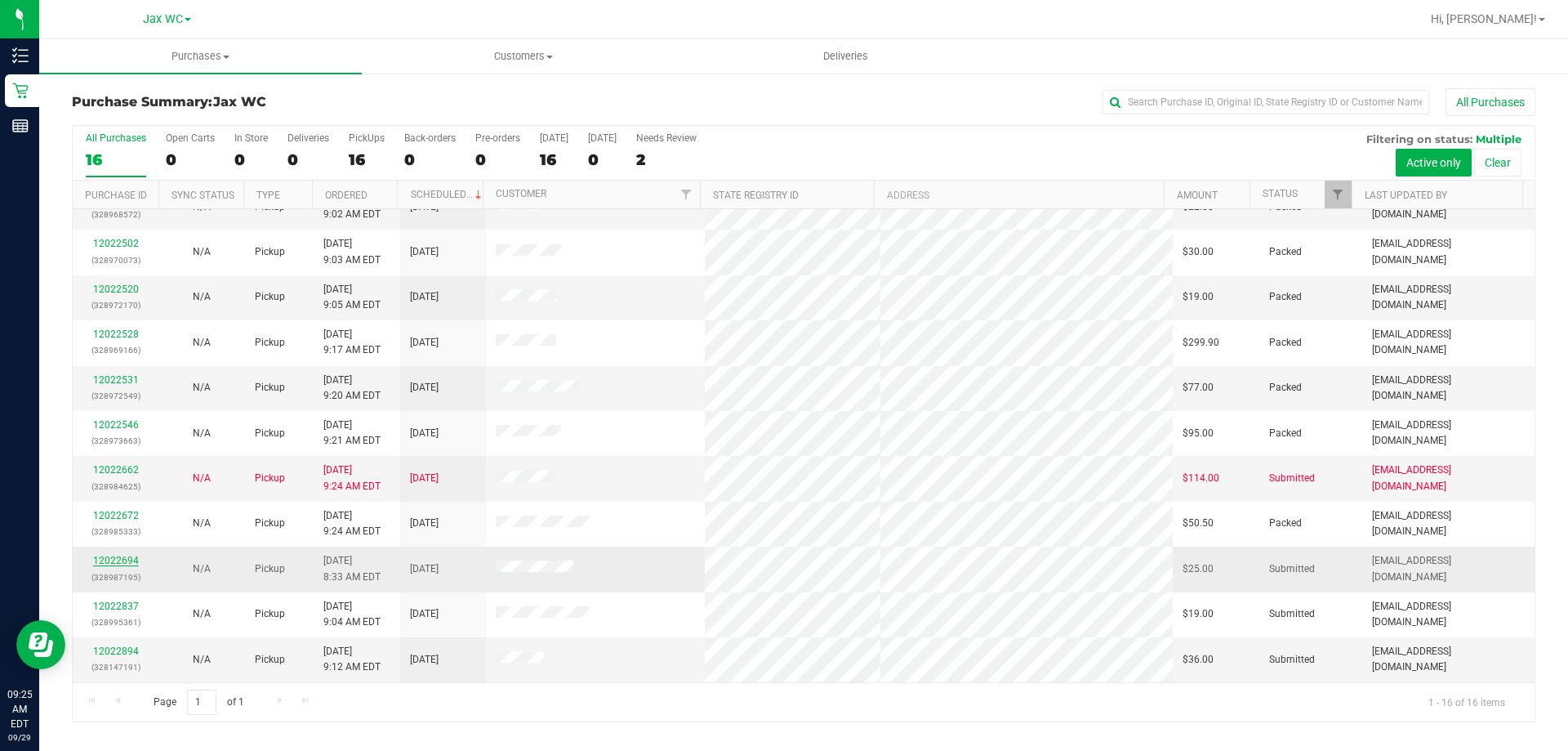
click at [127, 559] on link "12022694" at bounding box center [116, 560] width 45 height 11
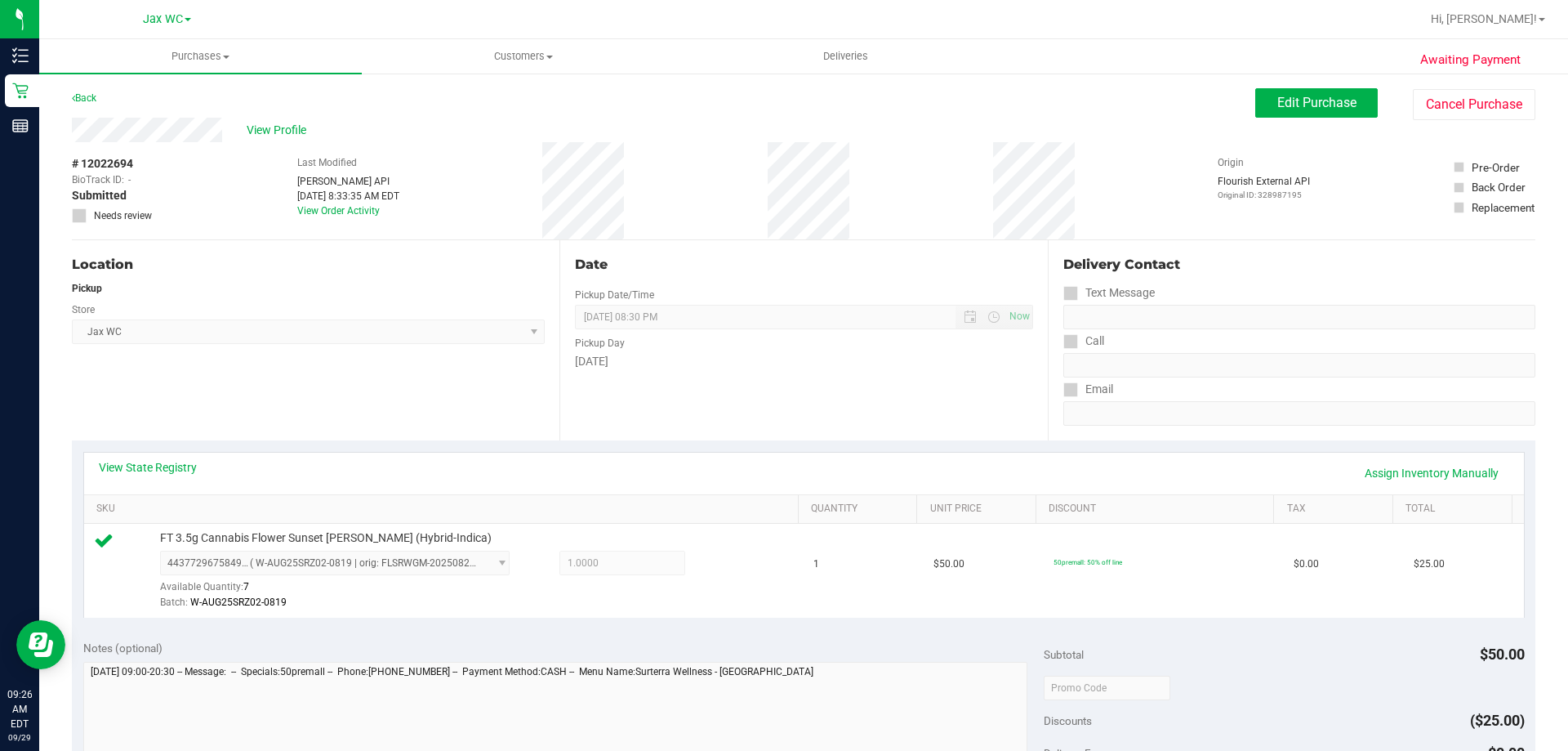
scroll to position [326, 0]
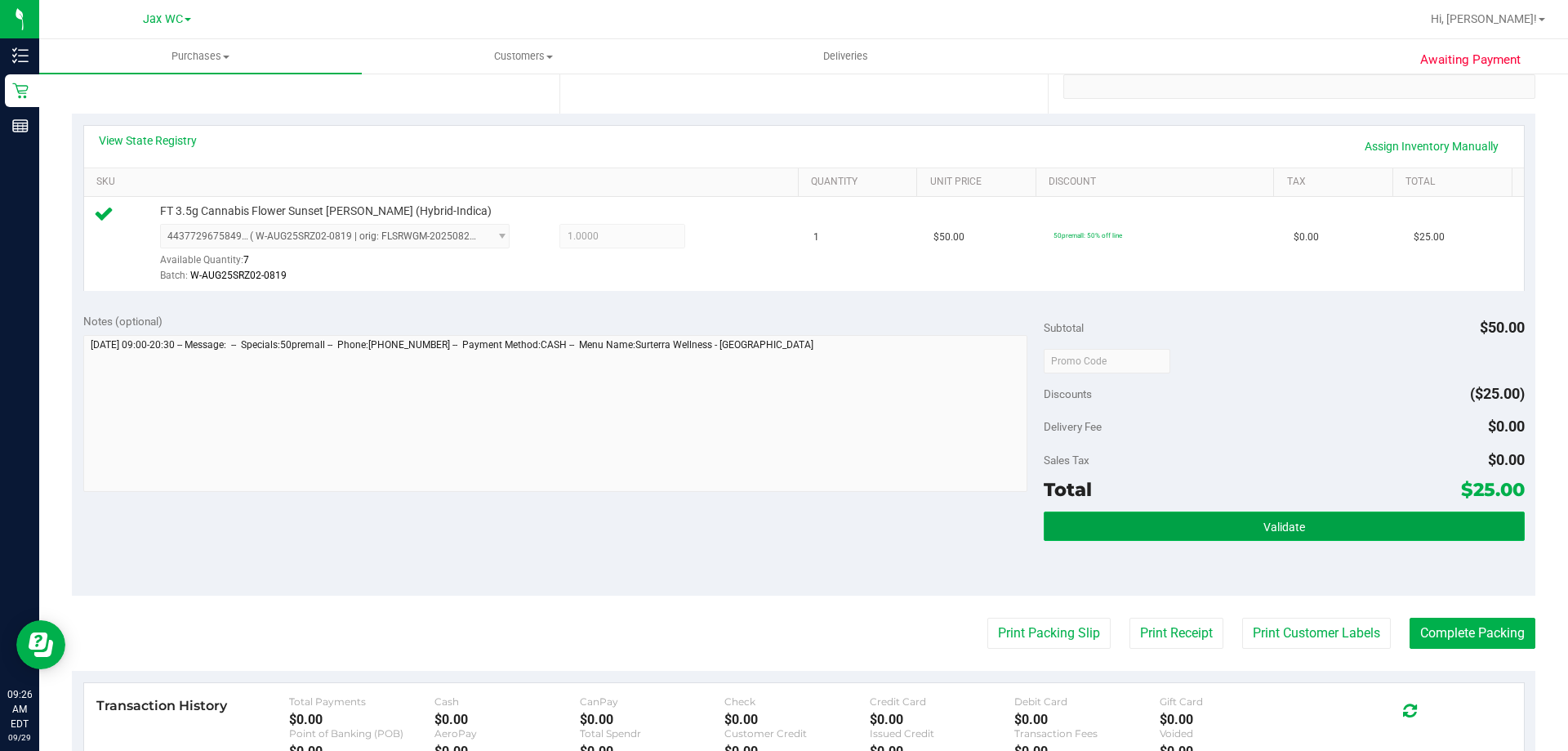
click at [1210, 523] on button "Validate" at bounding box center [1283, 526] width 480 height 29
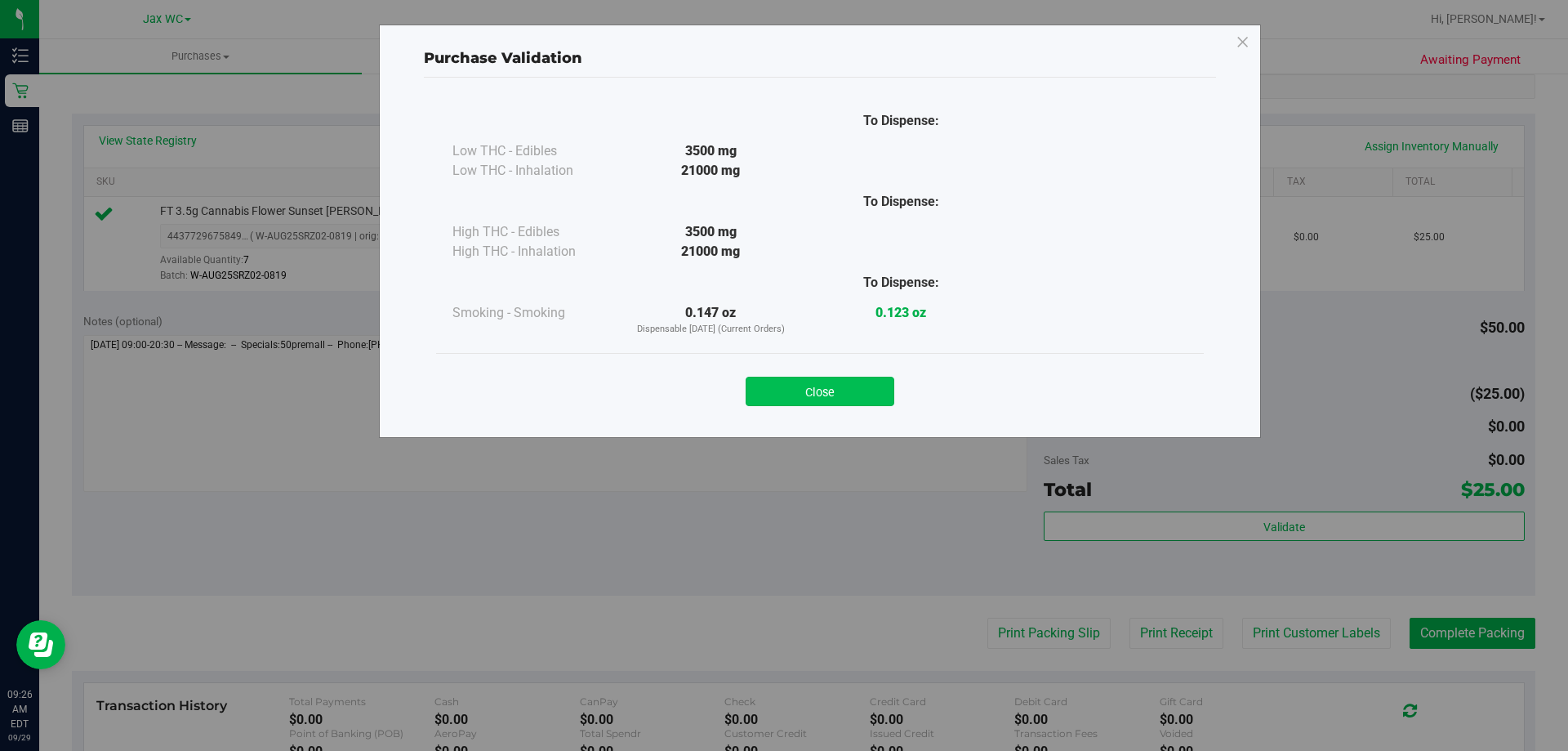
click at [818, 378] on button "Close" at bounding box center [820, 391] width 149 height 29
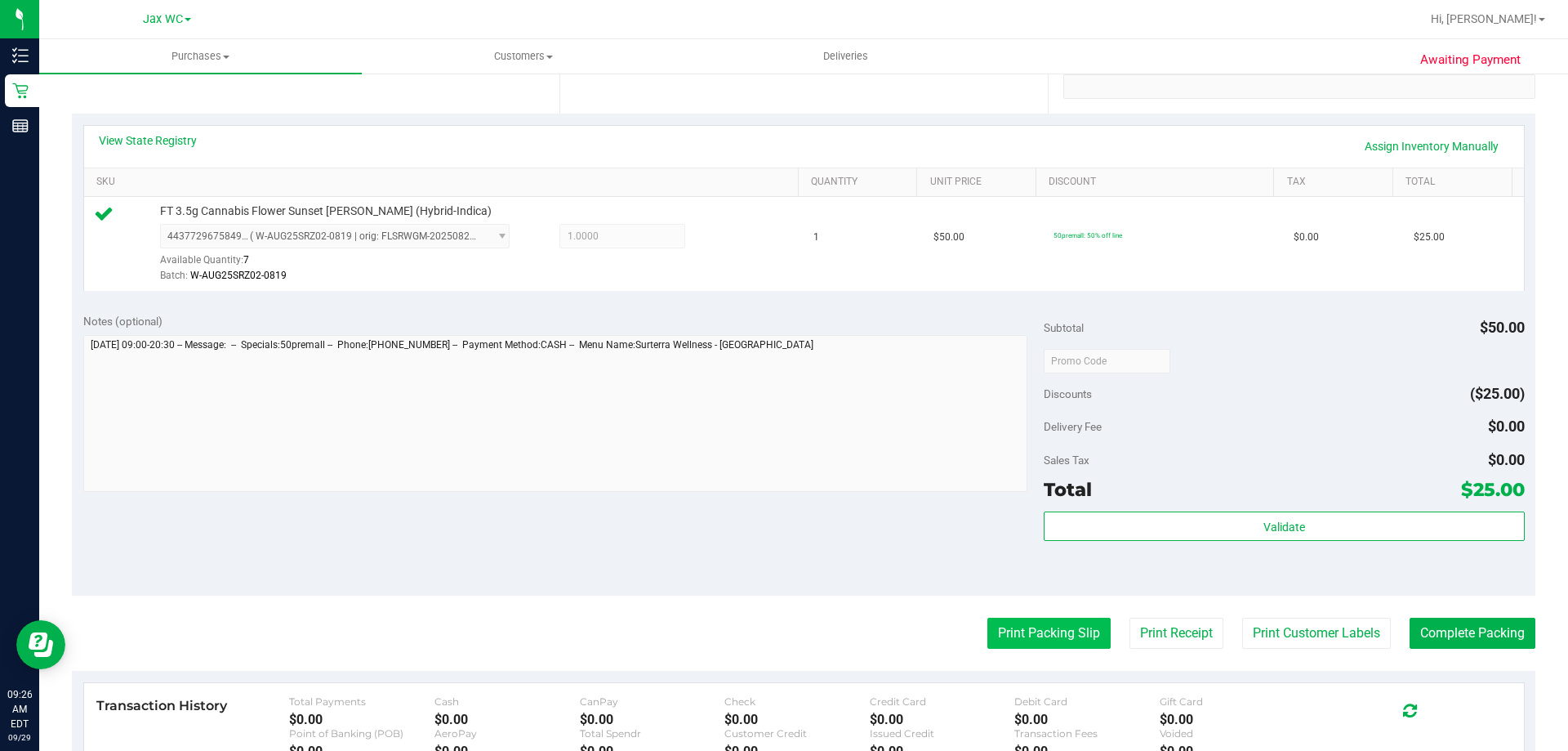
click at [1018, 626] on button "Print Packing Slip" at bounding box center [1049, 632] width 124 height 31
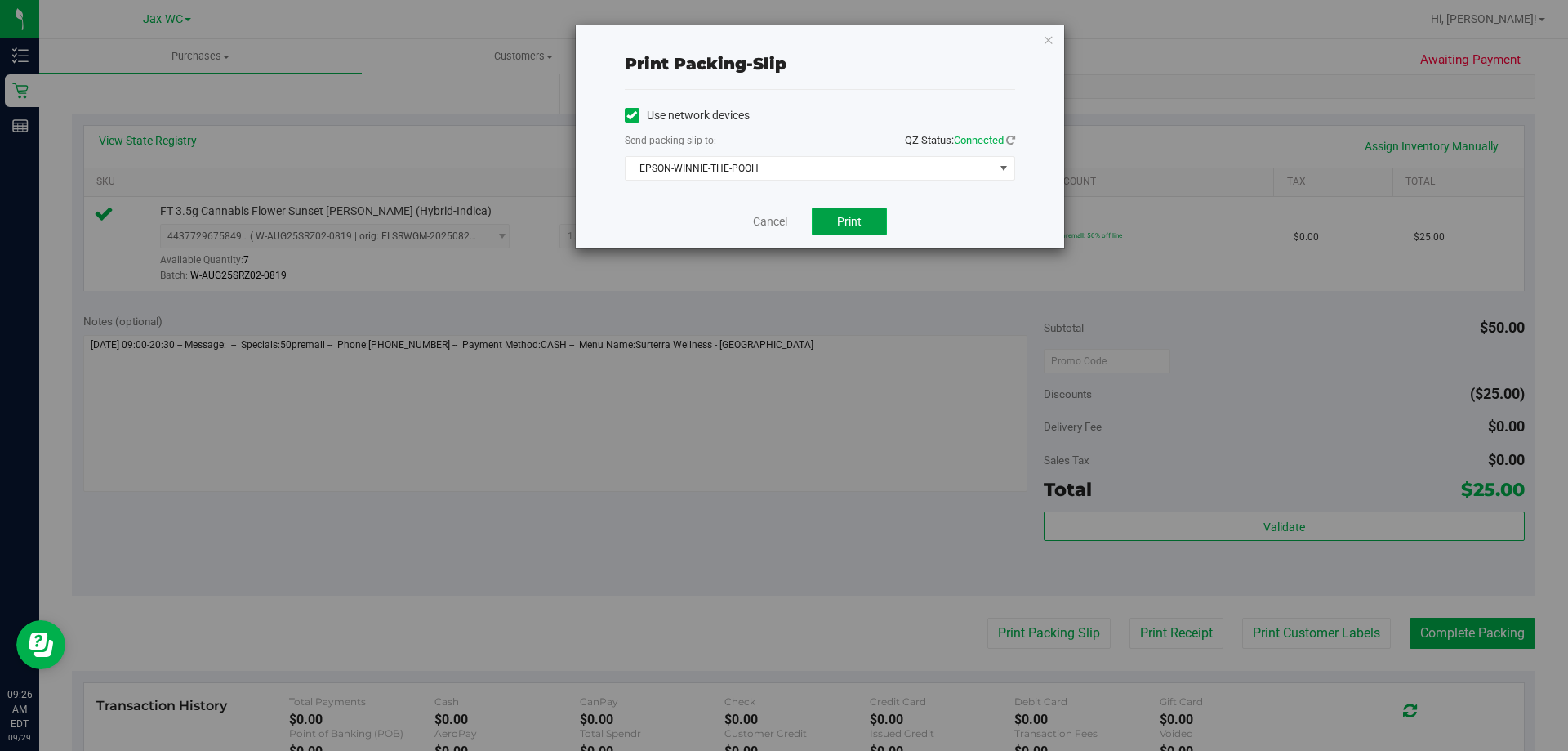
click at [842, 224] on span "Print" at bounding box center [849, 222] width 25 height 13
click at [1047, 49] on div "Print packing-slip Use network devices Send packing-slip to: QZ Status: Connect…" at bounding box center [820, 137] width 489 height 223
click at [1045, 45] on icon "button" at bounding box center [1048, 39] width 11 height 20
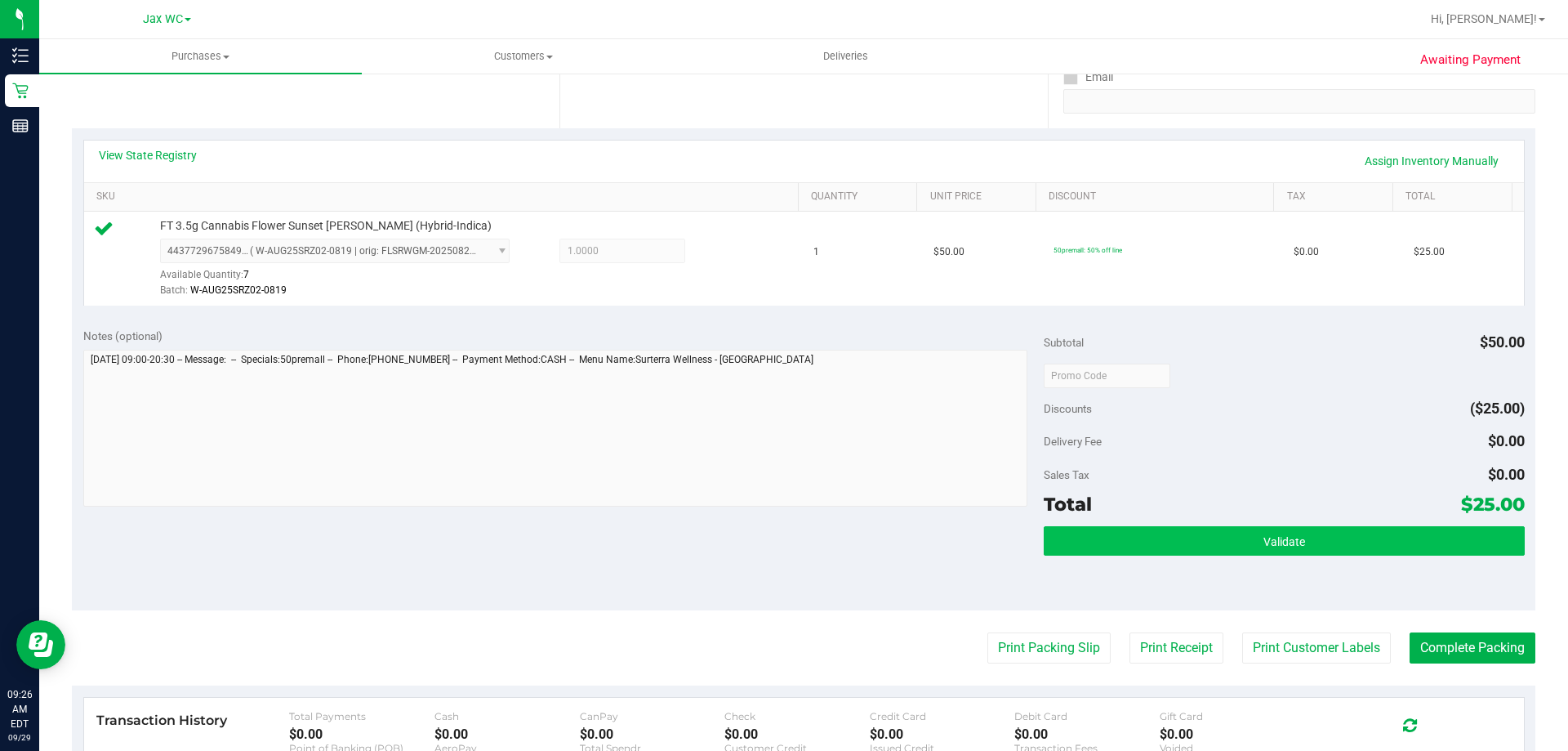
scroll to position [490, 0]
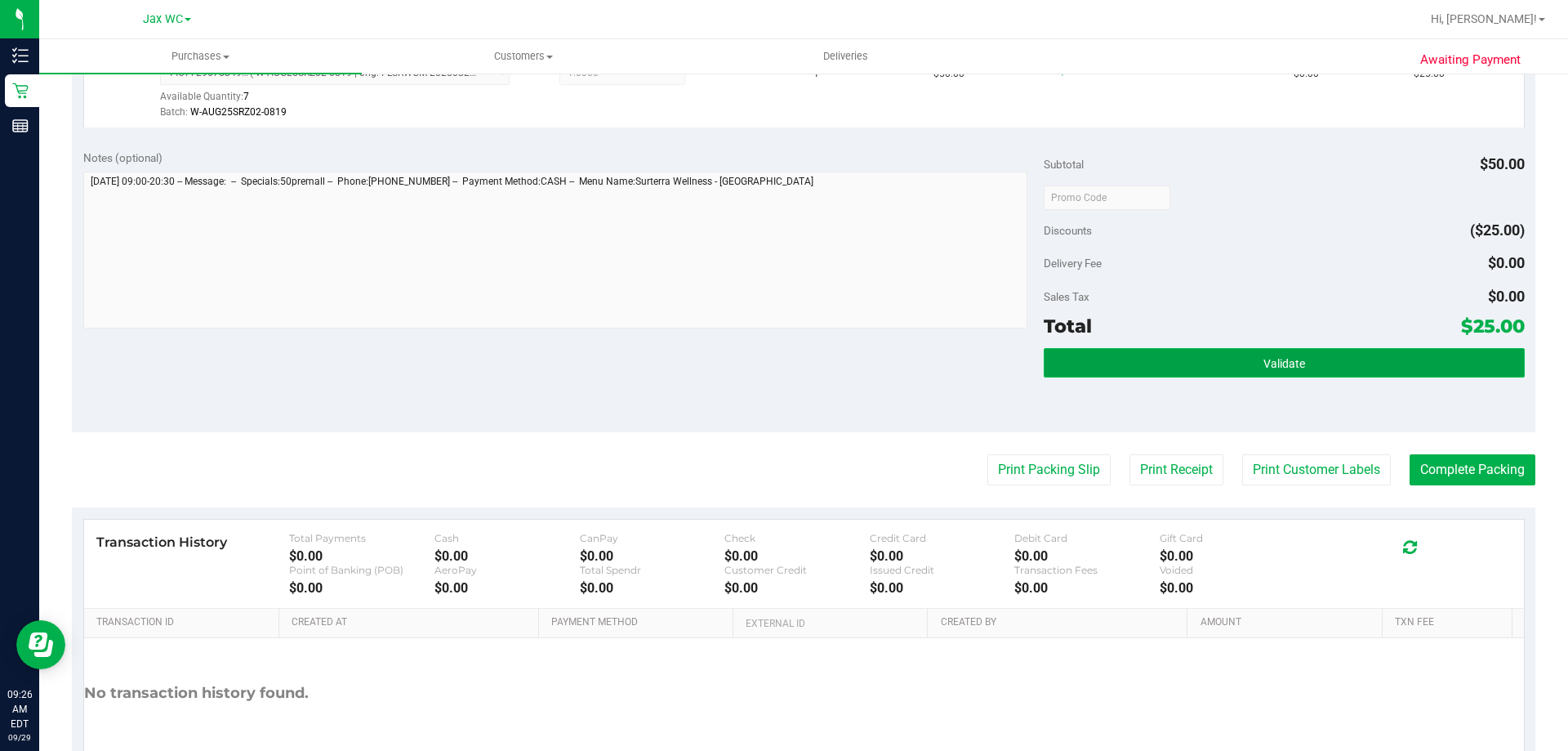
click at [1279, 371] on button "Validate" at bounding box center [1283, 362] width 480 height 29
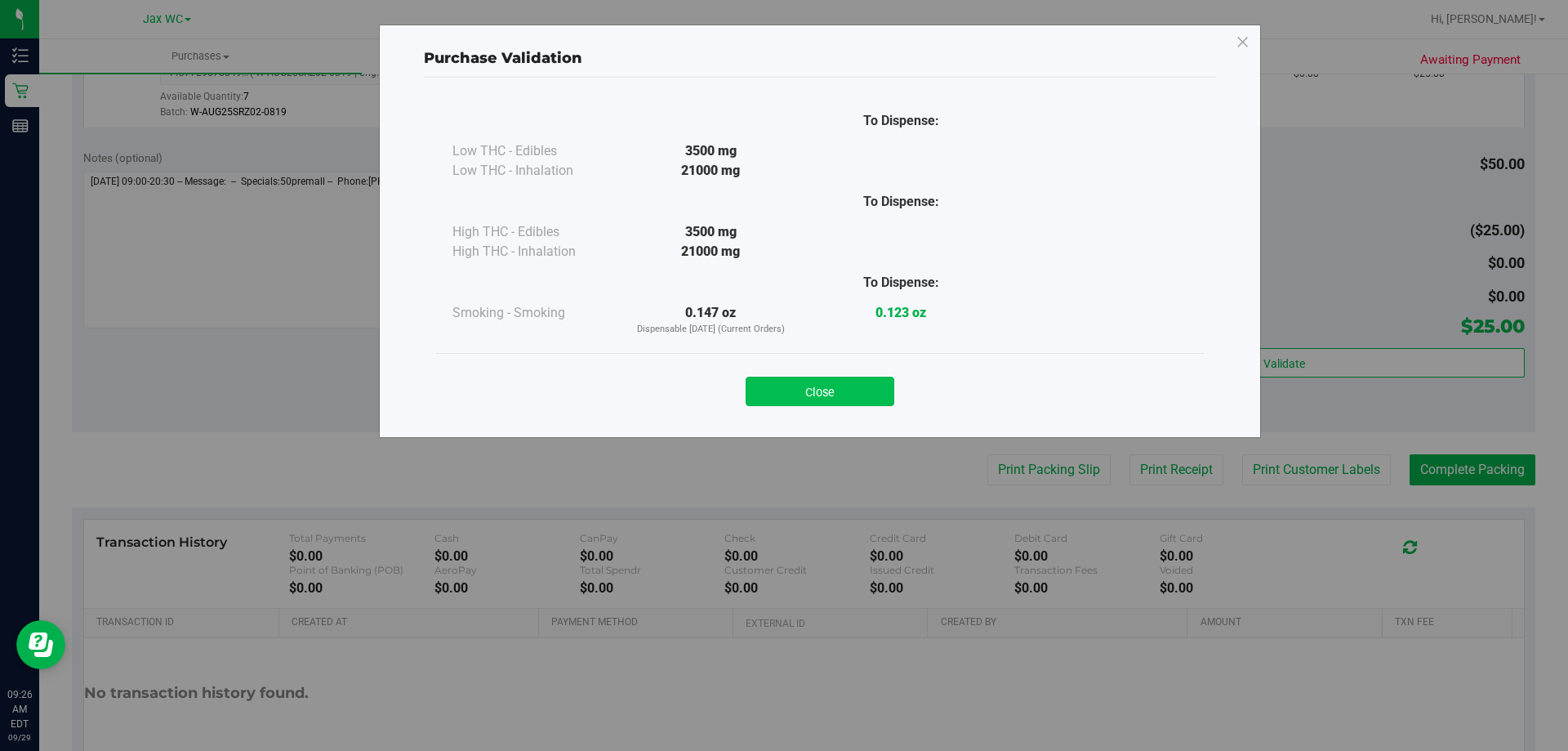
click at [883, 386] on button "Close" at bounding box center [820, 391] width 149 height 29
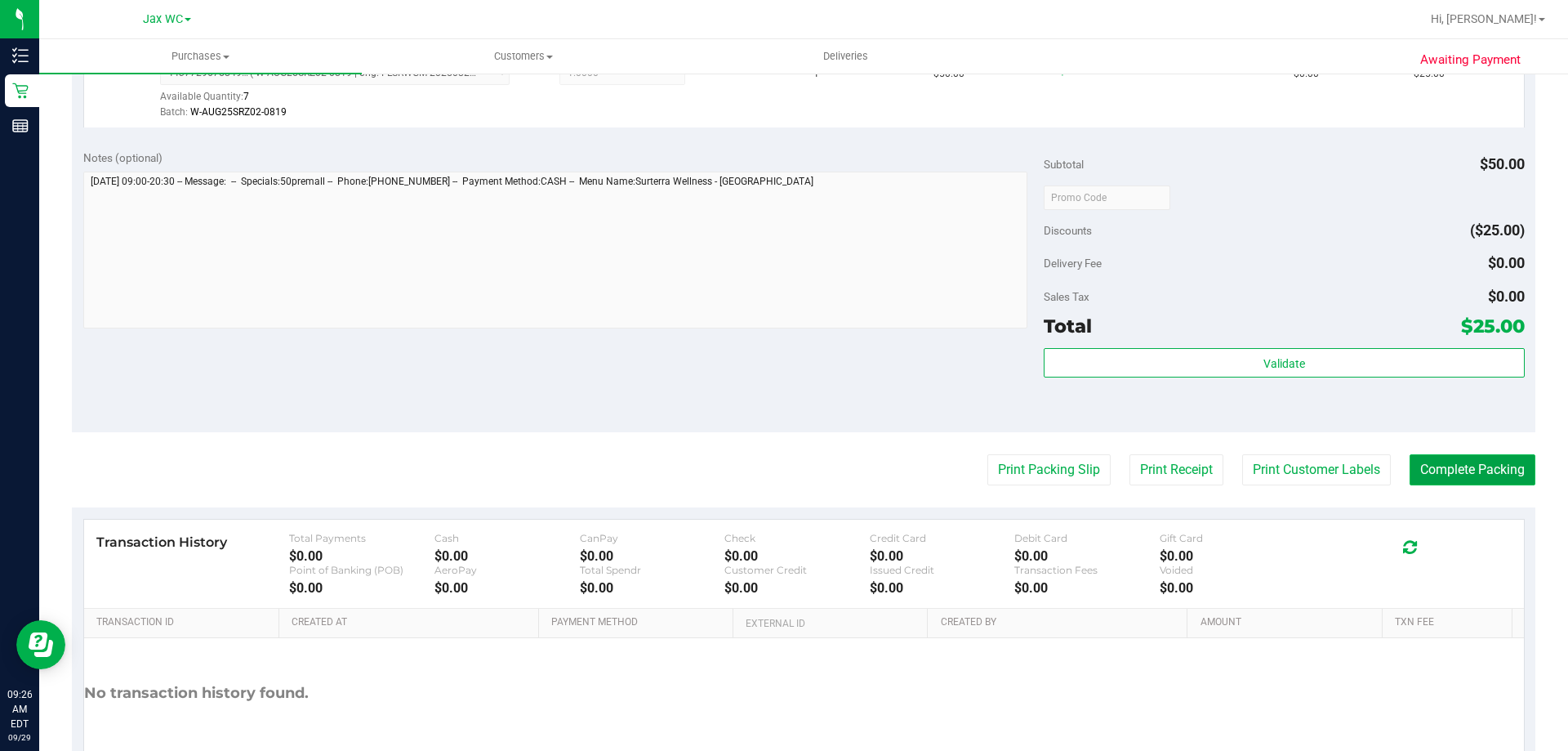
click at [1479, 468] on button "Complete Packing" at bounding box center [1472, 469] width 125 height 31
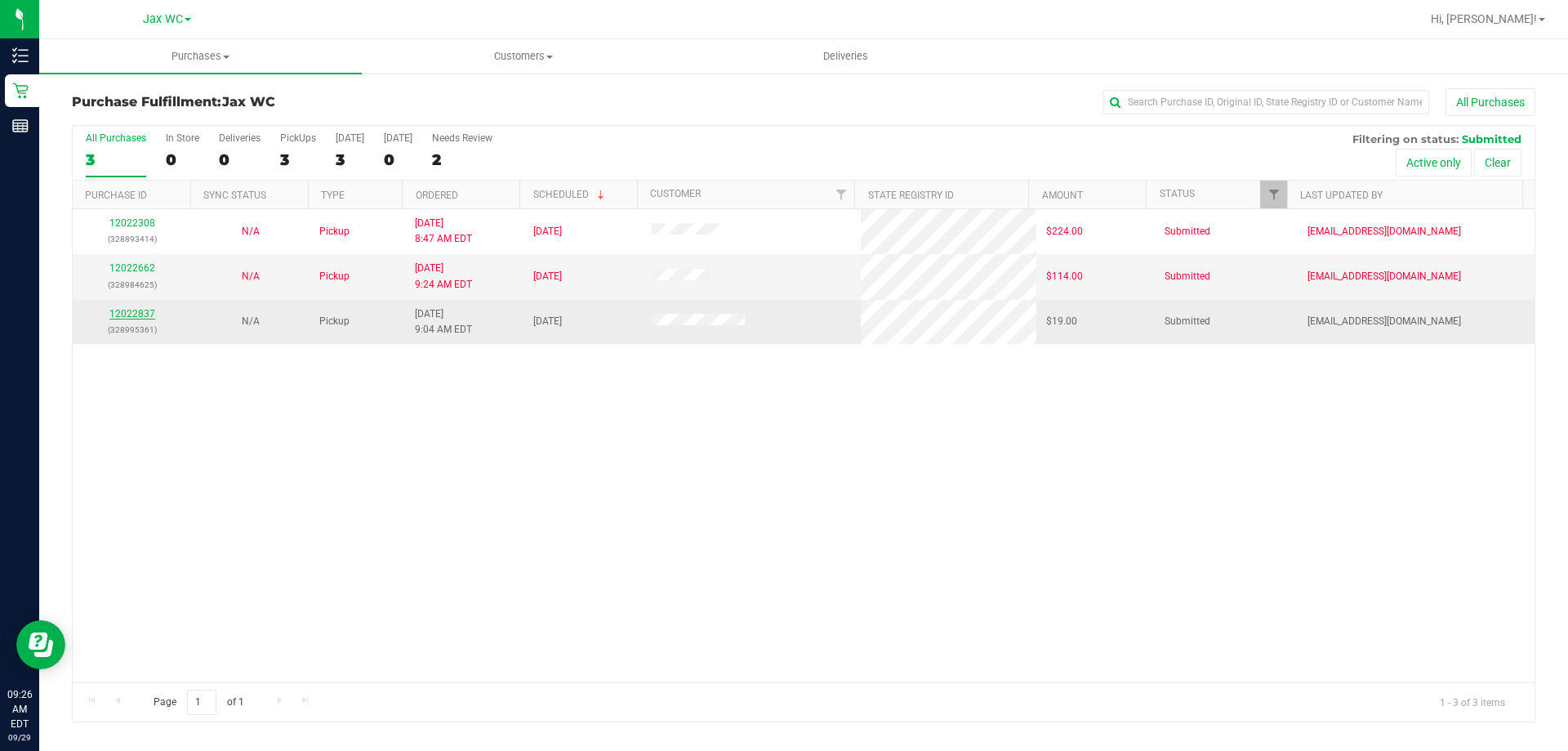
click at [136, 312] on link "12022837" at bounding box center [132, 313] width 45 height 11
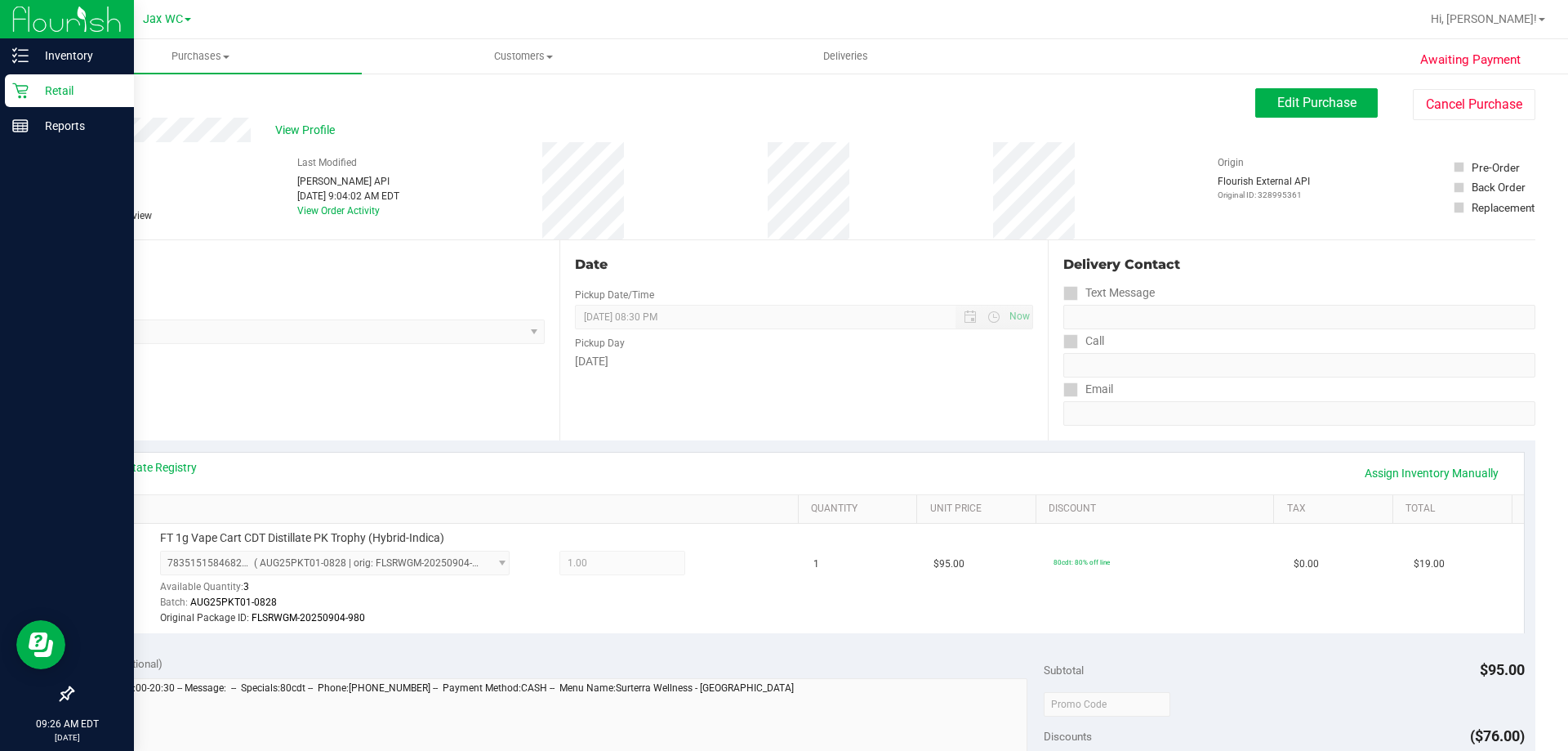
click at [7, 89] on div "Retail" at bounding box center [69, 91] width 129 height 33
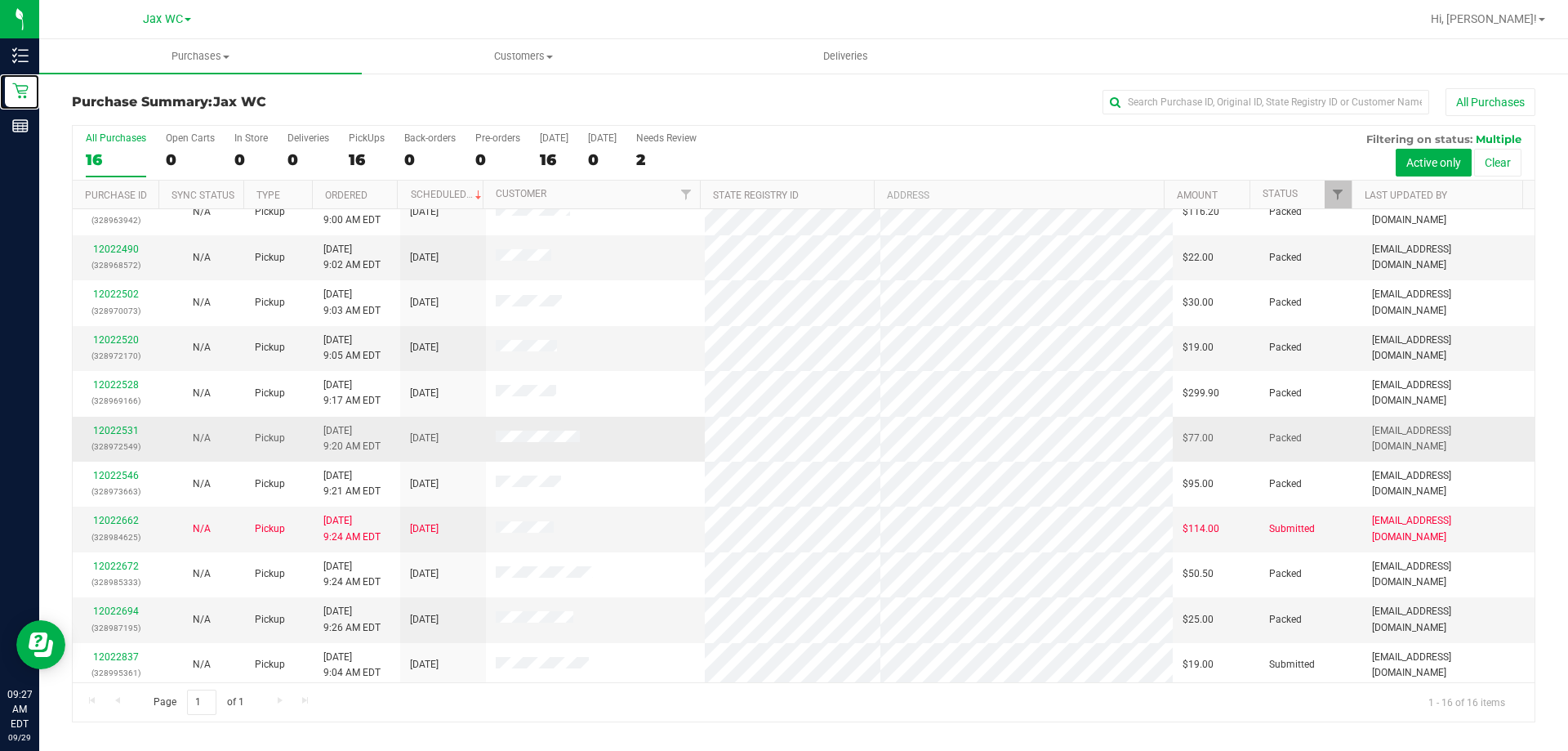
scroll to position [251, 0]
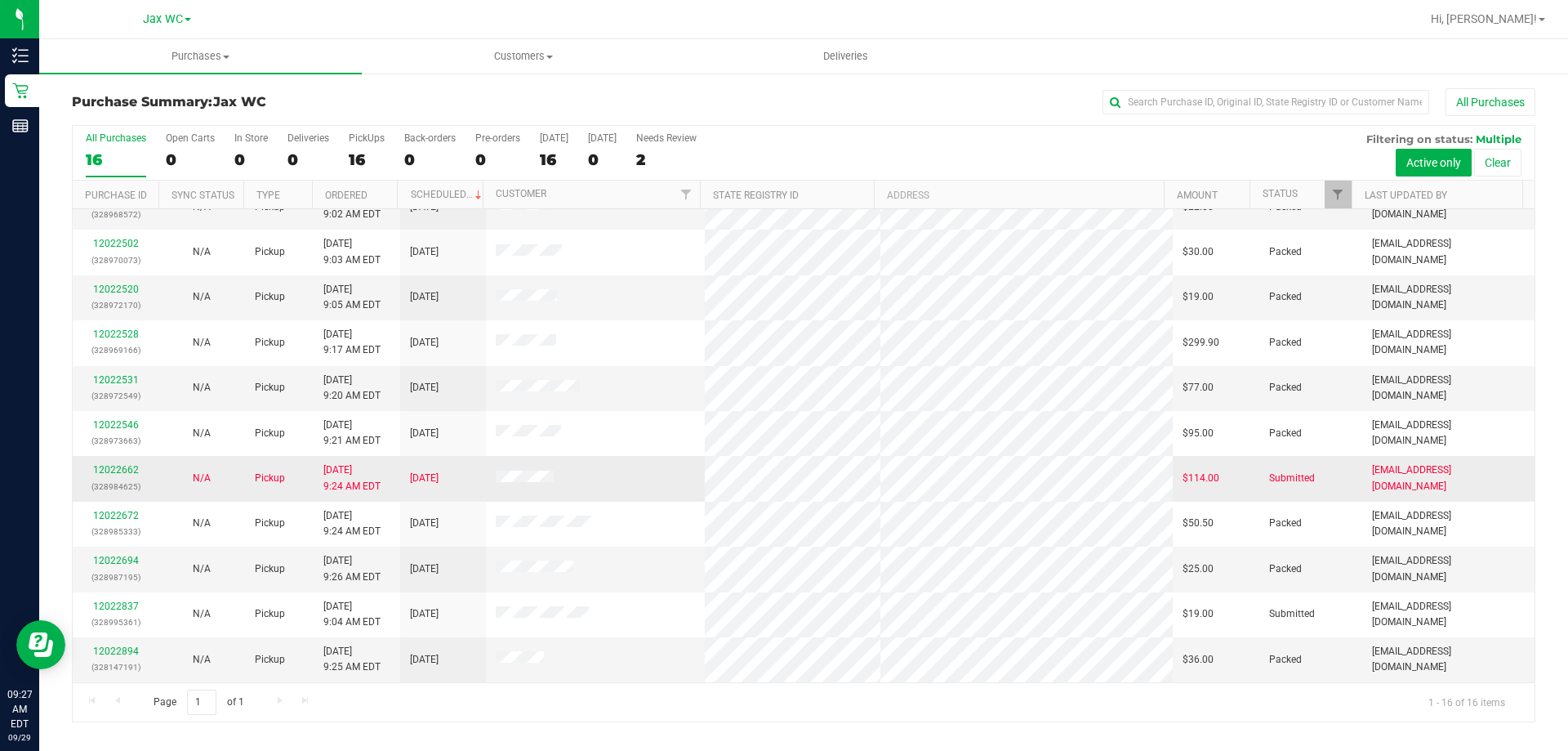
drag, startPoint x: 92, startPoint y: 477, endPoint x: 110, endPoint y: 459, distance: 25.5
click at [93, 477] on div "12022662 (328984625)" at bounding box center [115, 477] width 66 height 31
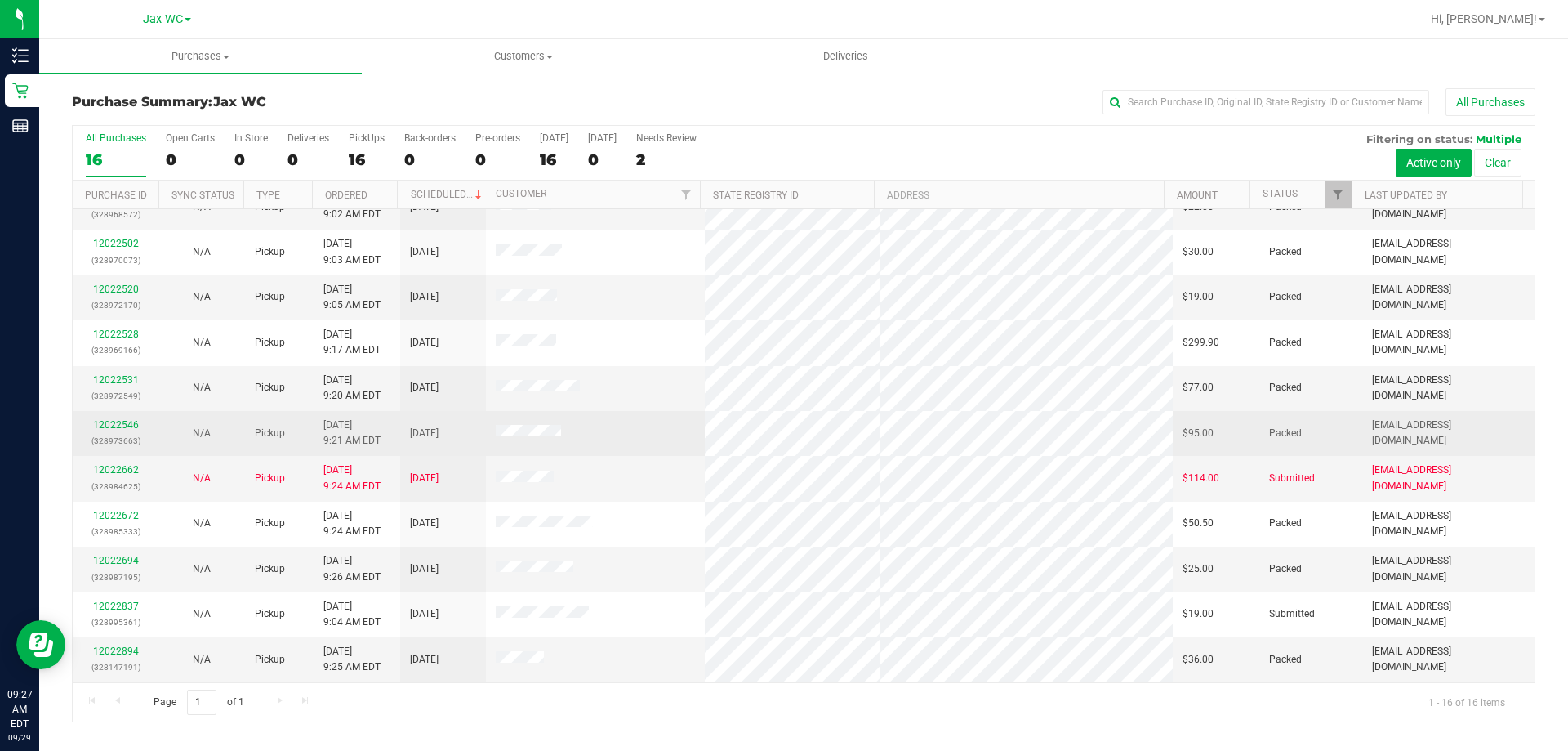
click at [118, 454] on td "12022546 (328973663)" at bounding box center [115, 433] width 86 height 45
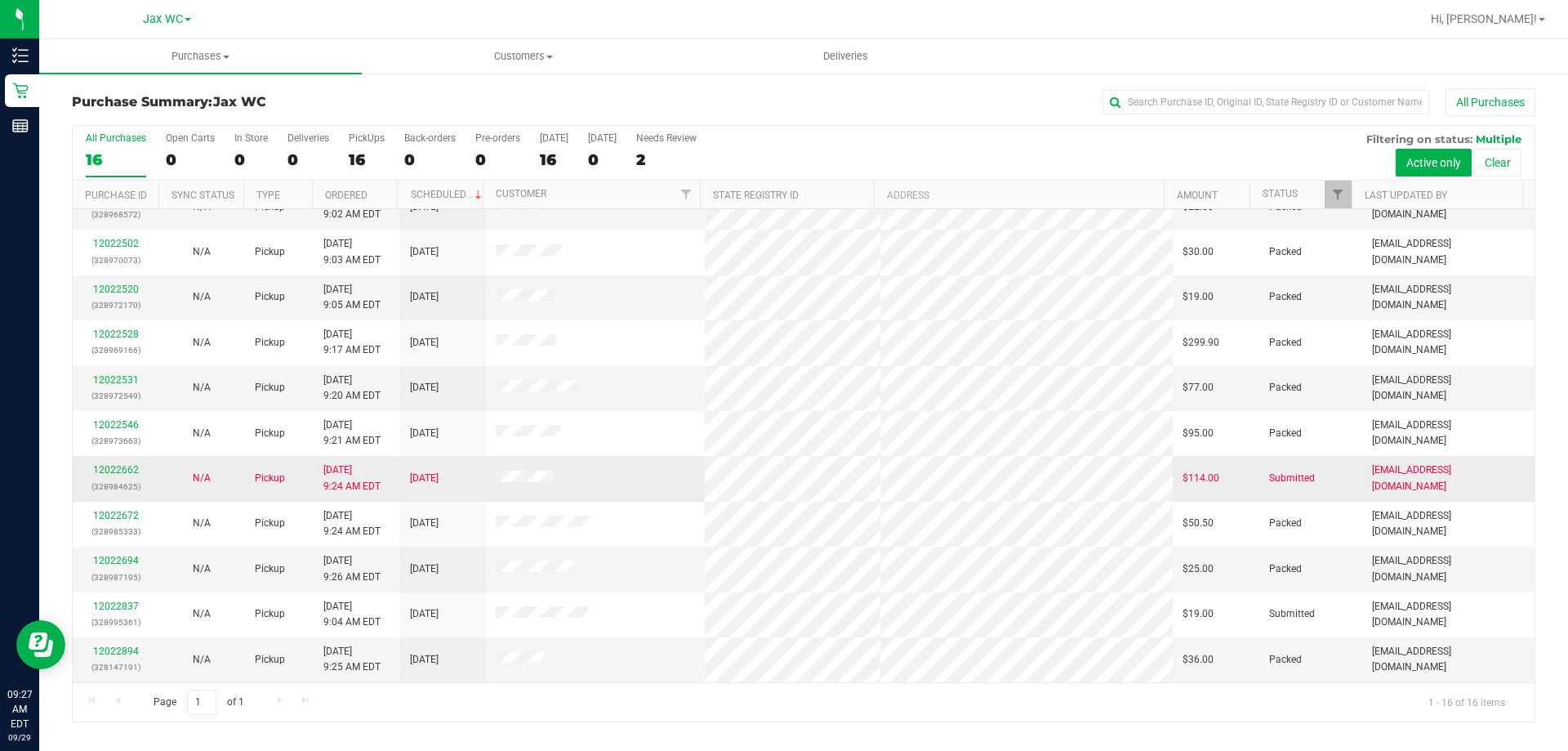
click at [118, 463] on div "12022662 (328984625)" at bounding box center [115, 477] width 66 height 31
click at [95, 478] on p "(328984625)" at bounding box center [115, 486] width 66 height 15
click at [103, 471] on link "12022662" at bounding box center [116, 470] width 45 height 11
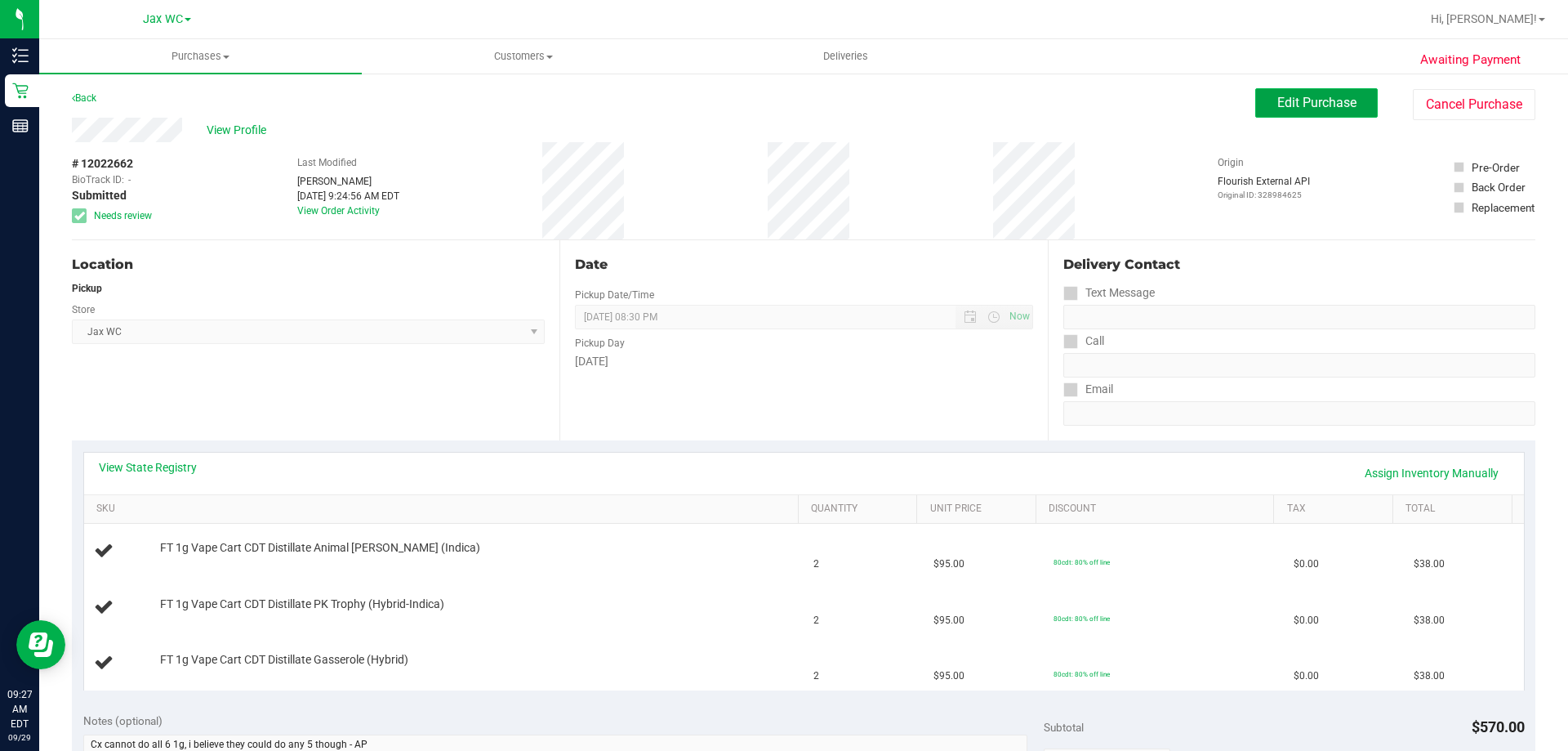
click at [1282, 107] on span "Edit Purchase" at bounding box center [1317, 102] width 79 height 15
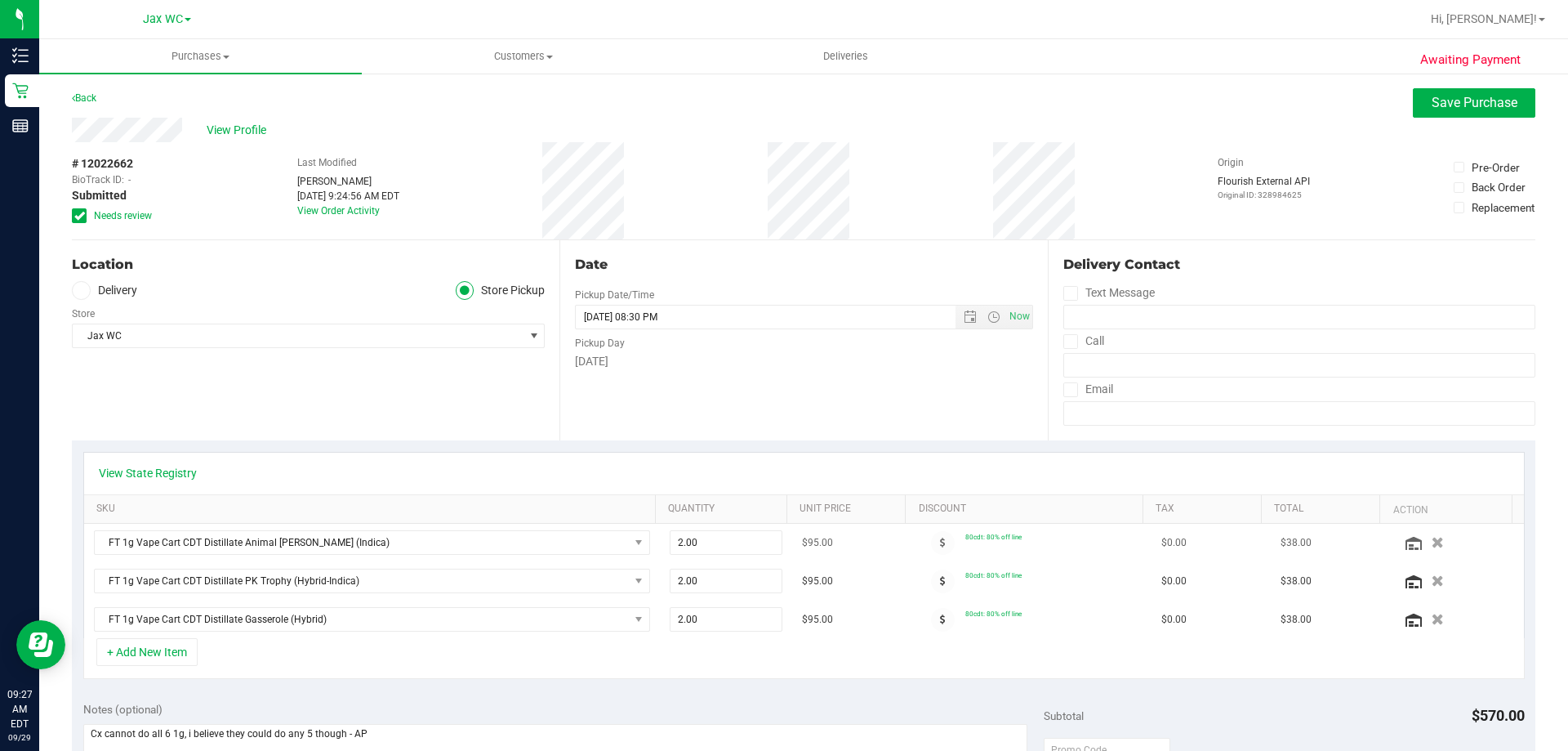
click at [708, 557] on td "2.00 2" at bounding box center [726, 542] width 133 height 39
click at [708, 550] on span "2.00 2" at bounding box center [726, 542] width 113 height 25
drag, startPoint x: 714, startPoint y: 544, endPoint x: 617, endPoint y: 557, distance: 97.9
click at [617, 557] on tr "FT 1g Vape Cart CDT Distillate Animal [PERSON_NAME] (Indica) 2.00 21 $95.00 80c…" at bounding box center [804, 542] width 1440 height 39
type input "1"
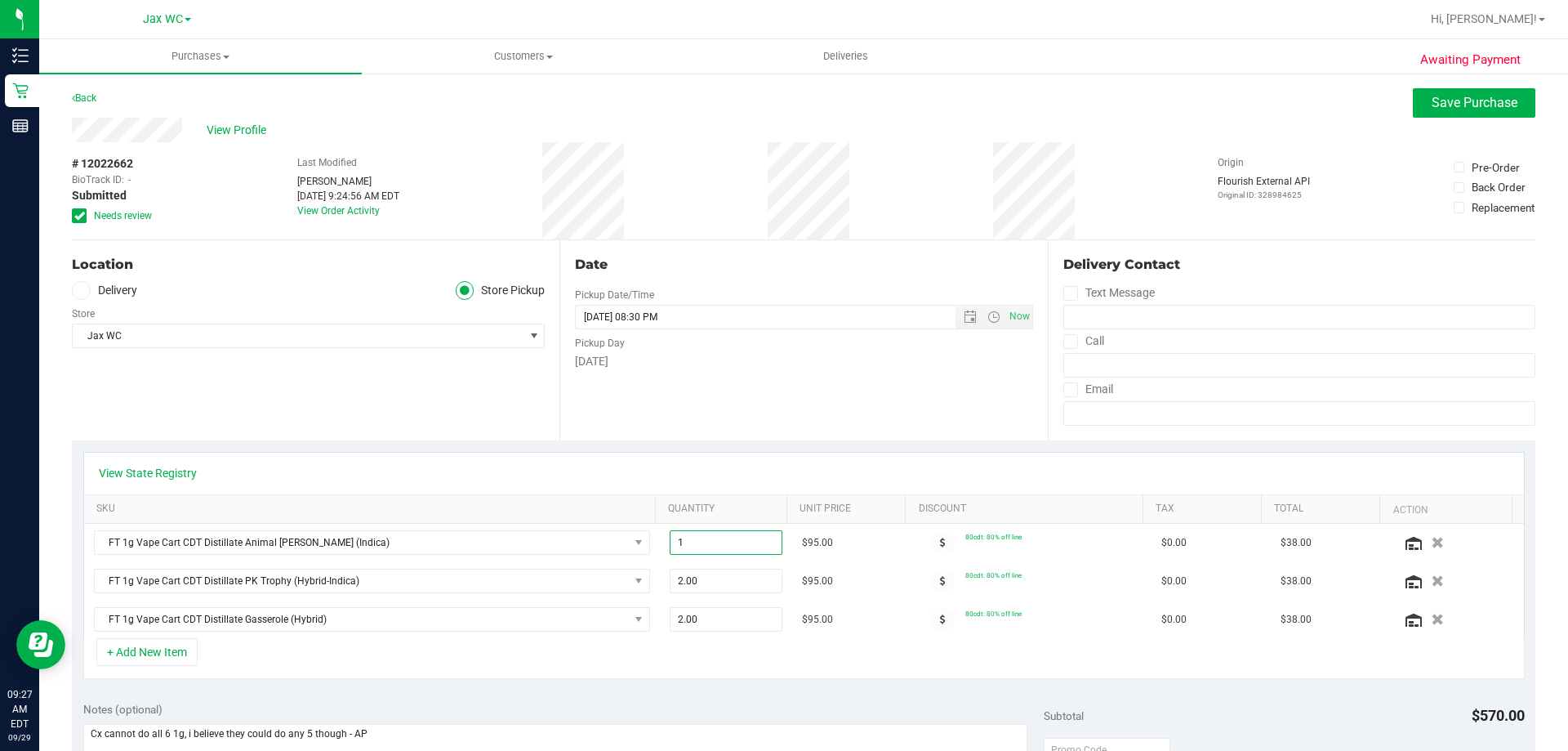
type input "1.00"
click at [891, 446] on div "View State Registry SKU Quantity Unit Price Discount Tax Total Action FT 1g Vap…" at bounding box center [803, 565] width 1463 height 250
click at [1476, 103] on span "Save Purchase" at bounding box center [1475, 102] width 86 height 15
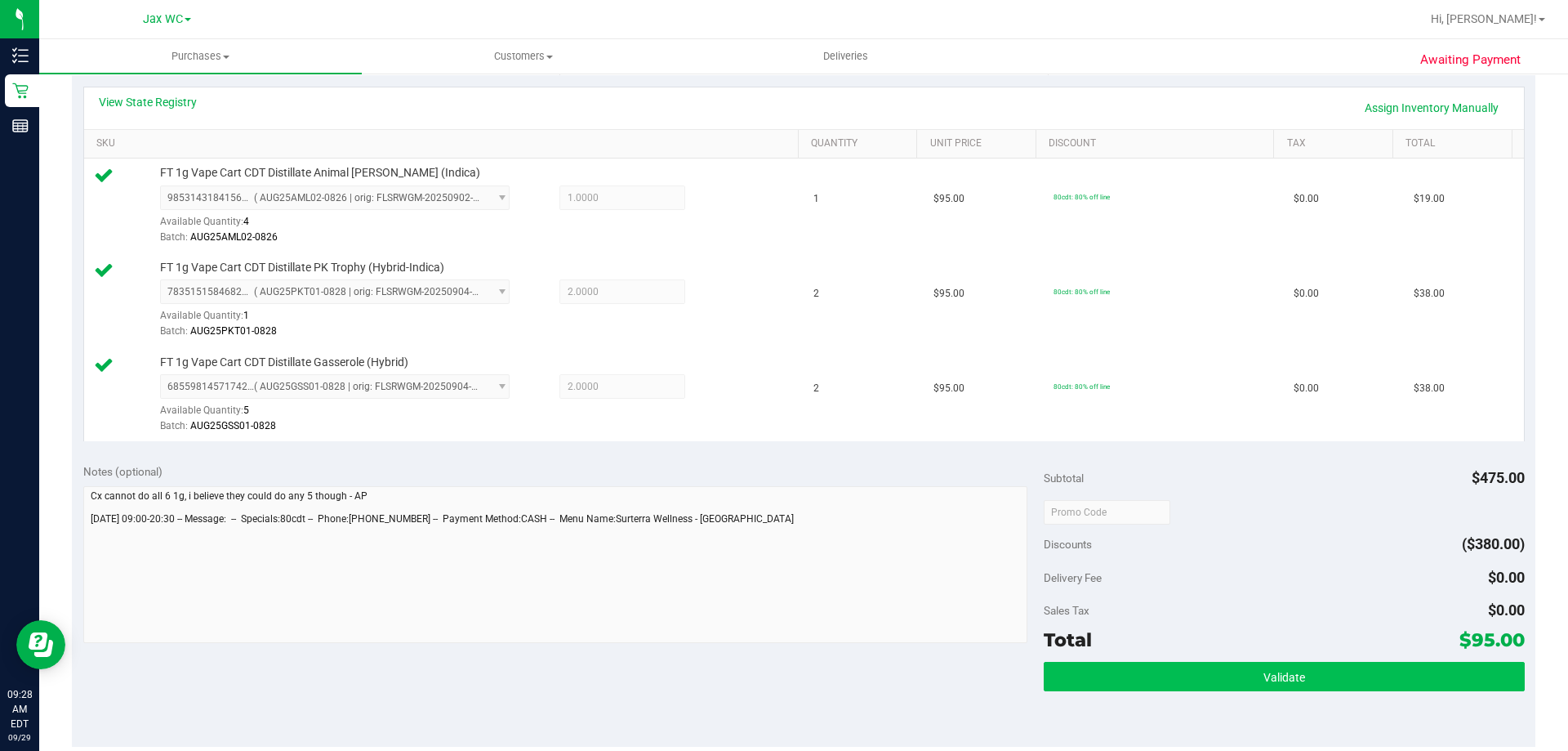
scroll to position [490, 0]
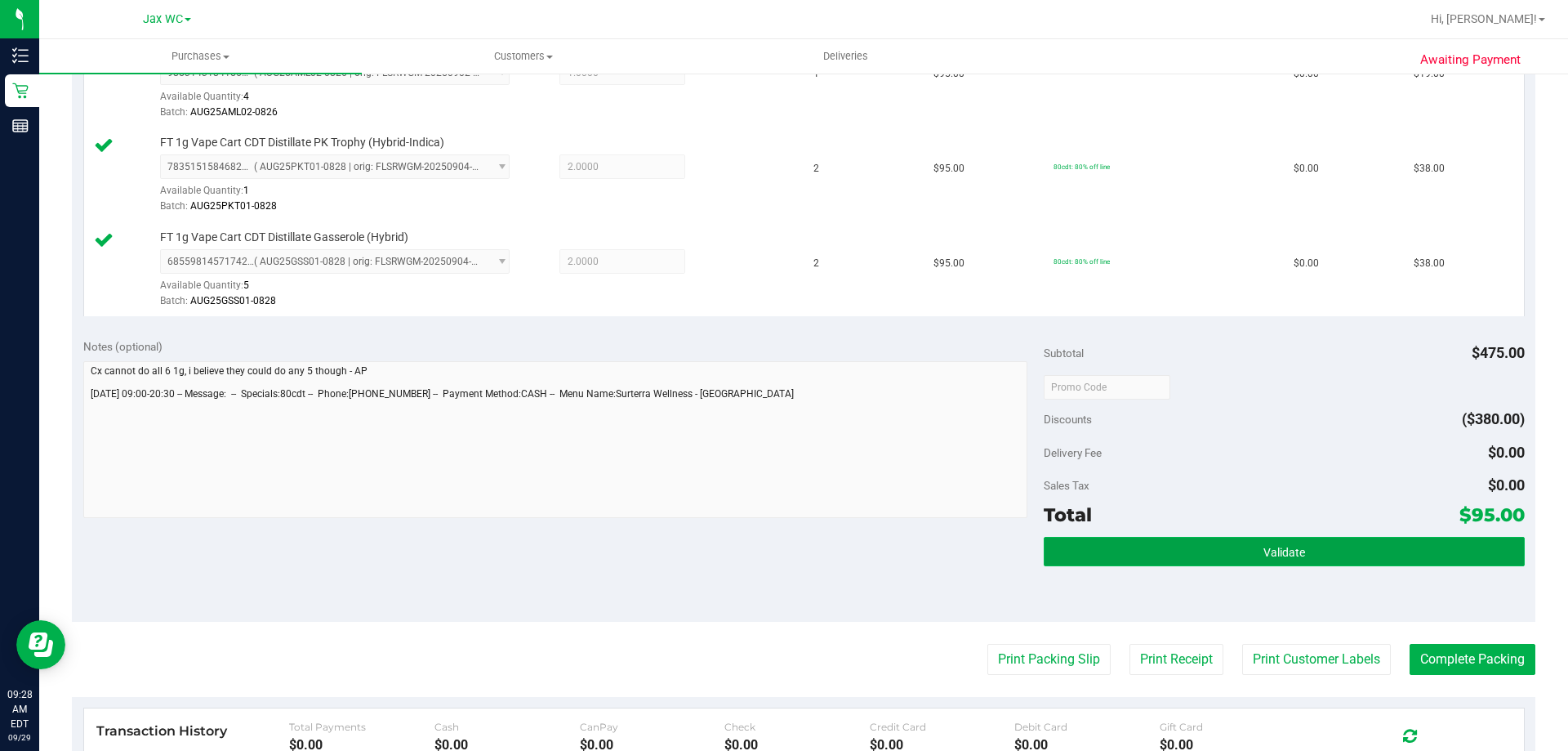
click at [1162, 555] on button "Validate" at bounding box center [1283, 551] width 480 height 29
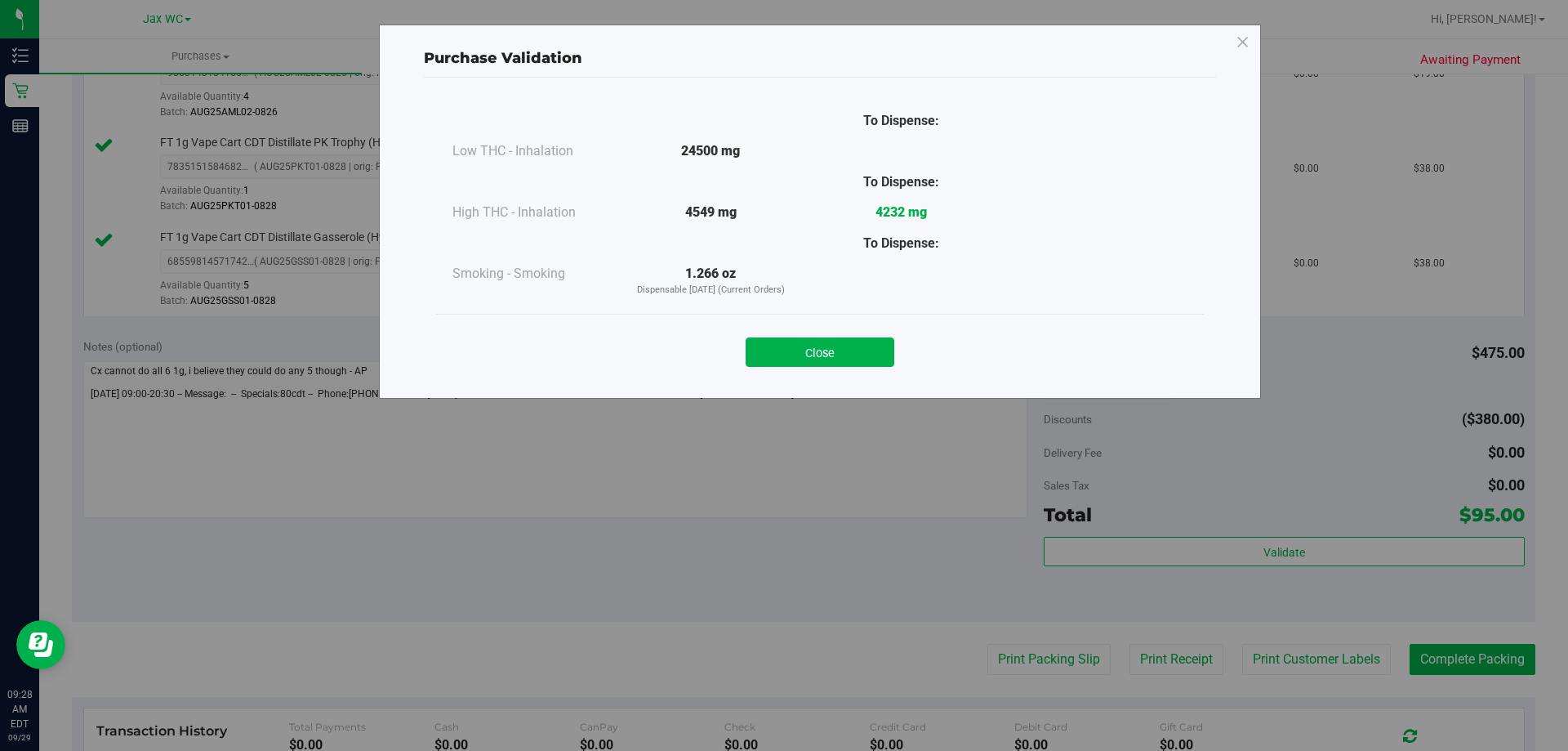
click at [842, 337] on div "Close" at bounding box center [820, 346] width 743 height 41
click at [842, 343] on button "Close" at bounding box center [820, 352] width 149 height 29
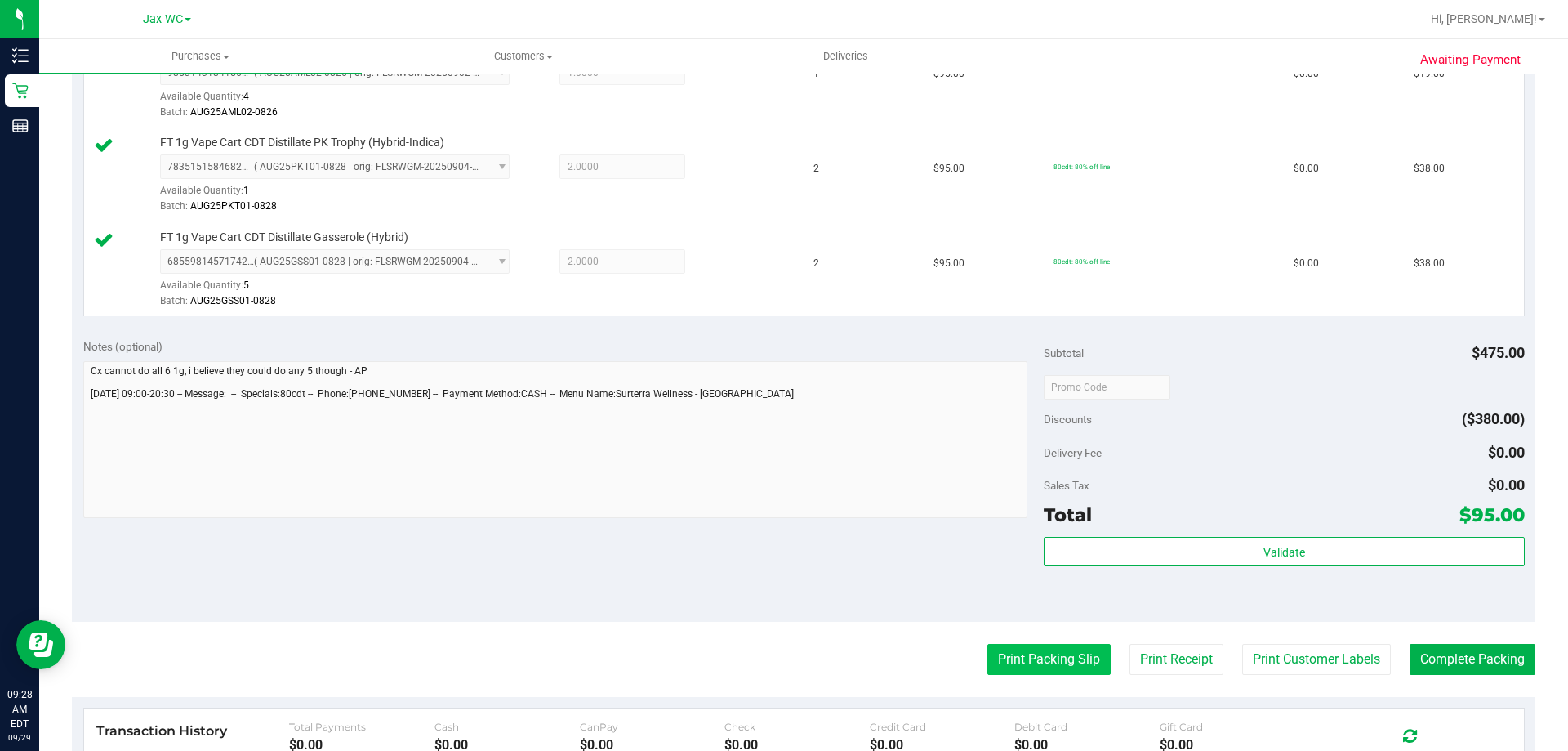
click at [988, 660] on button "Print Packing Slip" at bounding box center [1049, 659] width 124 height 31
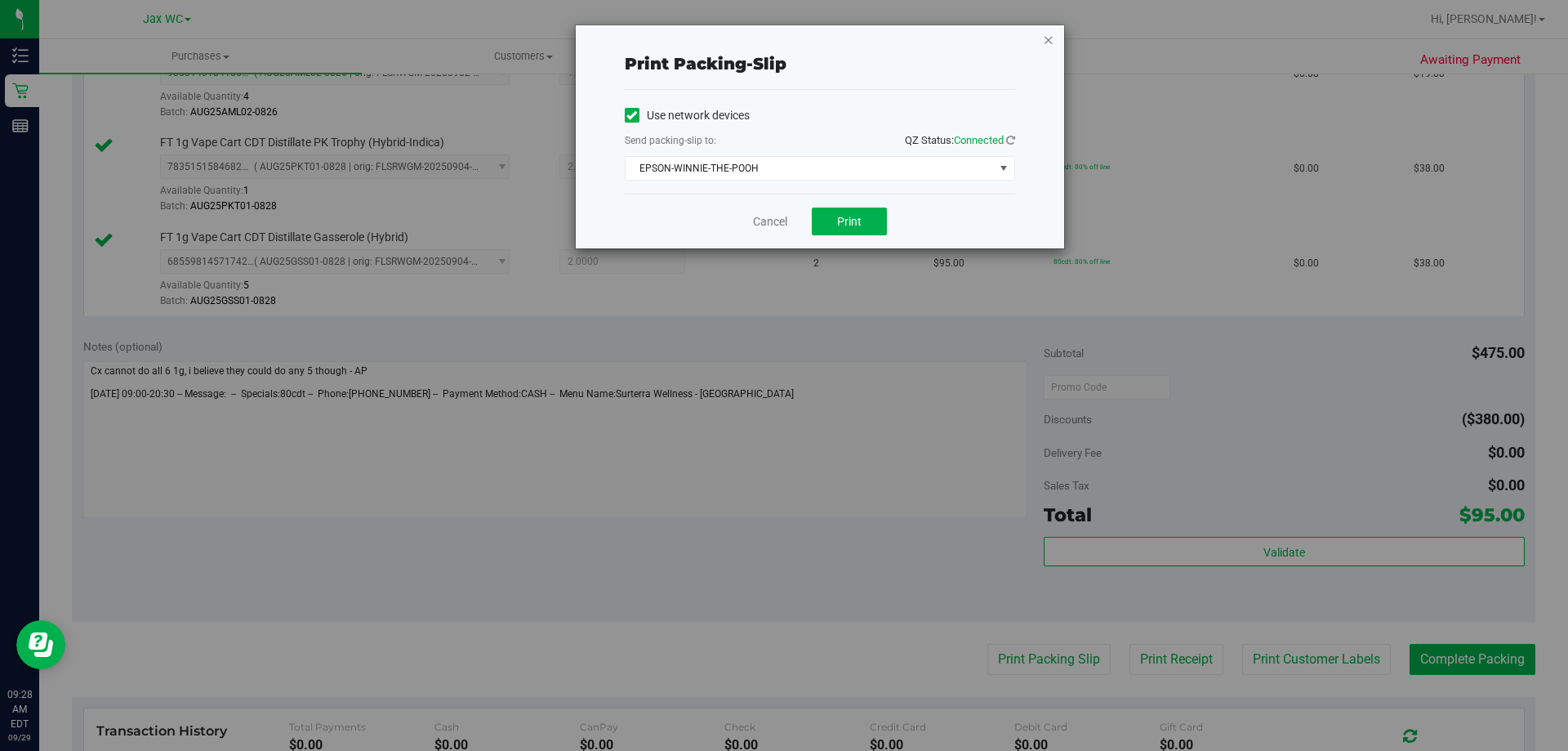
click at [1043, 40] on icon "button" at bounding box center [1048, 39] width 11 height 20
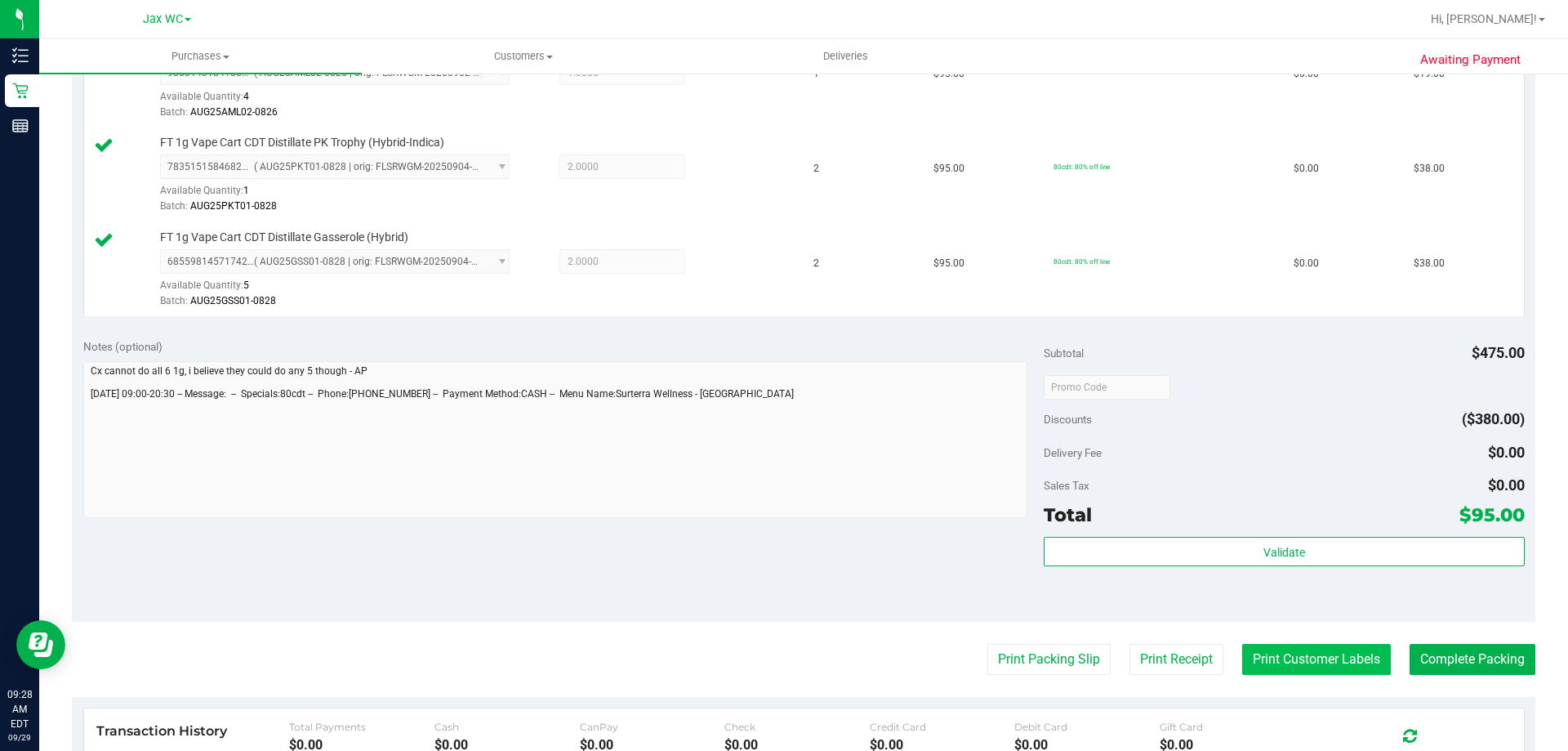
click at [1305, 647] on button "Print Customer Labels" at bounding box center [1317, 659] width 149 height 31
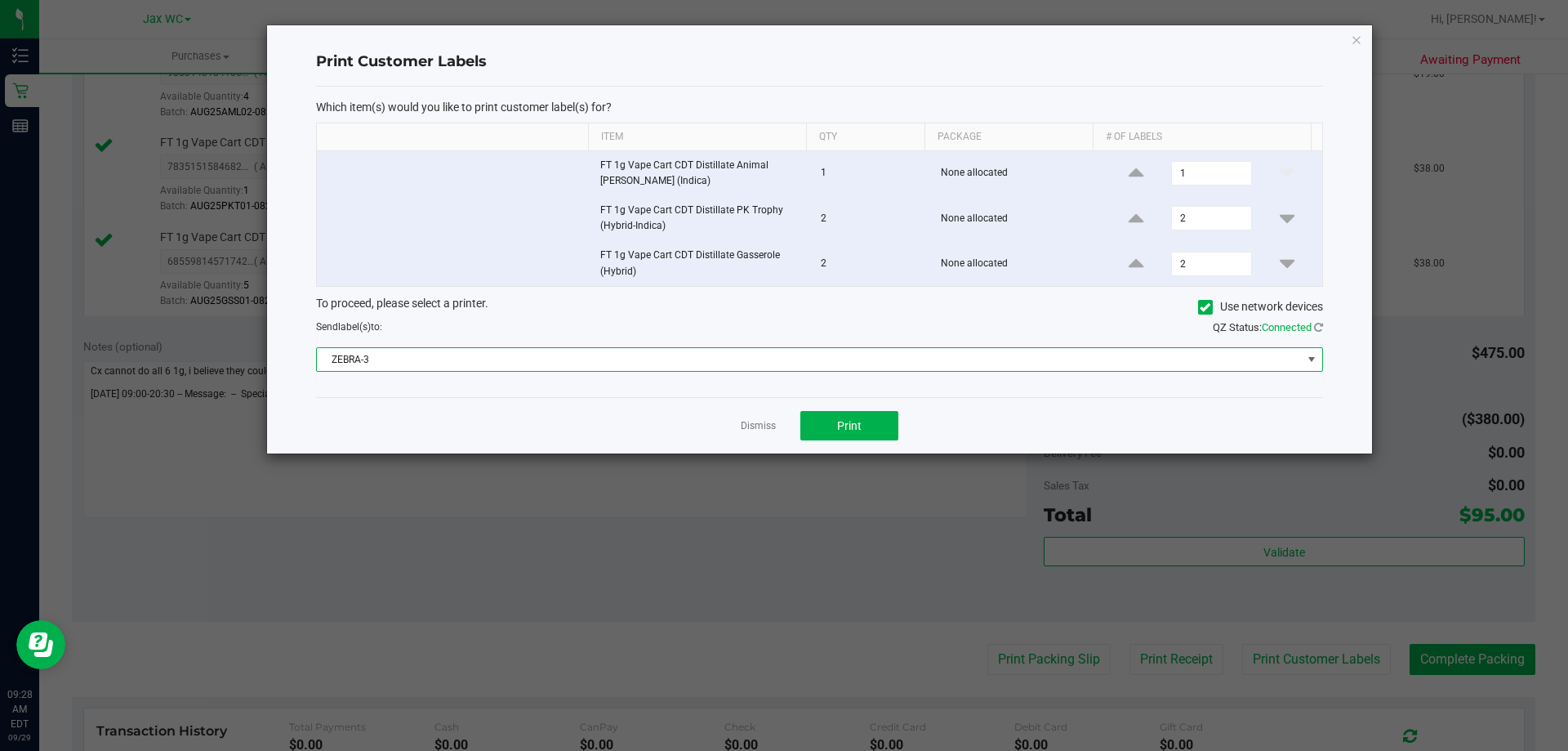
click at [586, 362] on span "ZEBRA-3" at bounding box center [809, 359] width 985 height 23
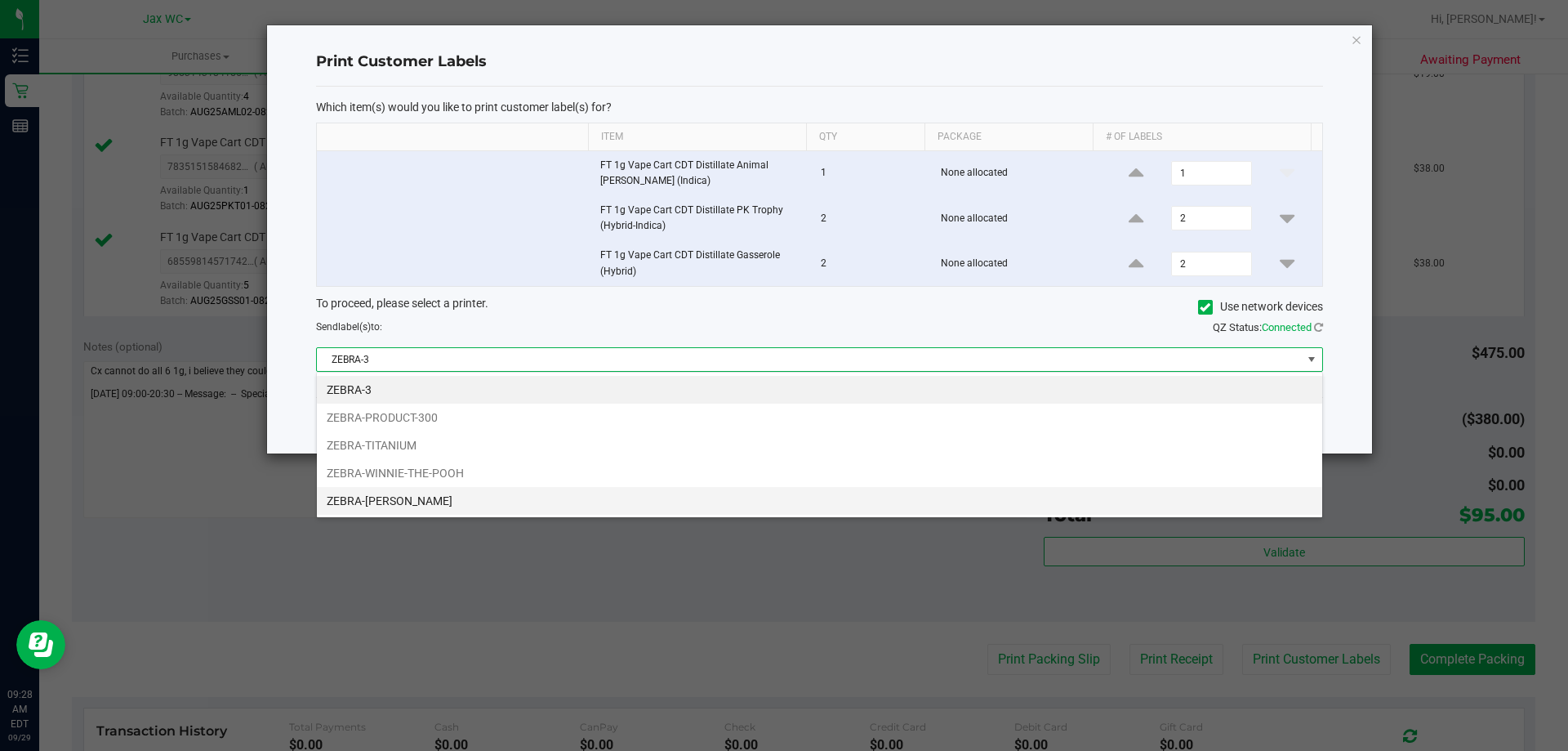
scroll to position [25, 1007]
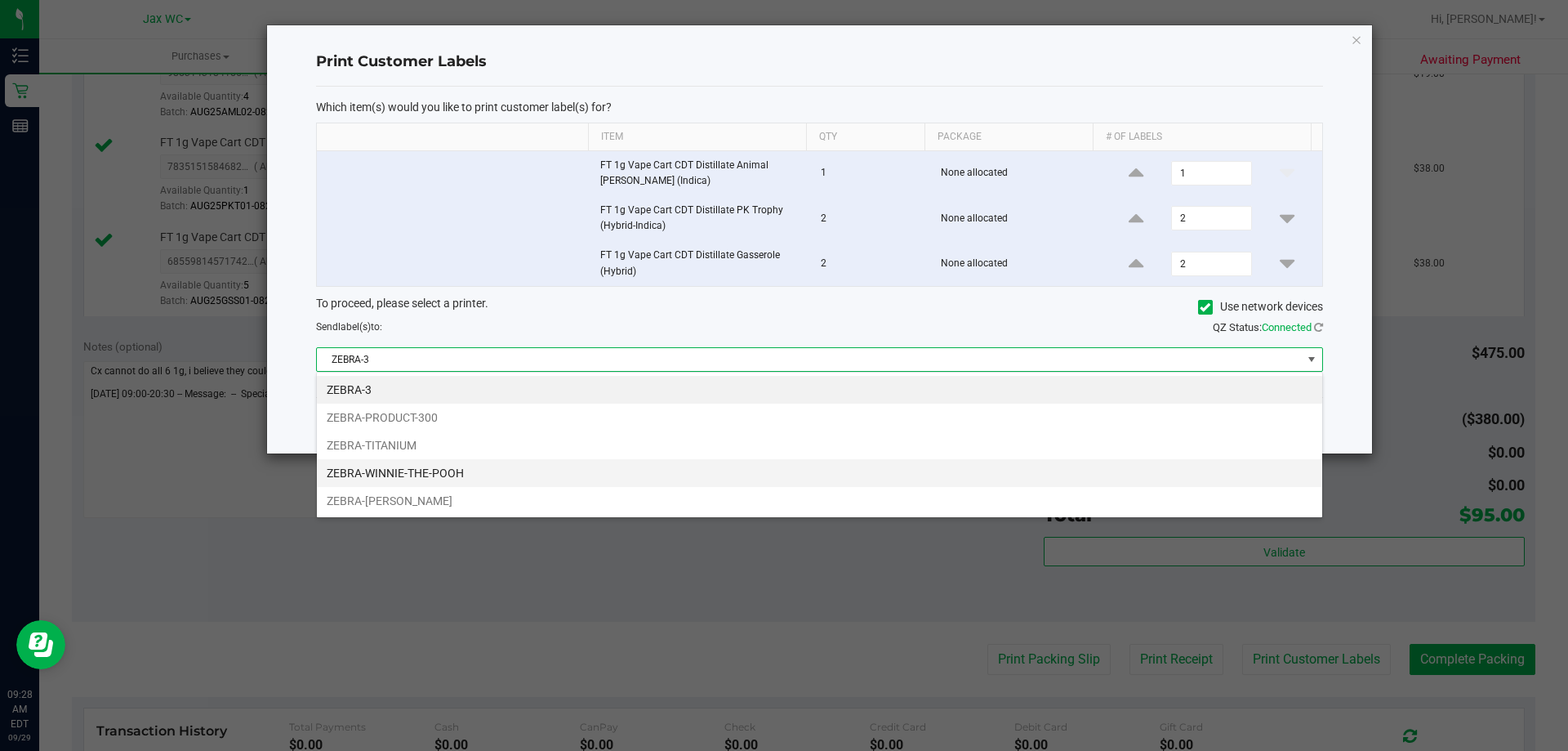
click at [453, 475] on li "ZEBRA-WINNIE-THE-POOH" at bounding box center [820, 473] width 1006 height 27
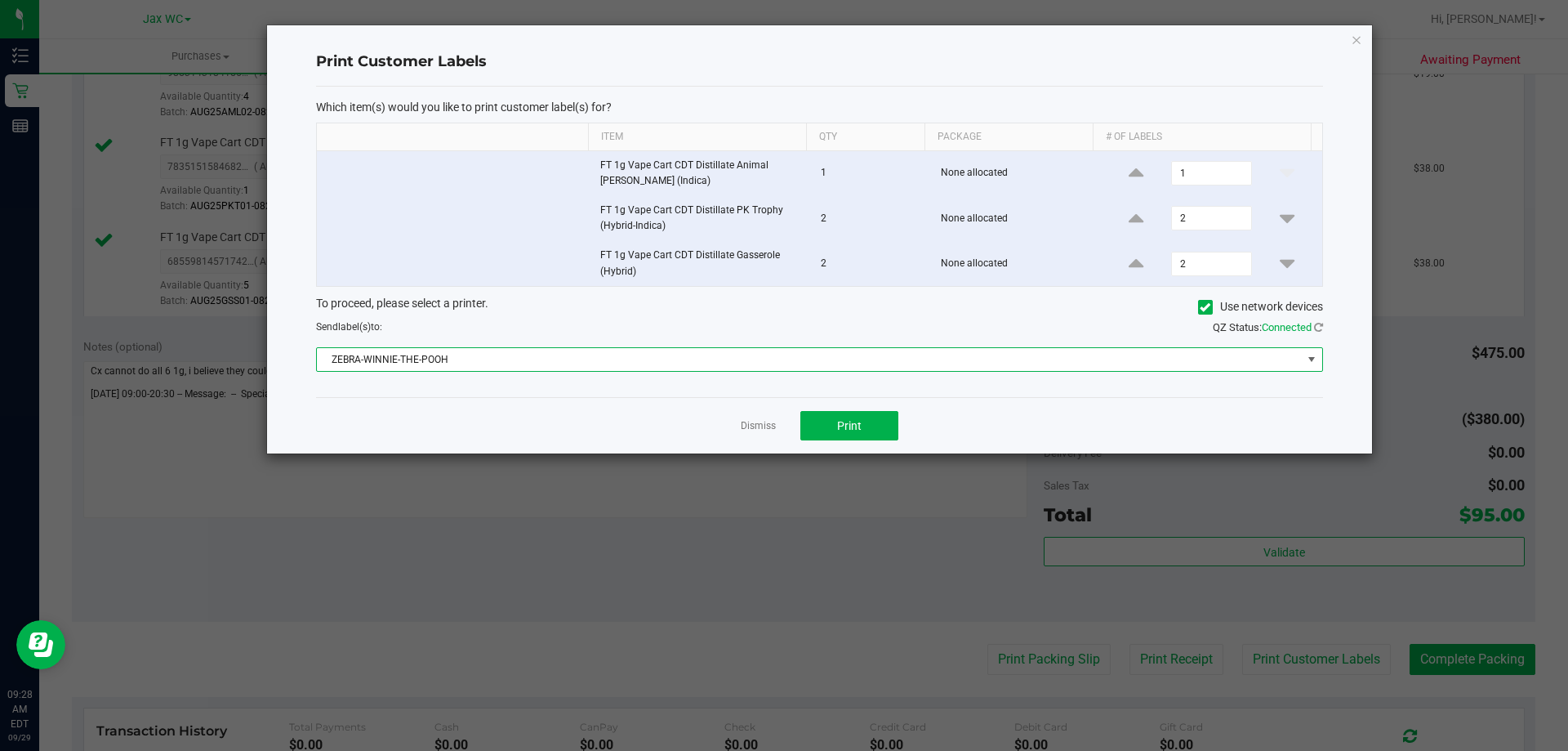
click at [457, 425] on div "Dismiss Print" at bounding box center [819, 426] width 1007 height 57
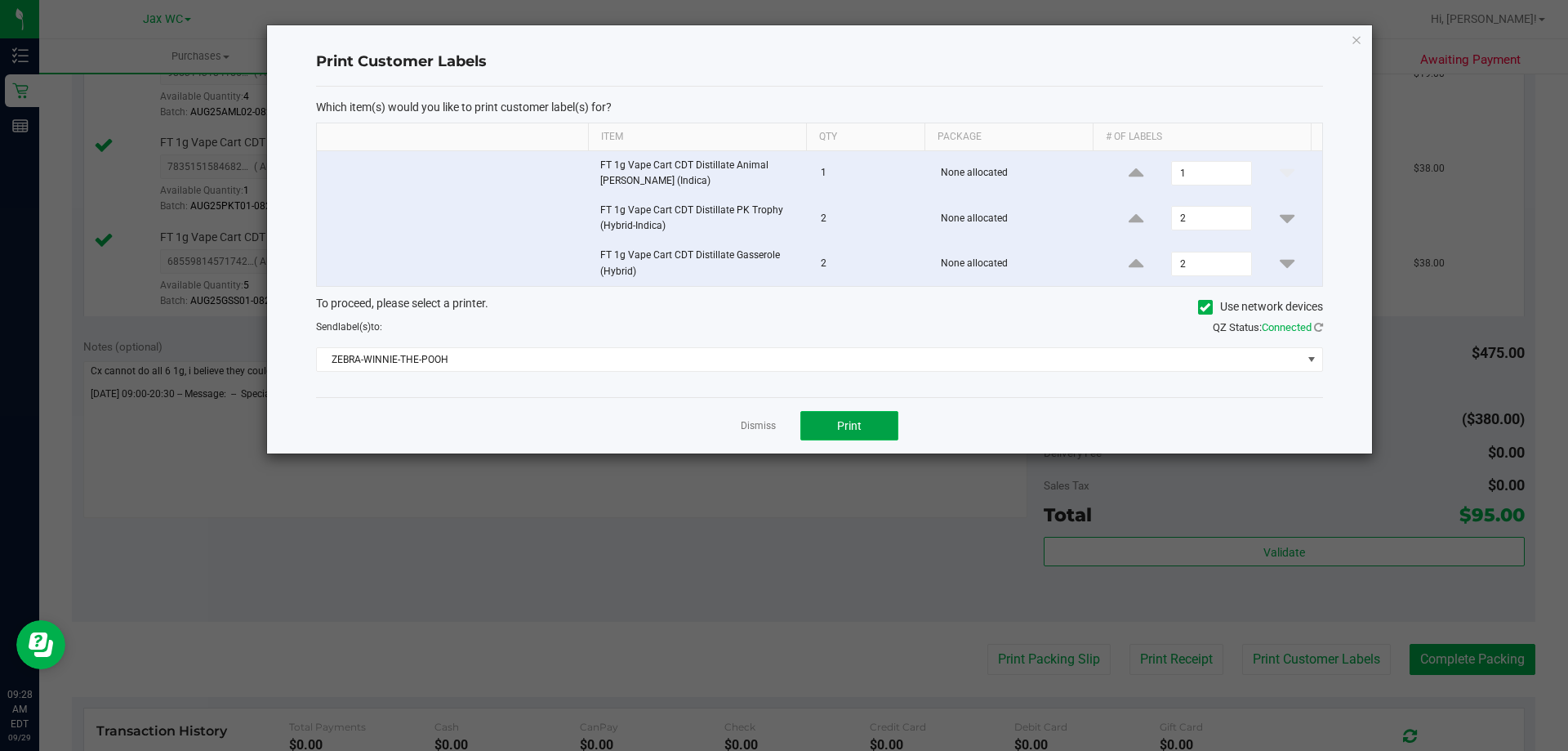
click at [885, 434] on button "Print" at bounding box center [849, 425] width 98 height 29
click at [1353, 44] on icon "button" at bounding box center [1357, 39] width 11 height 20
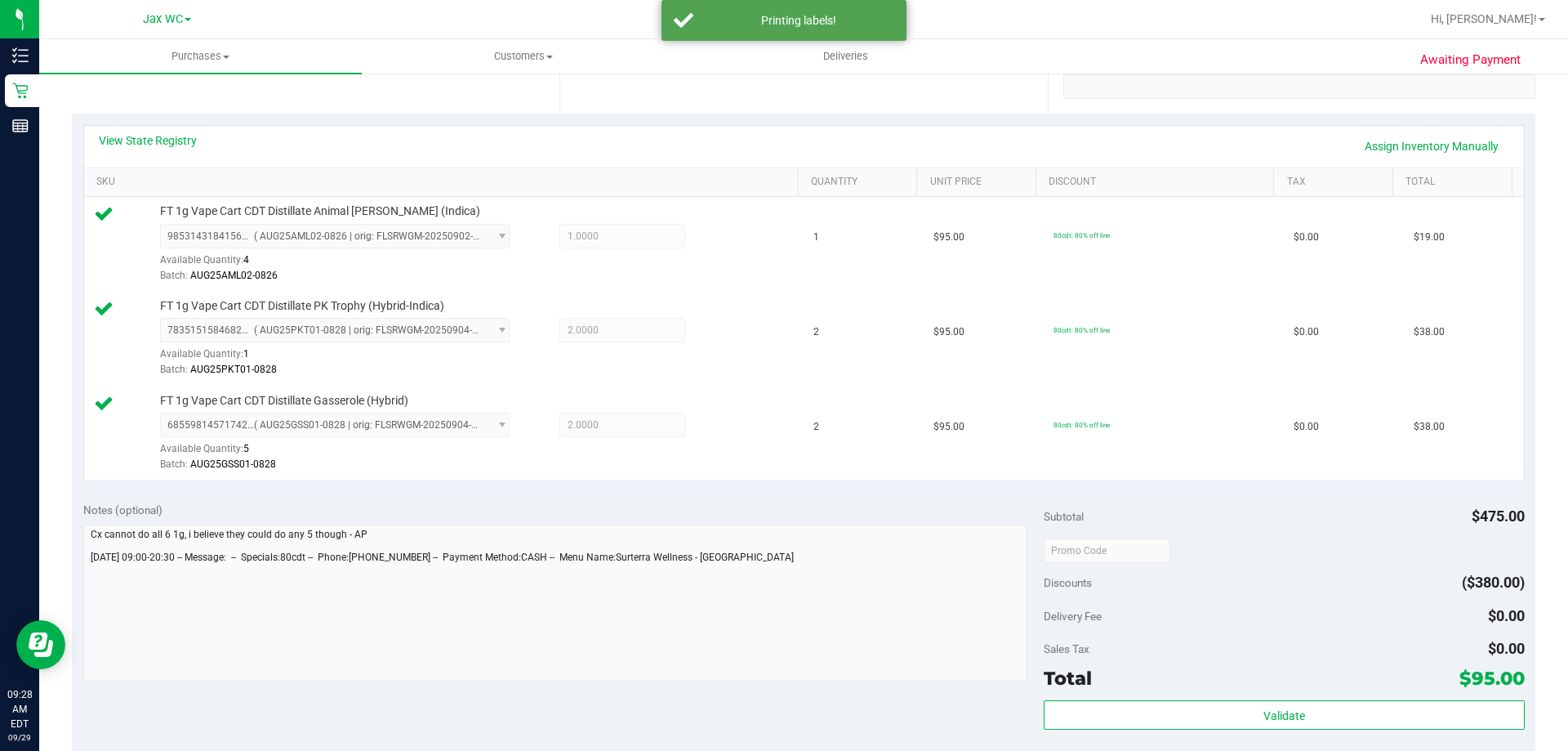
scroll to position [775, 0]
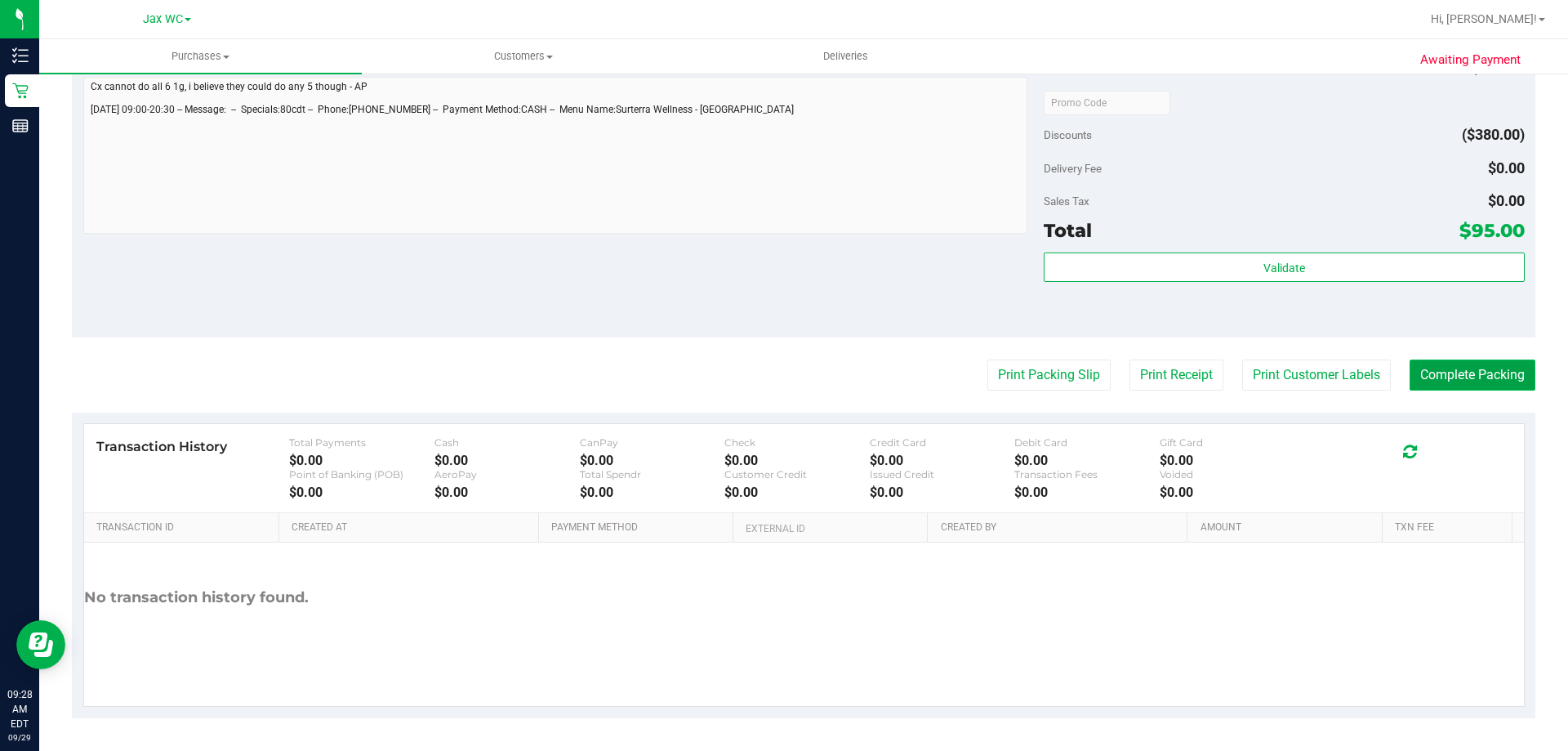
click at [1426, 371] on button "Complete Packing" at bounding box center [1472, 375] width 125 height 31
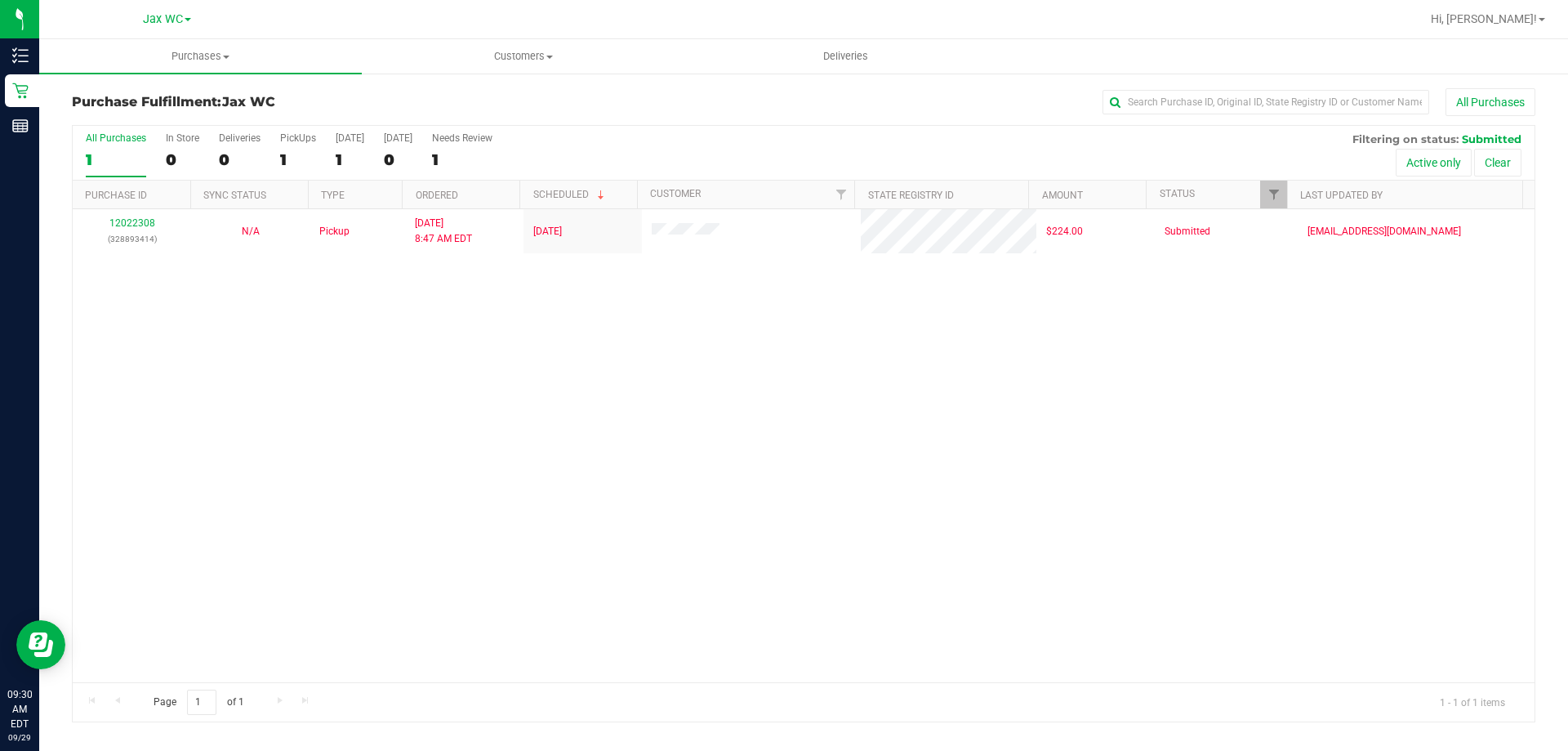
click at [307, 459] on div "12022308 (328893414) N/A Pickup [DATE] 8:47 AM EDT 9/29/2025 $224.00 Submitted …" at bounding box center [804, 445] width 1462 height 473
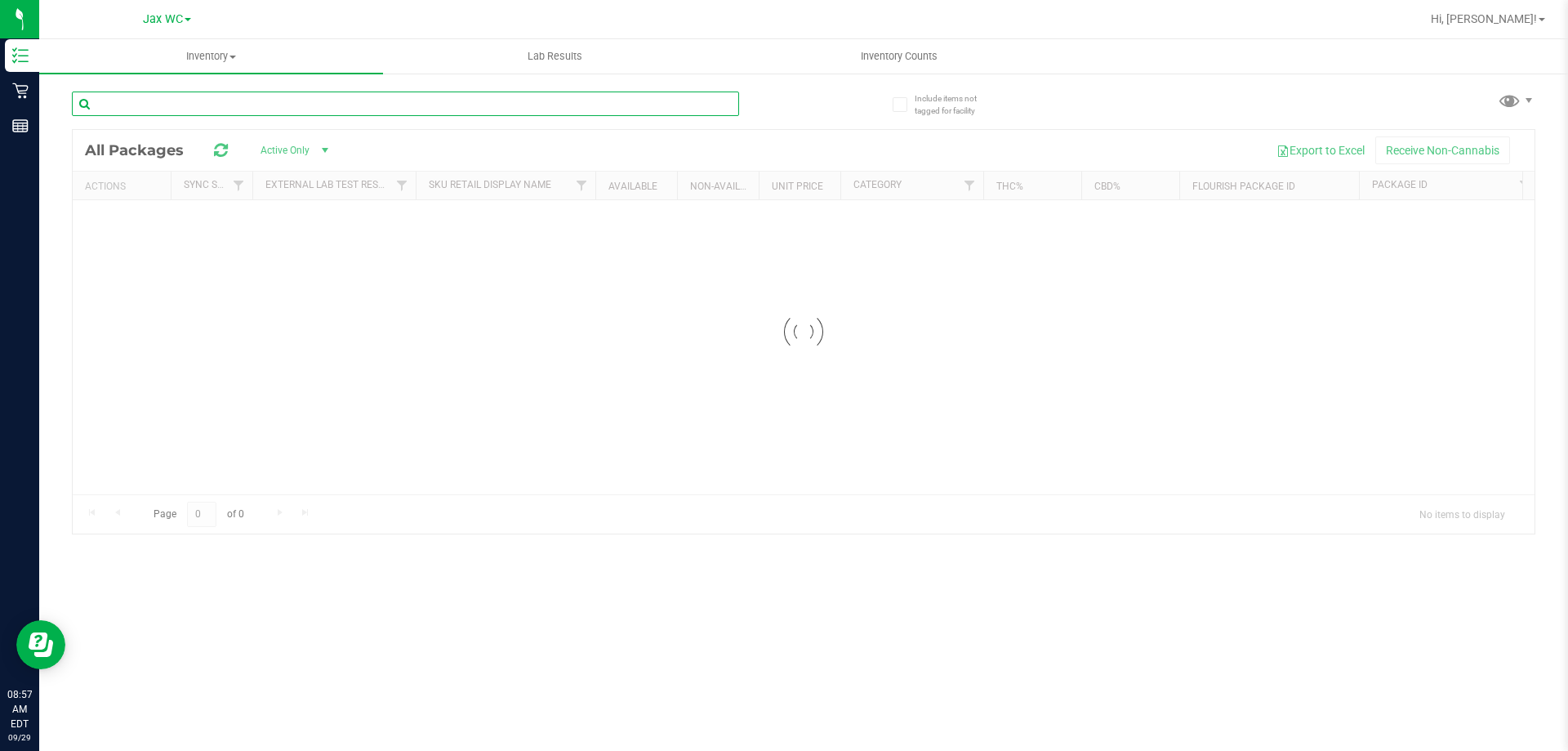
click at [435, 112] on input "text" at bounding box center [405, 104] width 667 height 25
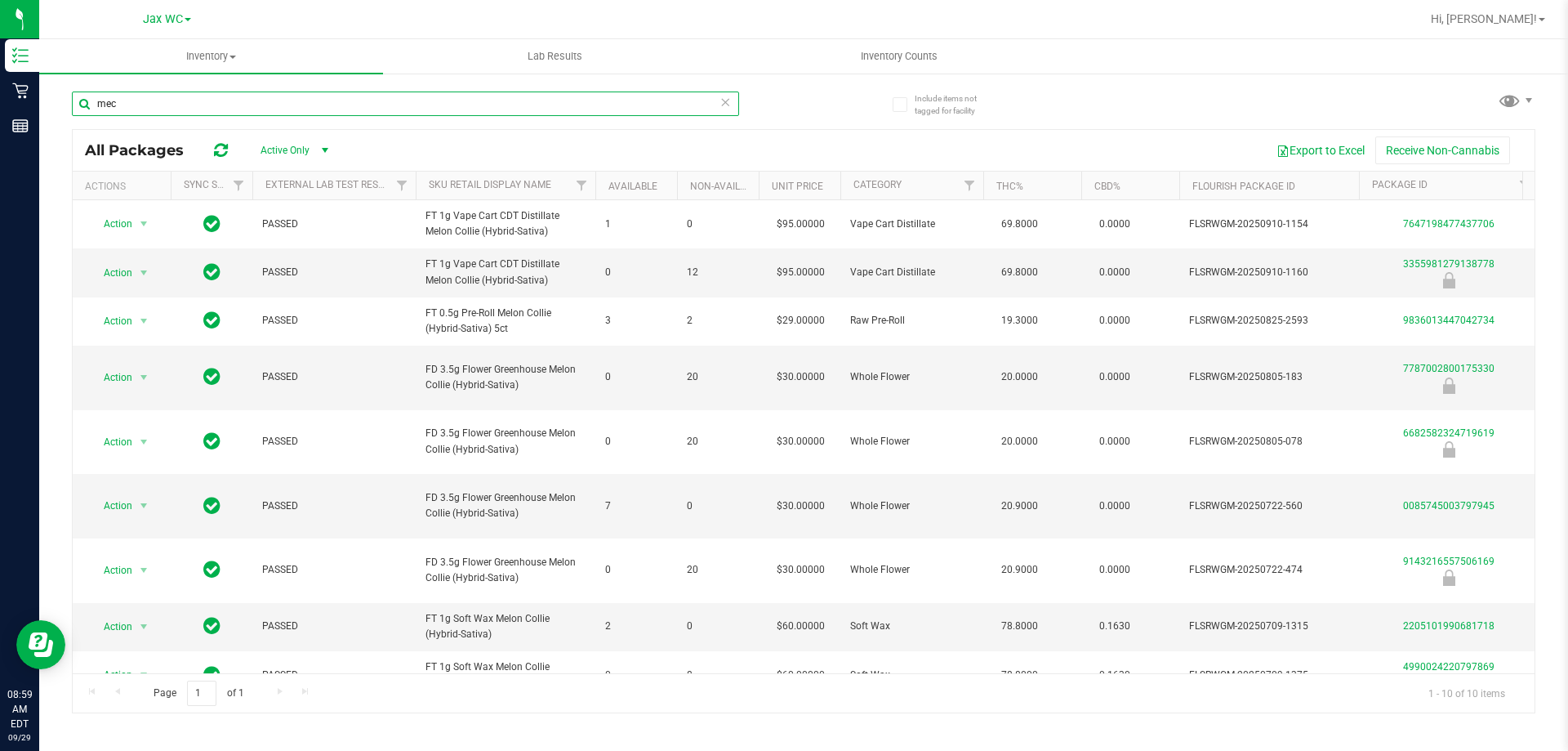
type input "mec"
